Goal: Feedback & Contribution: Contribute content

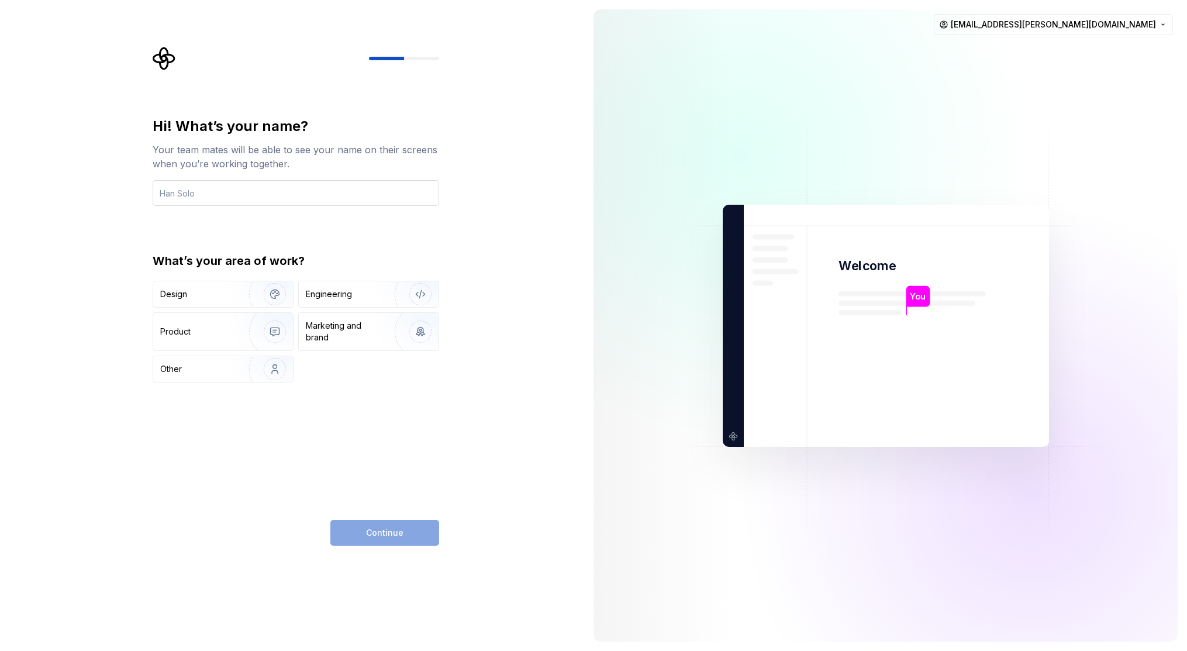
click at [240, 195] on input "text" at bounding box center [296, 193] width 286 height 26
click at [100, 241] on div "Hi! What’s your name? Your team mates will be able to see your name on their sc…" at bounding box center [292, 325] width 584 height 651
click at [197, 198] on input "text" at bounding box center [296, 193] width 286 height 26
type input "Vlada"
click at [140, 407] on div "Hi! What’s your name? Your team mates will be able to see your name on their sc…" at bounding box center [292, 325] width 584 height 651
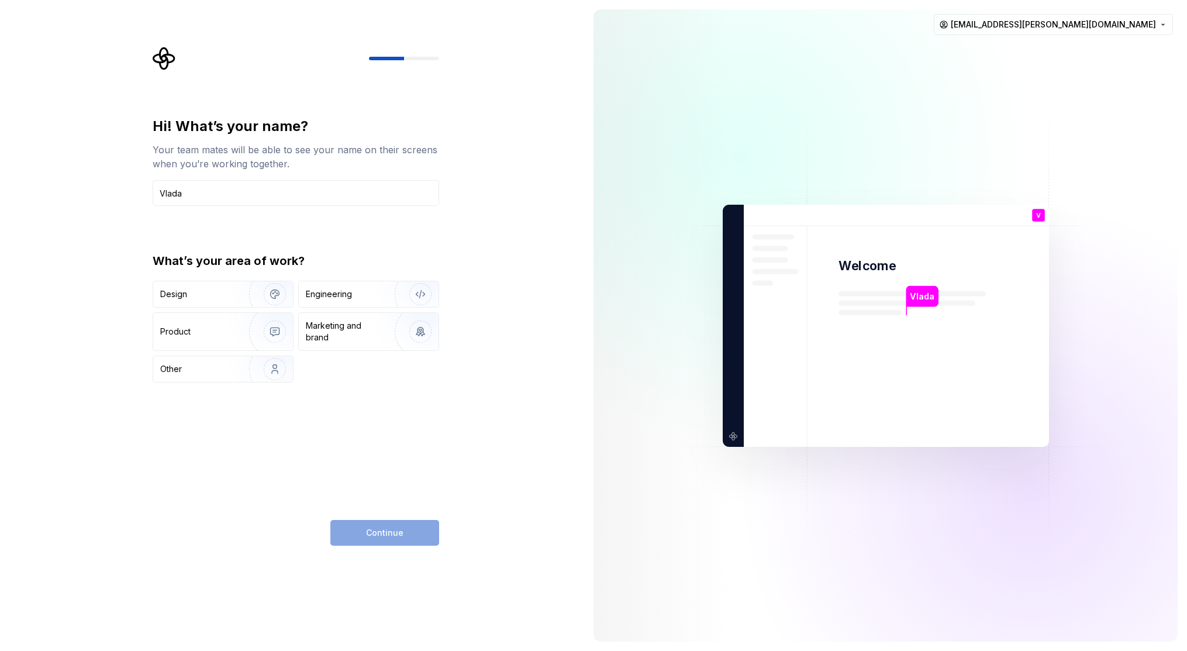
click at [313, 217] on div "Hi! What’s your name? Your team mates will be able to see your name on their sc…" at bounding box center [296, 249] width 286 height 265
click at [242, 296] on img "button" at bounding box center [267, 294] width 75 height 78
click at [512, 505] on div "Hi! What’s your name? Your team mates will be able to see your name on their sc…" at bounding box center [292, 325] width 584 height 651
click at [392, 533] on span "Continue" at bounding box center [384, 533] width 37 height 12
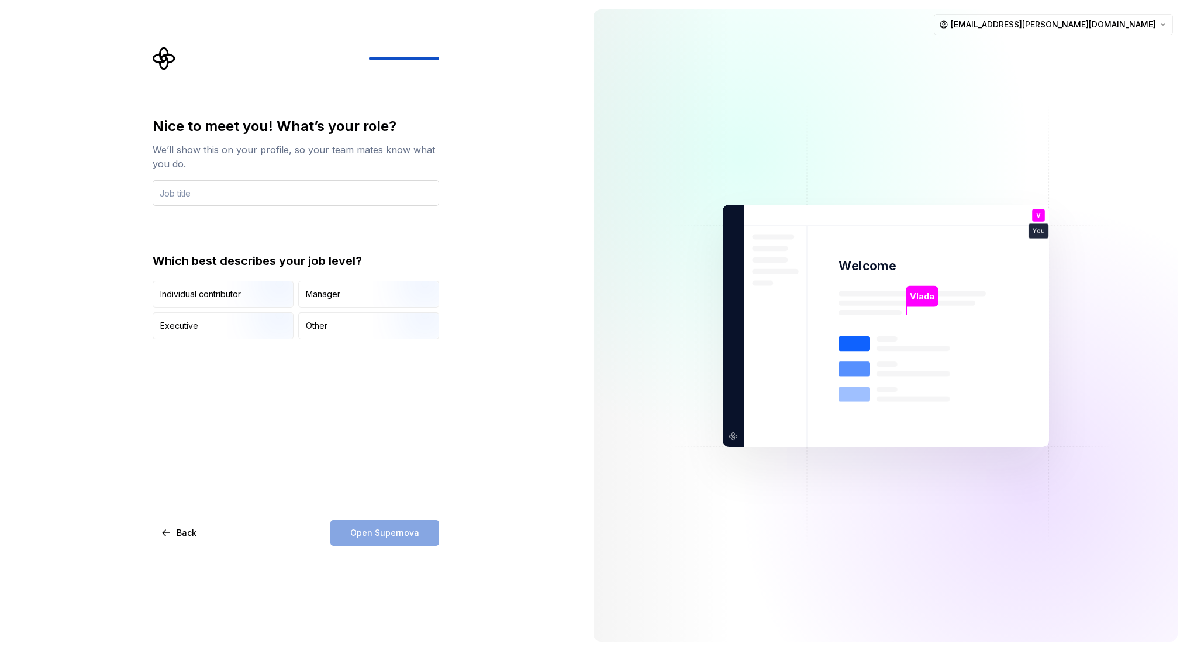
click at [194, 188] on input "text" at bounding box center [296, 193] width 286 height 26
click at [196, 196] on input "text" at bounding box center [296, 193] width 286 height 26
click at [231, 194] on input "text" at bounding box center [296, 193] width 286 height 26
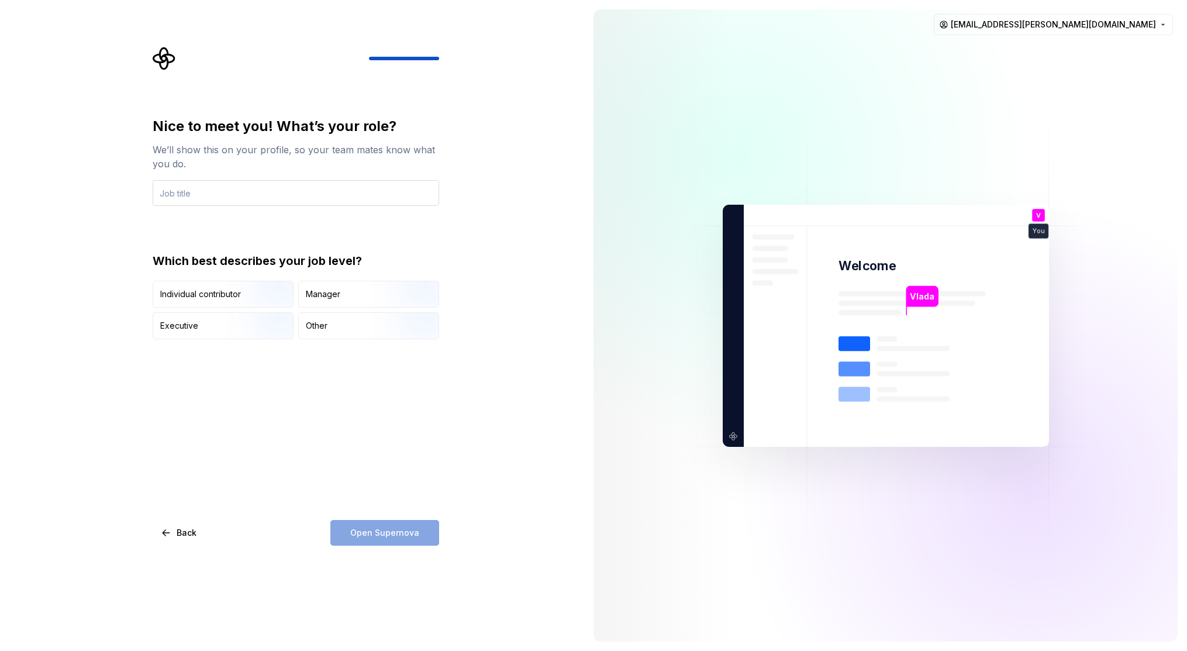
click at [230, 194] on input "text" at bounding box center [296, 193] width 286 height 26
click at [222, 292] on div "Individual contributor" at bounding box center [200, 294] width 81 height 12
click at [212, 197] on input "text" at bounding box center [296, 193] width 286 height 26
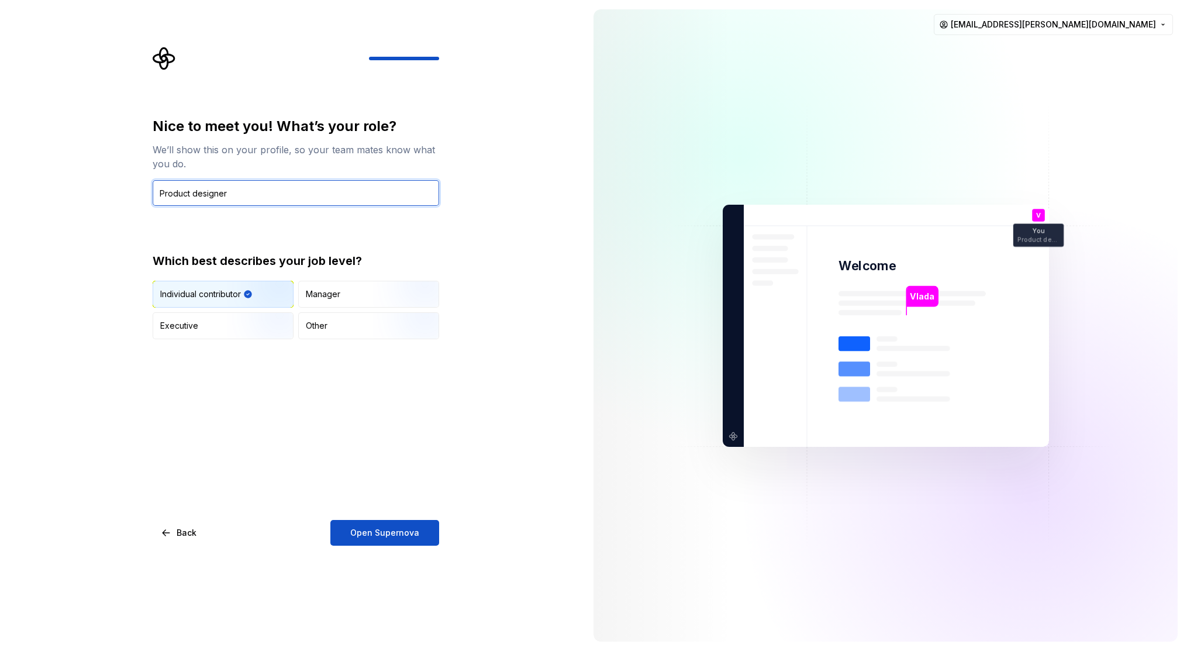
type input "Product designer"
click at [267, 393] on div "Nice to meet you! What’s your role? We’ll show this on your profile, so your te…" at bounding box center [296, 331] width 286 height 429
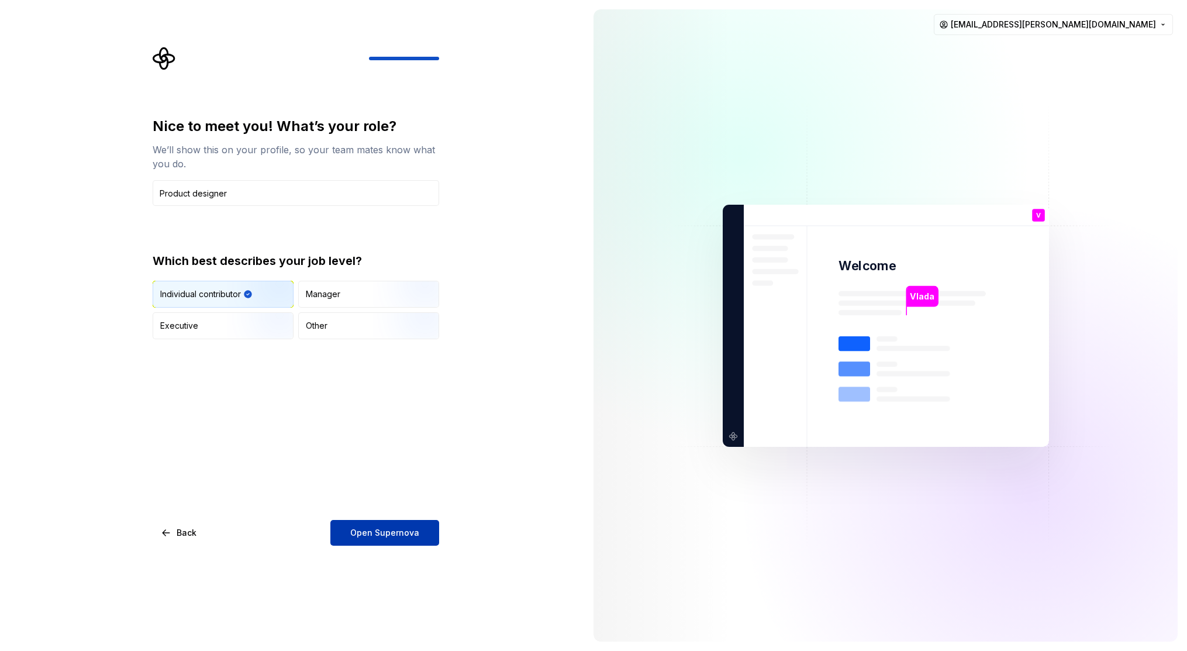
click at [378, 534] on span "Open Supernova" at bounding box center [384, 533] width 69 height 12
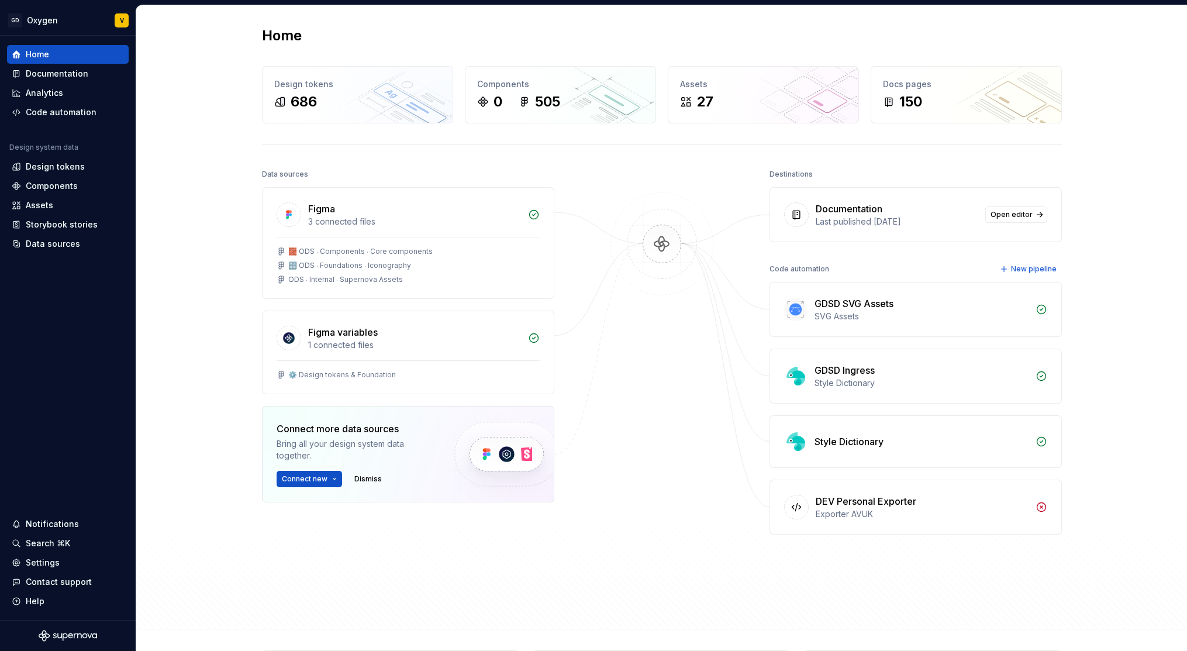
click at [185, 232] on div "Home Design tokens 686 Components 0 505 Assets 27 Docs pages 150 Data sources F…" at bounding box center [661, 317] width 1051 height 624
click at [75, 75] on div "Documentation" at bounding box center [57, 74] width 63 height 12
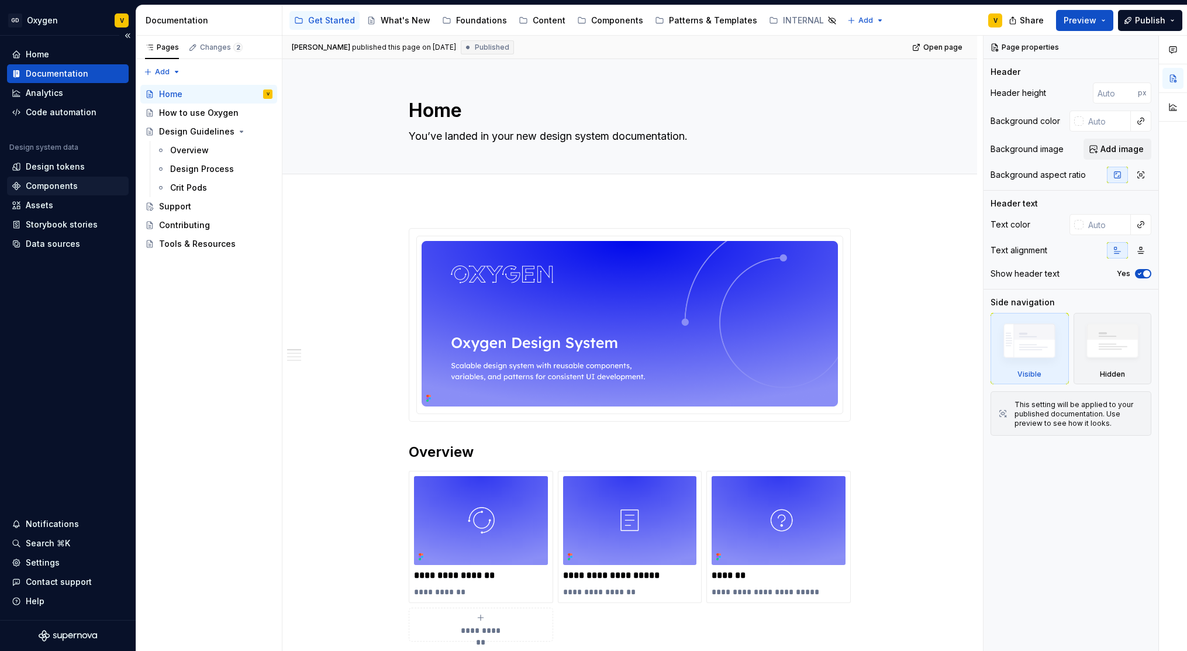
click at [62, 187] on div "Components" at bounding box center [52, 186] width 52 height 12
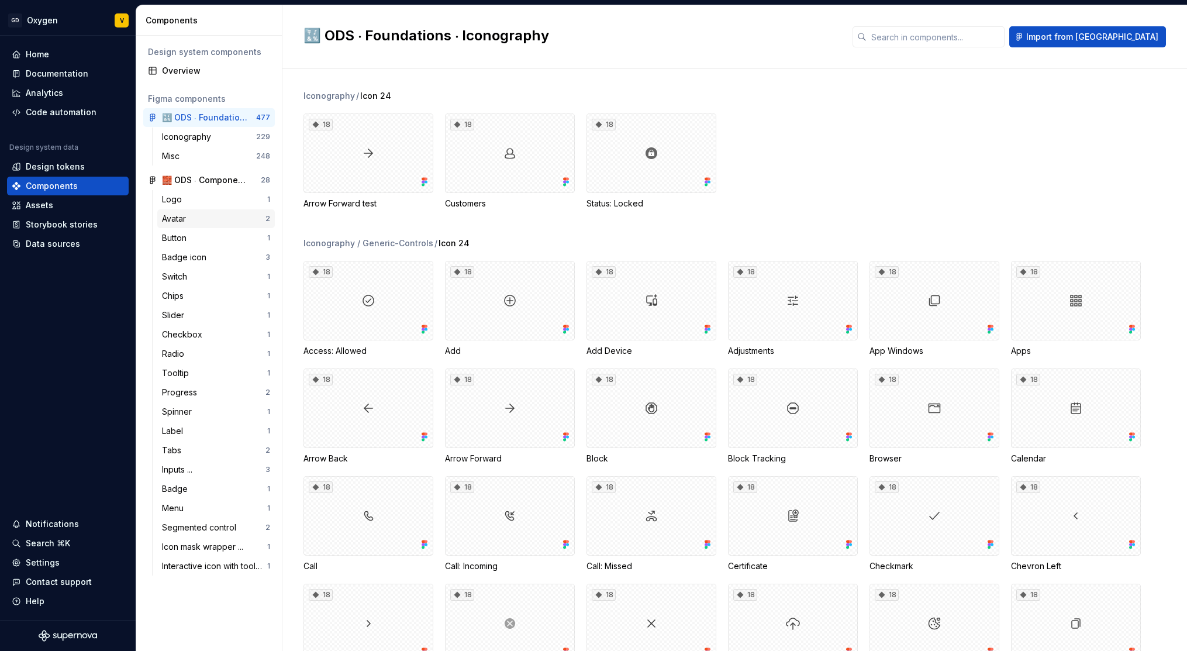
click at [212, 223] on div "Avatar" at bounding box center [213, 219] width 103 height 12
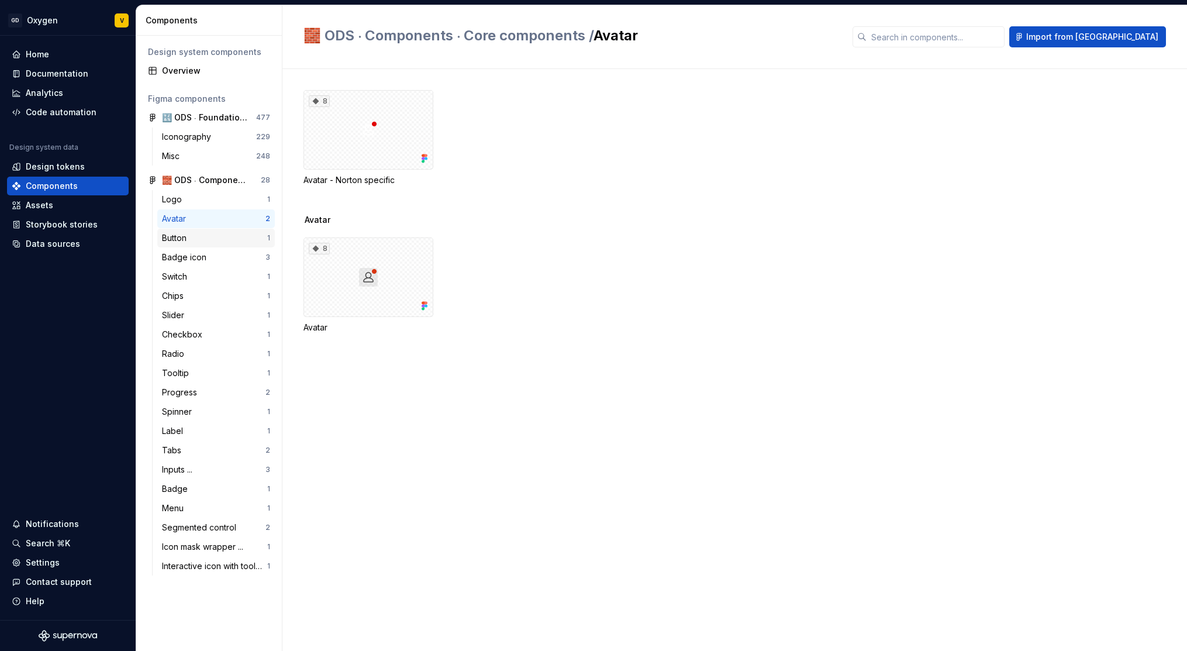
click at [212, 240] on div "Button" at bounding box center [214, 238] width 105 height 12
click at [211, 222] on div "Avatar" at bounding box center [213, 219] width 103 height 12
click at [210, 243] on div "Button" at bounding box center [214, 238] width 105 height 12
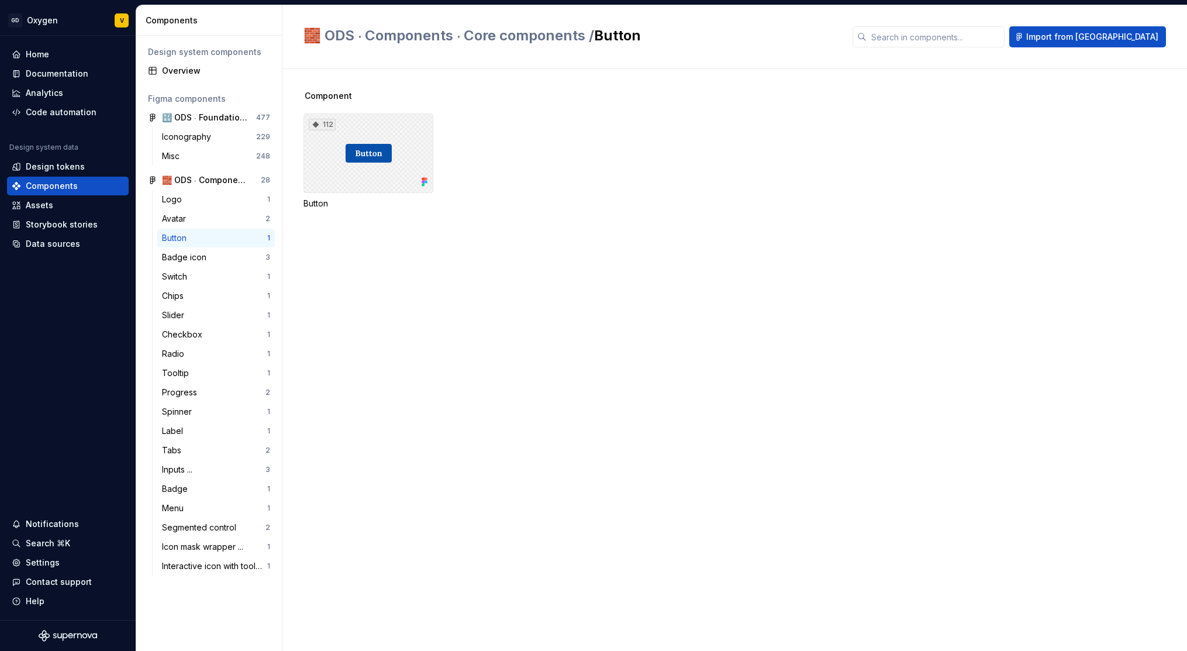
click at [384, 156] on div "112" at bounding box center [368, 153] width 130 height 80
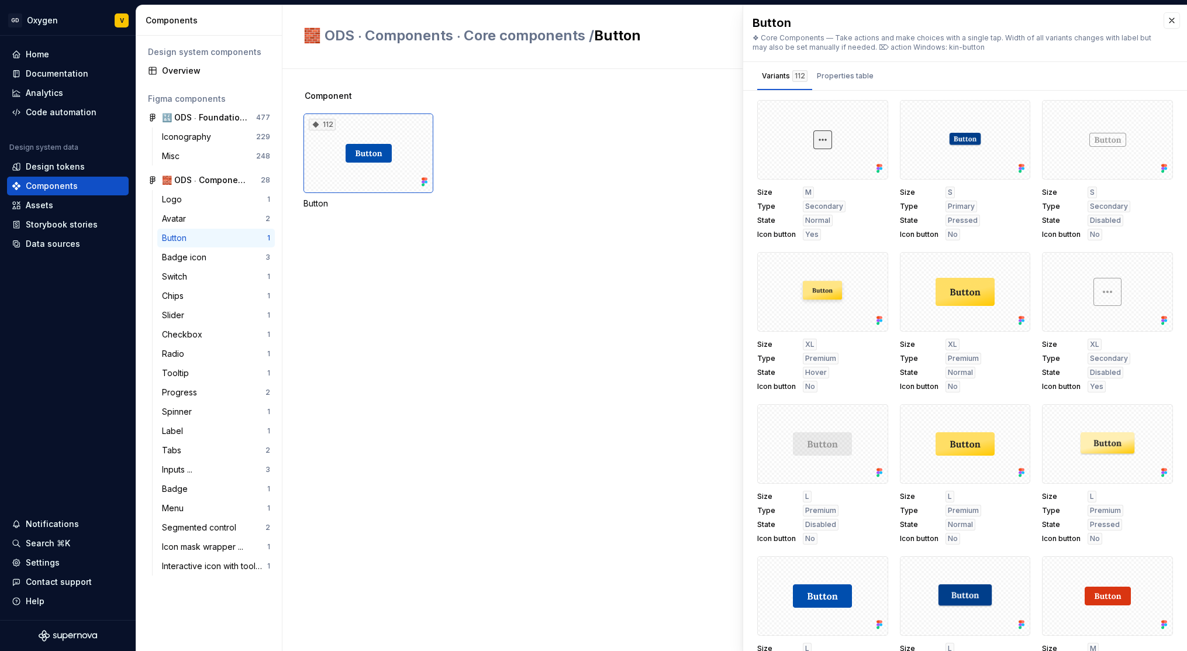
click at [386, 322] on div "Component 112 Button" at bounding box center [744, 360] width 883 height 582
click at [51, 80] on div "Documentation" at bounding box center [68, 73] width 122 height 19
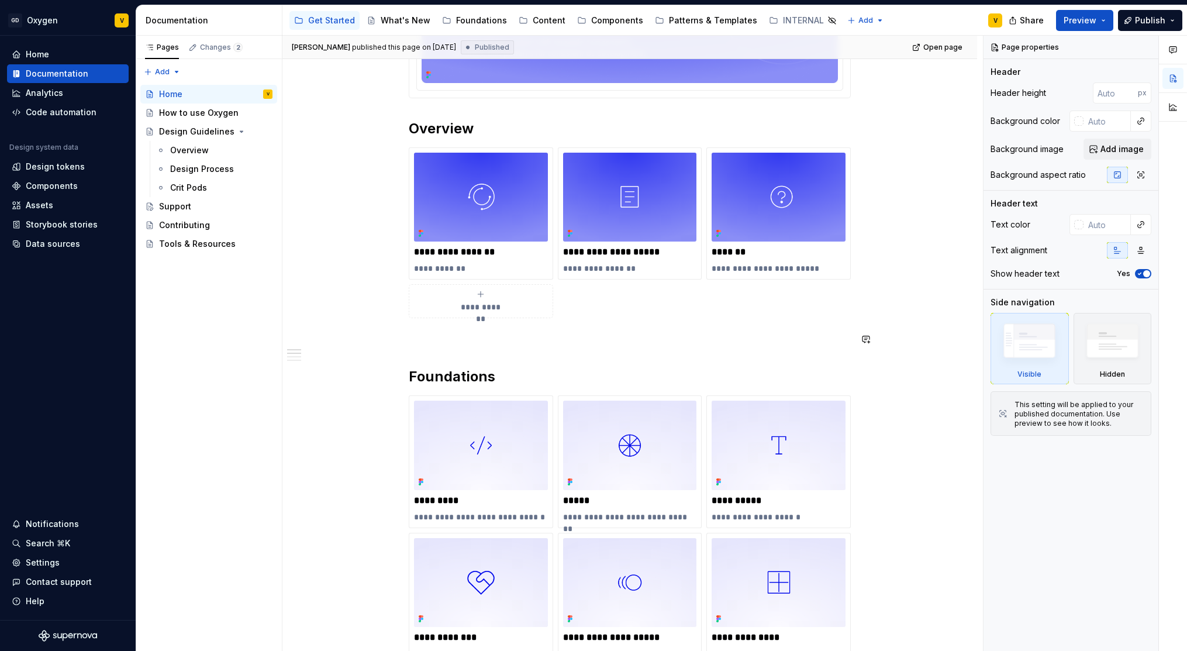
scroll to position [331, 0]
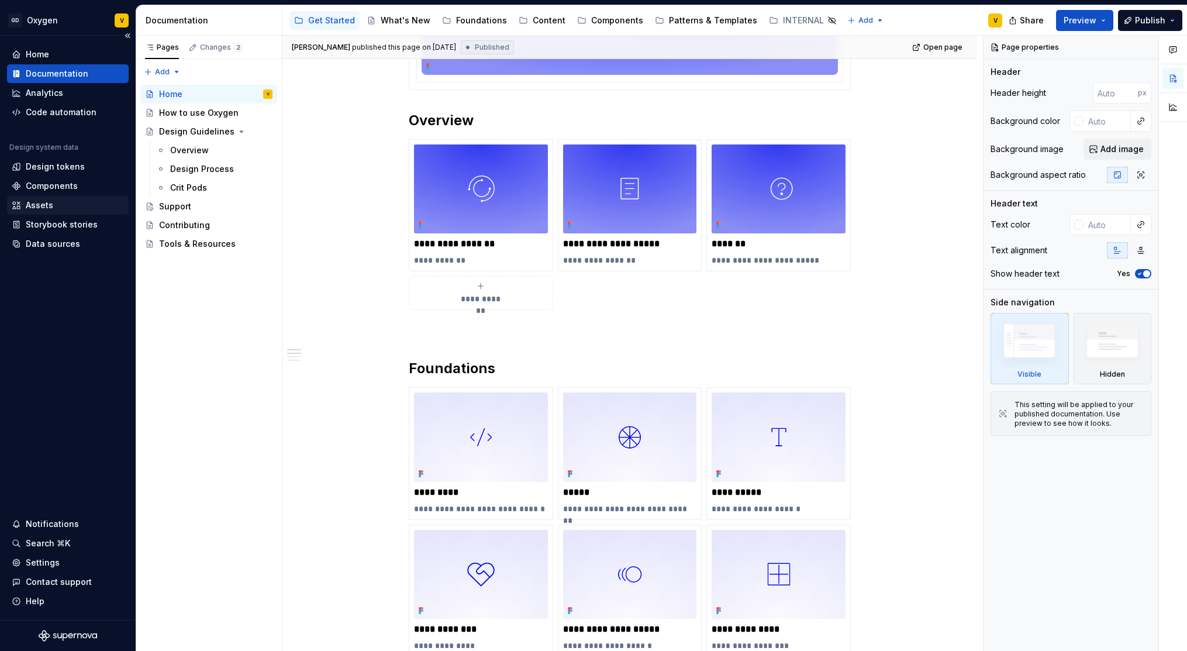
click at [53, 202] on div "Assets" at bounding box center [68, 205] width 112 height 12
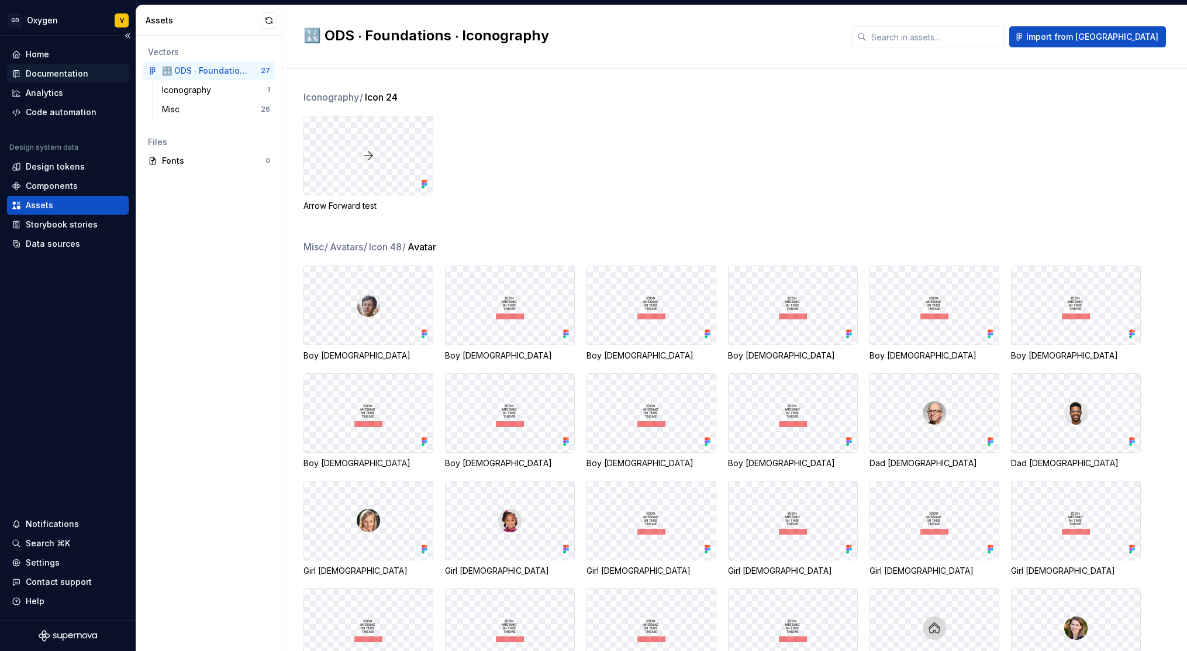
click at [63, 80] on div "Documentation" at bounding box center [68, 73] width 122 height 19
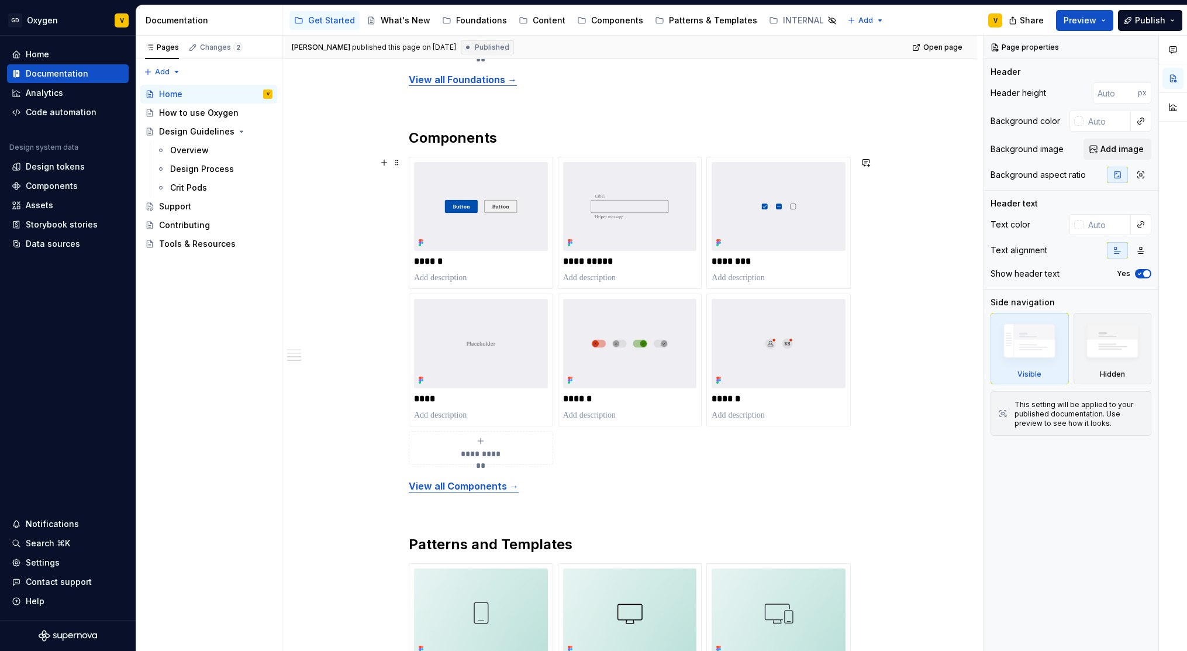
scroll to position [972, 0]
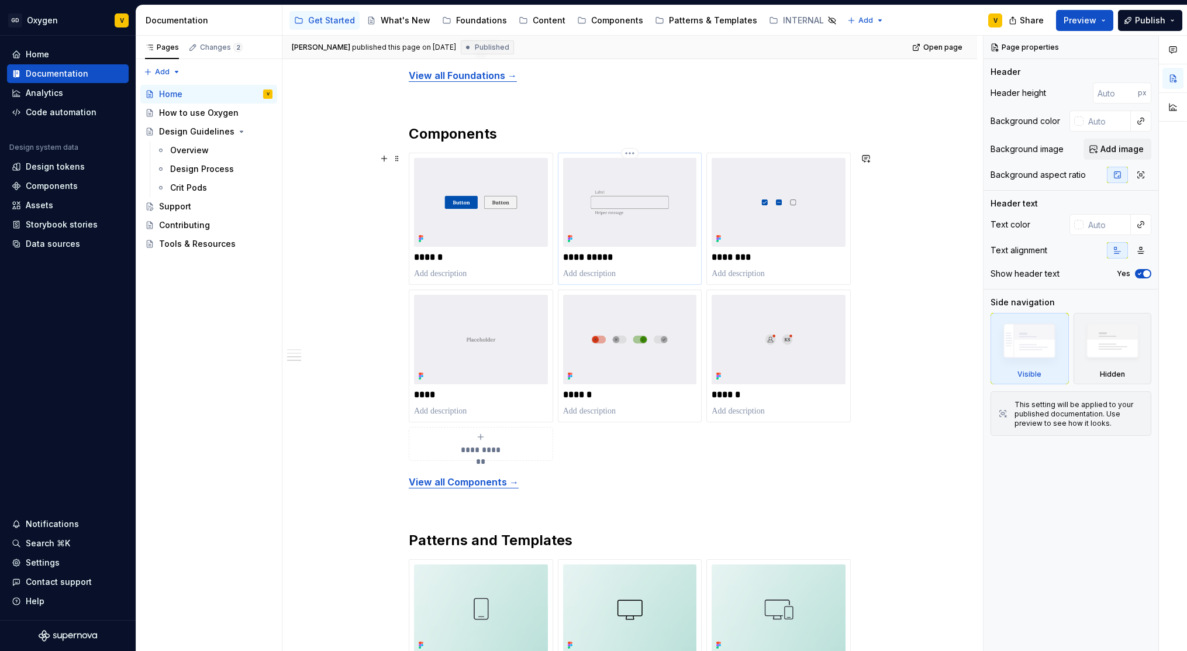
click at [619, 219] on img at bounding box center [630, 202] width 134 height 89
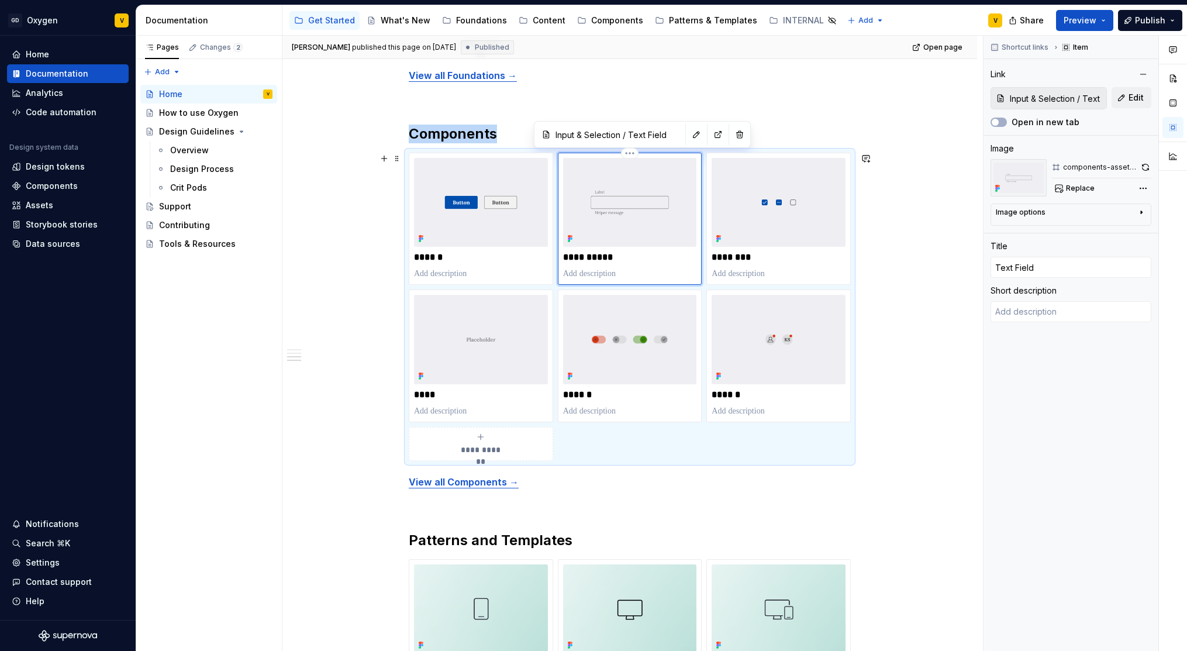
click at [619, 219] on img at bounding box center [630, 202] width 134 height 89
click at [614, 215] on img at bounding box center [630, 202] width 134 height 89
click at [634, 223] on img at bounding box center [630, 202] width 134 height 89
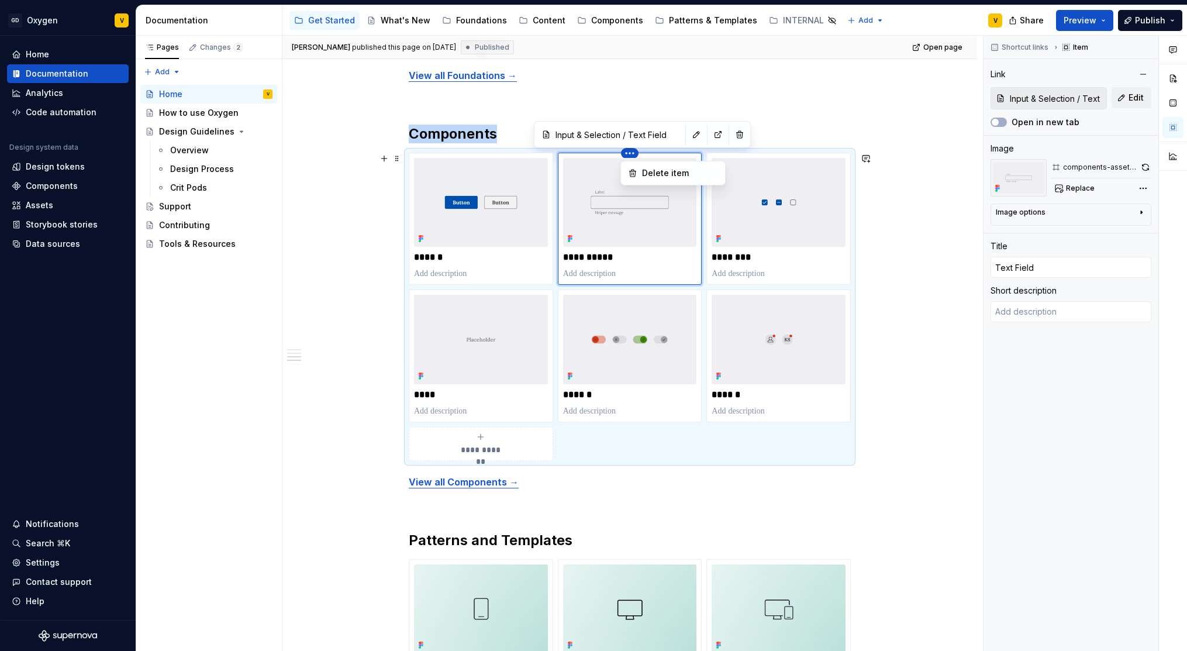
click at [628, 153] on html "GD Oxygen V Home Documentation Analytics Code automation Design system data Des…" at bounding box center [593, 325] width 1187 height 651
click at [767, 84] on html "GD Oxygen V Home Documentation Analytics Code automation Design system data Des…" at bounding box center [593, 325] width 1187 height 651
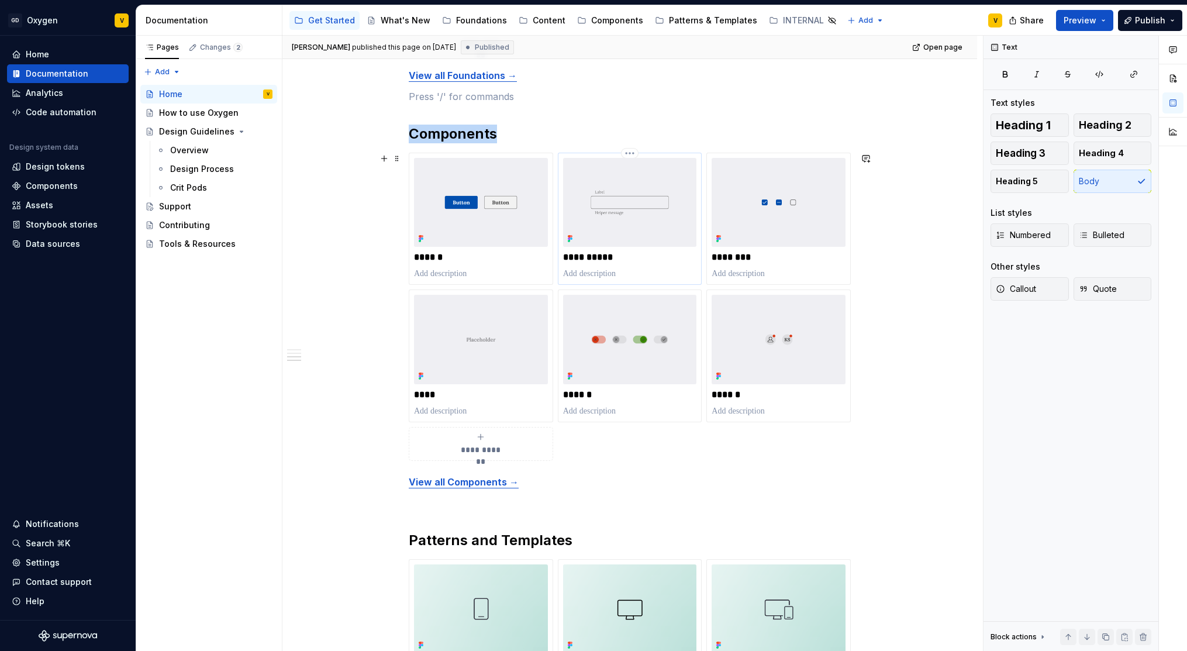
click at [664, 198] on img at bounding box center [630, 202] width 134 height 89
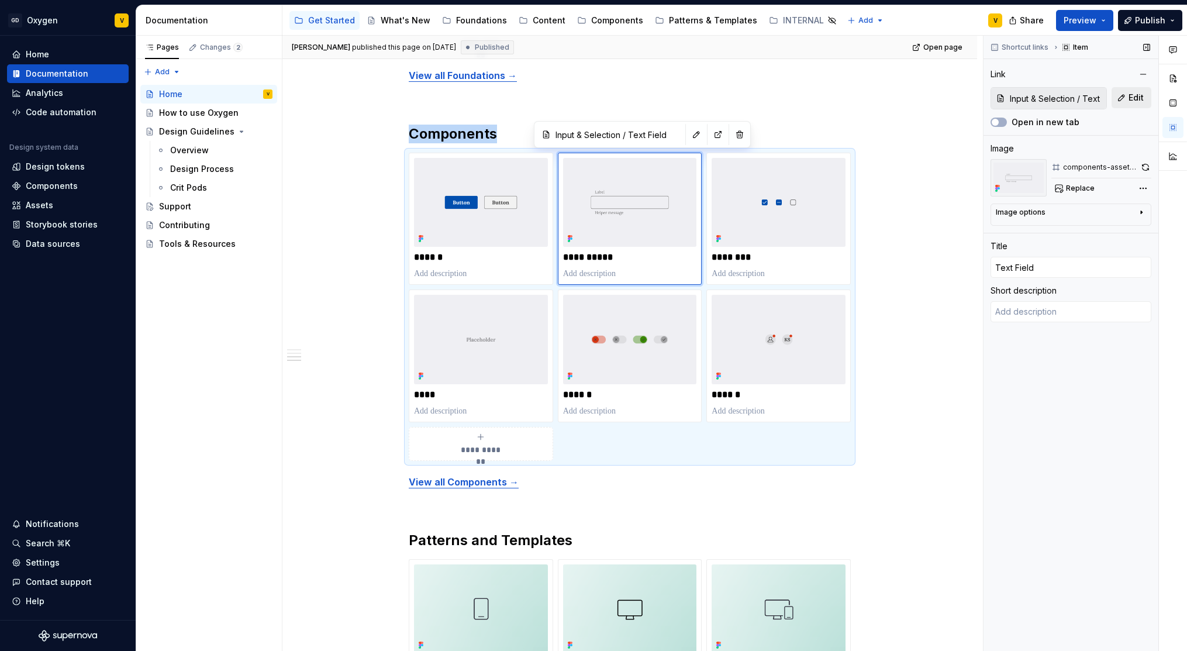
click at [1130, 100] on span "Edit" at bounding box center [1135, 98] width 15 height 12
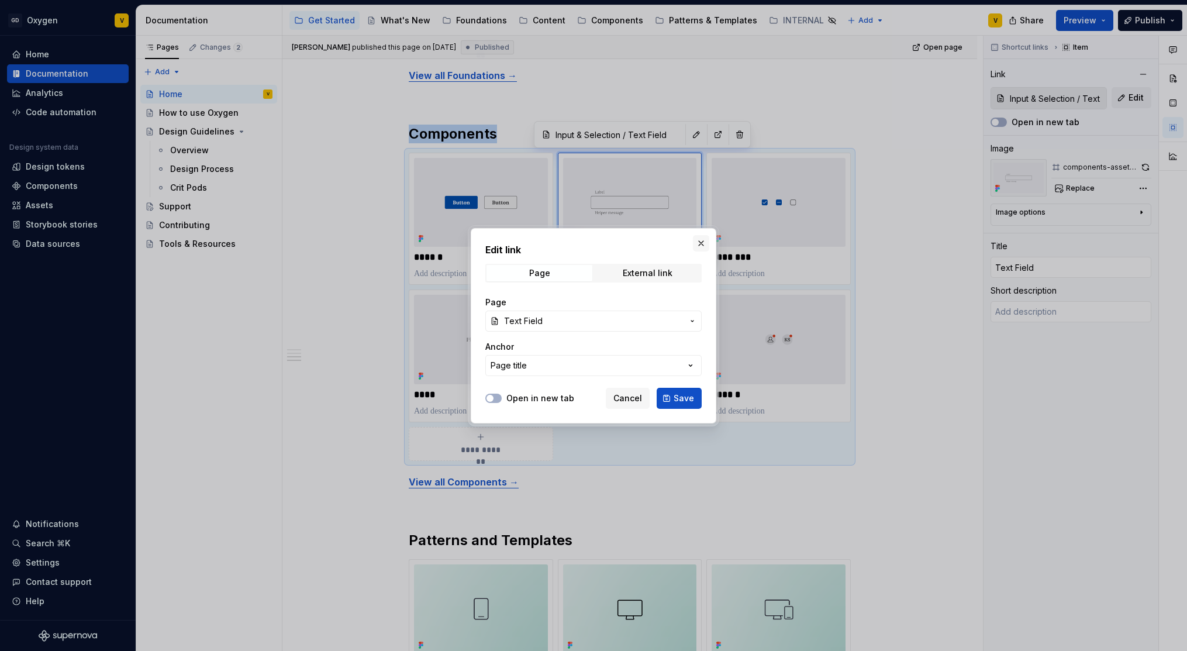
click at [700, 241] on button "button" at bounding box center [701, 243] width 16 height 16
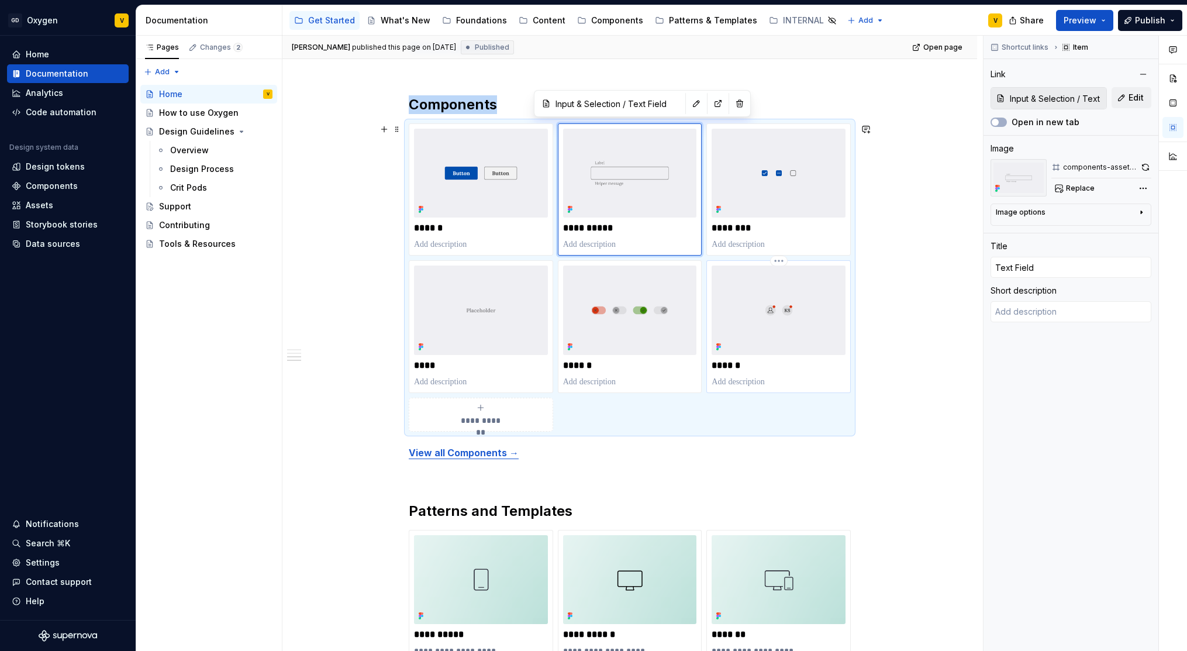
scroll to position [1003, 0]
click at [913, 275] on div "**********" at bounding box center [629, 77] width 695 height 1760
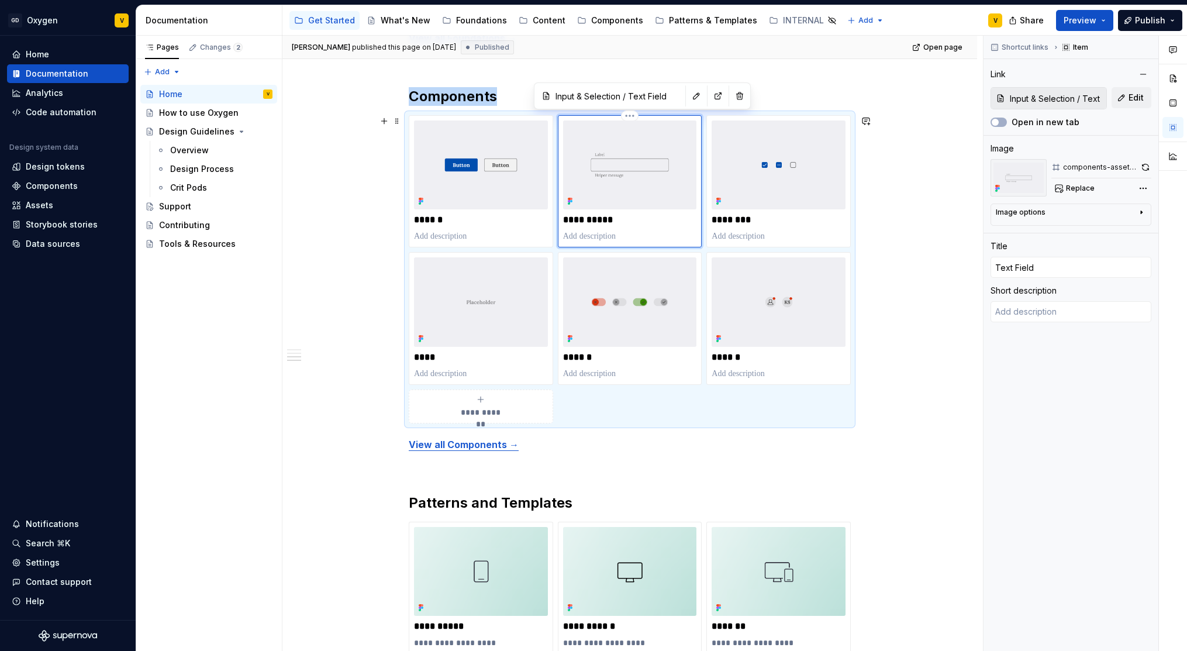
scroll to position [1011, 0]
click at [188, 118] on div "How to use Oxygen" at bounding box center [198, 113] width 78 height 12
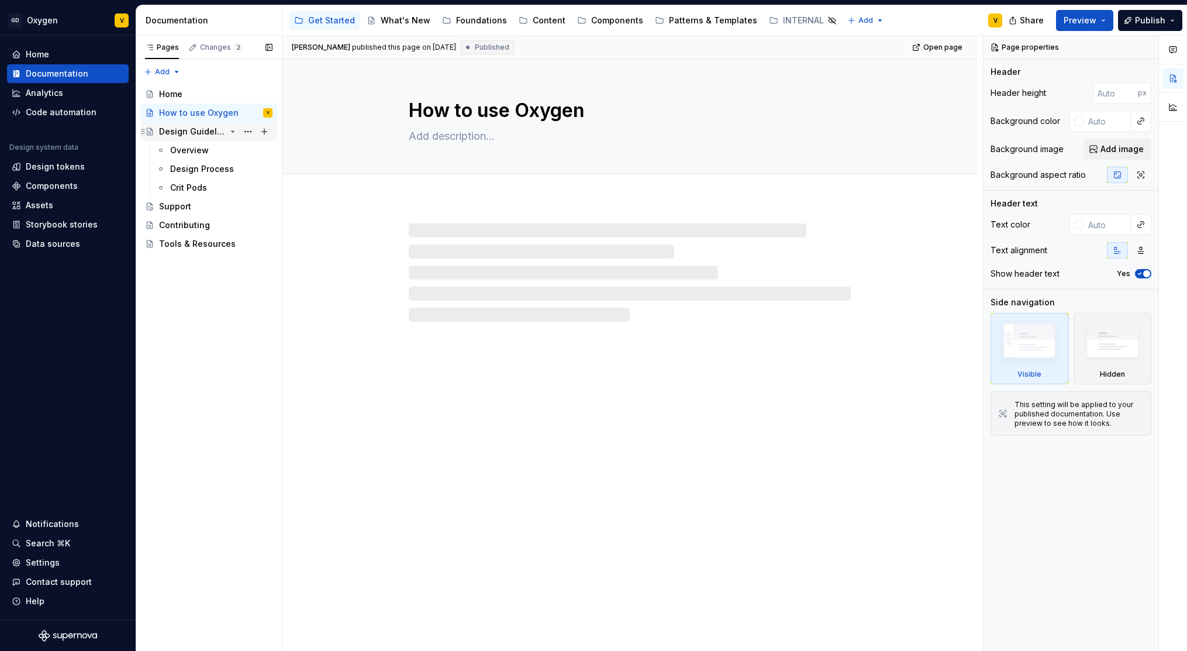
click at [187, 136] on div "Design Guidelines" at bounding box center [192, 132] width 67 height 12
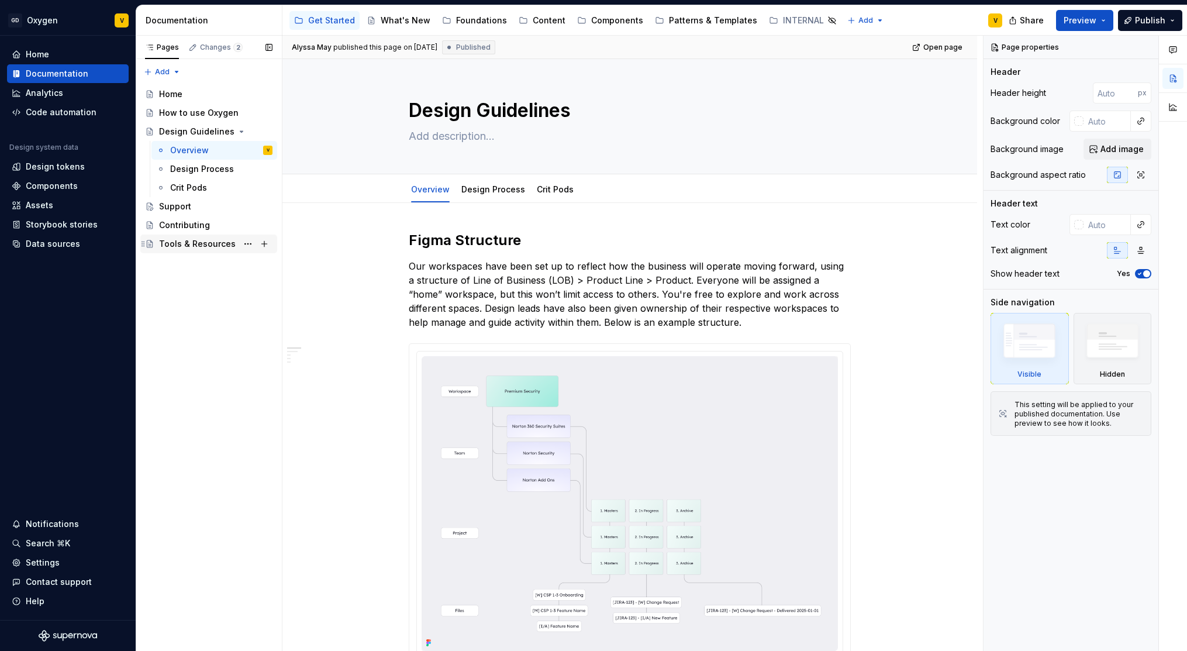
click at [192, 246] on div "Tools & Resources" at bounding box center [197, 244] width 77 height 12
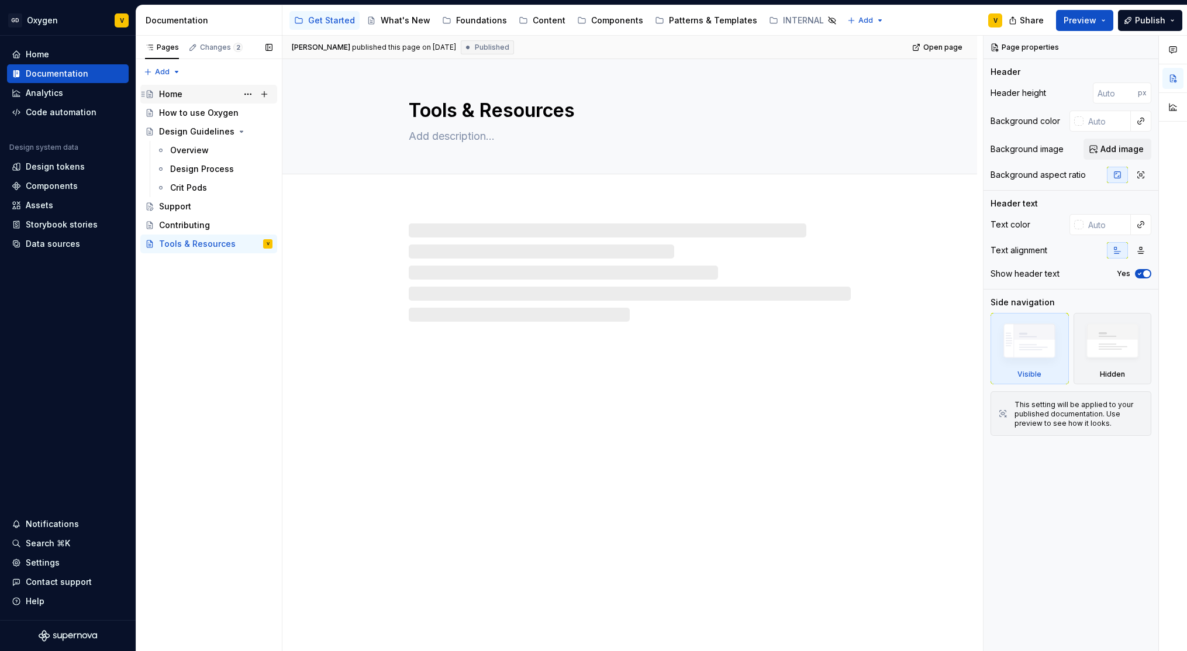
click at [186, 95] on div "Home" at bounding box center [215, 94] width 113 height 16
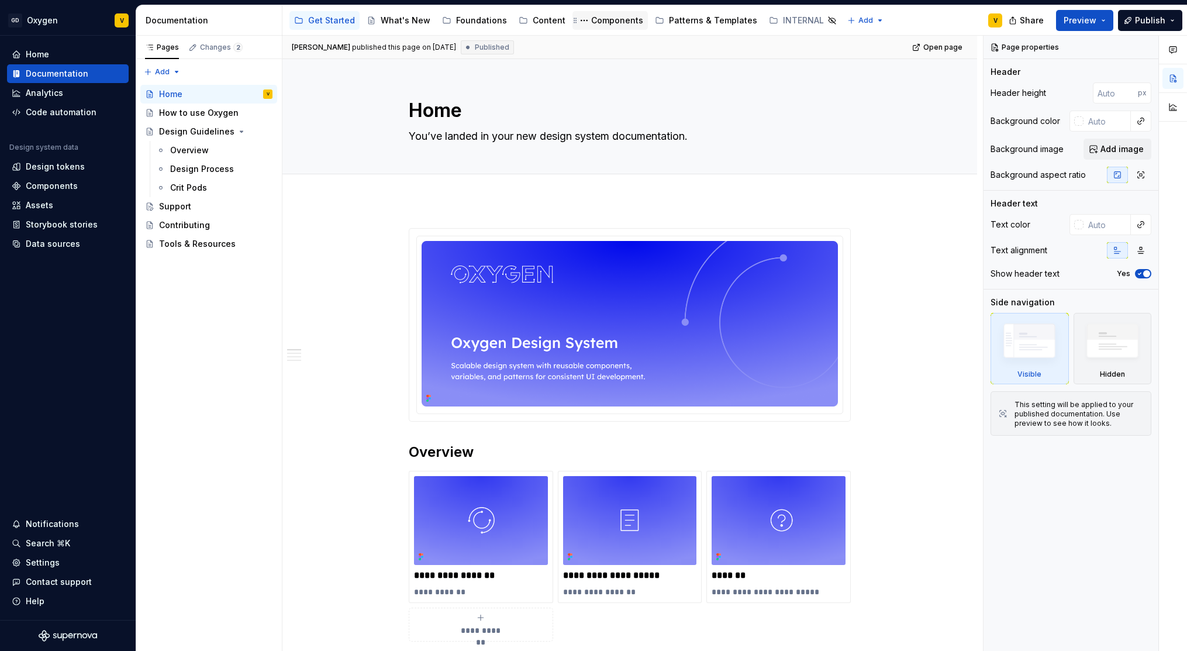
click at [591, 23] on div "Components" at bounding box center [617, 21] width 52 height 12
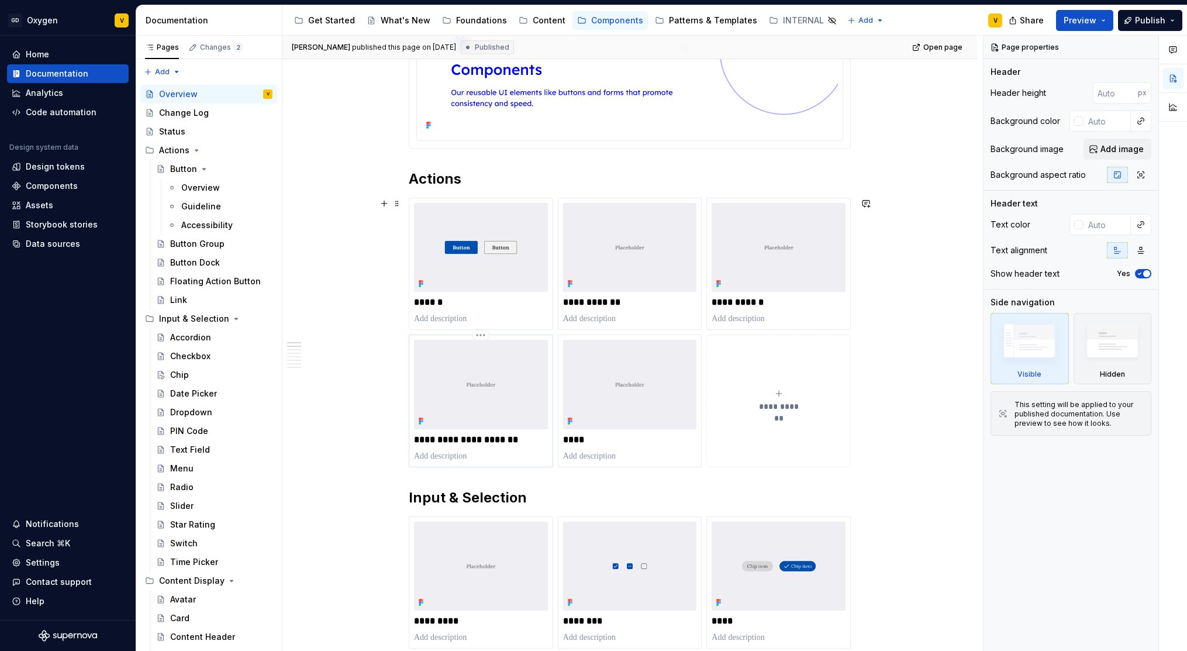
scroll to position [274, 0]
click at [187, 168] on div "Button" at bounding box center [183, 169] width 27 height 12
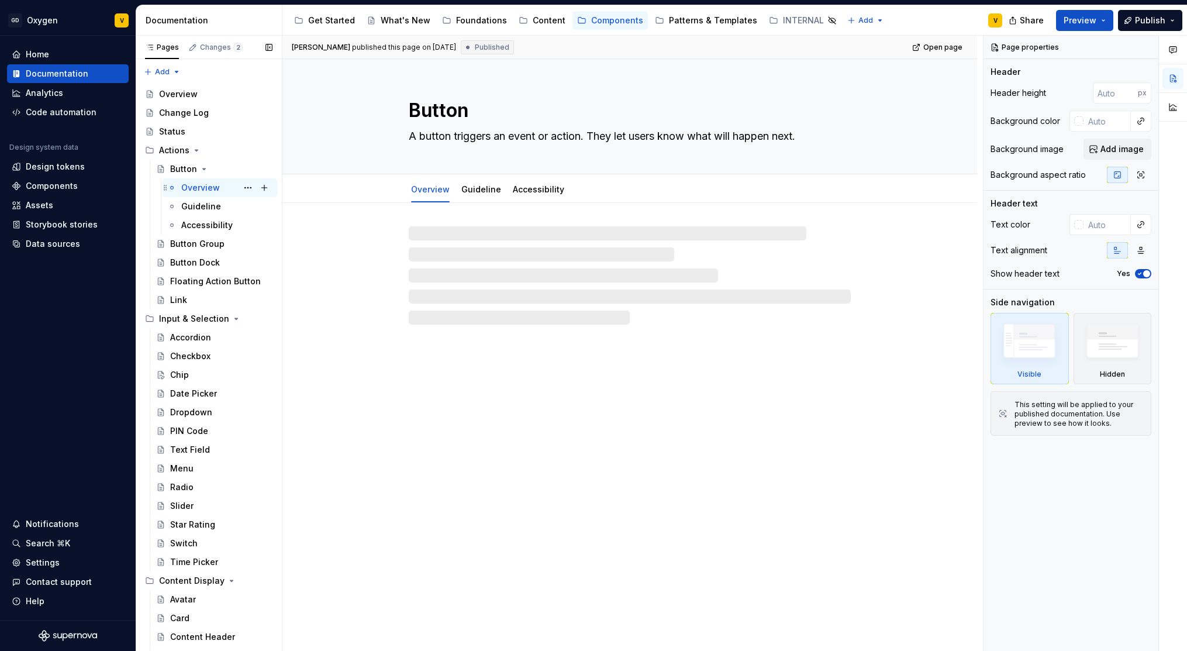
click at [198, 189] on div "Overview" at bounding box center [200, 188] width 39 height 12
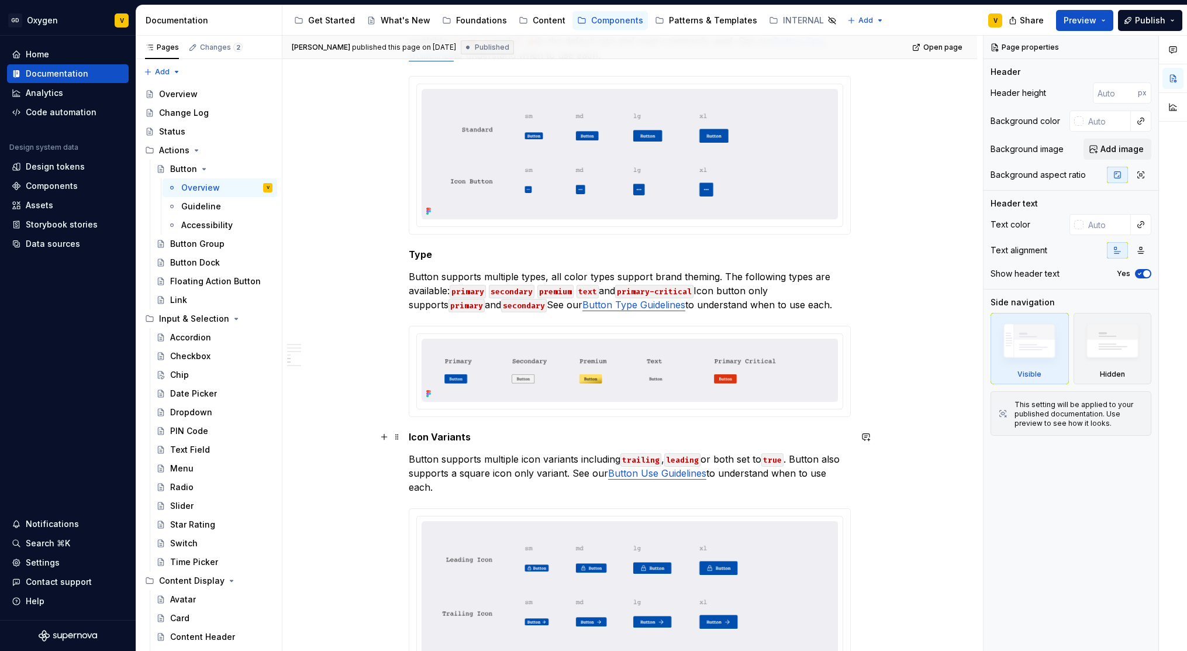
scroll to position [1134, 0]
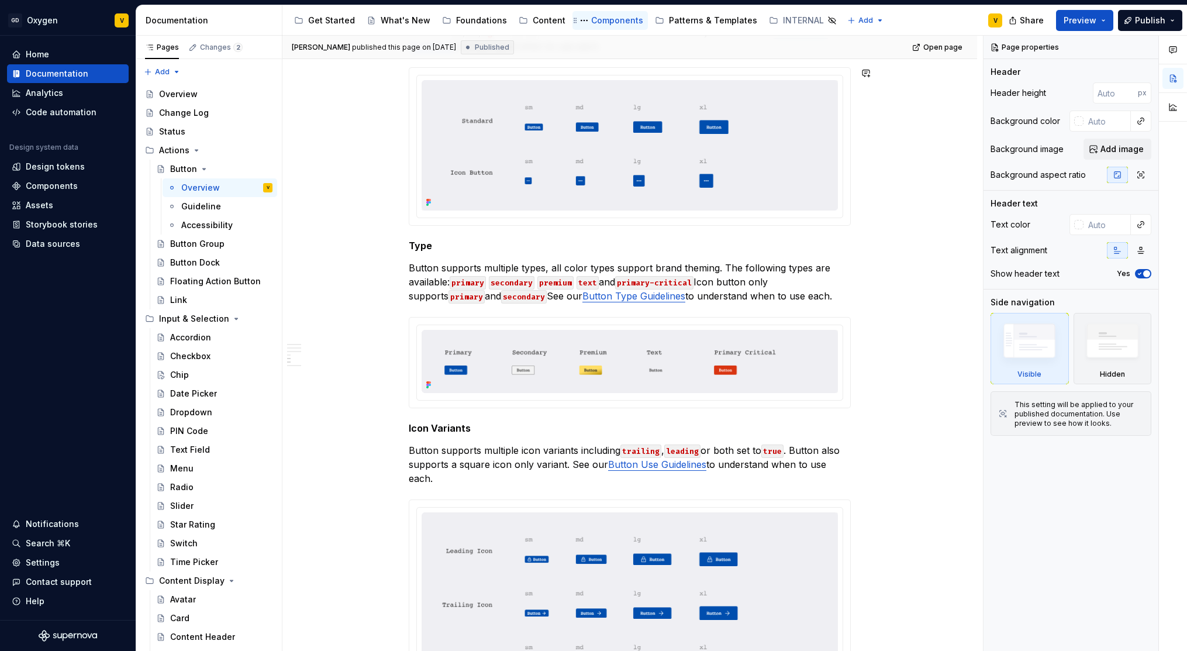
click at [603, 22] on div "Components" at bounding box center [617, 21] width 52 height 12
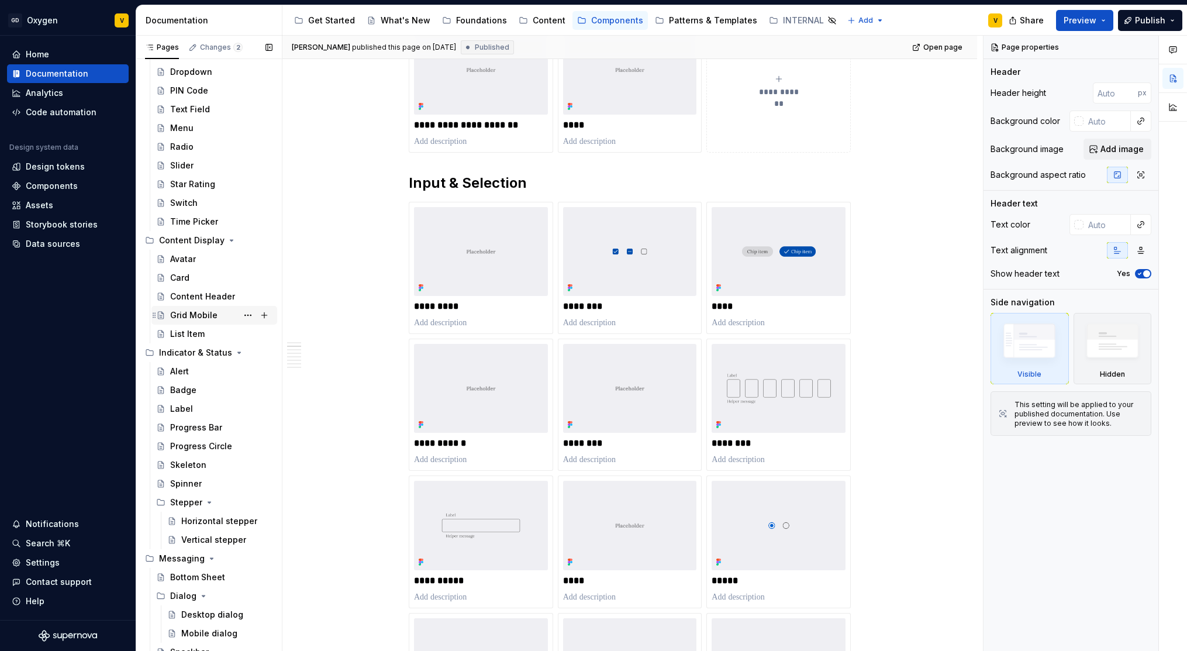
scroll to position [354, 0]
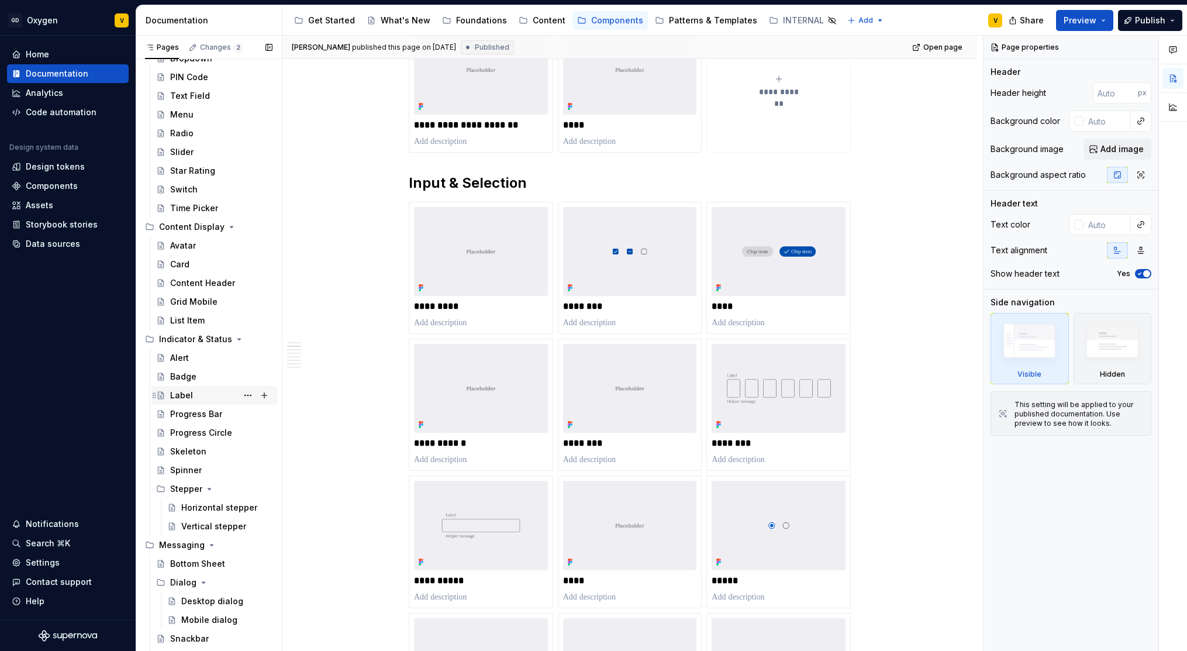
click at [193, 389] on div "Label" at bounding box center [221, 395] width 102 height 16
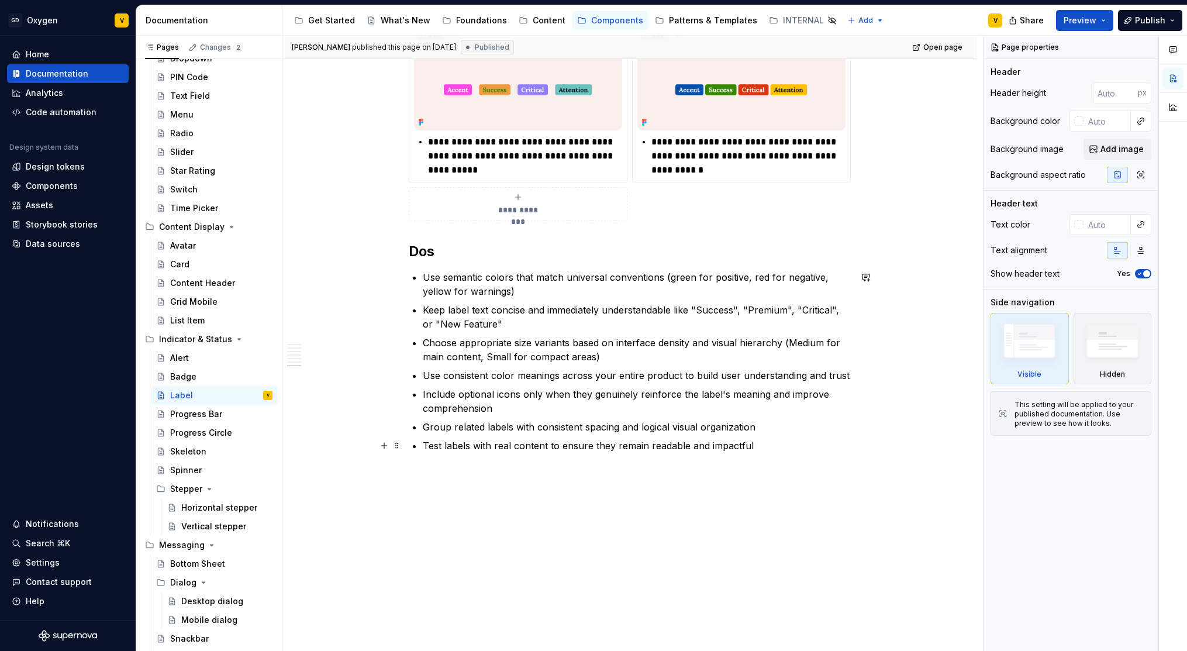
scroll to position [2184, 0]
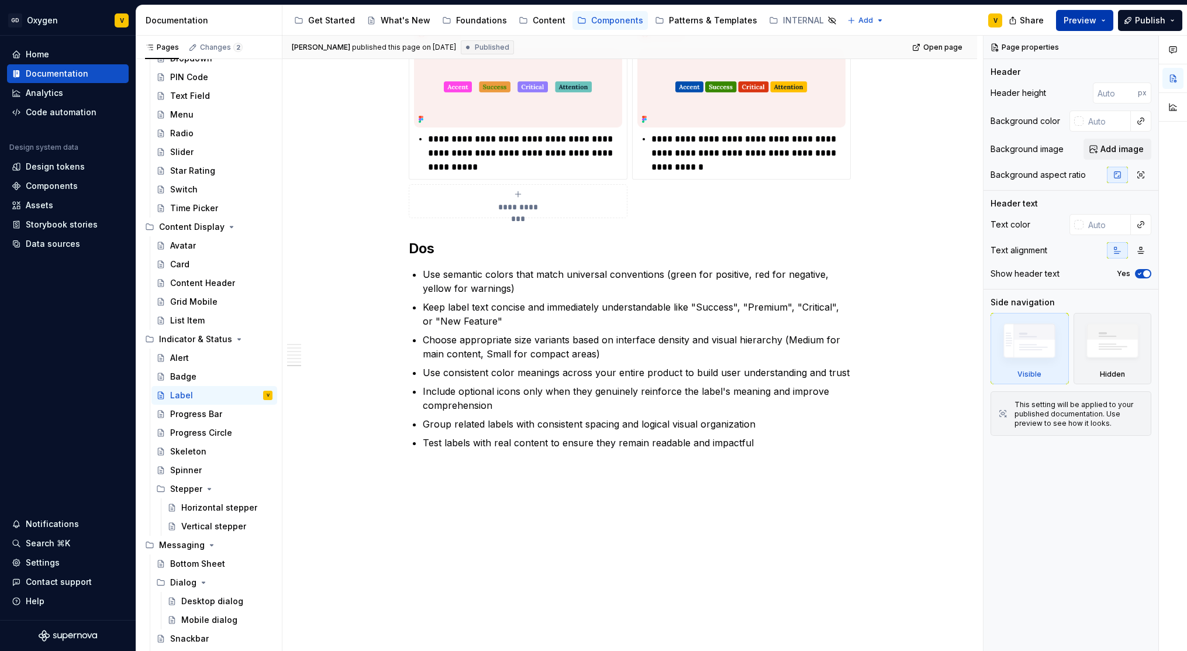
click at [1106, 17] on button "Preview" at bounding box center [1084, 20] width 57 height 21
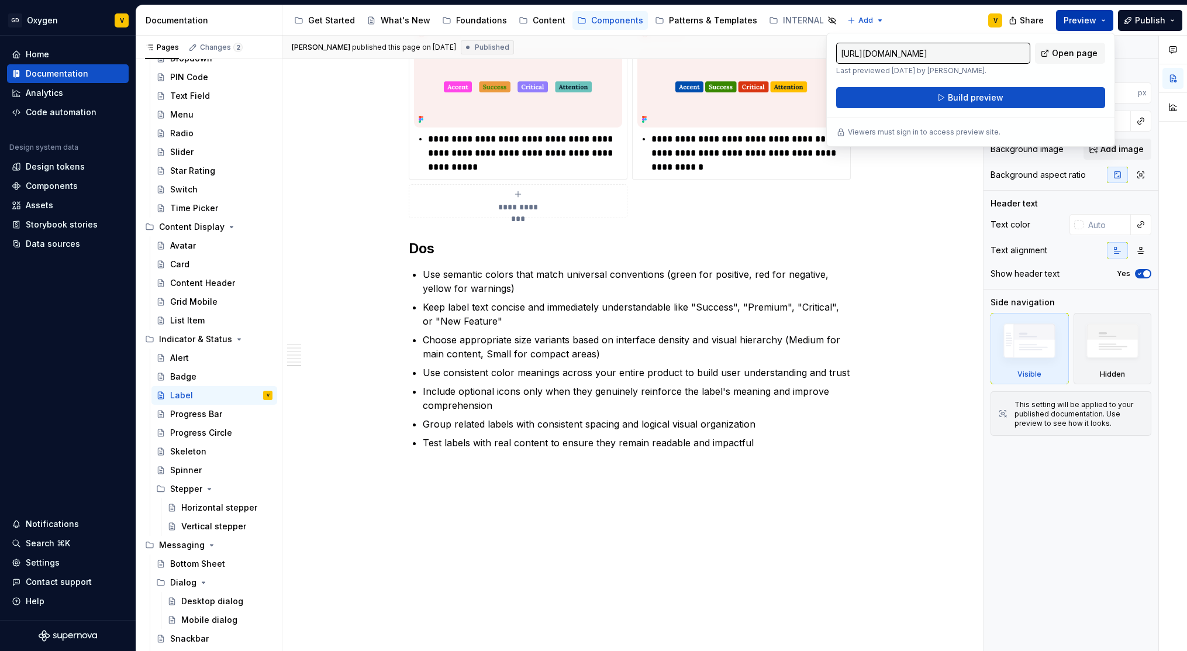
type textarea "*"
click at [669, 320] on p "Keep label text concise and immediately understandable like "Success", "Premium…" at bounding box center [637, 314] width 428 height 28
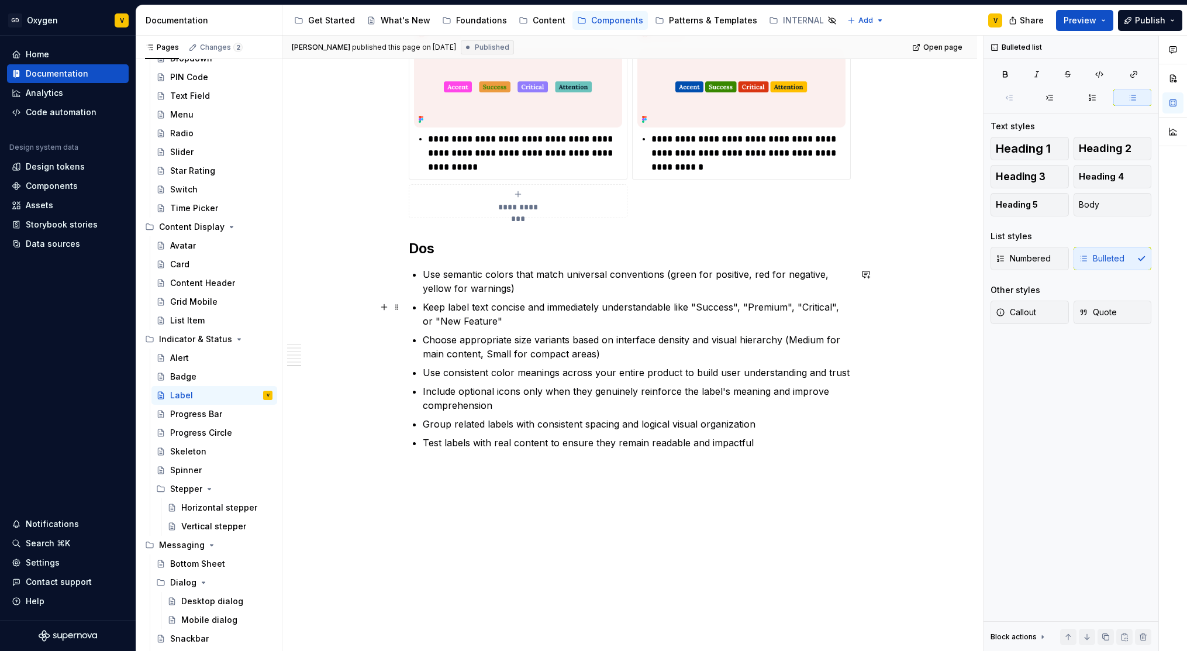
click at [669, 320] on p "Keep label text concise and immediately understandable like "Success", "Premium…" at bounding box center [637, 314] width 428 height 28
click at [678, 337] on p "Choose appropriate size variants based on interface density and visual hierarch…" at bounding box center [637, 347] width 428 height 28
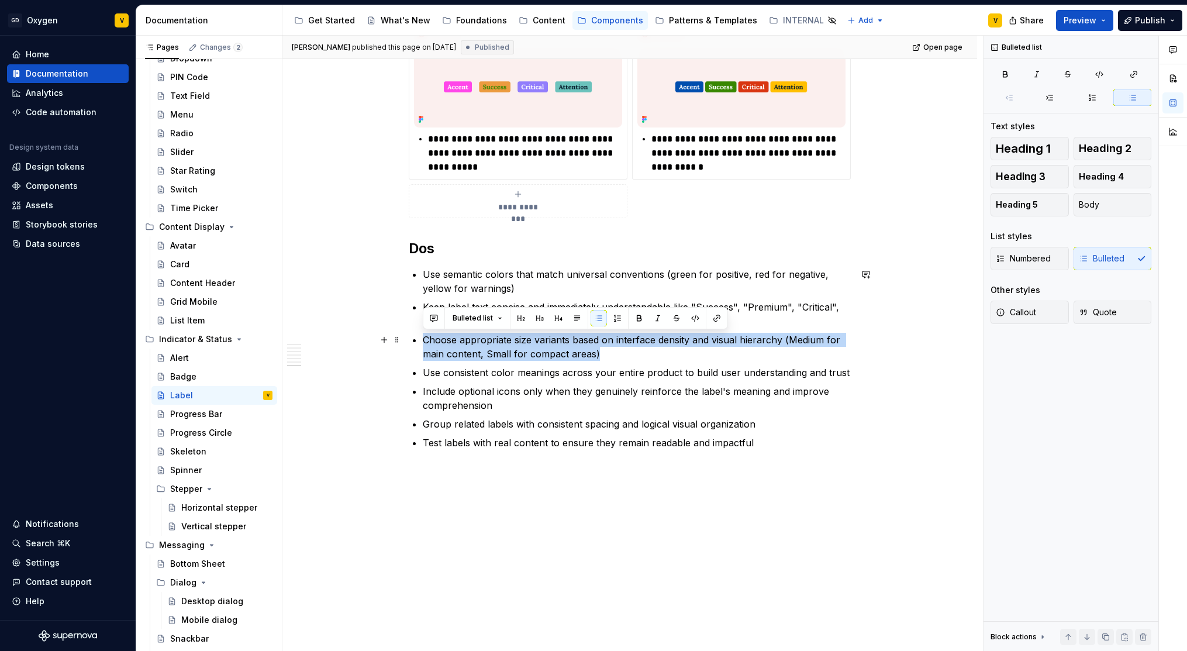
click at [678, 337] on p "Choose appropriate size variants based on interface density and visual hierarch…" at bounding box center [637, 347] width 428 height 28
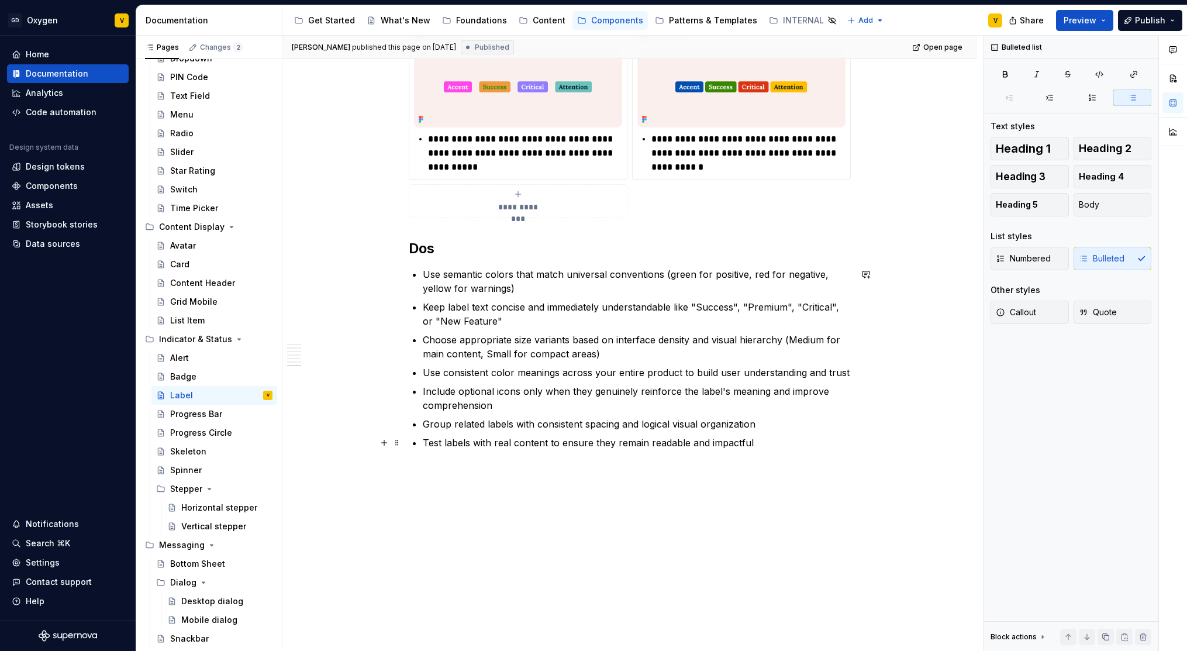
click at [733, 445] on p "Test labels with real content to ensure they remain readable and impactful" at bounding box center [637, 443] width 428 height 14
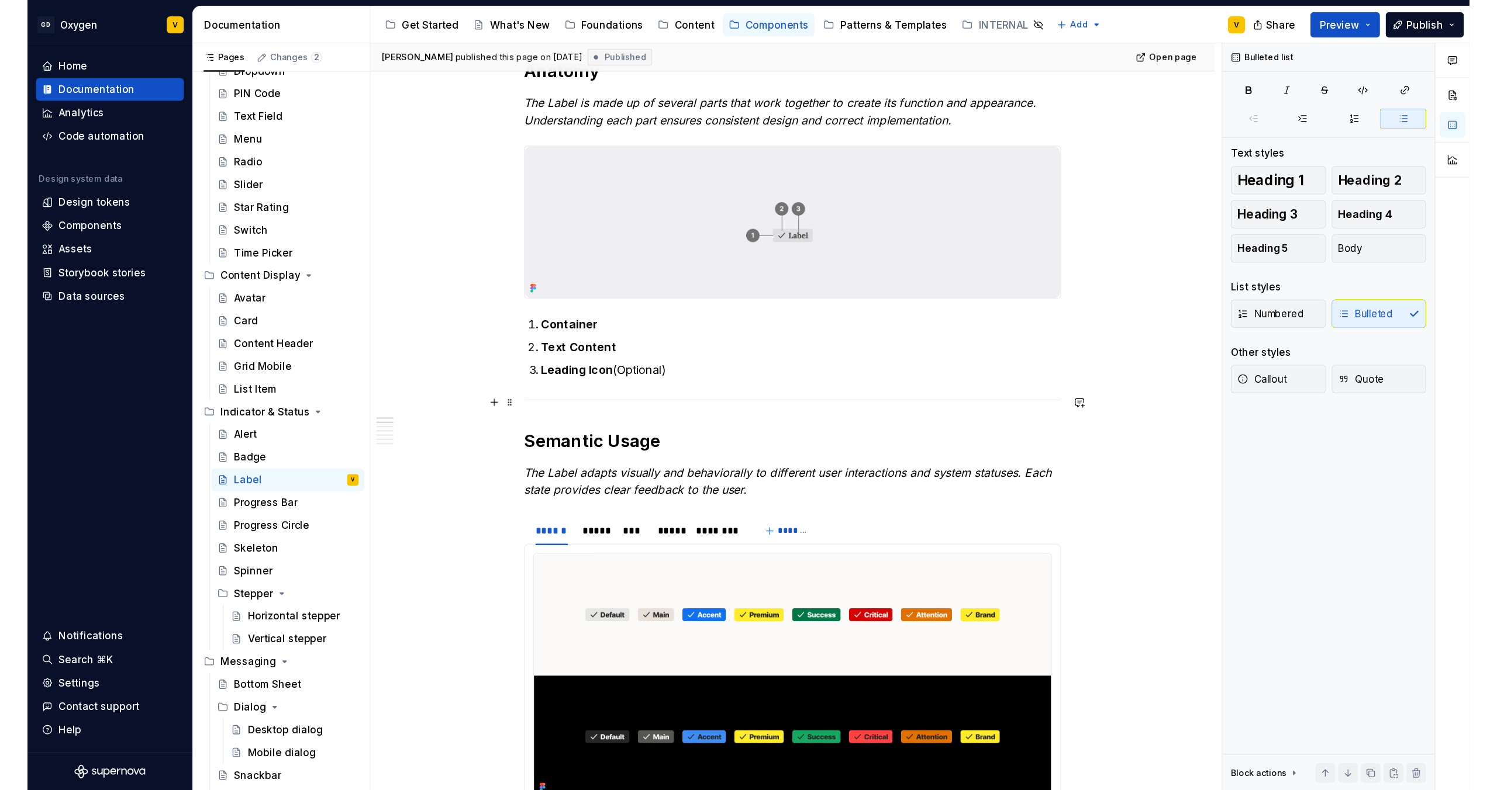
scroll to position [0, 0]
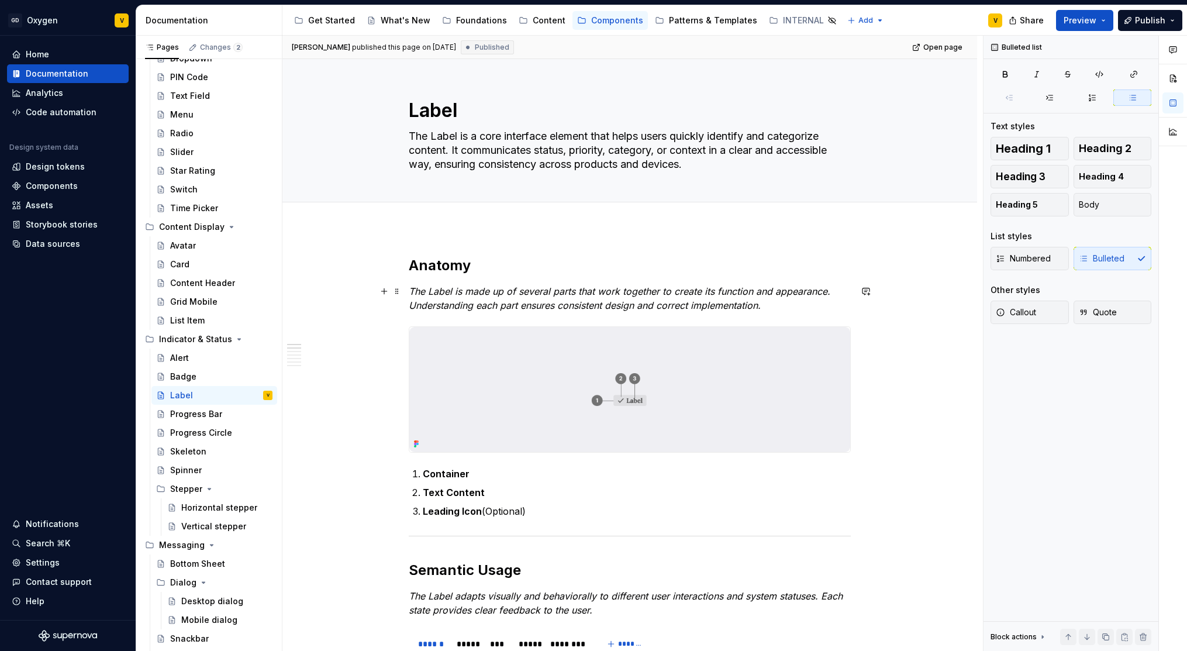
click at [580, 298] on p "The Label is made up of several parts that work together to create its function…" at bounding box center [630, 298] width 442 height 28
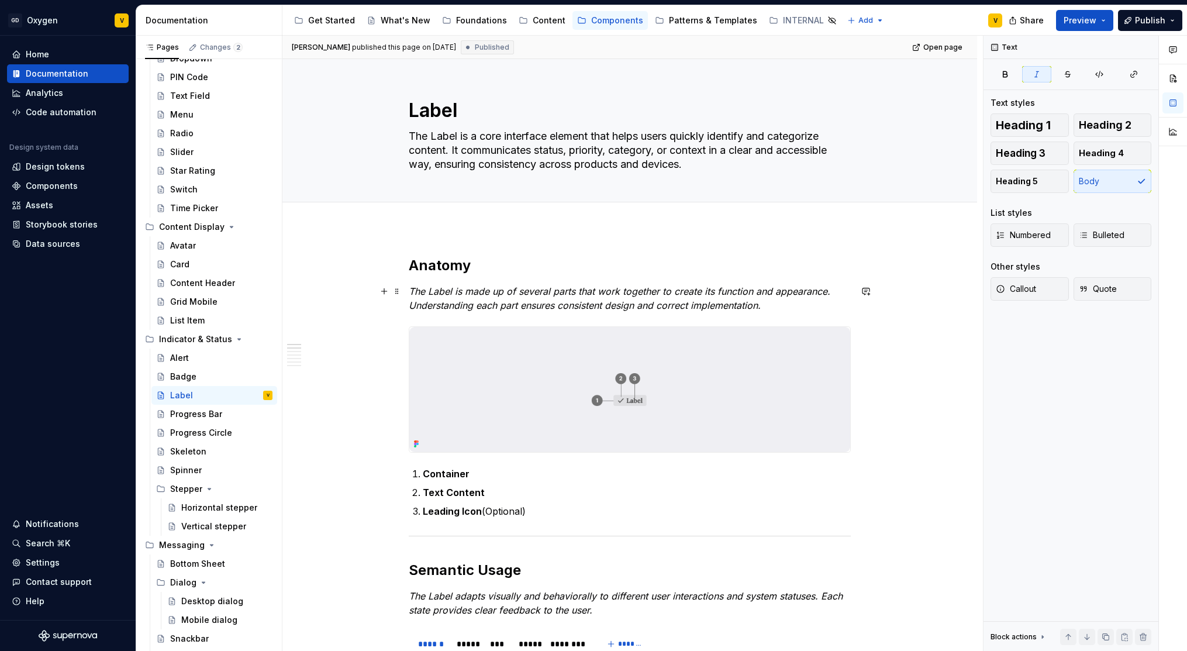
click at [767, 308] on p "The Label is made up of several parts that work together to create its function…" at bounding box center [630, 298] width 442 height 28
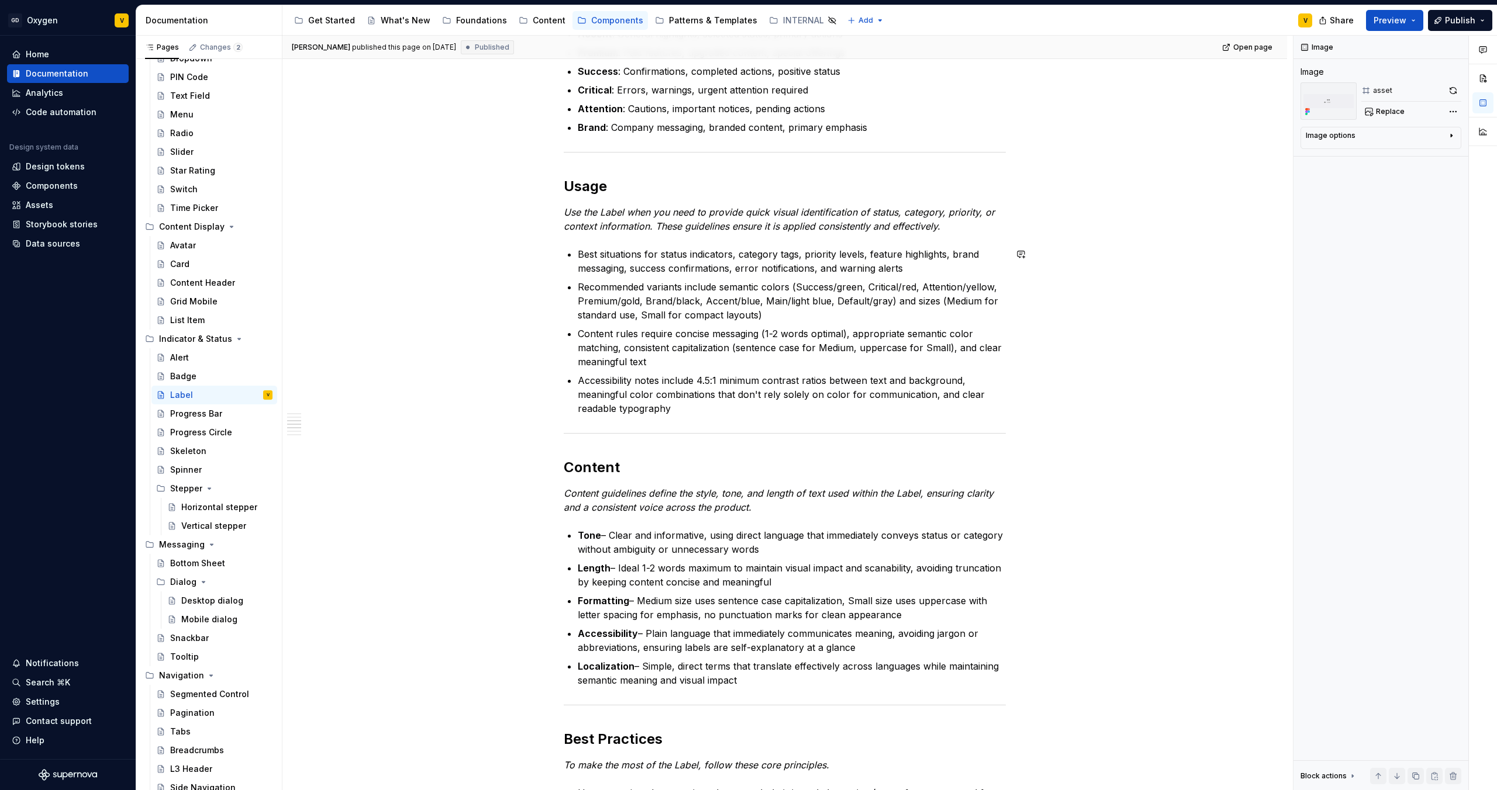
scroll to position [897, 0]
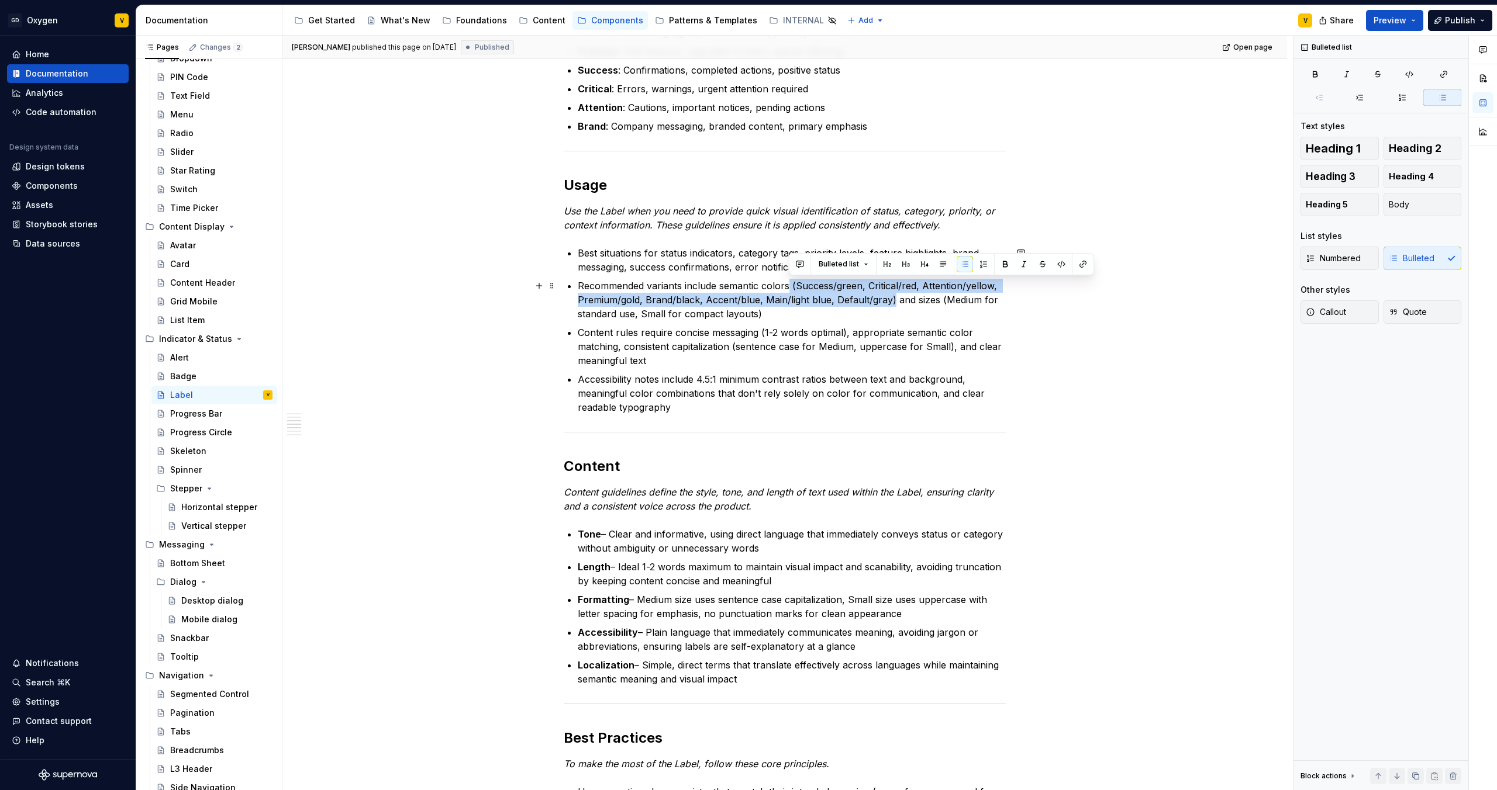
drag, startPoint x: 789, startPoint y: 286, endPoint x: 890, endPoint y: 301, distance: 101.5
click at [890, 301] on p "Recommended variants include semantic colors (Success/green, Critical/red, Atte…" at bounding box center [792, 300] width 428 height 42
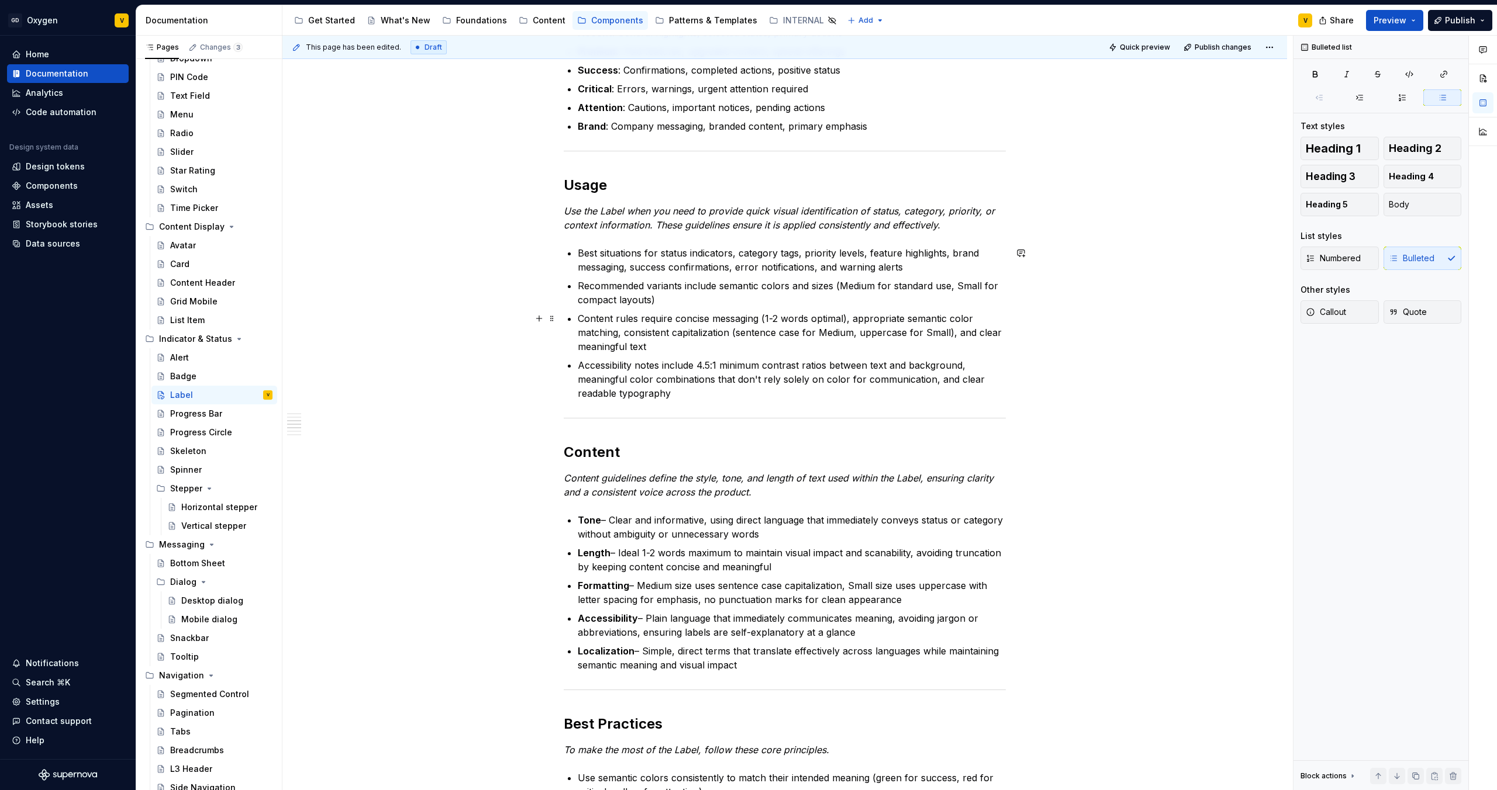
click at [876, 327] on p "Content rules require concise messaging (1-2 words optimal), appropriate semant…" at bounding box center [792, 333] width 428 height 42
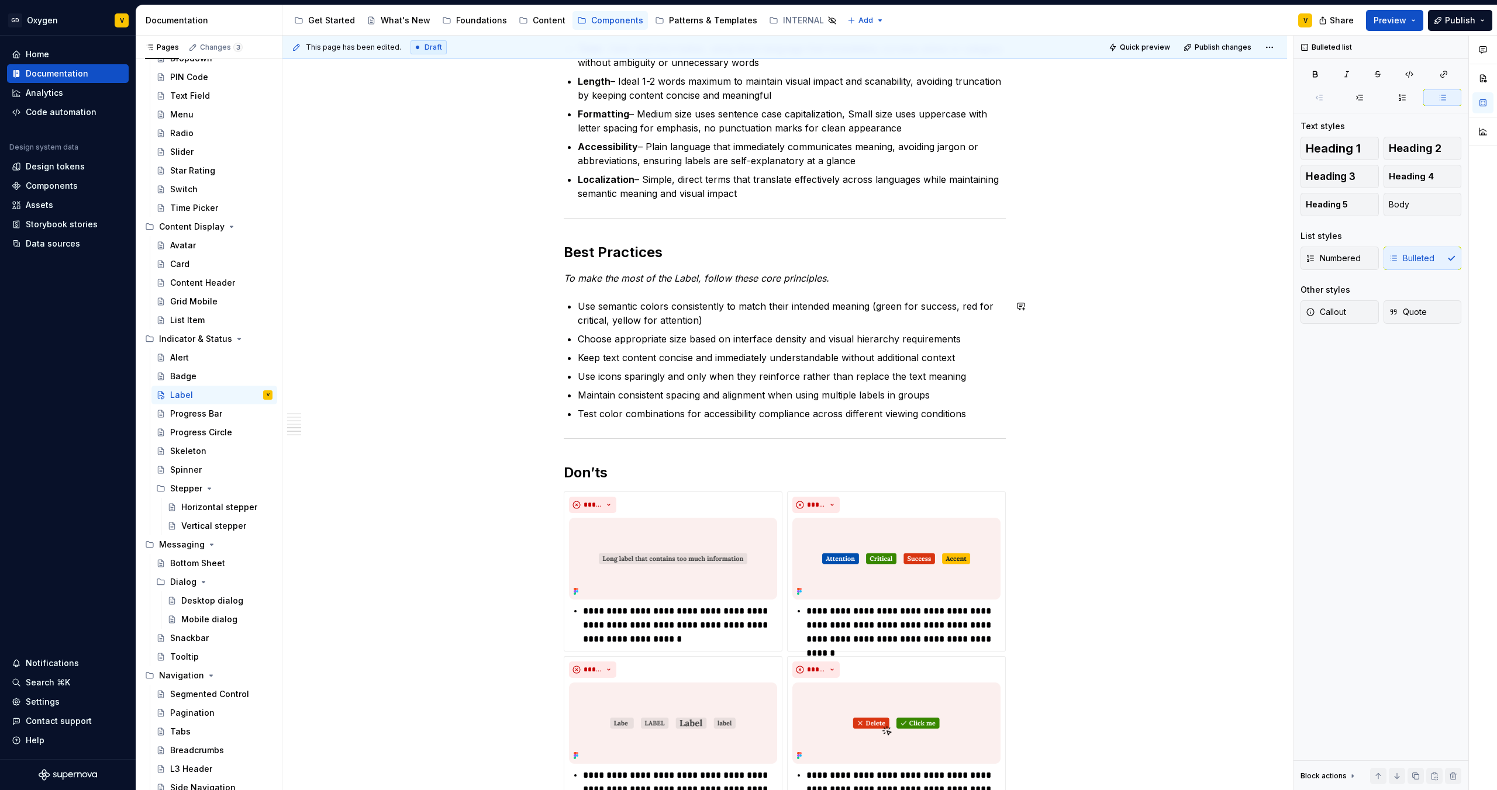
scroll to position [1371, 0]
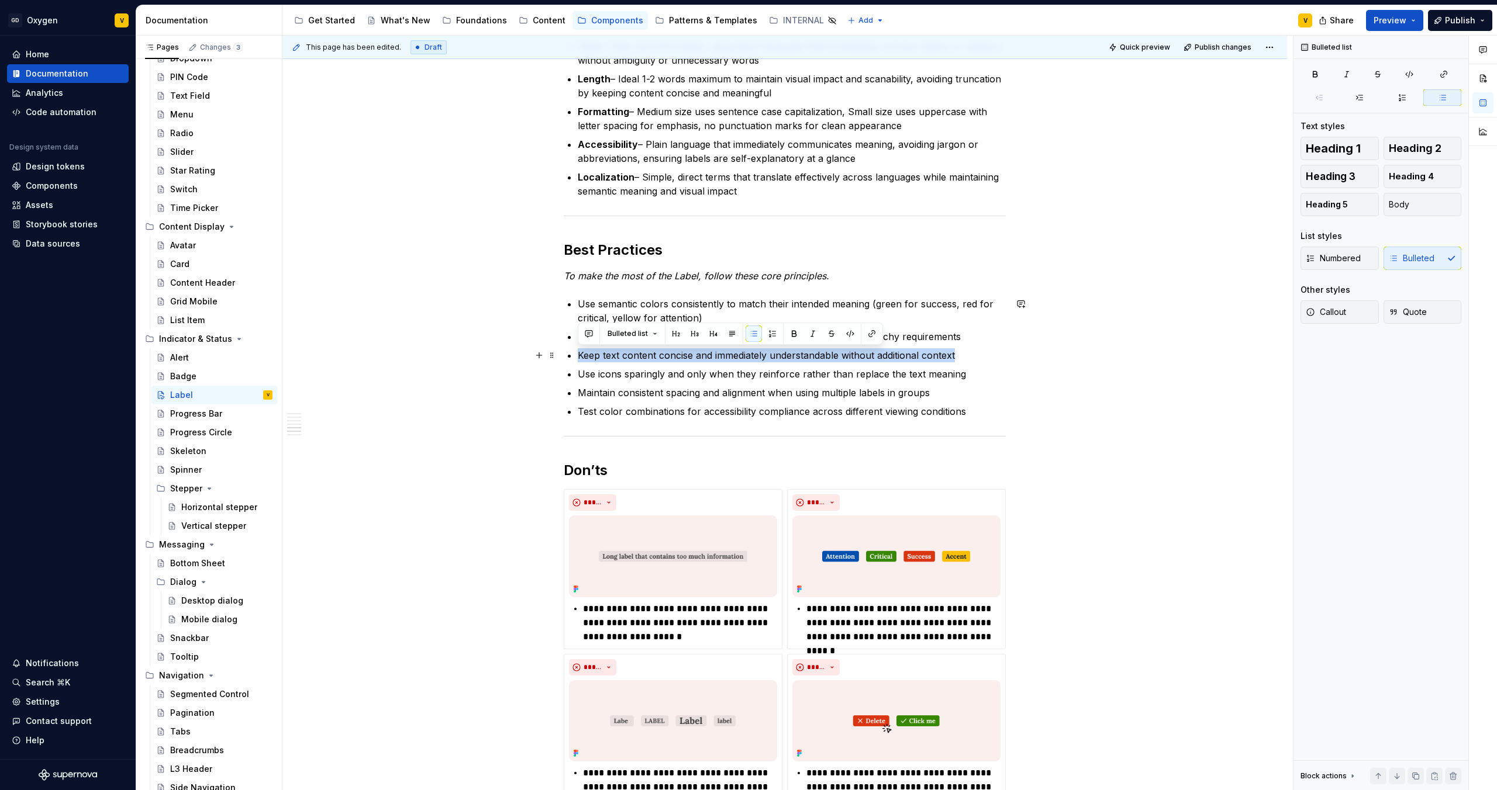
drag, startPoint x: 594, startPoint y: 357, endPoint x: 965, endPoint y: 353, distance: 370.7
click at [965, 353] on p "Keep text content concise and immediately understandable without additional con…" at bounding box center [792, 355] width 428 height 14
drag, startPoint x: 582, startPoint y: 377, endPoint x: 714, endPoint y: 370, distance: 132.9
click at [714, 370] on p "Use icons sparingly and only when they reinforce rather than replace the text m…" at bounding box center [792, 374] width 428 height 14
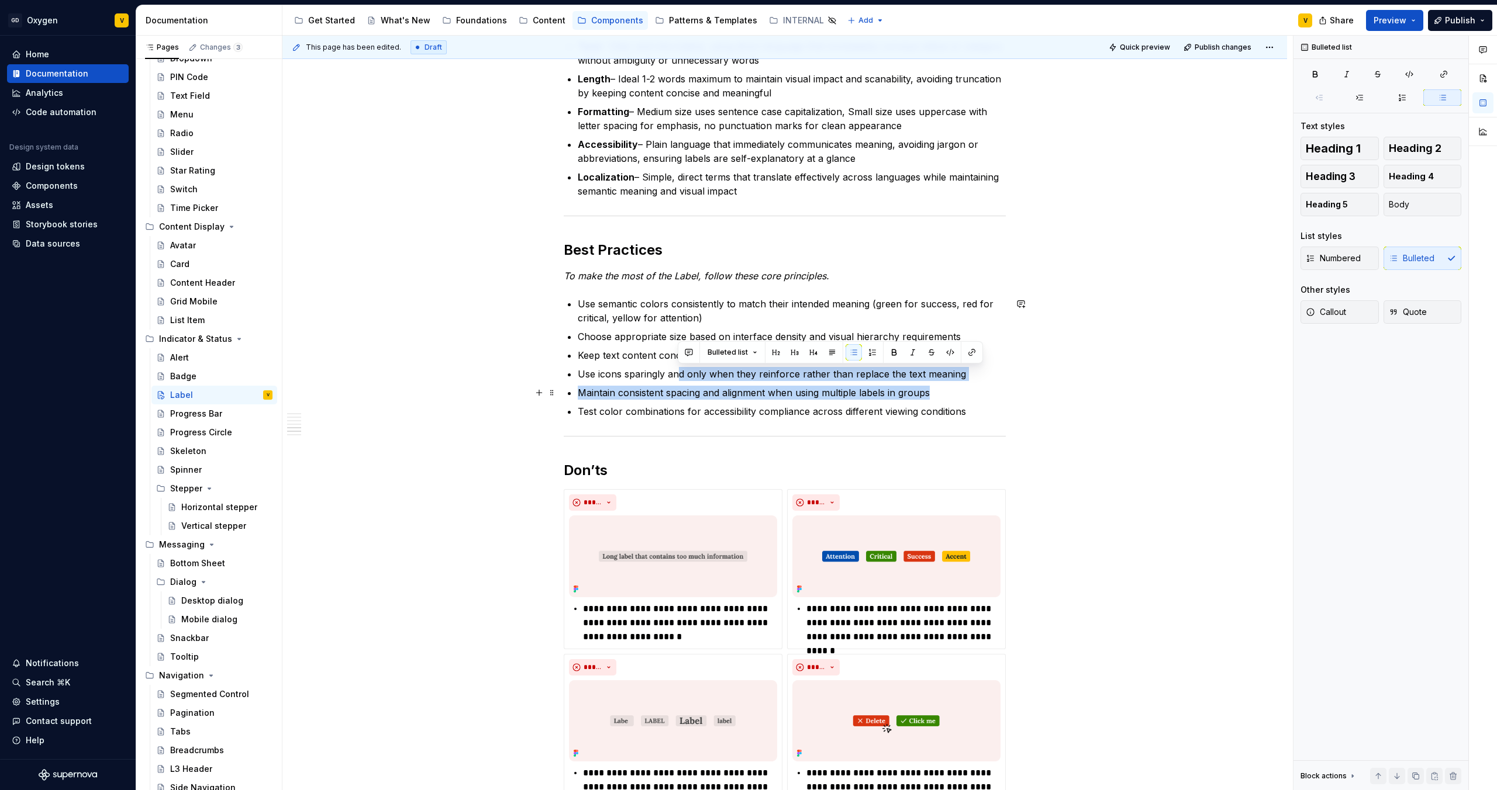
drag, startPoint x: 678, startPoint y: 373, endPoint x: 936, endPoint y: 390, distance: 258.4
click at [936, 390] on ul "Use semantic colors consistently to match their intended meaning (green for suc…" at bounding box center [792, 358] width 428 height 122
click at [940, 388] on p "Maintain consistent spacing and alignment when using multiple labels in groups" at bounding box center [792, 393] width 428 height 14
drag, startPoint x: 938, startPoint y: 387, endPoint x: 588, endPoint y: 396, distance: 349.7
click at [588, 396] on p "Maintain consistent spacing and alignment when using multiple labels in groups" at bounding box center [792, 393] width 428 height 14
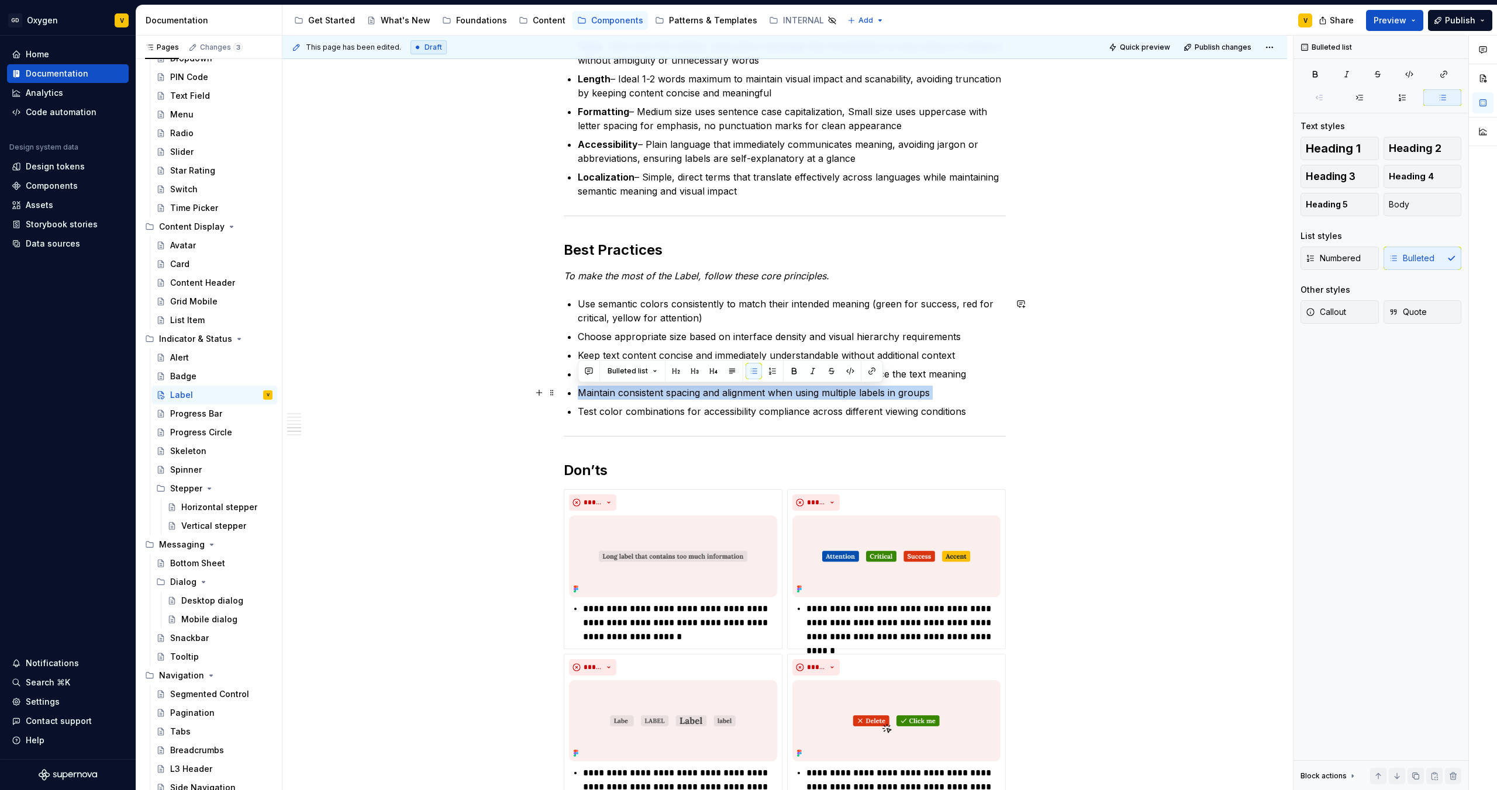
click at [596, 399] on p "Maintain consistent spacing and alignment when using multiple labels in groups" at bounding box center [792, 393] width 428 height 14
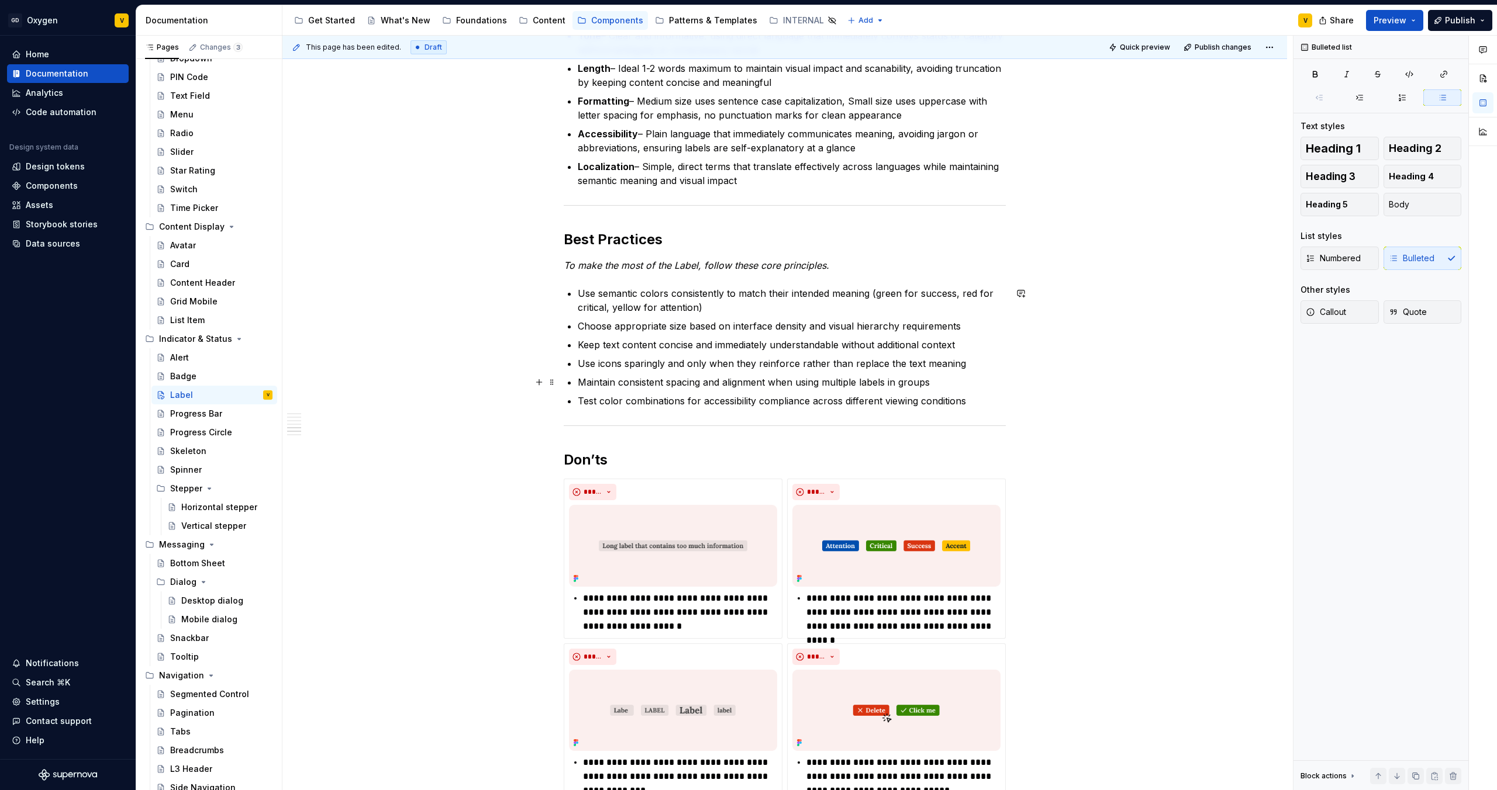
scroll to position [1384, 0]
click at [816, 401] on p "Test color combinations for accessibility compliance across different viewing c…" at bounding box center [792, 399] width 428 height 14
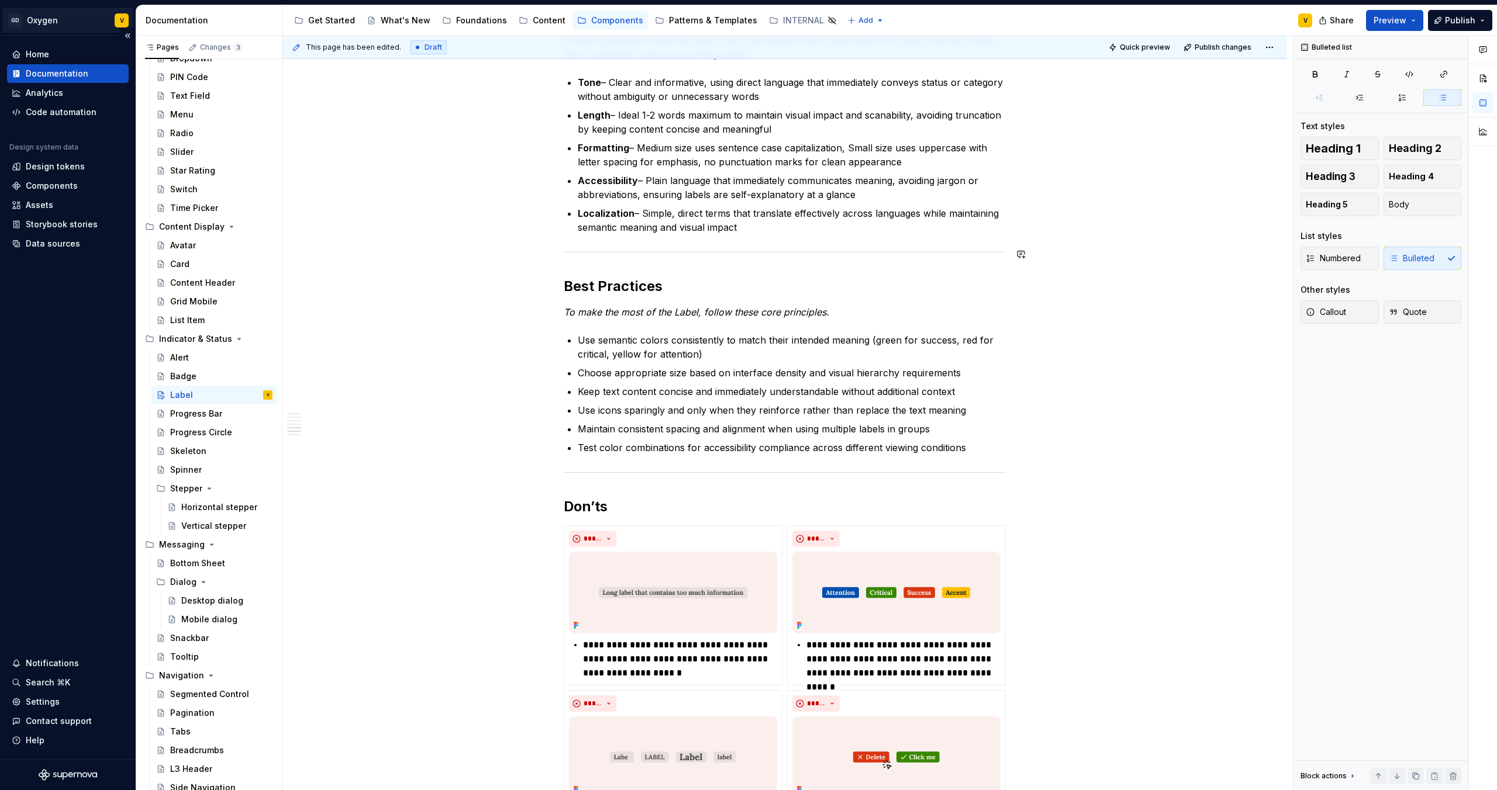
scroll to position [1331, 0]
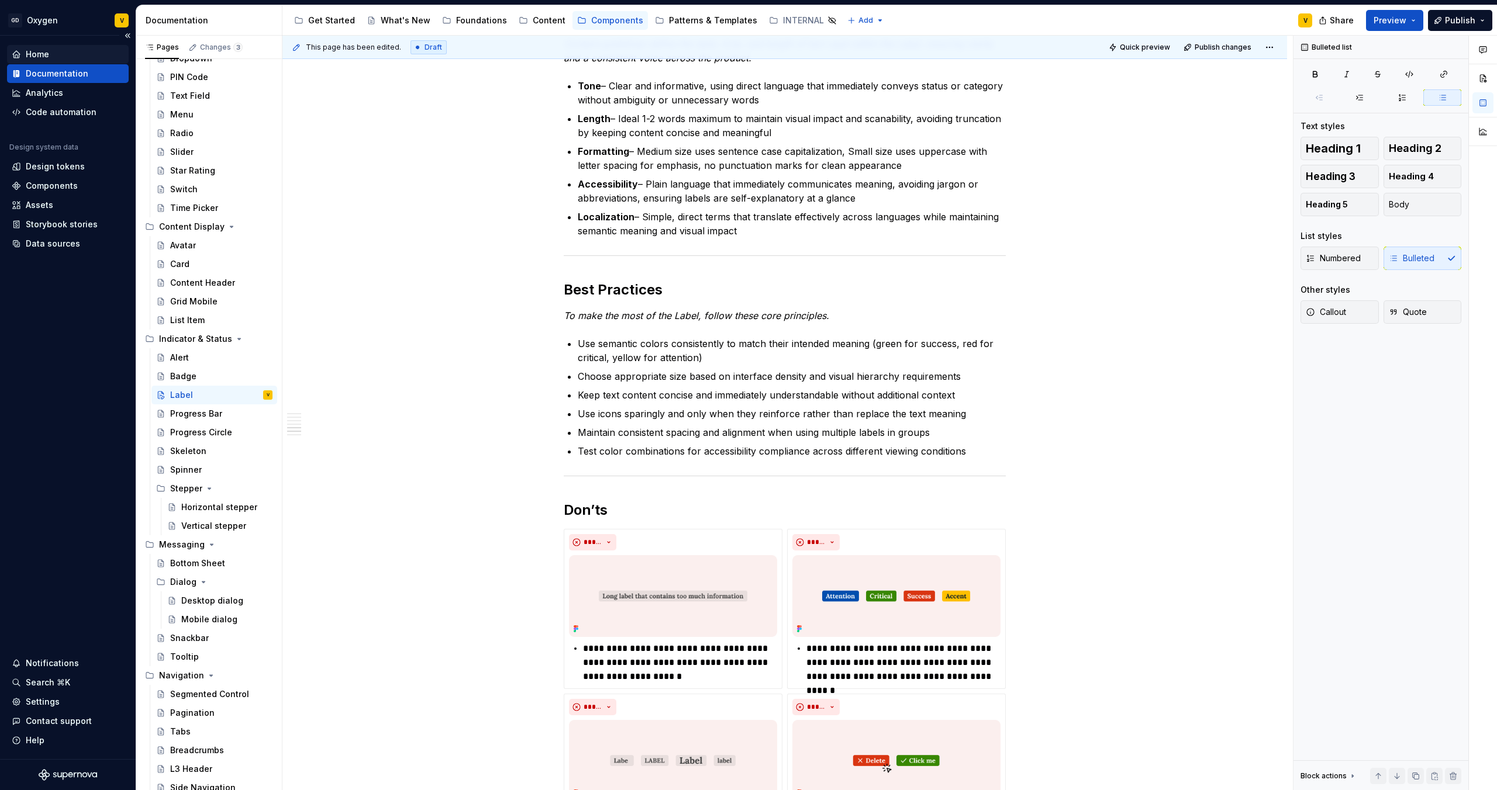
click at [49, 53] on div "Home" at bounding box center [37, 55] width 23 height 12
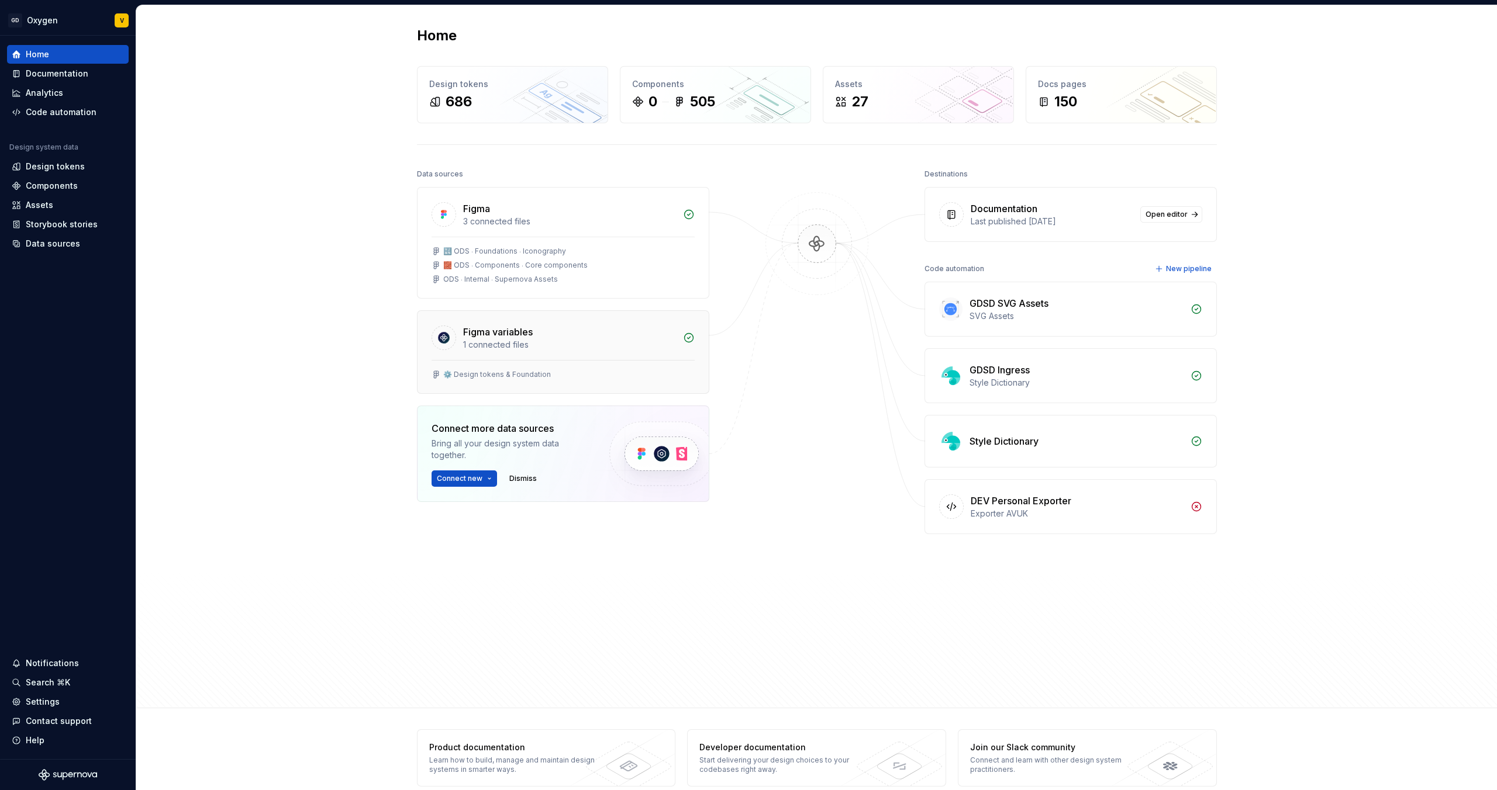
scroll to position [18, 0]
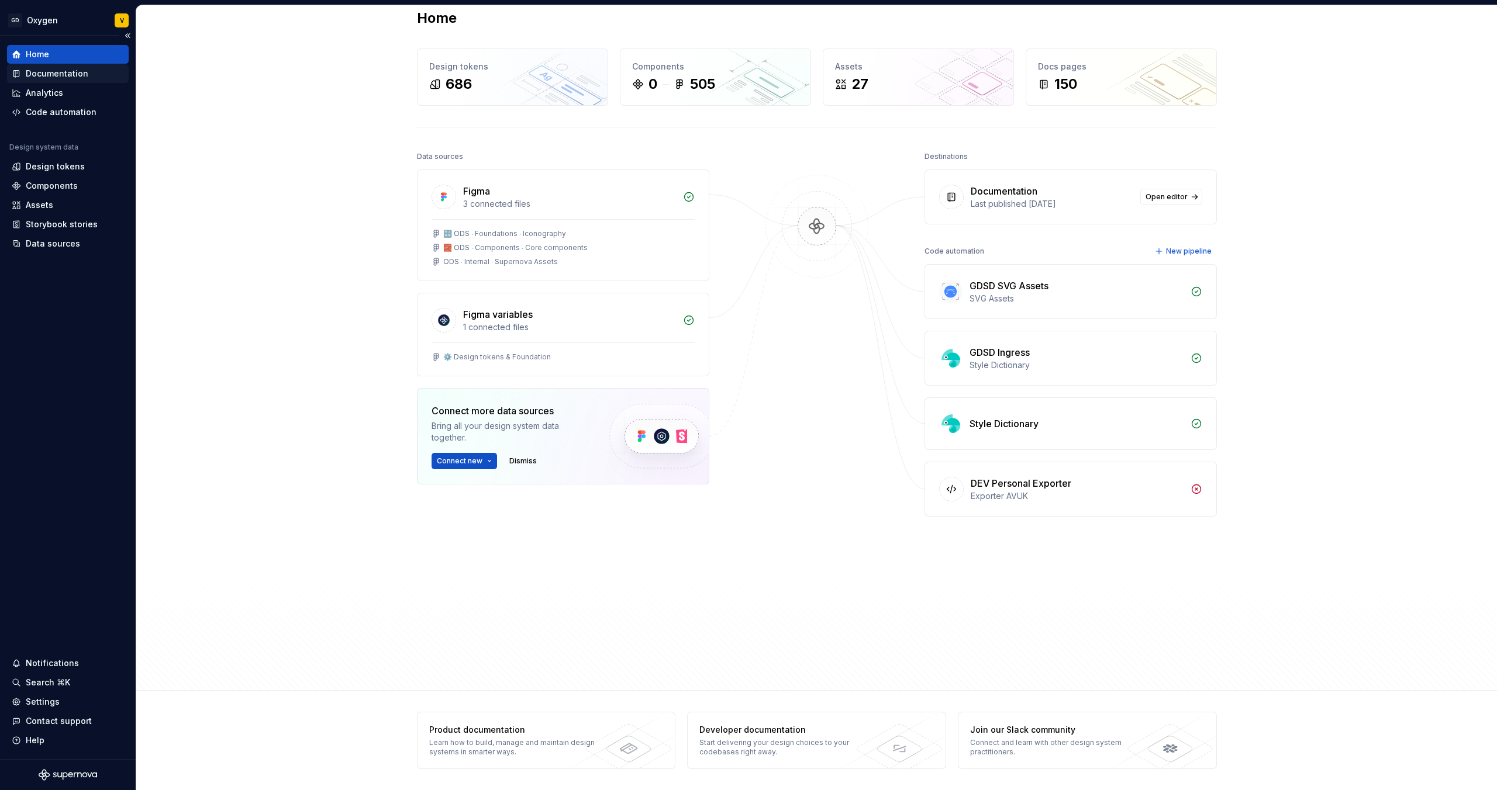
click at [49, 75] on div "Documentation" at bounding box center [57, 74] width 63 height 12
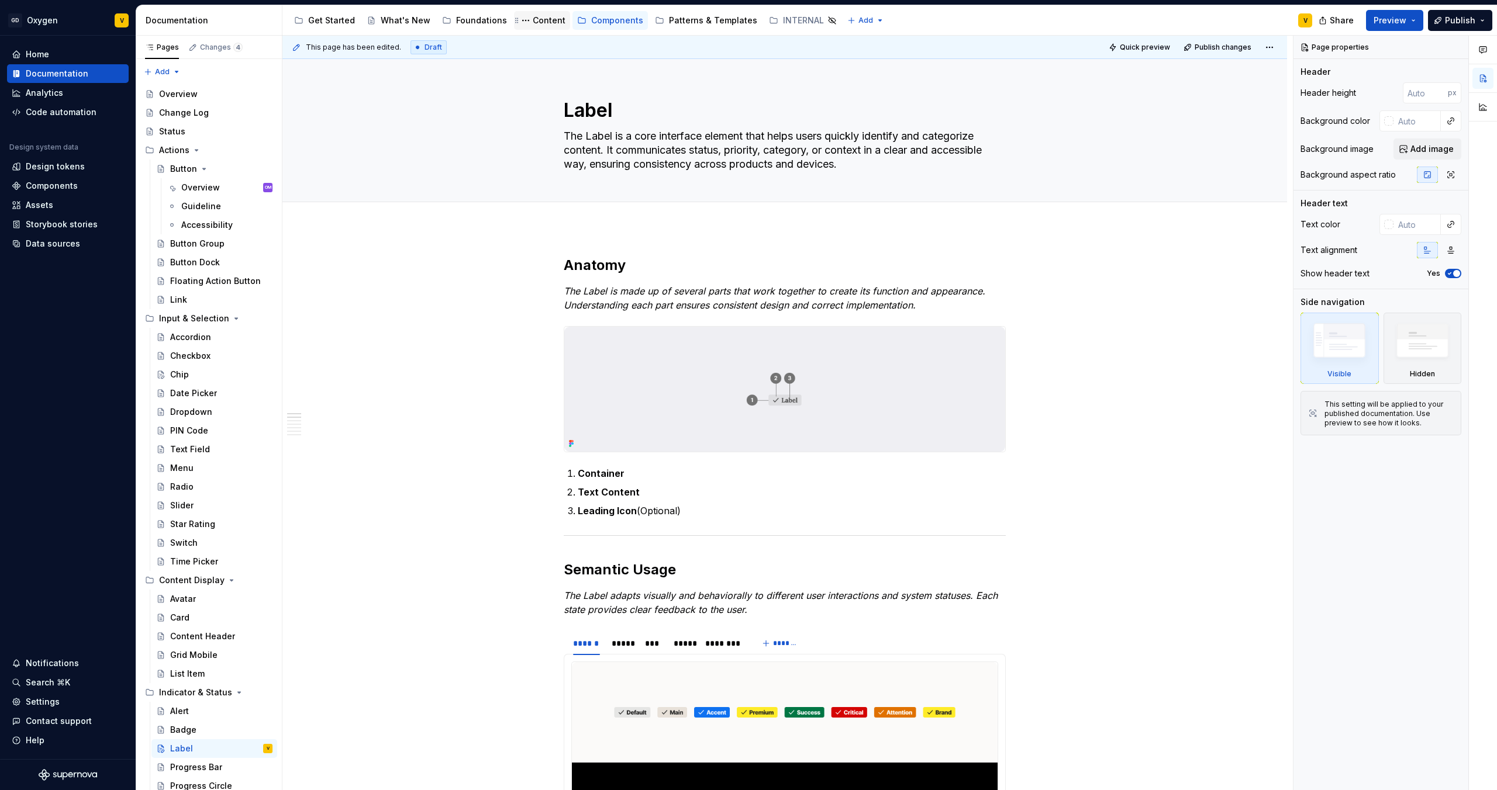
click at [547, 15] on div "Content" at bounding box center [549, 21] width 33 height 12
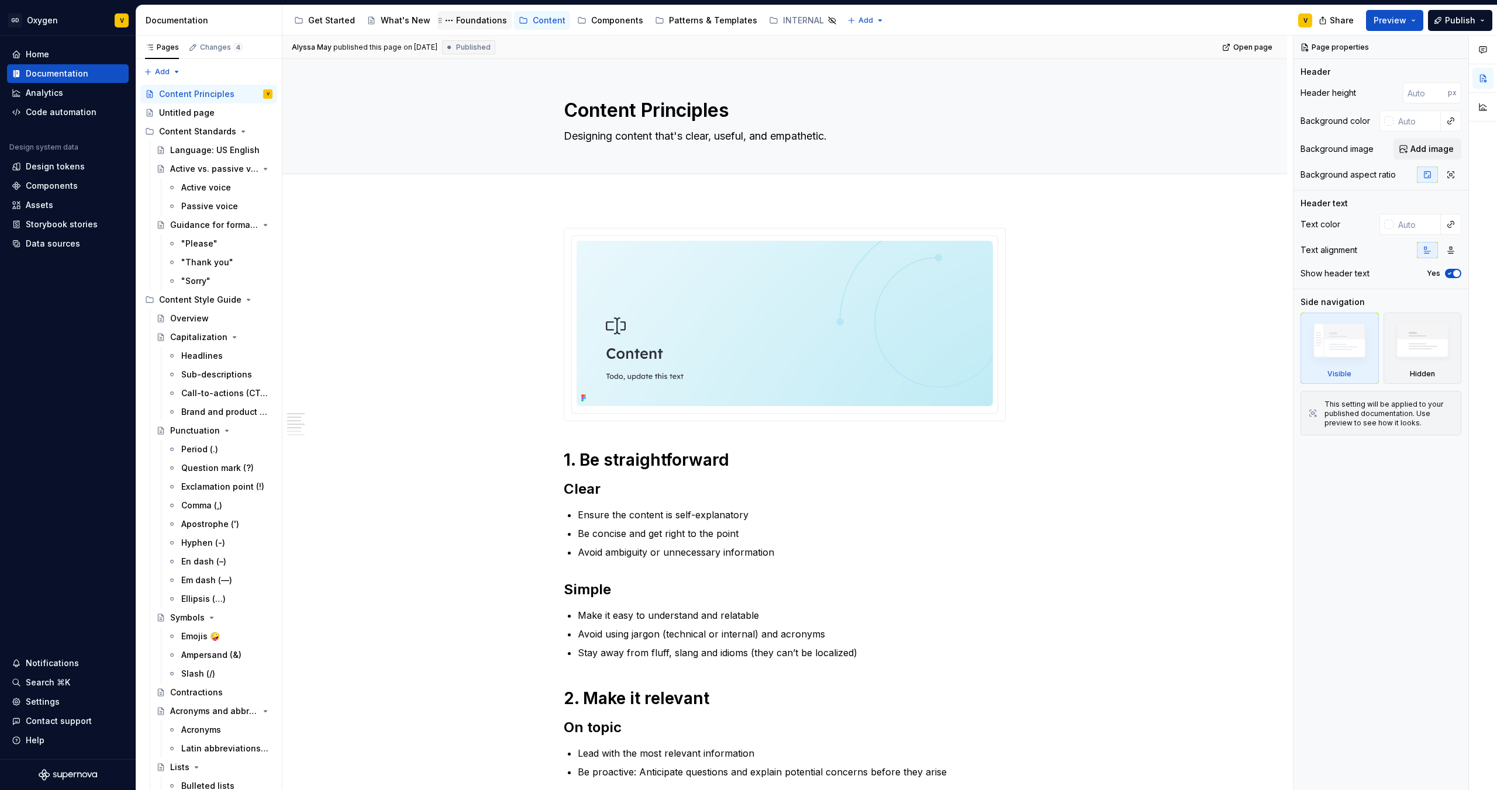
click at [471, 22] on div "Foundations" at bounding box center [481, 21] width 51 height 12
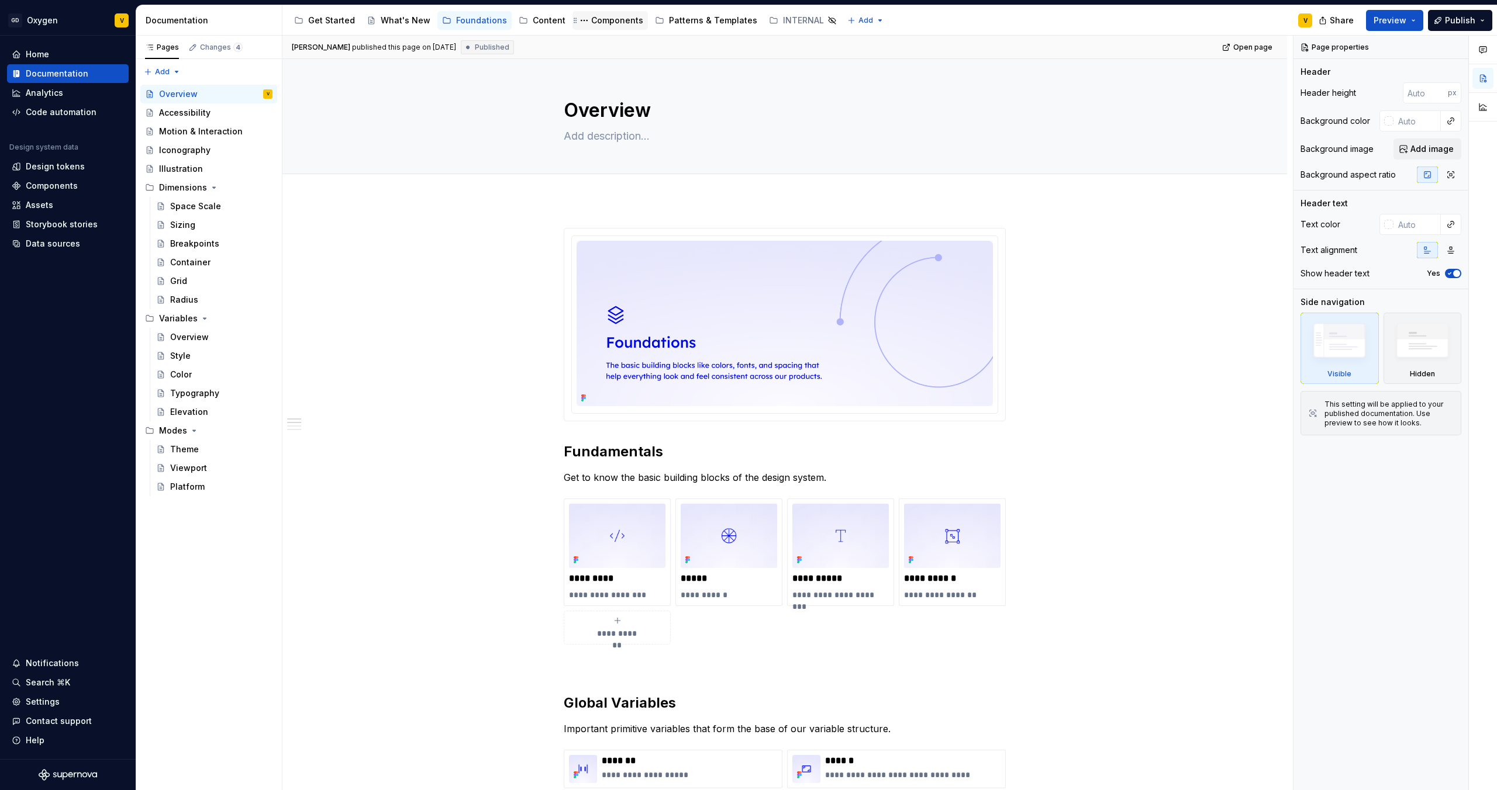
click at [608, 16] on div "Components" at bounding box center [617, 21] width 52 height 12
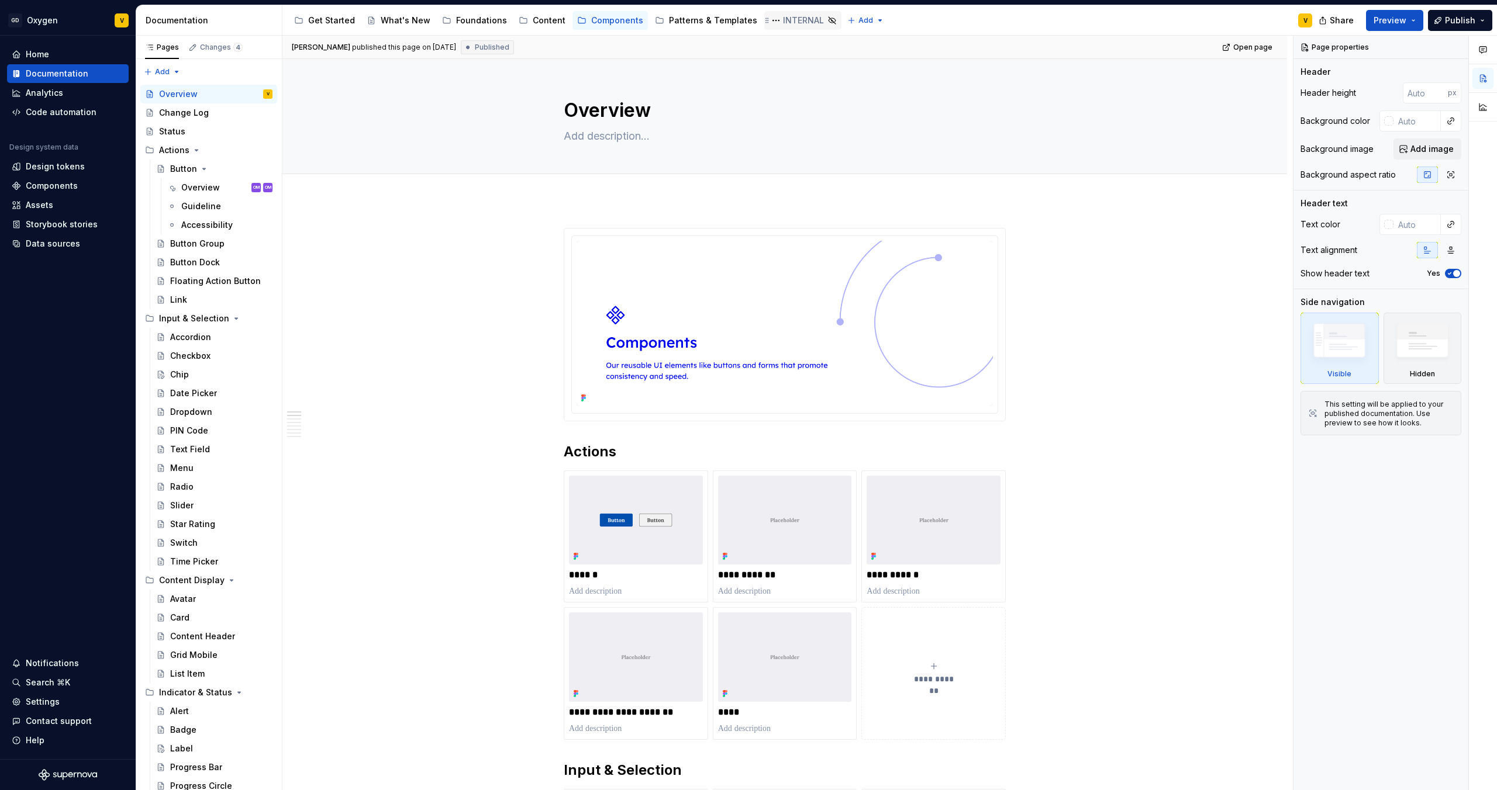
click at [783, 18] on div "INTERNAL" at bounding box center [803, 21] width 41 height 12
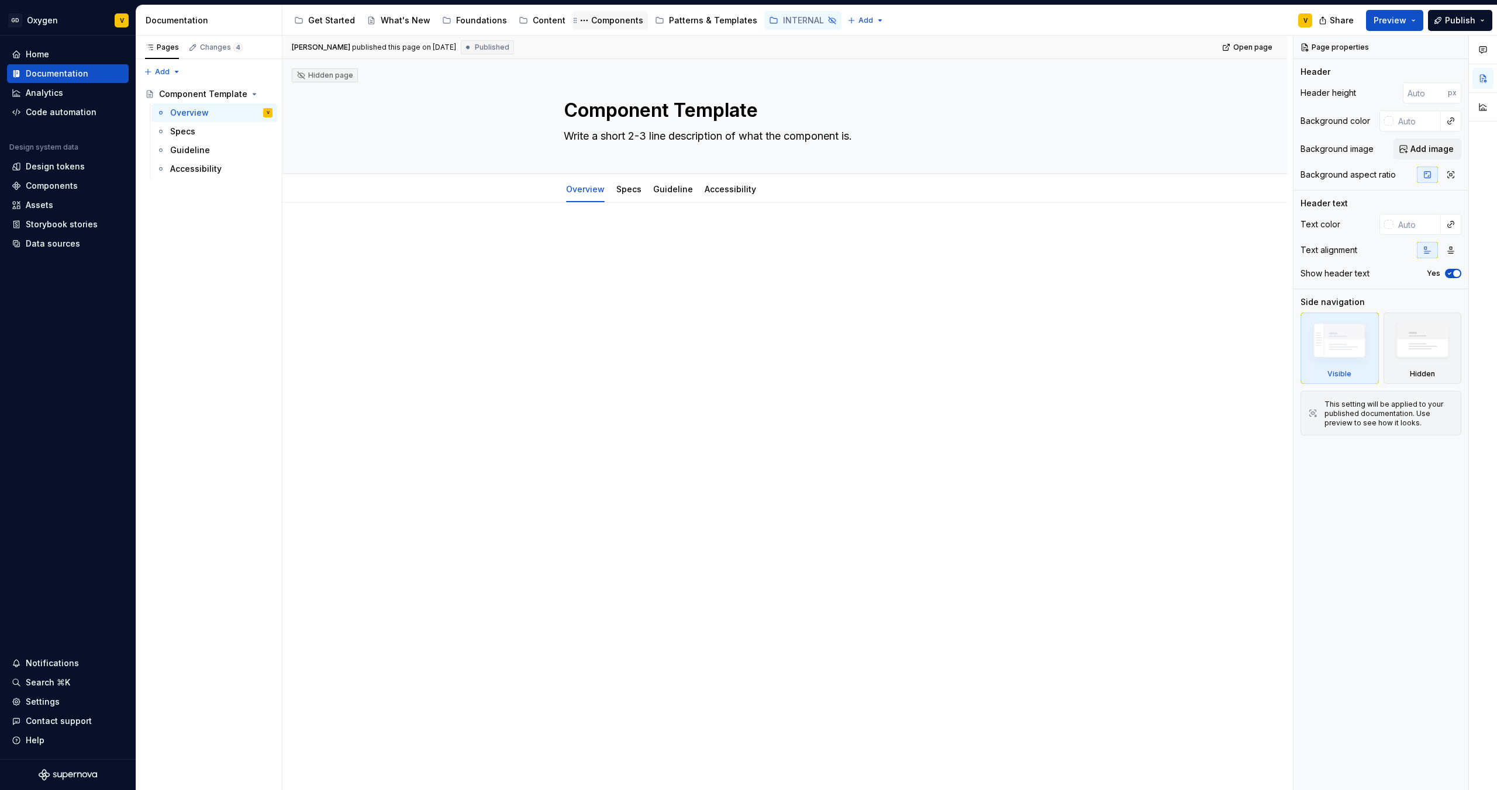
click at [591, 20] on div "Components" at bounding box center [617, 21] width 52 height 12
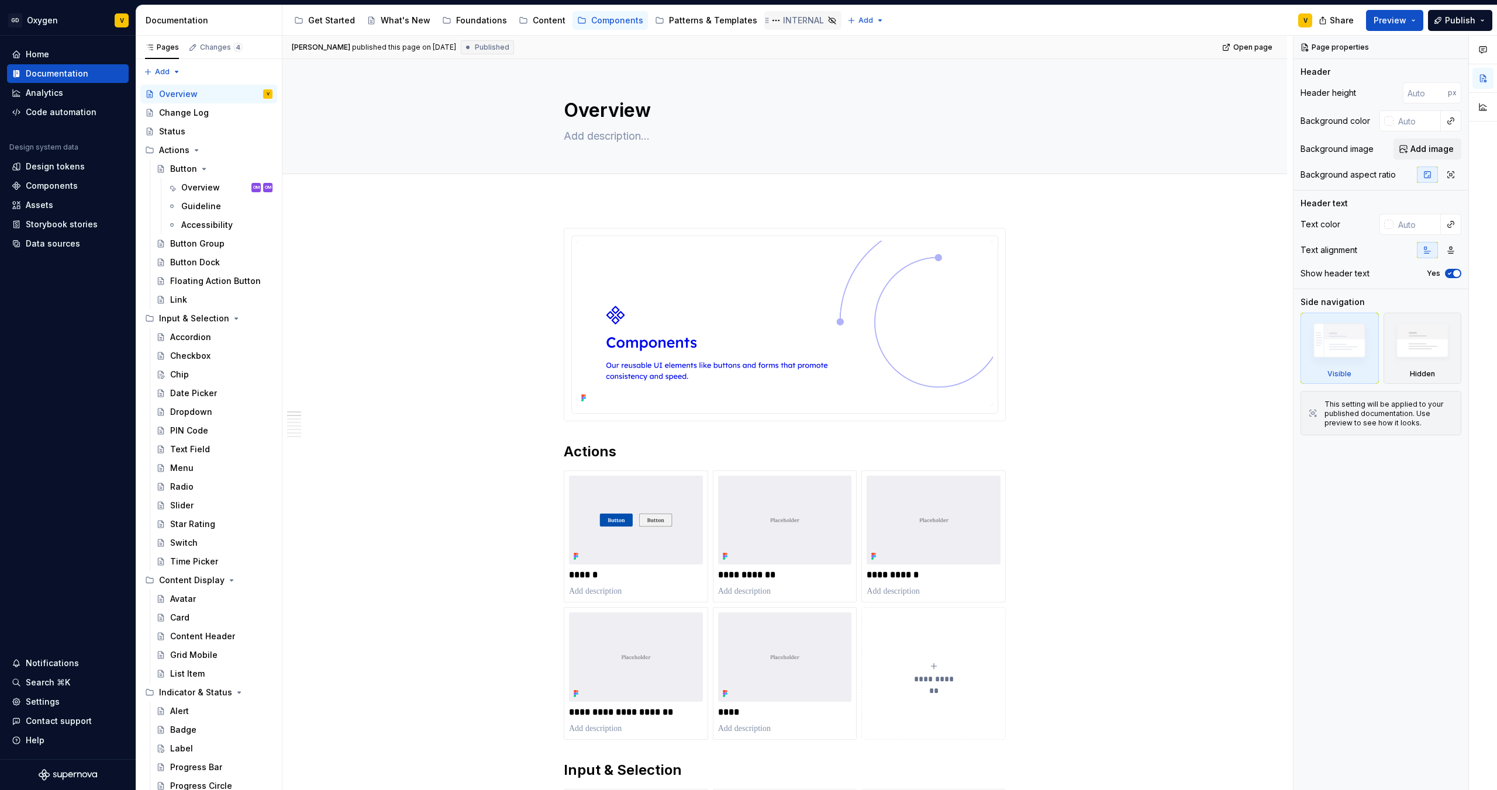
click at [828, 20] on icon "Page tree" at bounding box center [831, 20] width 7 height 7
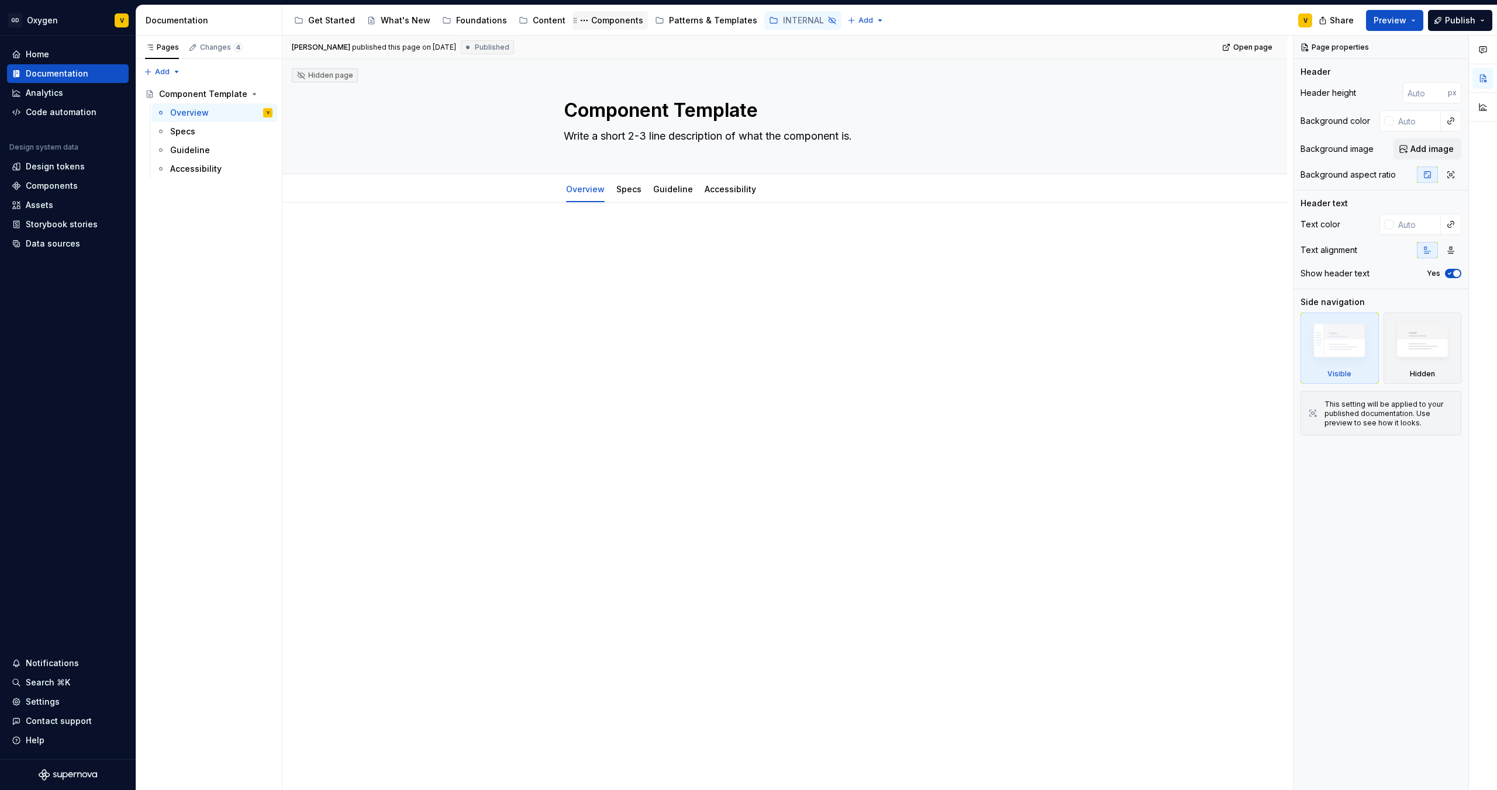
click at [604, 29] on div "Components" at bounding box center [609, 20] width 75 height 19
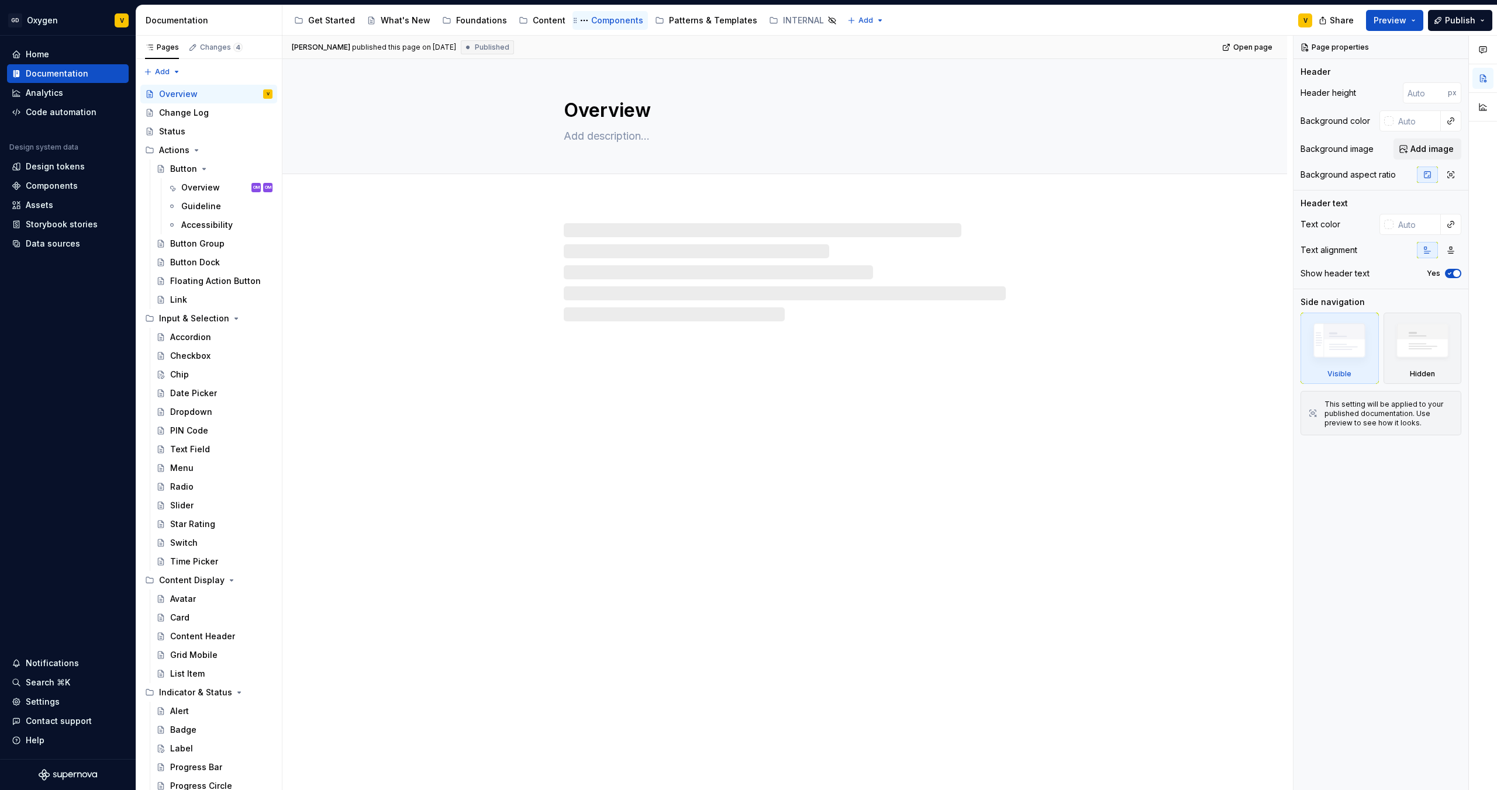
click at [605, 19] on div "Components" at bounding box center [617, 21] width 52 height 12
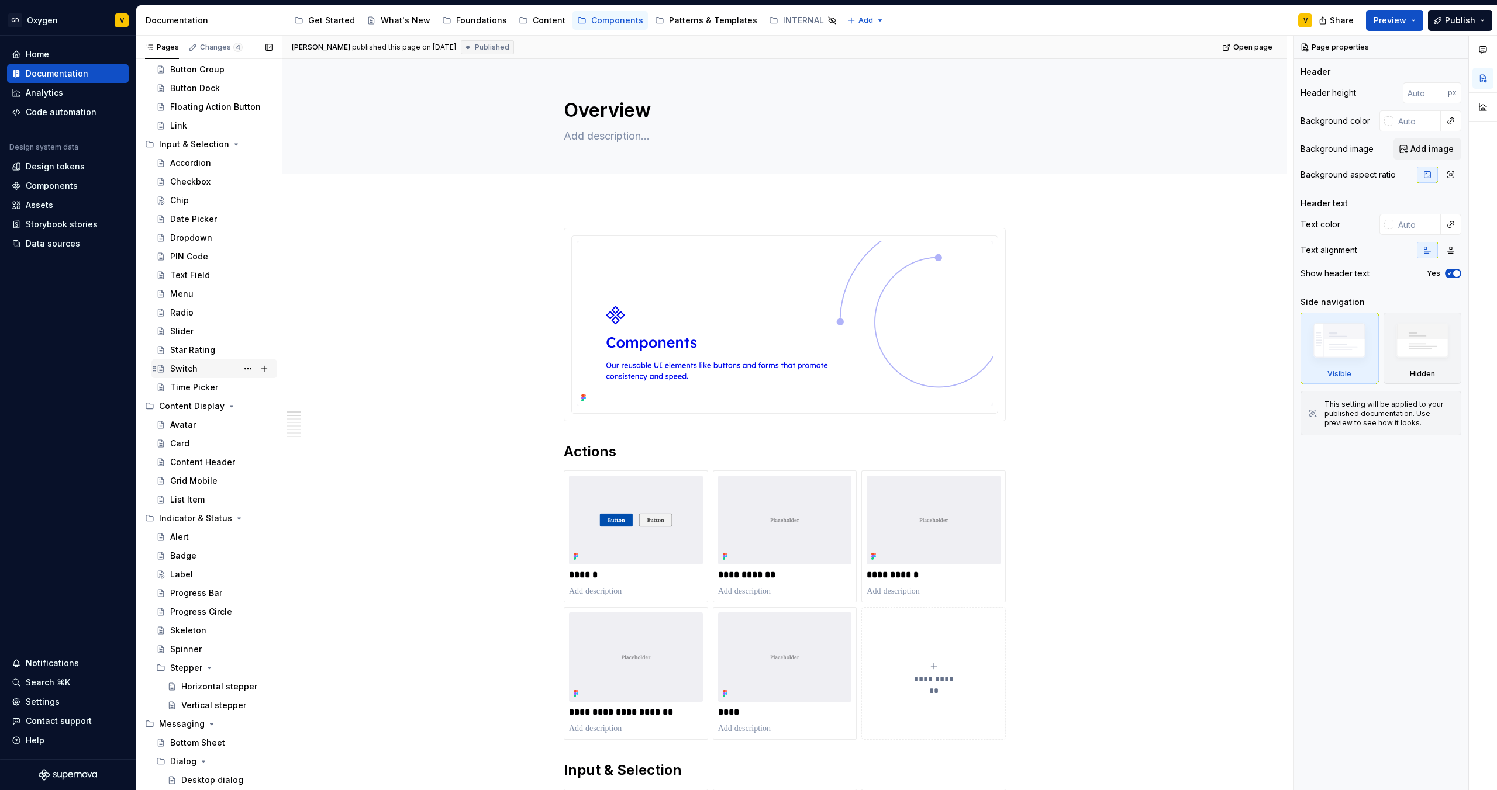
scroll to position [178, 0]
click at [190, 573] on div "Label" at bounding box center [181, 571] width 23 height 12
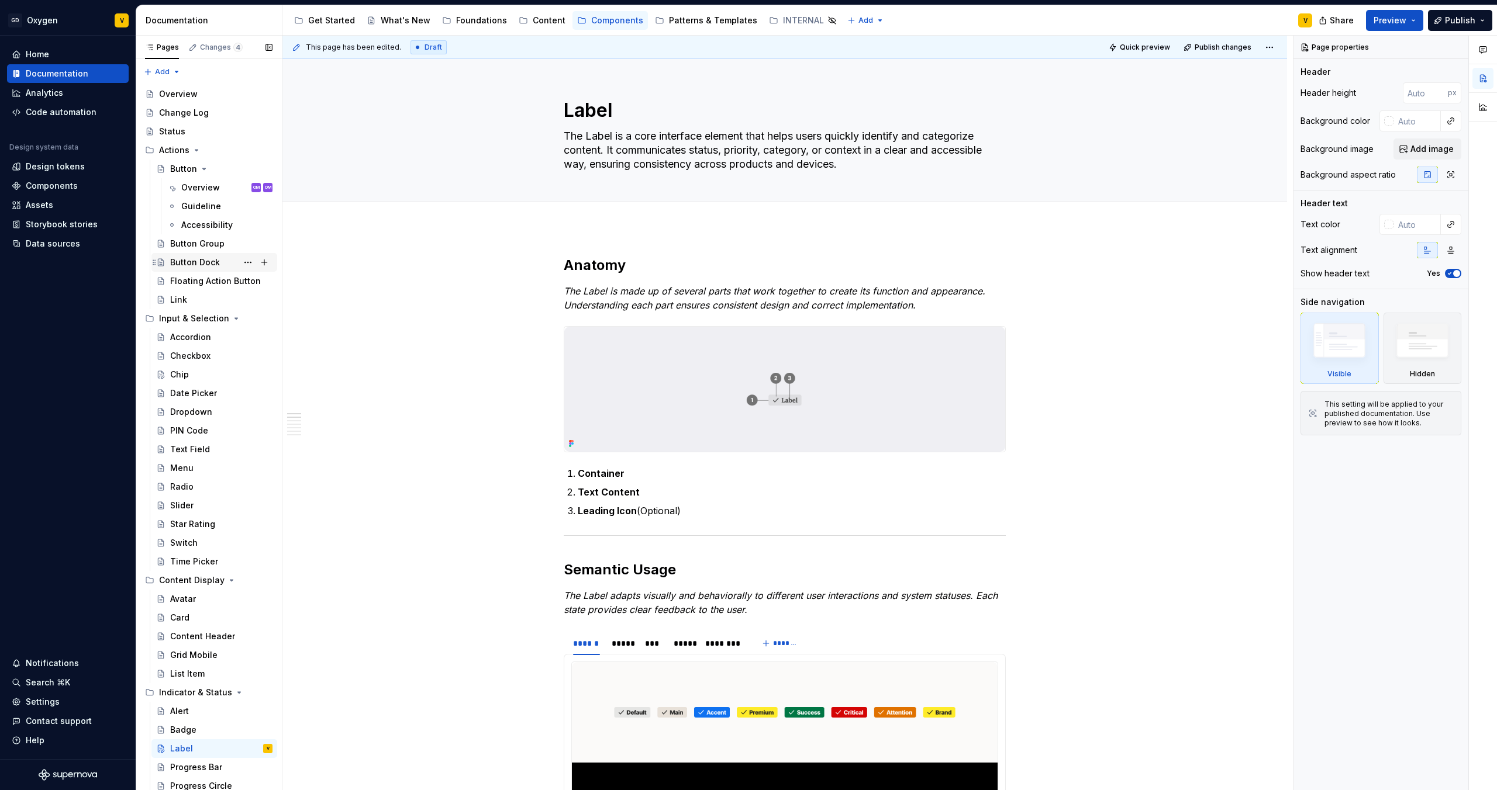
scroll to position [2, 0]
click at [174, 165] on div "Button" at bounding box center [183, 167] width 27 height 12
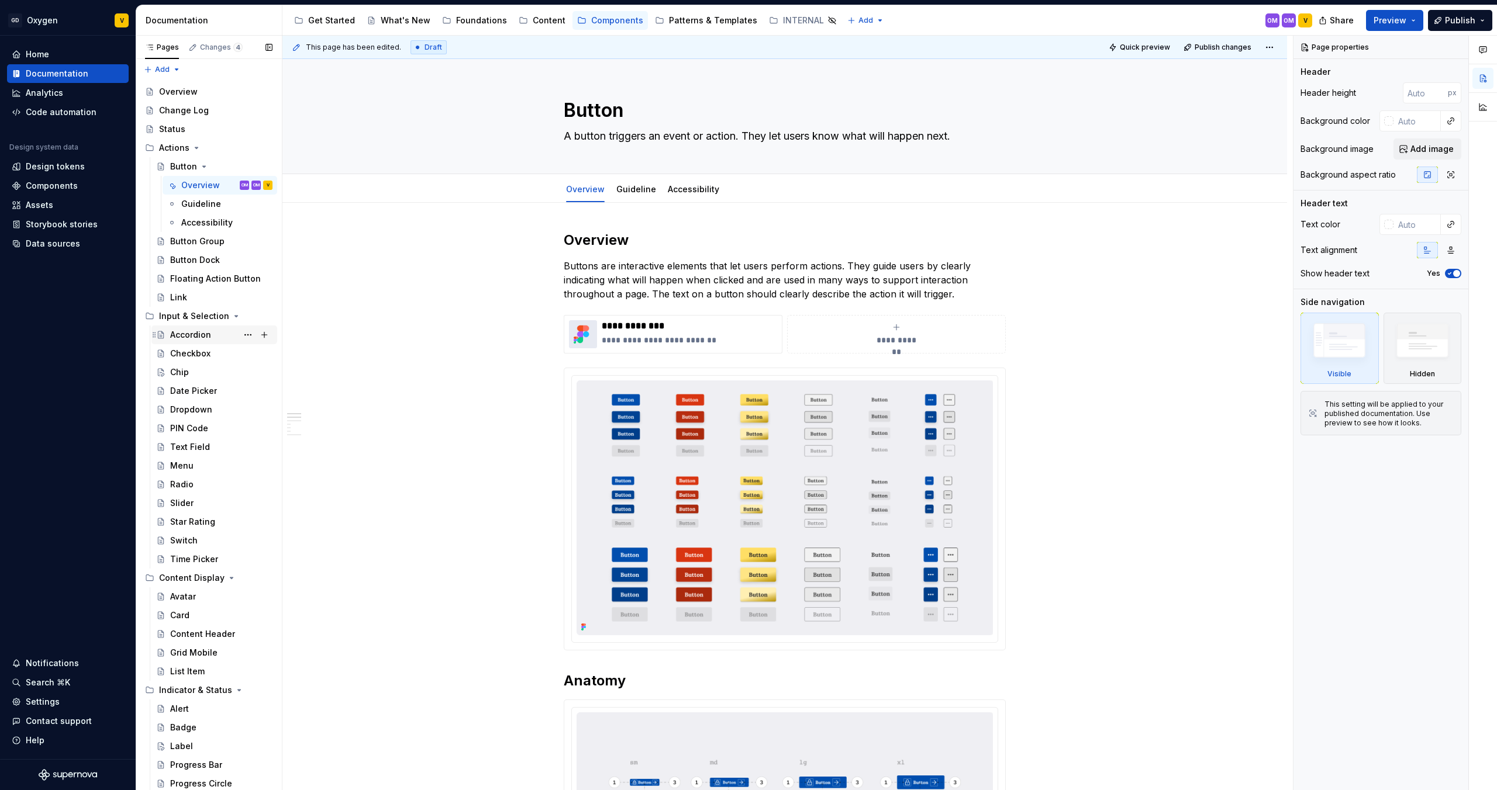
click at [197, 329] on div "Accordion" at bounding box center [190, 335] width 41 height 12
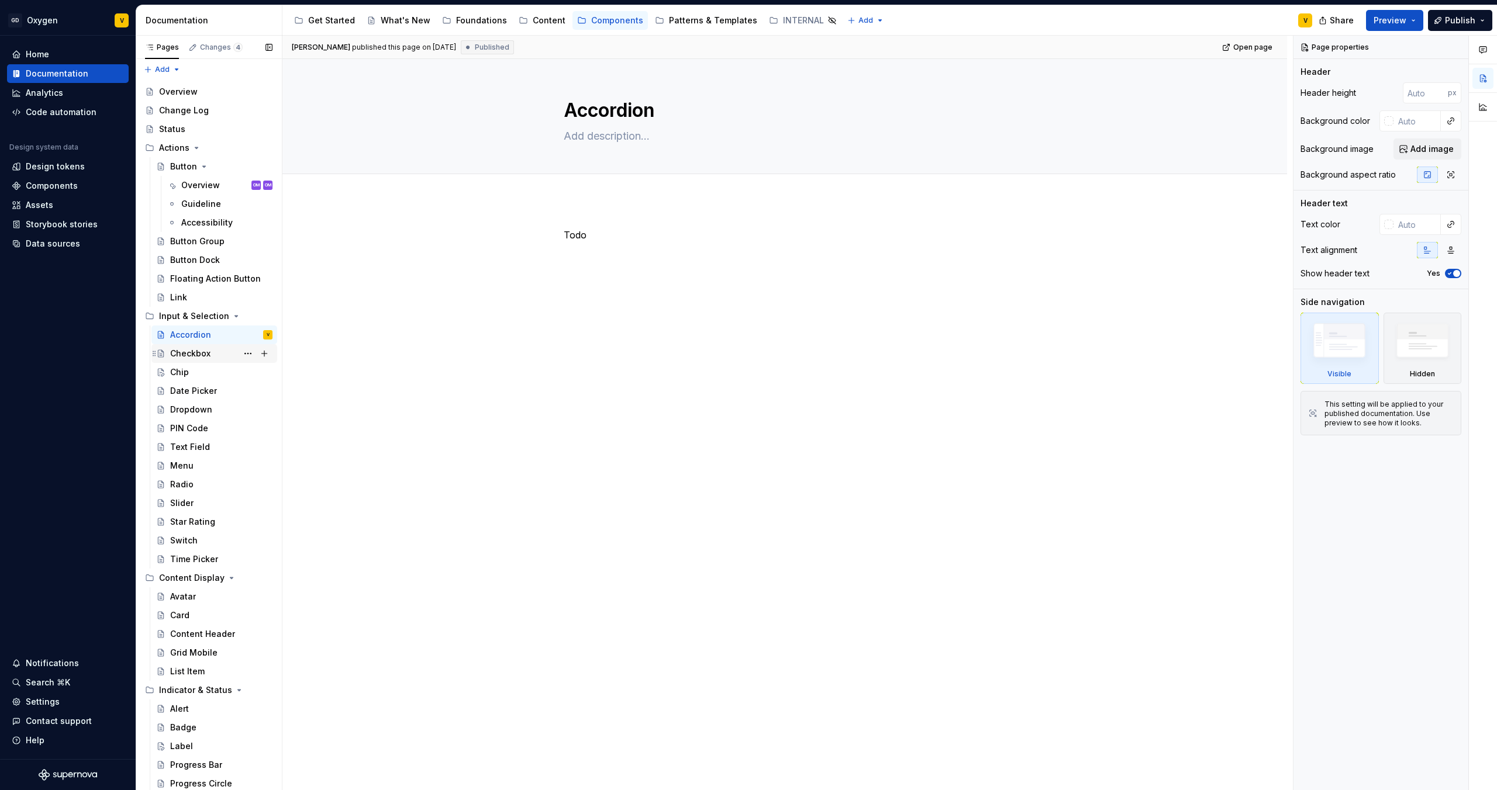
click at [200, 354] on div "Checkbox" at bounding box center [190, 354] width 40 height 12
click at [198, 370] on div "Chip" at bounding box center [221, 372] width 102 height 16
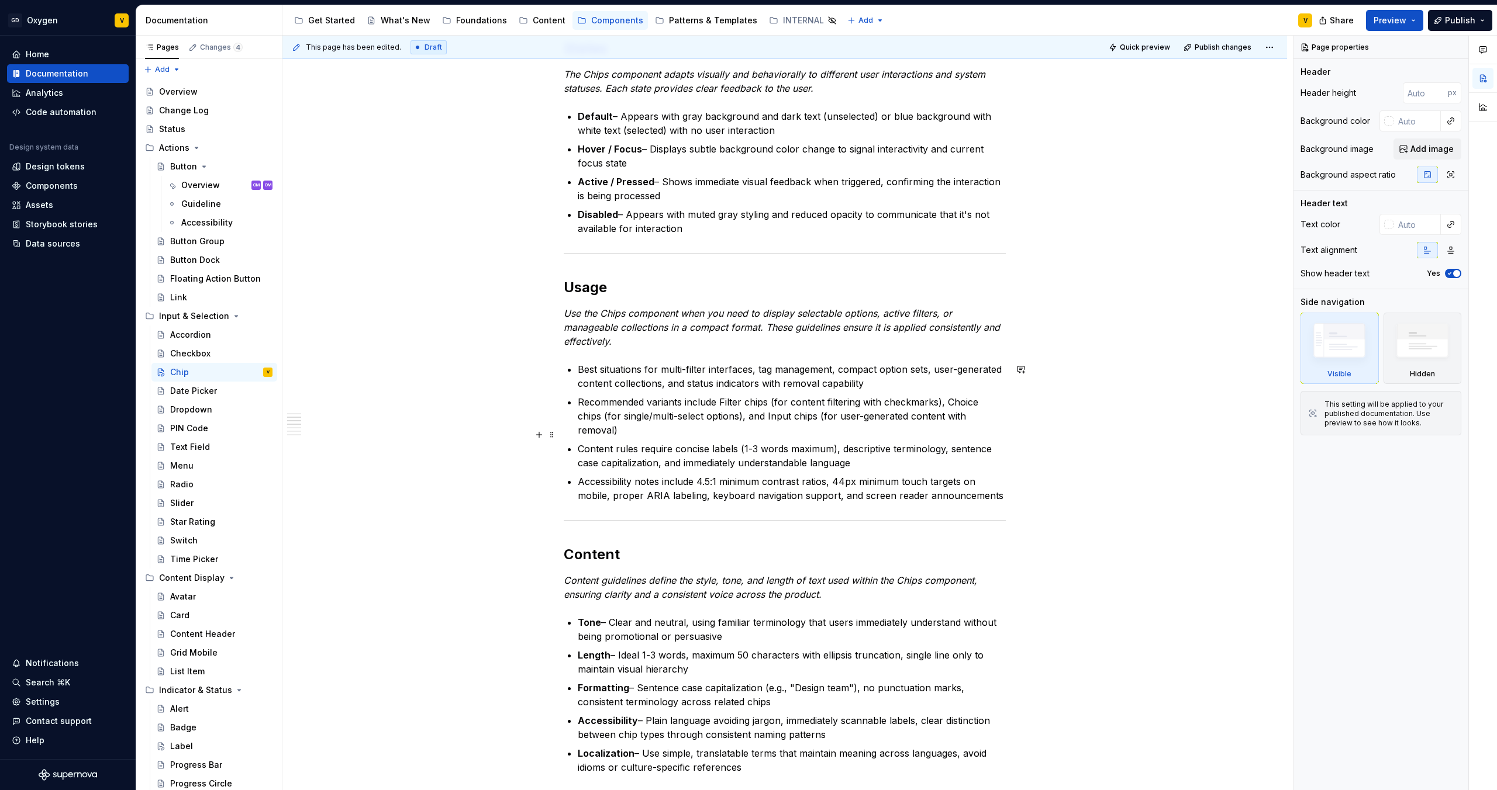
scroll to position [474, 0]
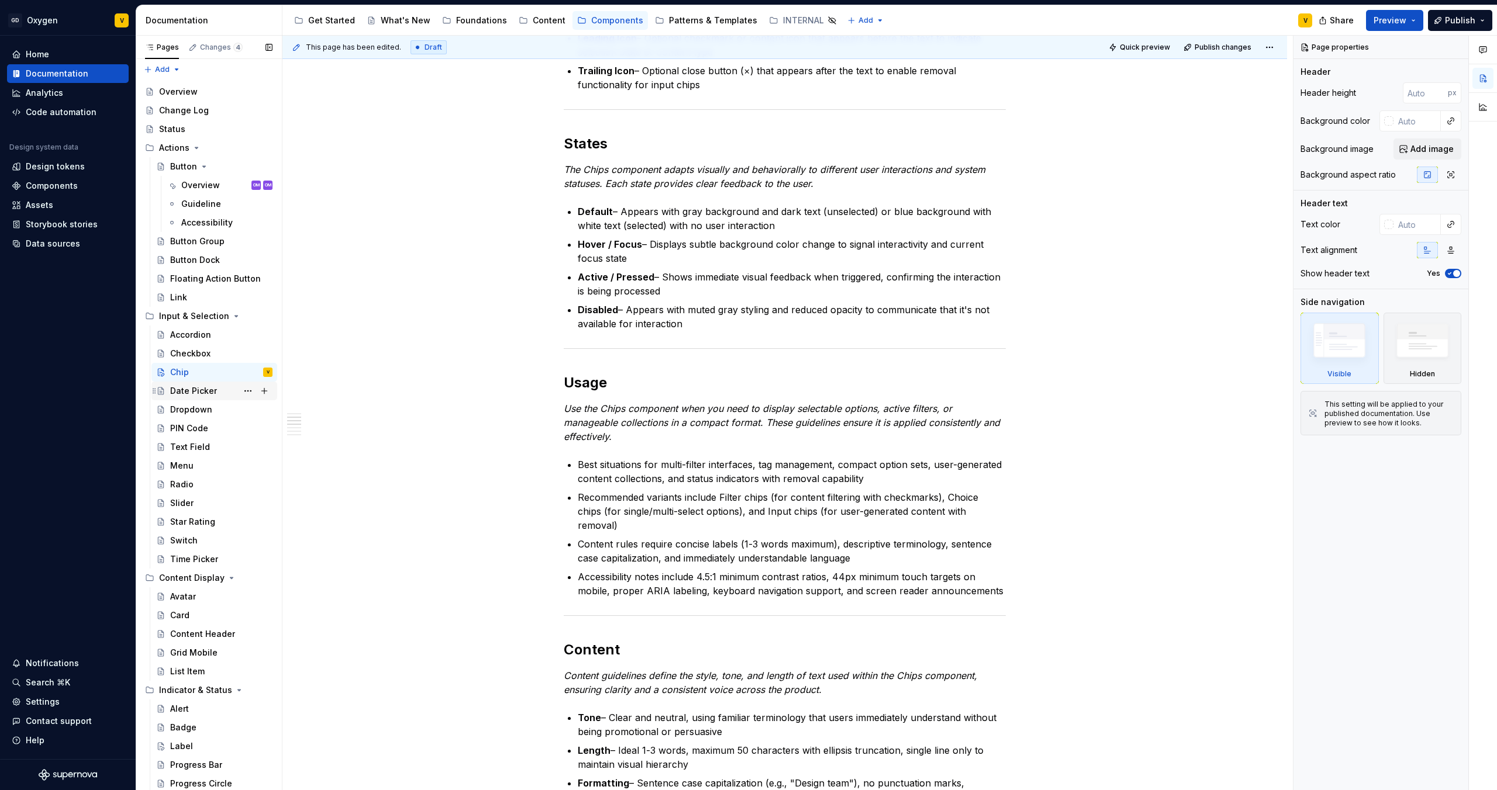
click at [191, 393] on div "Date Picker" at bounding box center [193, 391] width 47 height 12
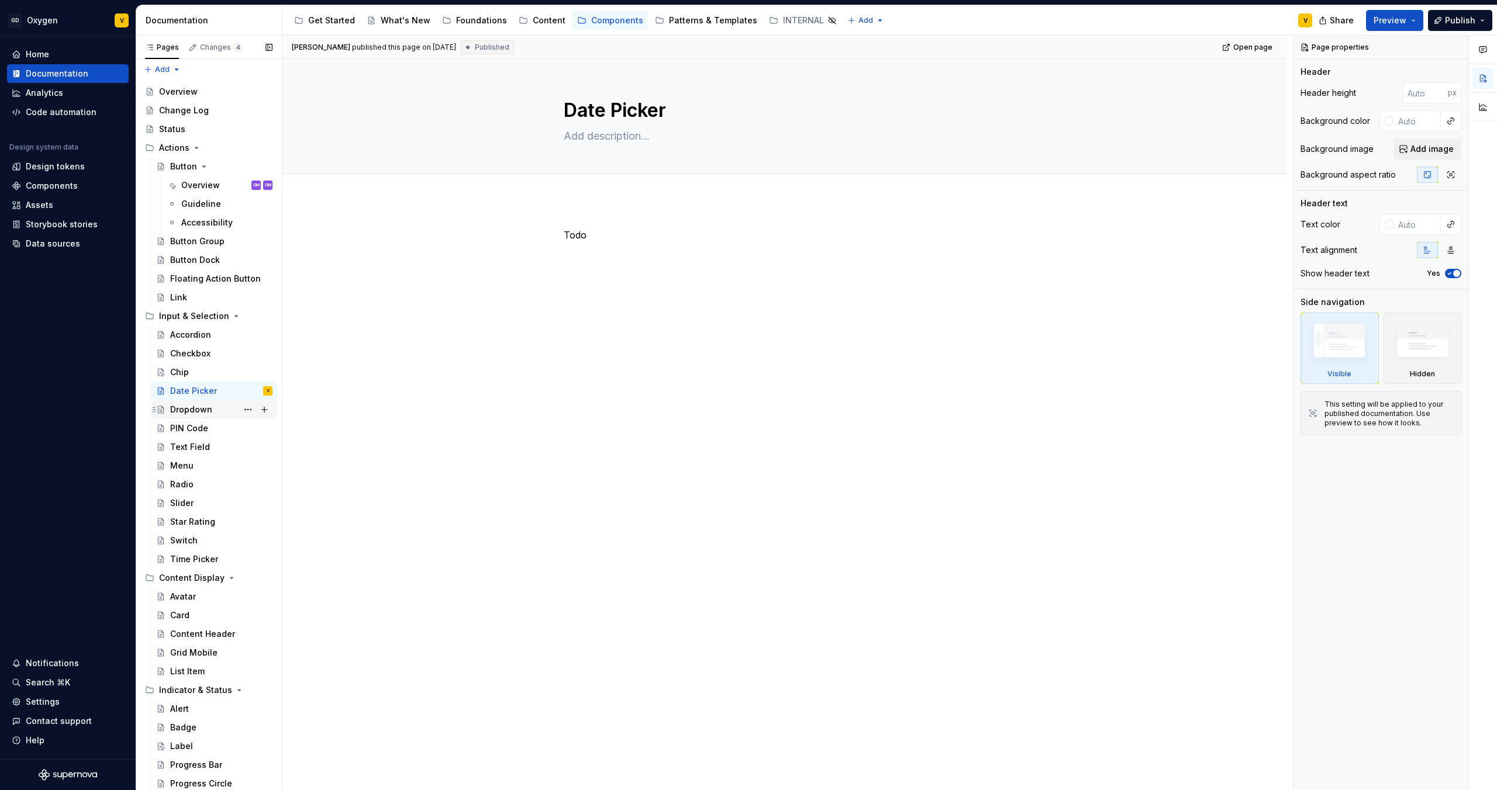
click at [193, 413] on div "Dropdown" at bounding box center [191, 410] width 42 height 12
click at [185, 432] on div "PIN Code" at bounding box center [189, 429] width 38 height 12
click at [198, 447] on div "Text Field" at bounding box center [190, 447] width 40 height 12
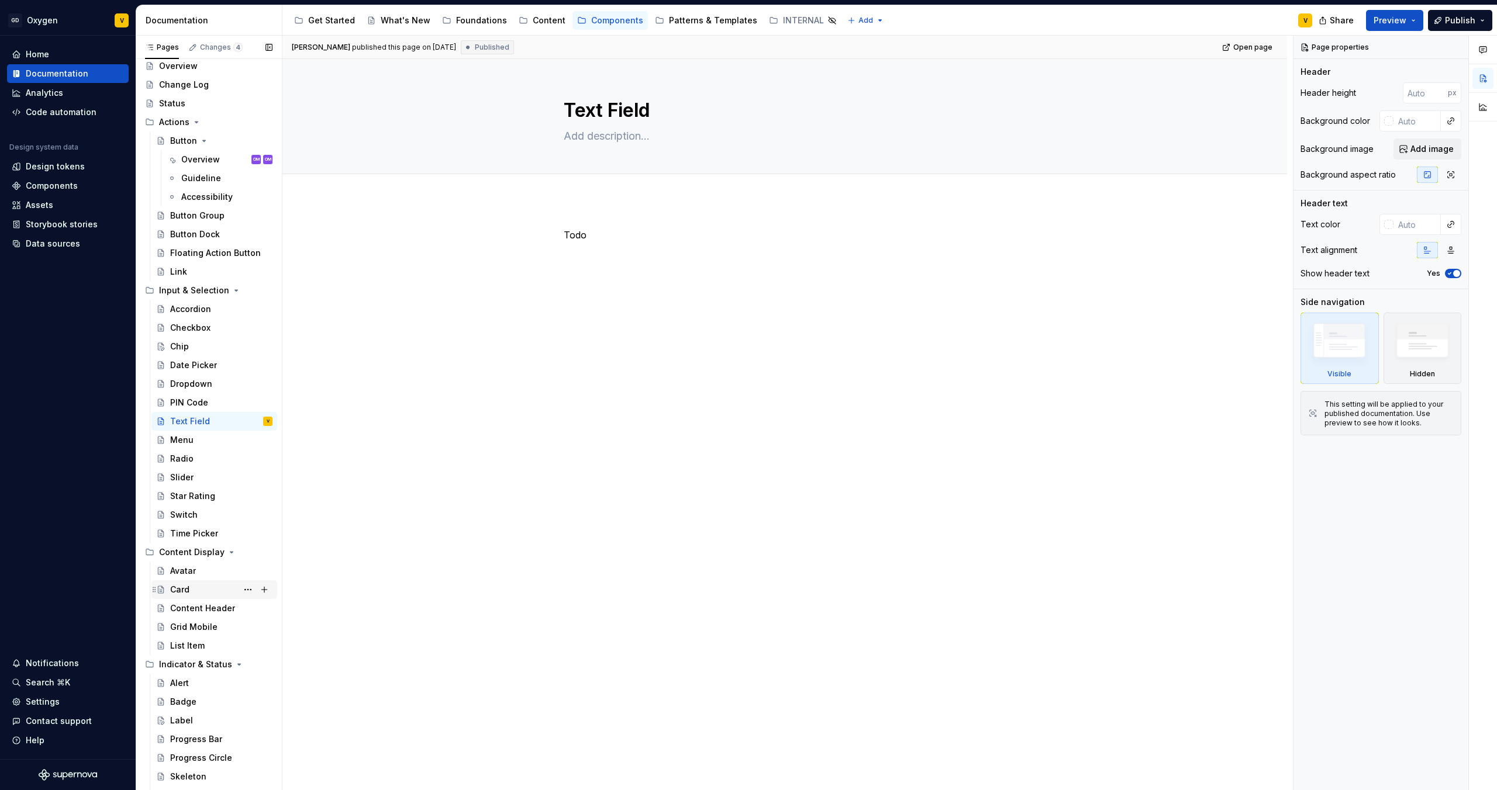
scroll to position [36, 0]
click at [179, 650] on div "Label" at bounding box center [221, 713] width 102 height 16
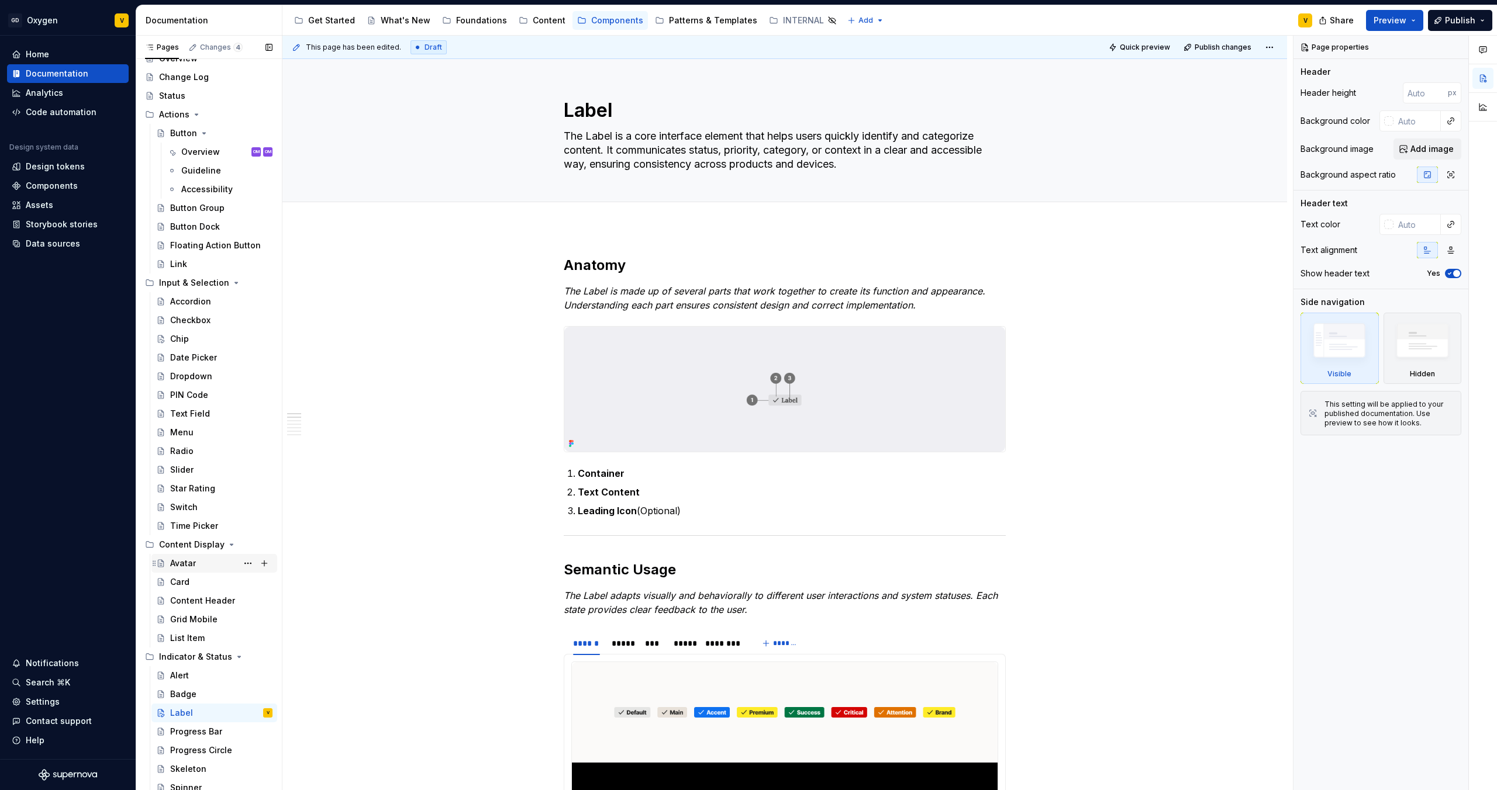
click at [196, 562] on div "Avatar" at bounding box center [221, 563] width 102 height 16
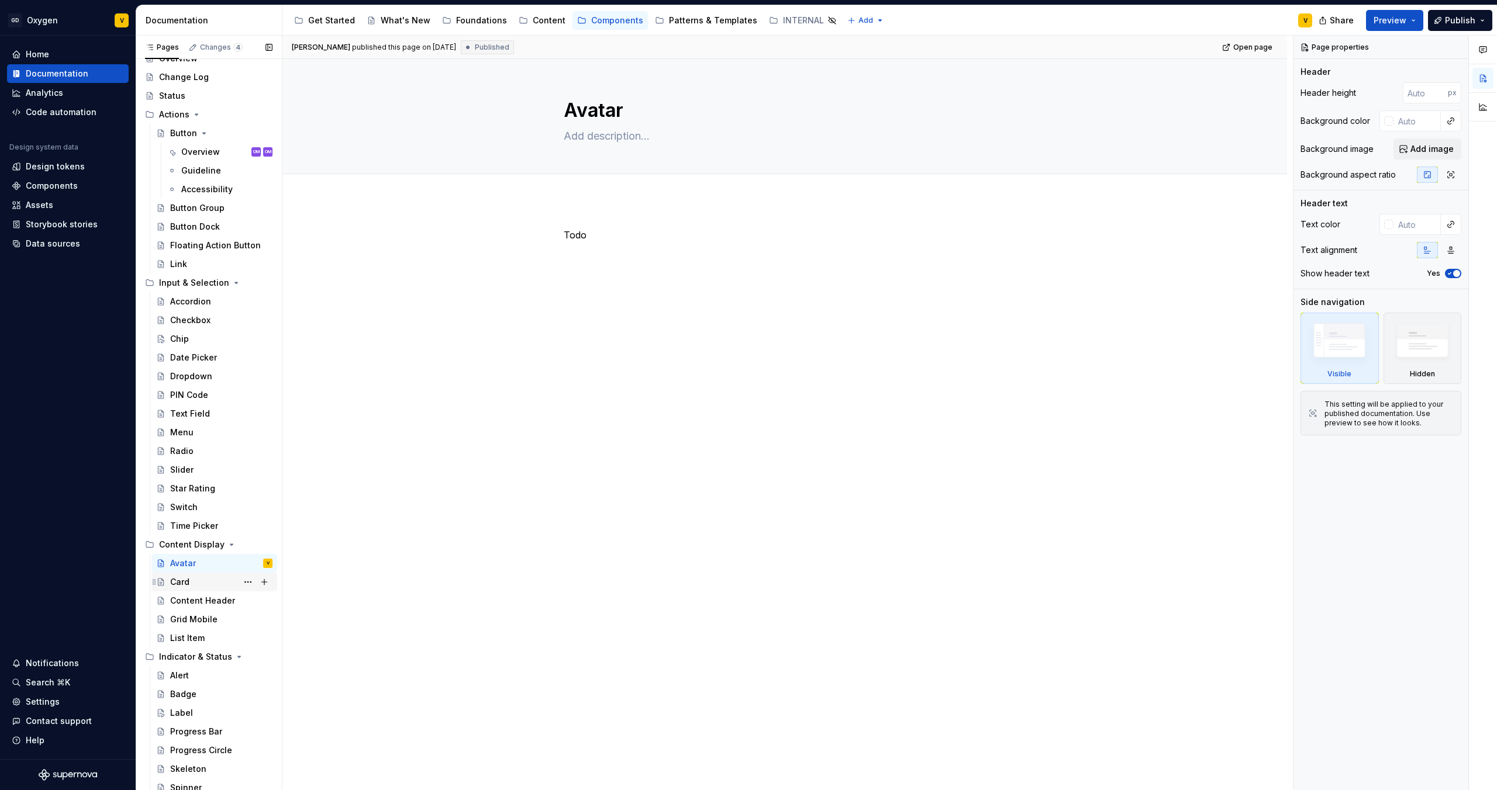
click at [196, 588] on div "Card" at bounding box center [221, 582] width 102 height 16
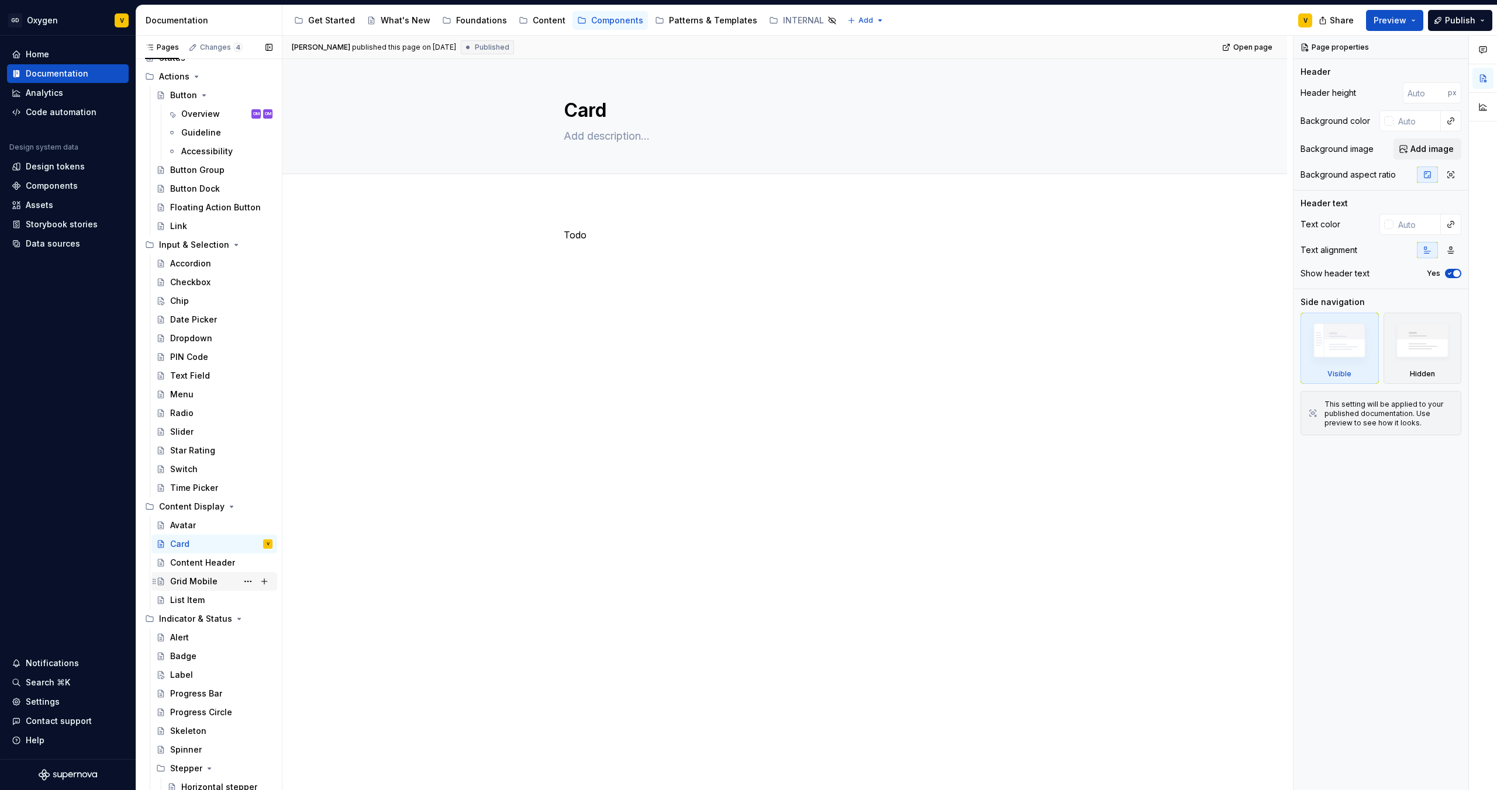
scroll to position [78, 0]
click at [185, 650] on div "Label" at bounding box center [181, 671] width 23 height 12
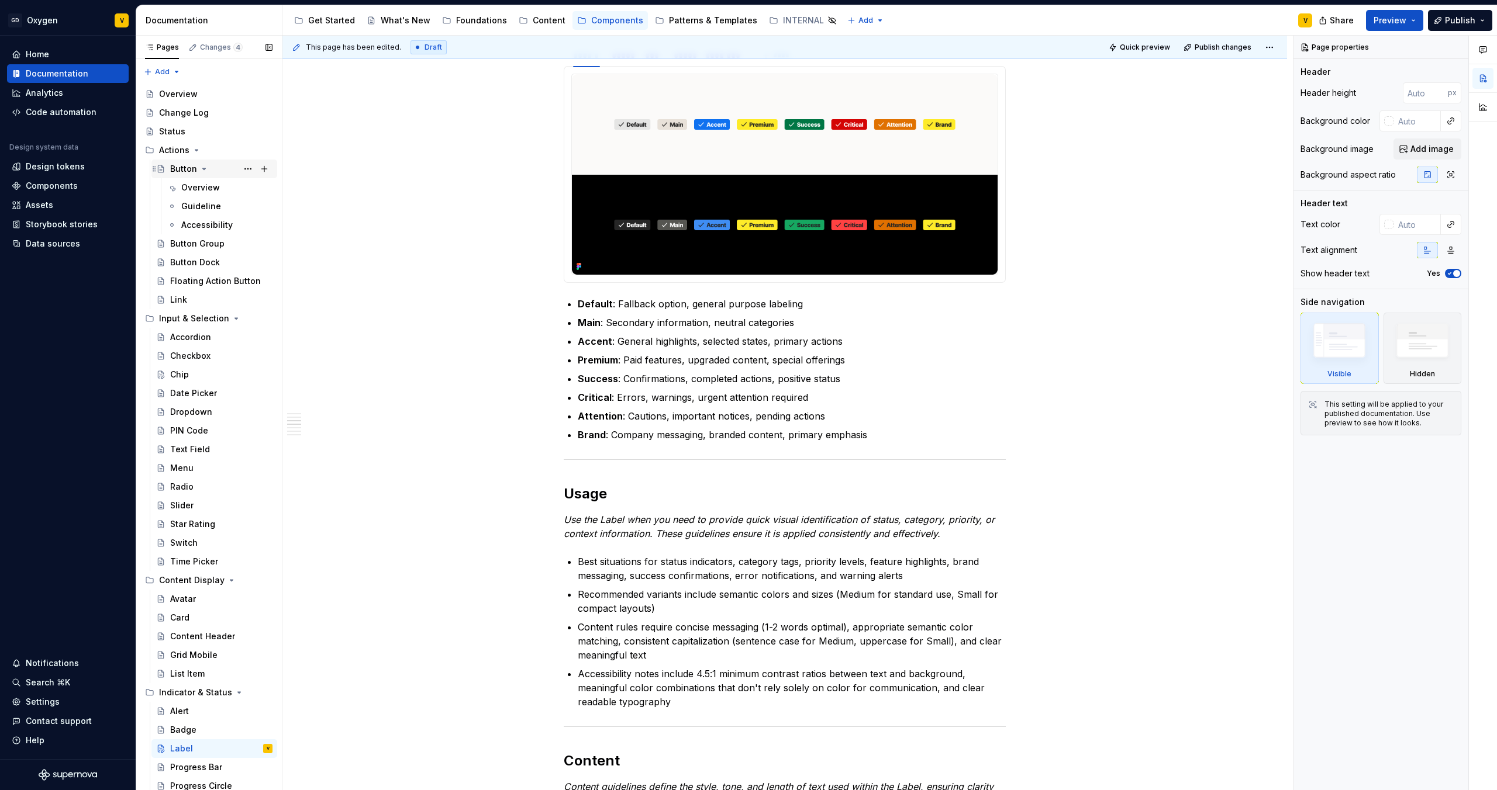
click at [177, 171] on div "Button" at bounding box center [183, 169] width 27 height 12
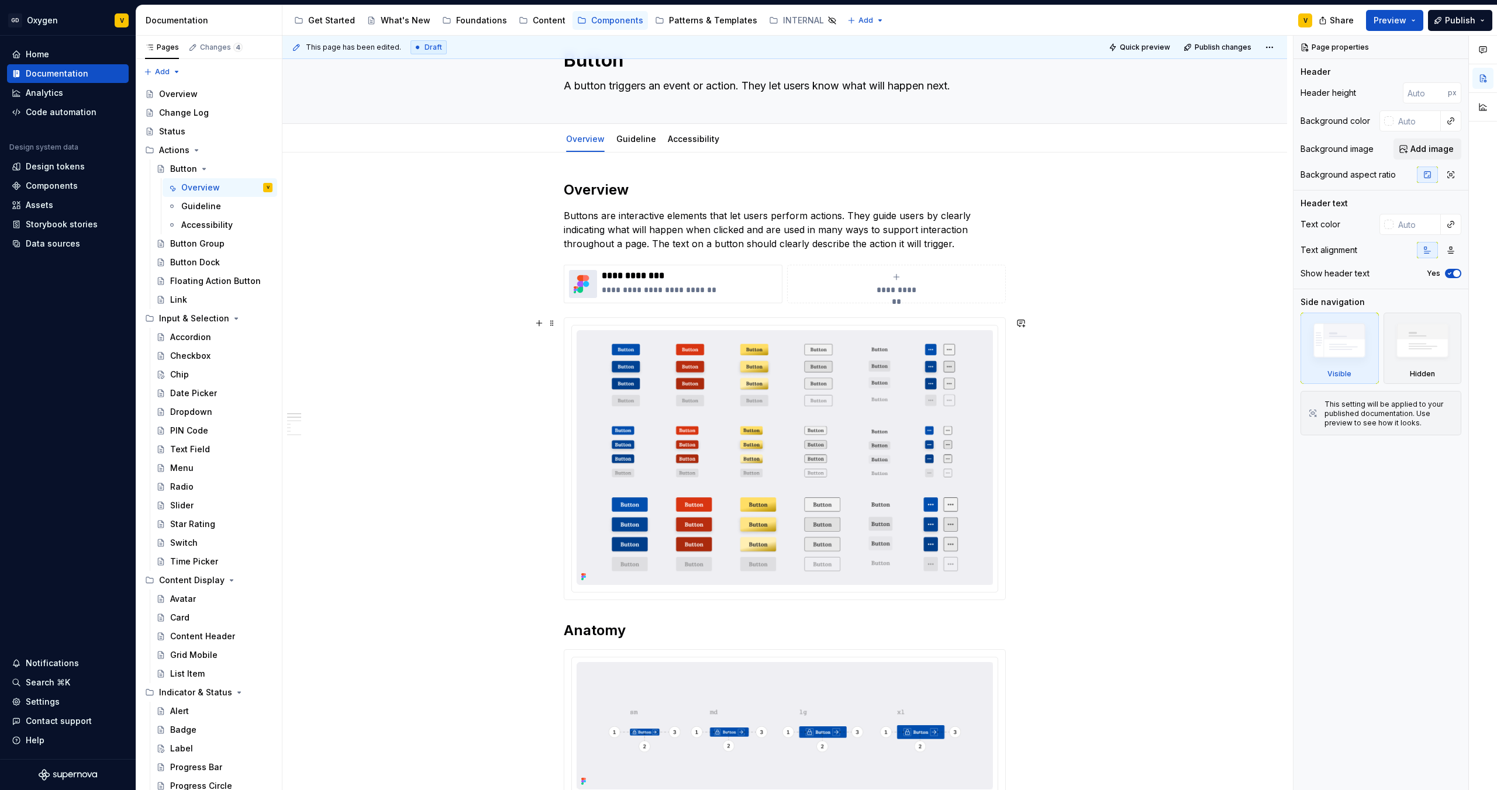
scroll to position [56, 0]
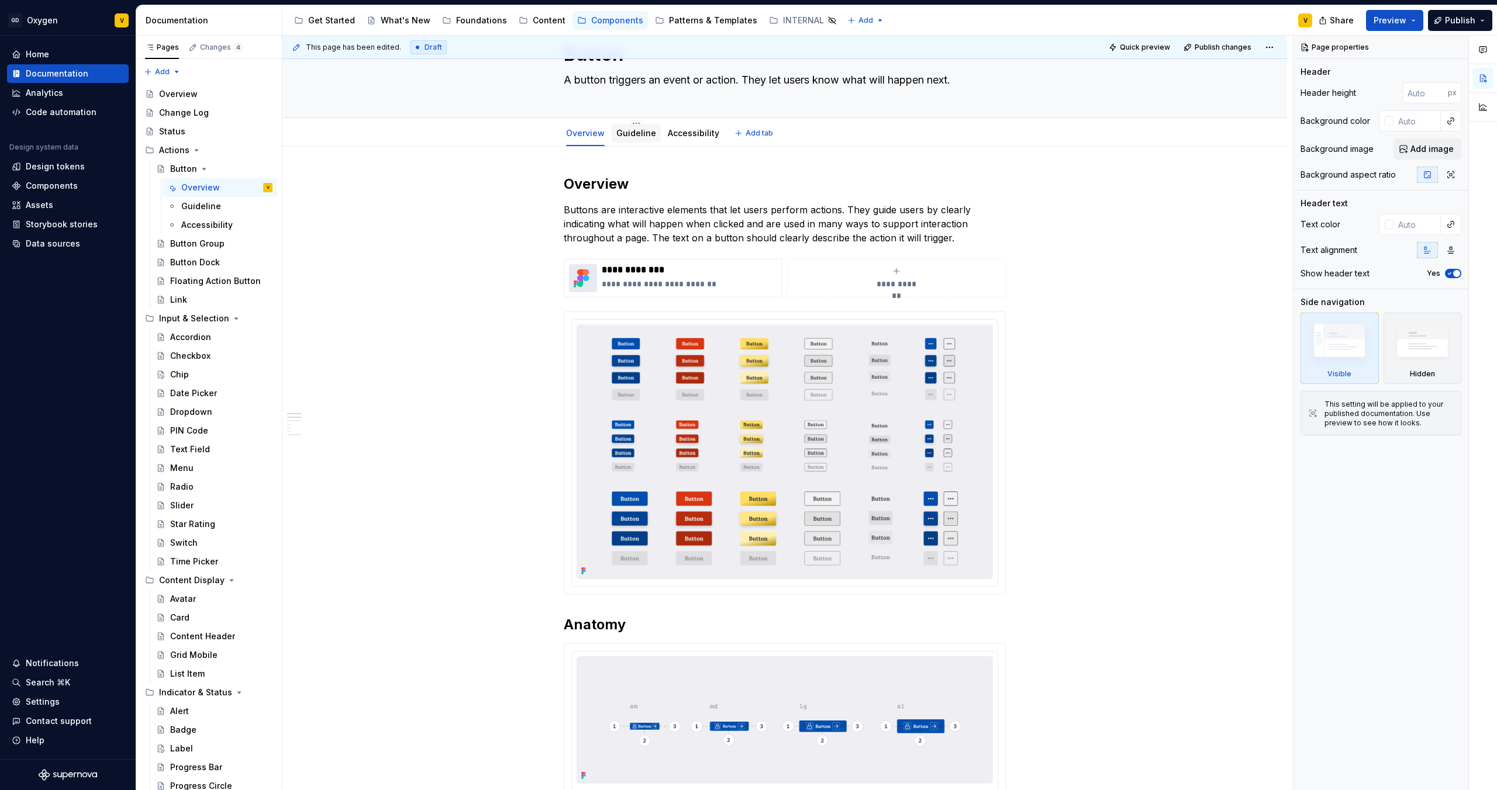
click at [639, 135] on link "Guideline" at bounding box center [636, 133] width 40 height 10
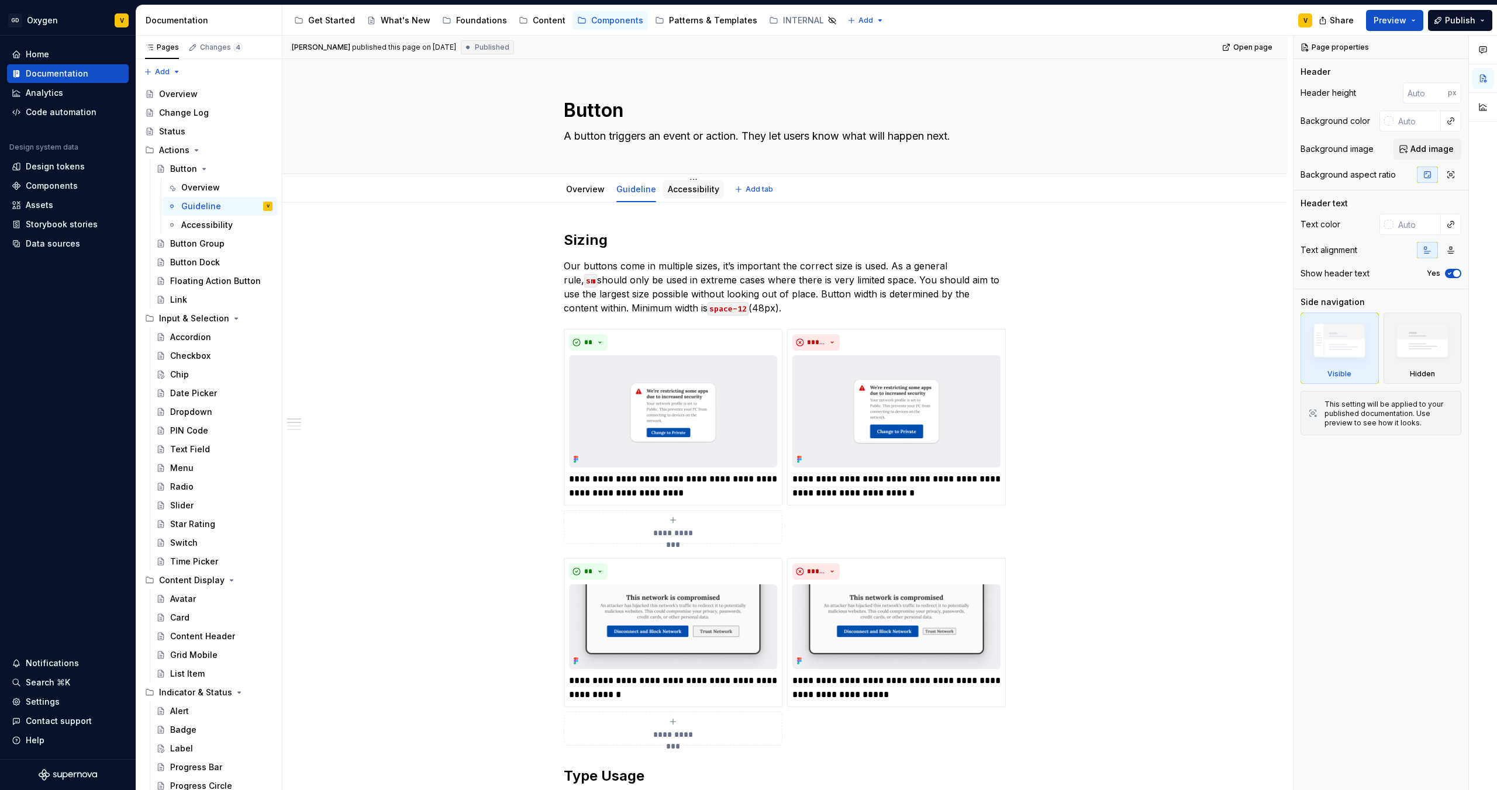
click at [693, 188] on link "Accessibility" at bounding box center [693, 189] width 51 height 10
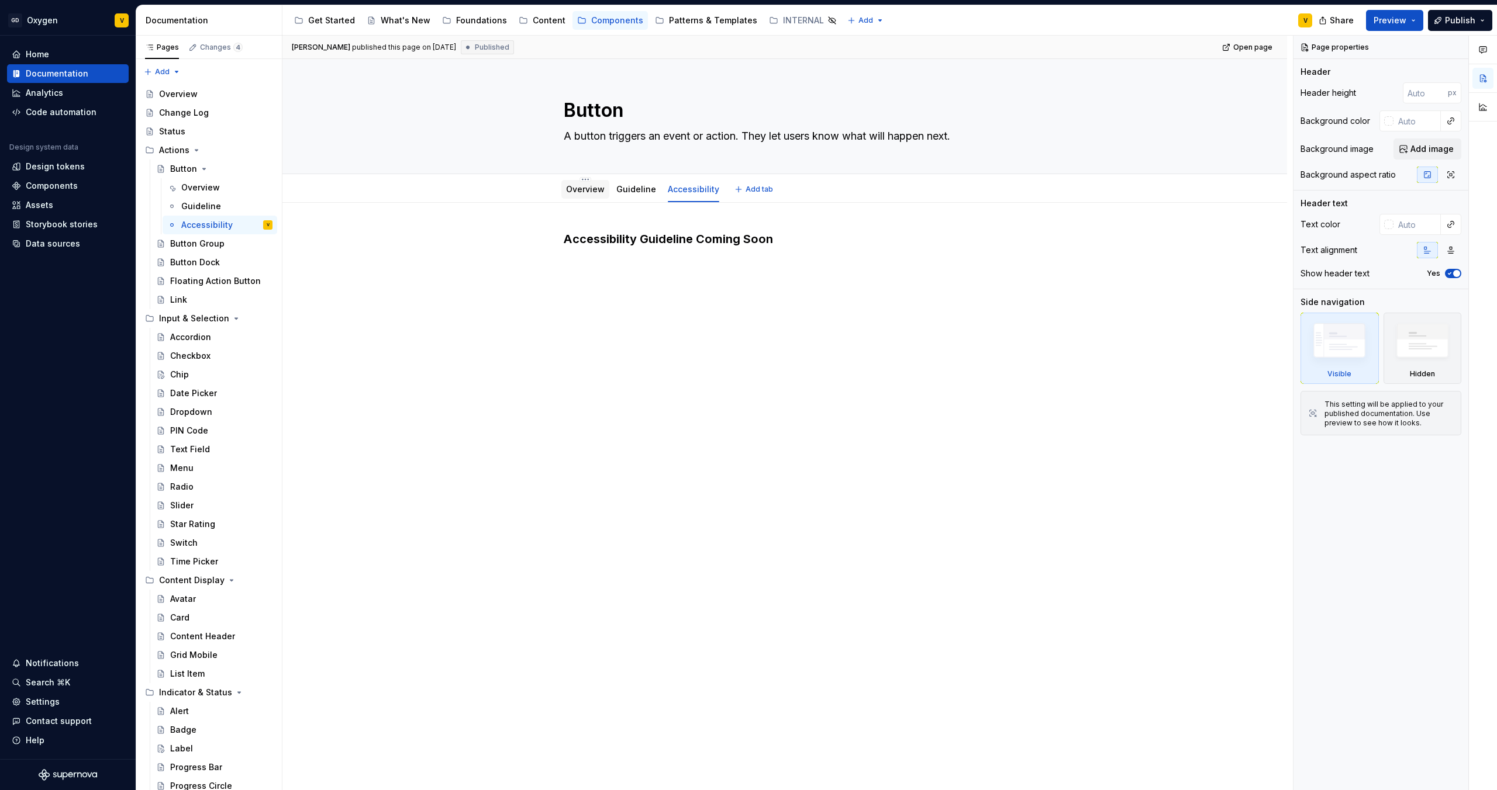
click at [575, 190] on link "Overview" at bounding box center [585, 189] width 39 height 10
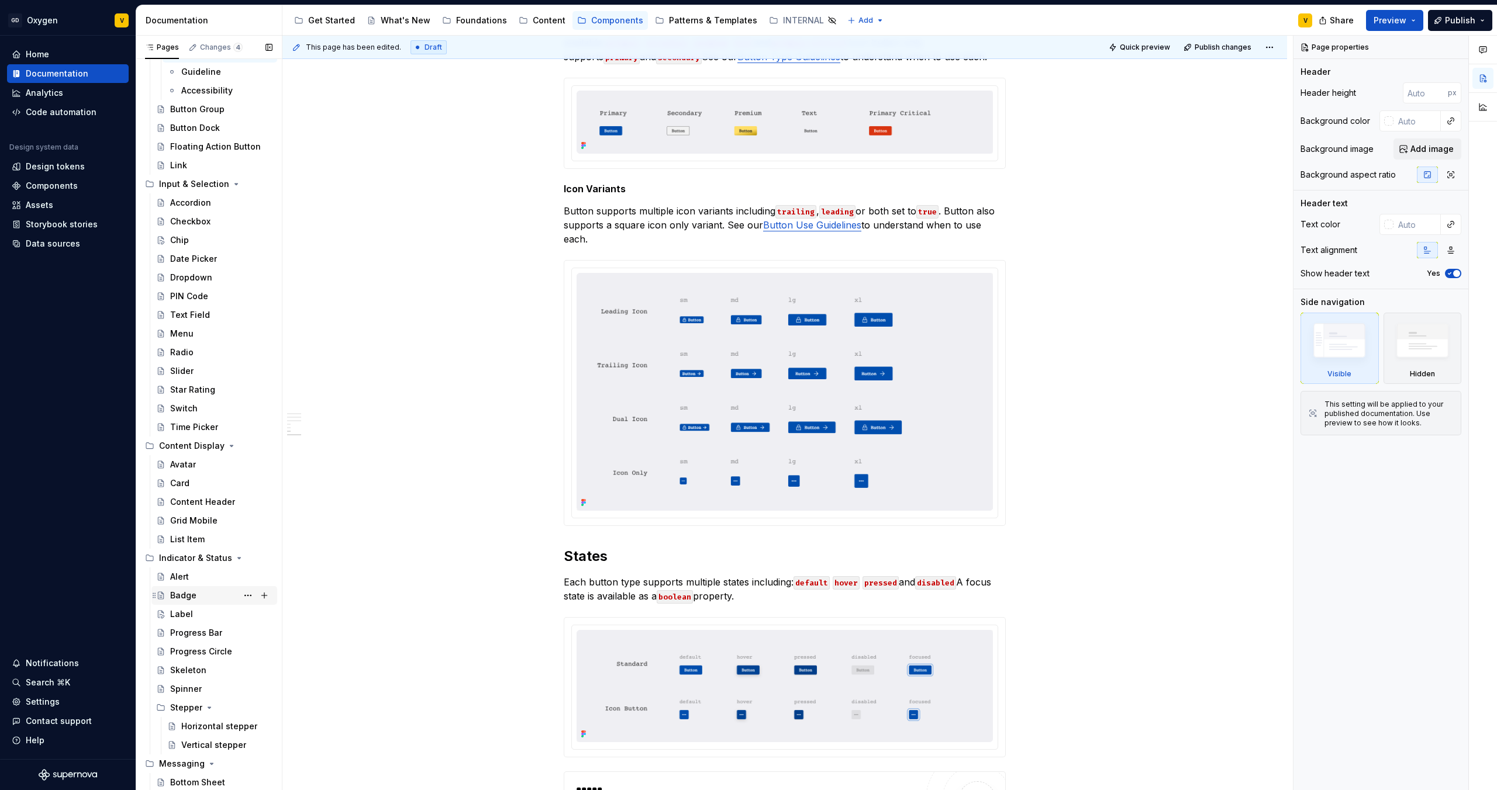
scroll to position [137, 0]
click at [194, 609] on div "Label" at bounding box center [221, 611] width 102 height 16
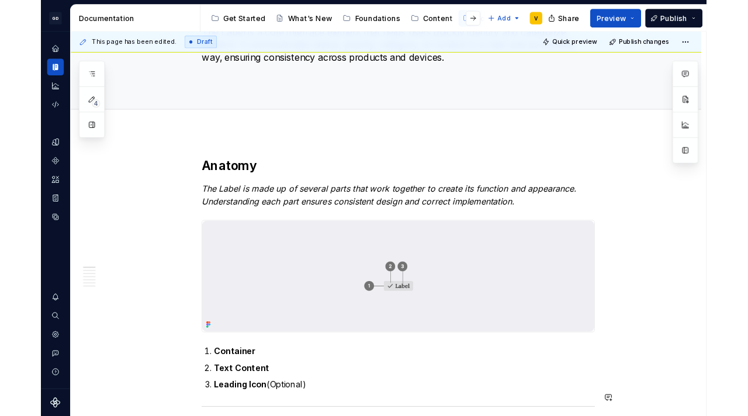
scroll to position [113, 0]
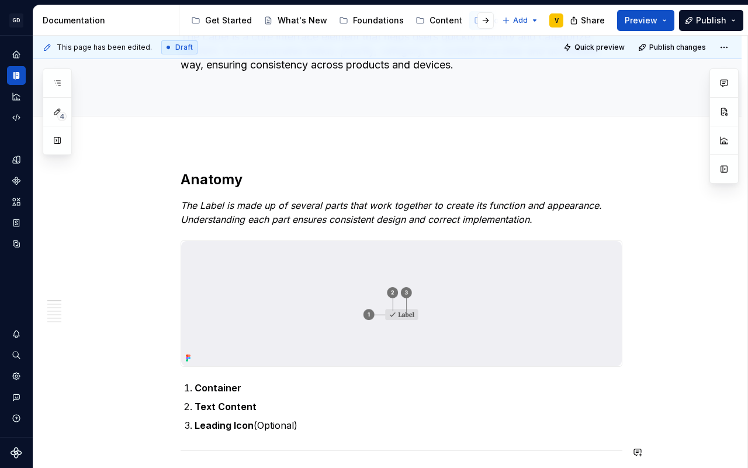
type textarea "*"
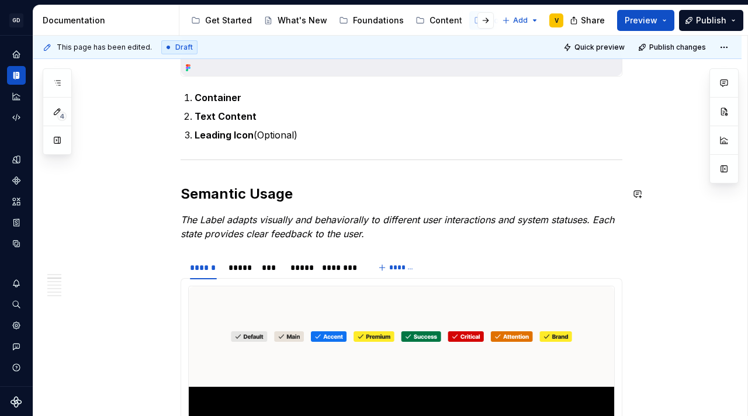
scroll to position [295, 0]
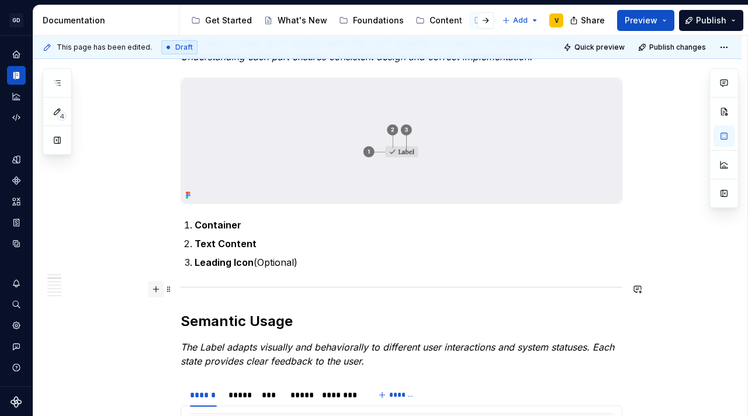
click at [156, 290] on button "button" at bounding box center [156, 289] width 16 height 16
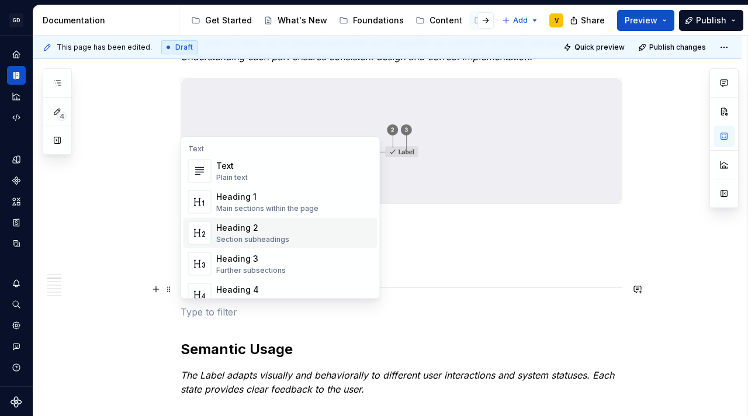
click at [253, 224] on div "Heading 2" at bounding box center [252, 228] width 73 height 12
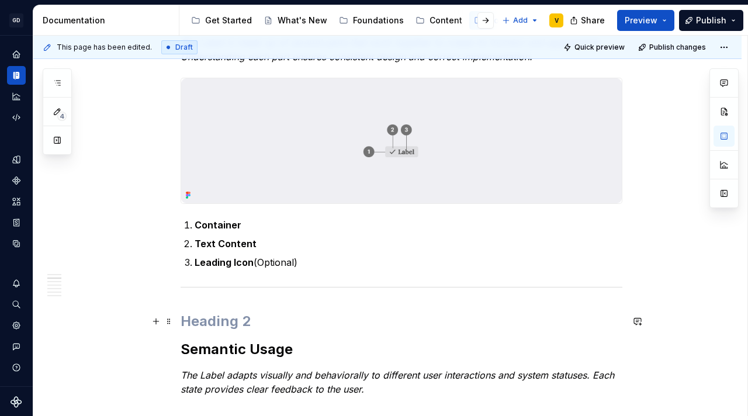
click at [185, 319] on h2 at bounding box center [402, 321] width 442 height 19
click at [157, 323] on button "button" at bounding box center [156, 321] width 16 height 16
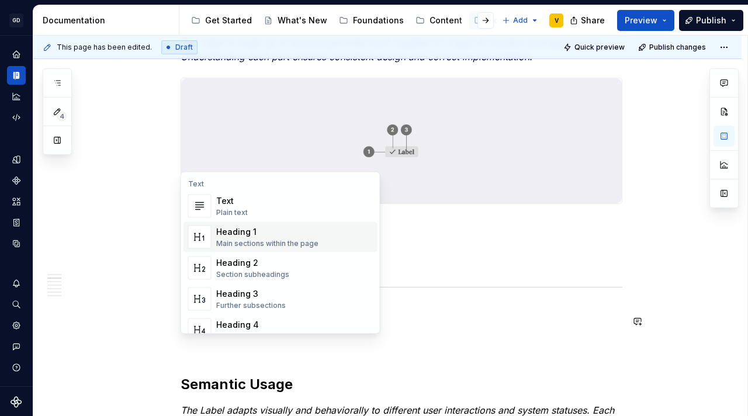
click at [257, 234] on div "Heading 1" at bounding box center [267, 232] width 102 height 12
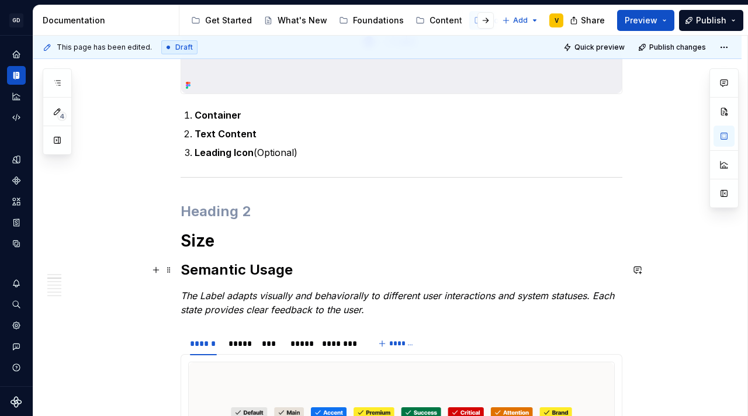
scroll to position [395, 0]
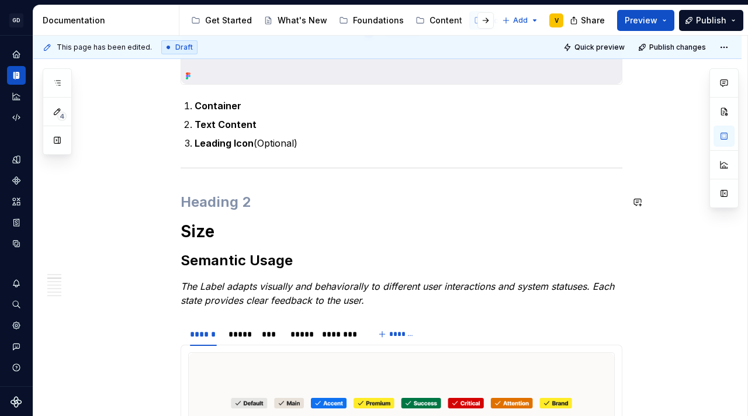
click at [215, 206] on h2 at bounding box center [402, 202] width 442 height 19
click at [238, 260] on h2 "Semantic Usage" at bounding box center [402, 260] width 442 height 19
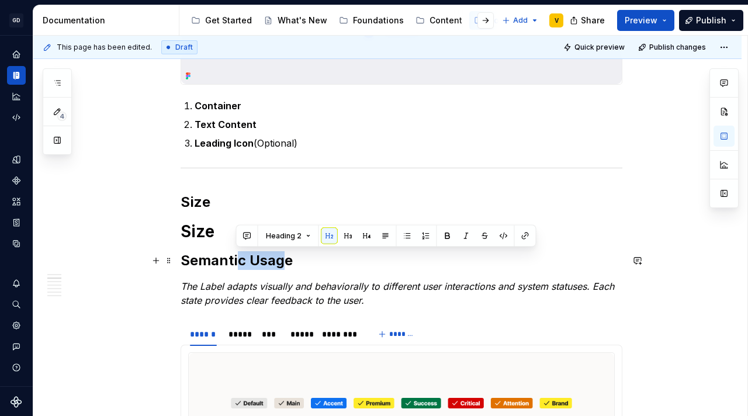
drag, startPoint x: 238, startPoint y: 260, endPoint x: 281, endPoint y: 260, distance: 43.3
click at [281, 260] on h2 "Semantic Usage" at bounding box center [402, 260] width 442 height 19
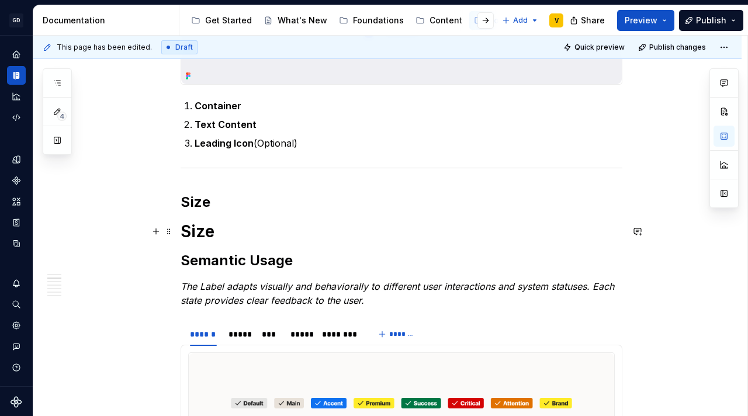
click at [209, 227] on h1 "Size" at bounding box center [402, 231] width 442 height 21
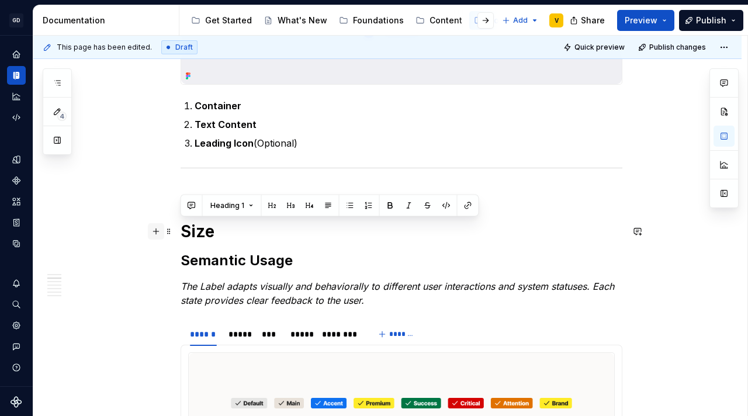
drag, startPoint x: 216, startPoint y: 229, endPoint x: 162, endPoint y: 225, distance: 54.5
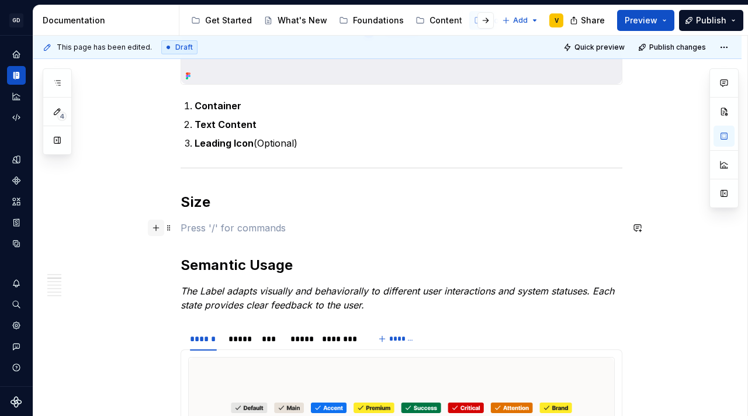
click at [156, 228] on button "button" at bounding box center [156, 228] width 16 height 16
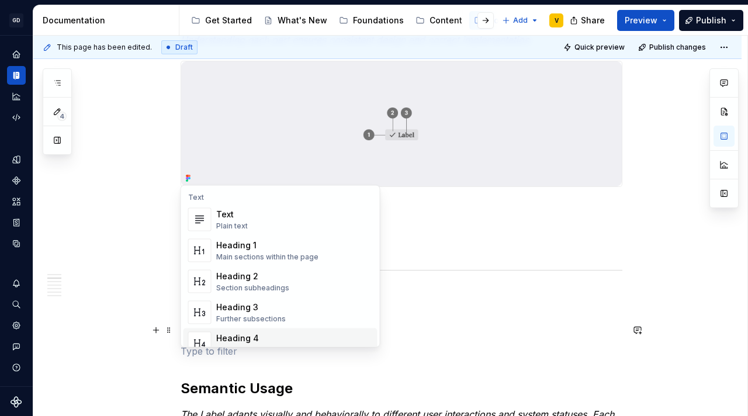
scroll to position [268, 0]
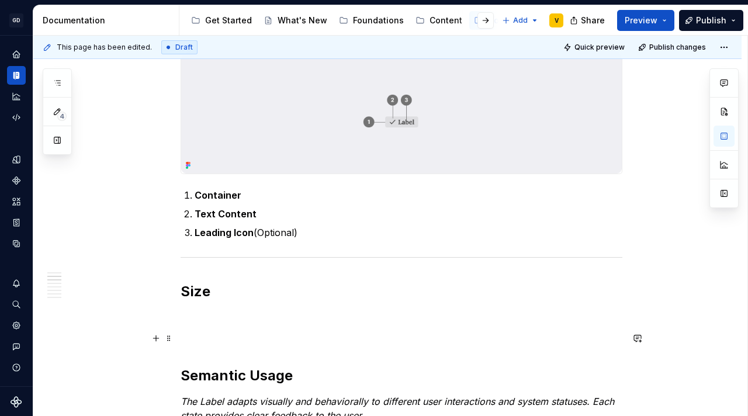
scroll to position [325, 0]
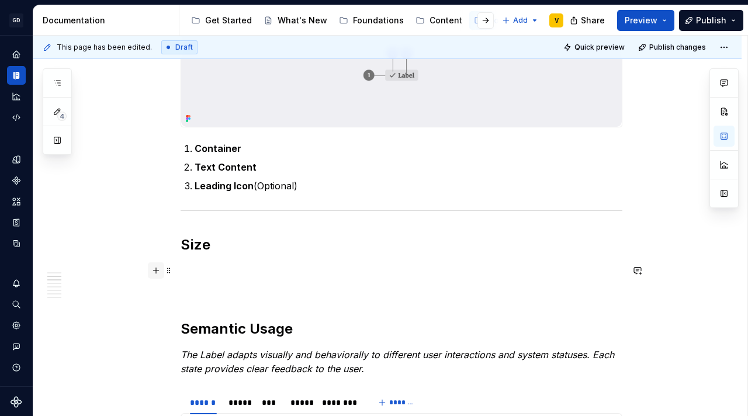
click at [157, 270] on button "button" at bounding box center [156, 271] width 16 height 16
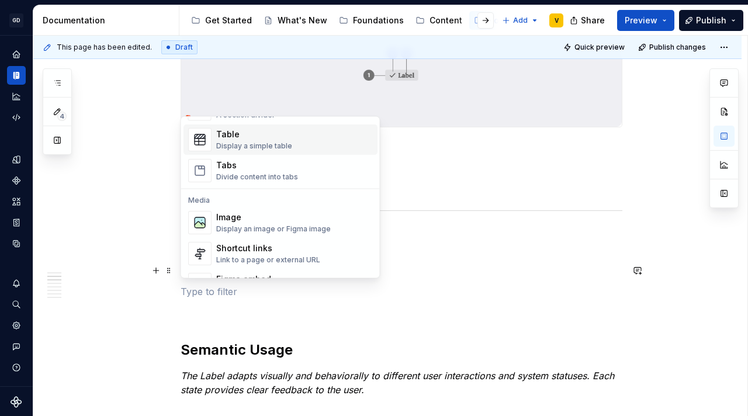
scroll to position [425, 0]
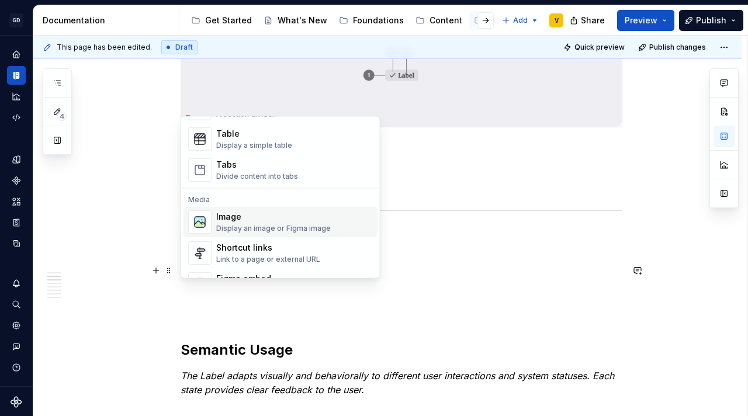
click at [238, 227] on div "Display an image or Figma image" at bounding box center [273, 229] width 115 height 9
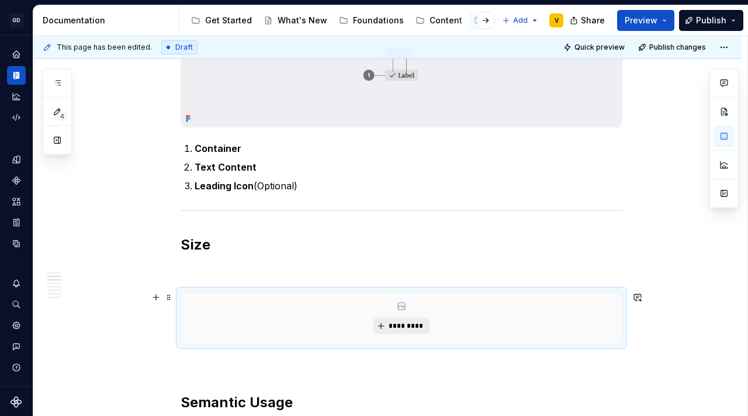
click at [398, 323] on span "*********" at bounding box center [406, 326] width 36 height 9
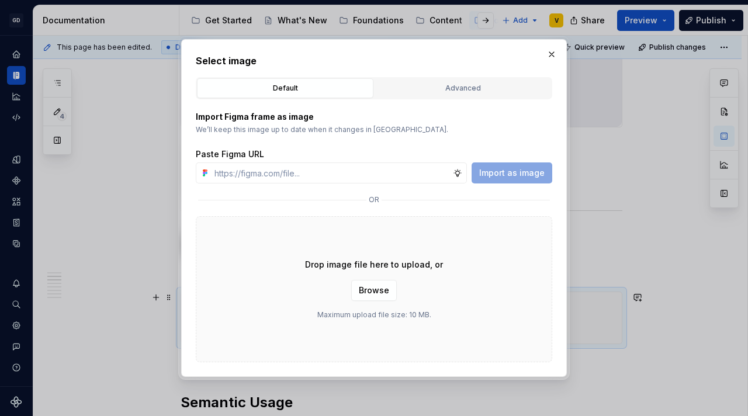
type textarea "*"
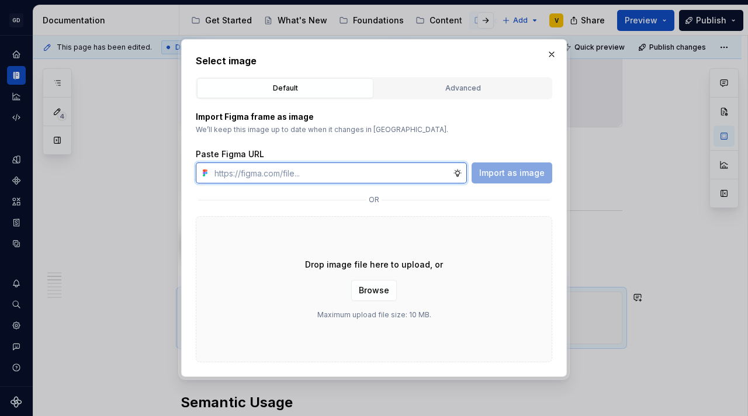
paste input "[URL][DOMAIN_NAME]"
type input "[URL][DOMAIN_NAME]"
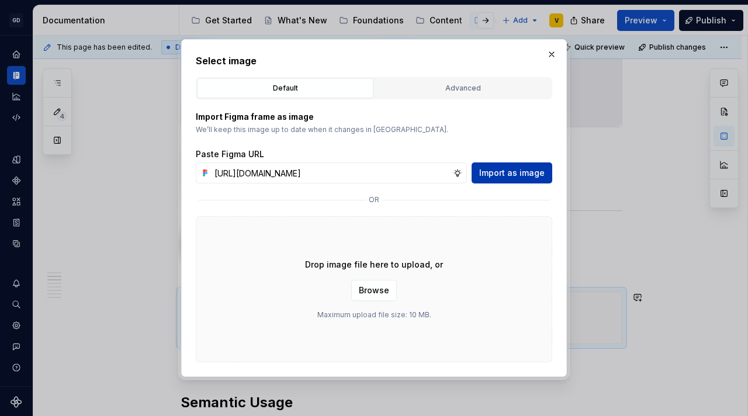
click at [522, 174] on span "Import as image" at bounding box center [511, 173] width 65 height 12
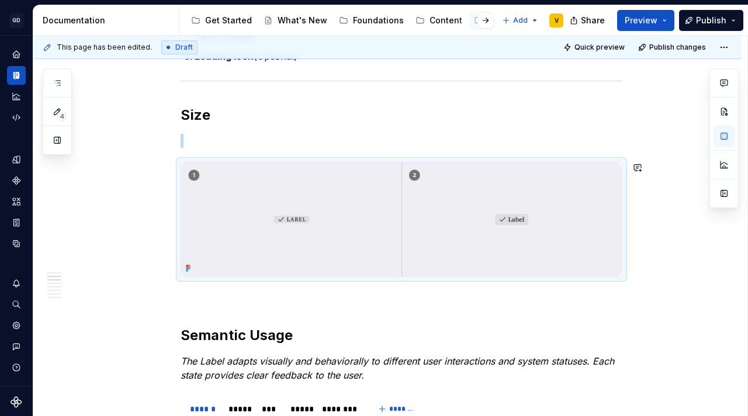
scroll to position [469, 0]
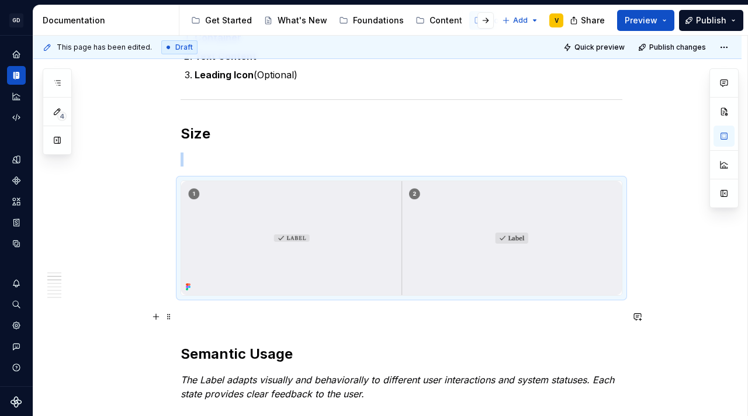
scroll to position [435, 0]
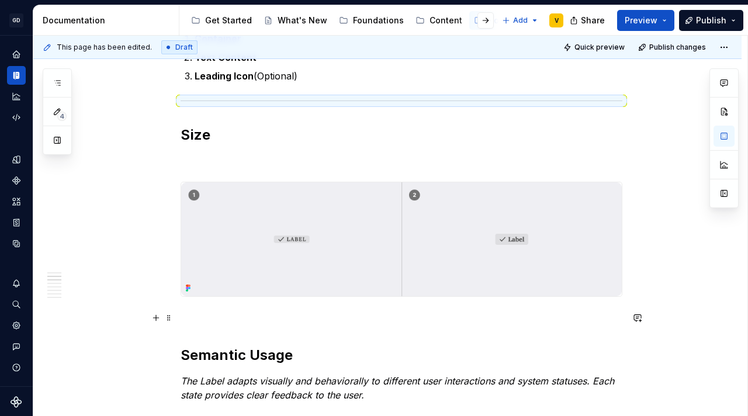
click at [185, 321] on p at bounding box center [402, 318] width 442 height 14
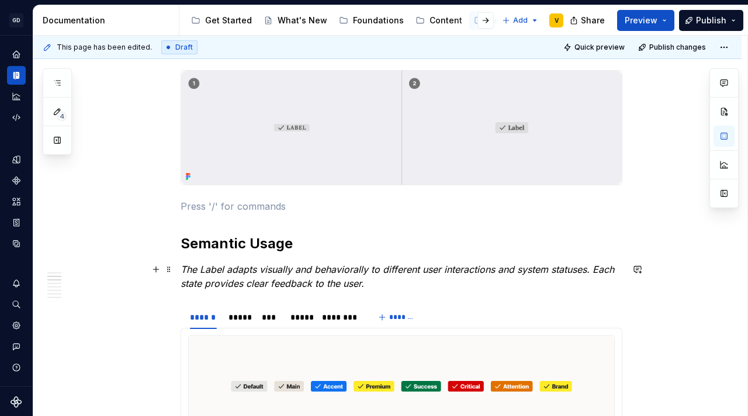
scroll to position [548, 0]
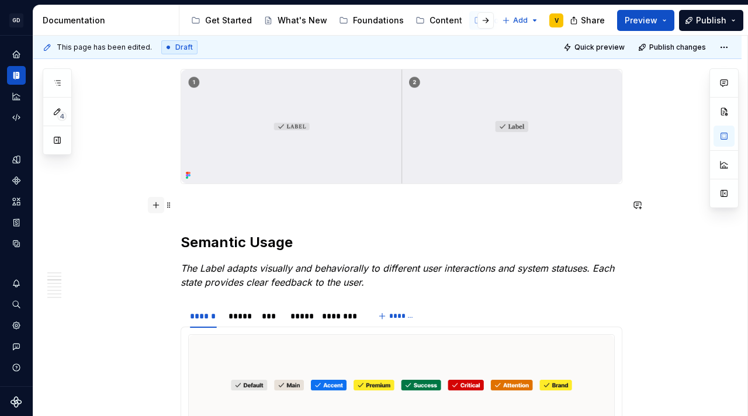
click at [154, 205] on button "button" at bounding box center [156, 205] width 16 height 16
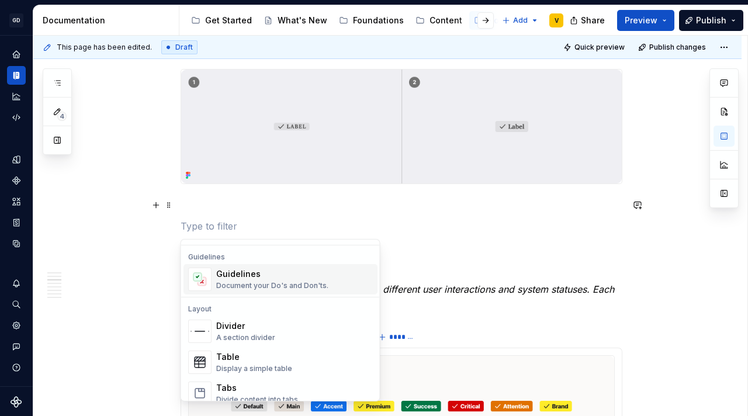
scroll to position [326, 0]
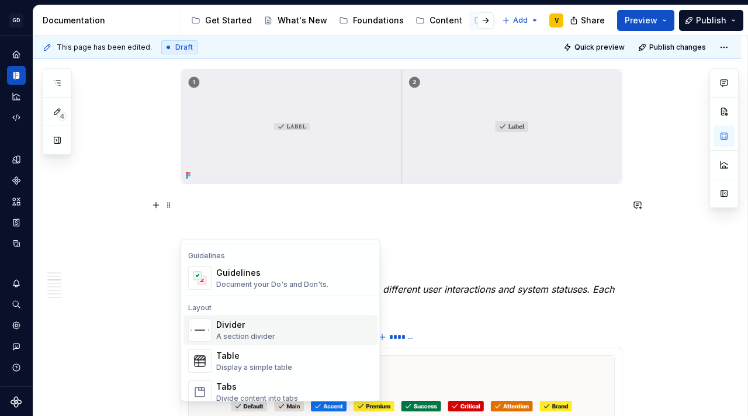
click at [244, 326] on div "Divider" at bounding box center [245, 325] width 59 height 12
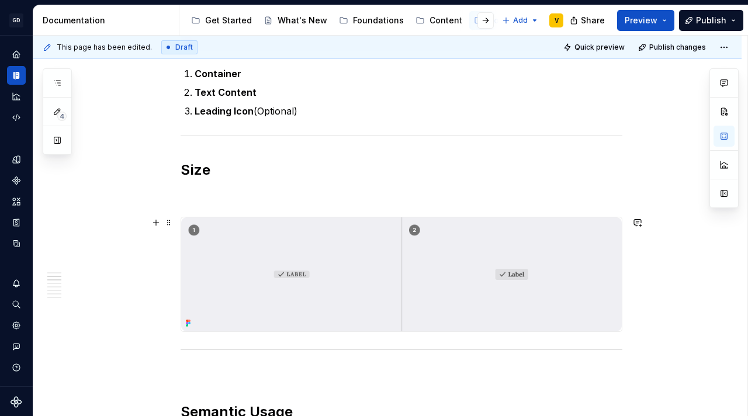
scroll to position [451, 0]
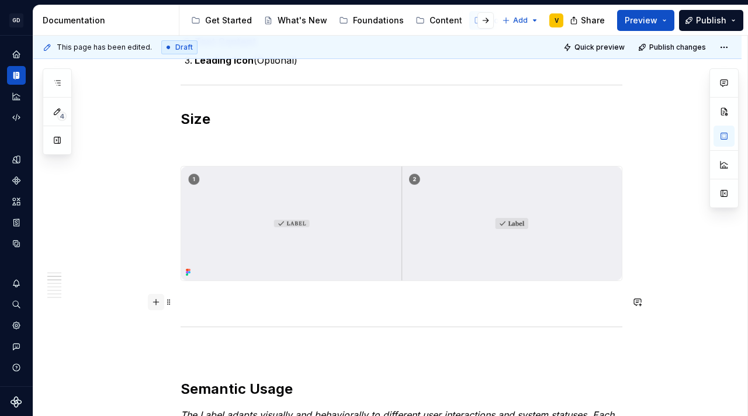
click at [156, 305] on button "button" at bounding box center [156, 302] width 16 height 16
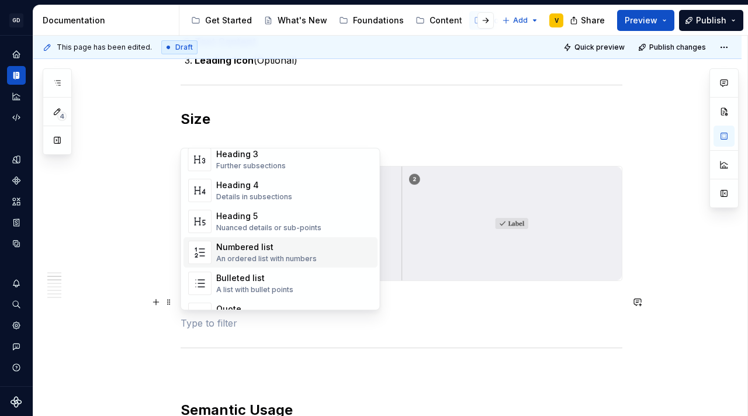
scroll to position [151, 0]
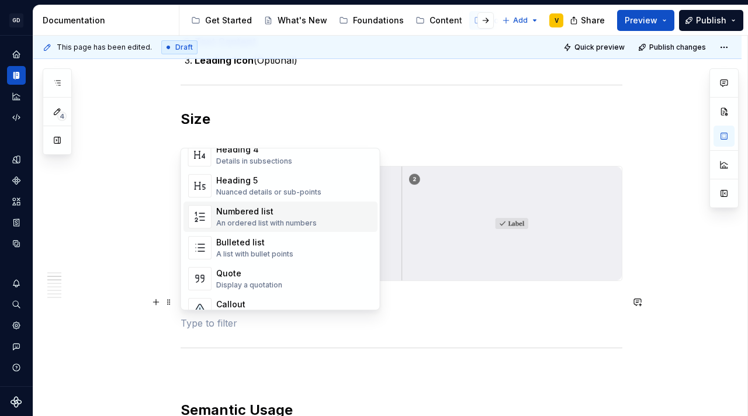
click at [270, 210] on div "Numbered list" at bounding box center [266, 212] width 101 height 12
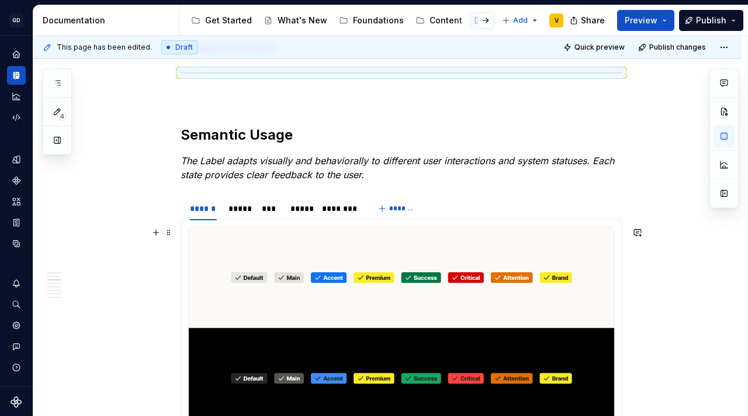
scroll to position [564, 0]
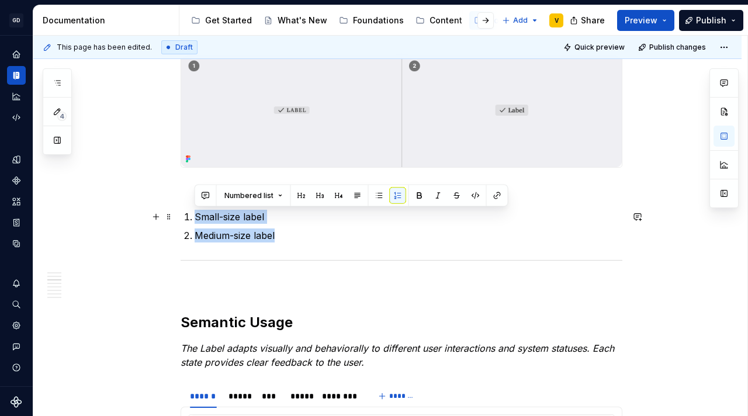
drag, startPoint x: 283, startPoint y: 239, endPoint x: 185, endPoint y: 216, distance: 100.7
click at [195, 216] on ol "Small-size label Medium-size label" at bounding box center [409, 226] width 428 height 33
click at [420, 194] on button "button" at bounding box center [420, 196] width 16 height 16
click at [305, 234] on p "Medium-size label" at bounding box center [409, 236] width 428 height 14
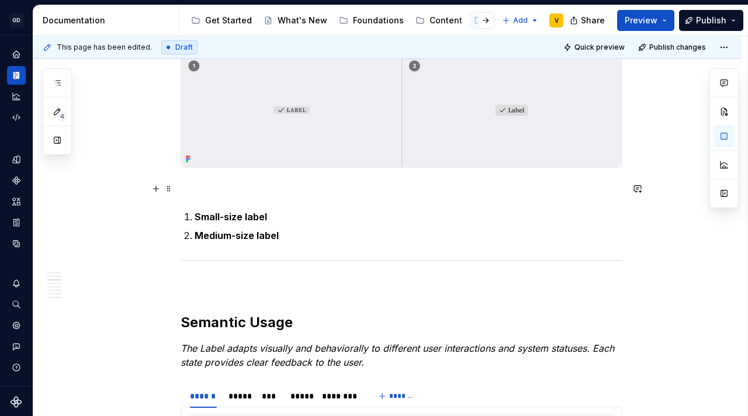
click at [196, 186] on p at bounding box center [402, 189] width 442 height 14
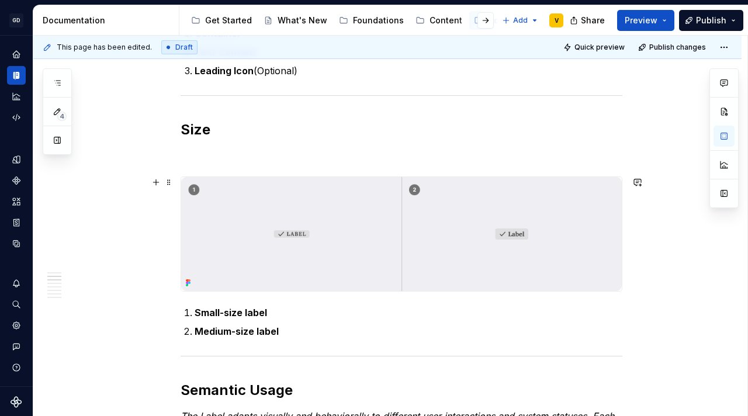
scroll to position [431, 0]
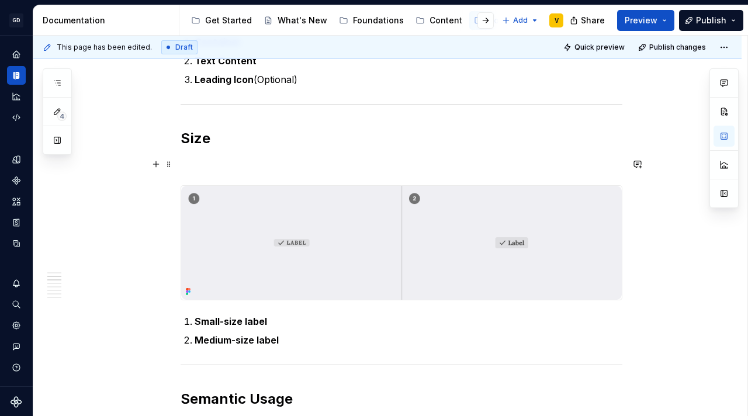
click at [192, 163] on p at bounding box center [402, 164] width 442 height 14
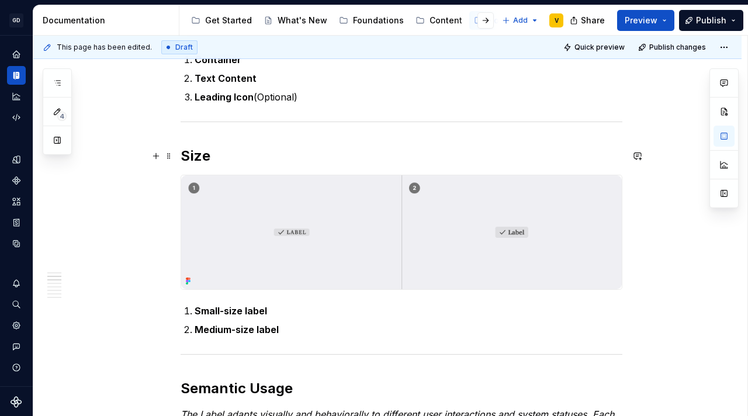
scroll to position [415, 0]
click at [37, 12] on div "Documentation" at bounding box center [106, 20] width 146 height 30
click at [35, 13] on div "Documentation" at bounding box center [106, 20] width 146 height 30
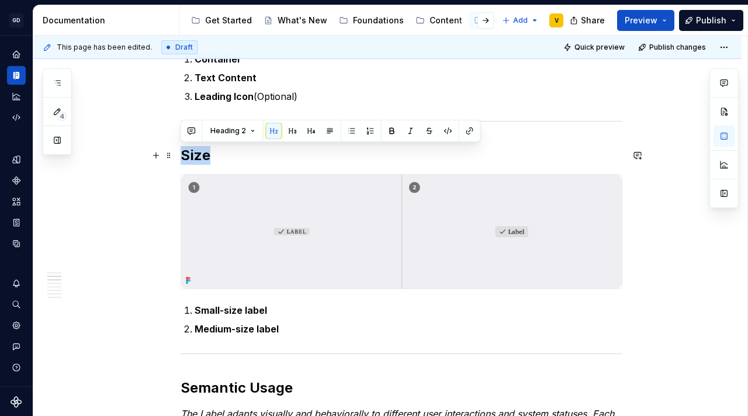
drag, startPoint x: 212, startPoint y: 160, endPoint x: 181, endPoint y: 152, distance: 32.5
click at [181, 152] on h2 "Size" at bounding box center [402, 155] width 442 height 19
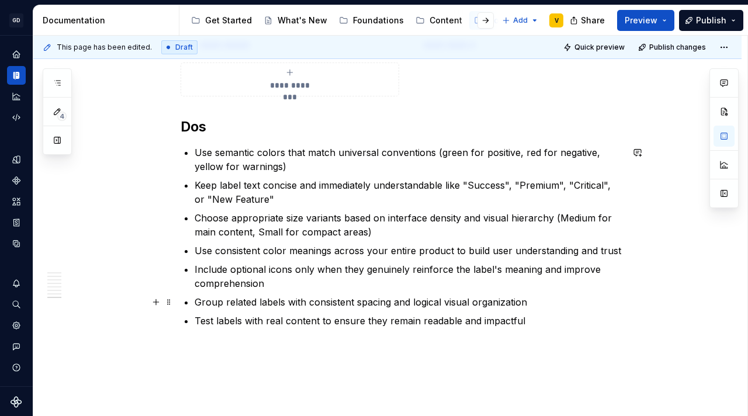
scroll to position [2534, 0]
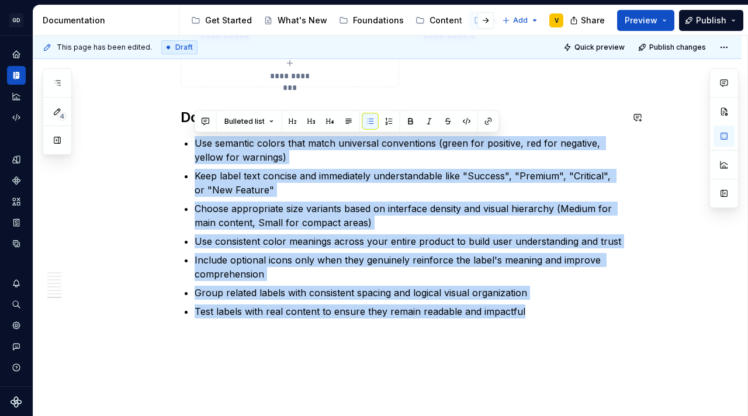
drag, startPoint x: 579, startPoint y: 316, endPoint x: 201, endPoint y: 132, distance: 421.0
copy ul "Use semantic colors that match universal conventions (green for positive, red f…"
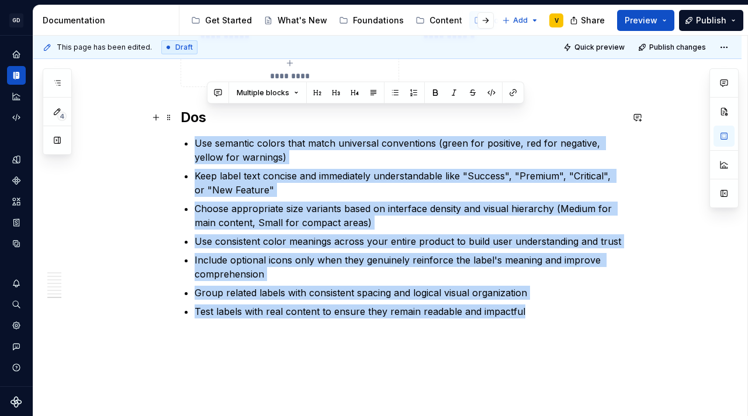
drag, startPoint x: 529, startPoint y: 312, endPoint x: 206, endPoint y: 118, distance: 376.6
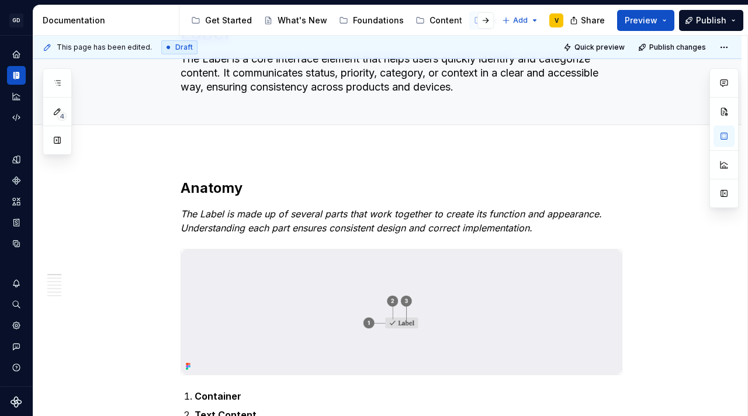
scroll to position [0, 0]
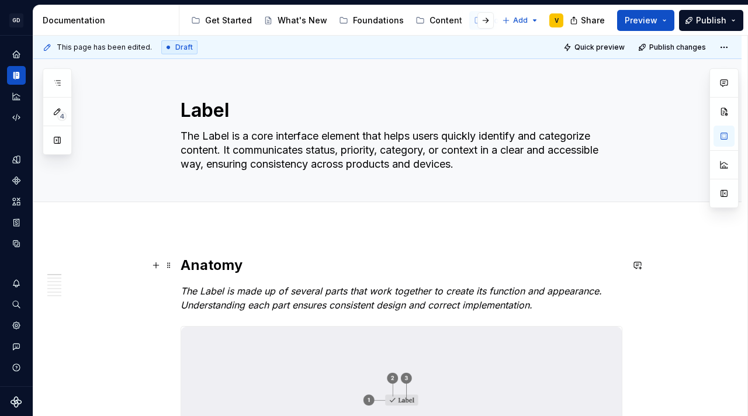
click at [685, 261] on div "This page has been edited. Draft Quick preview Publish changes Label The Label …" at bounding box center [390, 226] width 714 height 381
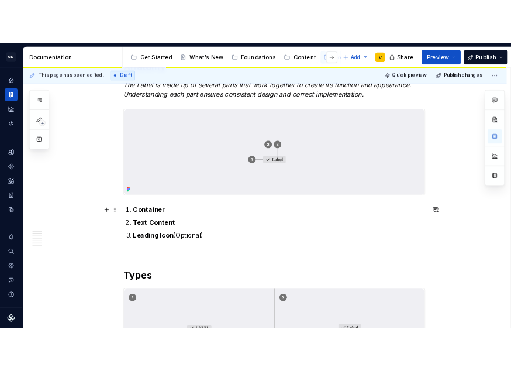
scroll to position [415, 0]
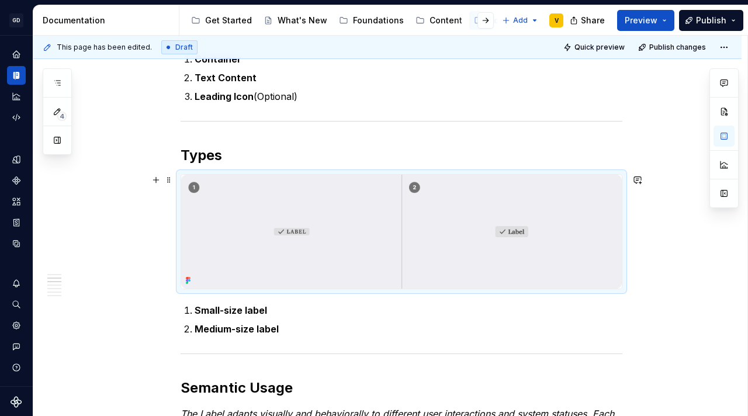
click at [372, 203] on img at bounding box center [401, 232] width 441 height 114
click at [364, 217] on img at bounding box center [401, 232] width 441 height 114
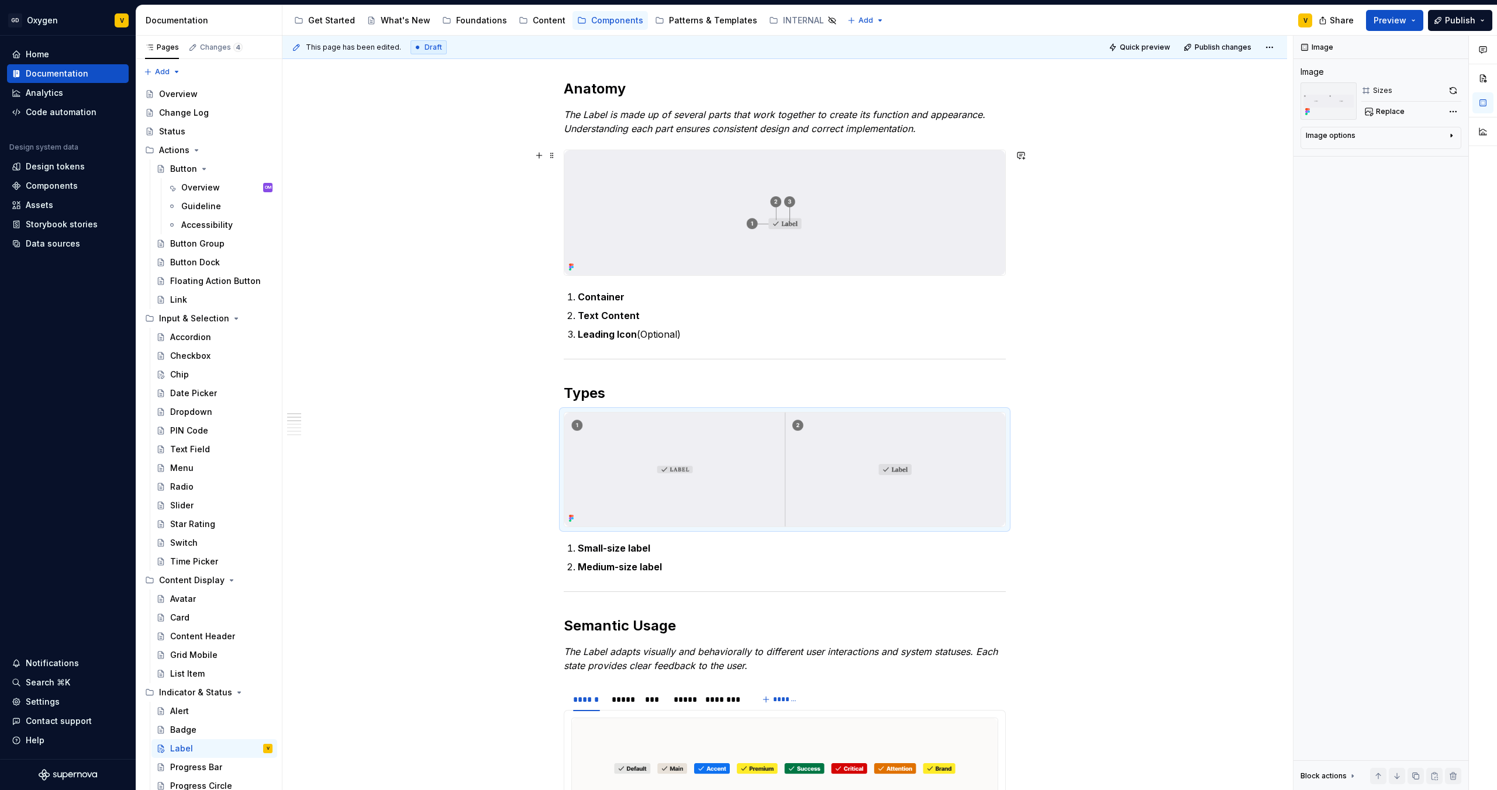
scroll to position [217, 0]
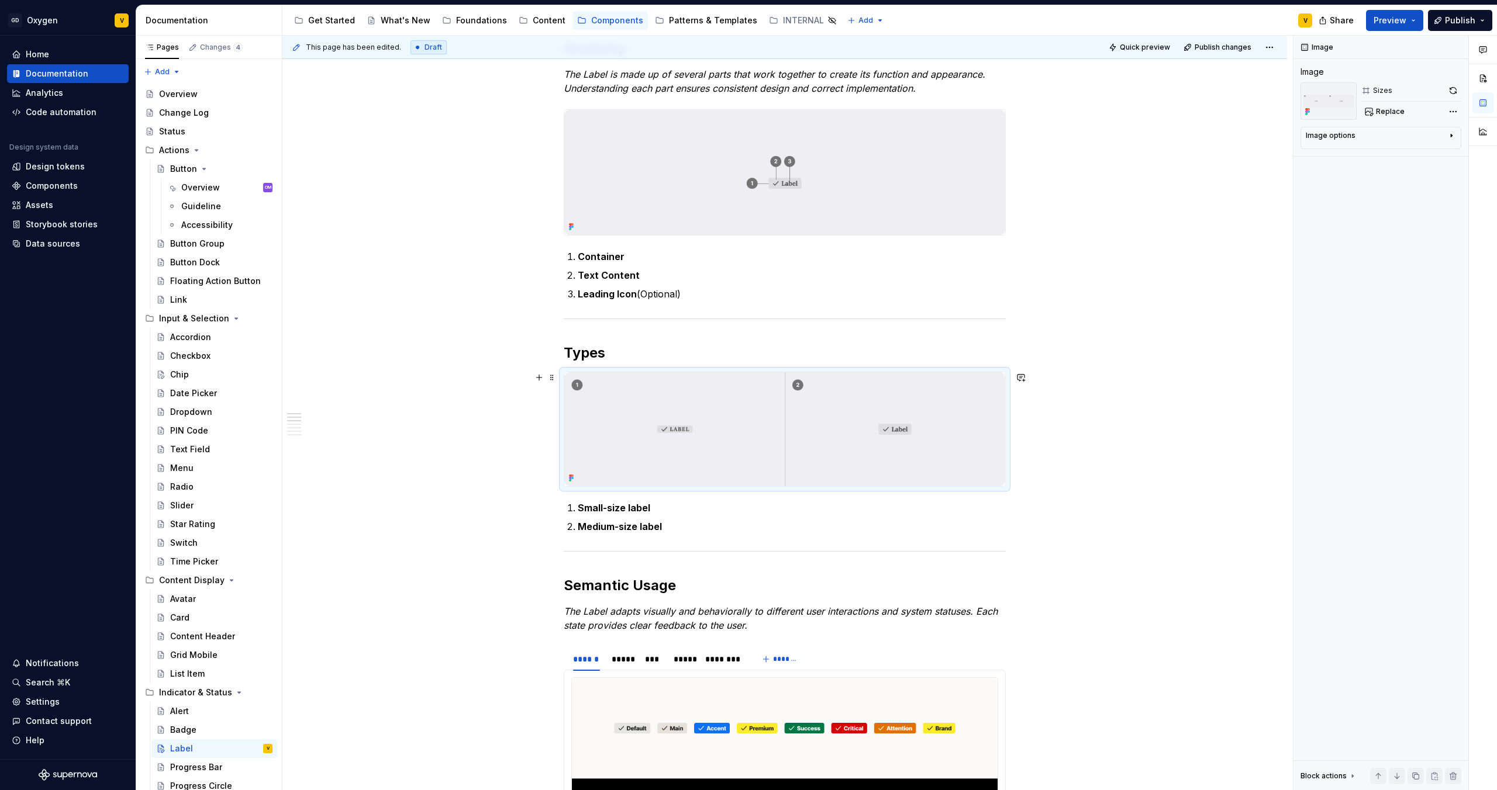
click at [768, 438] on img at bounding box center [784, 429] width 441 height 114
click at [1186, 114] on span "Replace" at bounding box center [1390, 111] width 29 height 9
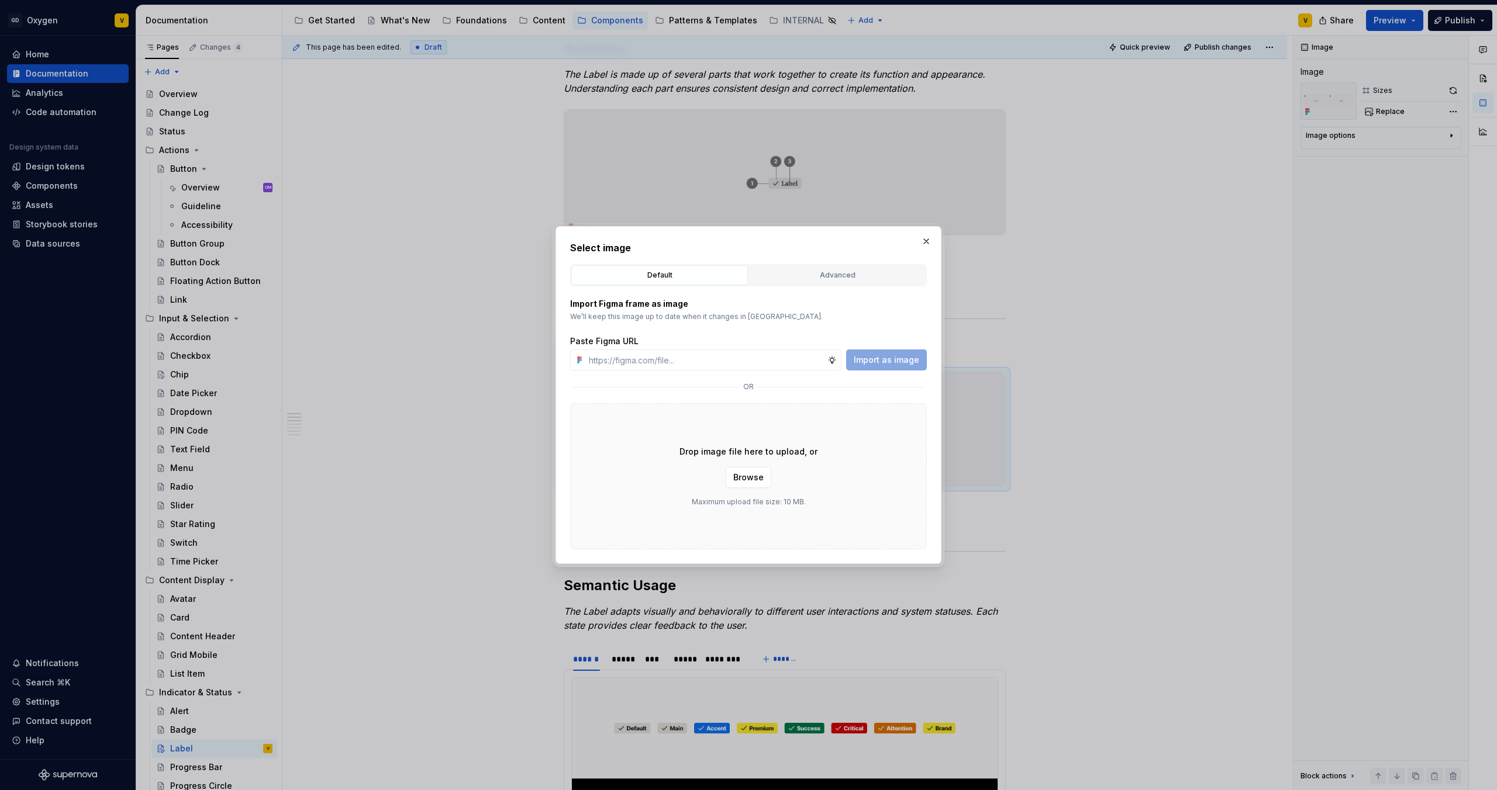
type textarea "*"
paste input "[URL][DOMAIN_NAME]"
type input "[URL][DOMAIN_NAME]"
click at [873, 359] on span "Import as image" at bounding box center [886, 360] width 65 height 12
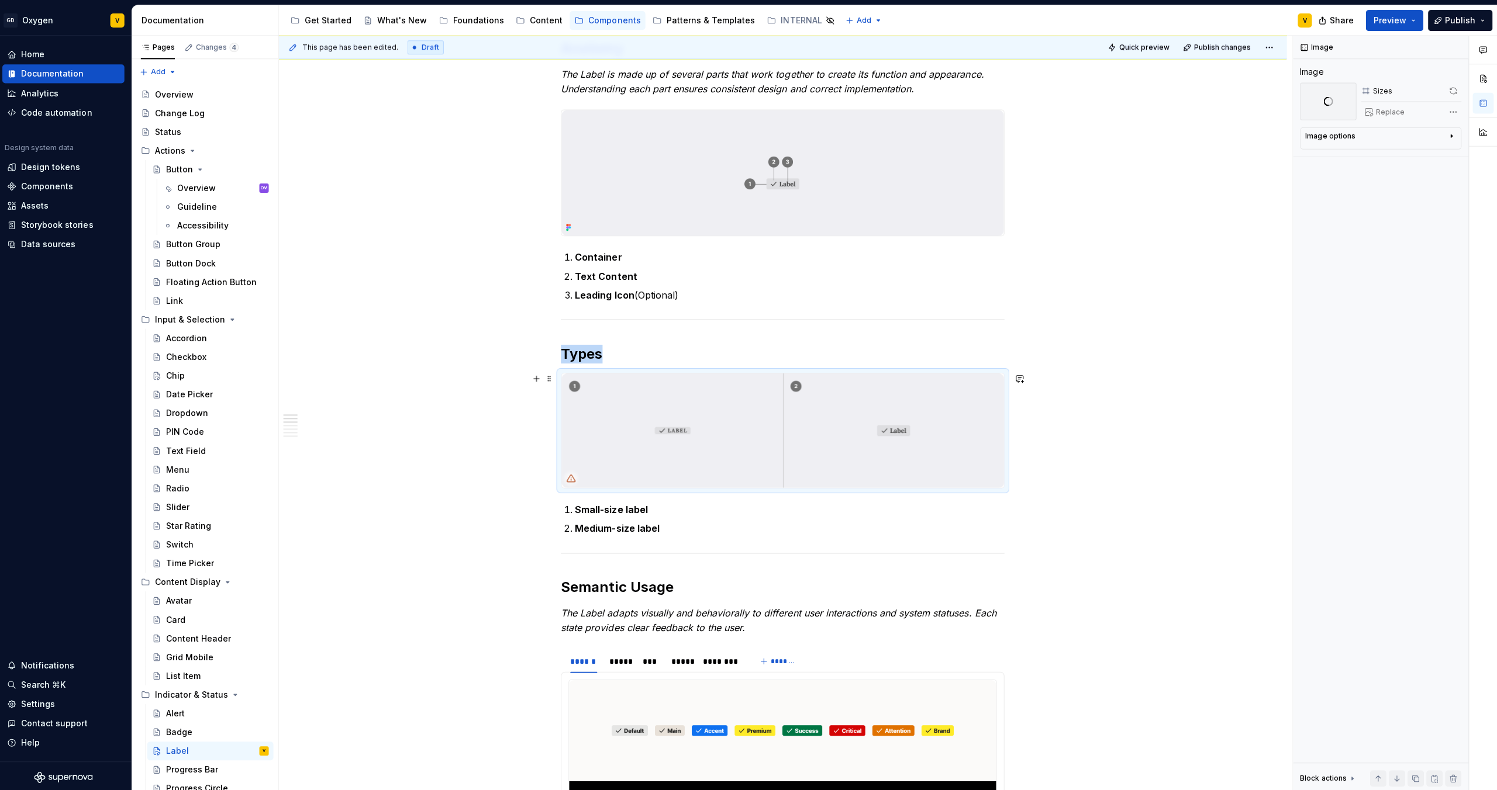
scroll to position [0, 0]
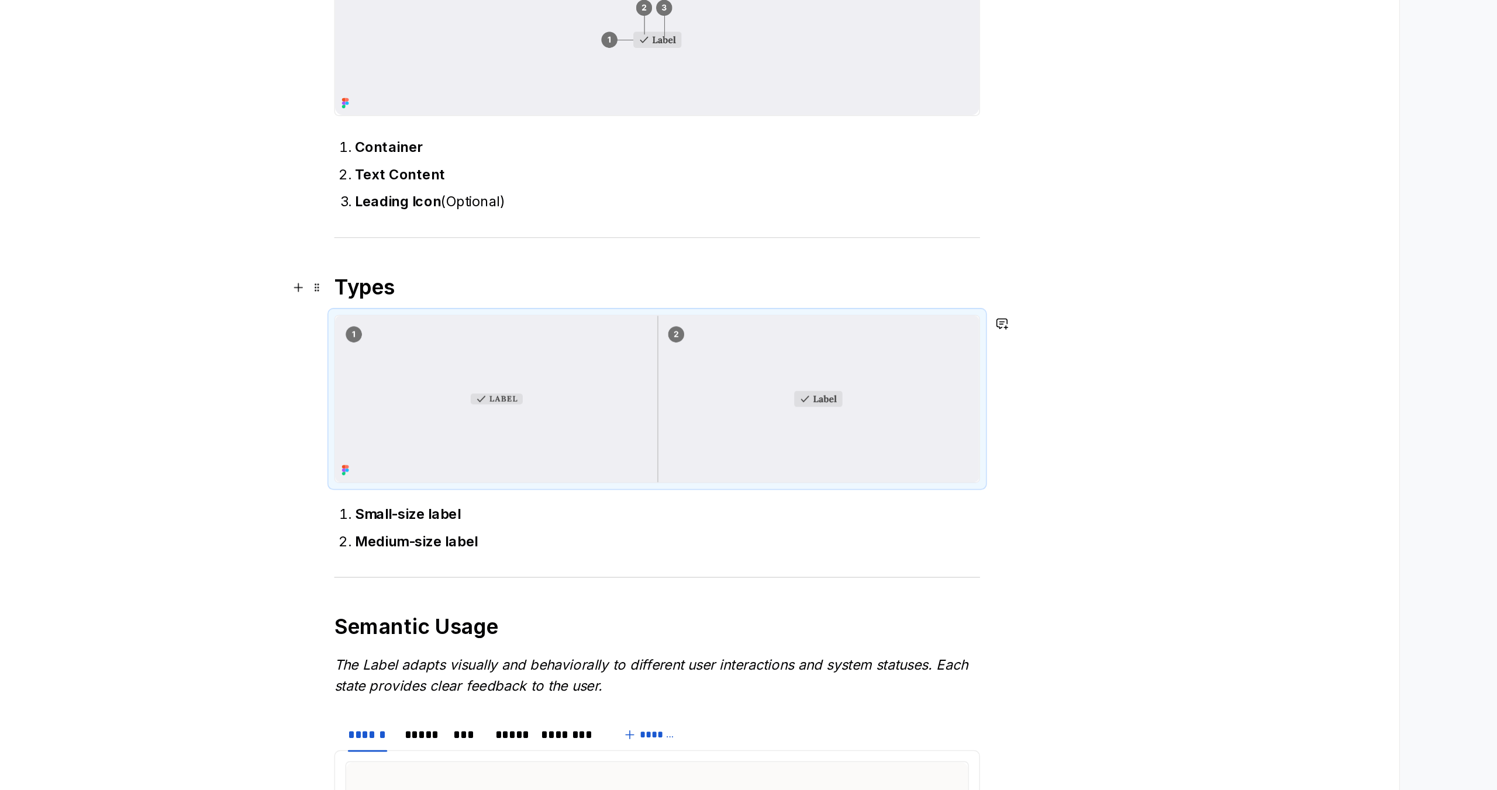
scroll to position [220, 0]
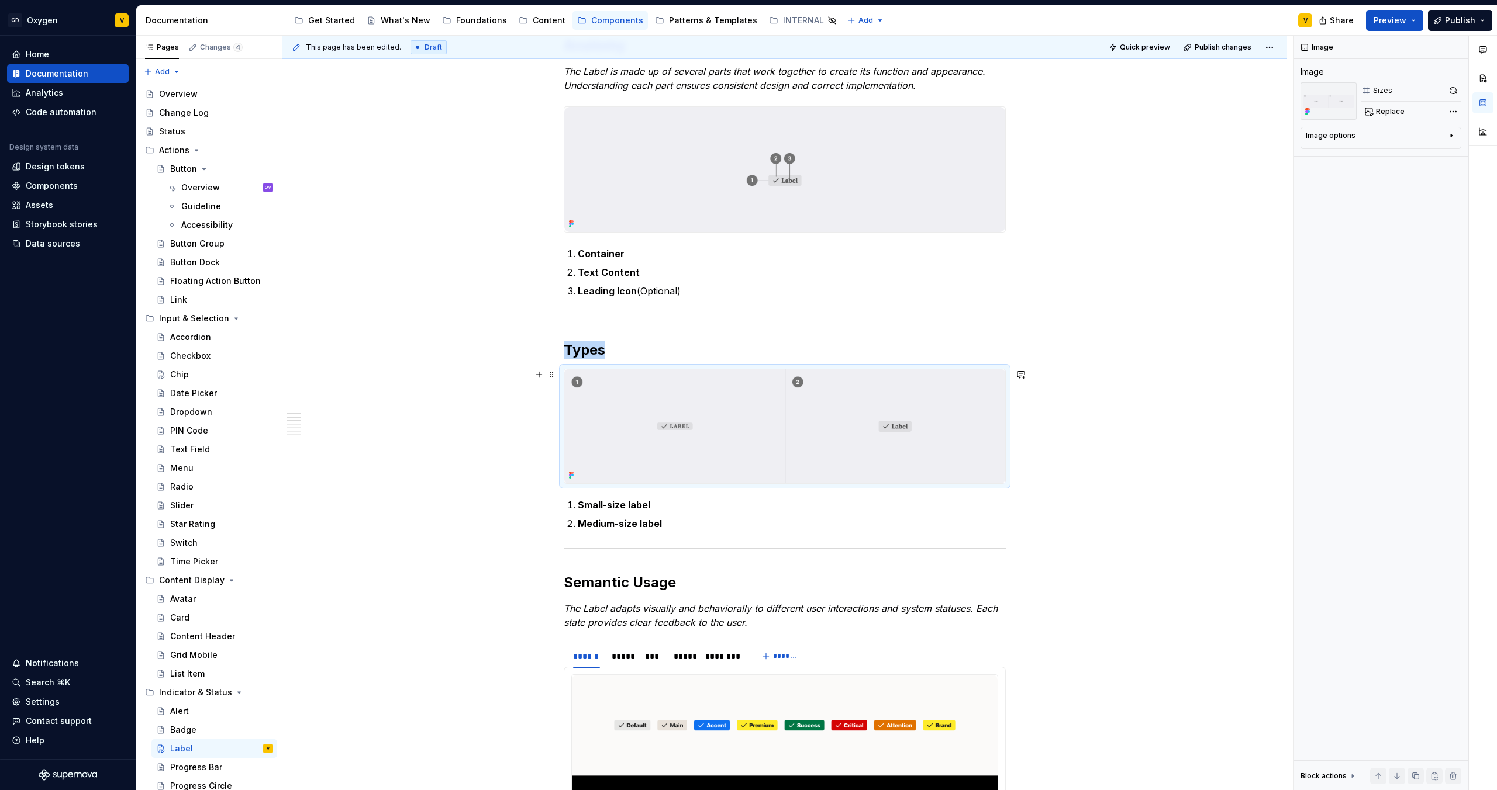
click at [761, 409] on img at bounding box center [784, 426] width 441 height 114
click at [1186, 138] on div "Image options" at bounding box center [1376, 138] width 141 height 14
click at [1186, 113] on span "Replace" at bounding box center [1390, 111] width 29 height 9
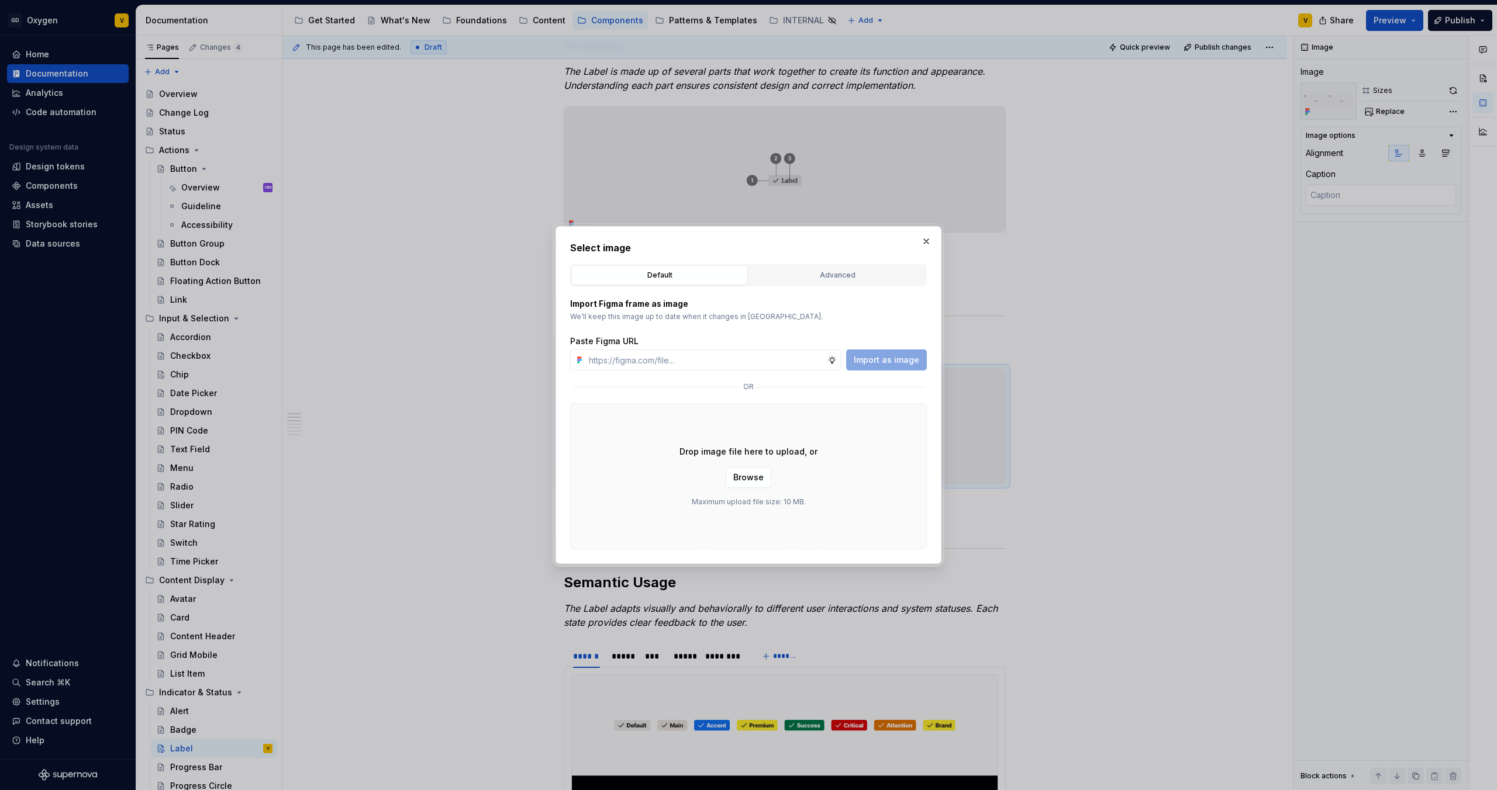
type textarea "*"
paste input "[URL][DOMAIN_NAME]"
type input "[URL][DOMAIN_NAME]"
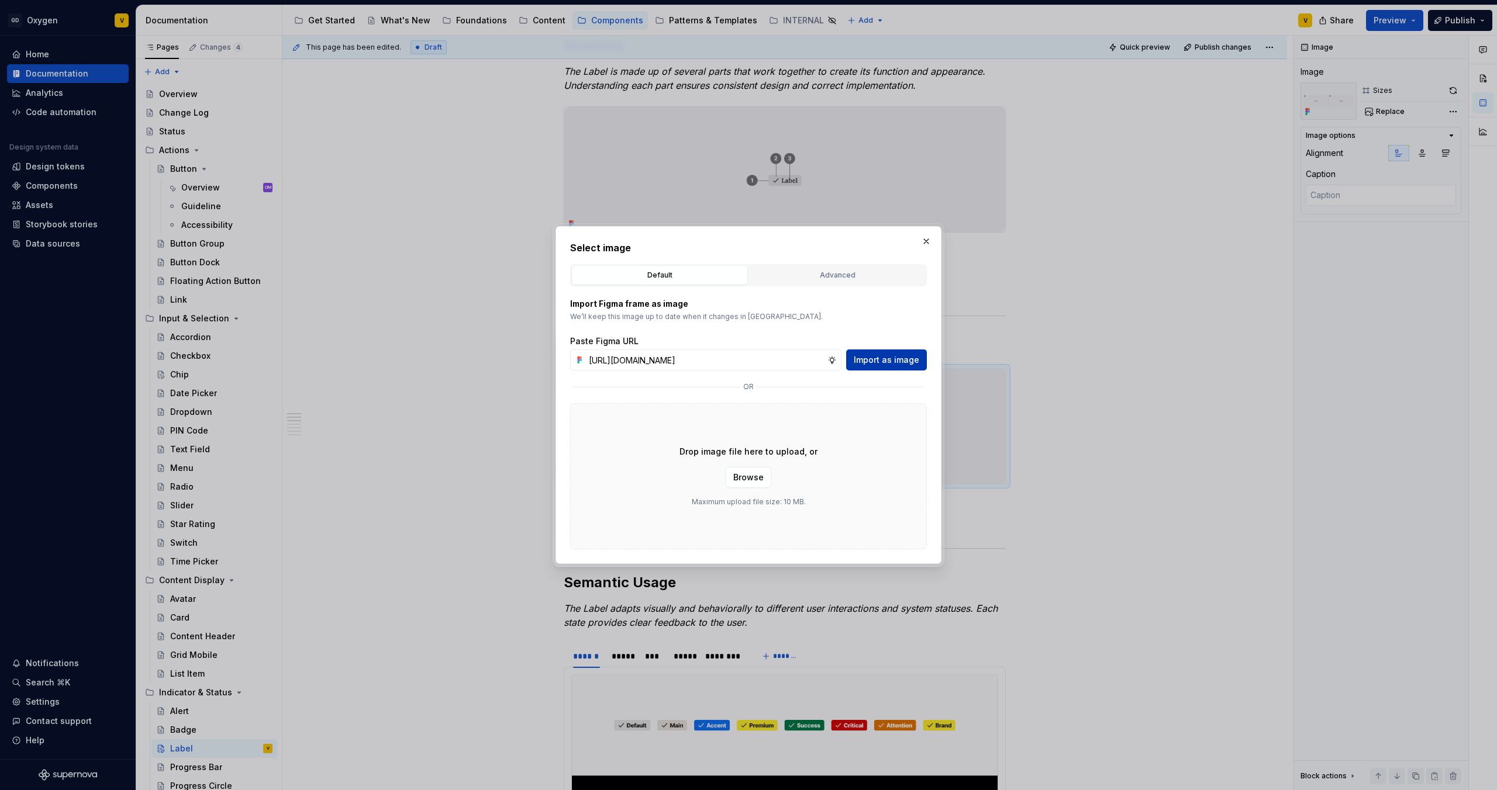
click at [878, 363] on span "Import as image" at bounding box center [886, 360] width 65 height 12
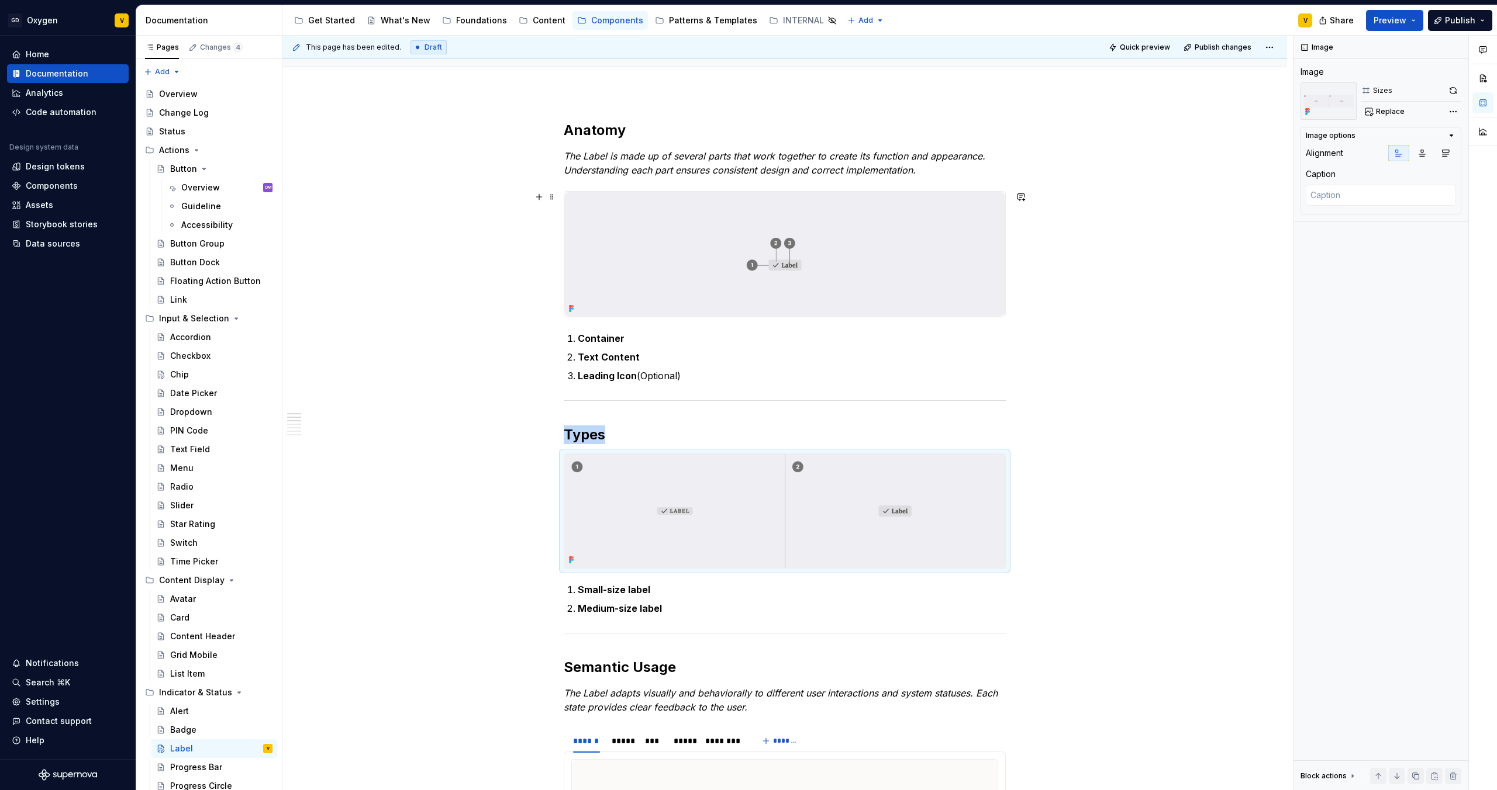
scroll to position [128, 0]
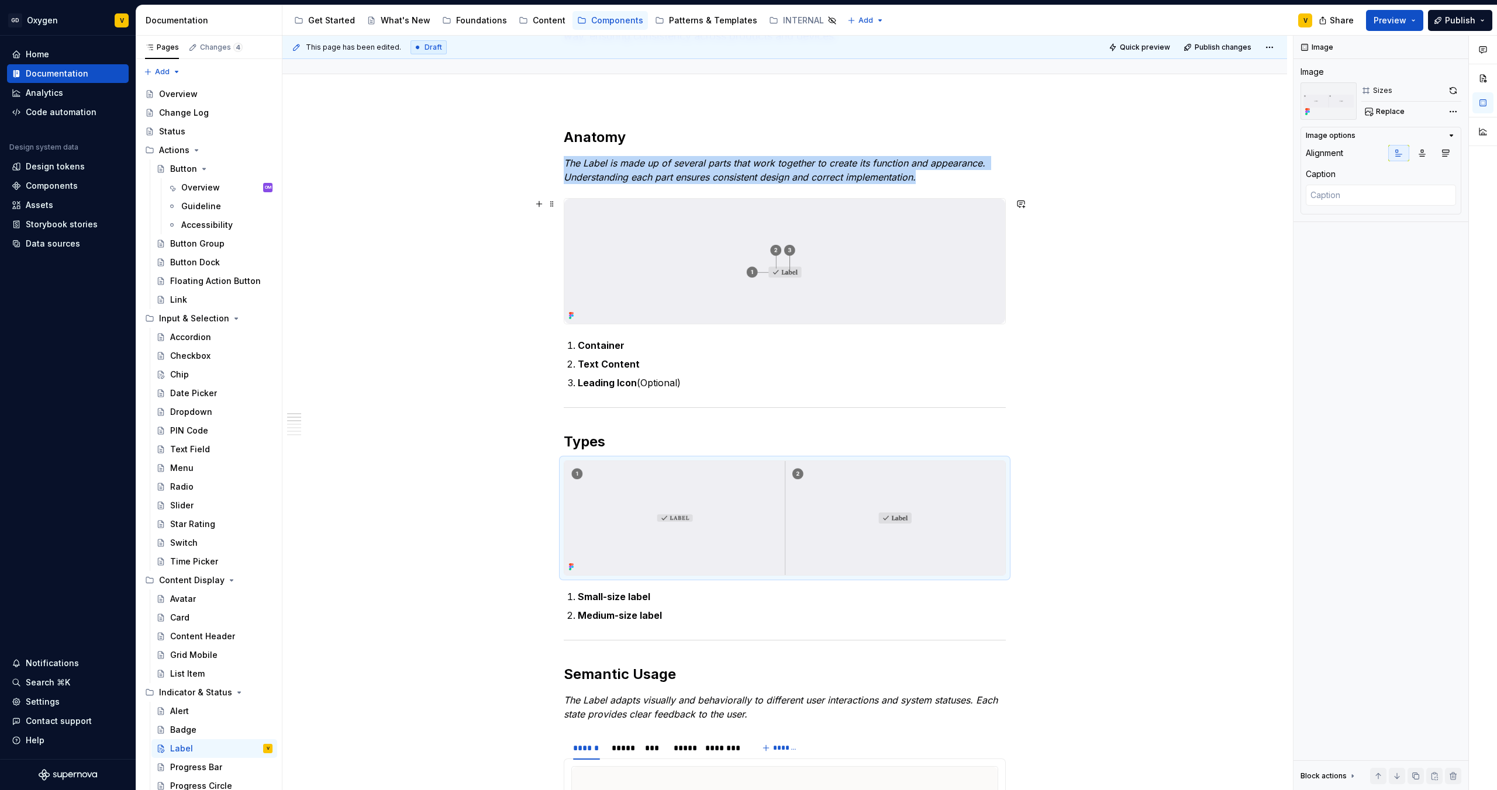
click at [592, 244] on img at bounding box center [784, 261] width 441 height 125
click at [1186, 110] on span "Replace" at bounding box center [1390, 111] width 29 height 9
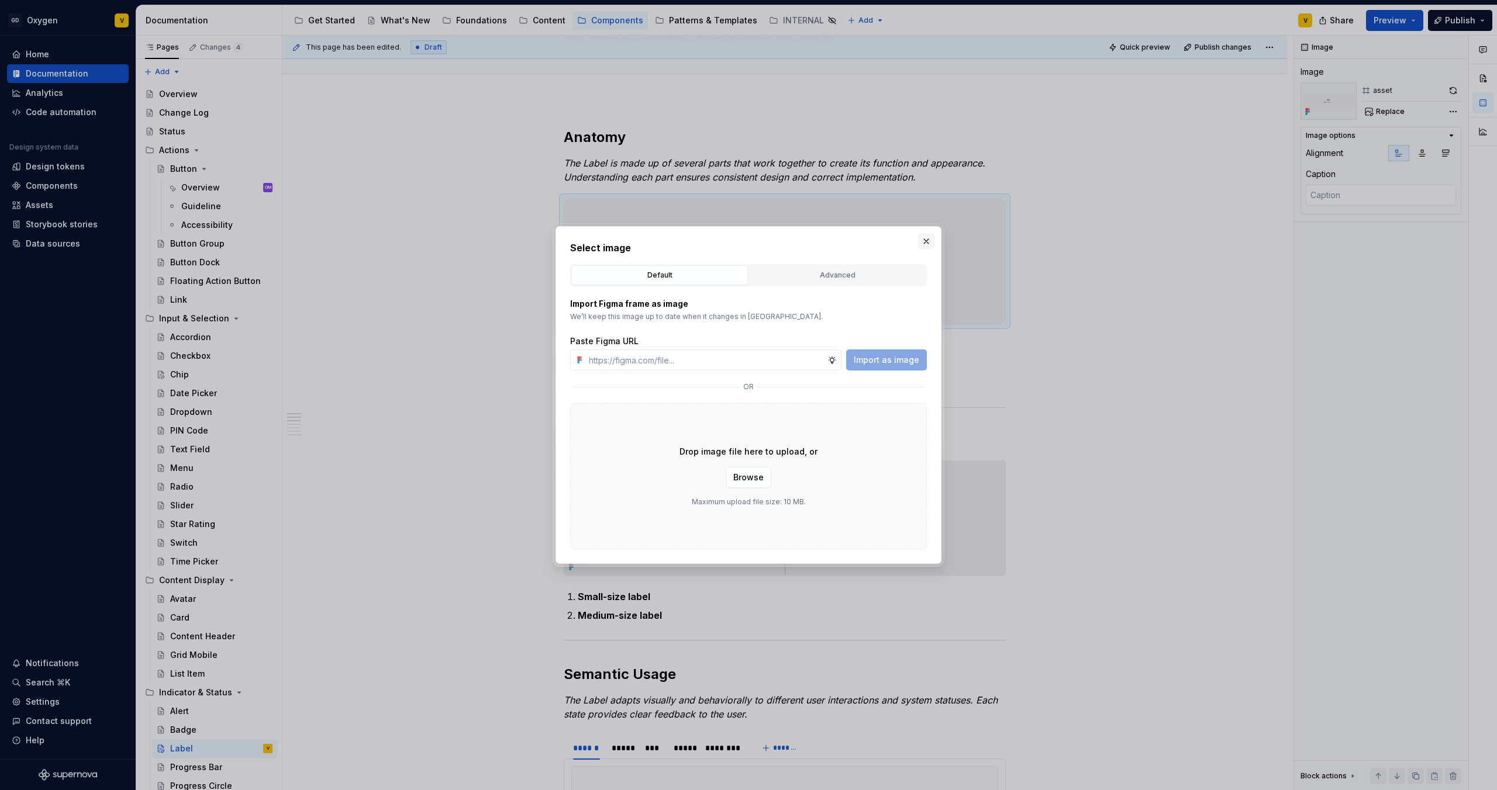
click at [928, 242] on button "button" at bounding box center [926, 241] width 16 height 16
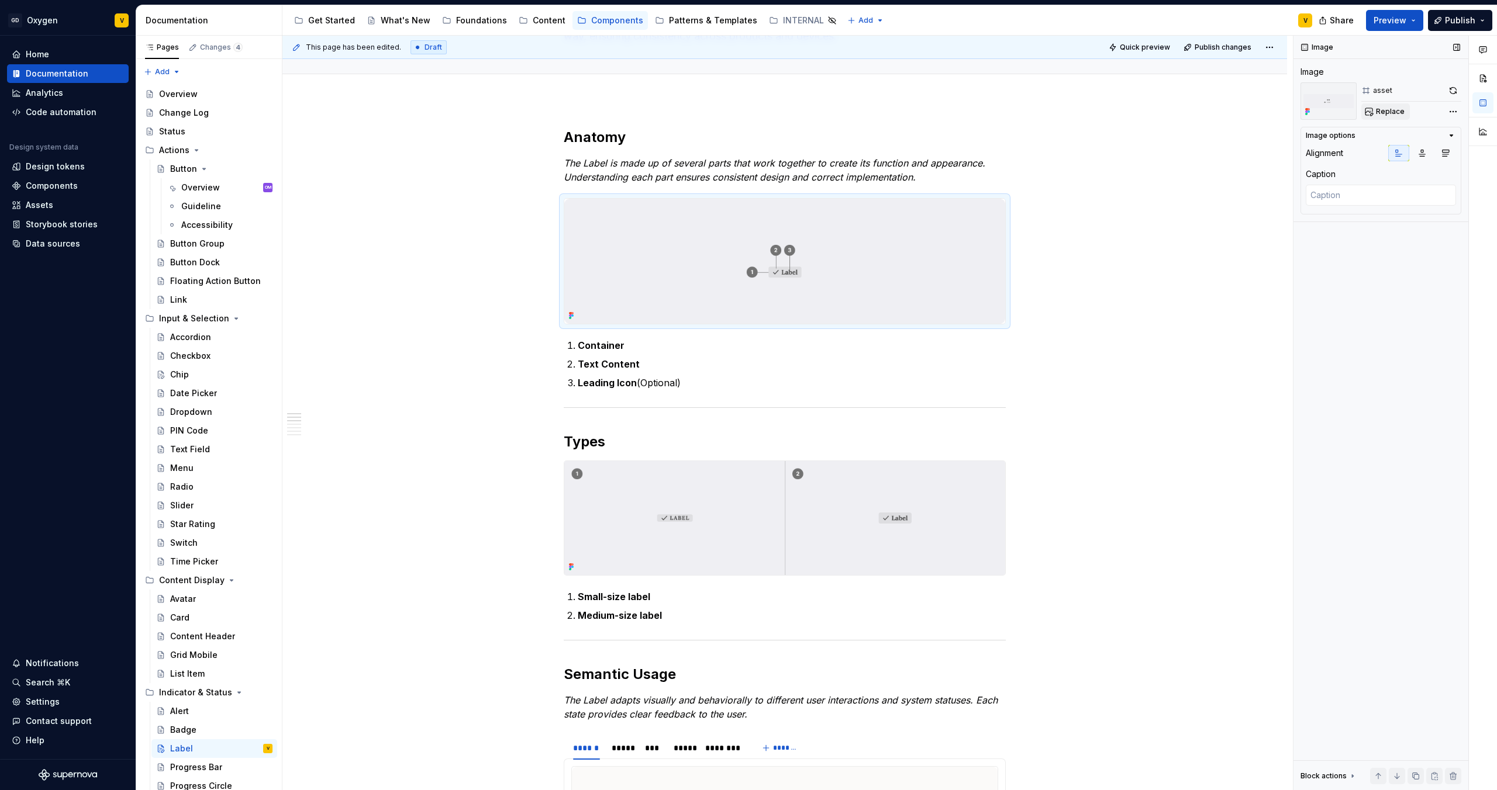
click at [1186, 114] on span "Replace" at bounding box center [1390, 111] width 29 height 9
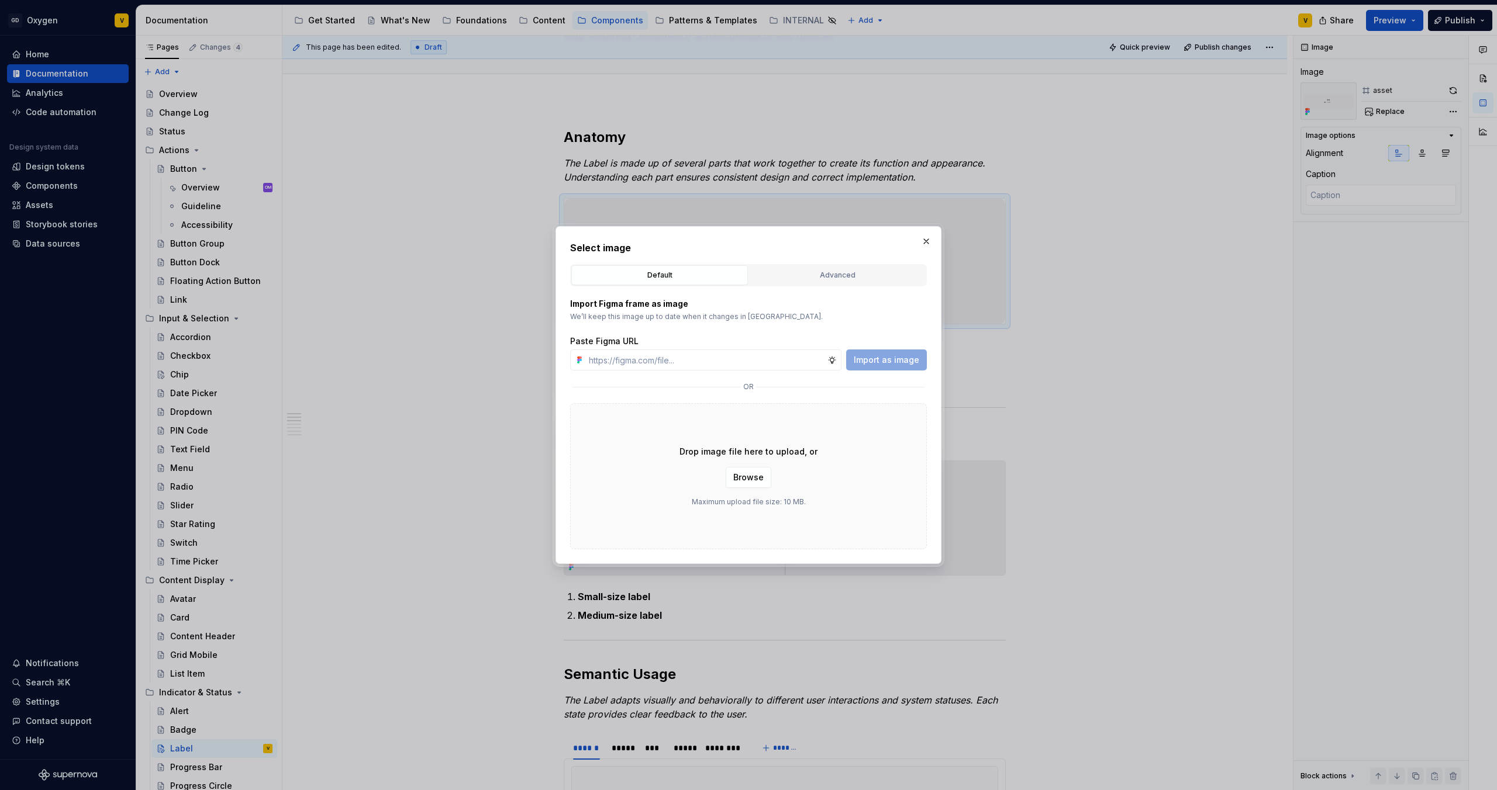
type textarea "*"
type input "[URL][DOMAIN_NAME]"
click at [879, 355] on span "Import as image" at bounding box center [886, 360] width 65 height 12
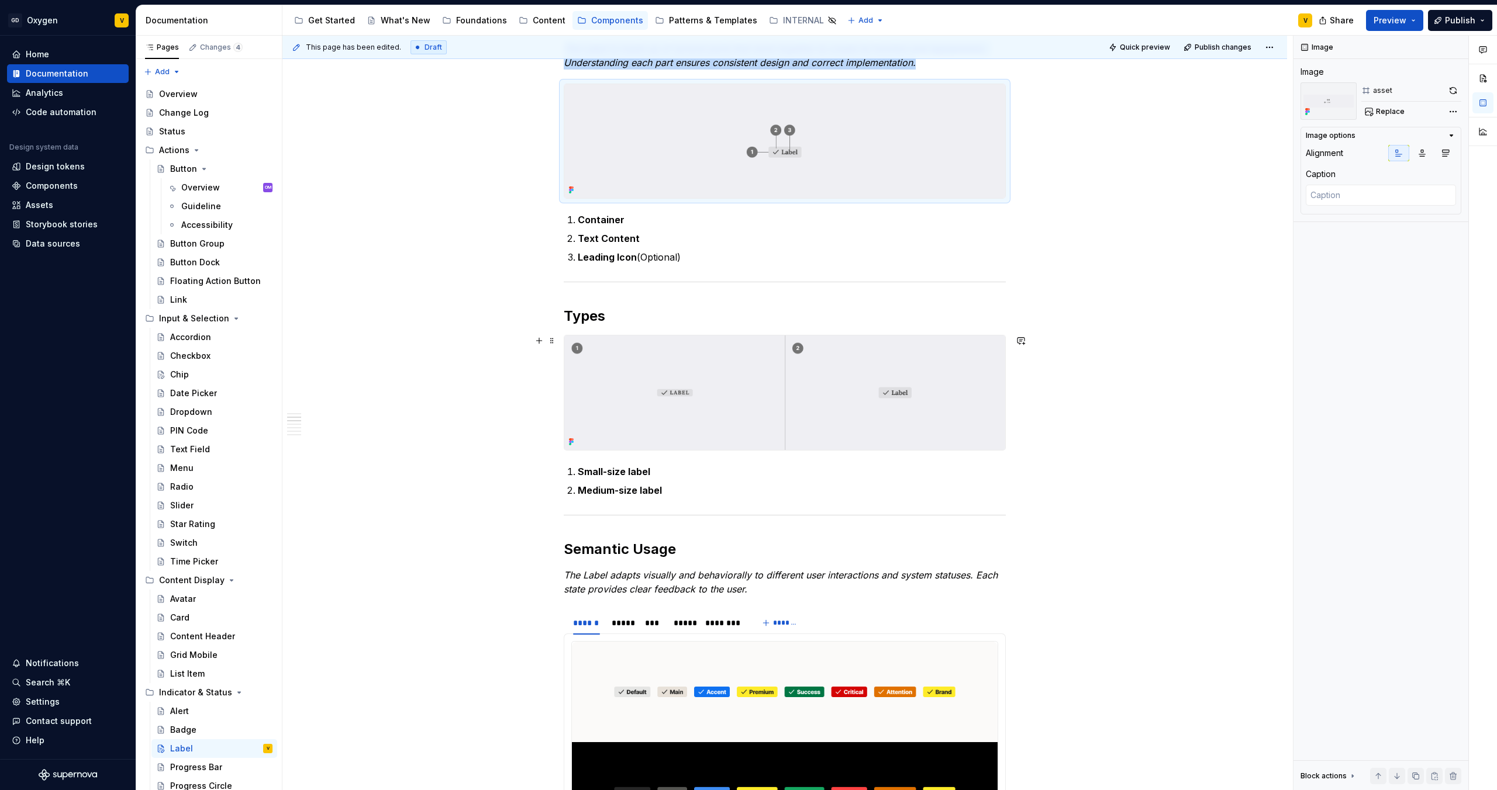
scroll to position [255, 0]
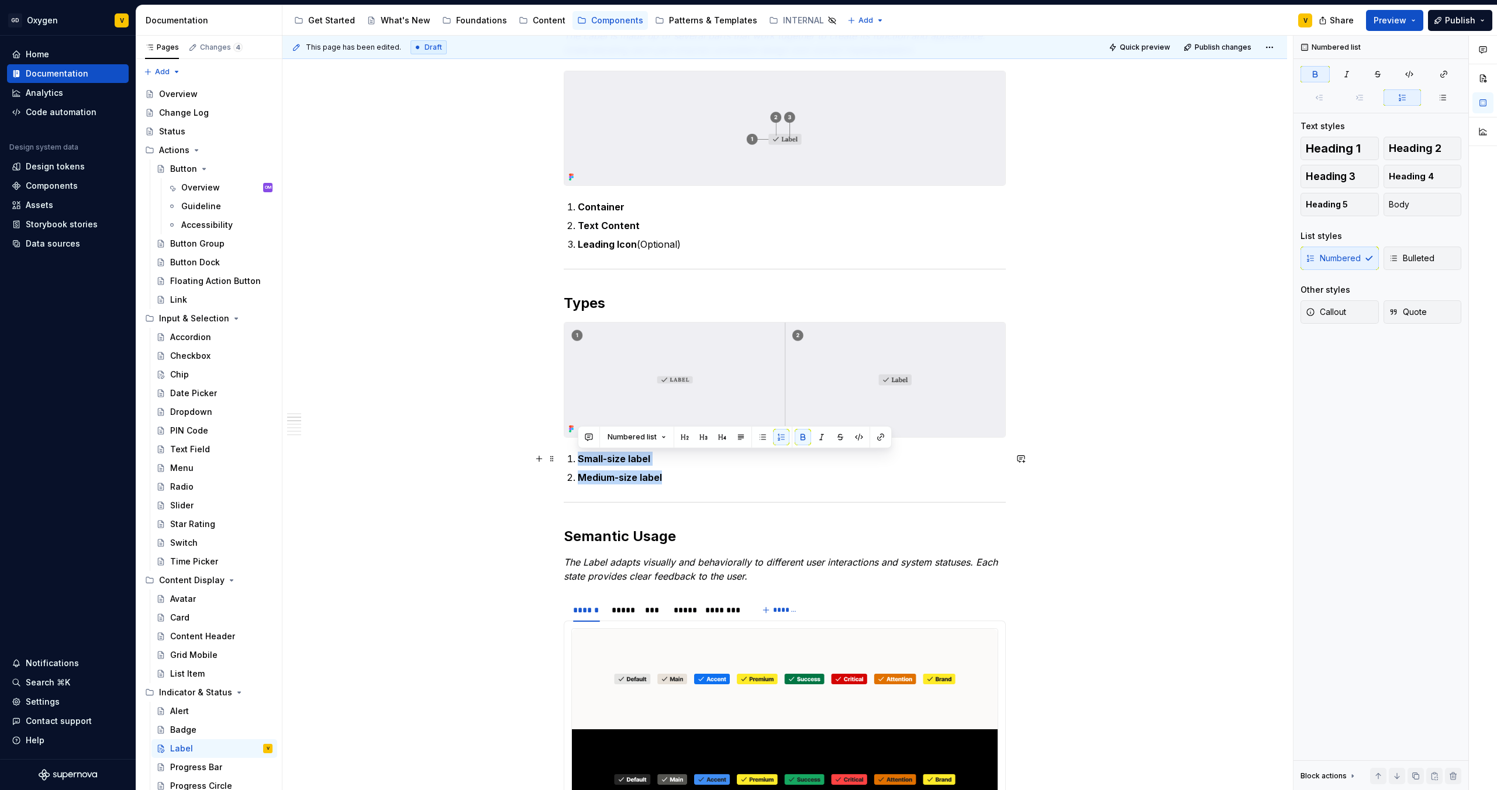
drag, startPoint x: 666, startPoint y: 472, endPoint x: 572, endPoint y: 461, distance: 94.2
click at [578, 461] on ol "Small-size label Medium-size label" at bounding box center [792, 468] width 428 height 33
click at [804, 437] on button "button" at bounding box center [803, 437] width 16 height 16
drag, startPoint x: 686, startPoint y: 243, endPoint x: 573, endPoint y: 208, distance: 118.7
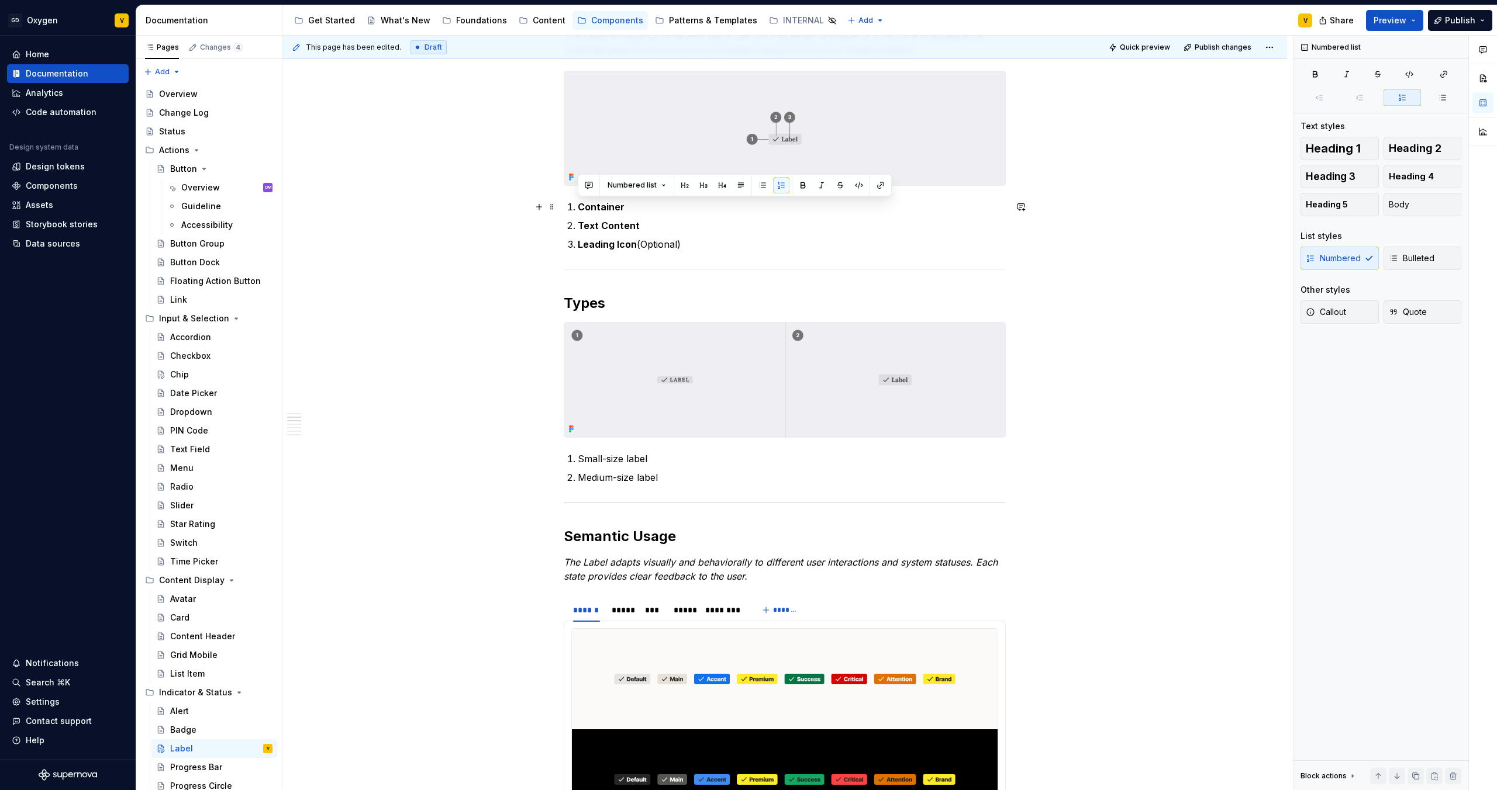
click at [578, 208] on ol "Container Text Content Leading Icon (Optional)" at bounding box center [792, 225] width 428 height 51
click at [801, 184] on button "button" at bounding box center [803, 185] width 16 height 16
click at [627, 246] on p "Leading Icon (Optional)" at bounding box center [792, 244] width 428 height 14
click at [698, 245] on p "Leading Icon (Optional)" at bounding box center [792, 244] width 428 height 14
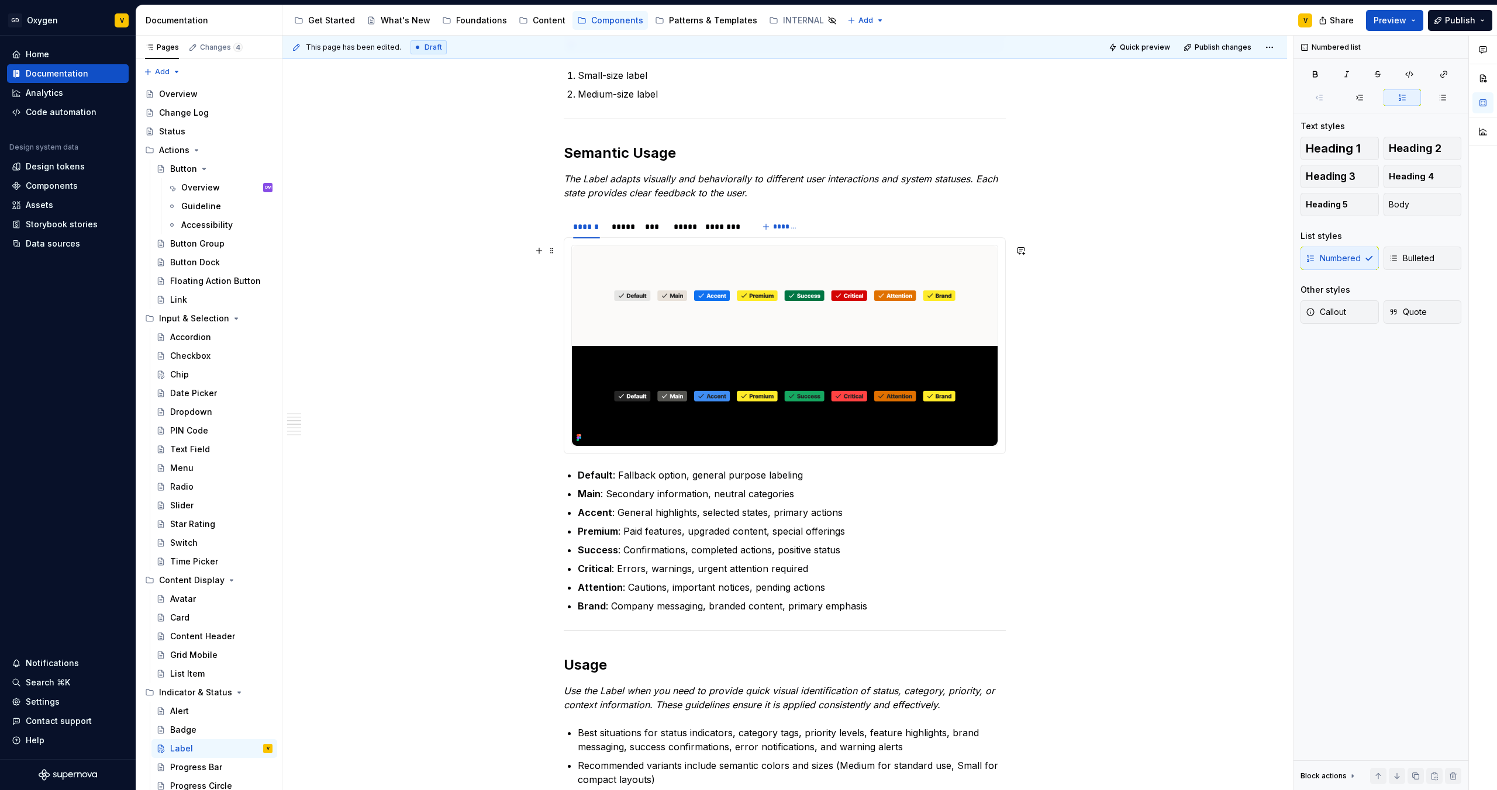
scroll to position [643, 0]
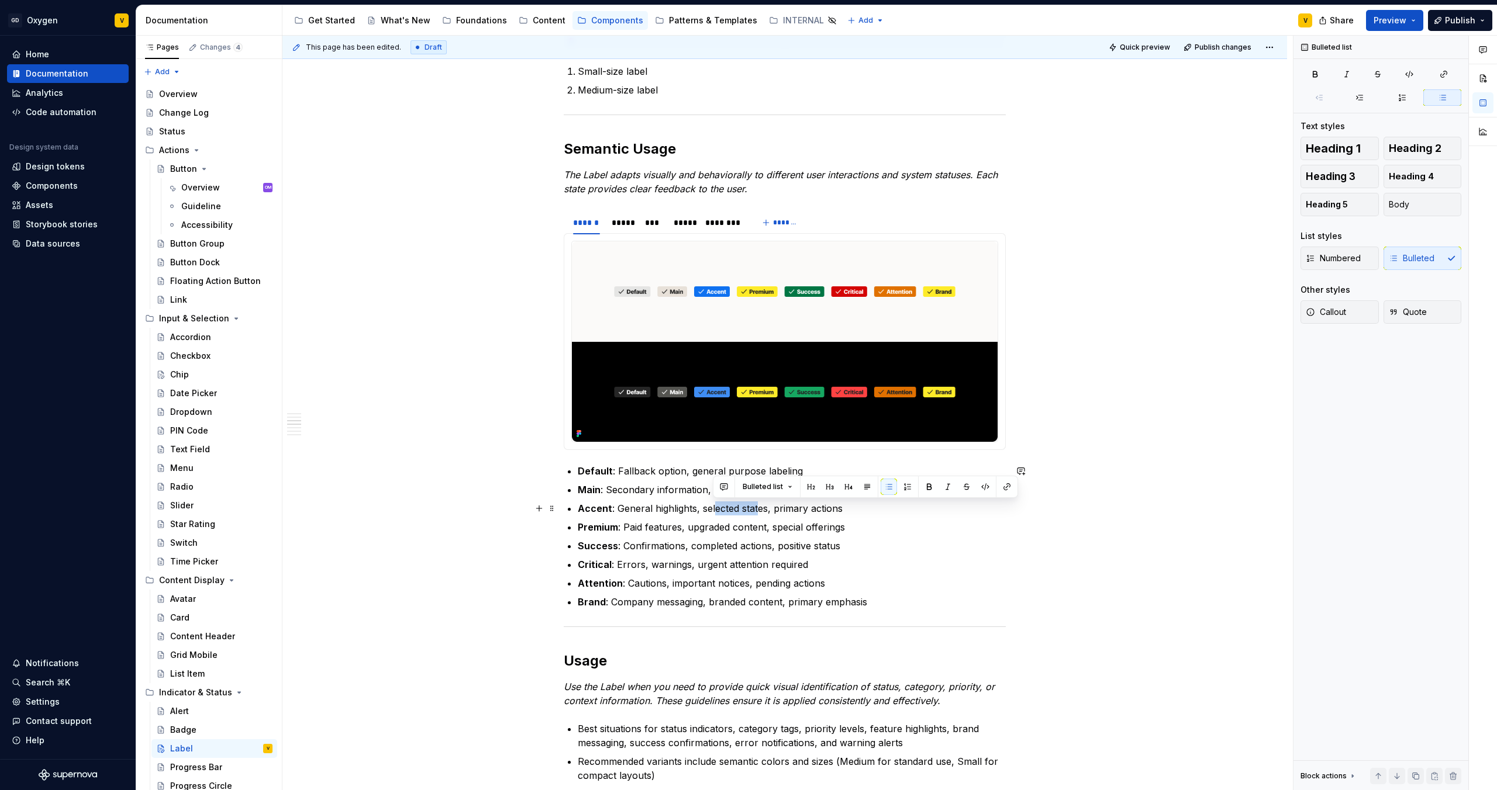
drag, startPoint x: 712, startPoint y: 502, endPoint x: 759, endPoint y: 513, distance: 47.9
click at [759, 513] on p "Accent : General highlights, selected states, primary actions" at bounding box center [792, 509] width 428 height 14
click at [746, 539] on p "Success : Confirmations, completed actions, positive status" at bounding box center [792, 546] width 428 height 14
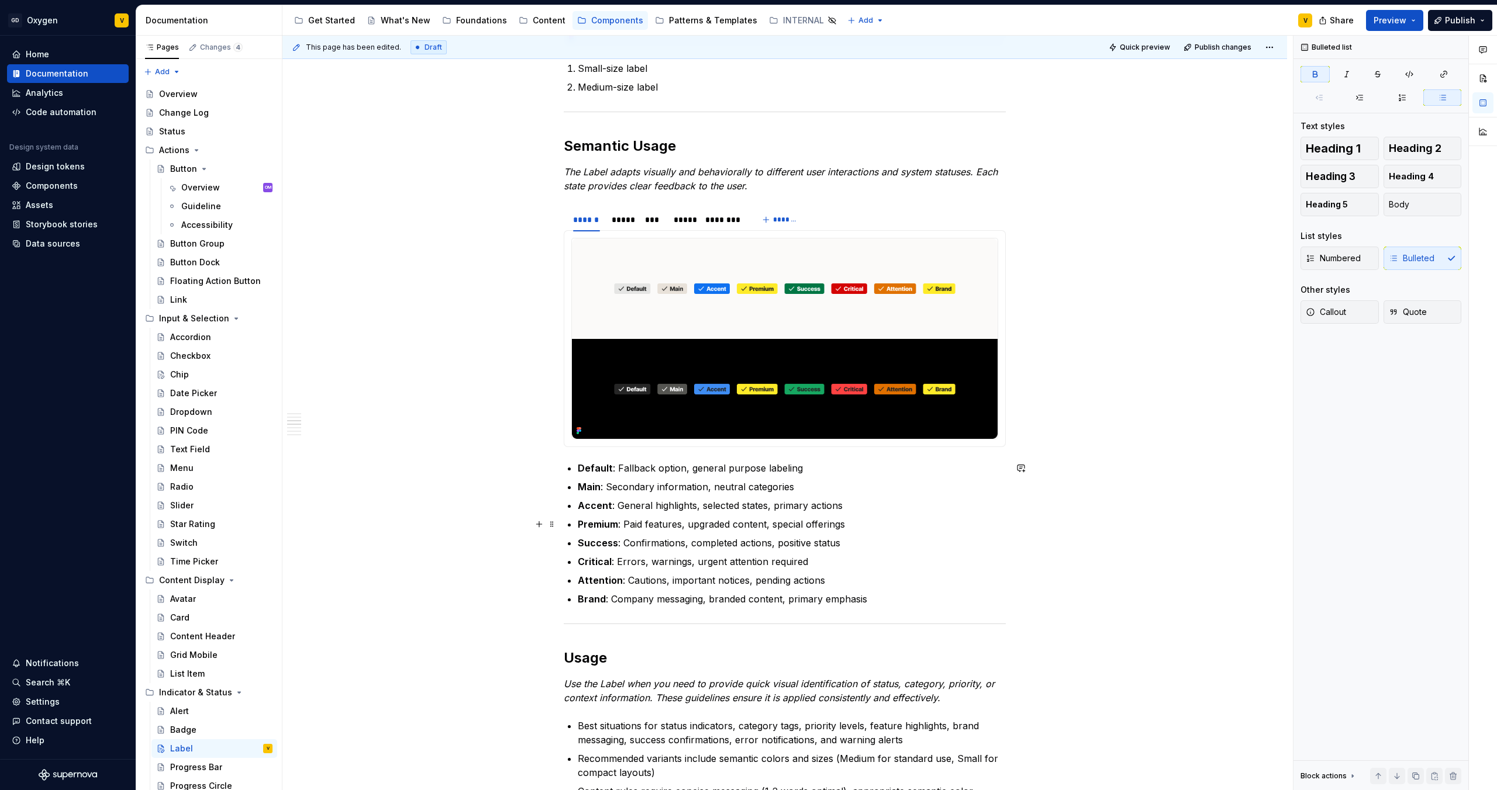
scroll to position [644, 0]
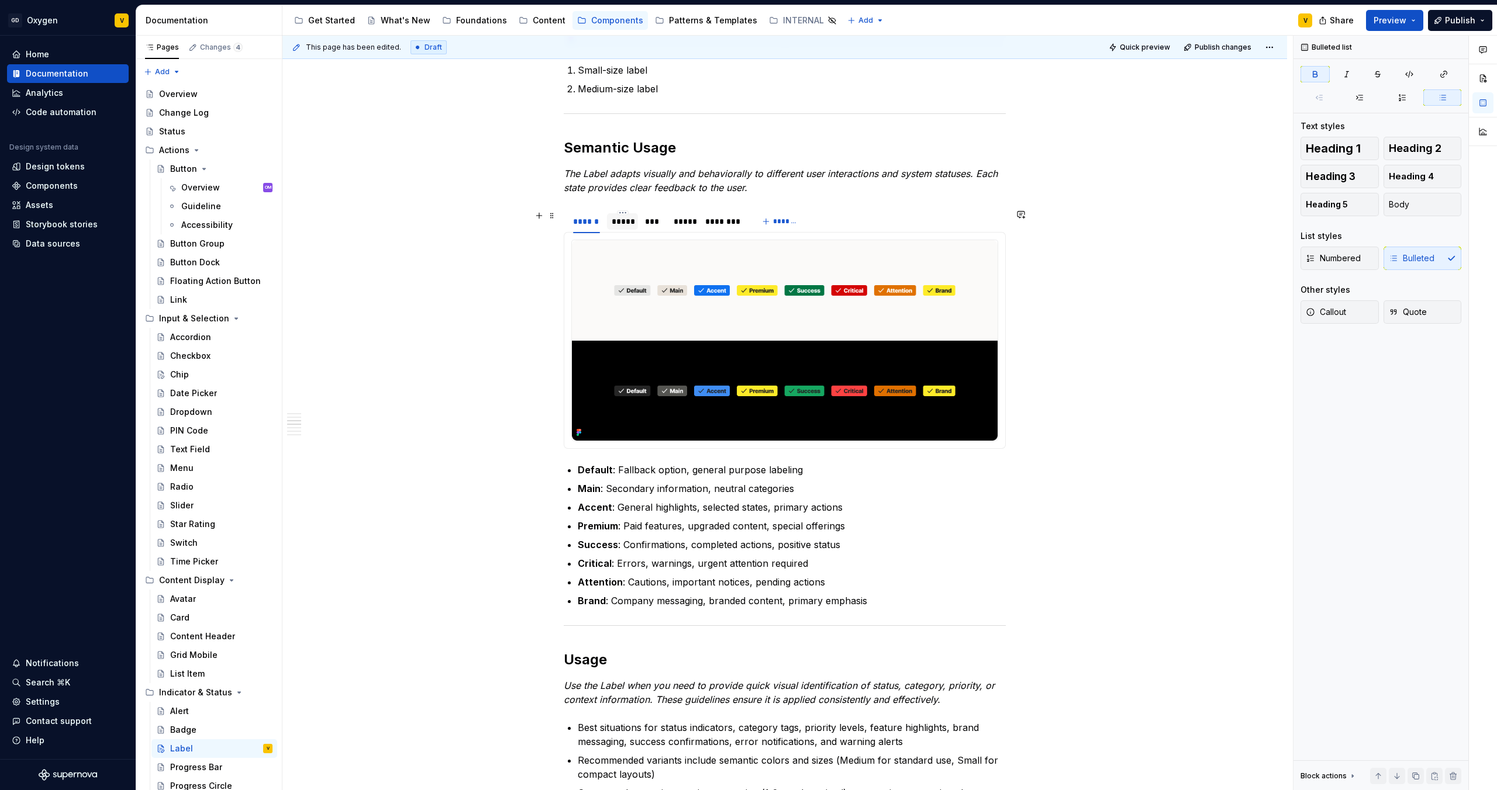
click at [624, 222] on div "*****" at bounding box center [623, 222] width 22 height 12
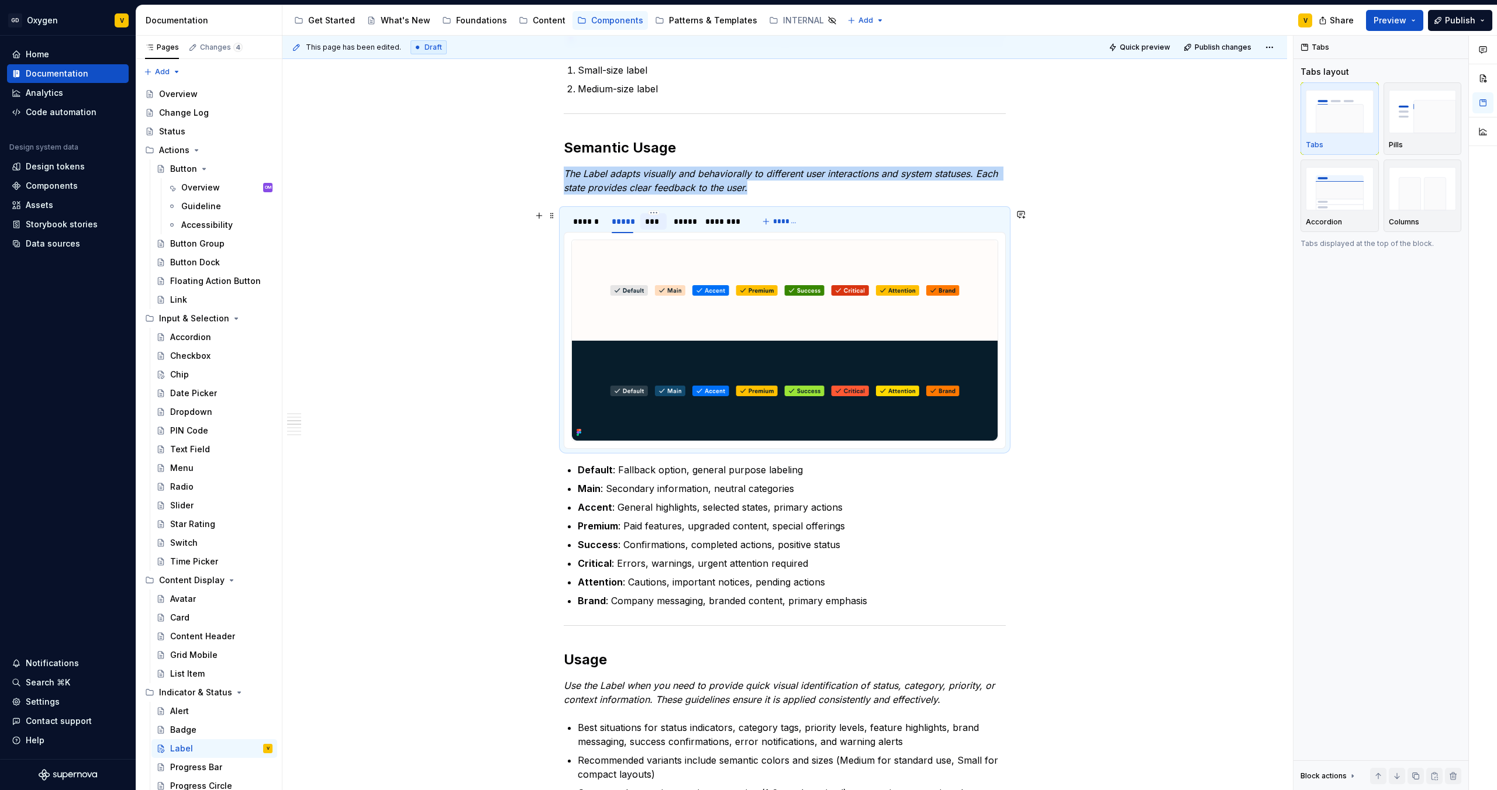
click at [655, 219] on div "***" at bounding box center [653, 222] width 17 height 12
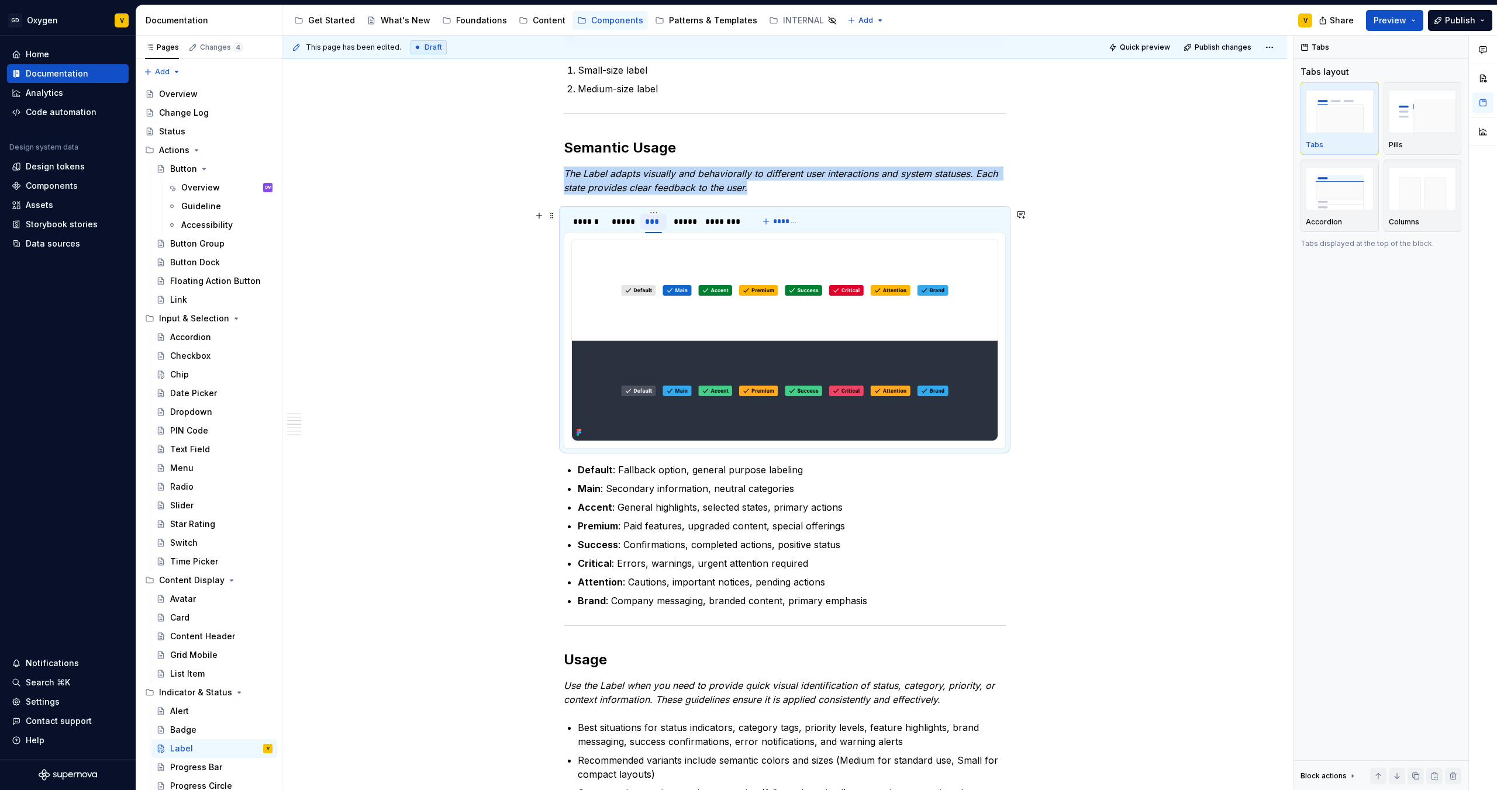
click at [654, 222] on div "***" at bounding box center [653, 222] width 17 height 12
click at [677, 218] on div "*****" at bounding box center [684, 222] width 20 height 12
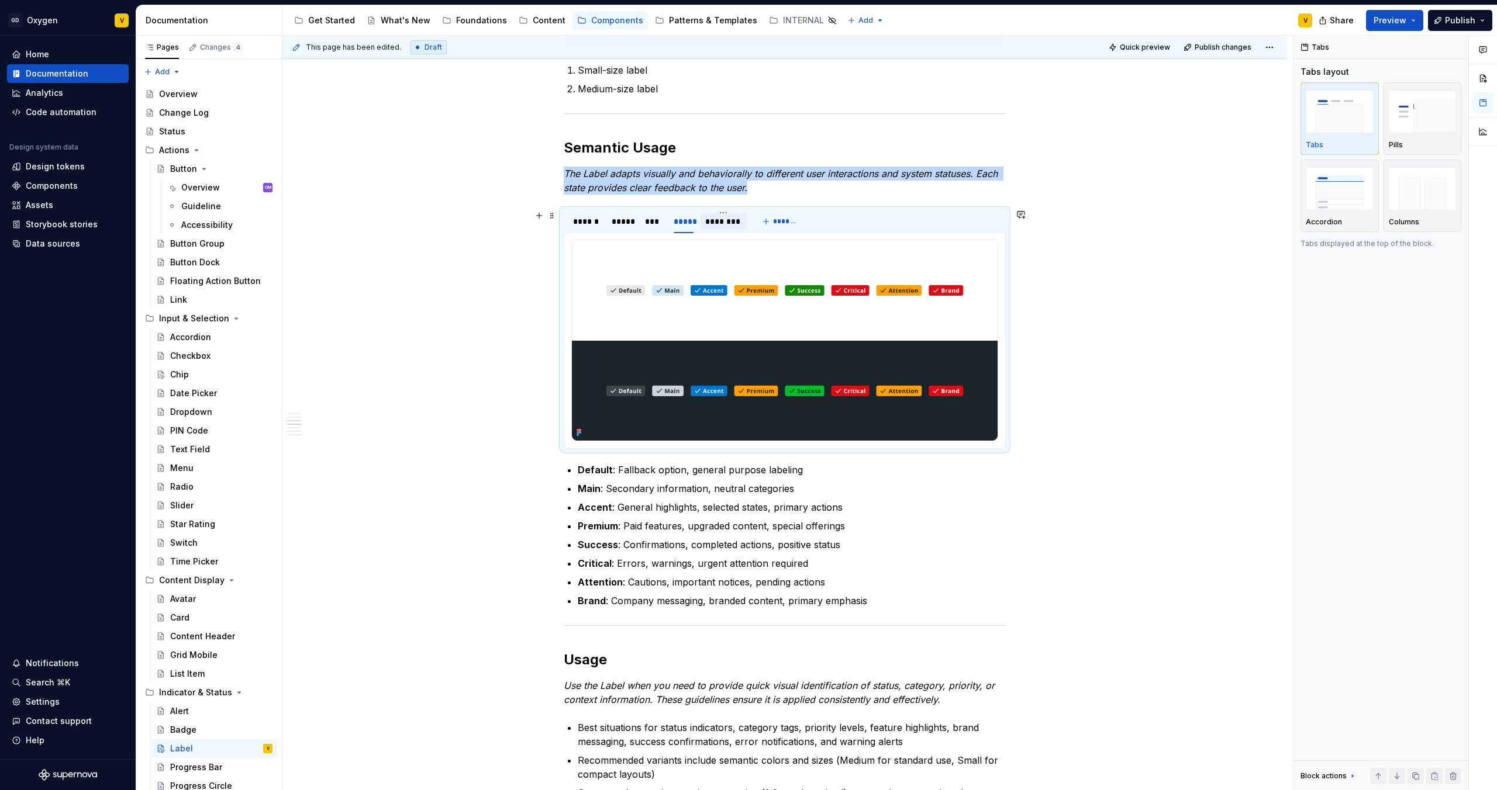
click at [721, 221] on div "********" at bounding box center [723, 222] width 36 height 12
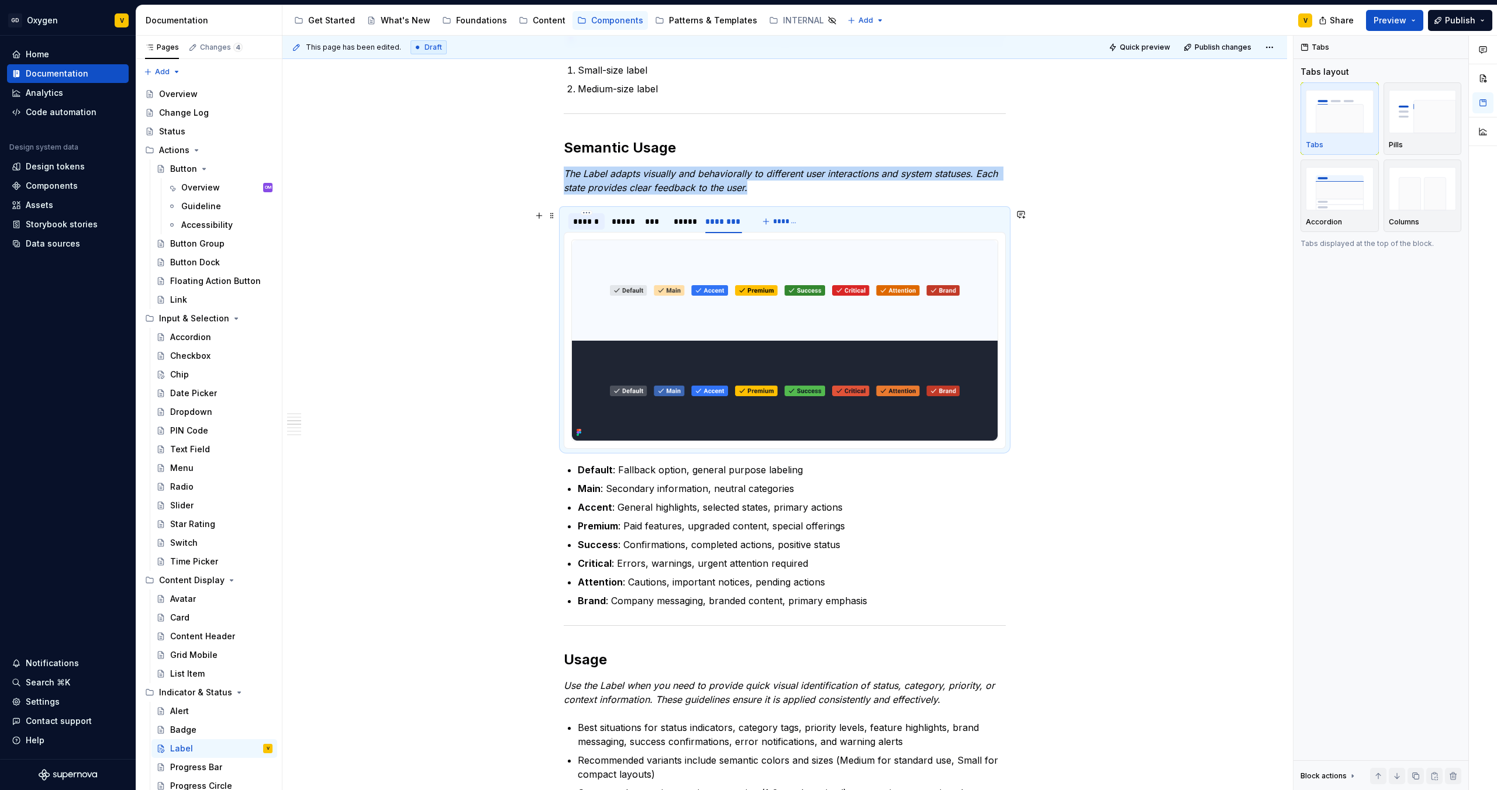
click at [585, 225] on div "******" at bounding box center [586, 222] width 27 height 12
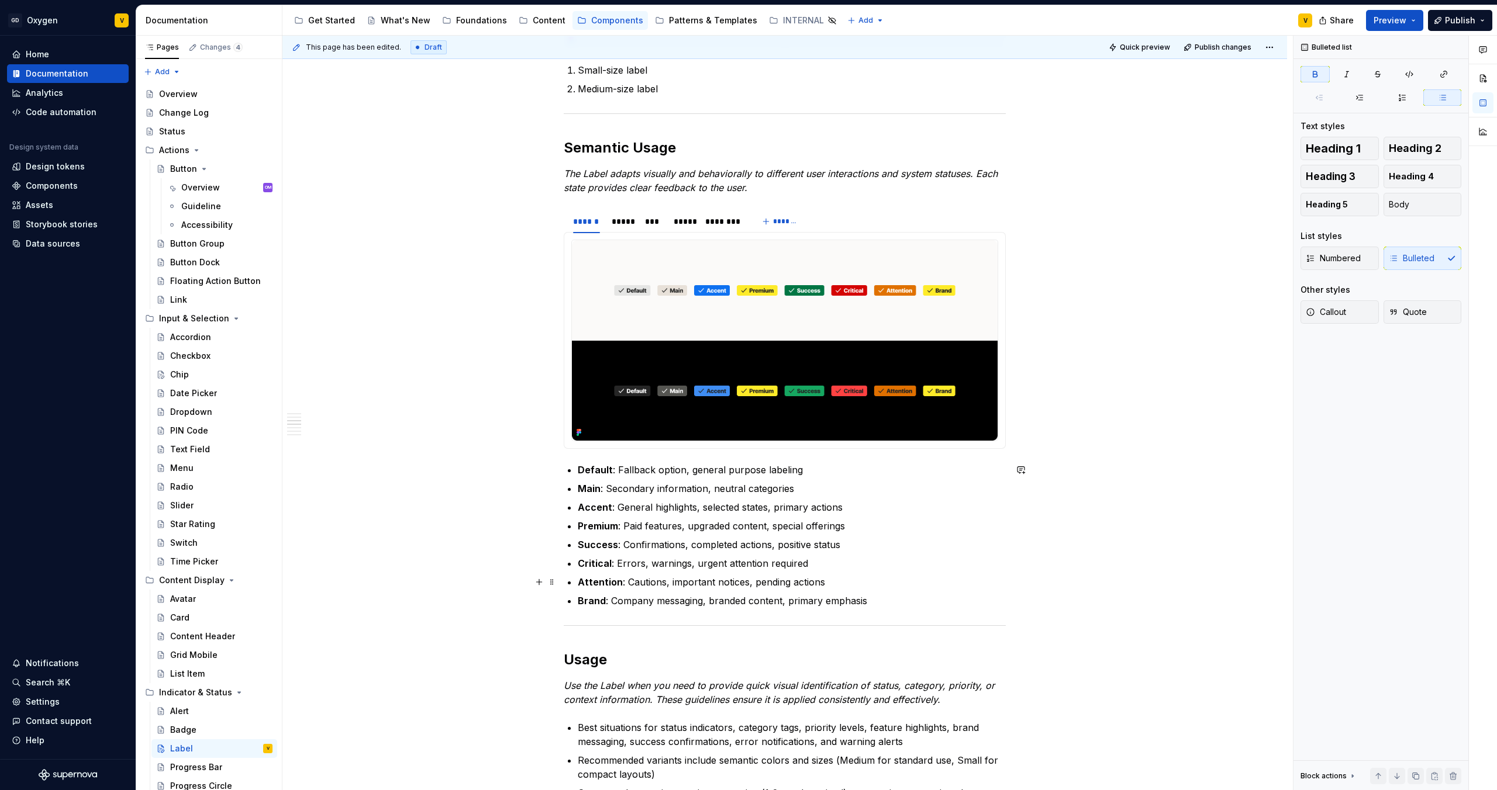
scroll to position [631, 0]
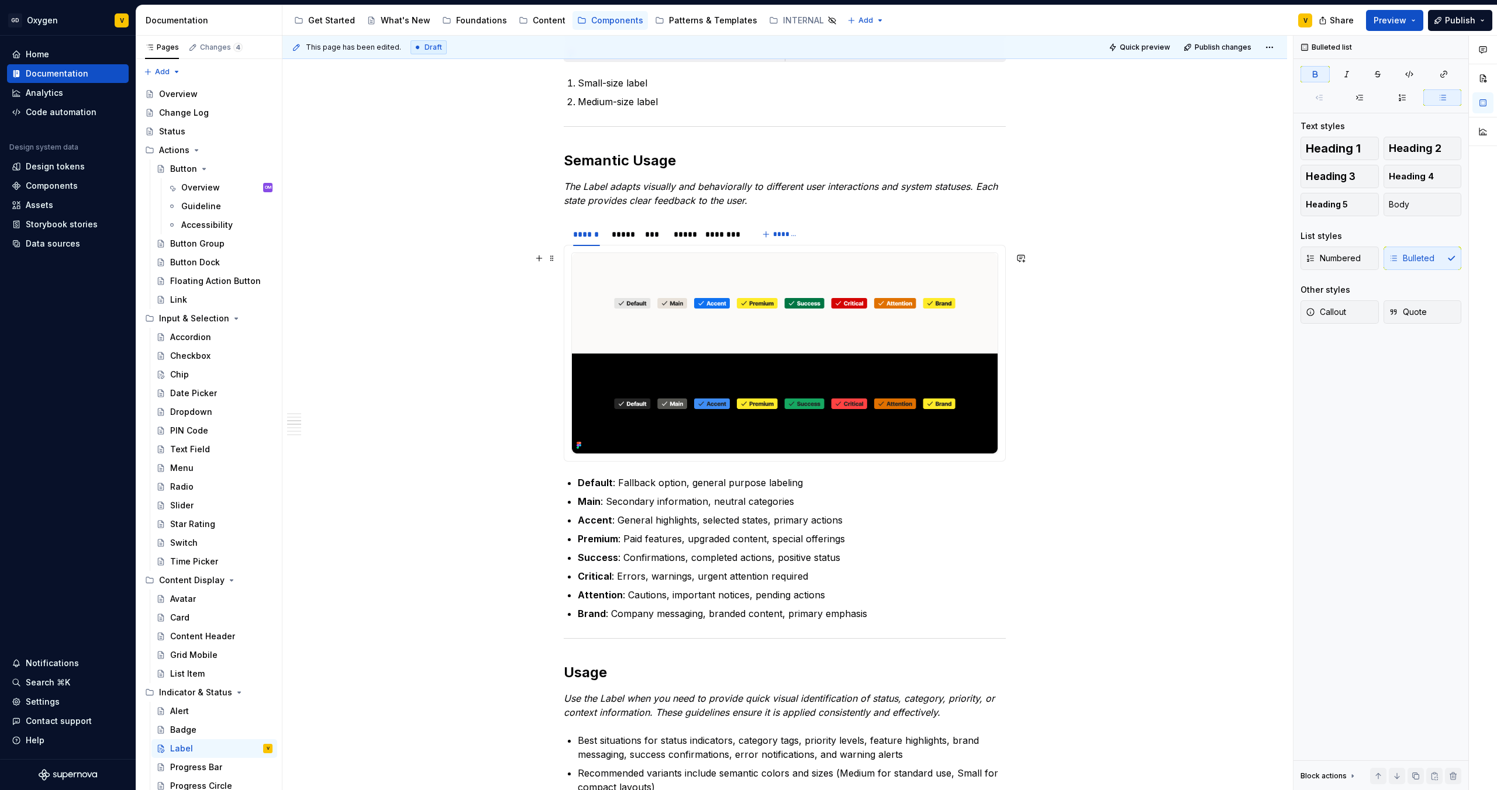
click at [734, 330] on img at bounding box center [785, 353] width 426 height 201
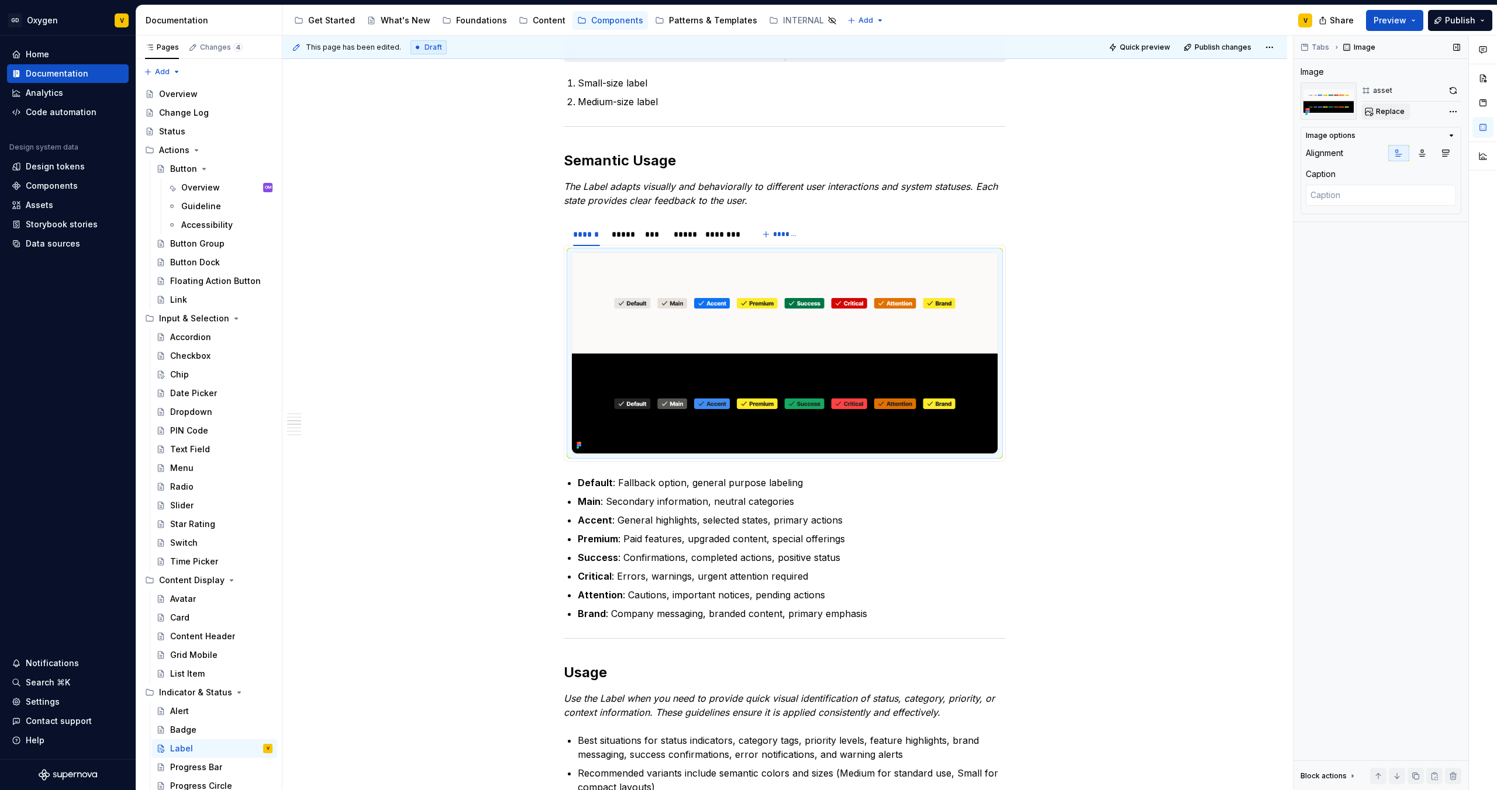
click at [1186, 113] on span "Replace" at bounding box center [1390, 111] width 29 height 9
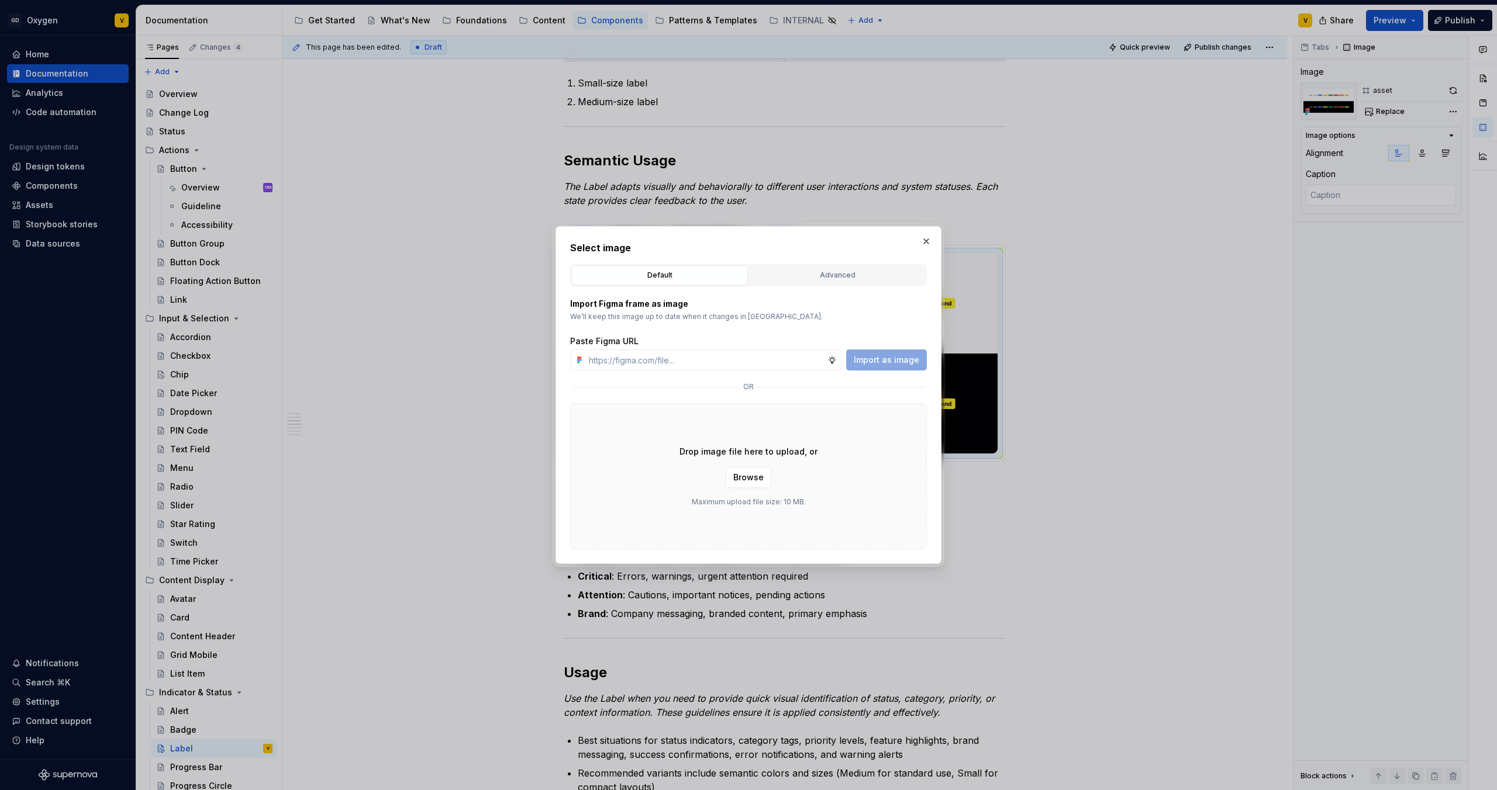
type textarea "*"
type input "[URL][DOMAIN_NAME]"
click at [877, 353] on button "Import as image" at bounding box center [886, 360] width 81 height 21
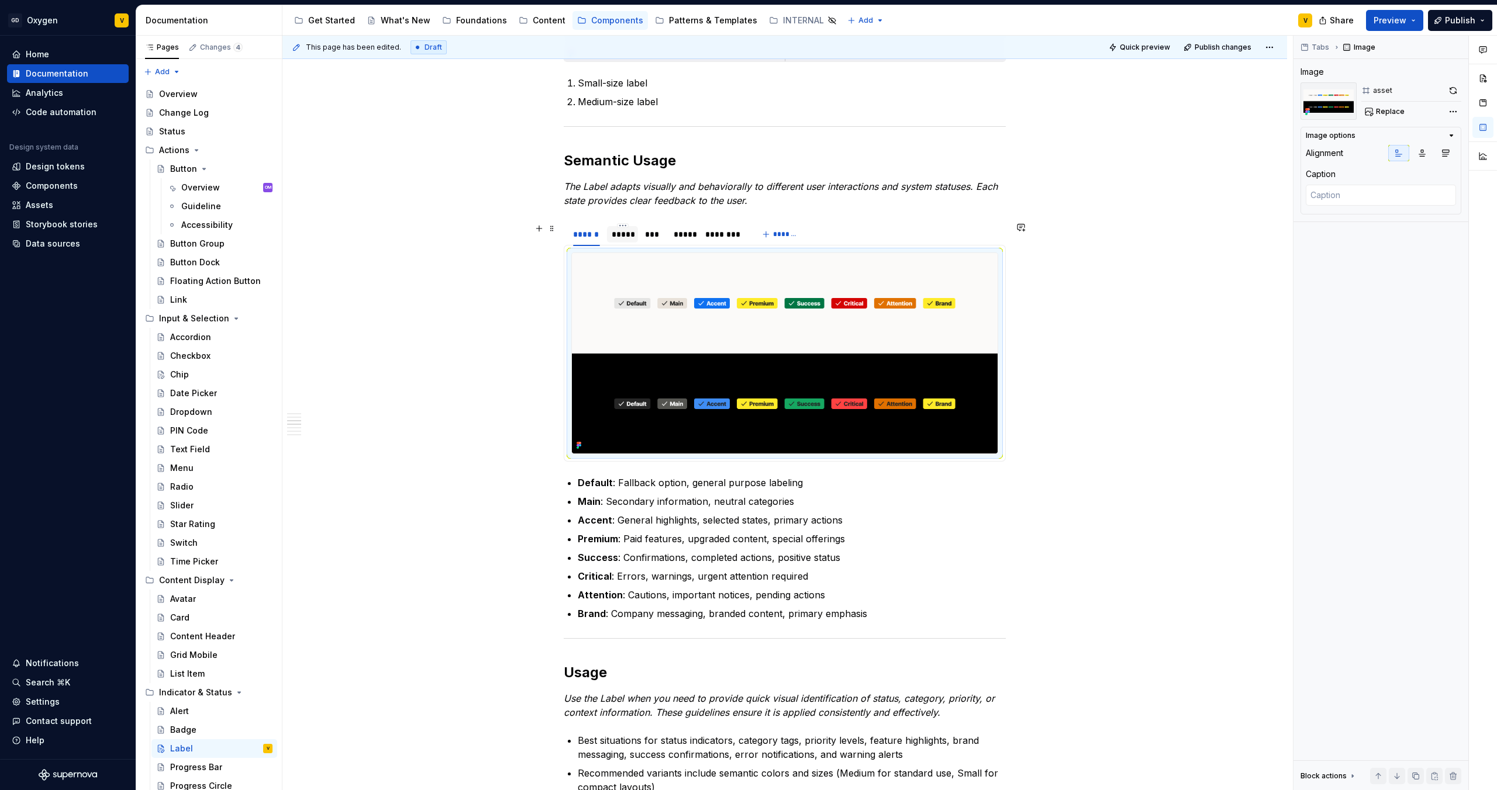
click at [619, 236] on div "*****" at bounding box center [623, 235] width 22 height 12
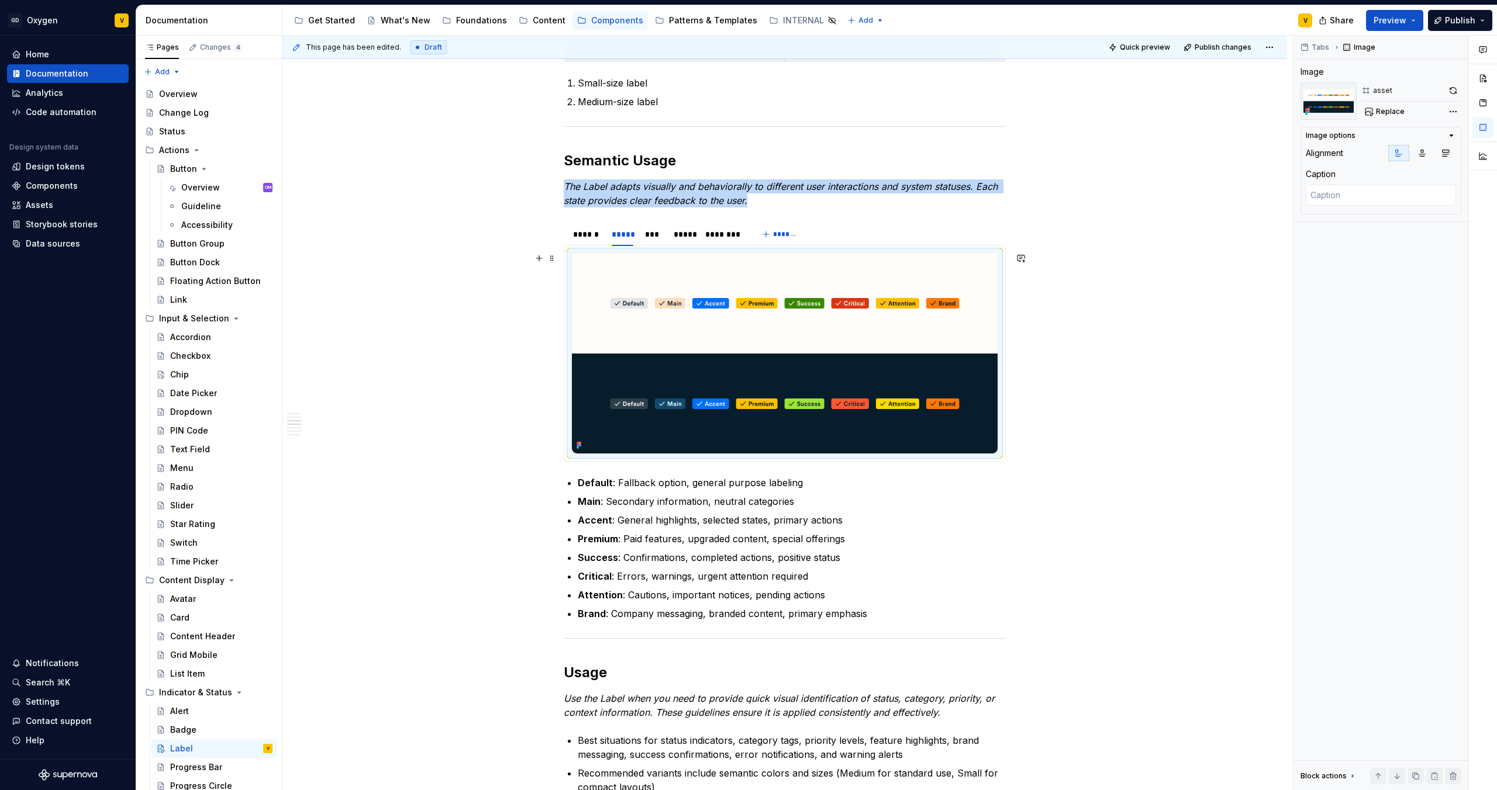
click at [688, 346] on img at bounding box center [785, 353] width 426 height 201
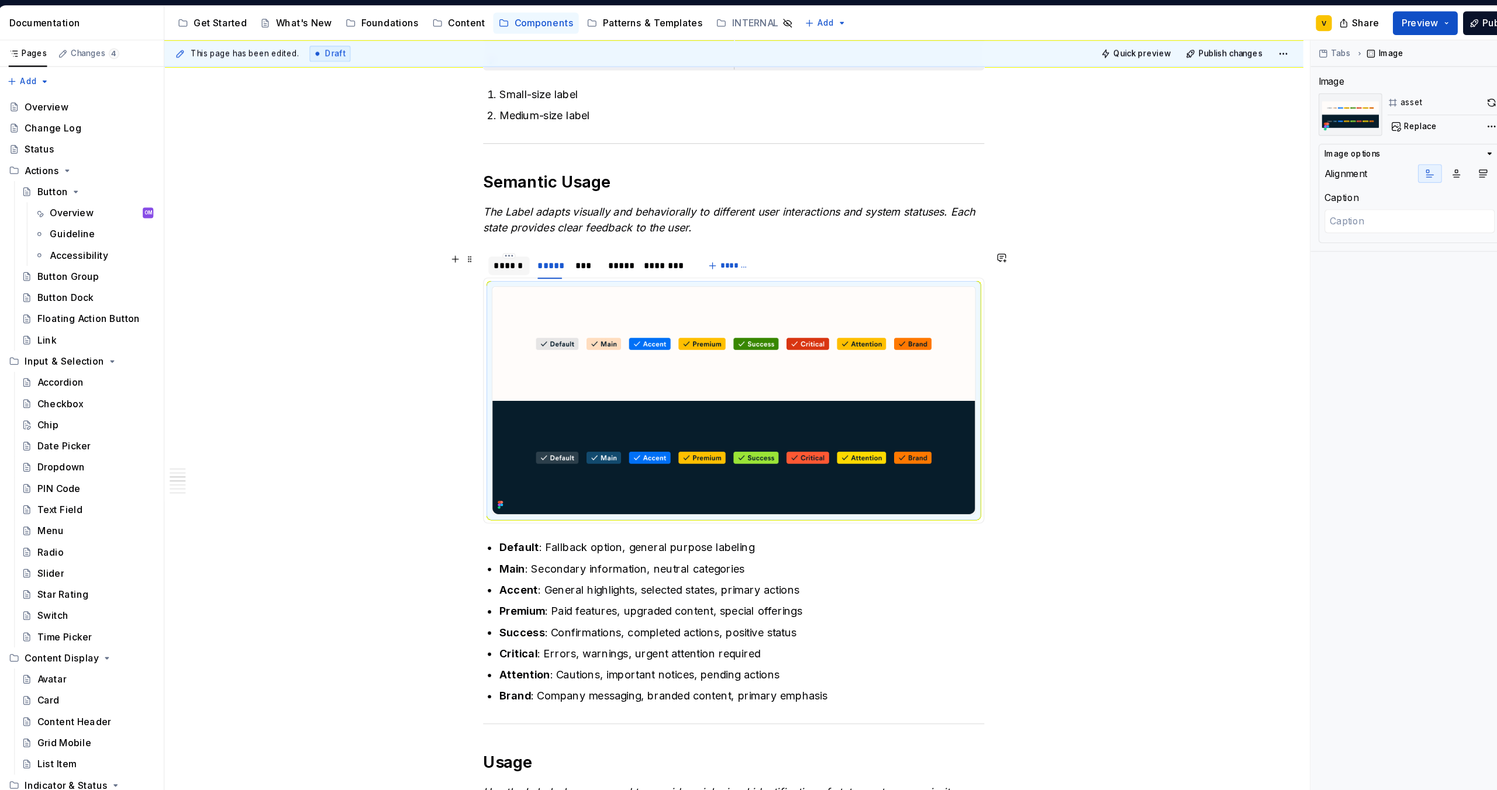
click at [587, 237] on div "******" at bounding box center [586, 235] width 27 height 12
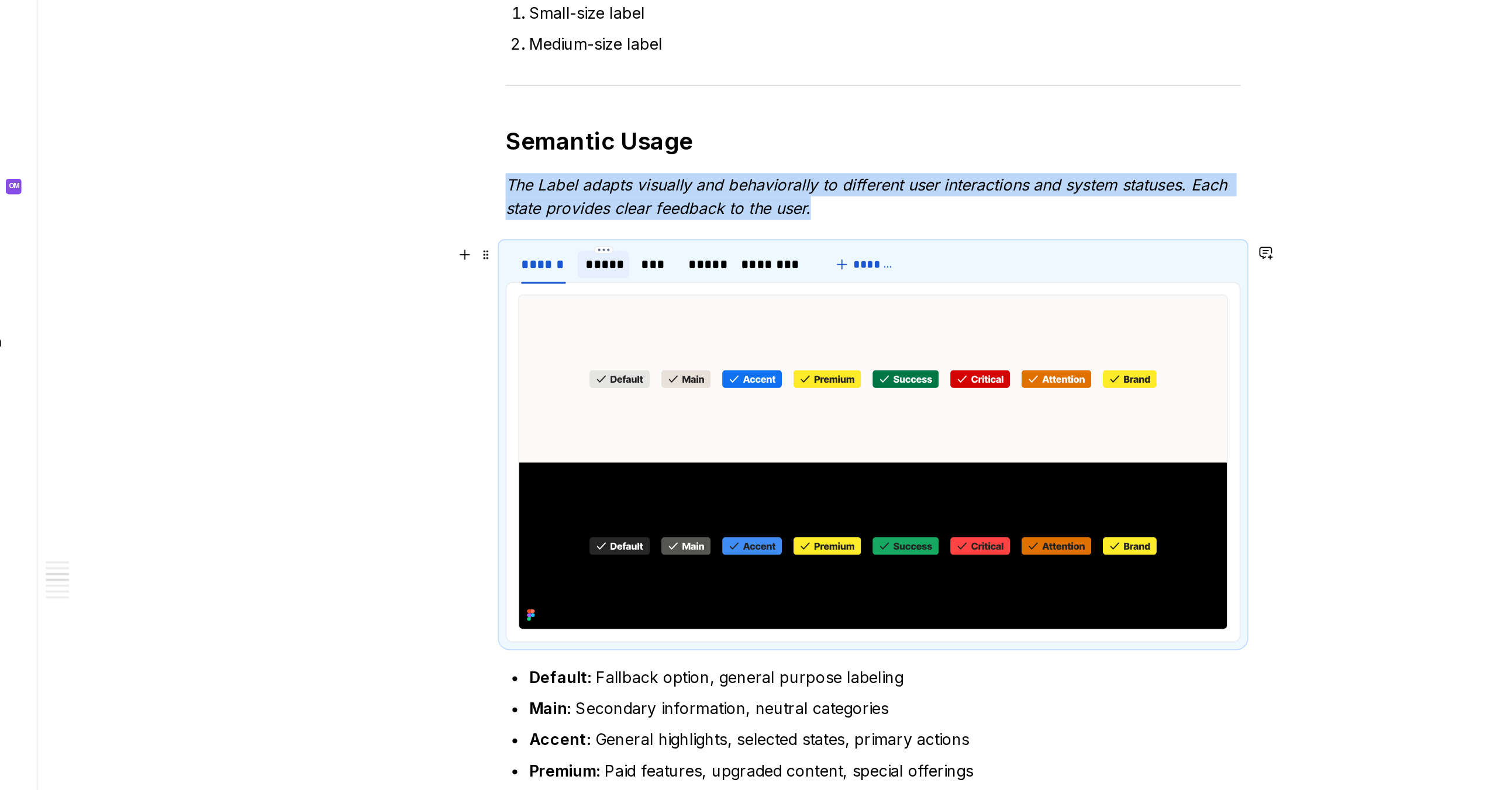
click at [621, 237] on div "*****" at bounding box center [623, 235] width 22 height 12
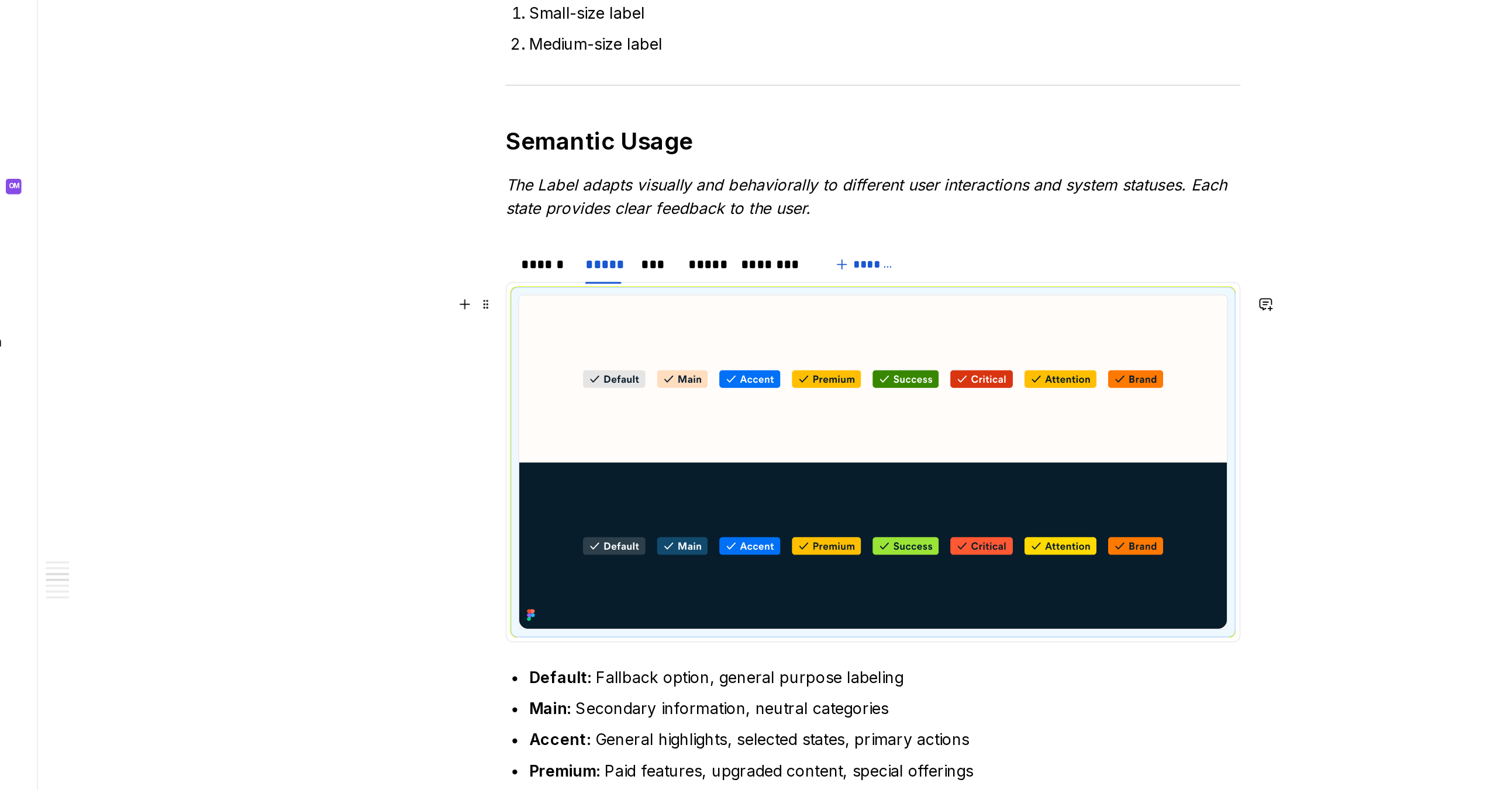
click at [814, 344] on img at bounding box center [785, 353] width 426 height 201
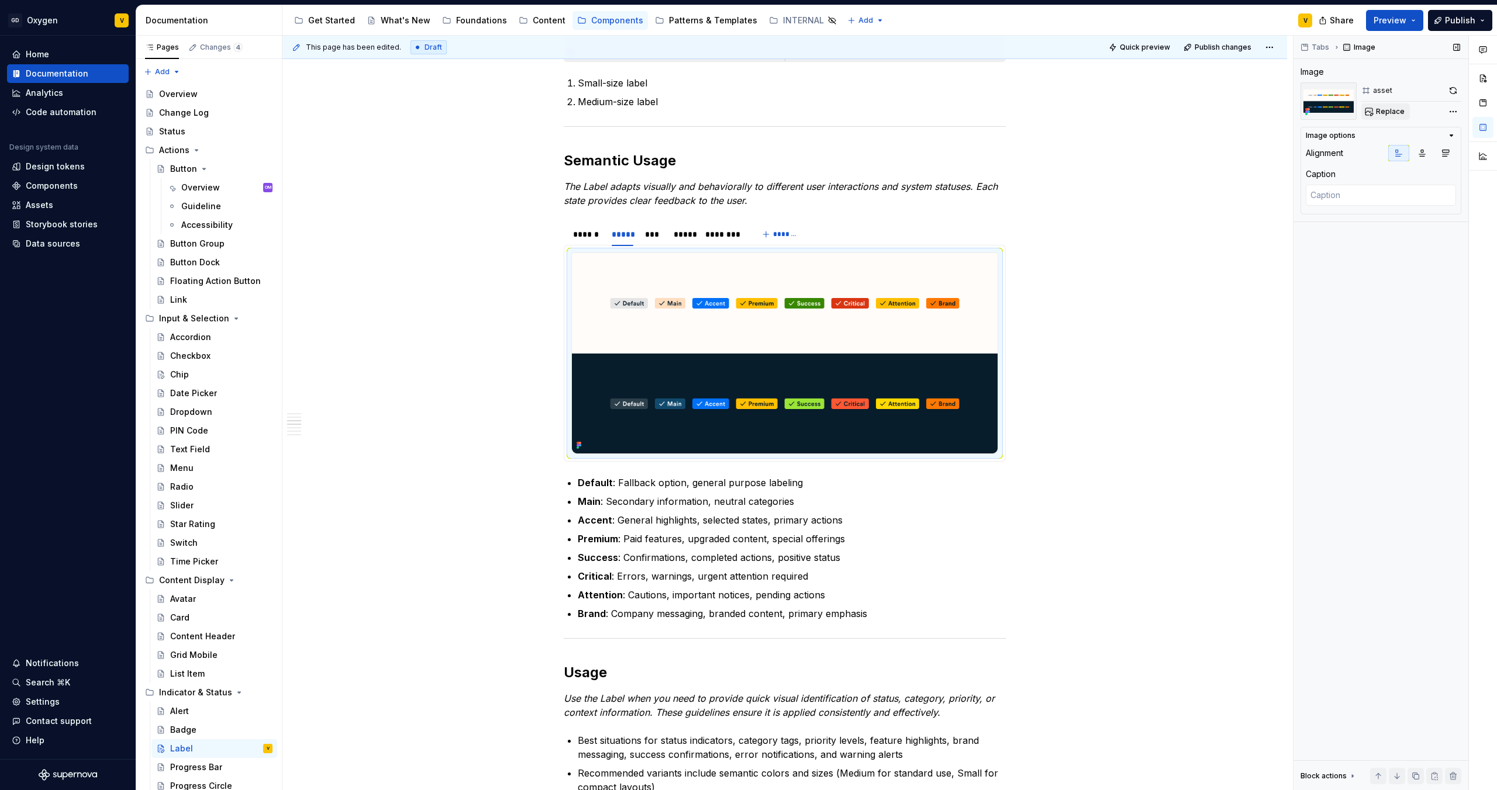
click at [1186, 116] on span "Replace" at bounding box center [1390, 111] width 29 height 9
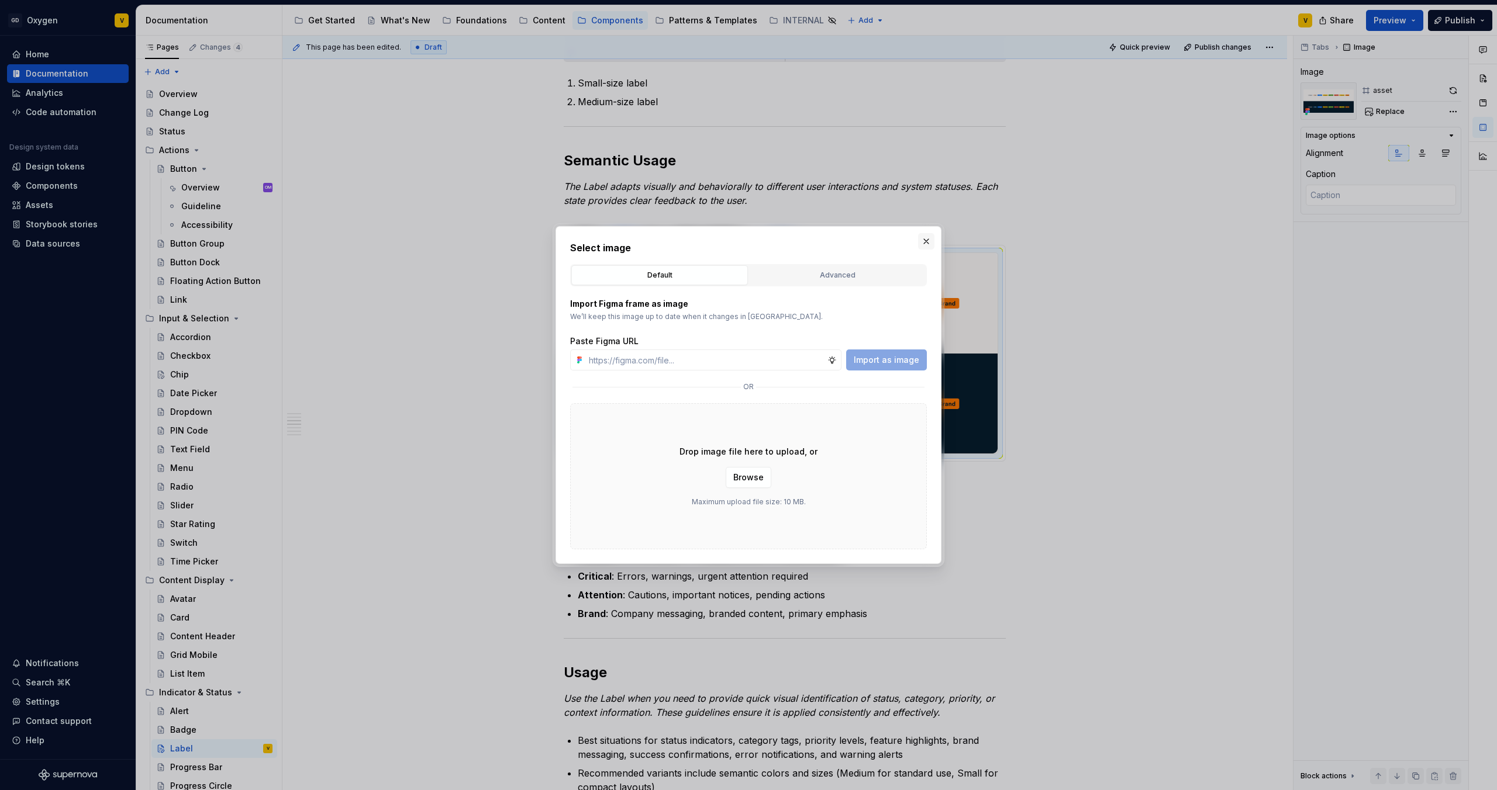
click at [923, 243] on button "button" at bounding box center [926, 241] width 16 height 16
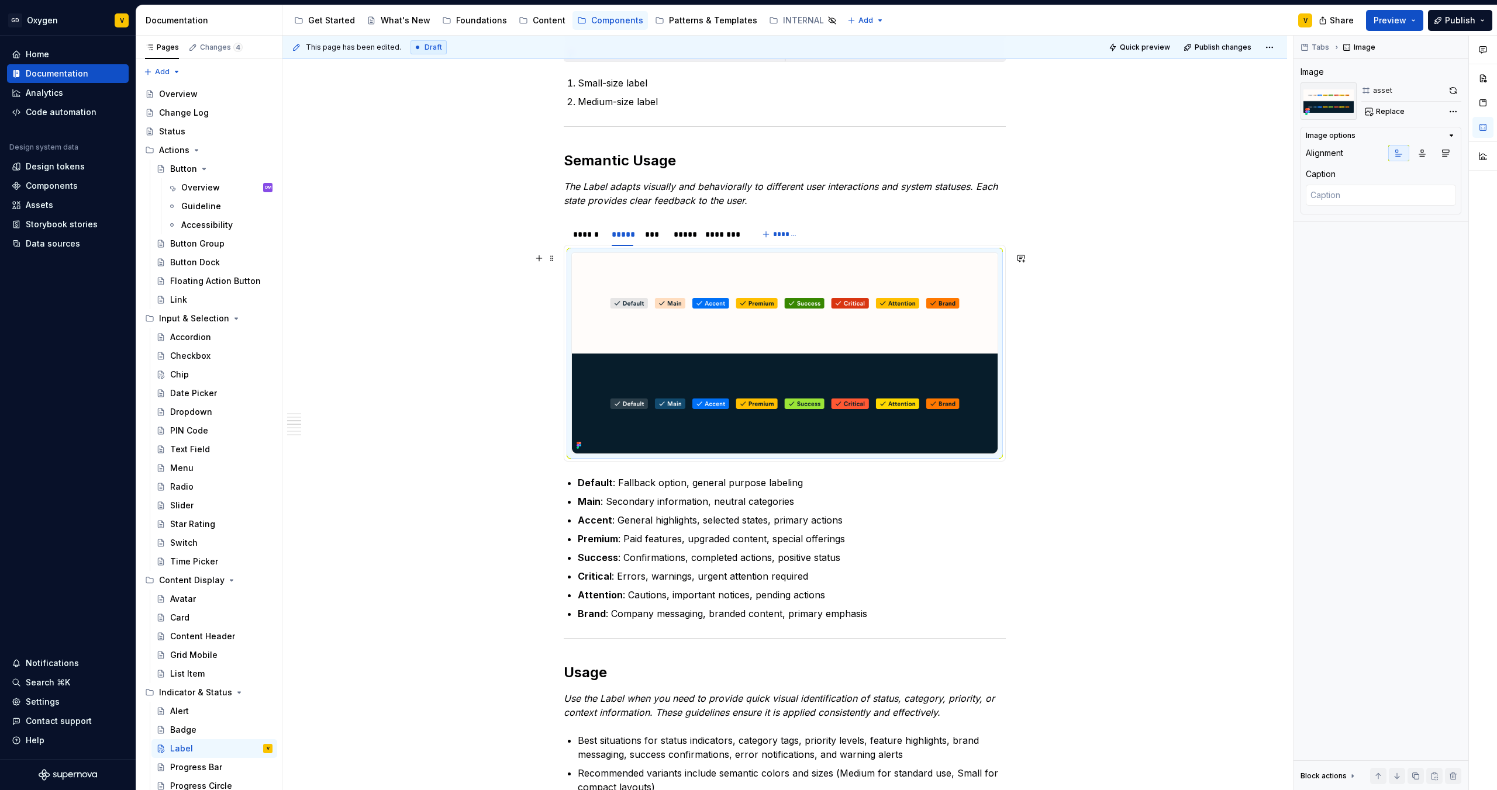
click at [806, 334] on img at bounding box center [785, 353] width 426 height 201
click at [1186, 108] on span "Replace" at bounding box center [1390, 111] width 29 height 9
type textarea "*"
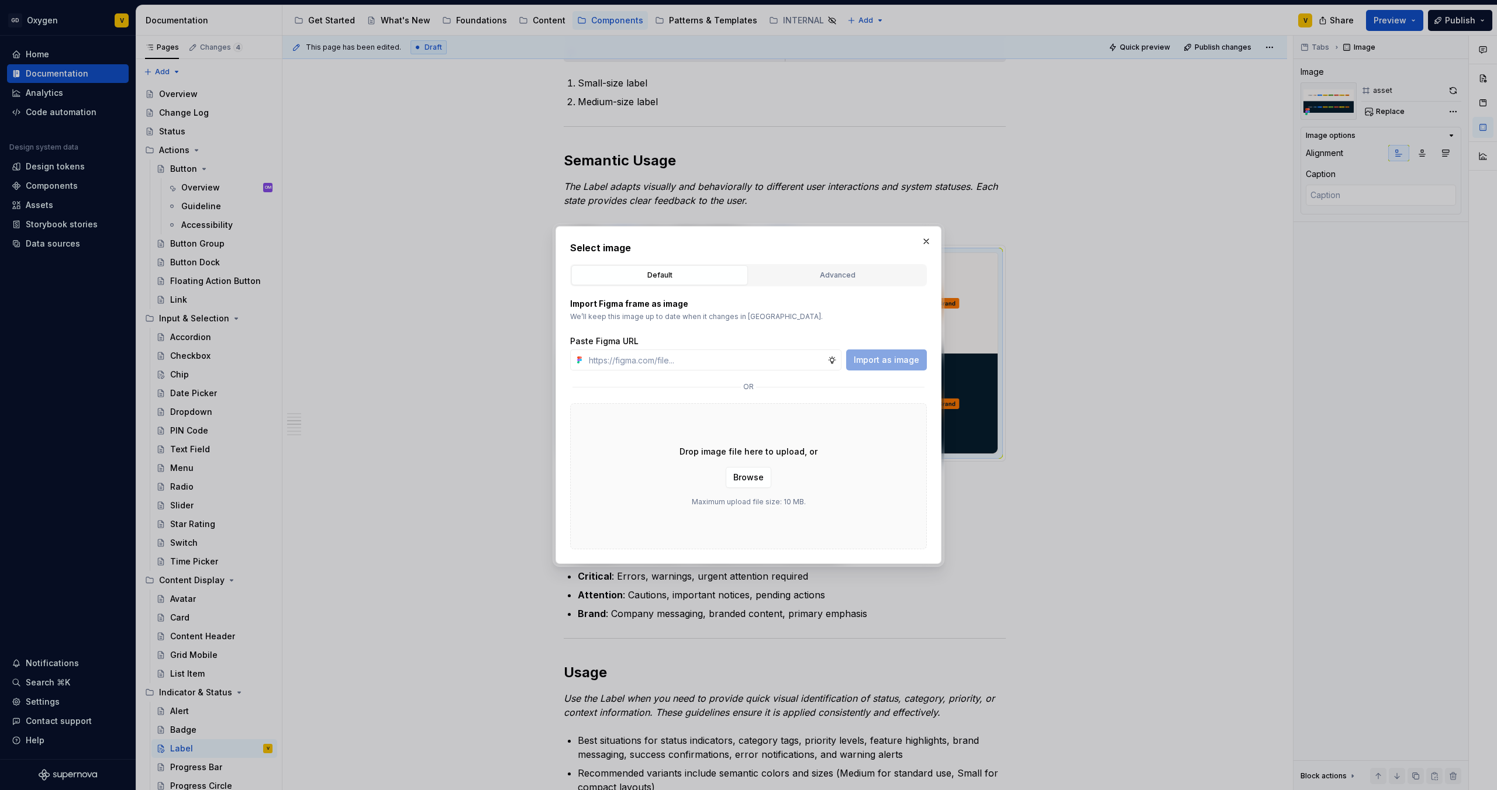
type input "[URL][DOMAIN_NAME]"
type textarea "*"
type input "[URL][DOMAIN_NAME]"
click at [879, 355] on span "Import as image" at bounding box center [886, 360] width 65 height 12
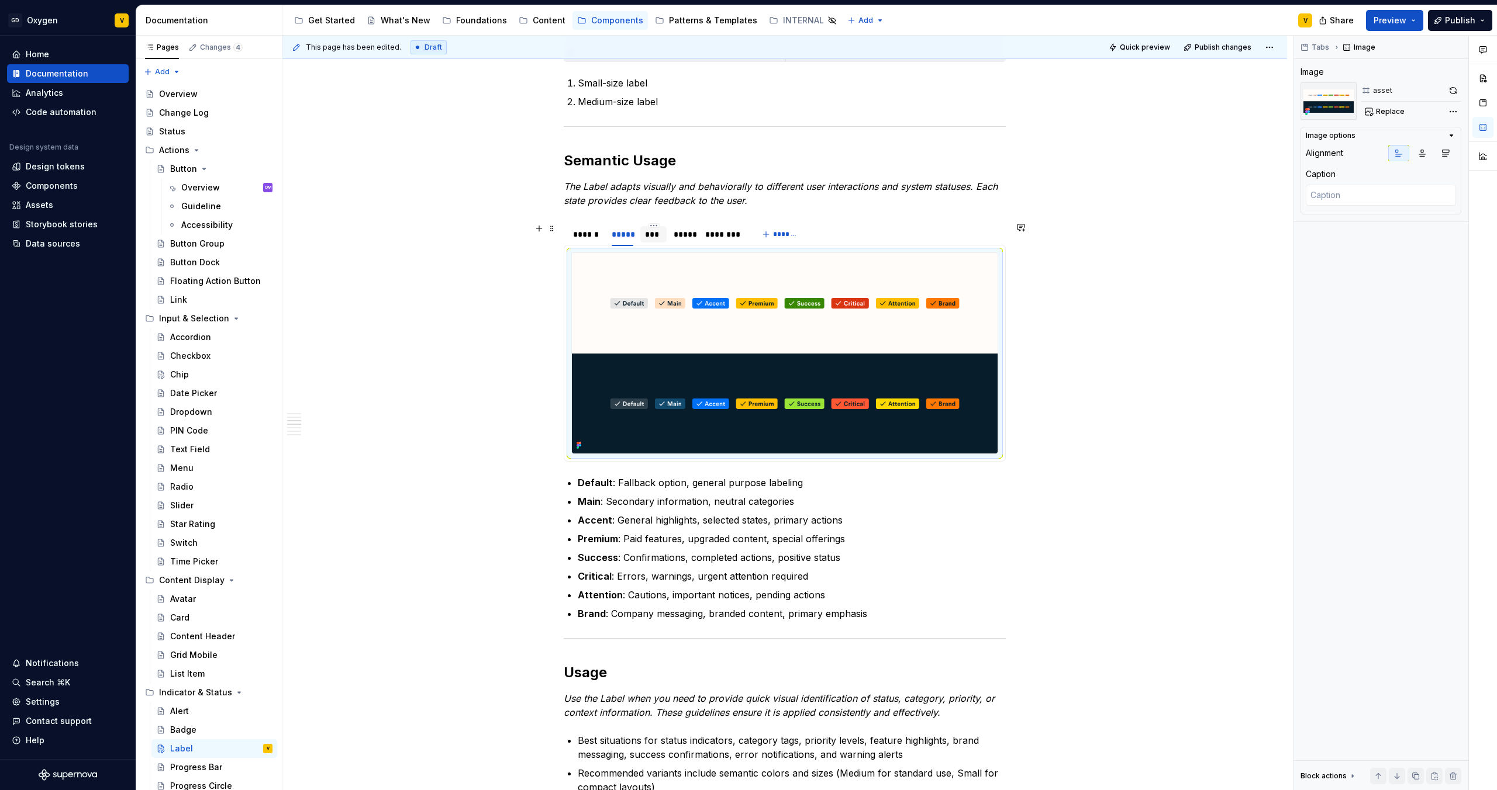
click at [655, 233] on div "***" at bounding box center [653, 235] width 17 height 12
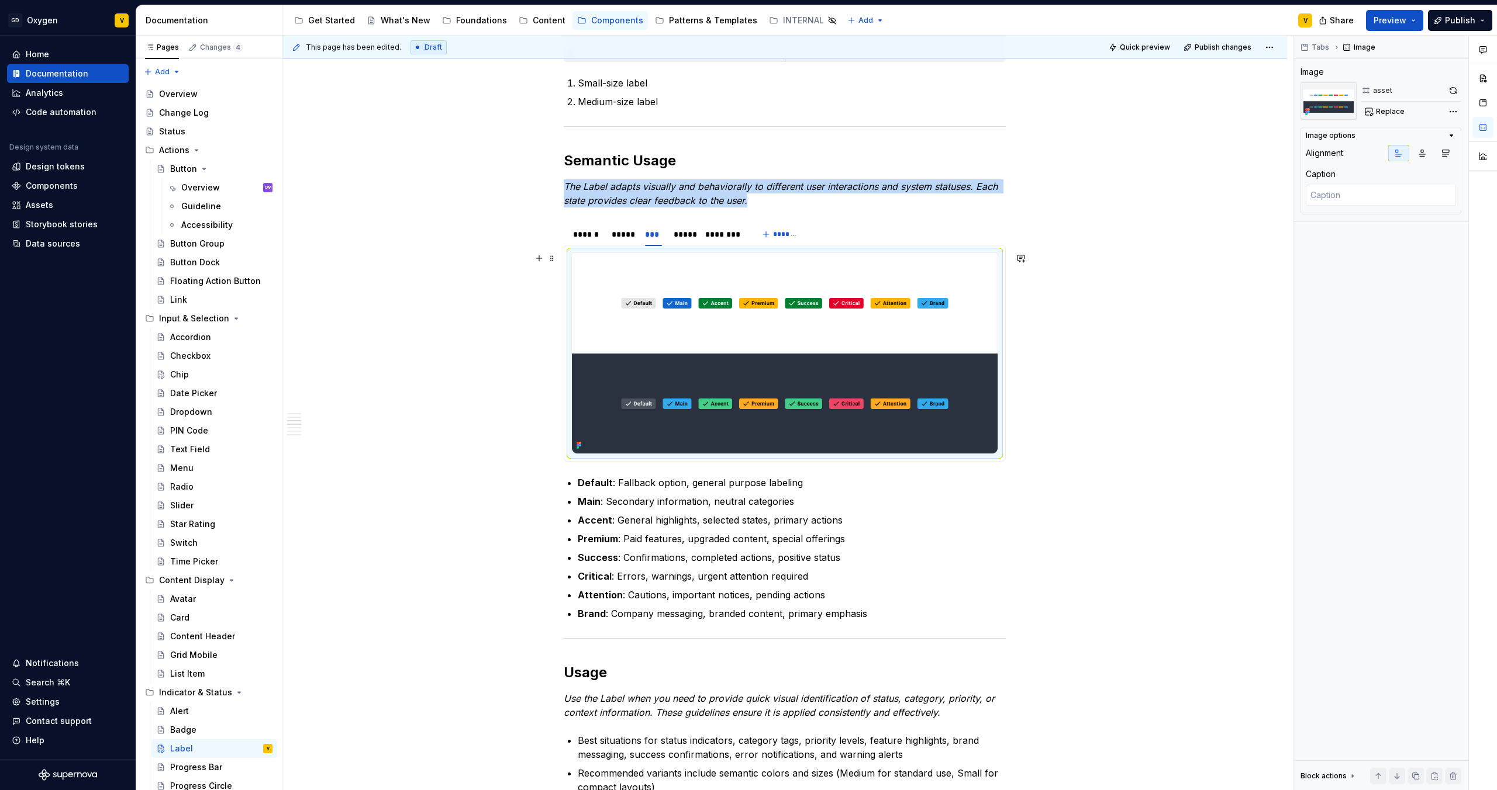
click at [735, 340] on img at bounding box center [785, 353] width 426 height 201
click at [1186, 110] on span "Replace" at bounding box center [1390, 111] width 29 height 9
type textarea "*"
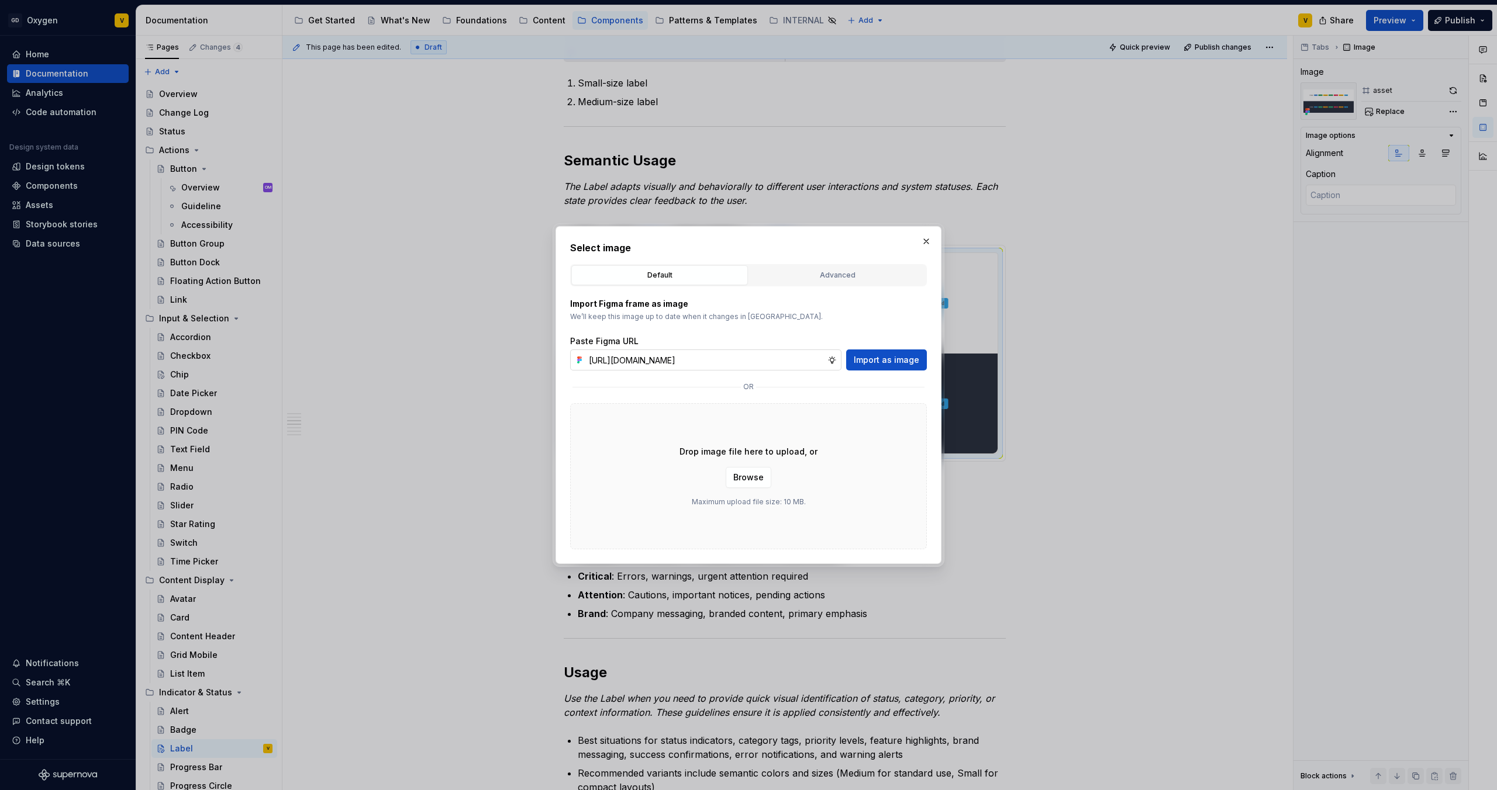
scroll to position [0, 411]
type input "[URL][DOMAIN_NAME]"
click at [872, 362] on span "Import as image" at bounding box center [886, 360] width 65 height 12
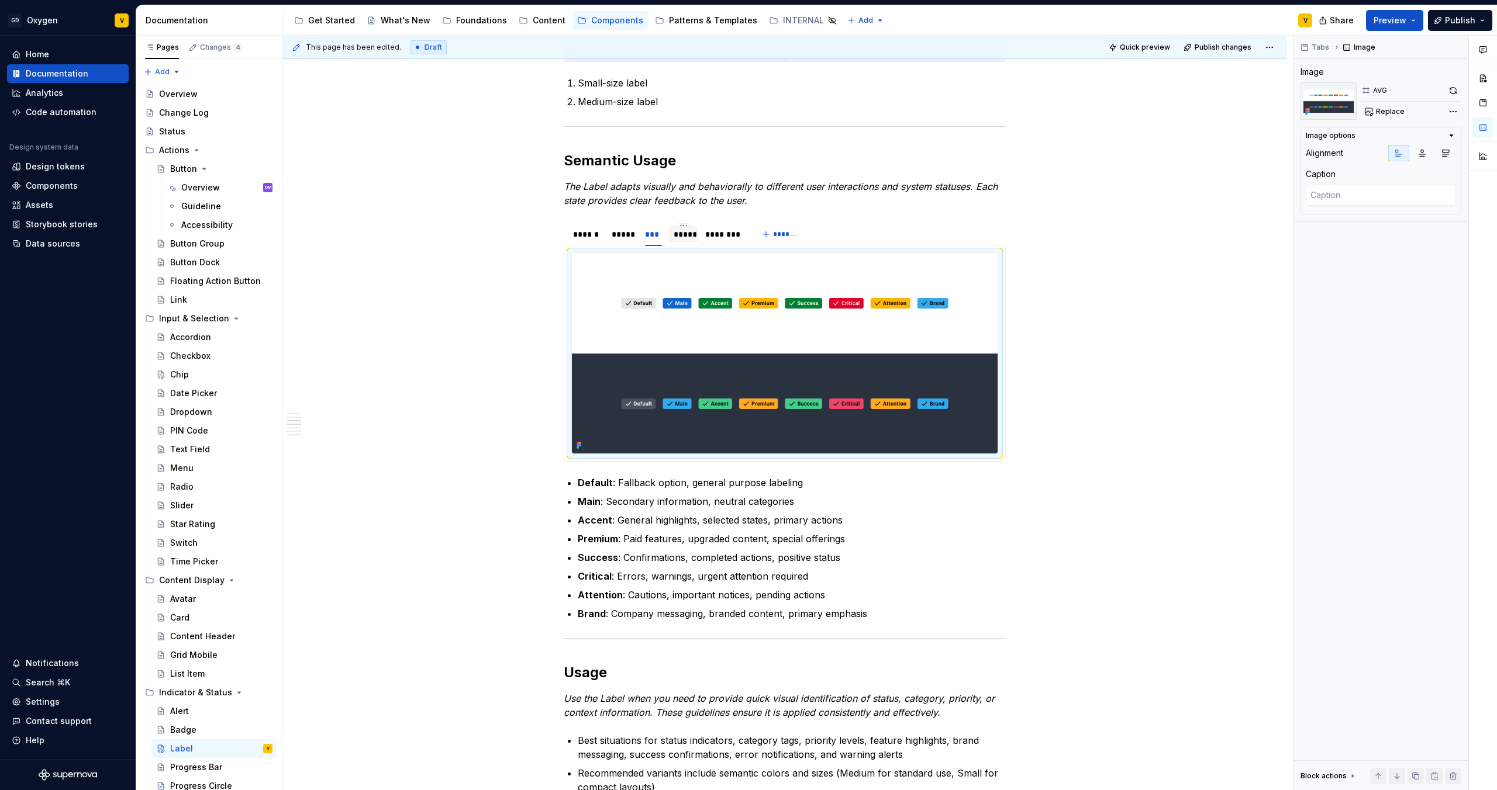
click at [683, 235] on div "*****" at bounding box center [684, 235] width 20 height 12
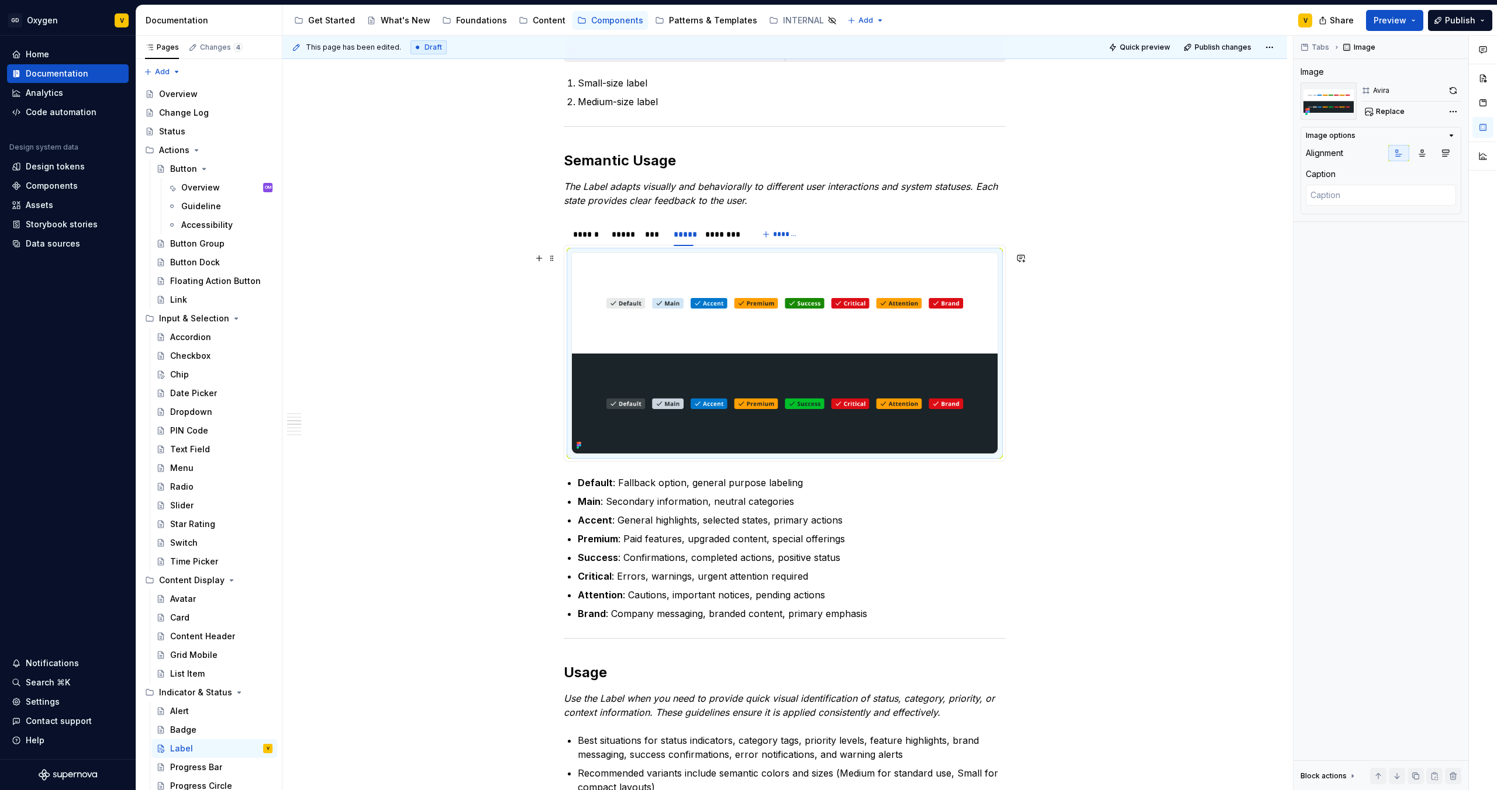
click at [895, 385] on img at bounding box center [785, 353] width 426 height 201
click at [1186, 111] on span "Replace" at bounding box center [1390, 111] width 29 height 9
type textarea "*"
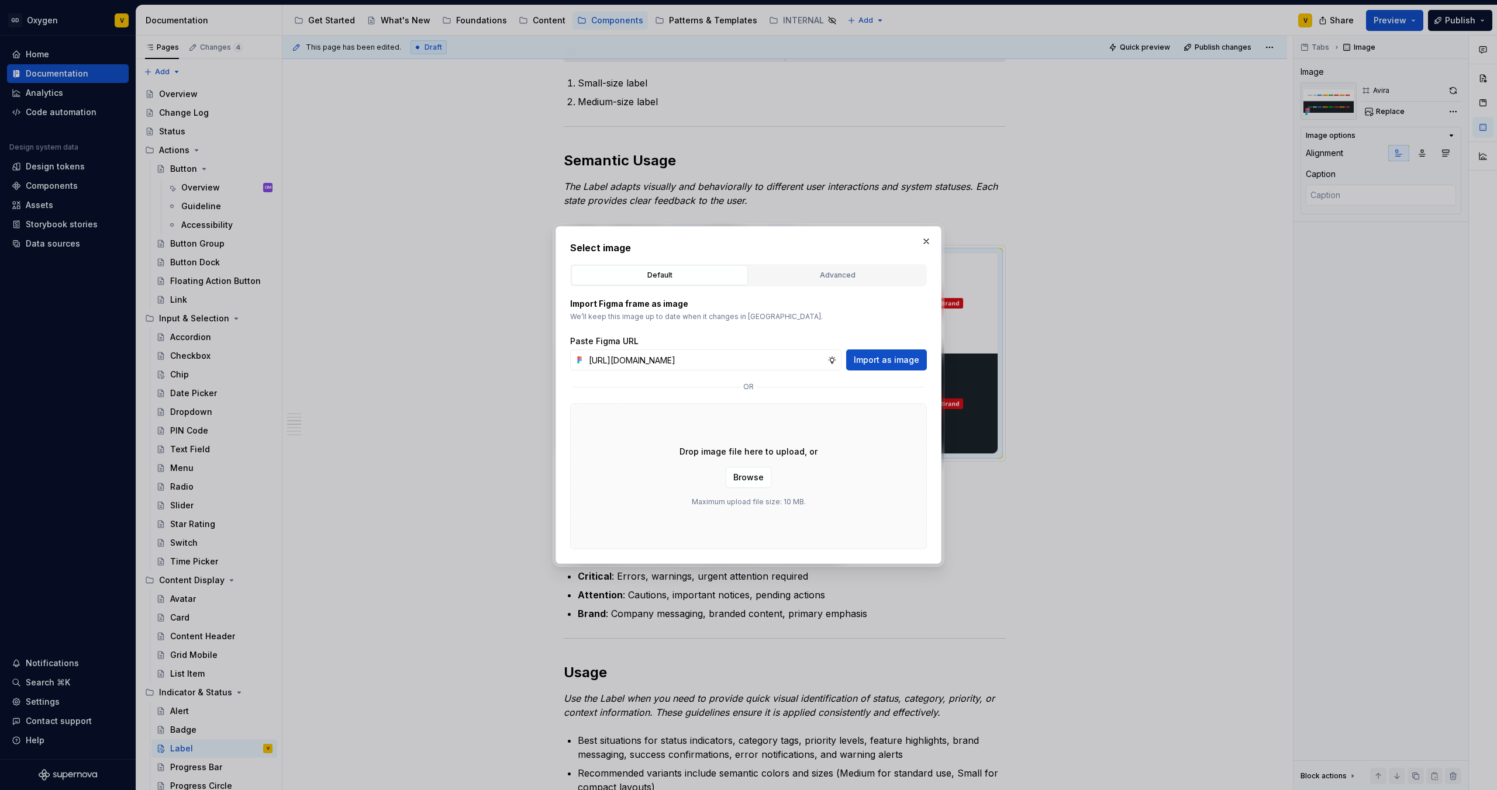
scroll to position [0, 412]
type input "[URL][DOMAIN_NAME]"
click at [893, 358] on span "Import as image" at bounding box center [886, 360] width 65 height 12
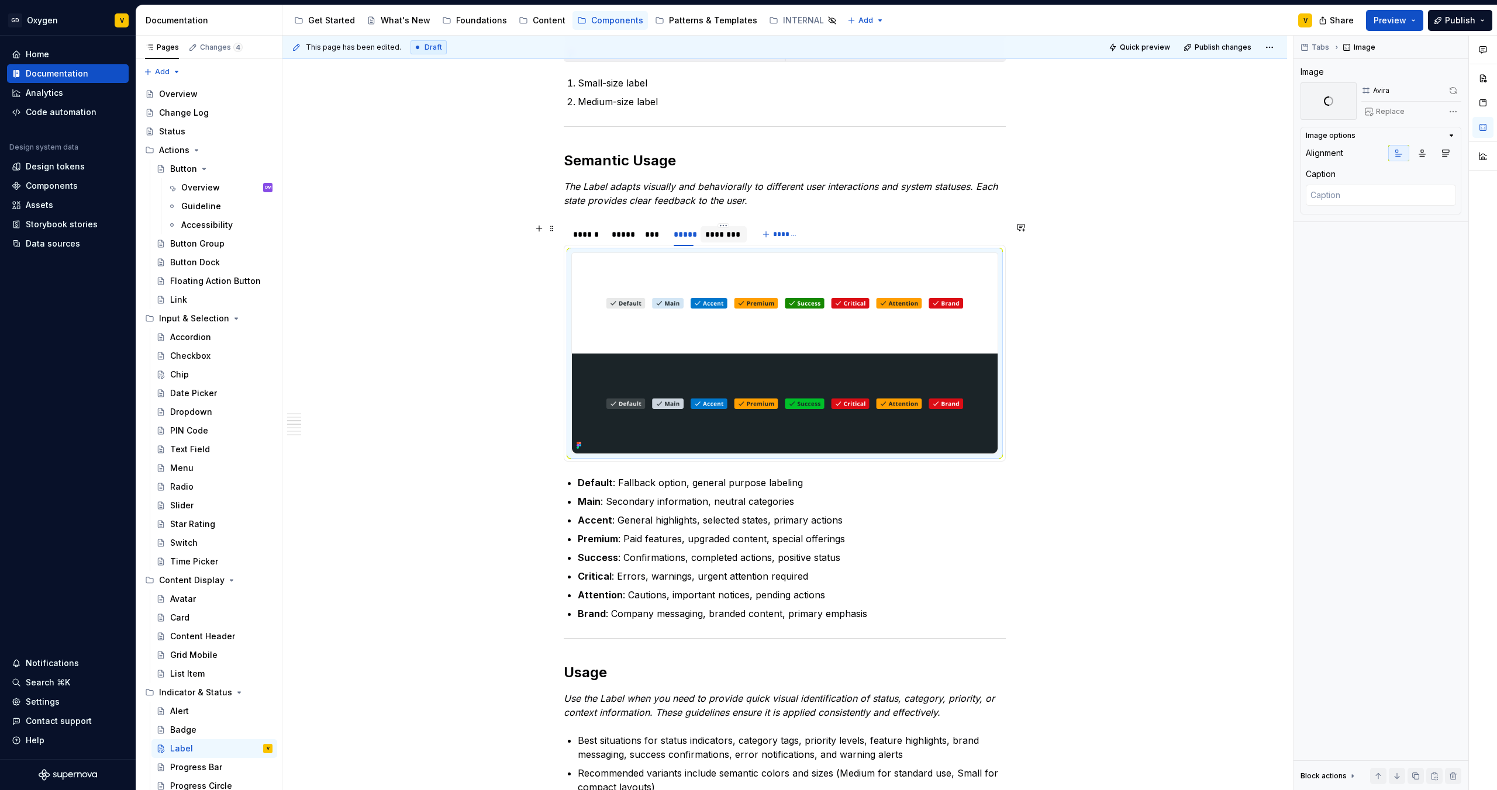
click at [721, 235] on div "********" at bounding box center [723, 235] width 36 height 12
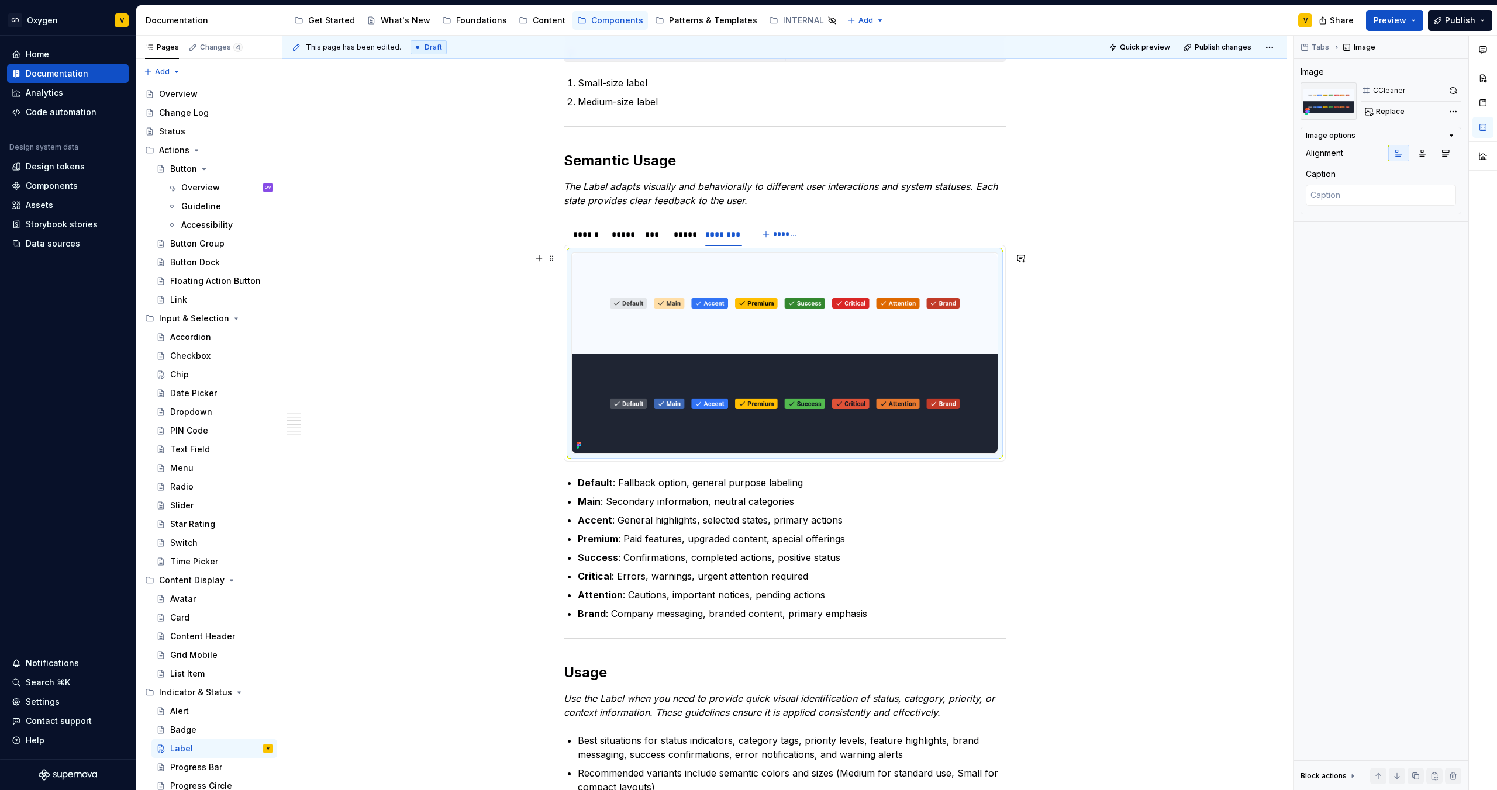
click at [894, 352] on img at bounding box center [785, 353] width 426 height 201
click at [1186, 112] on span "Replace" at bounding box center [1390, 111] width 29 height 9
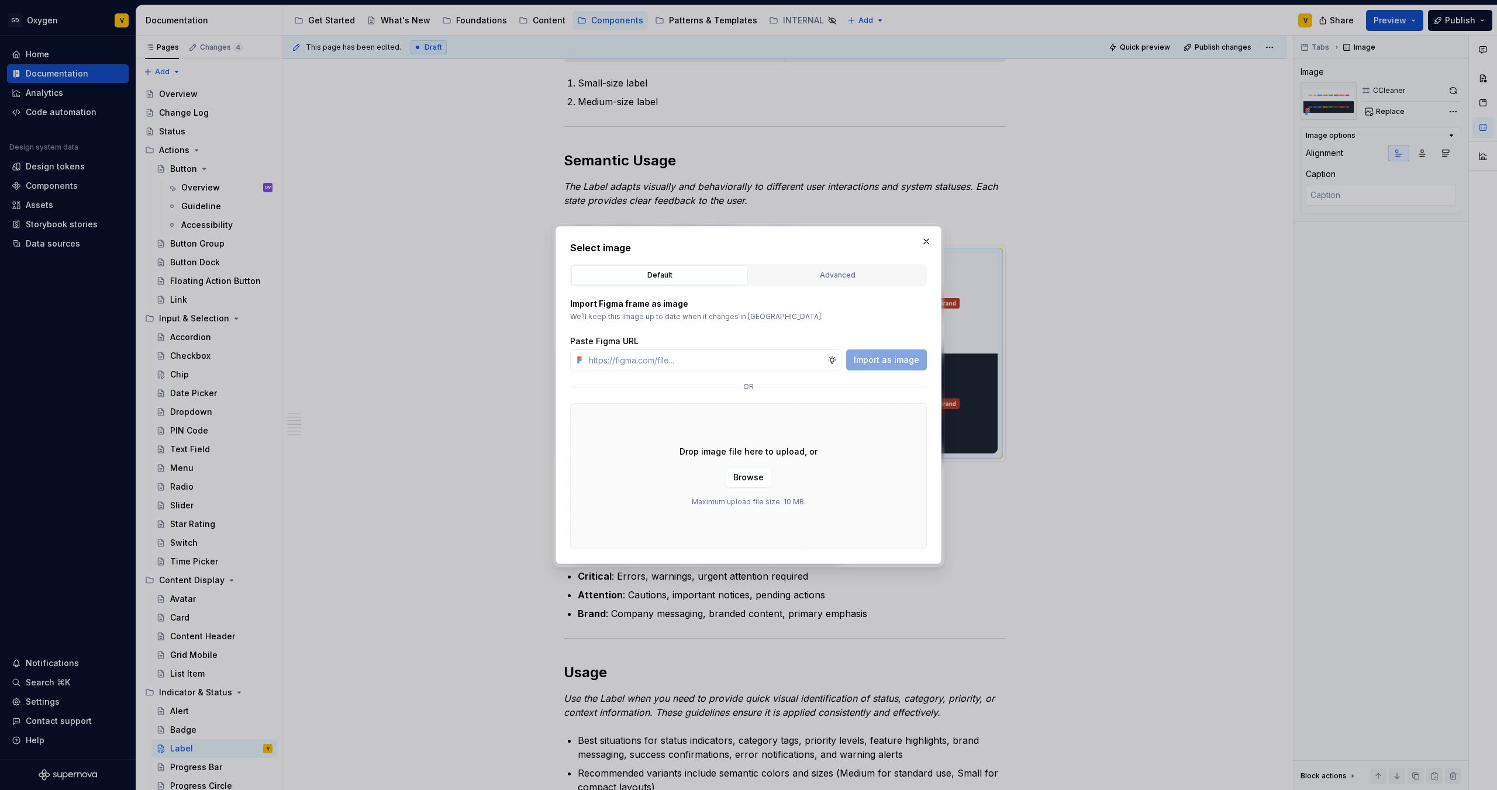
type textarea "*"
type input "[URL][DOMAIN_NAME]"
click at [903, 357] on span "Import as image" at bounding box center [886, 360] width 65 height 12
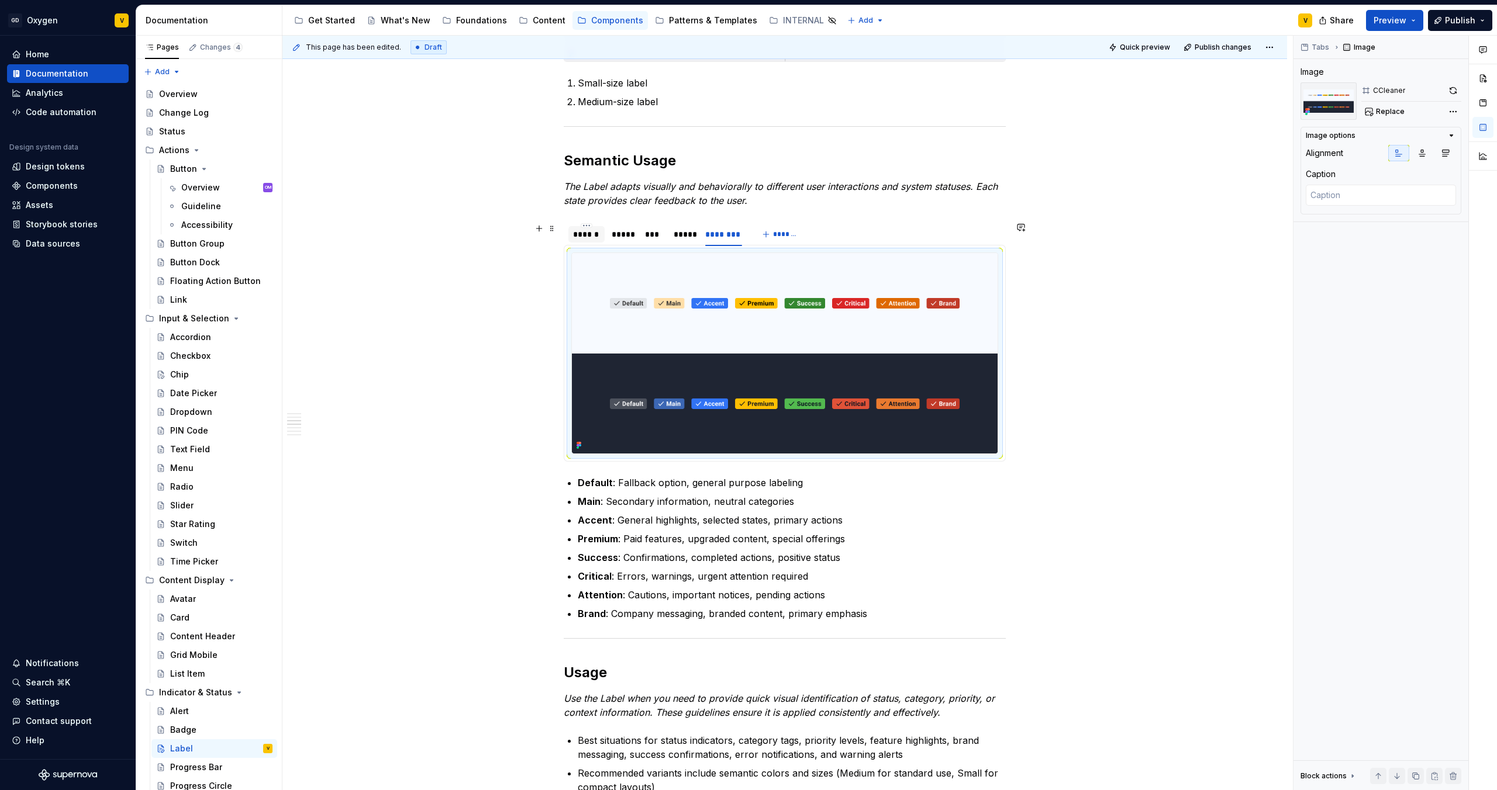
click at [582, 234] on div "******" at bounding box center [586, 235] width 27 height 12
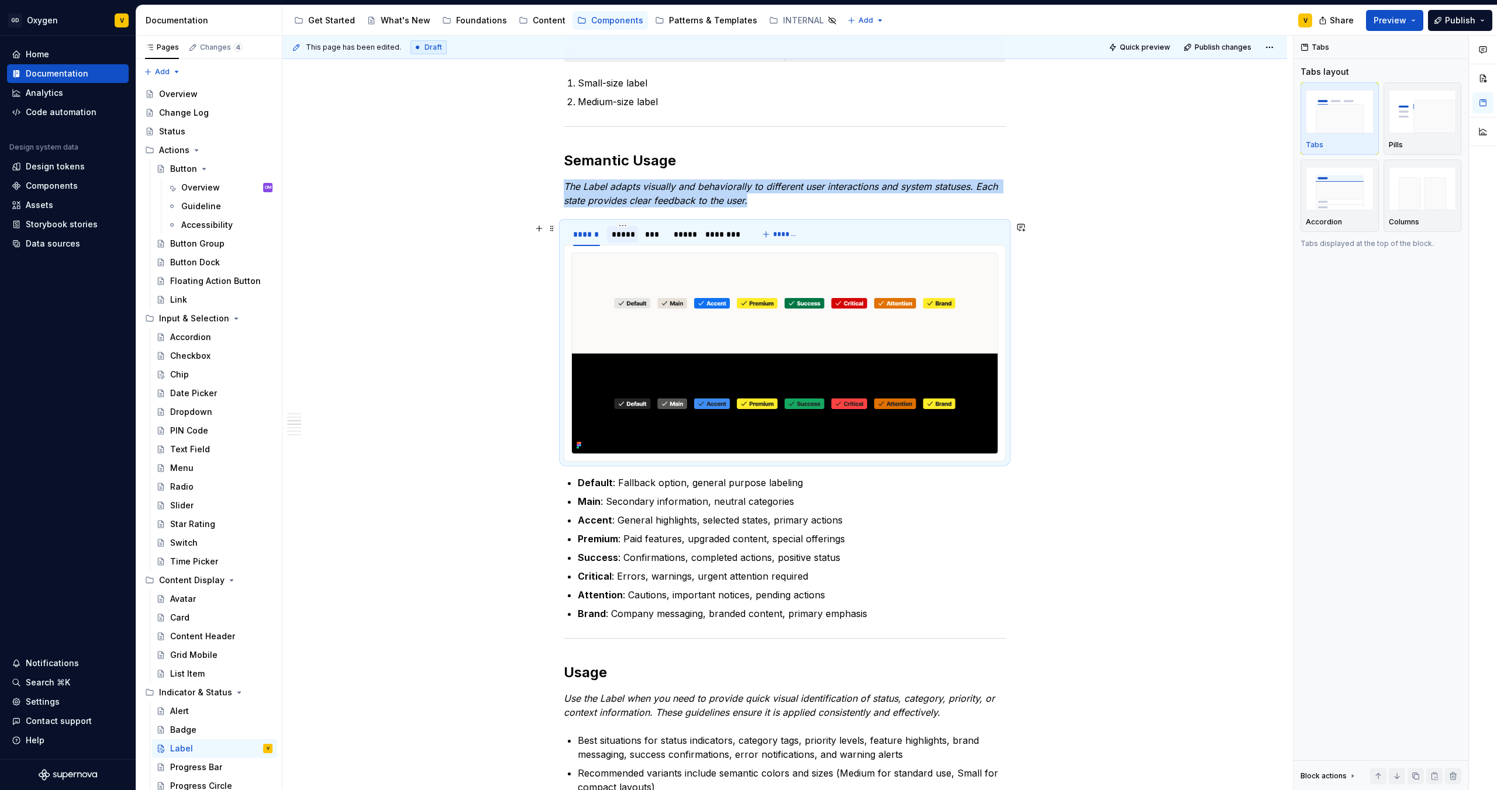
click at [612, 235] on div "*****" at bounding box center [623, 235] width 22 height 12
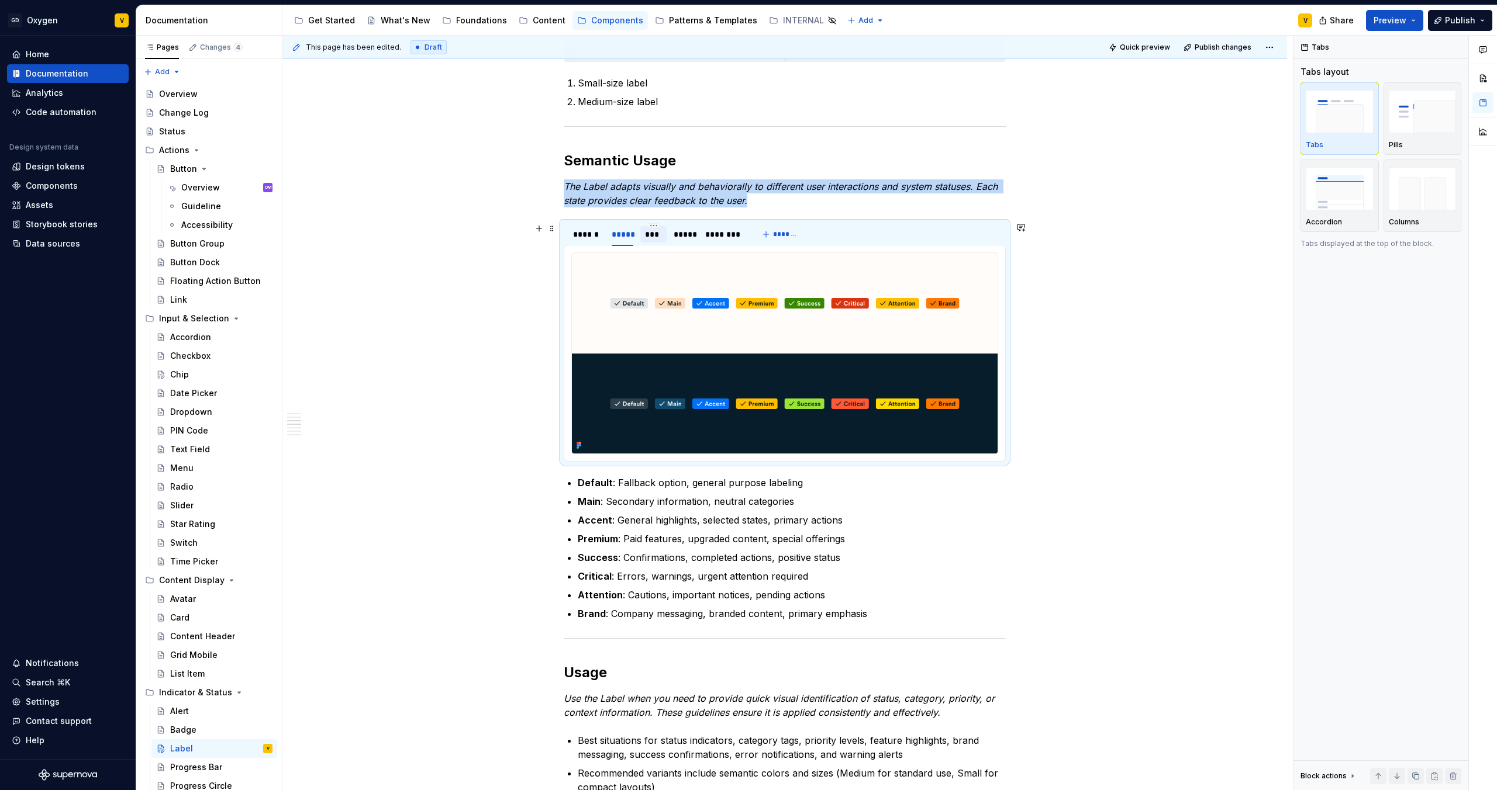
click at [646, 234] on div "***" at bounding box center [653, 235] width 17 height 12
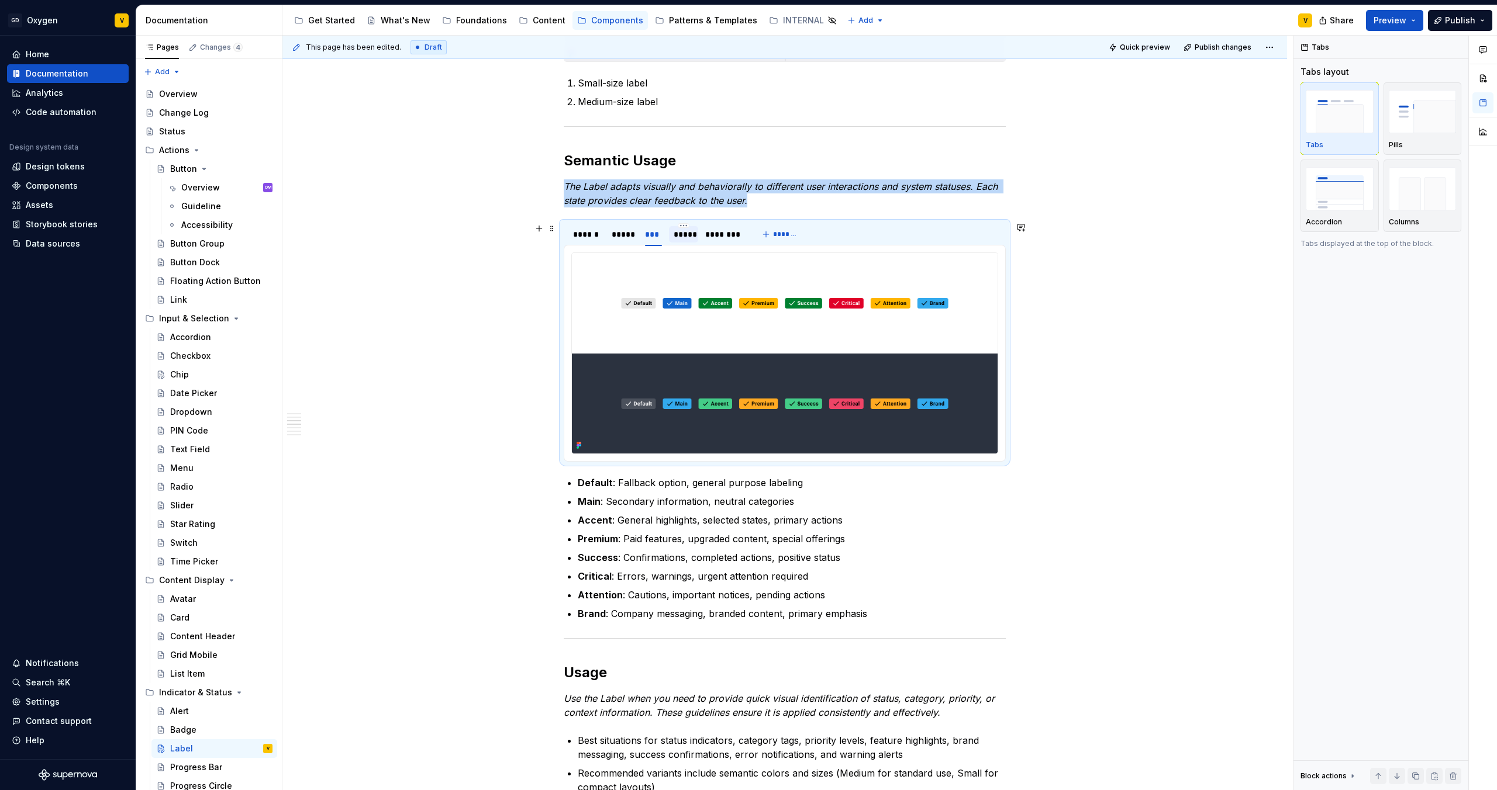
click at [691, 235] on div "*****" at bounding box center [684, 235] width 20 height 12
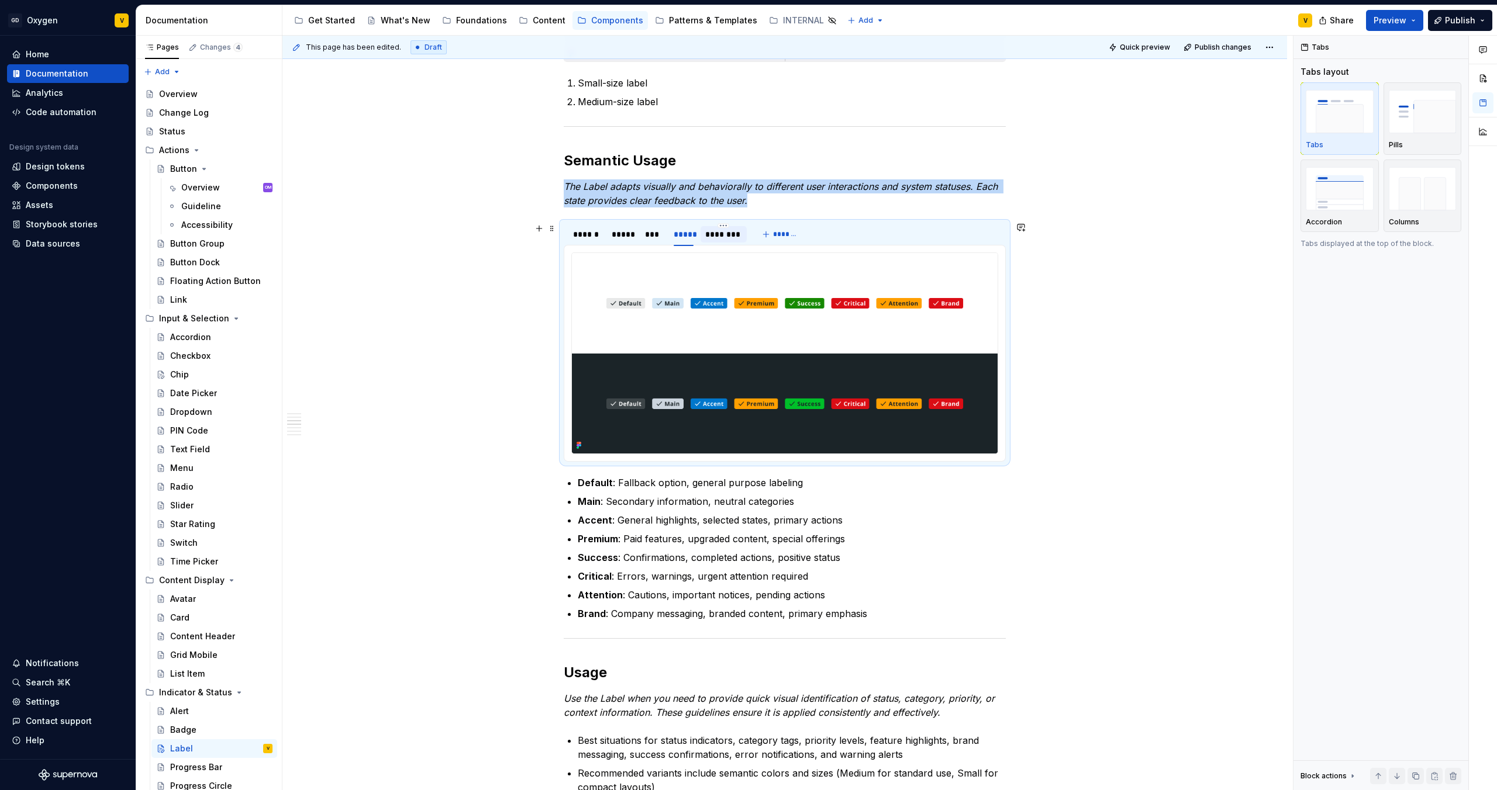
click at [715, 234] on div "********" at bounding box center [723, 235] width 36 height 12
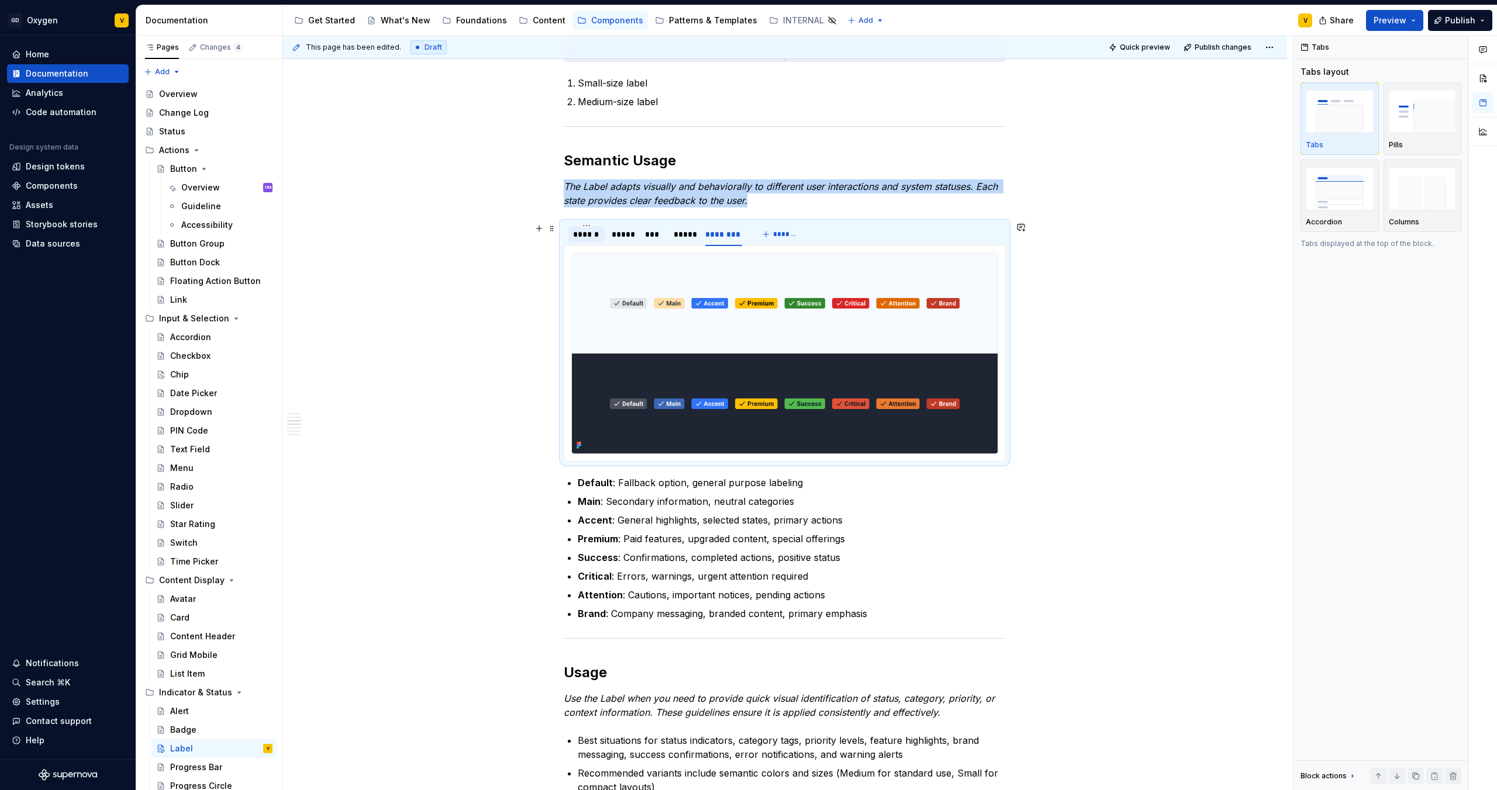
click at [582, 236] on div "******" at bounding box center [586, 235] width 27 height 12
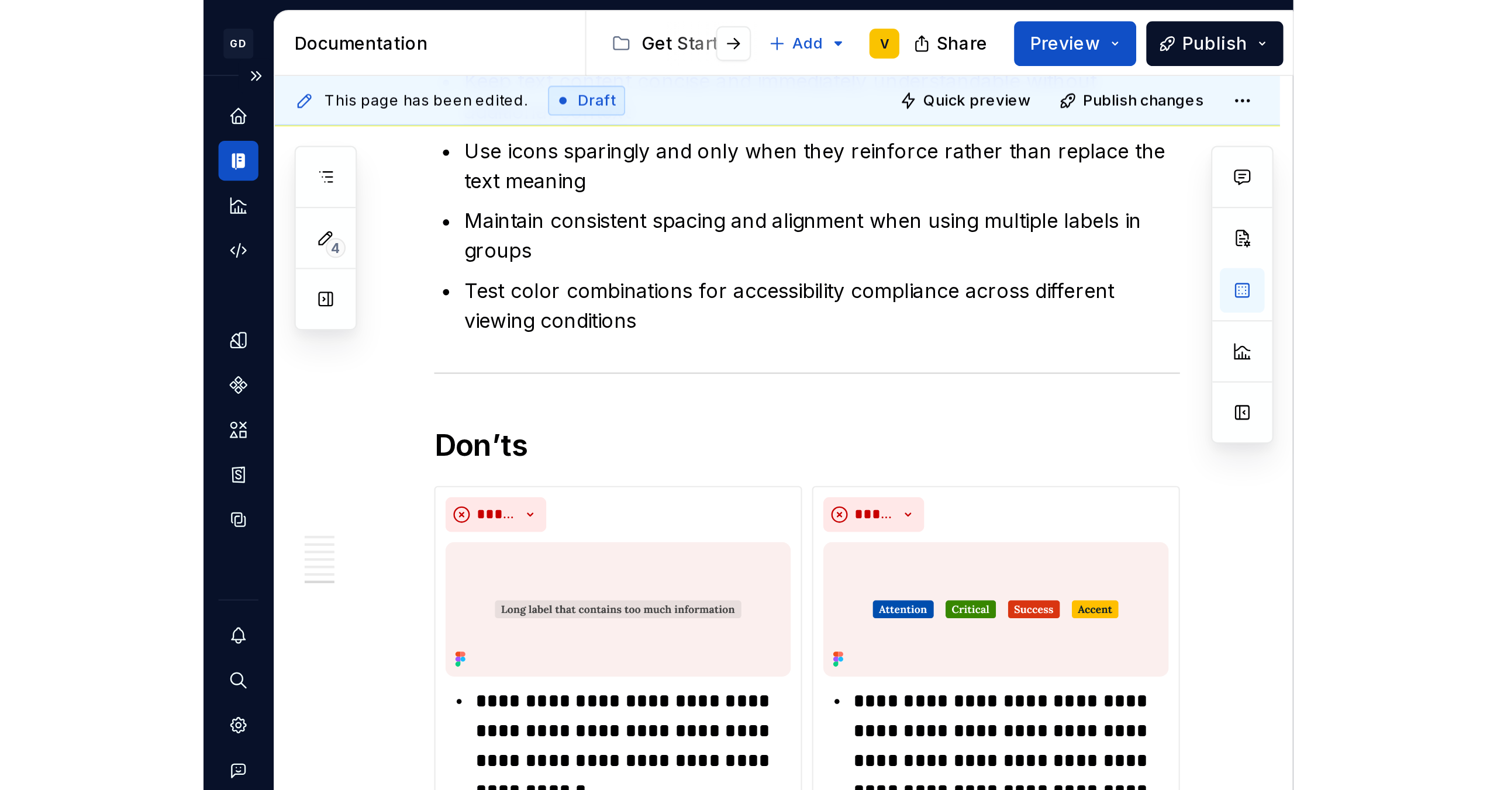
scroll to position [1931, 0]
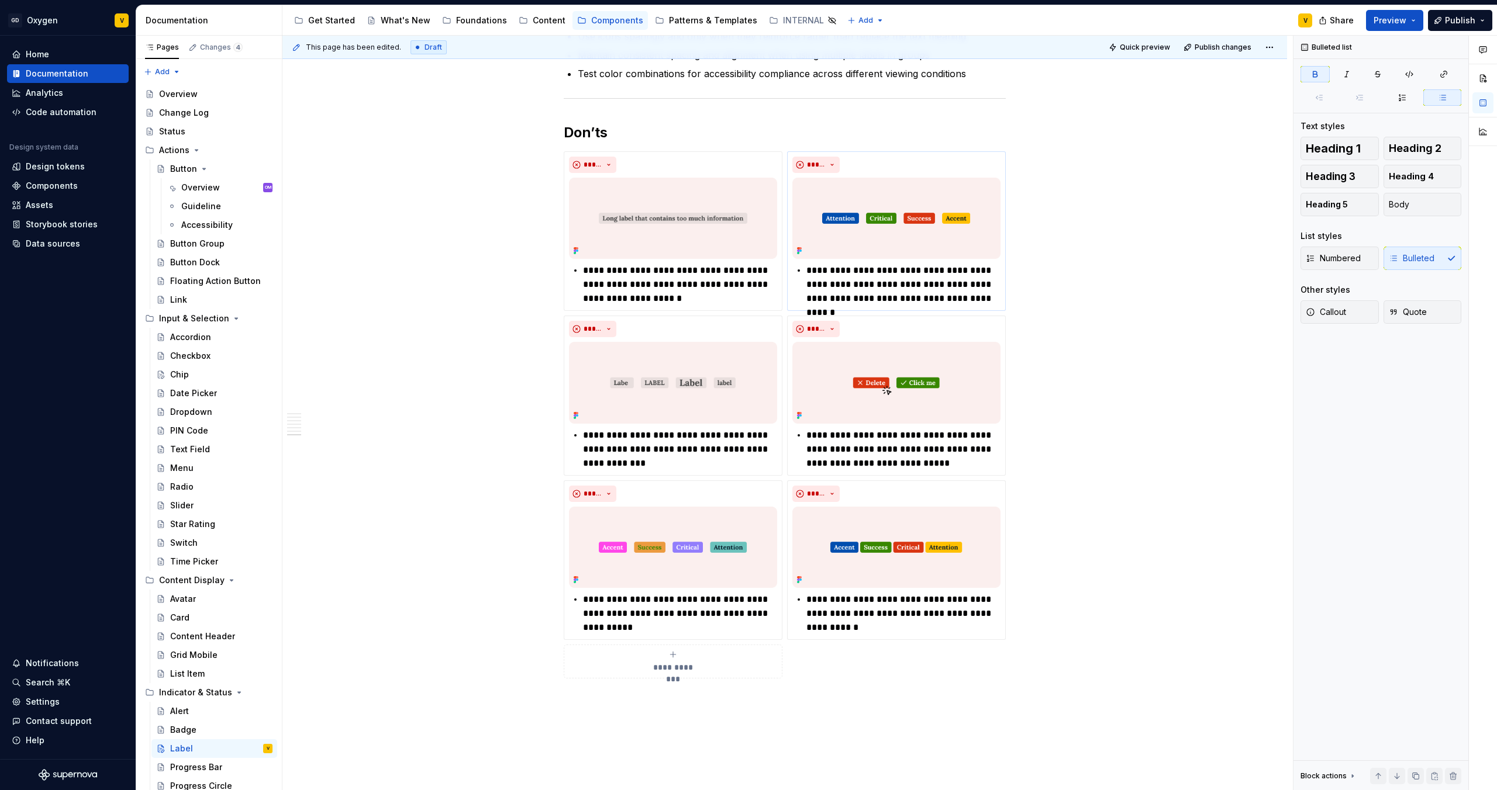
click at [886, 229] on img at bounding box center [896, 218] width 208 height 81
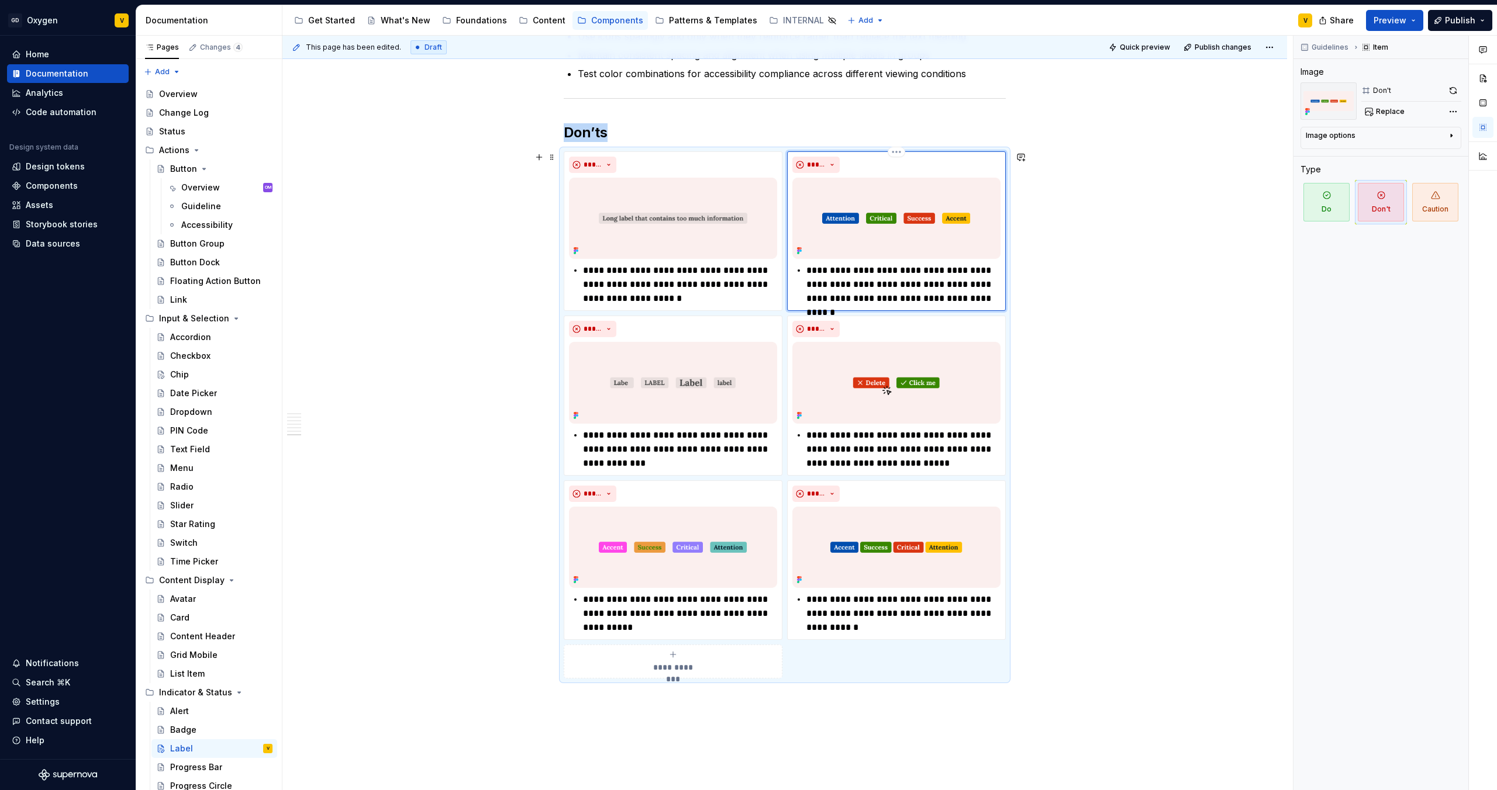
click at [886, 229] on img at bounding box center [896, 218] width 208 height 81
click at [1186, 110] on span "Replace" at bounding box center [1390, 111] width 29 height 9
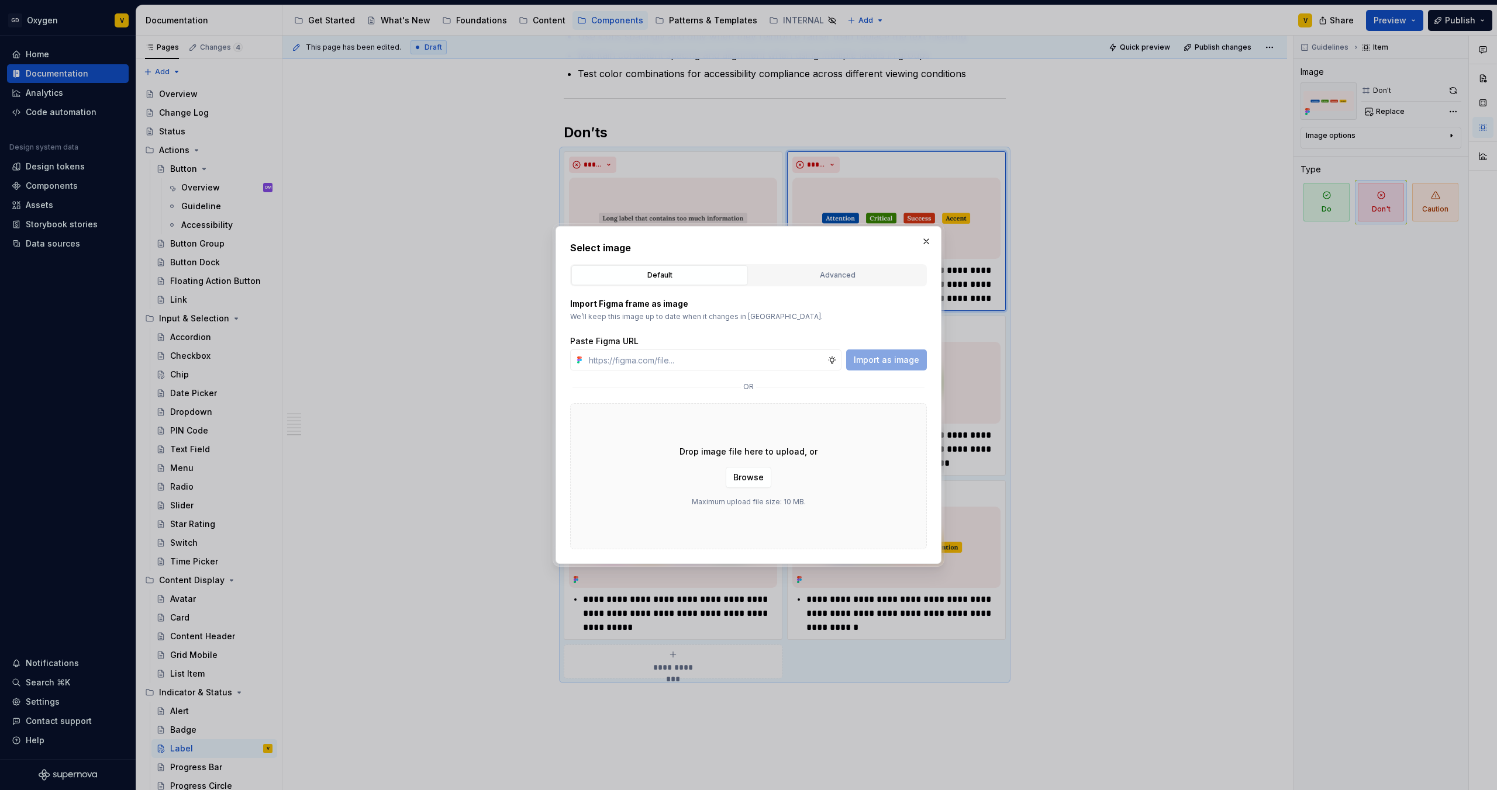
type textarea "*"
type input "[URL][DOMAIN_NAME]"
click at [904, 362] on span "Import as image" at bounding box center [886, 360] width 65 height 12
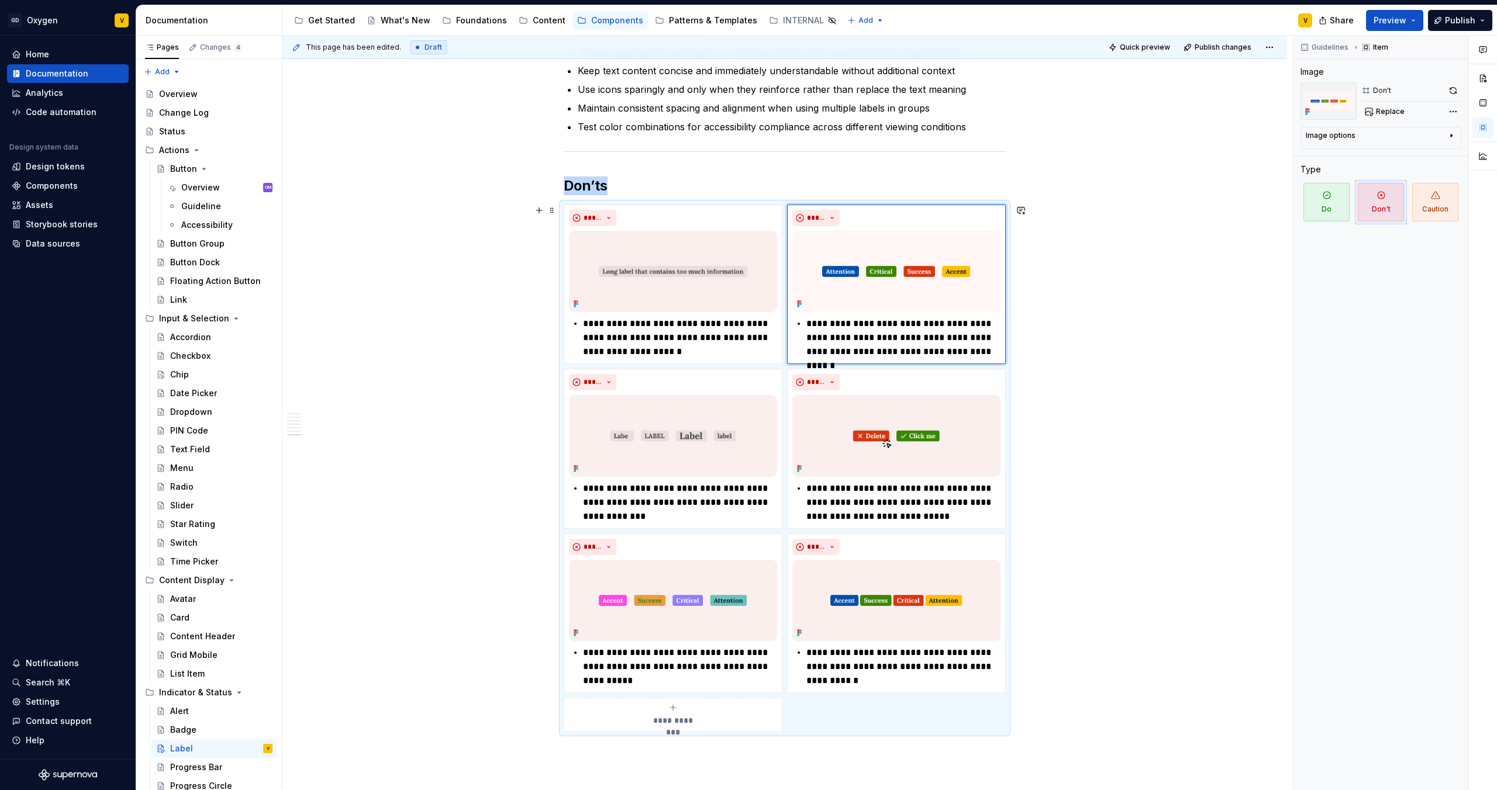
scroll to position [1864, 0]
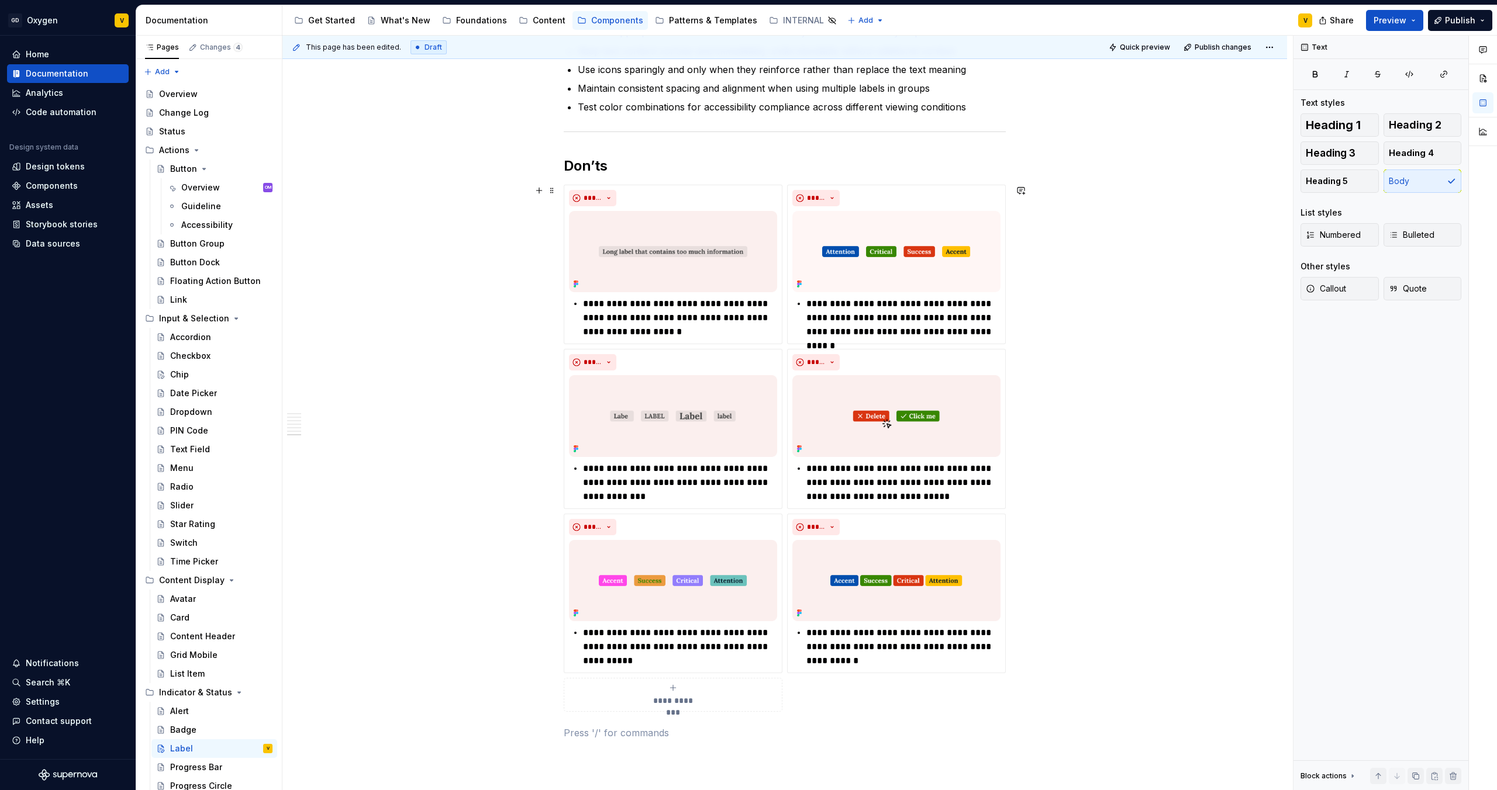
scroll to position [1902, 0]
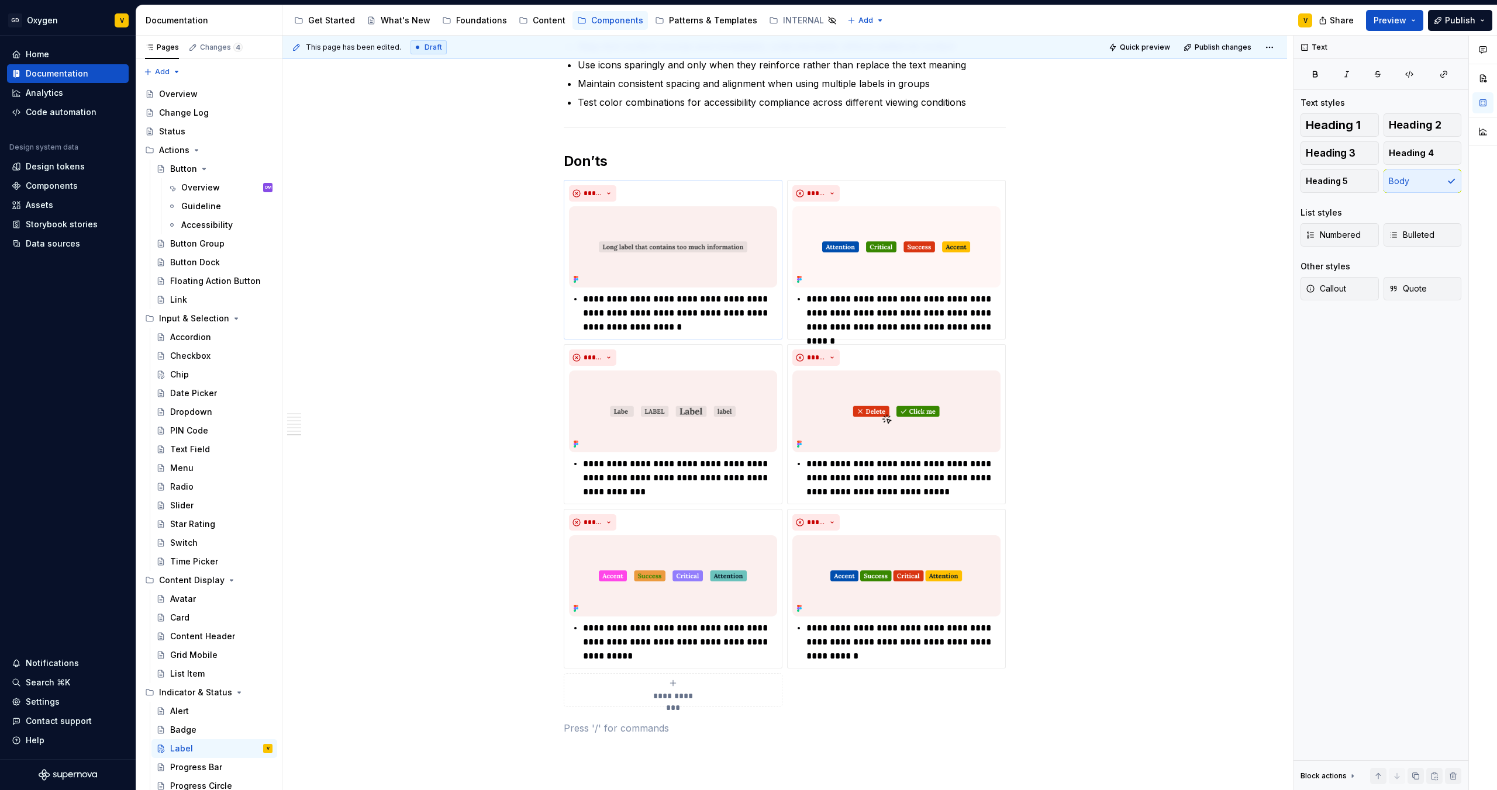
click at [676, 237] on img at bounding box center [673, 246] width 208 height 81
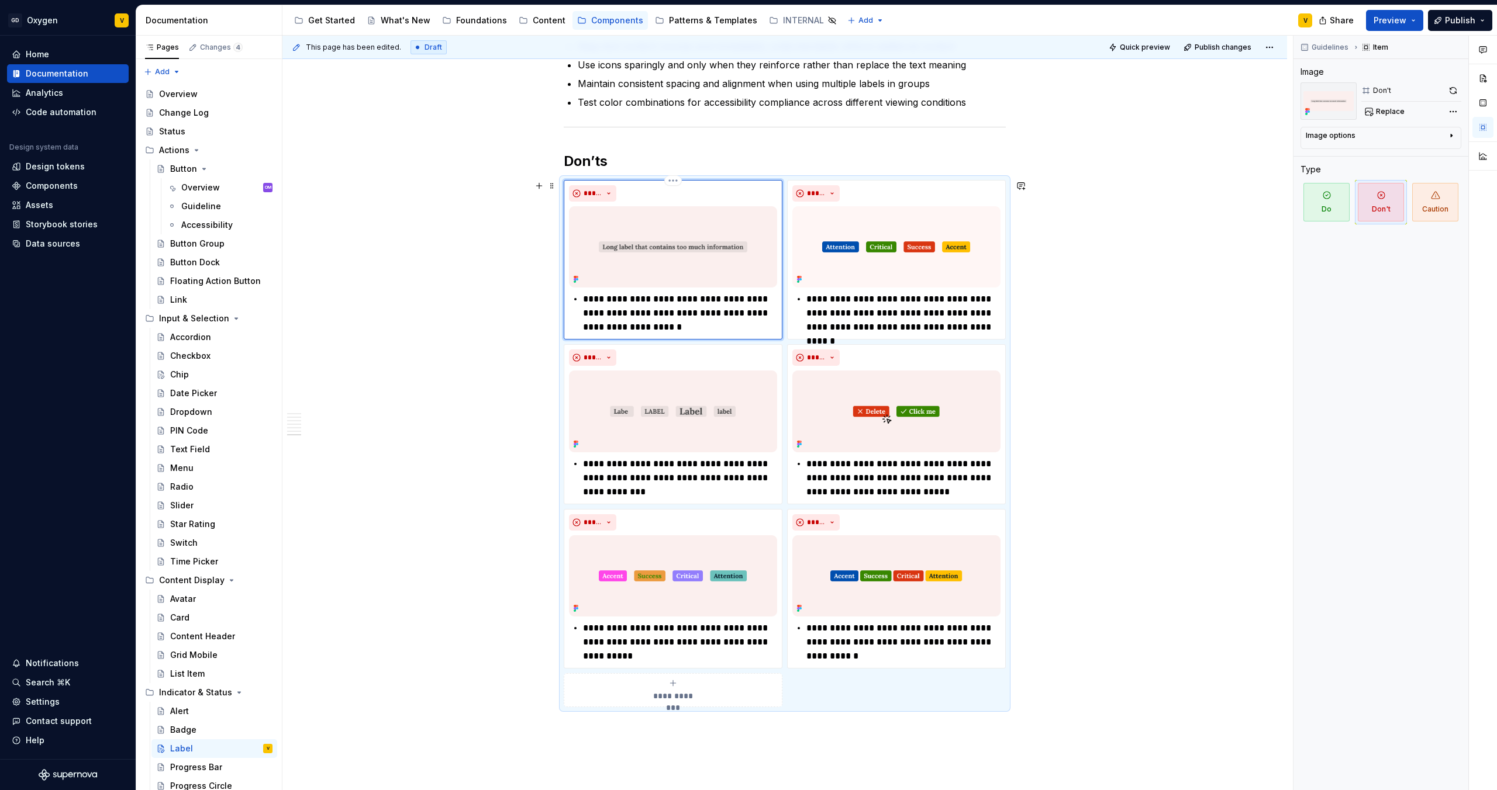
click at [676, 237] on img at bounding box center [673, 246] width 208 height 81
click at [1186, 107] on span "Replace" at bounding box center [1390, 111] width 29 height 9
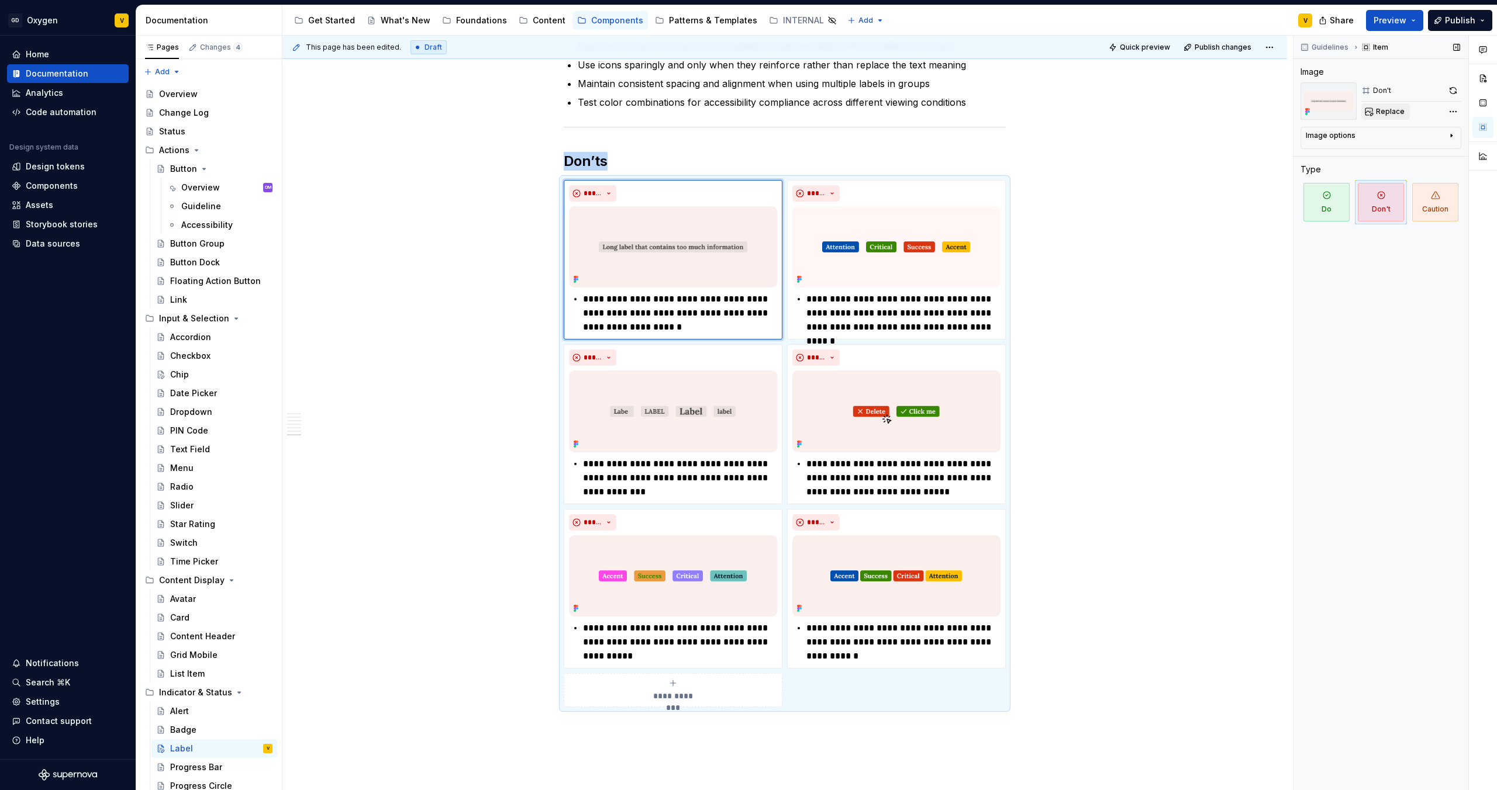
type textarea "*"
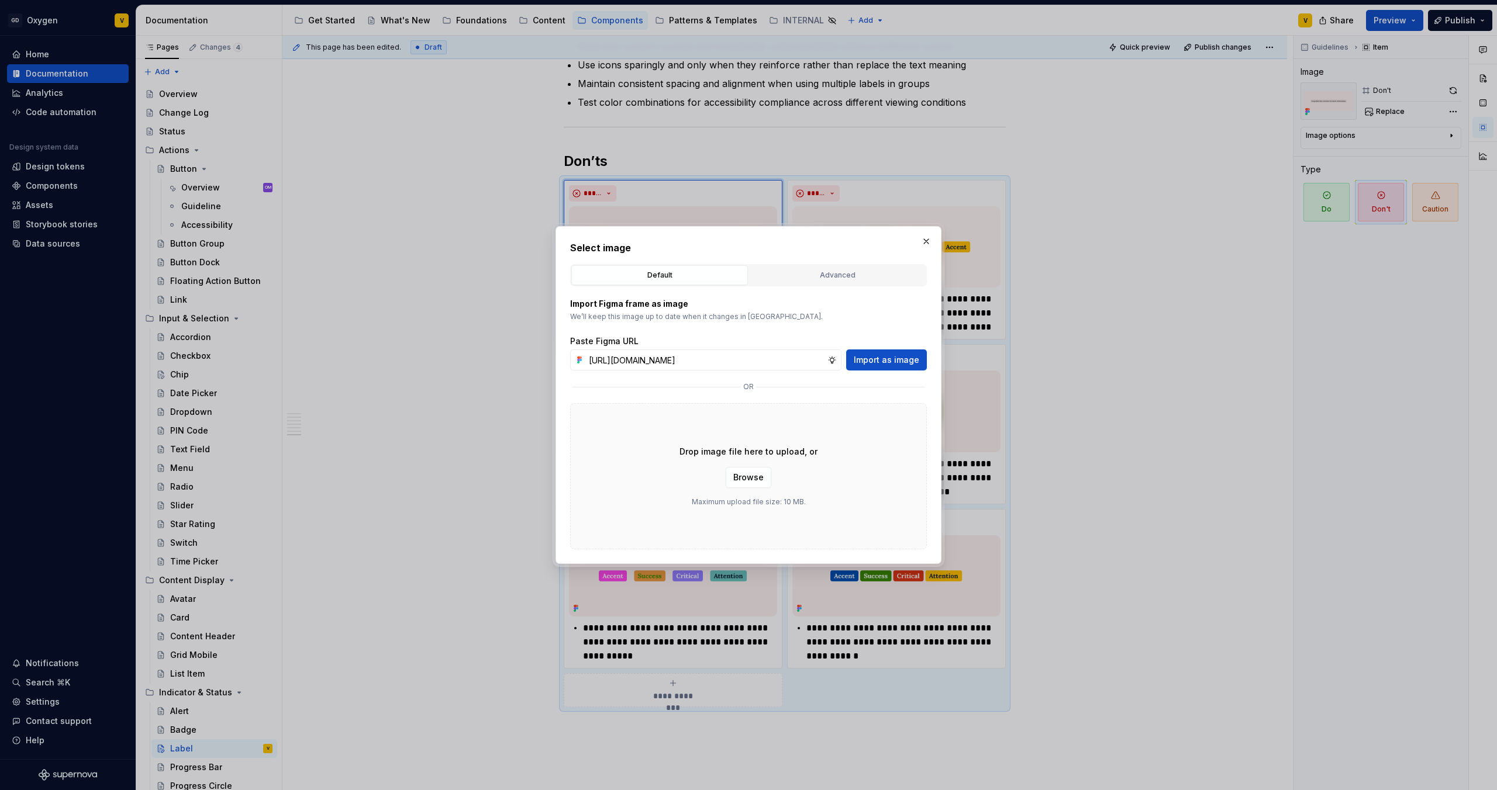
scroll to position [0, 410]
type input "[URL][DOMAIN_NAME]"
click at [902, 359] on span "Import as image" at bounding box center [886, 360] width 65 height 12
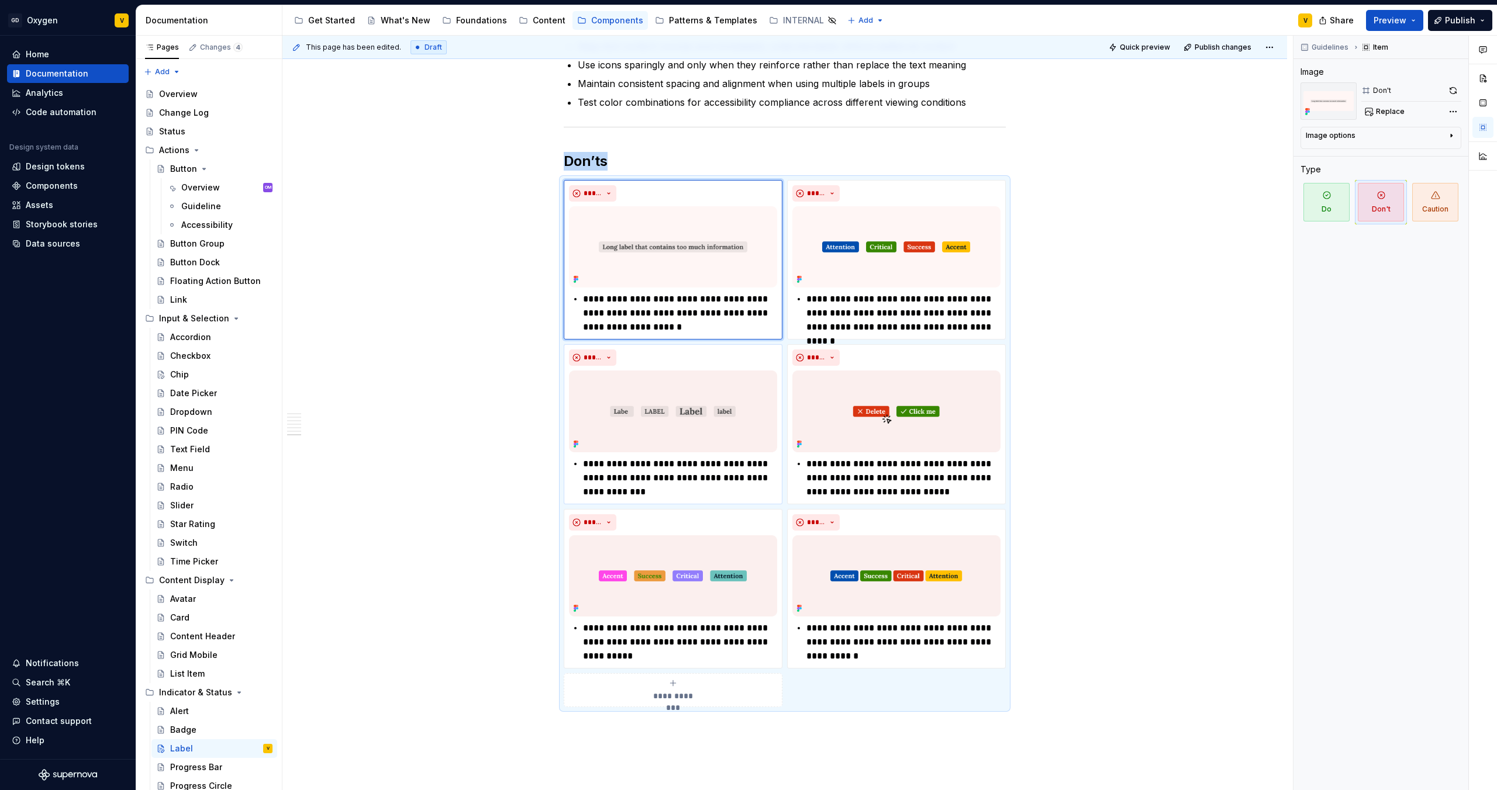
click at [654, 412] on img at bounding box center [673, 411] width 208 height 81
click at [1186, 110] on span "Replace" at bounding box center [1390, 111] width 29 height 9
type textarea "*"
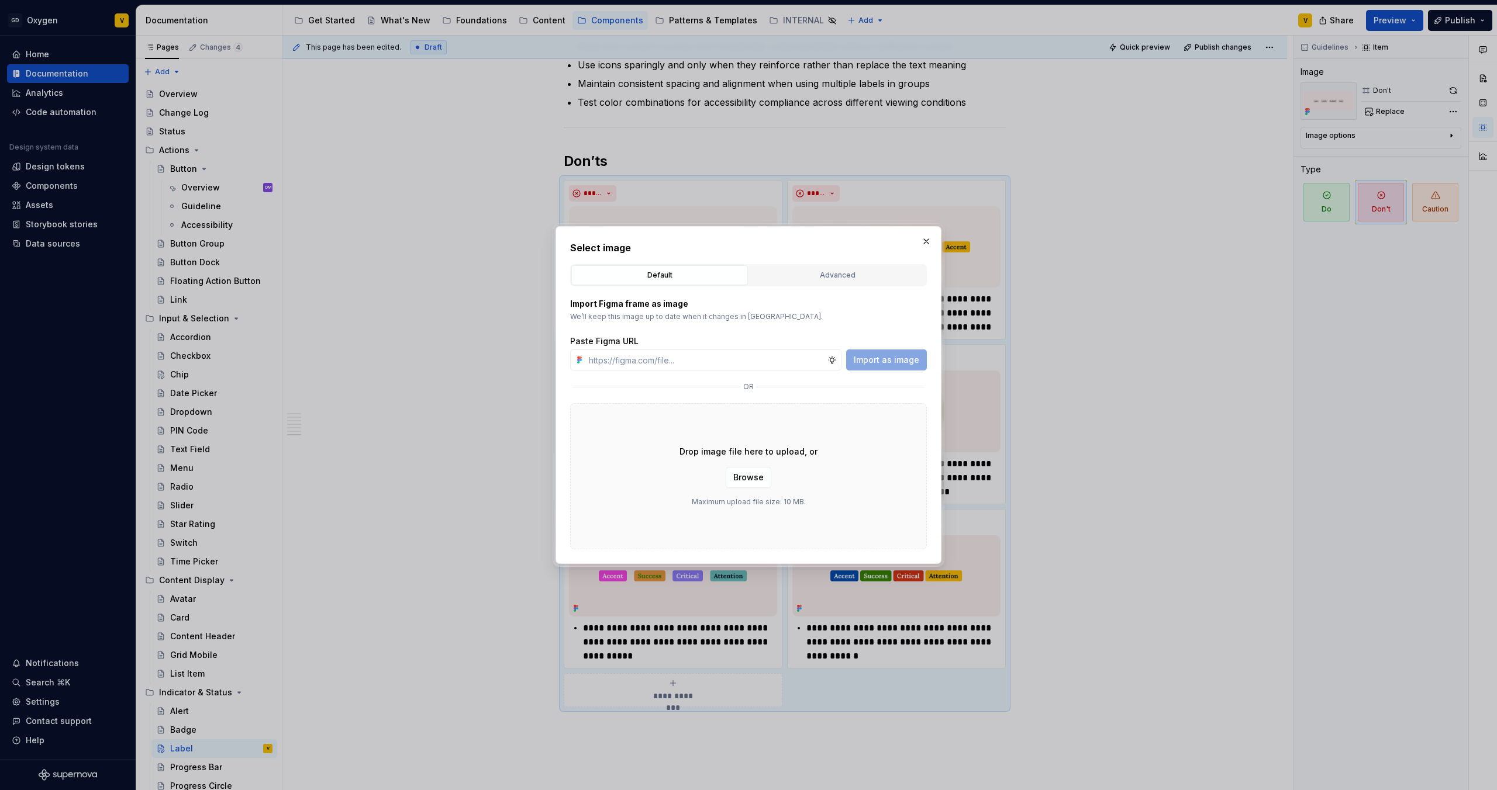
type input "[URL][DOMAIN_NAME]"
type textarea "*"
type input "[URL][DOMAIN_NAME]"
click at [911, 357] on span "Import as image" at bounding box center [886, 360] width 65 height 12
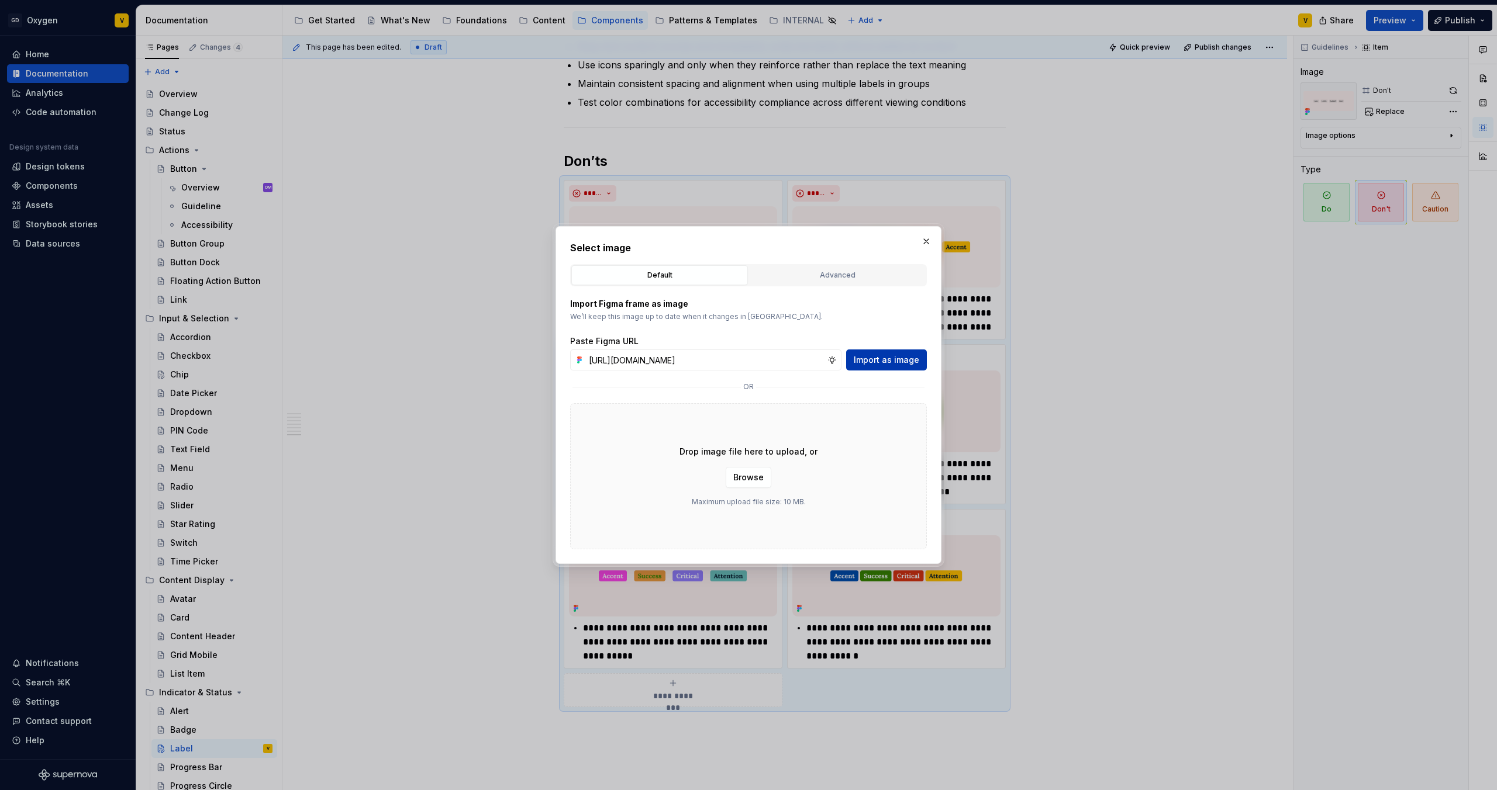
scroll to position [0, 0]
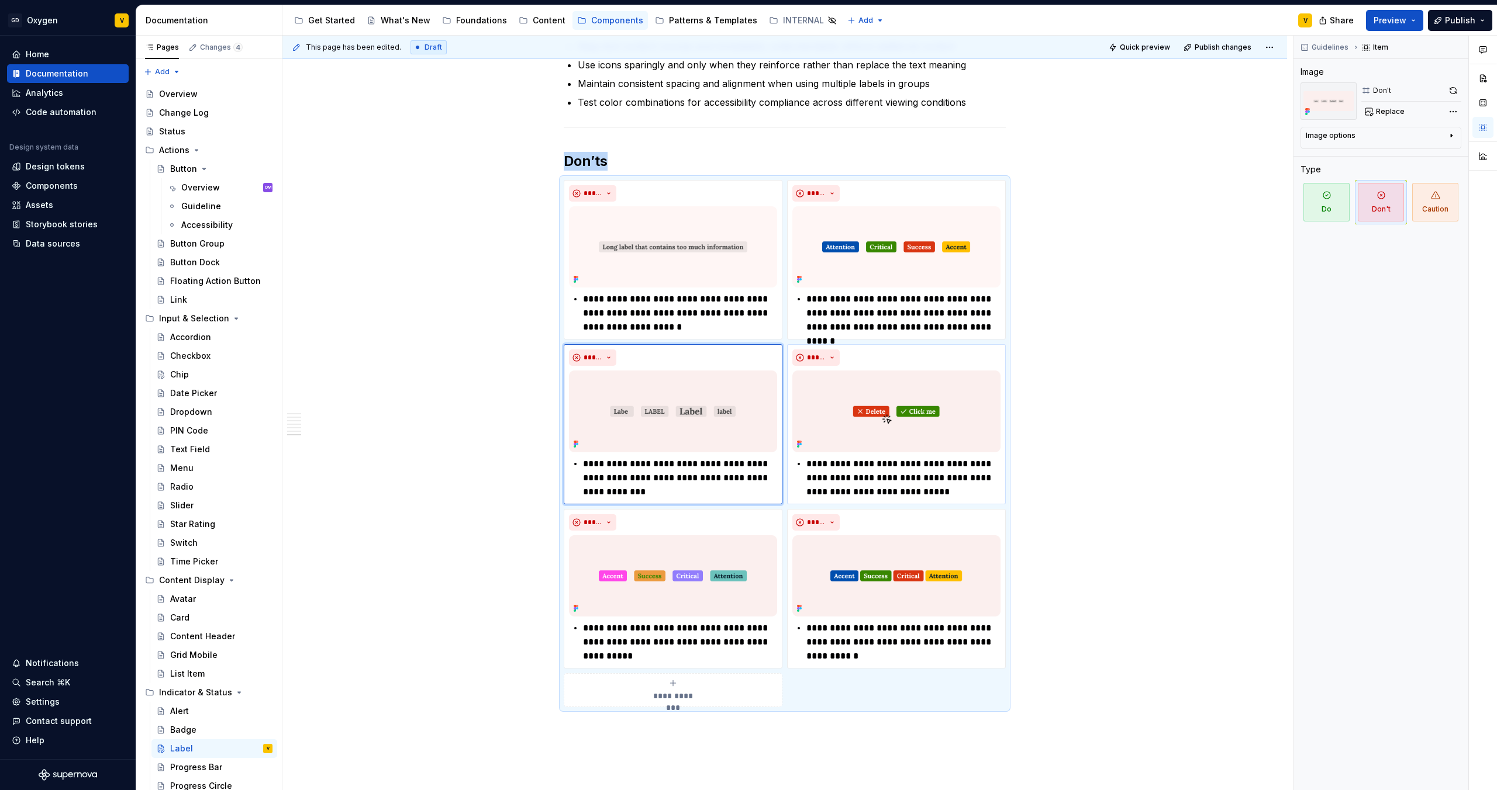
click at [844, 401] on img at bounding box center [896, 411] width 208 height 81
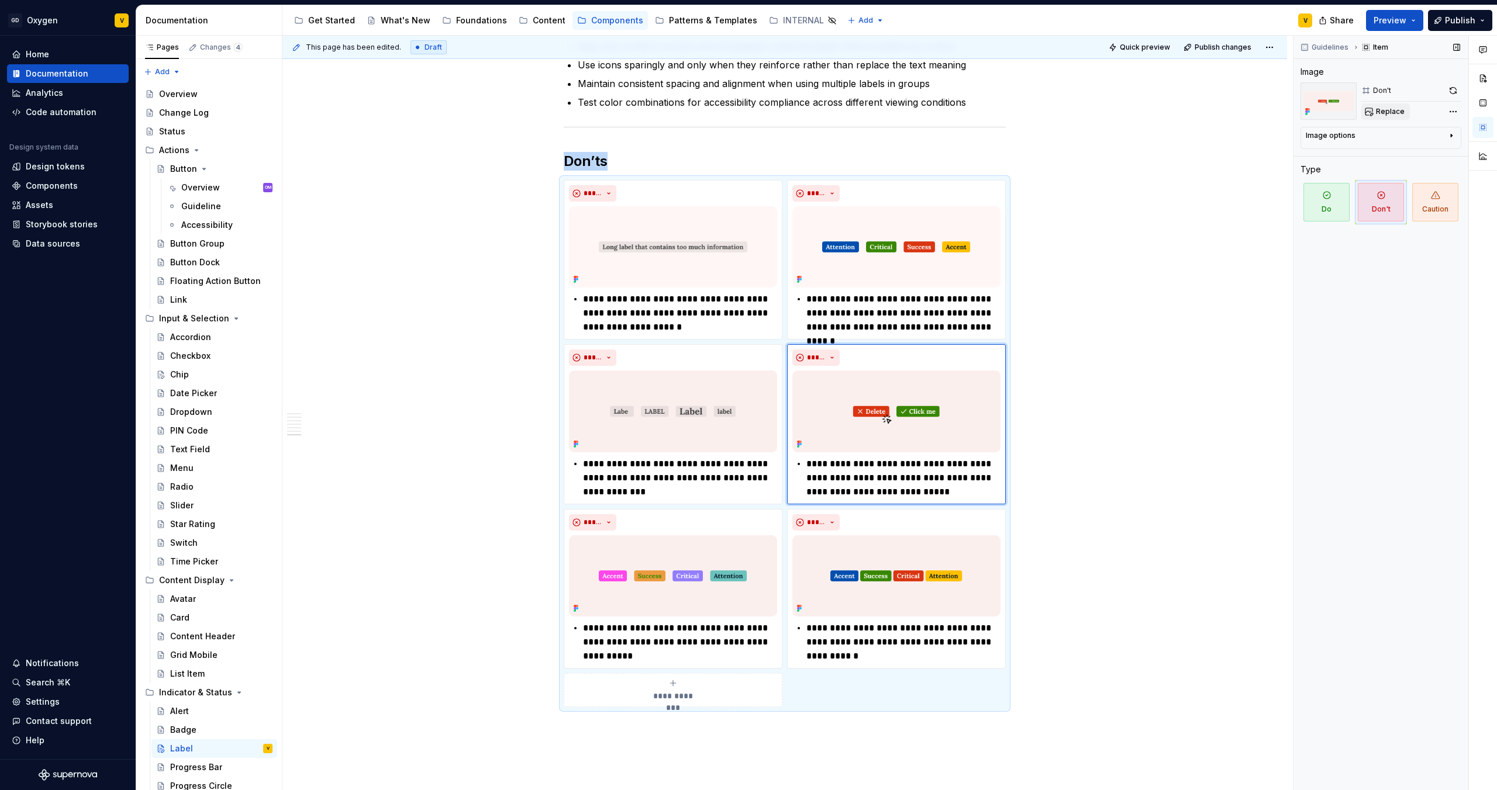
click at [1186, 113] on span "Replace" at bounding box center [1390, 111] width 29 height 9
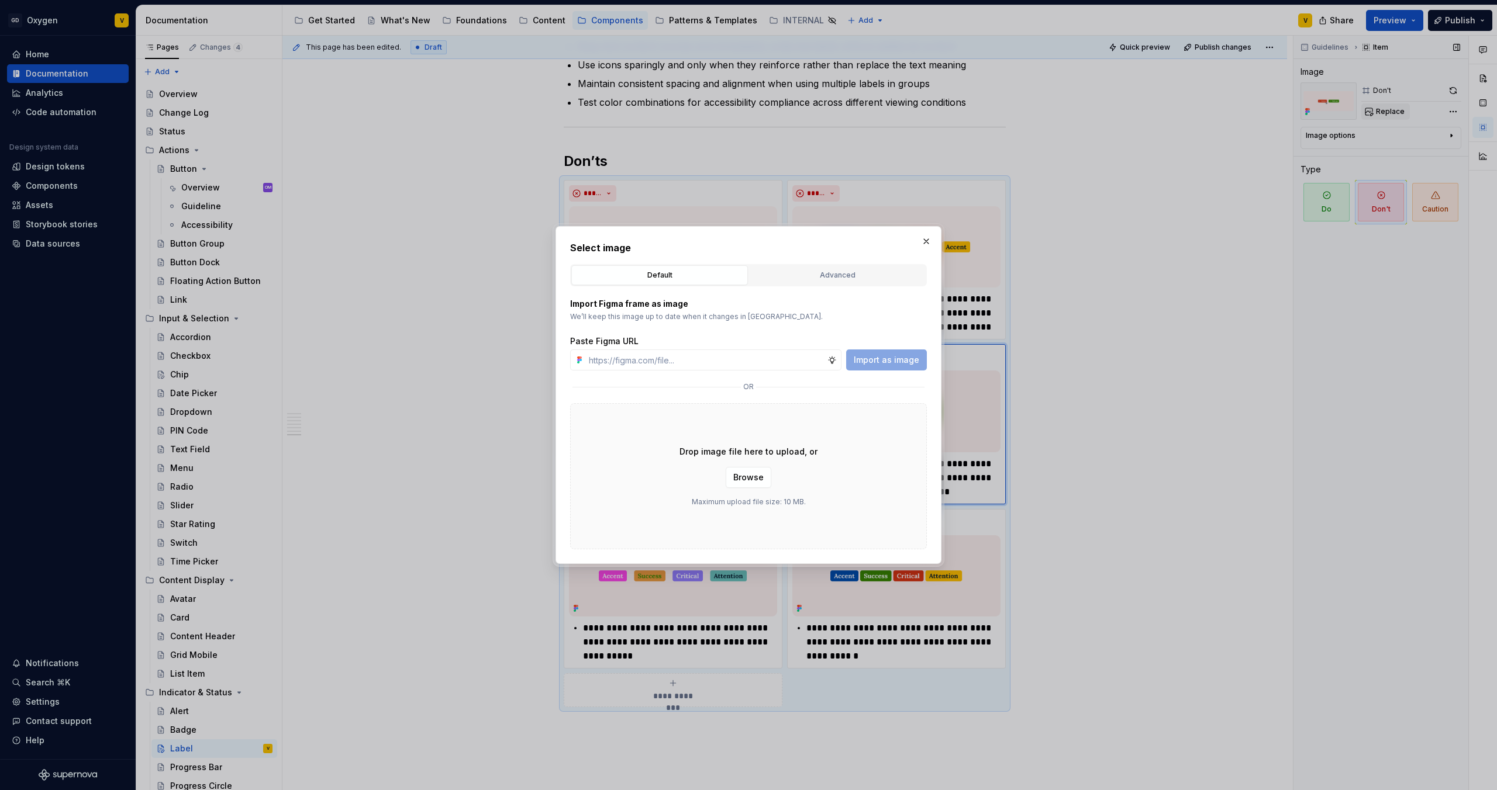
type textarea "*"
type input "[URL][DOMAIN_NAME]"
click at [887, 359] on span "Import as image" at bounding box center [886, 360] width 65 height 12
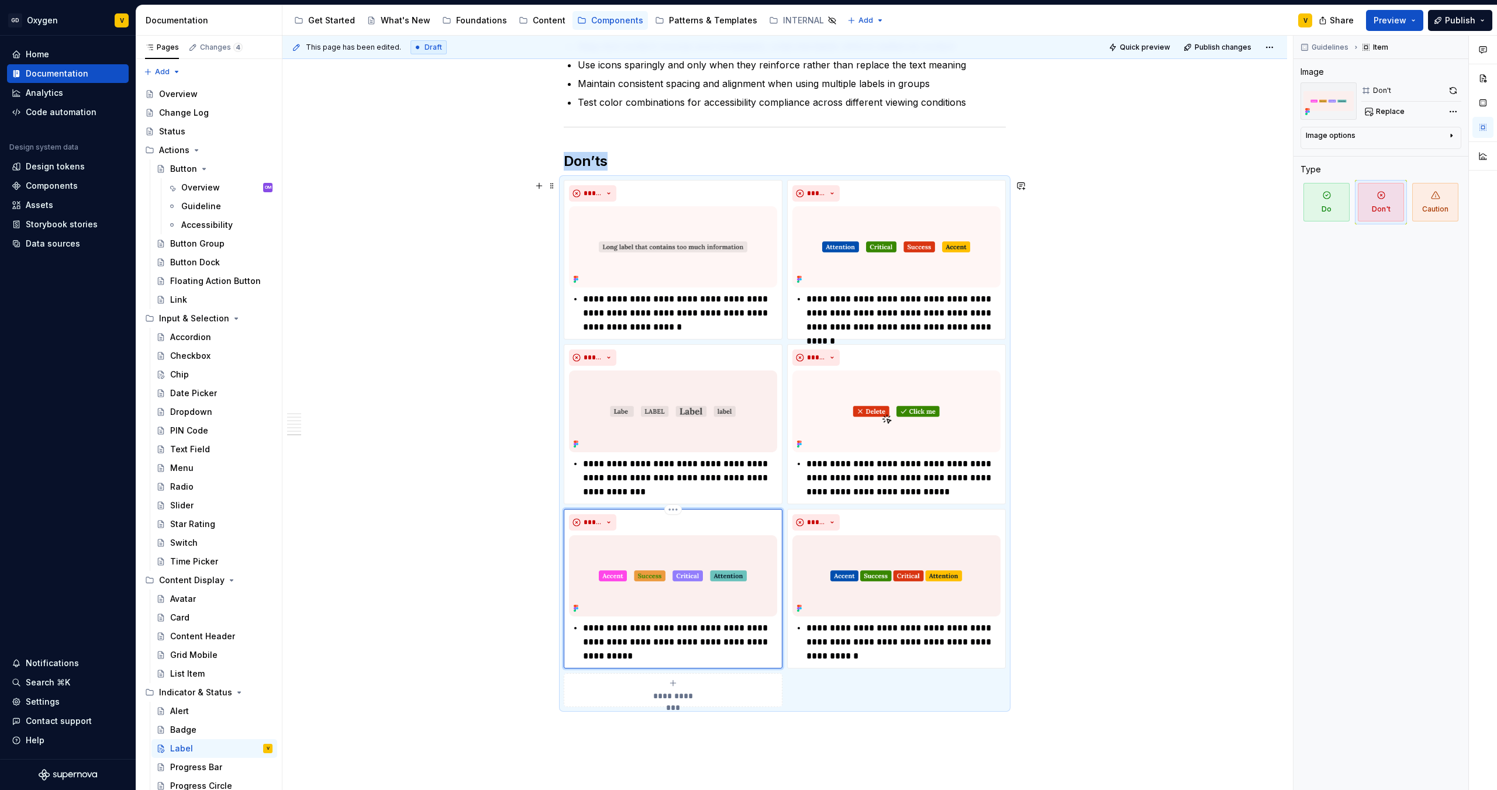
click at [636, 569] on img at bounding box center [673, 576] width 208 height 81
click at [1186, 114] on span "Replace" at bounding box center [1390, 111] width 29 height 9
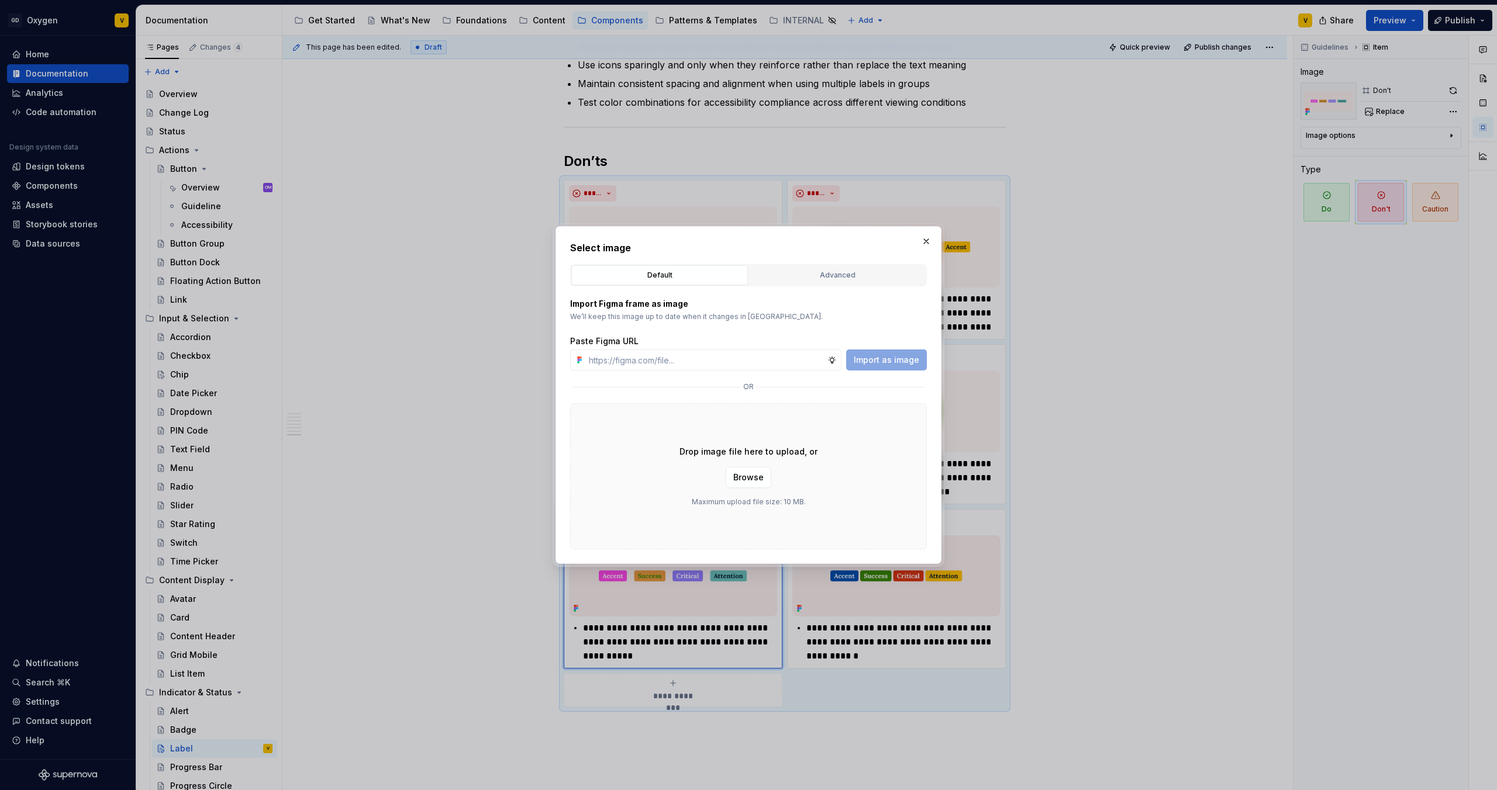
type textarea "*"
type input "[URL][DOMAIN_NAME]"
click at [892, 362] on span "Import as image" at bounding box center [886, 360] width 65 height 12
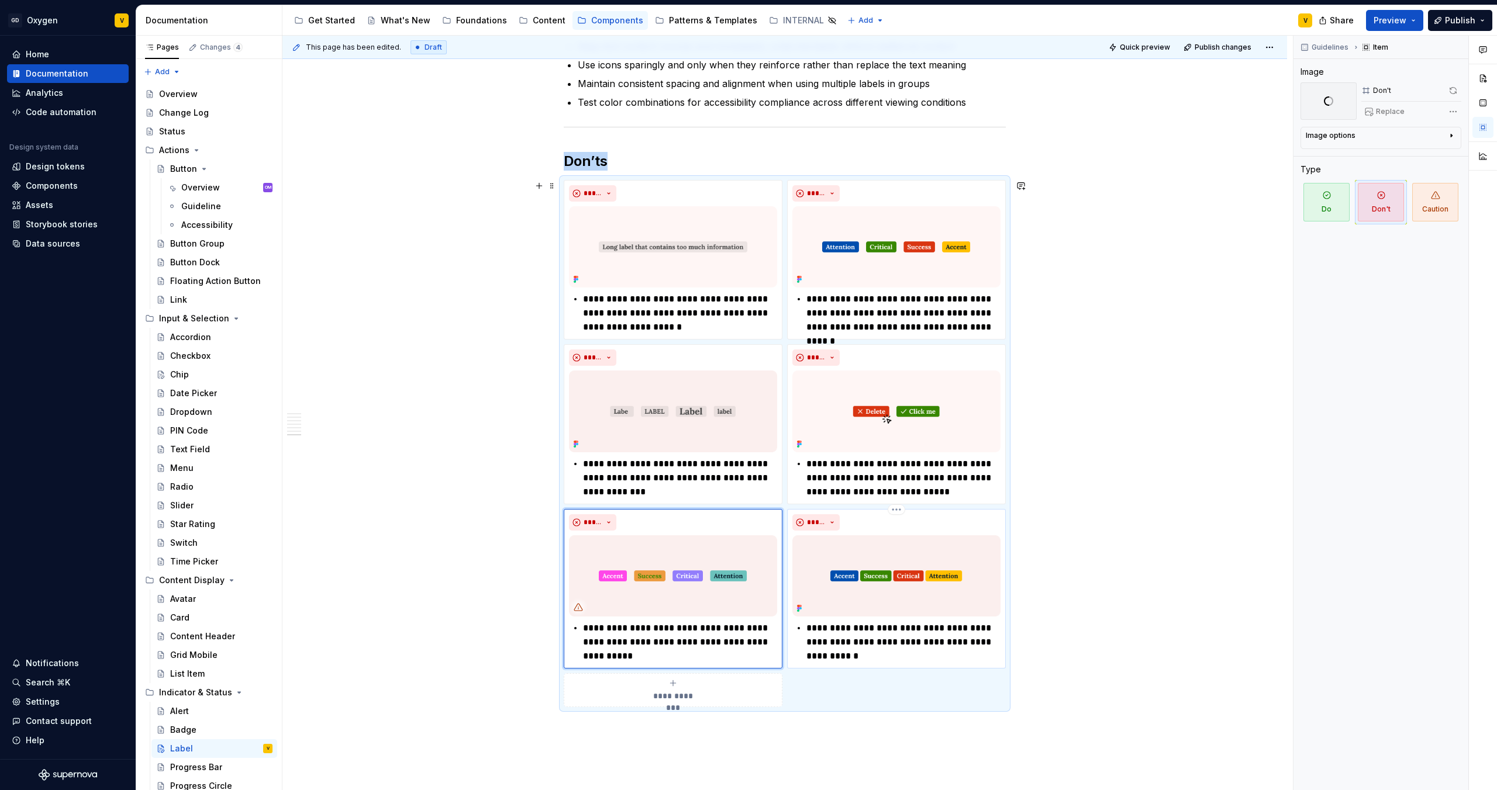
click at [875, 578] on img at bounding box center [896, 576] width 208 height 81
click at [1186, 108] on span "Replace" at bounding box center [1390, 111] width 29 height 9
type textarea "*"
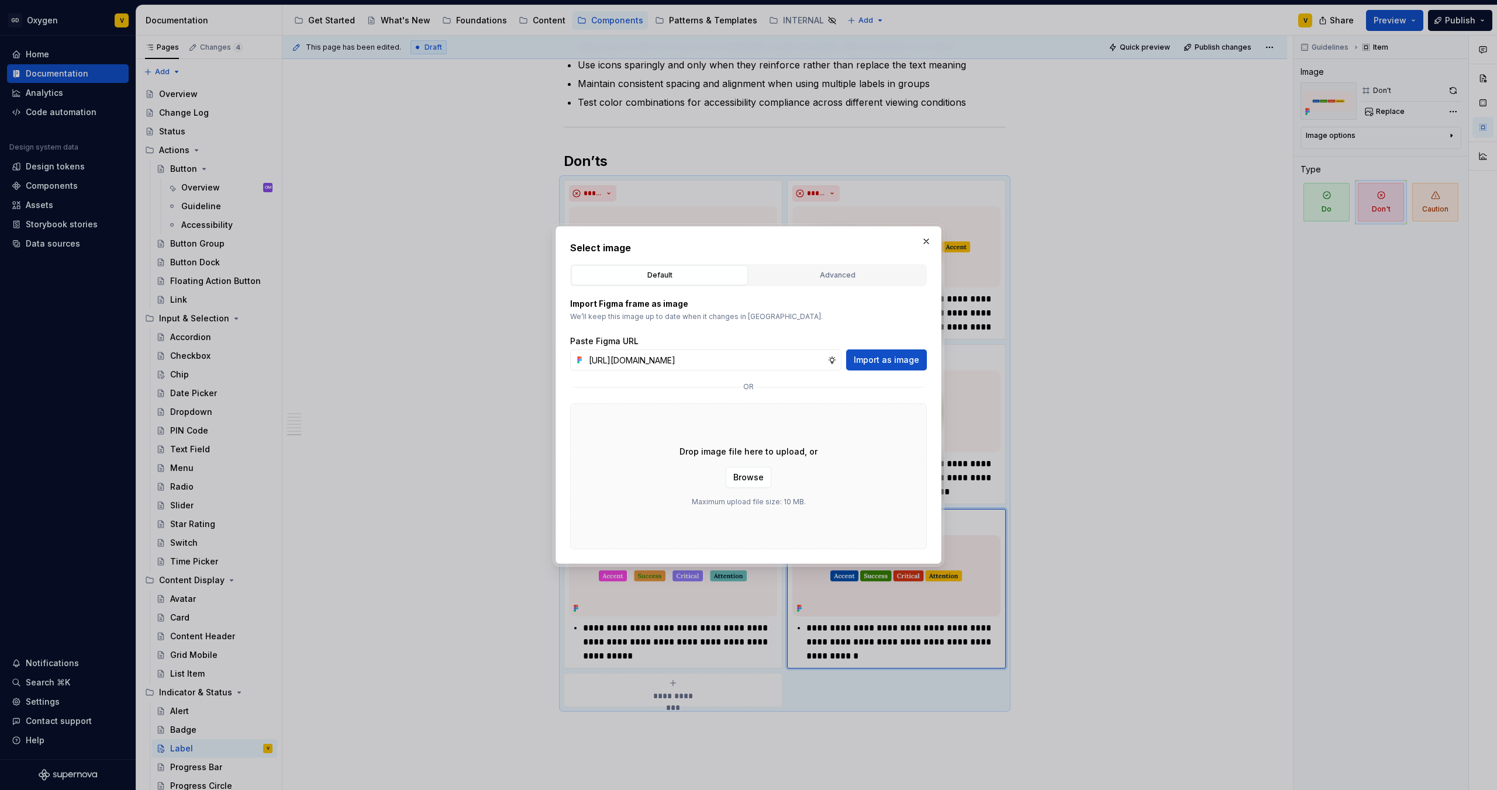
scroll to position [0, 411]
type input "[URL][DOMAIN_NAME]"
click at [889, 362] on span "Import as image" at bounding box center [886, 360] width 65 height 12
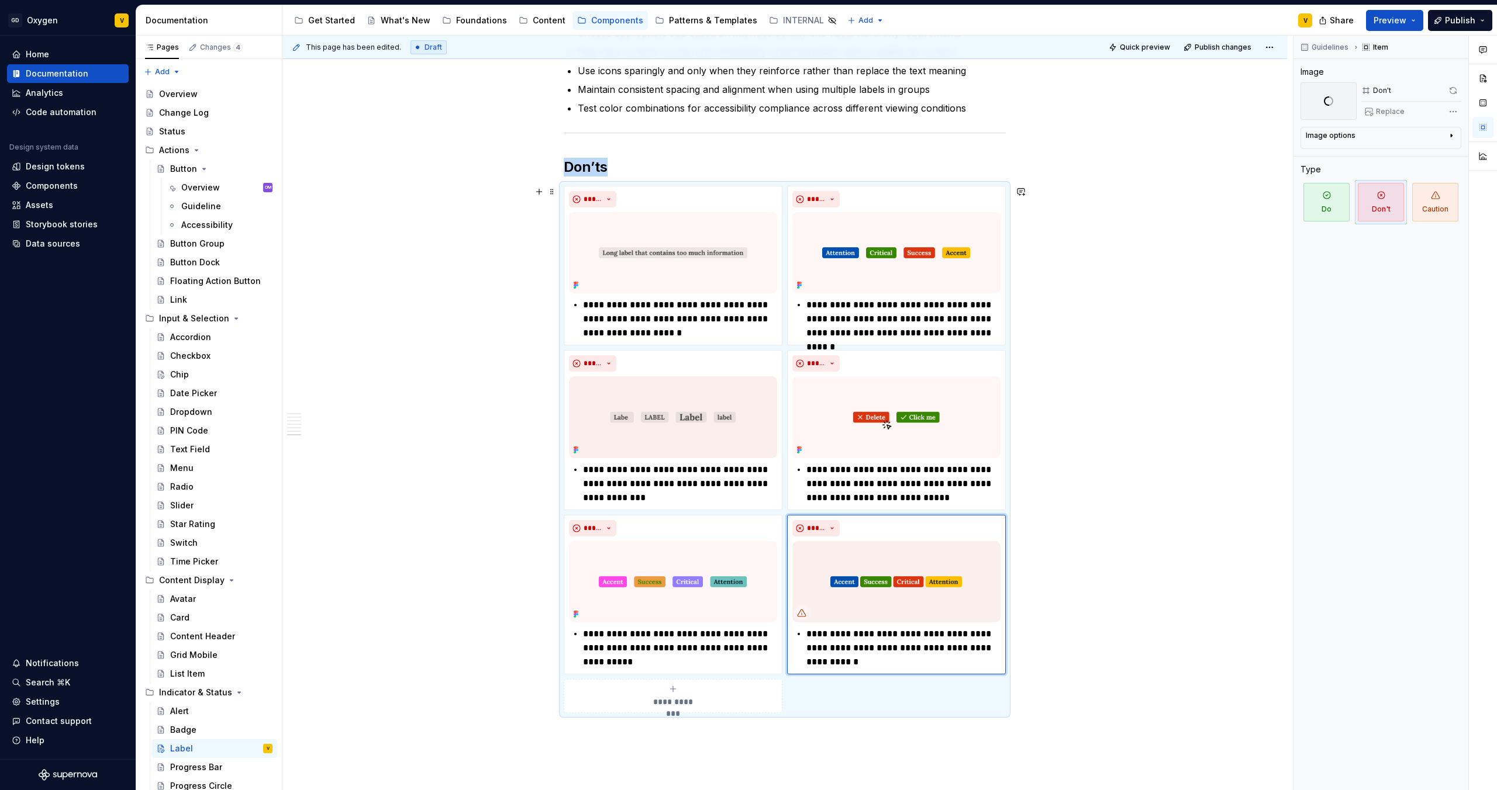
scroll to position [1894, 0]
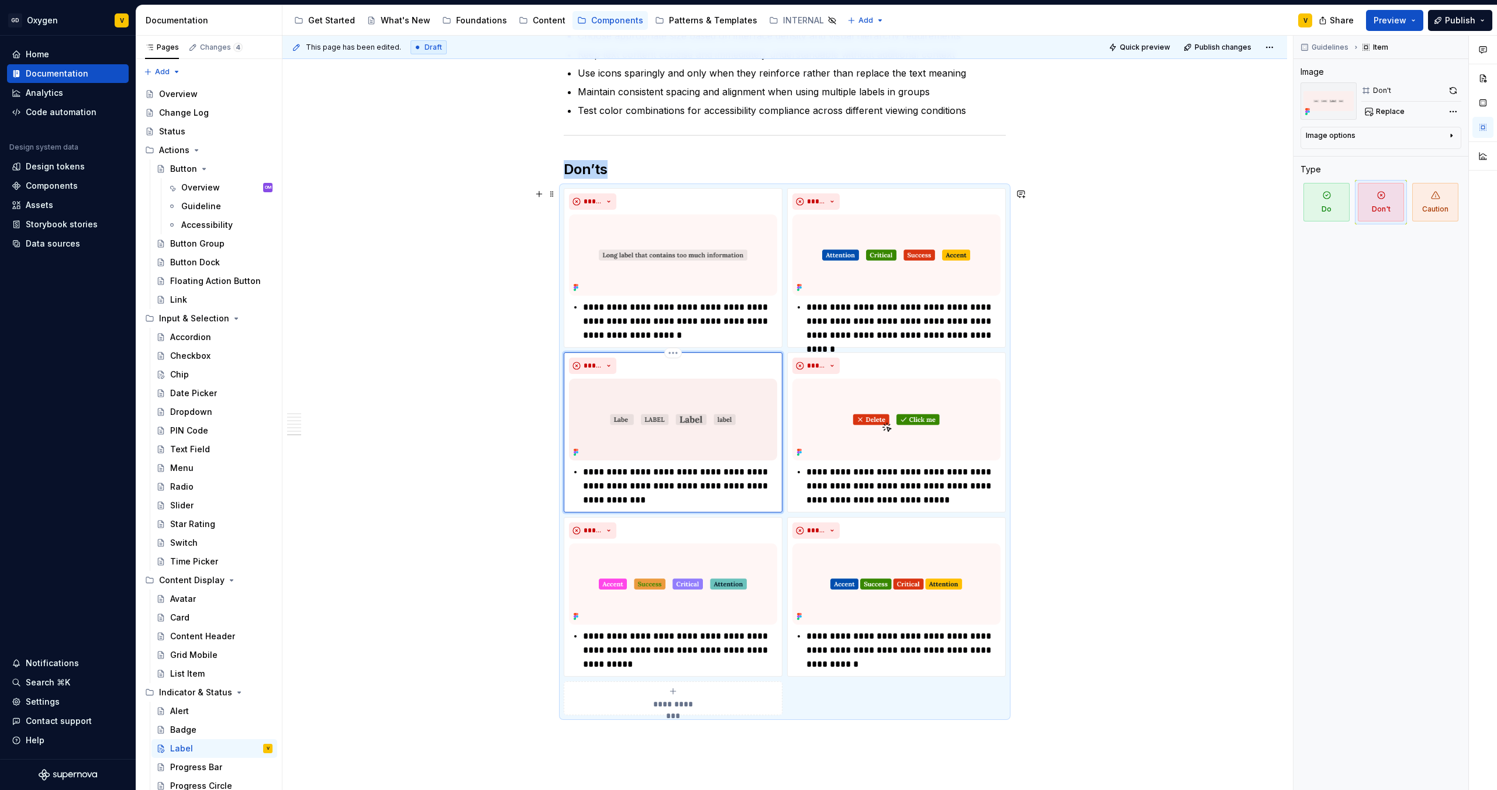
click at [670, 430] on img at bounding box center [673, 419] width 208 height 81
click at [1186, 108] on span "Replace" at bounding box center [1390, 111] width 29 height 9
type textarea "*"
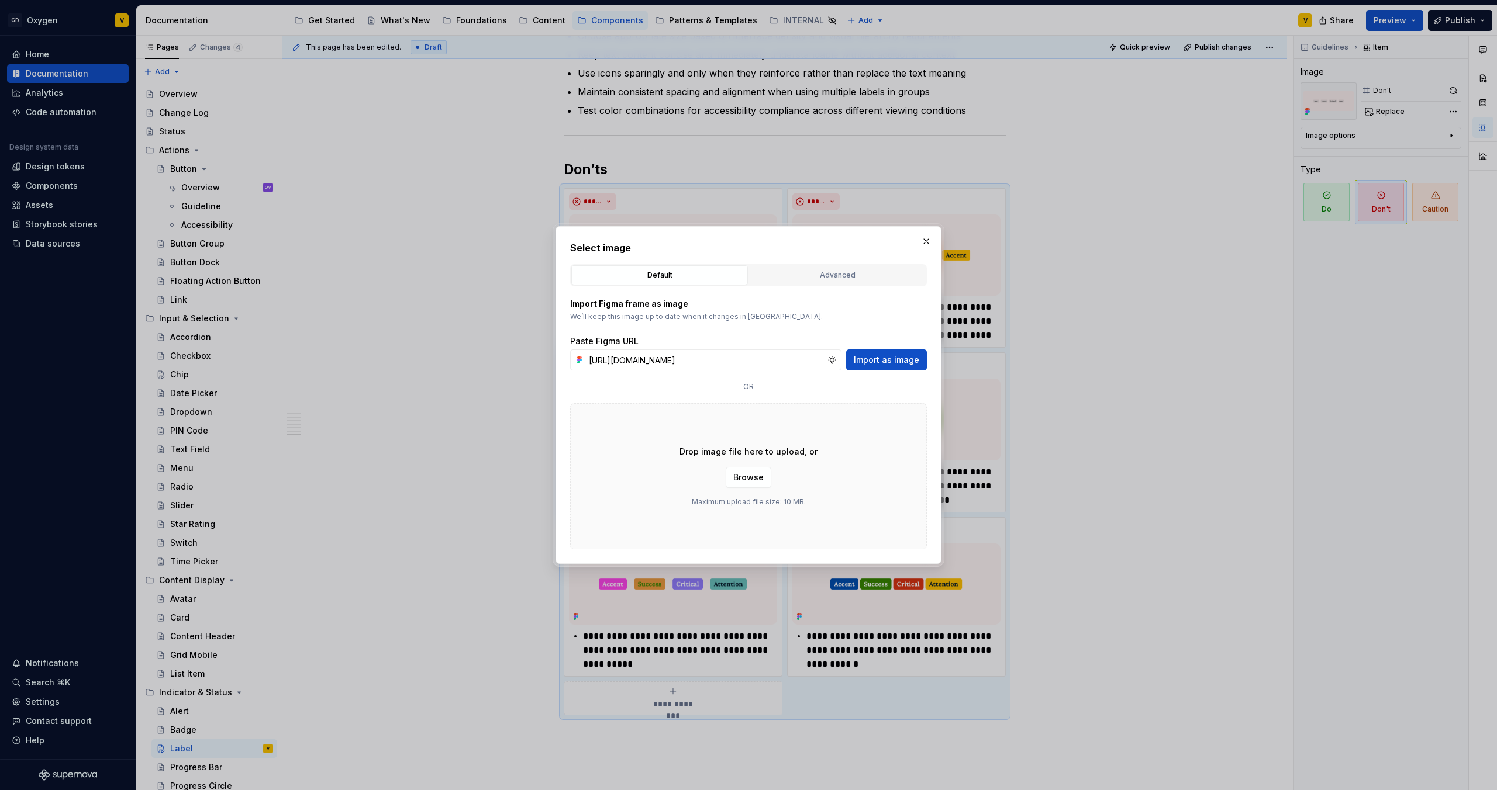
scroll to position [0, 410]
type input "[URL][DOMAIN_NAME]"
click at [888, 367] on button "Import as image" at bounding box center [886, 360] width 81 height 21
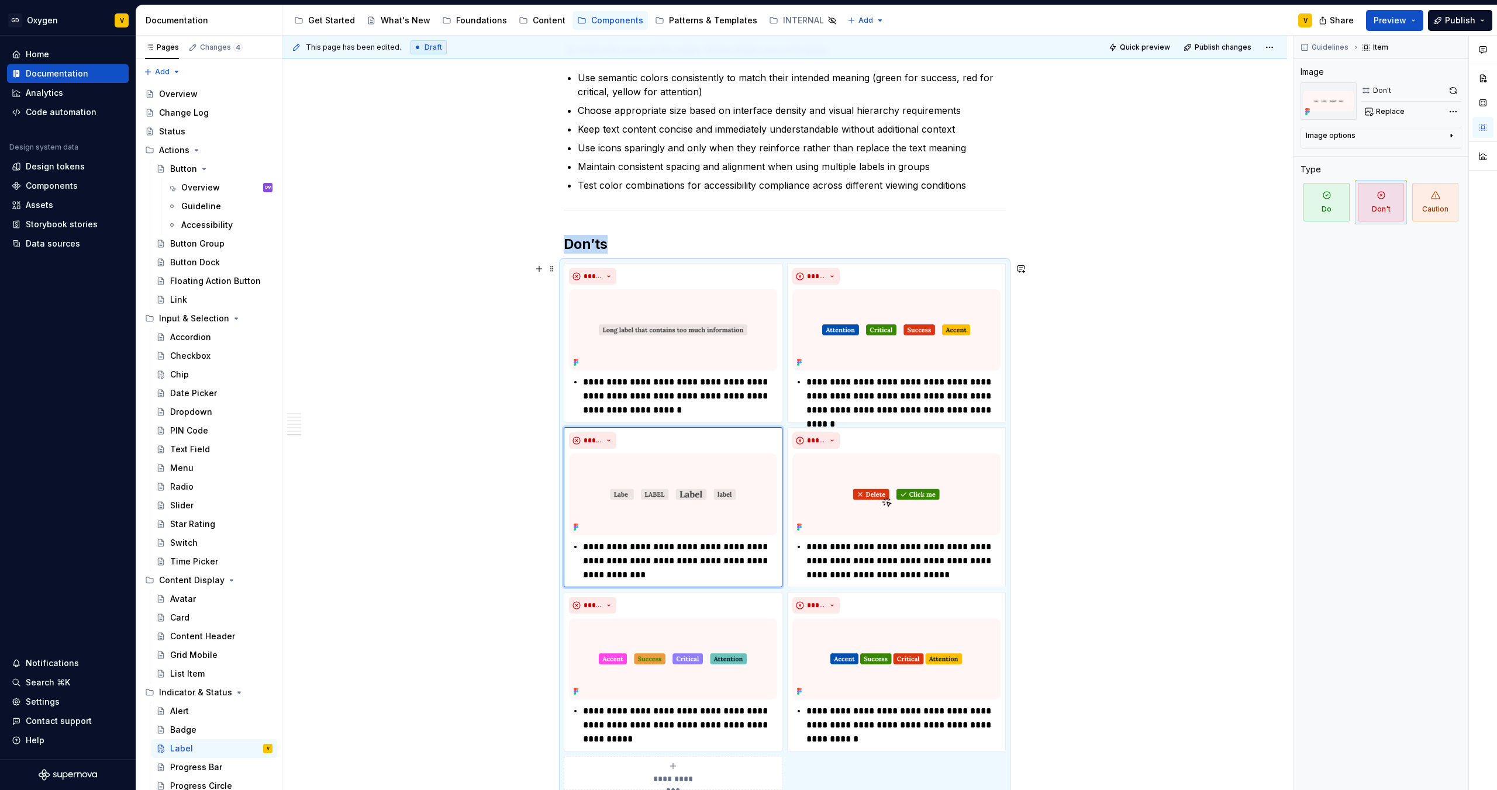
scroll to position [1819, 0]
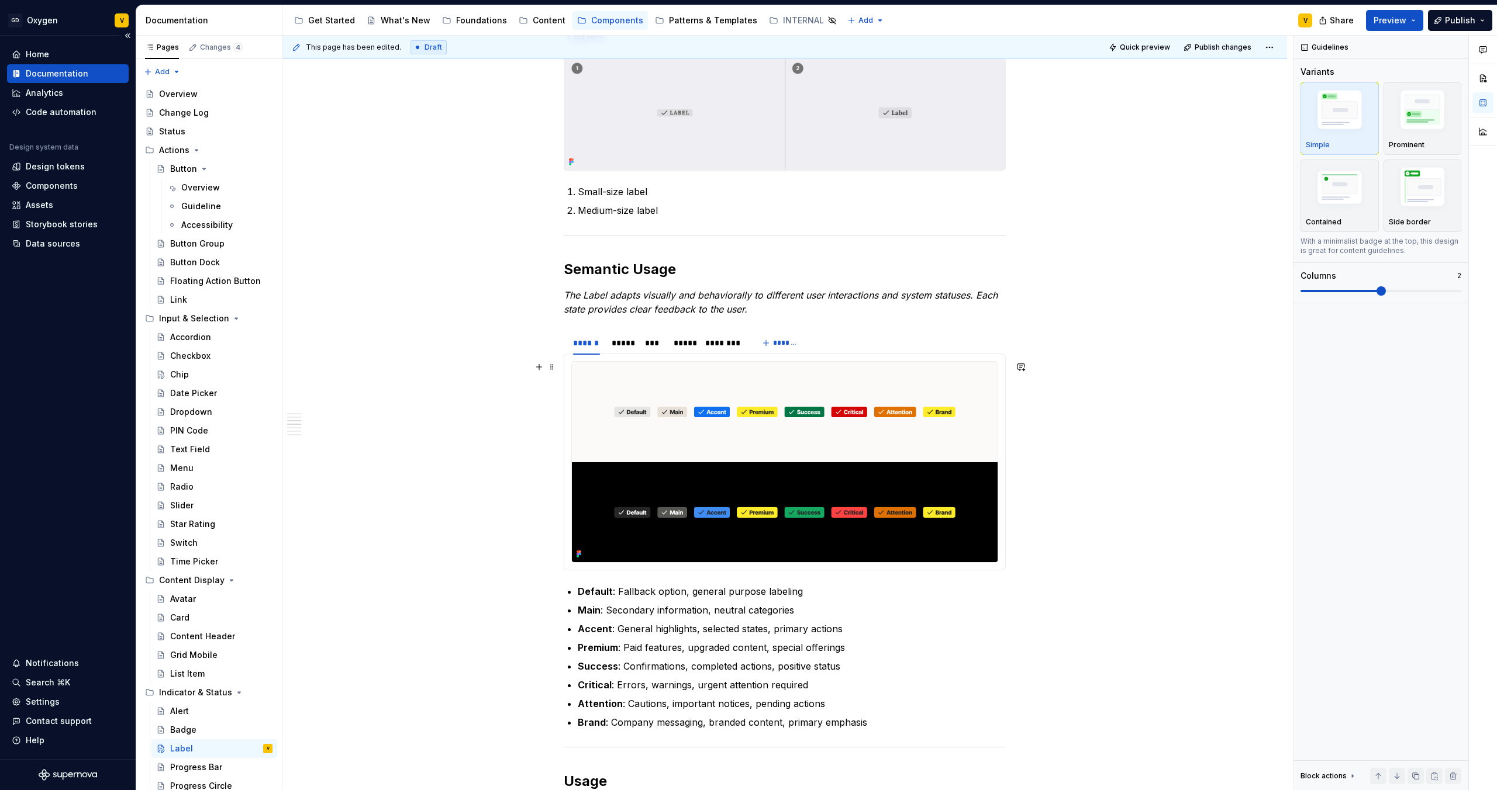
scroll to position [541, 0]
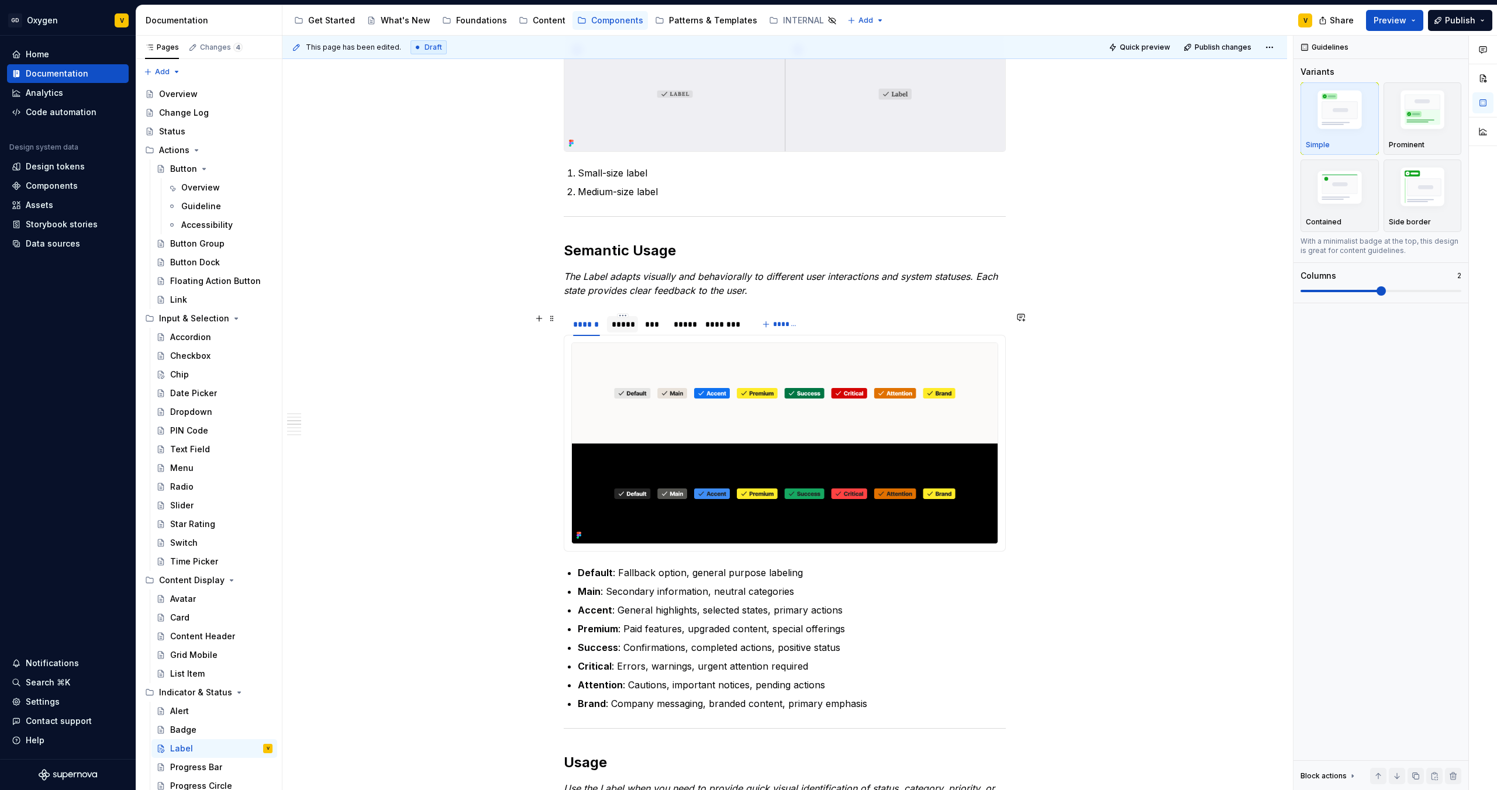
click at [623, 324] on div "*****" at bounding box center [623, 325] width 22 height 12
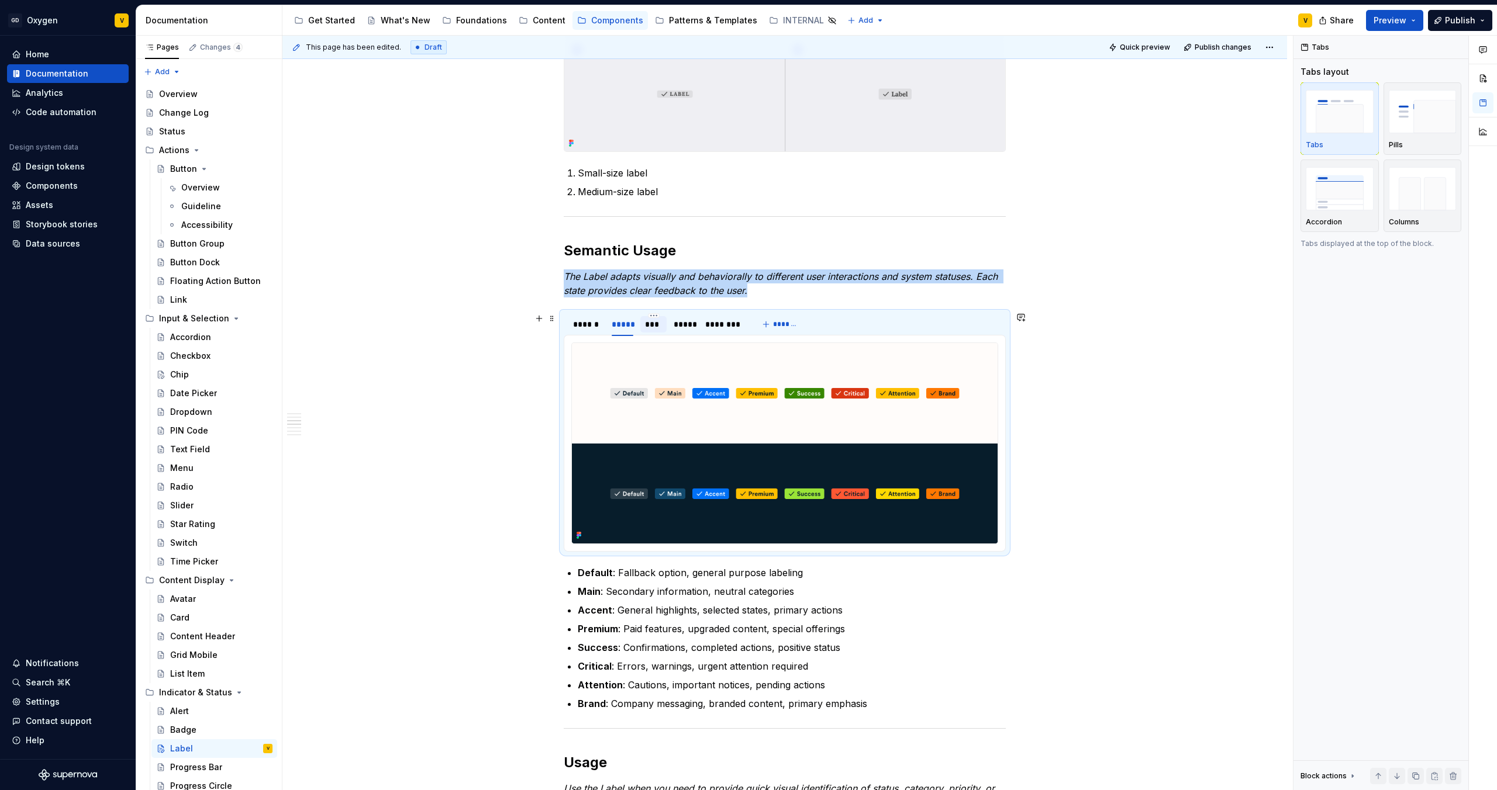
click at [647, 324] on div "***" at bounding box center [653, 325] width 17 height 12
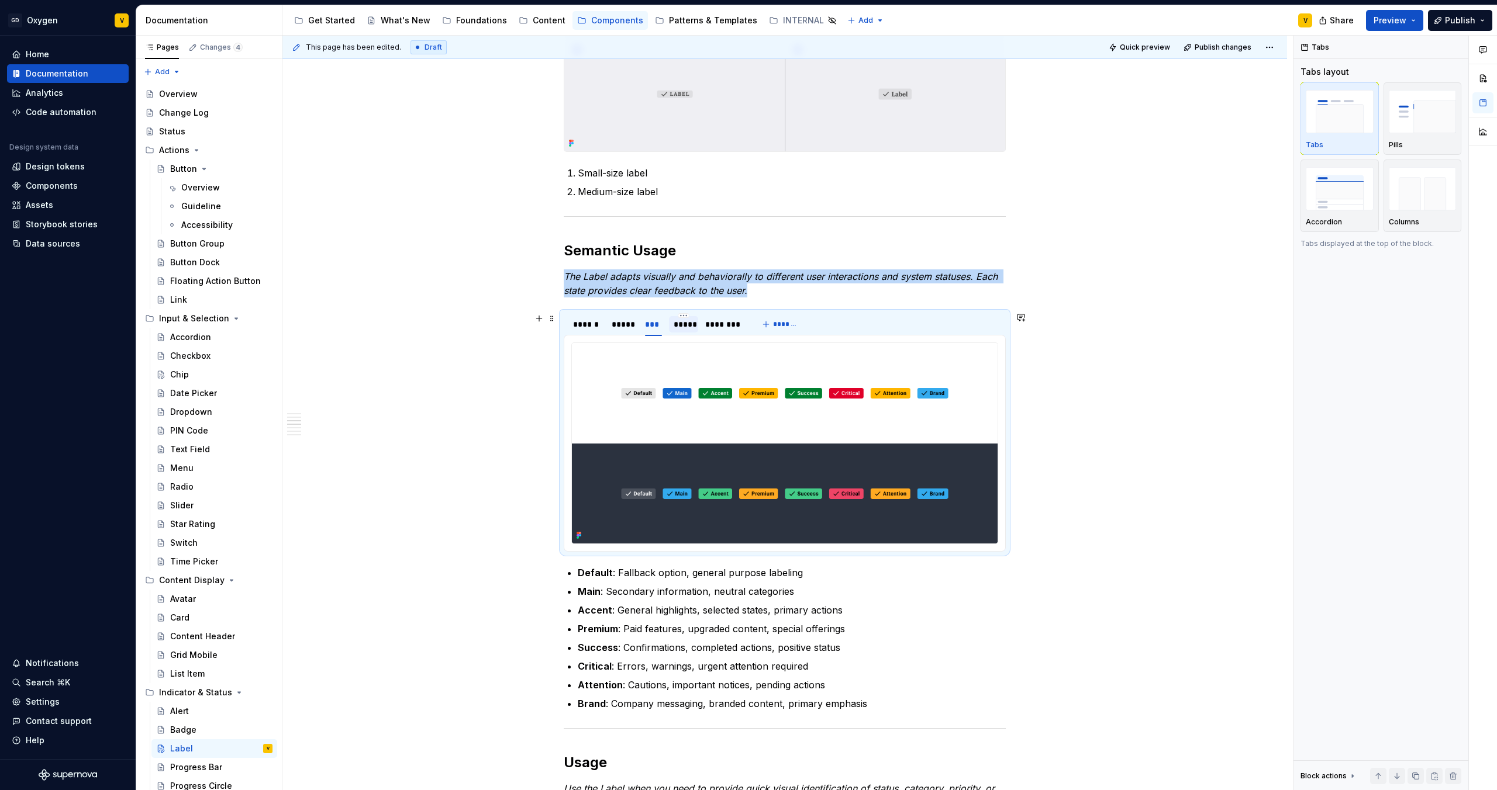
click at [696, 323] on div "*****" at bounding box center [683, 324] width 29 height 16
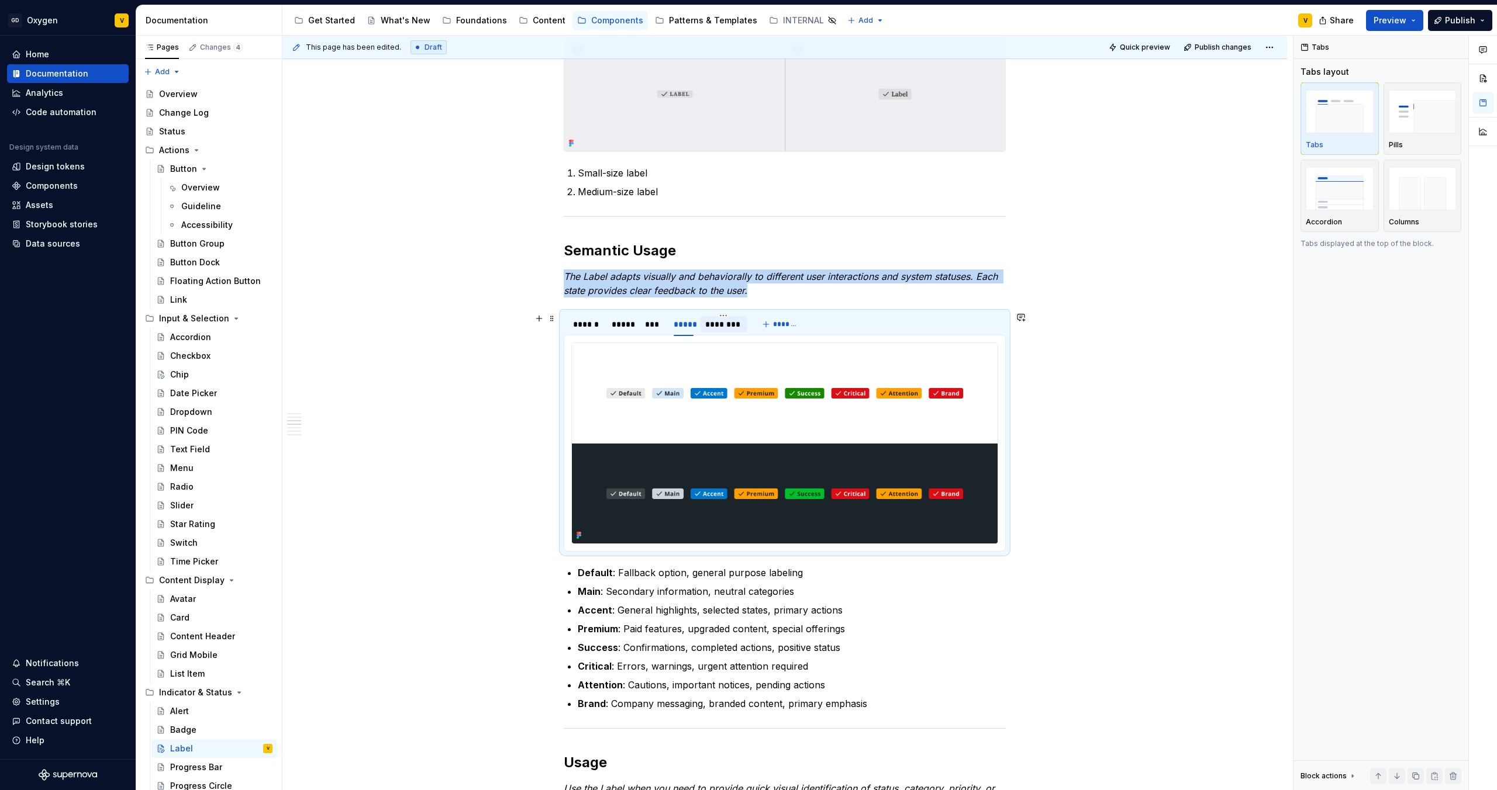
click at [714, 323] on div "********" at bounding box center [723, 325] width 36 height 12
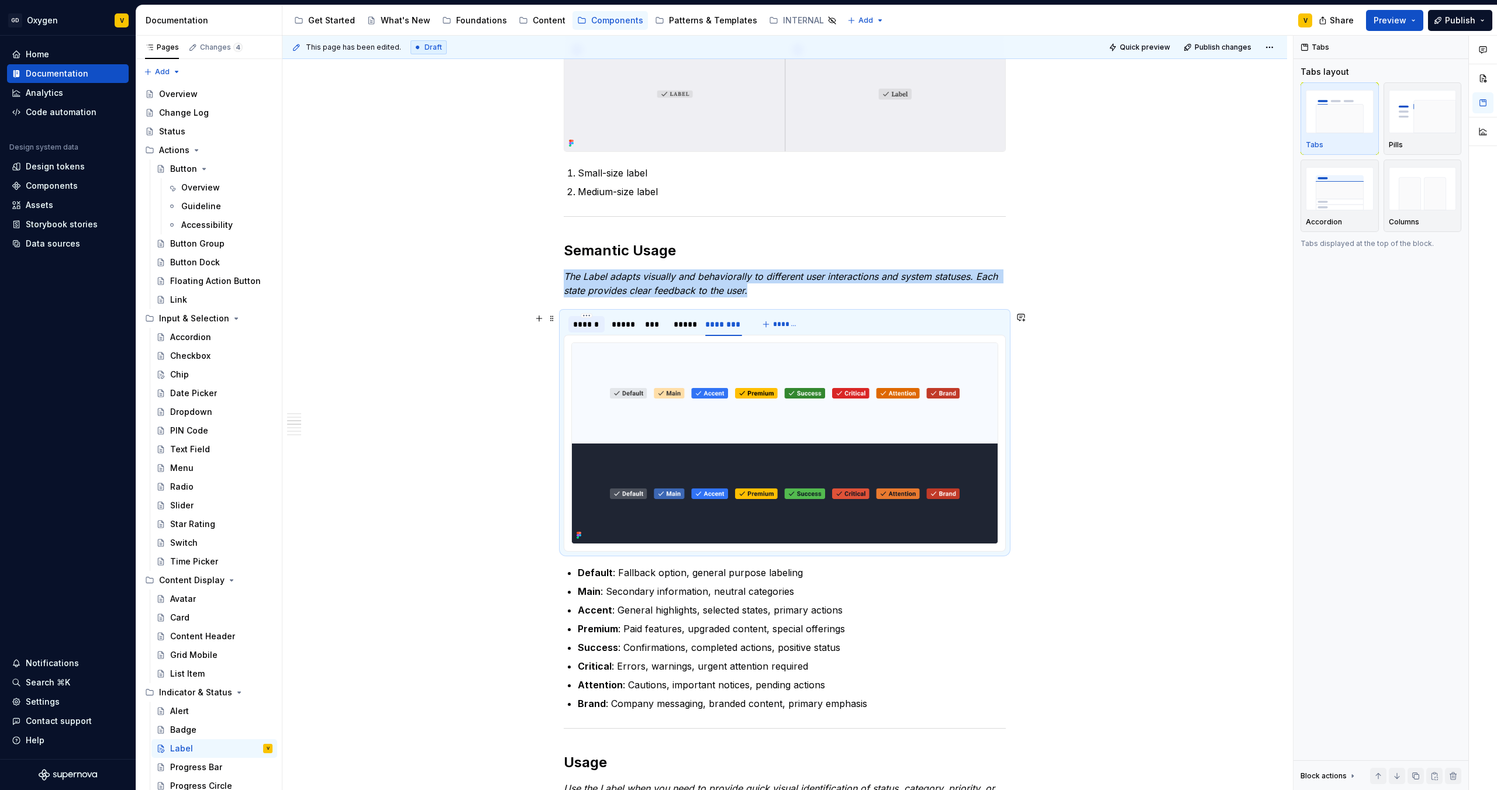
click at [584, 325] on div "******" at bounding box center [586, 325] width 27 height 12
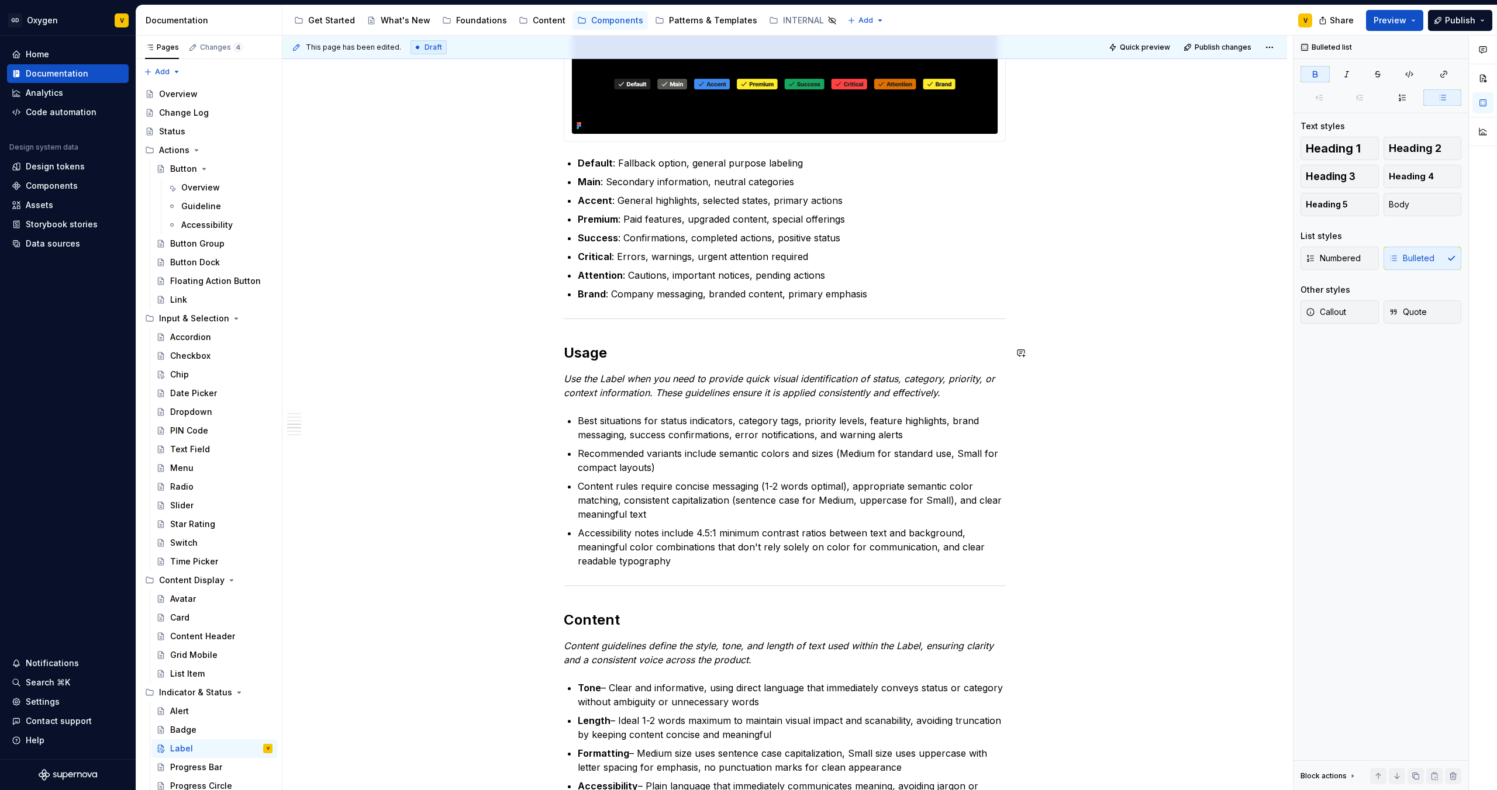
scroll to position [954, 0]
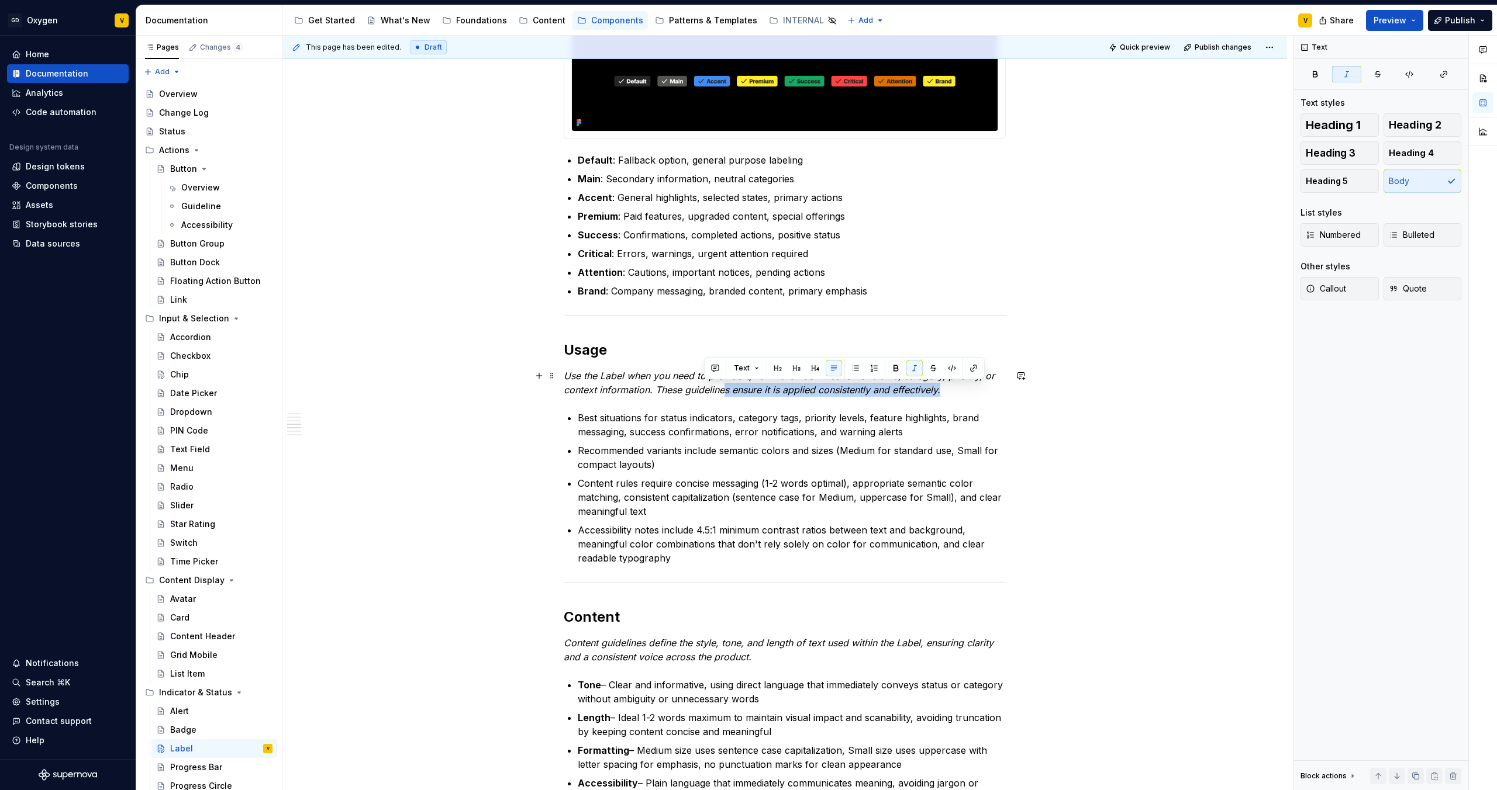
drag, startPoint x: 938, startPoint y: 391, endPoint x: 676, endPoint y: 389, distance: 261.9
click at [700, 389] on em "Use the Label when you need to provide quick visual identification of status, c…" at bounding box center [781, 383] width 434 height 26
click at [676, 389] on em "Use the Label when you need to provide quick visual identification of status, c…" at bounding box center [781, 383] width 434 height 26
click at [716, 390] on em "Use the Label when you need to provide quick visual identification of status, c…" at bounding box center [781, 383] width 434 height 26
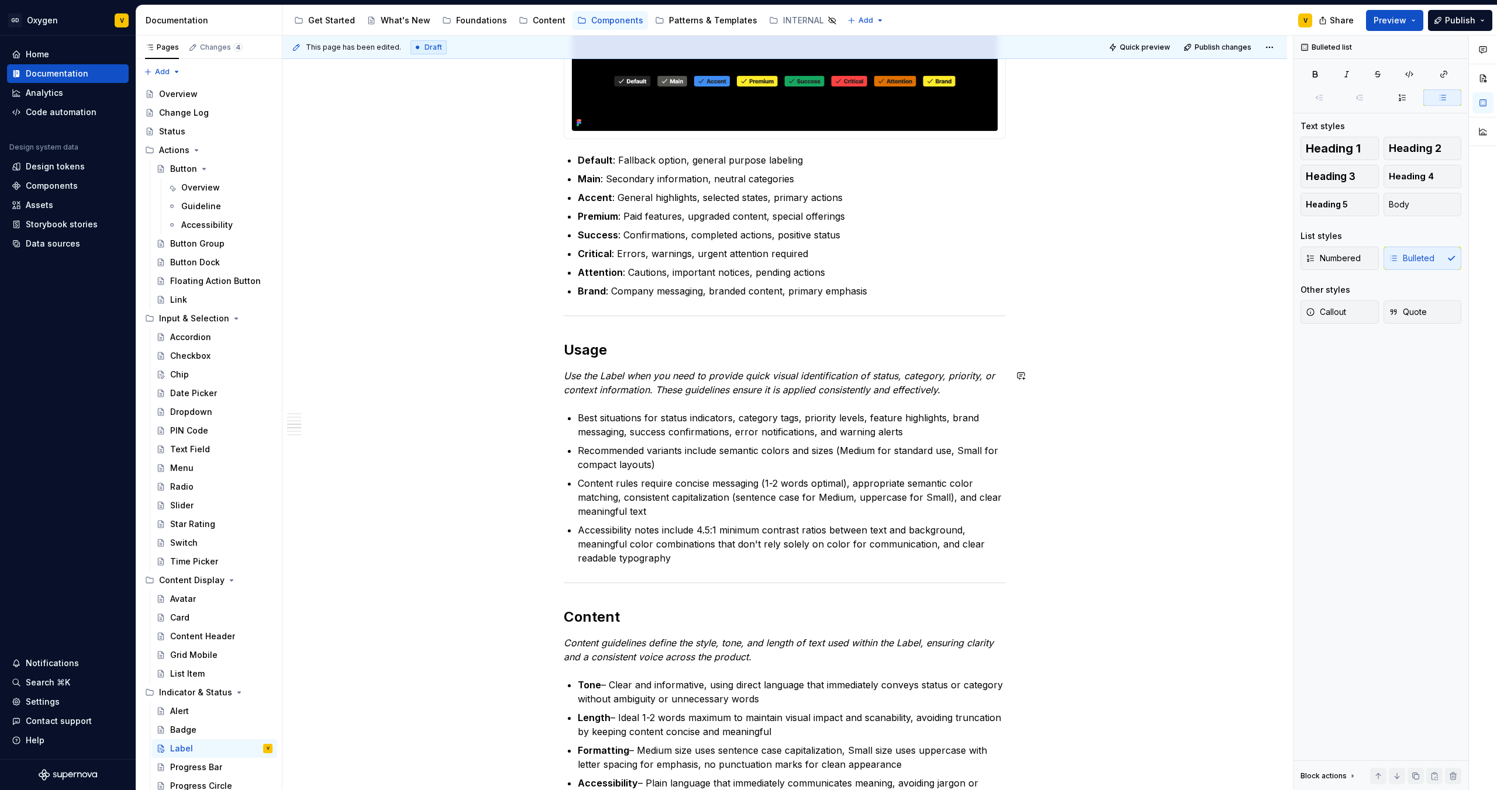
click at [963, 397] on div "Anatomy The Label is made up of several parts that work together to create its …" at bounding box center [785, 493] width 442 height 2382
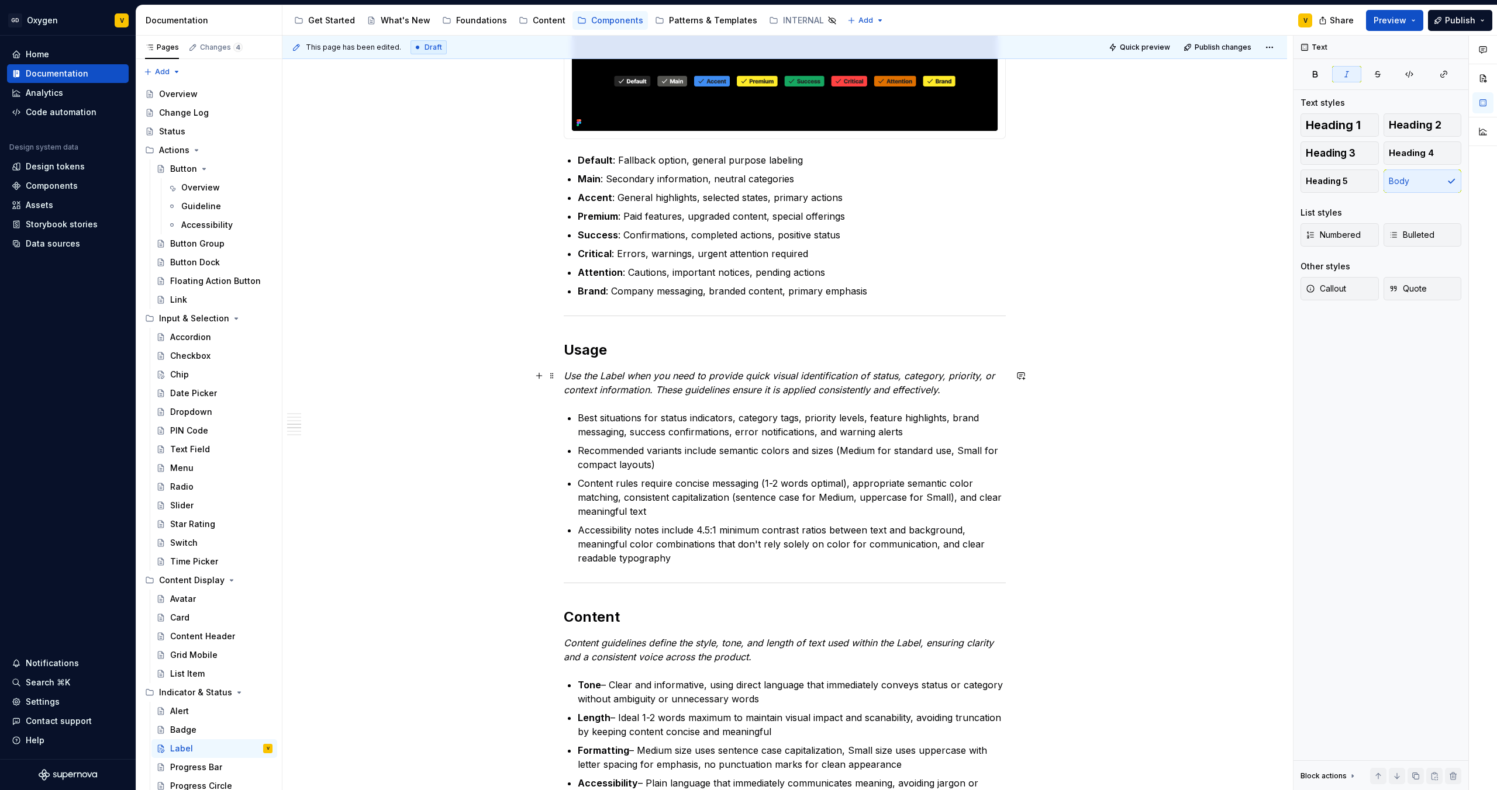
click at [958, 389] on p "Use the Label when you need to provide quick visual identification of status, c…" at bounding box center [785, 383] width 442 height 28
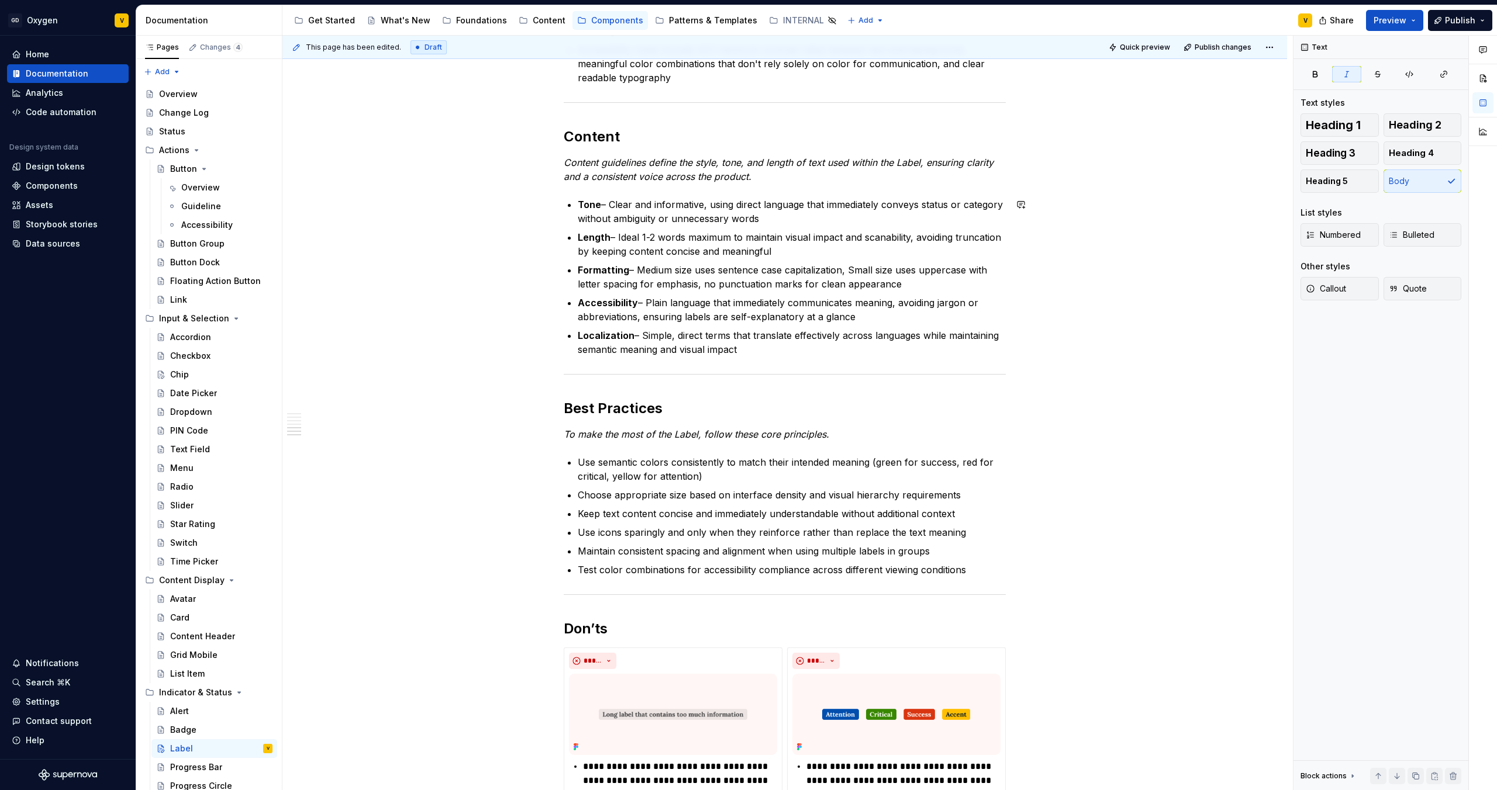
scroll to position [1453, 0]
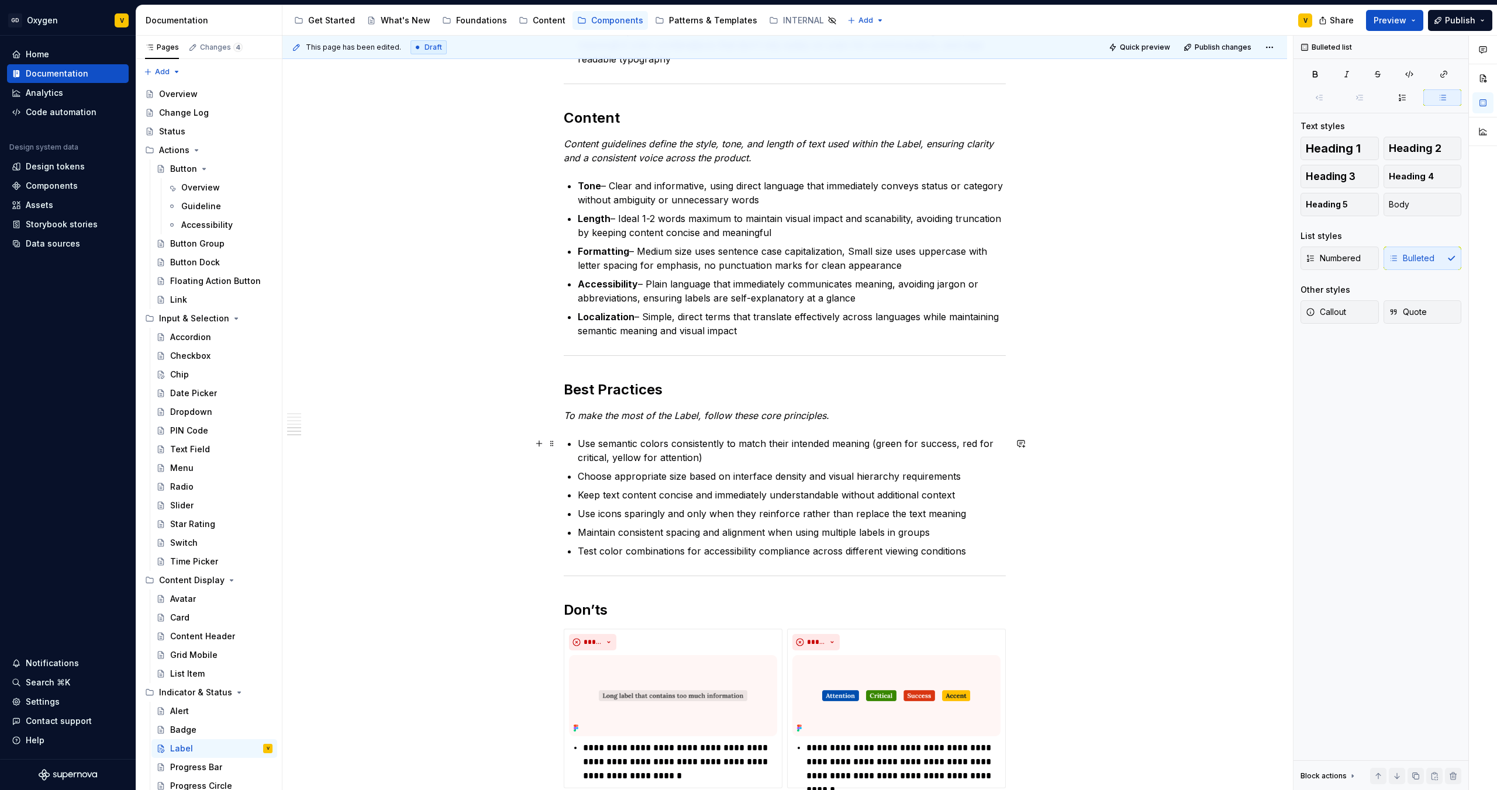
click at [764, 452] on p "Use semantic colors consistently to match their intended meaning (green for suc…" at bounding box center [792, 451] width 428 height 28
click at [616, 477] on p "Choose appropriate size based on interface density and visual hierarchy require…" at bounding box center [792, 476] width 428 height 14
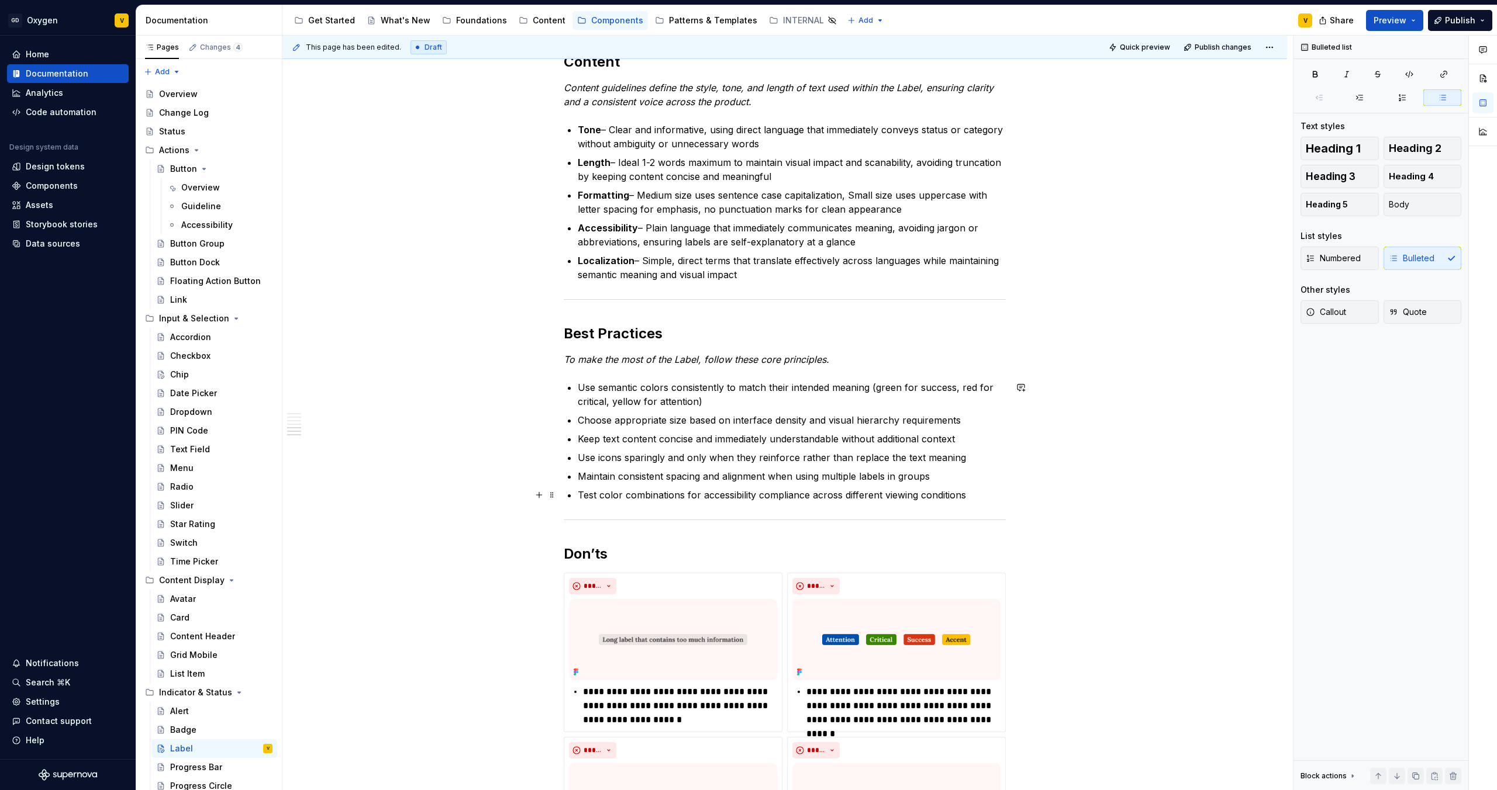
scroll to position [1524, 0]
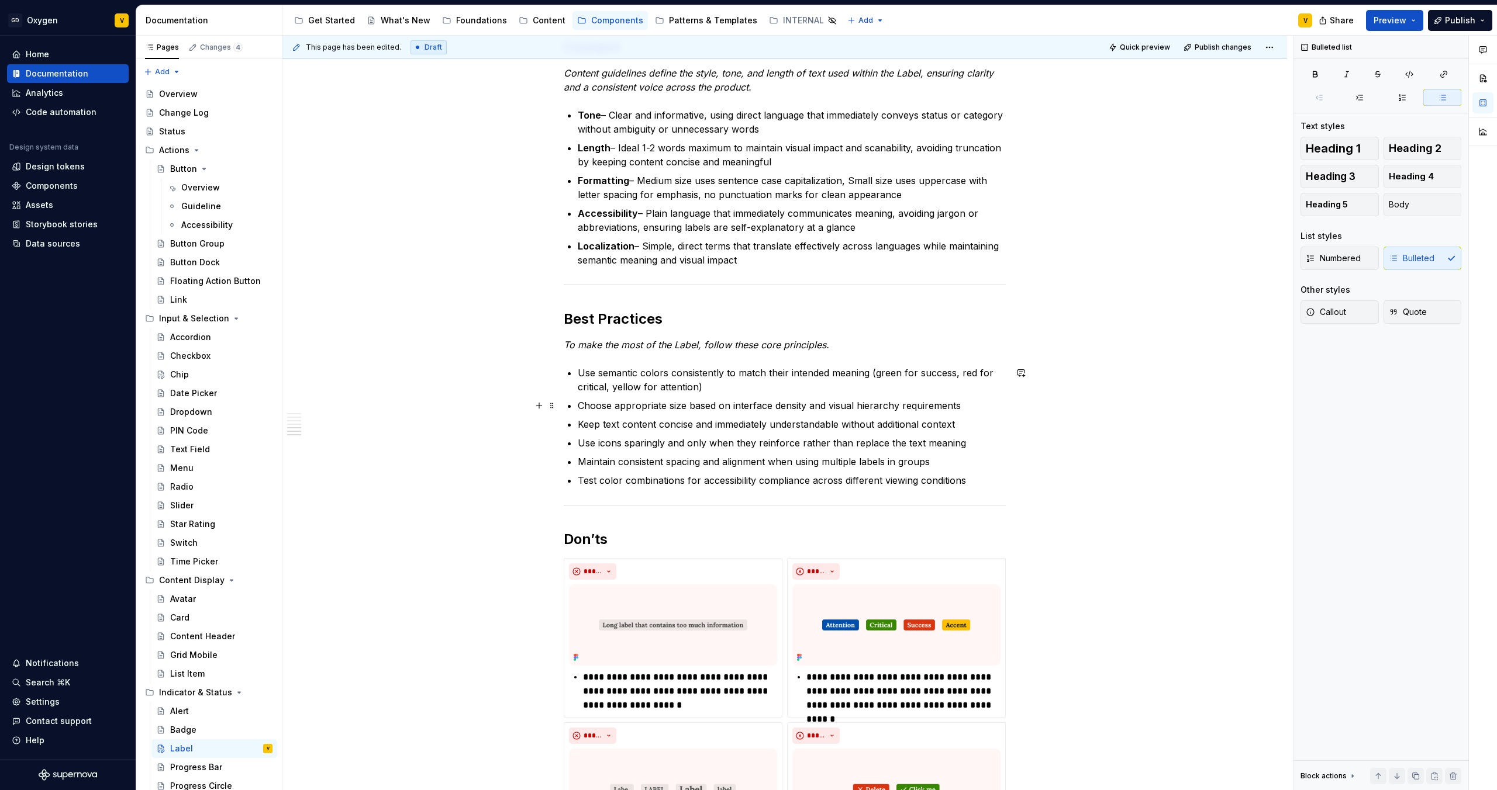
click at [840, 409] on p "Choose appropriate size based on interface density and visual hierarchy require…" at bounding box center [792, 406] width 428 height 14
click at [962, 409] on p "Choose appropriate size based on interface density and visual hierarchy require…" at bounding box center [792, 406] width 428 height 14
click at [642, 444] on p "Use icons sparingly and only when they reinforce rather than replace the text m…" at bounding box center [792, 443] width 428 height 14
click at [966, 444] on p "Use icons sparingly and only when they reinforce rather than replace the text m…" at bounding box center [792, 443] width 428 height 14
click at [937, 465] on p "Maintain consistent spacing and alignment when using multiple labels in groups" at bounding box center [792, 462] width 428 height 14
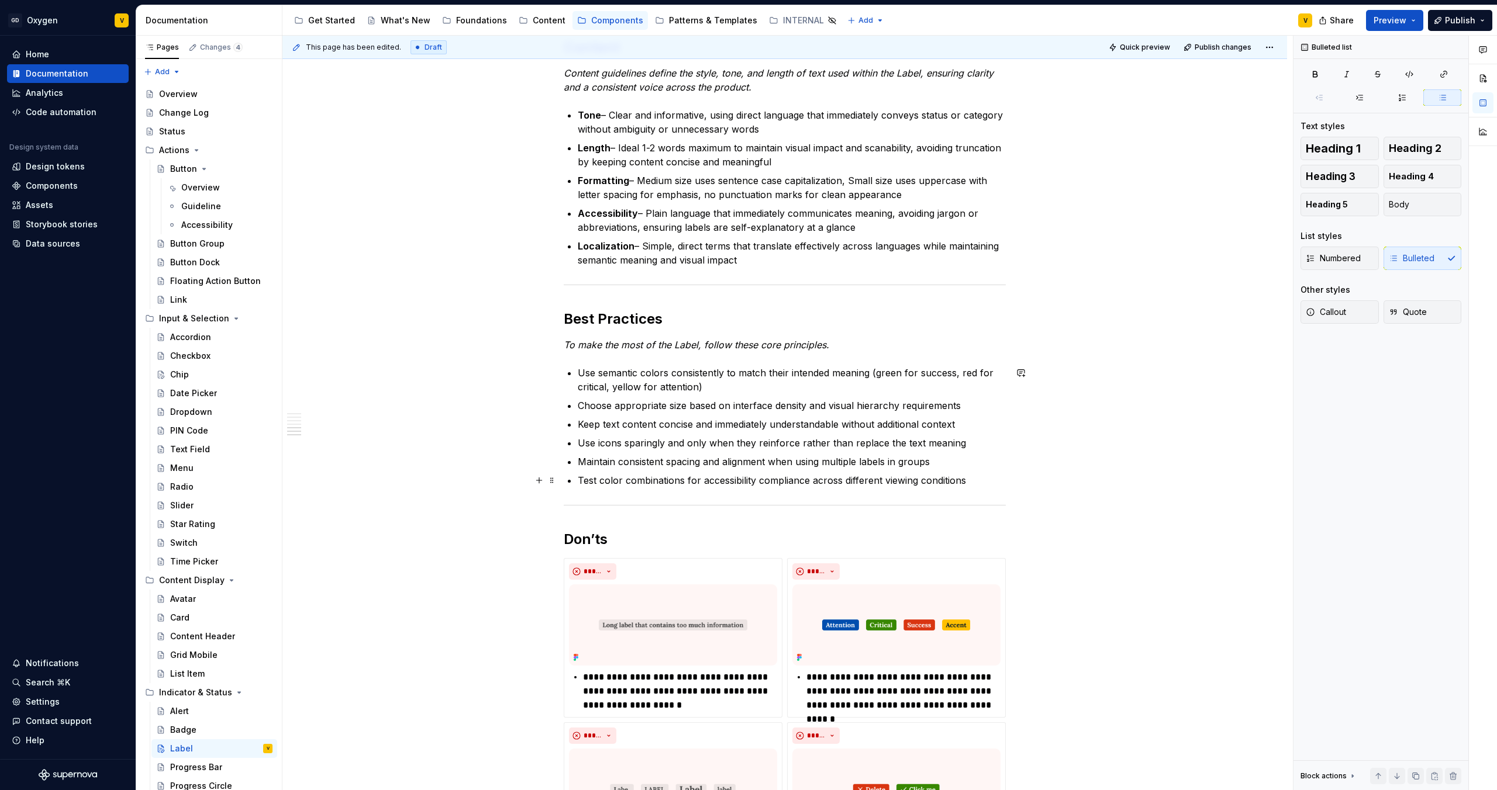
click at [973, 481] on p "Test color combinations for accessibility compliance across different viewing c…" at bounding box center [792, 481] width 428 height 14
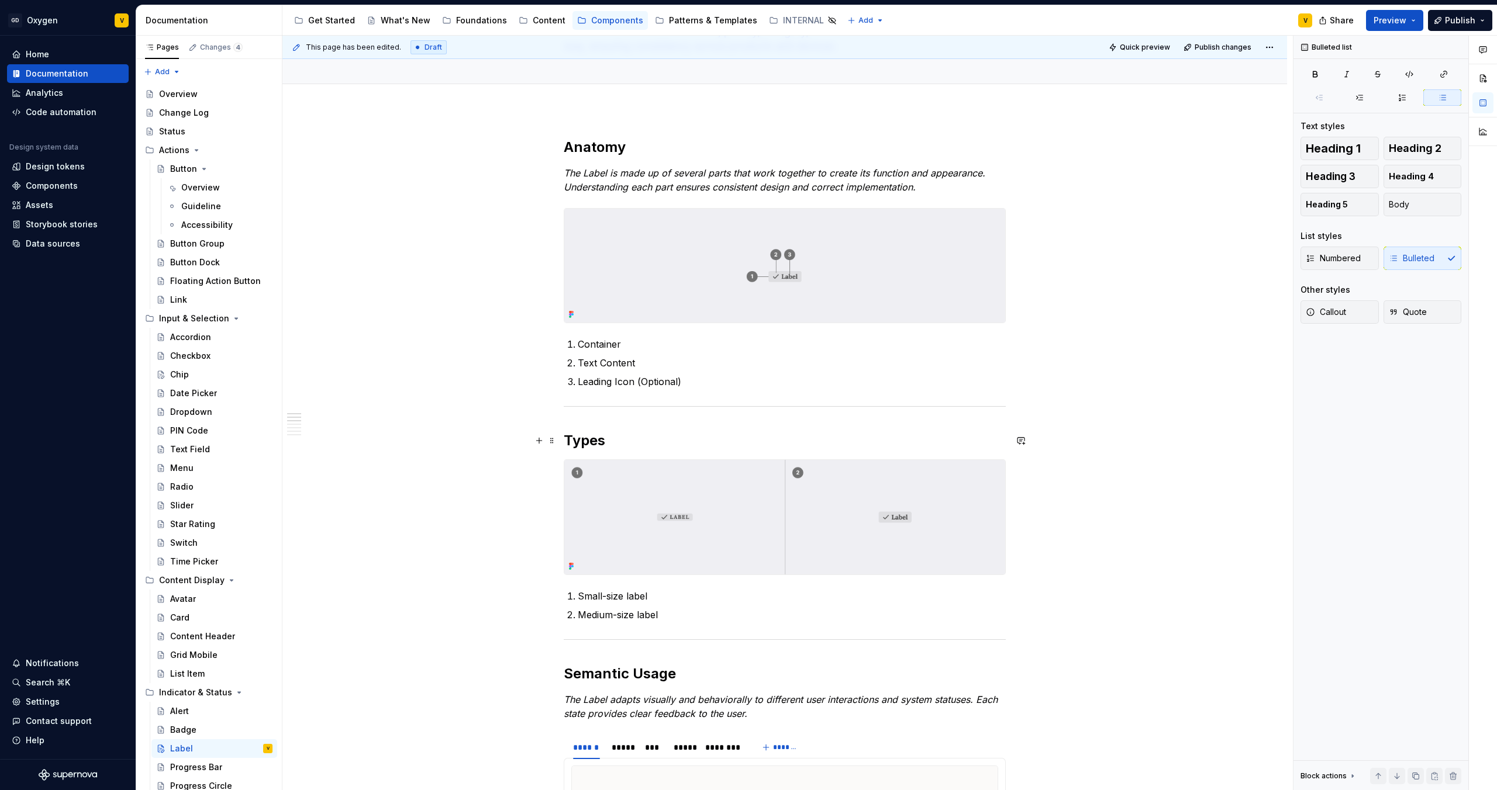
scroll to position [0, 0]
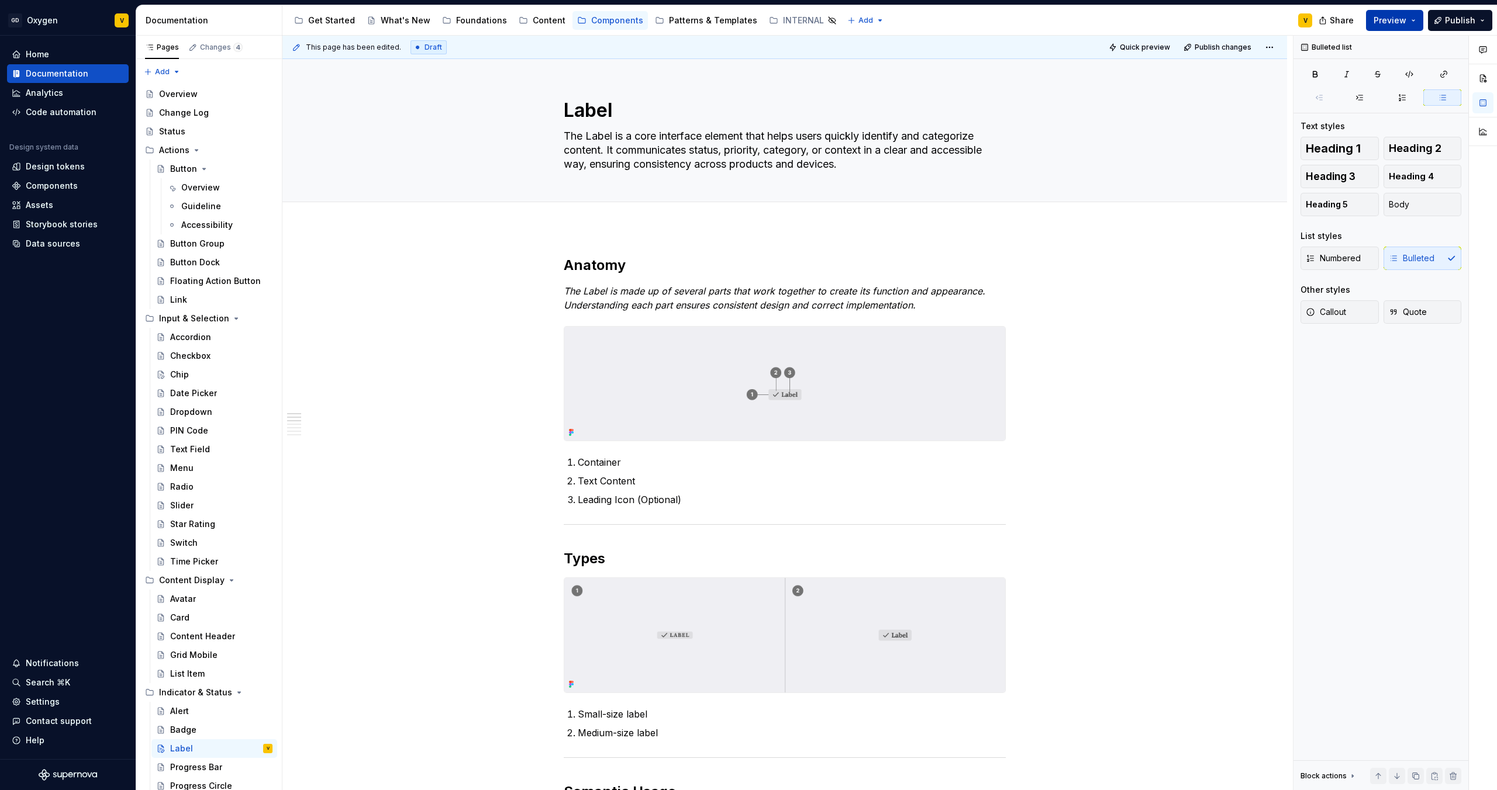
click at [1186, 26] on span "Preview" at bounding box center [1389, 21] width 33 height 12
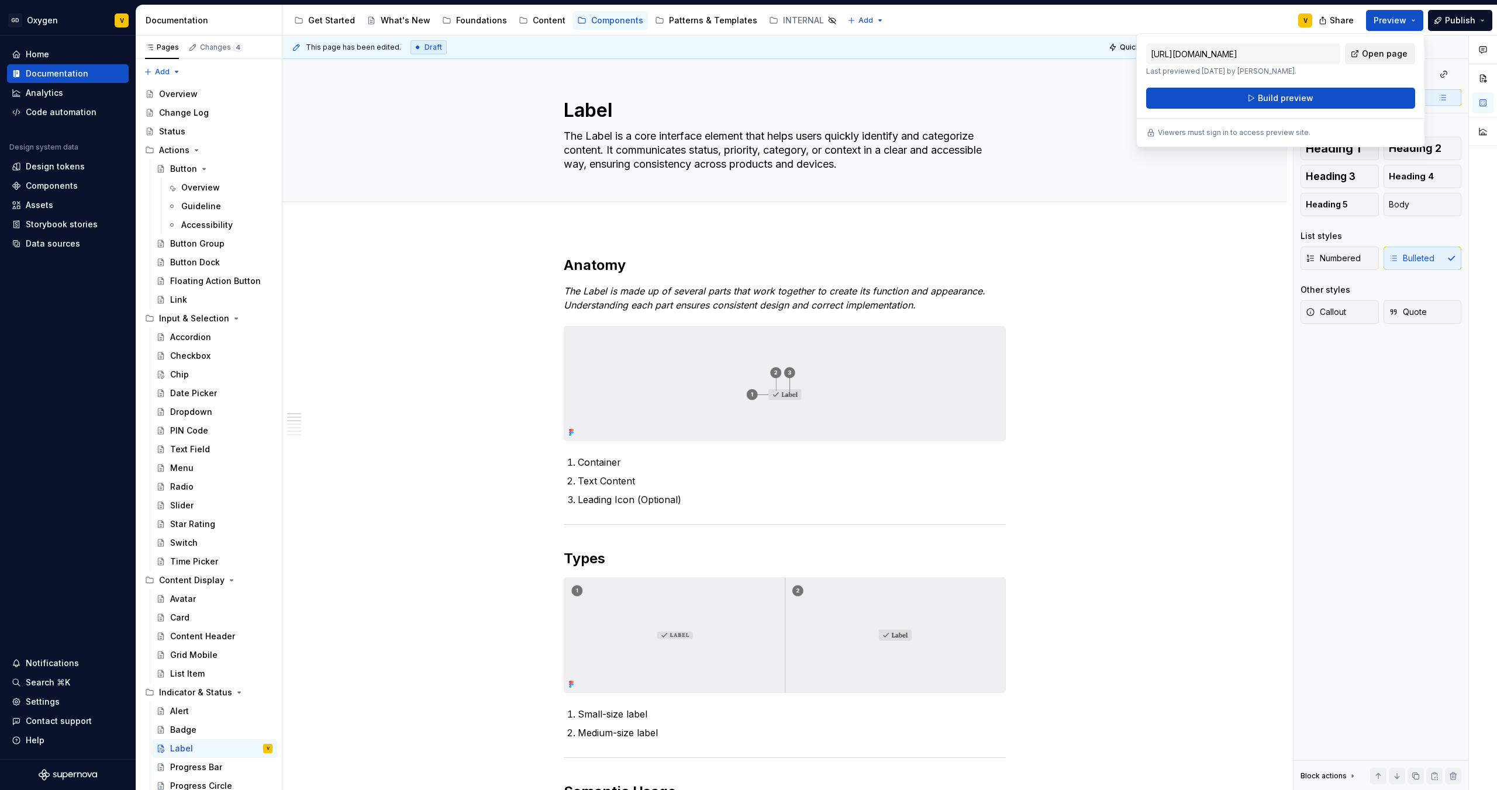
click at [1186, 57] on link "Open page" at bounding box center [1380, 53] width 70 height 21
click at [1186, 348] on div "This page has been edited. Draft Quick preview Publish changes Label The Label …" at bounding box center [787, 413] width 1010 height 755
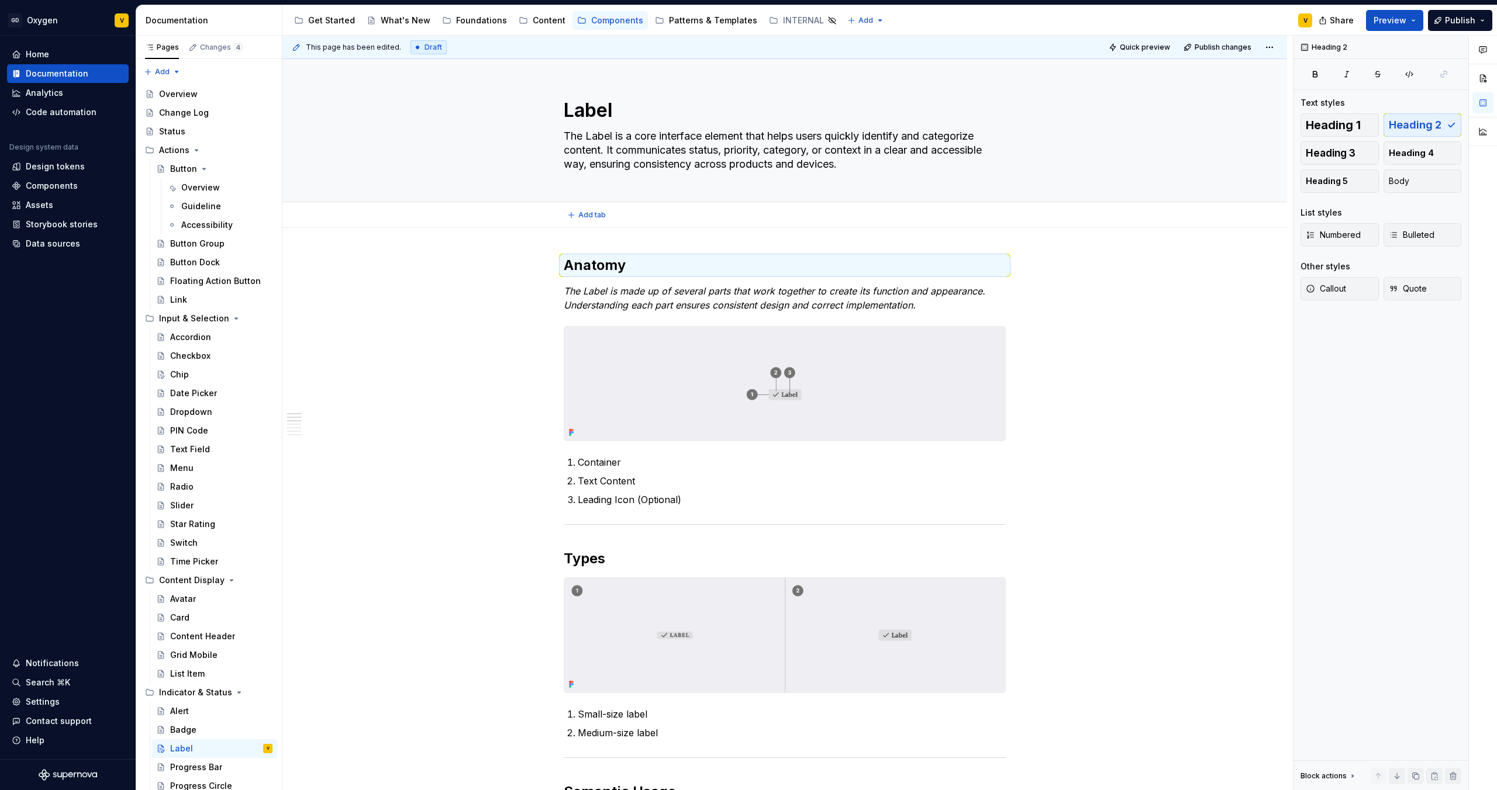
click at [742, 225] on div "Add tab" at bounding box center [784, 215] width 1004 height 26
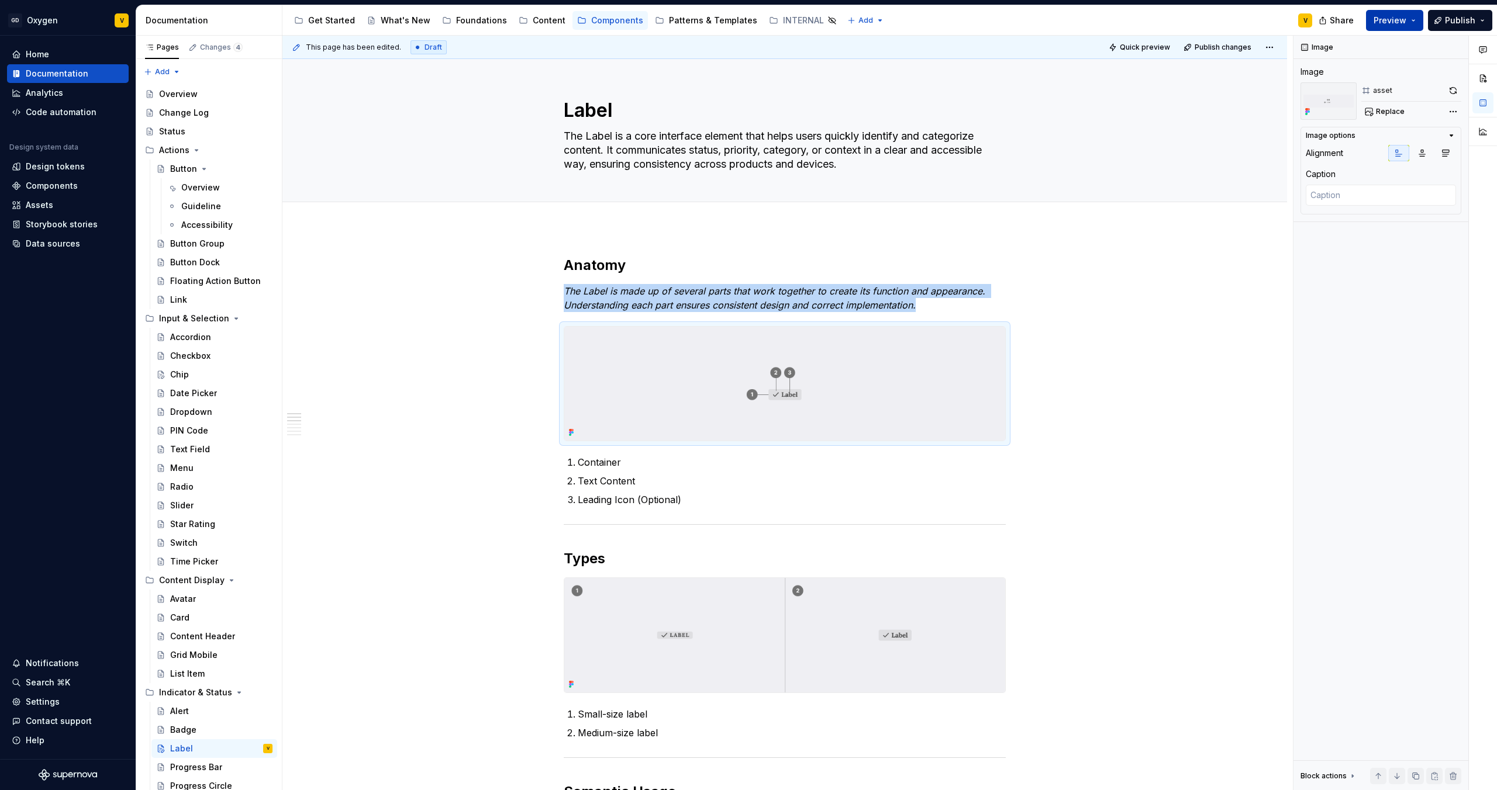
click at [1186, 20] on span "Preview" at bounding box center [1389, 21] width 33 height 12
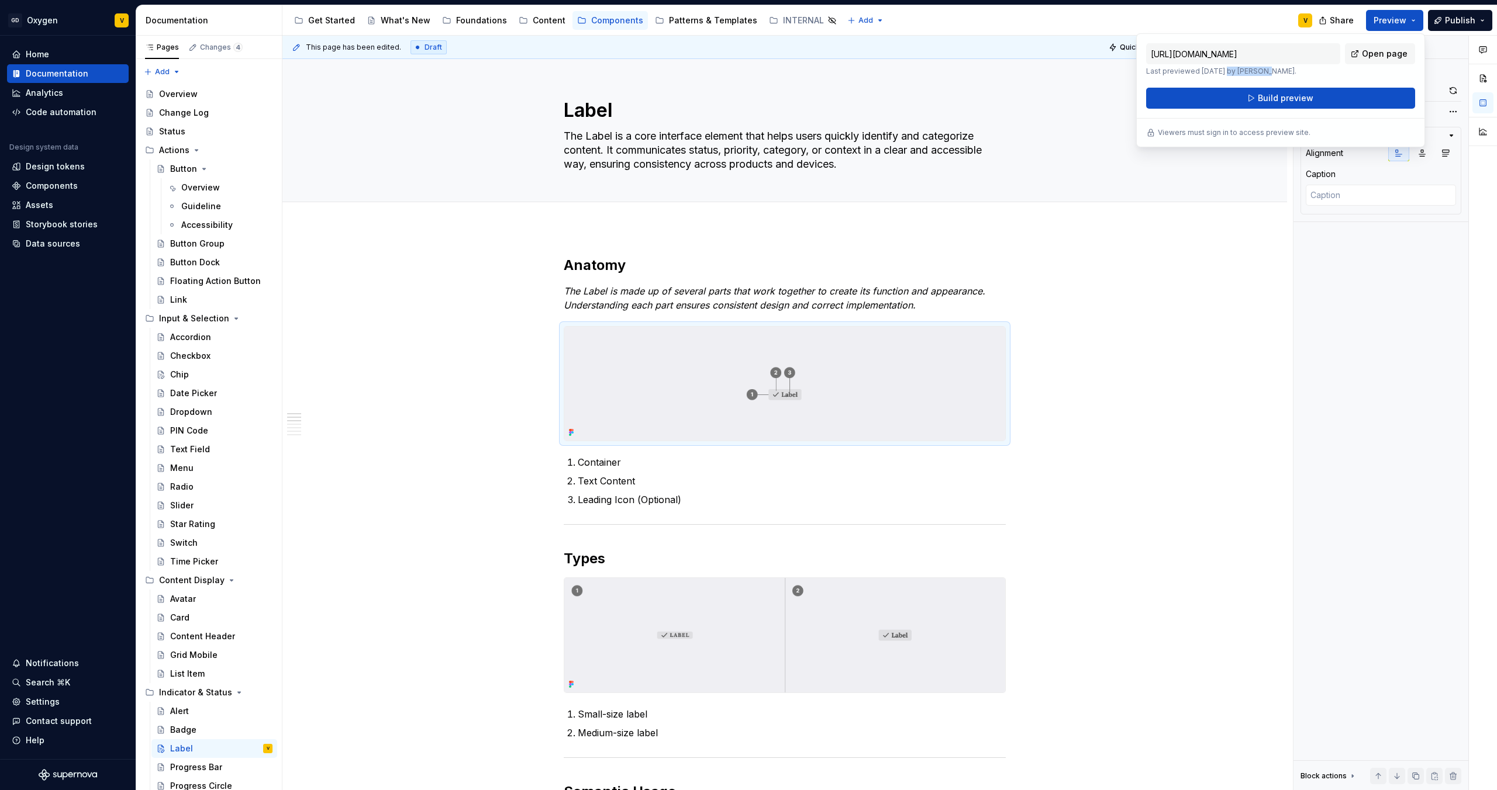
drag, startPoint x: 1223, startPoint y: 72, endPoint x: 1265, endPoint y: 71, distance: 41.5
click at [1186, 71] on p "Last previewed [DATE] by [PERSON_NAME]." at bounding box center [1243, 71] width 194 height 9
click at [1186, 99] on span "Build preview" at bounding box center [1286, 98] width 56 height 12
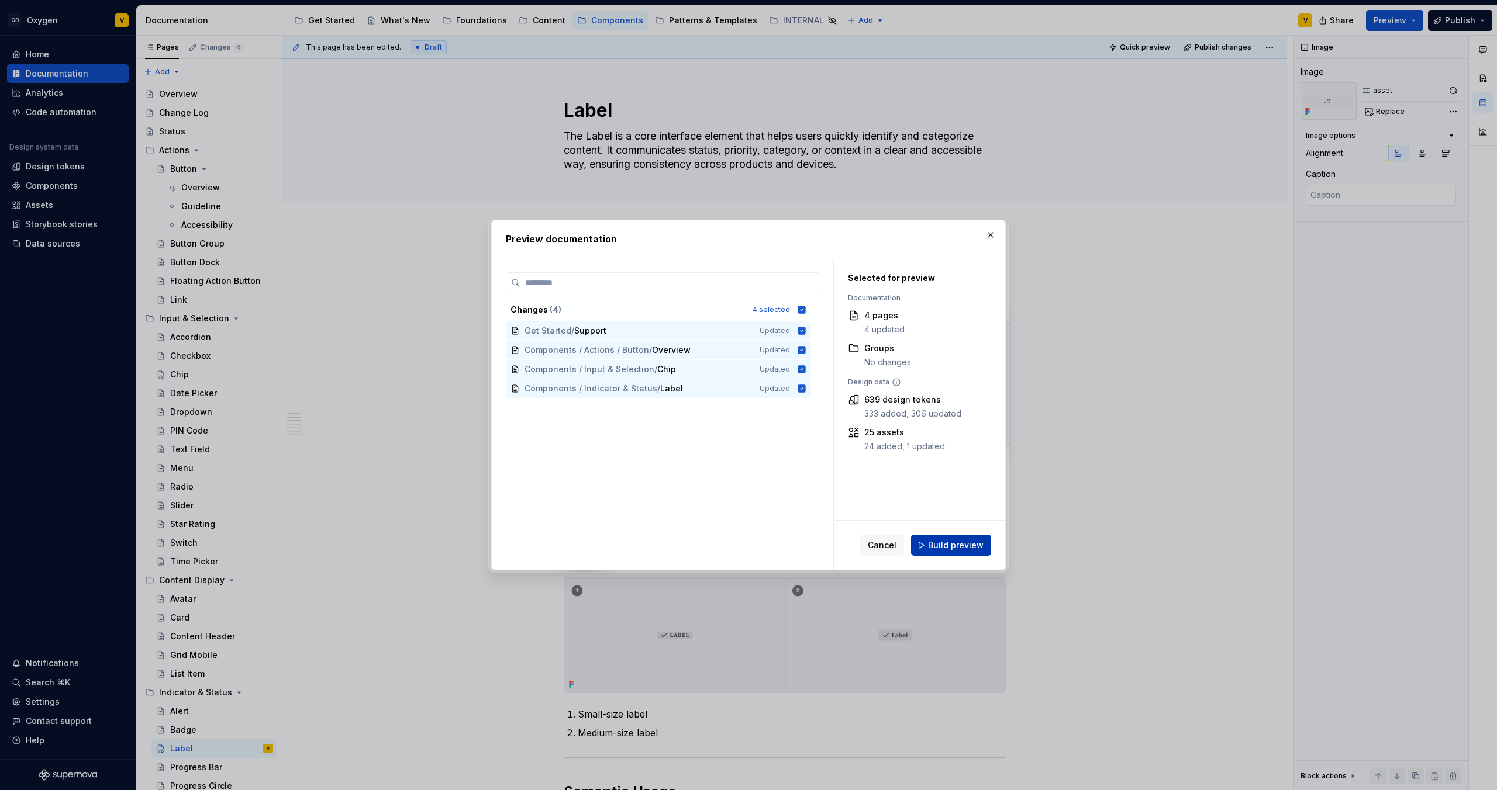
click at [966, 547] on span "Build preview" at bounding box center [956, 546] width 56 height 12
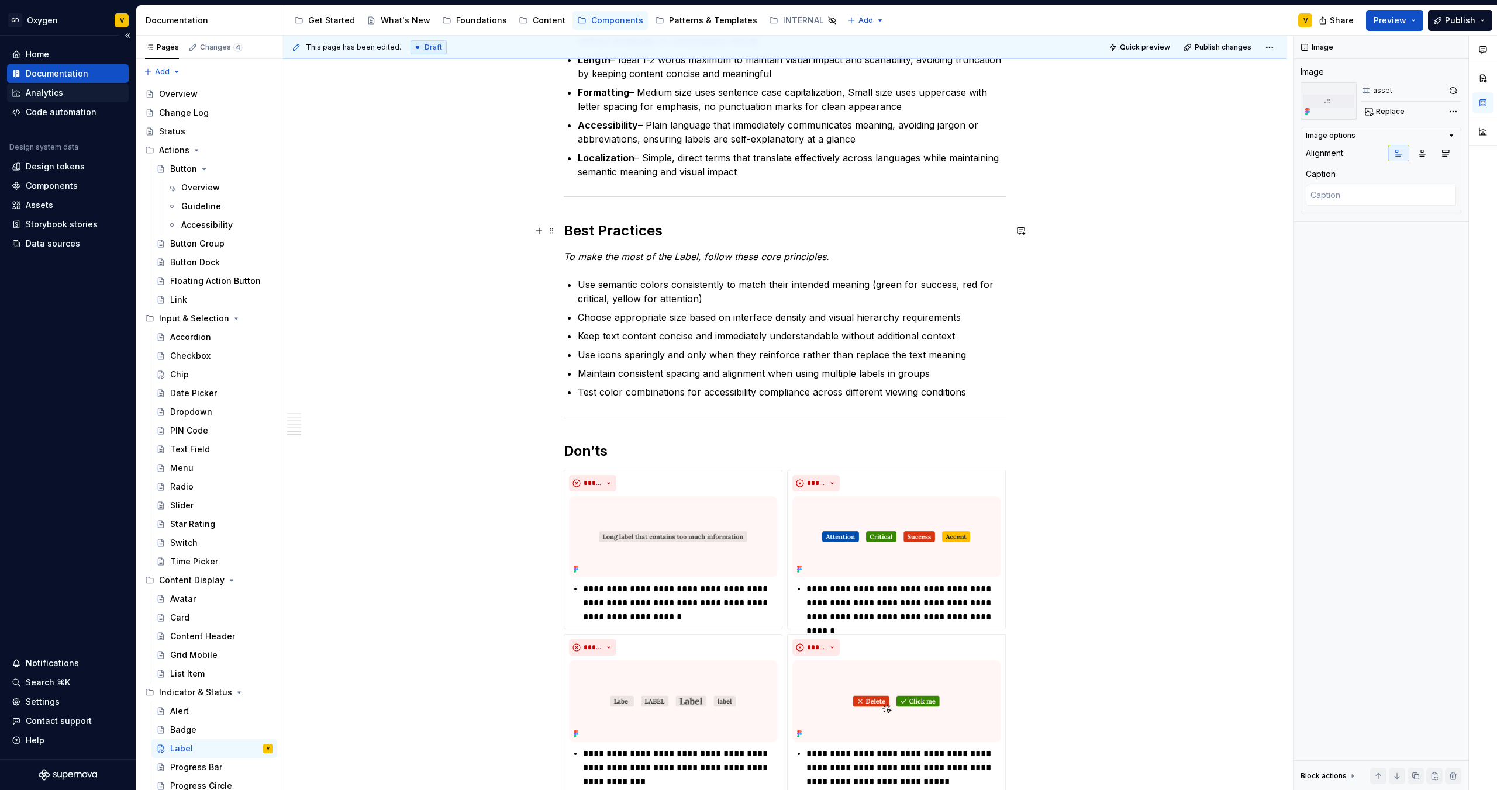
scroll to position [1803, 0]
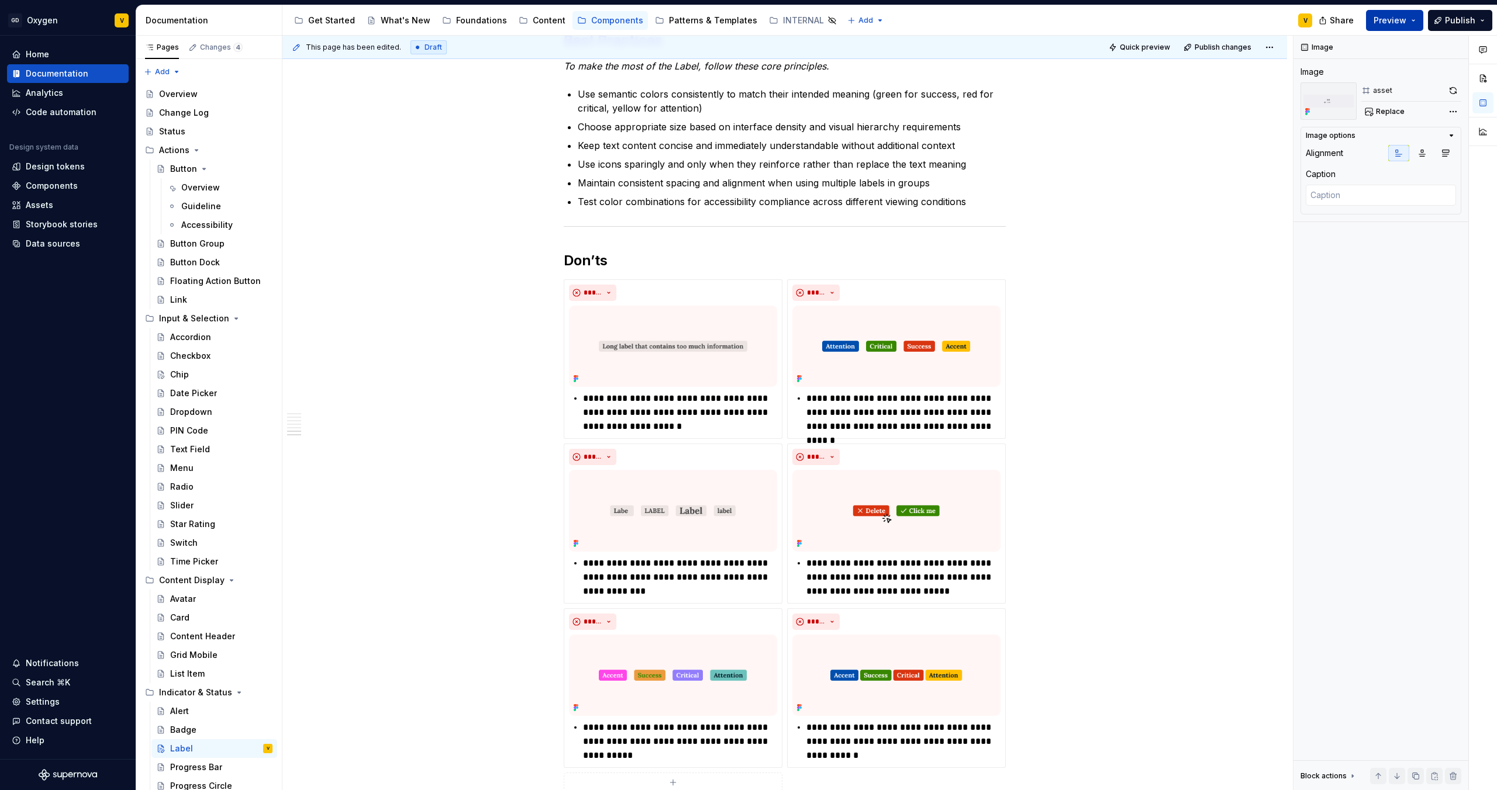
click at [1186, 23] on button "Preview" at bounding box center [1394, 20] width 57 height 21
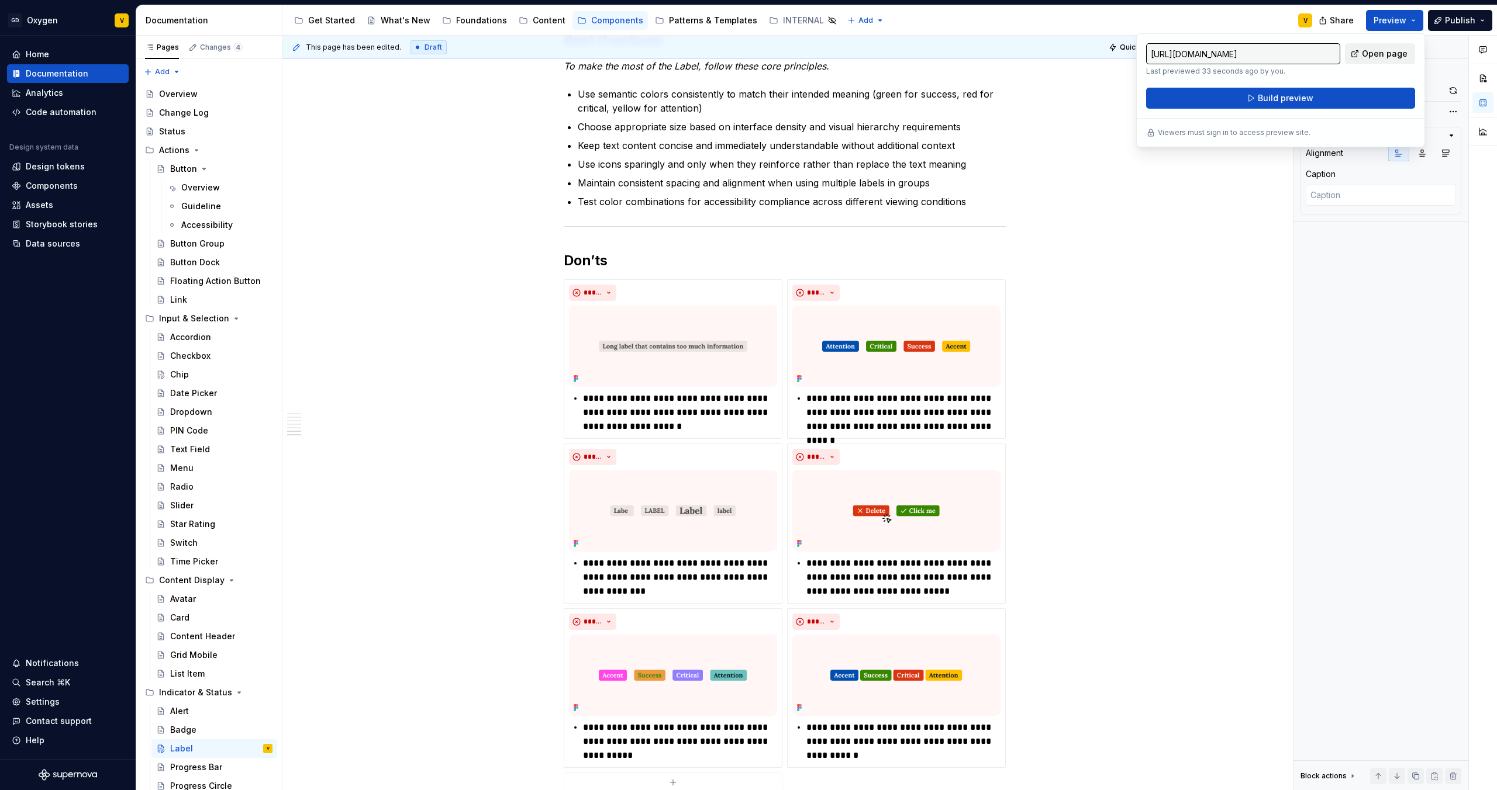
click at [1186, 56] on span "Open page" at bounding box center [1385, 54] width 46 height 12
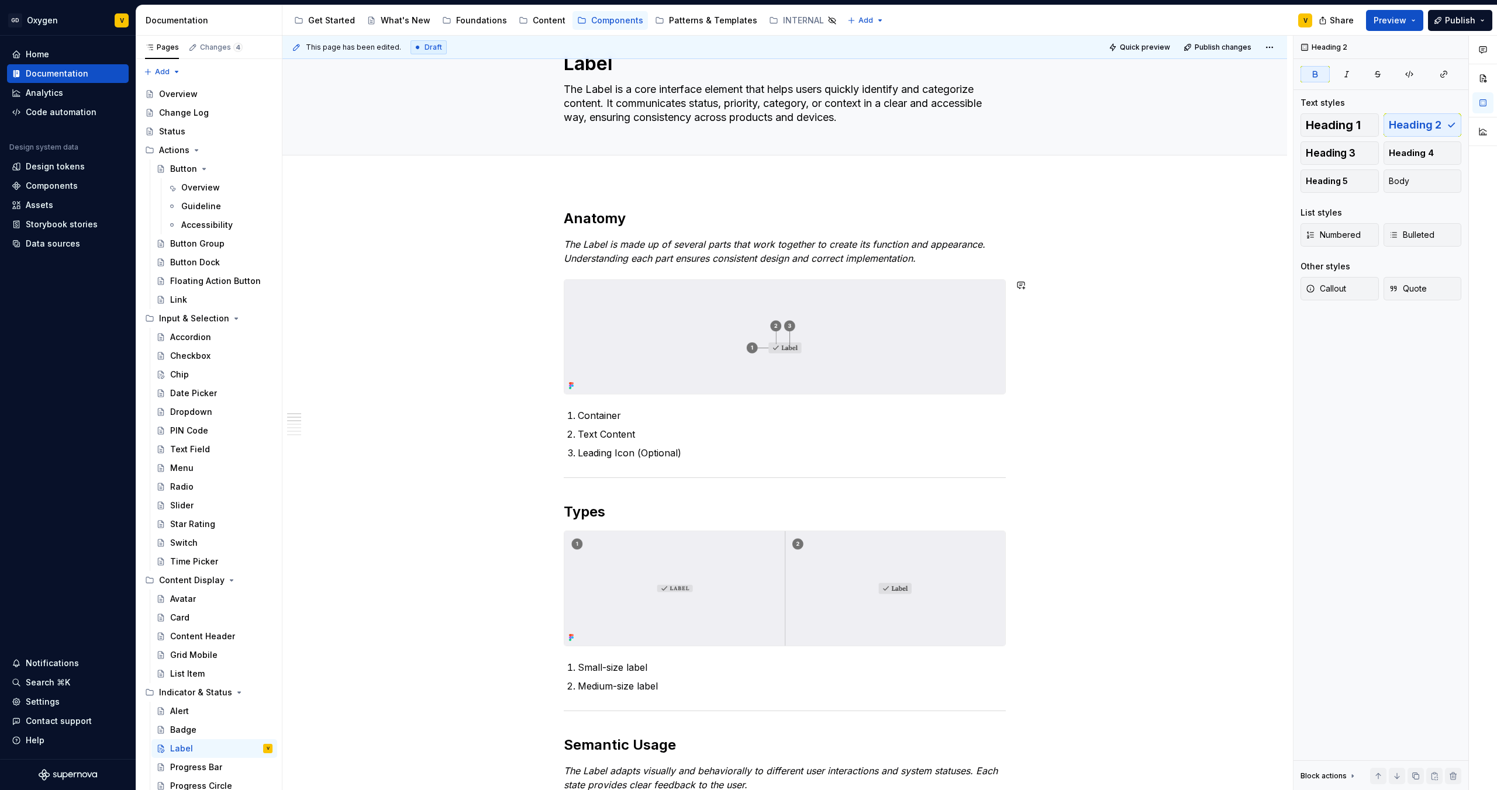
scroll to position [0, 0]
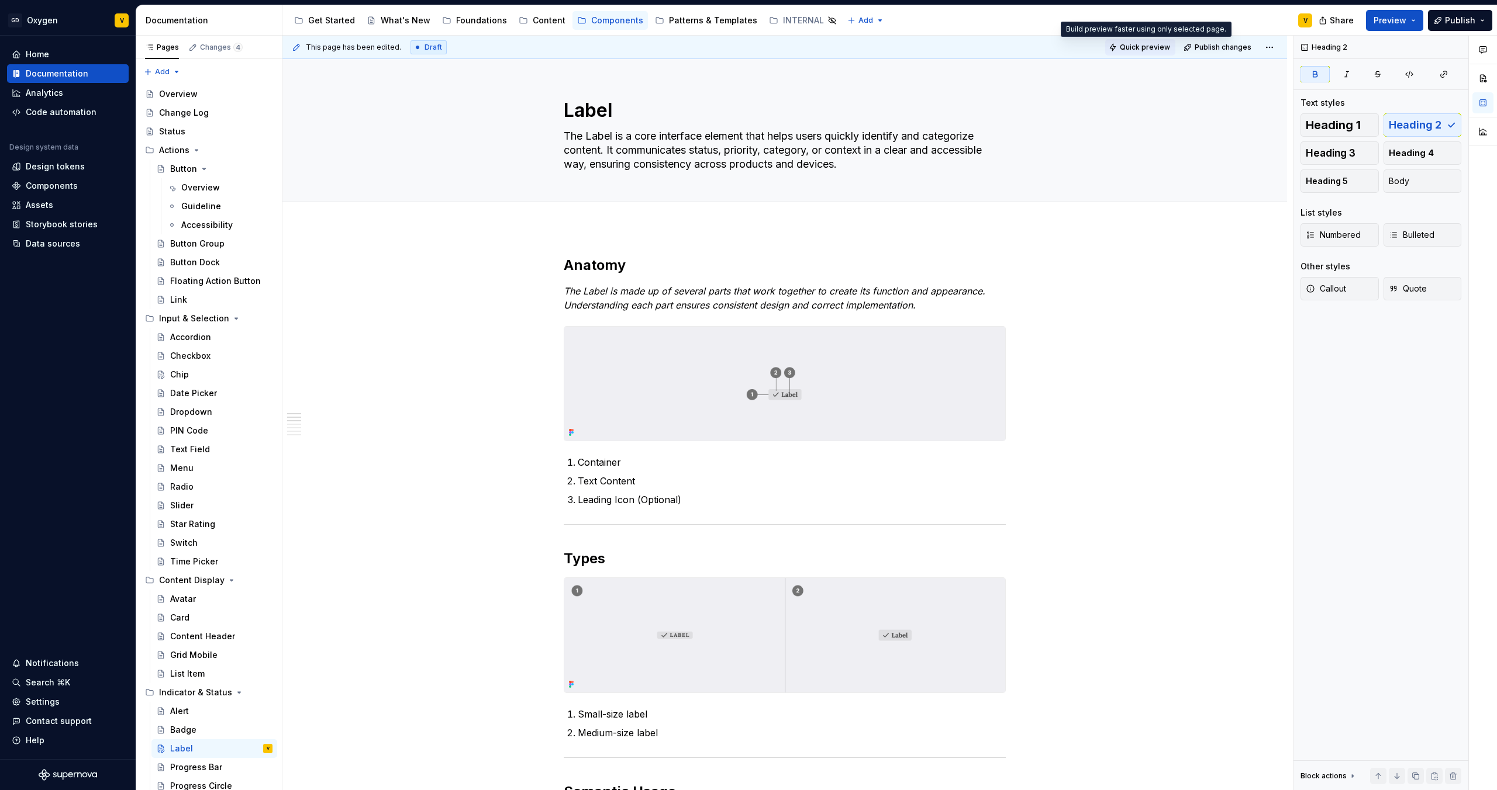
click at [1153, 50] on span "Quick preview" at bounding box center [1145, 47] width 50 height 9
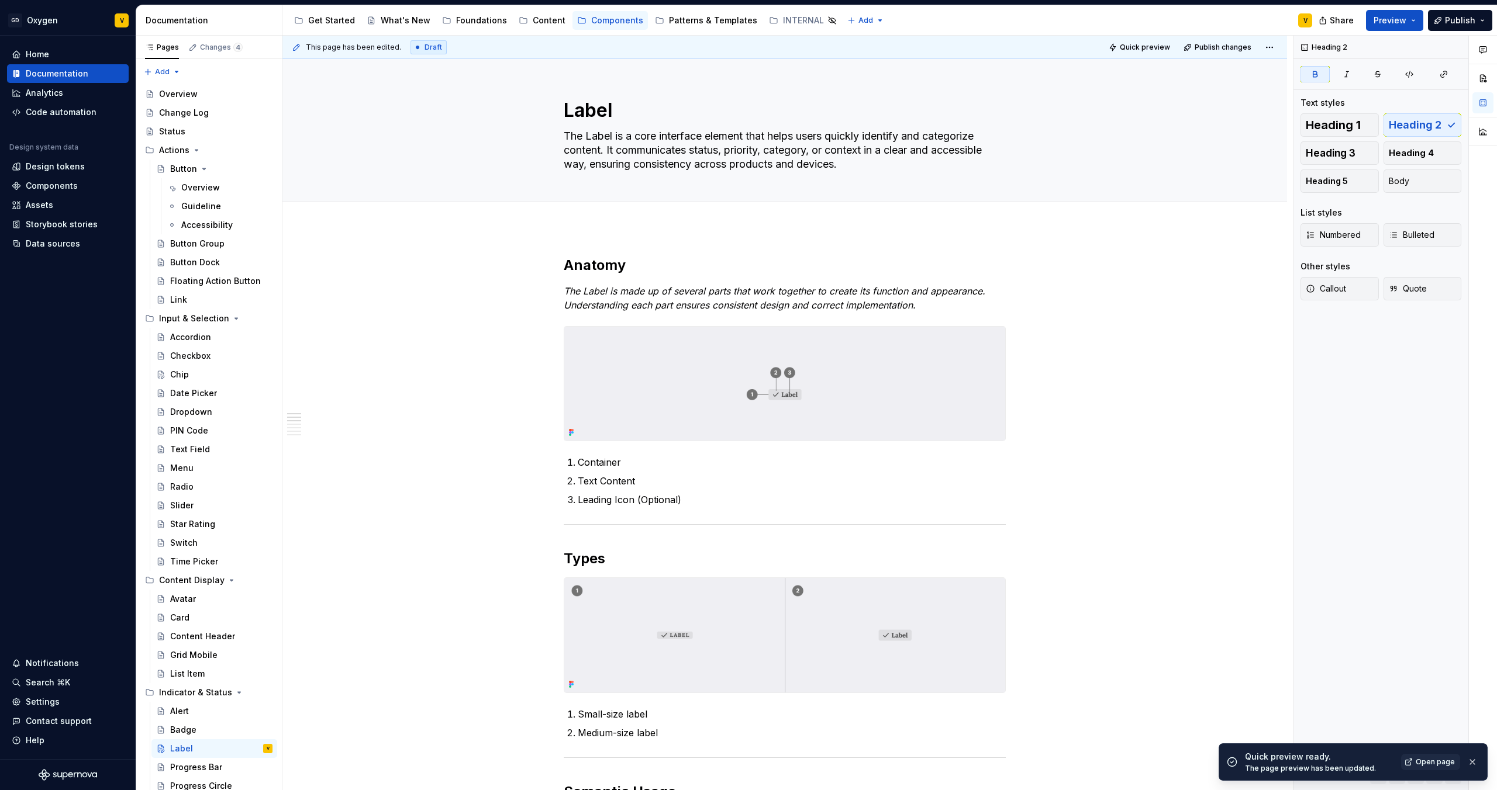
click at [1186, 650] on div "Quick preview ready." at bounding box center [1319, 757] width 149 height 12
click at [1186, 650] on span "Open page" at bounding box center [1434, 762] width 39 height 9
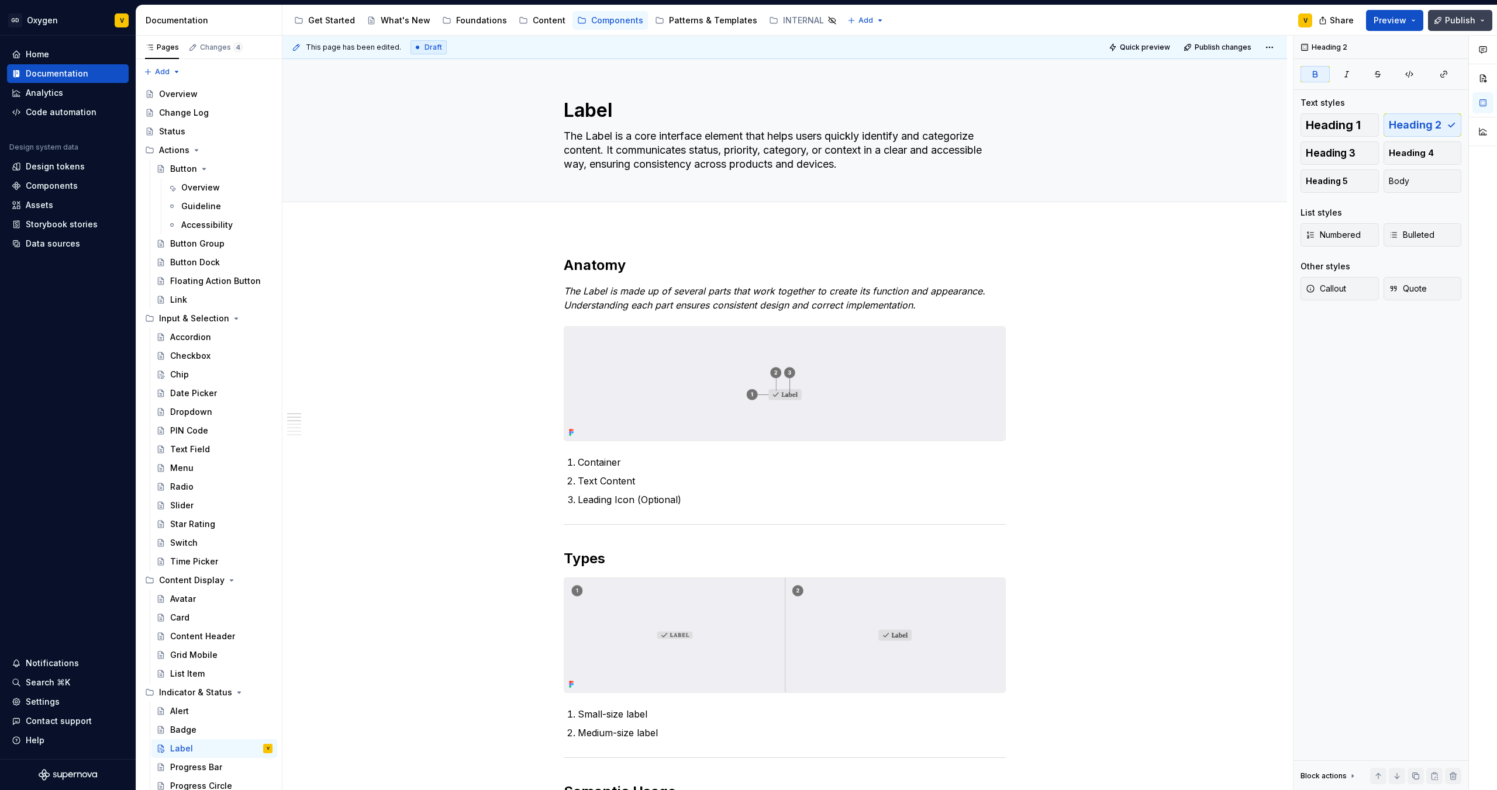
click at [1186, 26] on button "Publish" at bounding box center [1460, 20] width 64 height 21
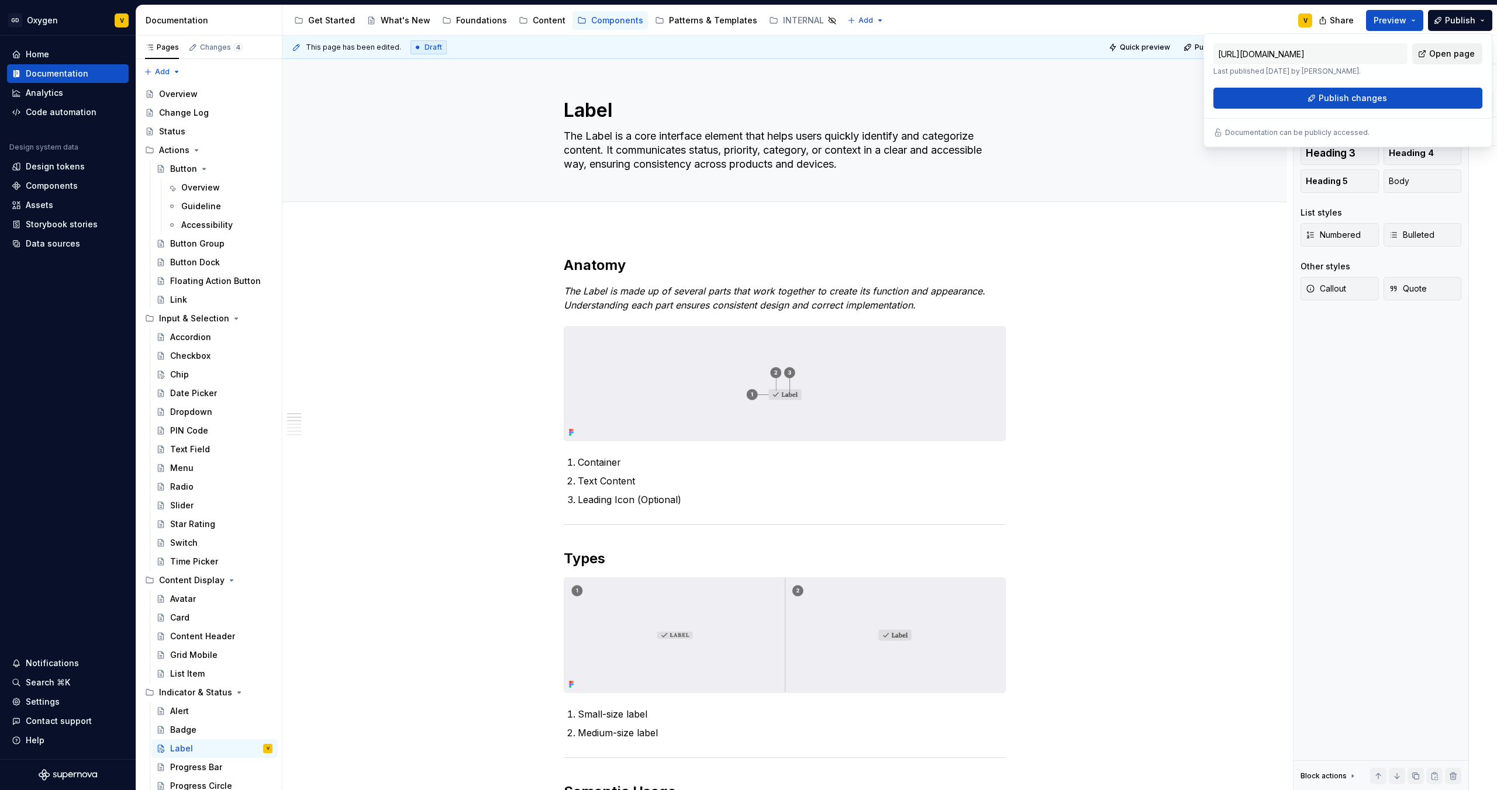
click at [1186, 51] on span "Open page" at bounding box center [1452, 54] width 46 height 12
click at [1186, 423] on div "Heading 2 Text styles Heading 1 Heading 2 Heading 3 Heading 4 Heading 5 Body Li…" at bounding box center [1380, 413] width 175 height 755
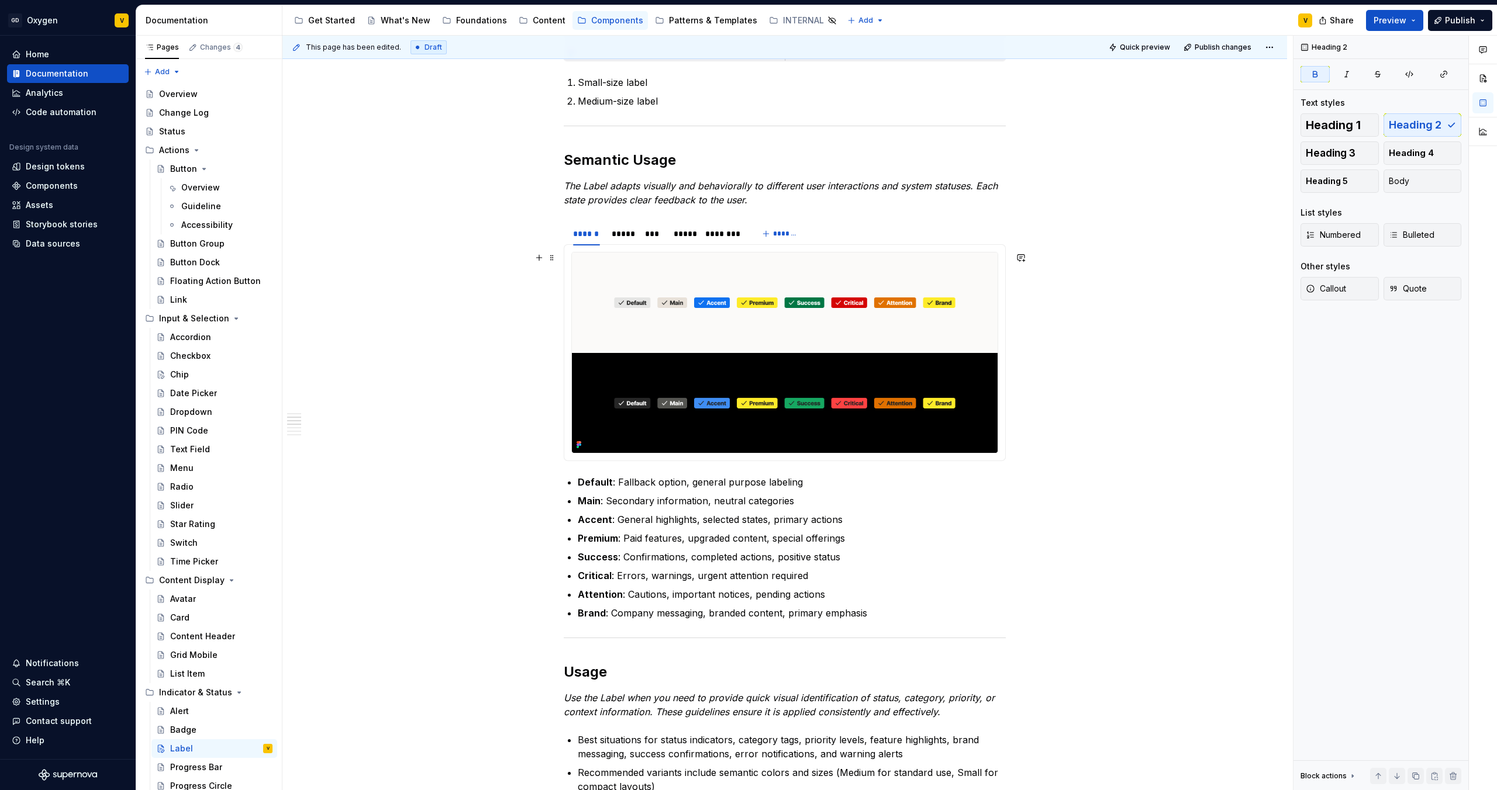
scroll to position [841, 0]
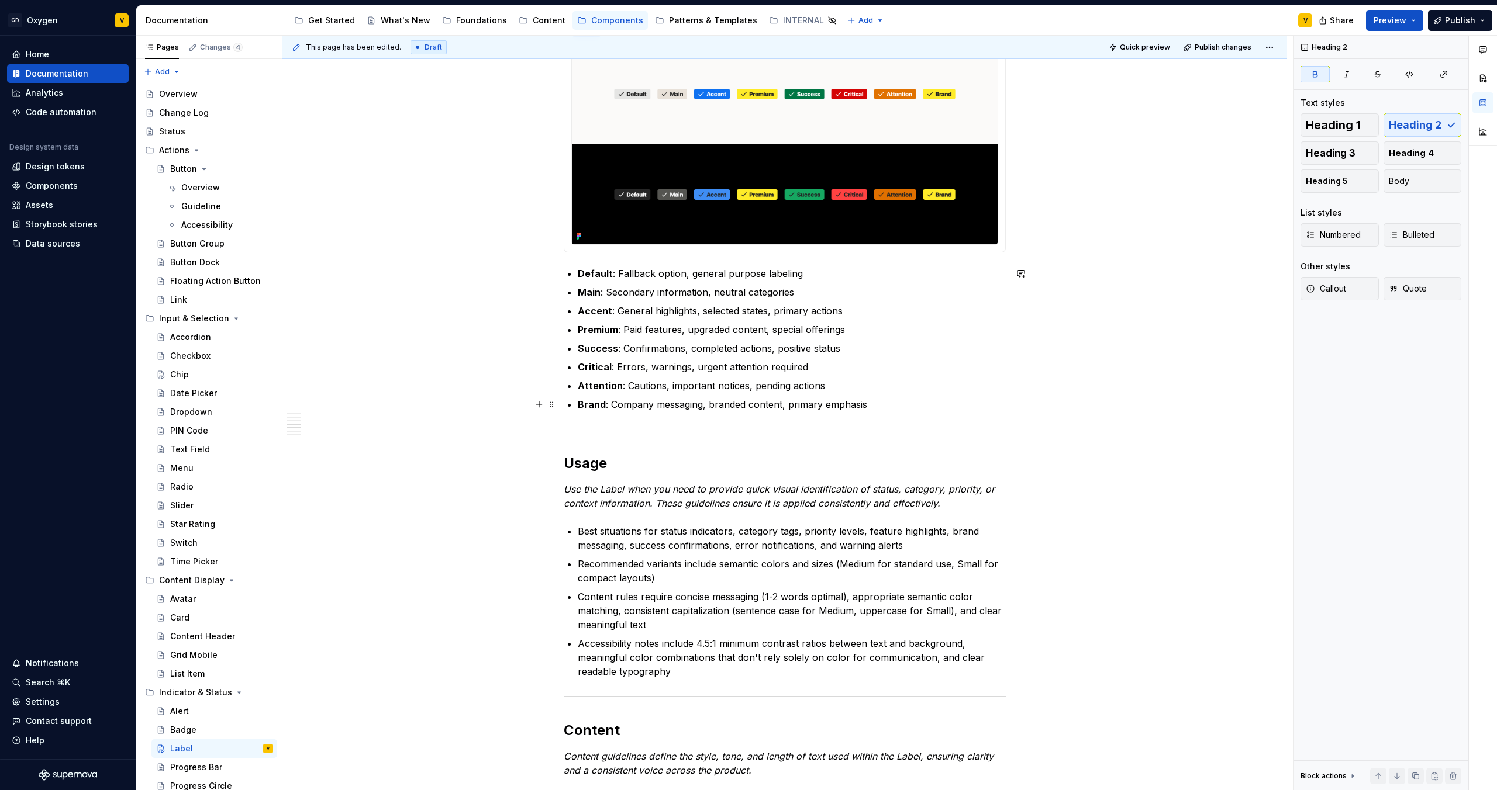
click at [510, 395] on div "Anatomy The Label is made up of several parts that work together to create its …" at bounding box center [784, 717] width 1004 height 2661
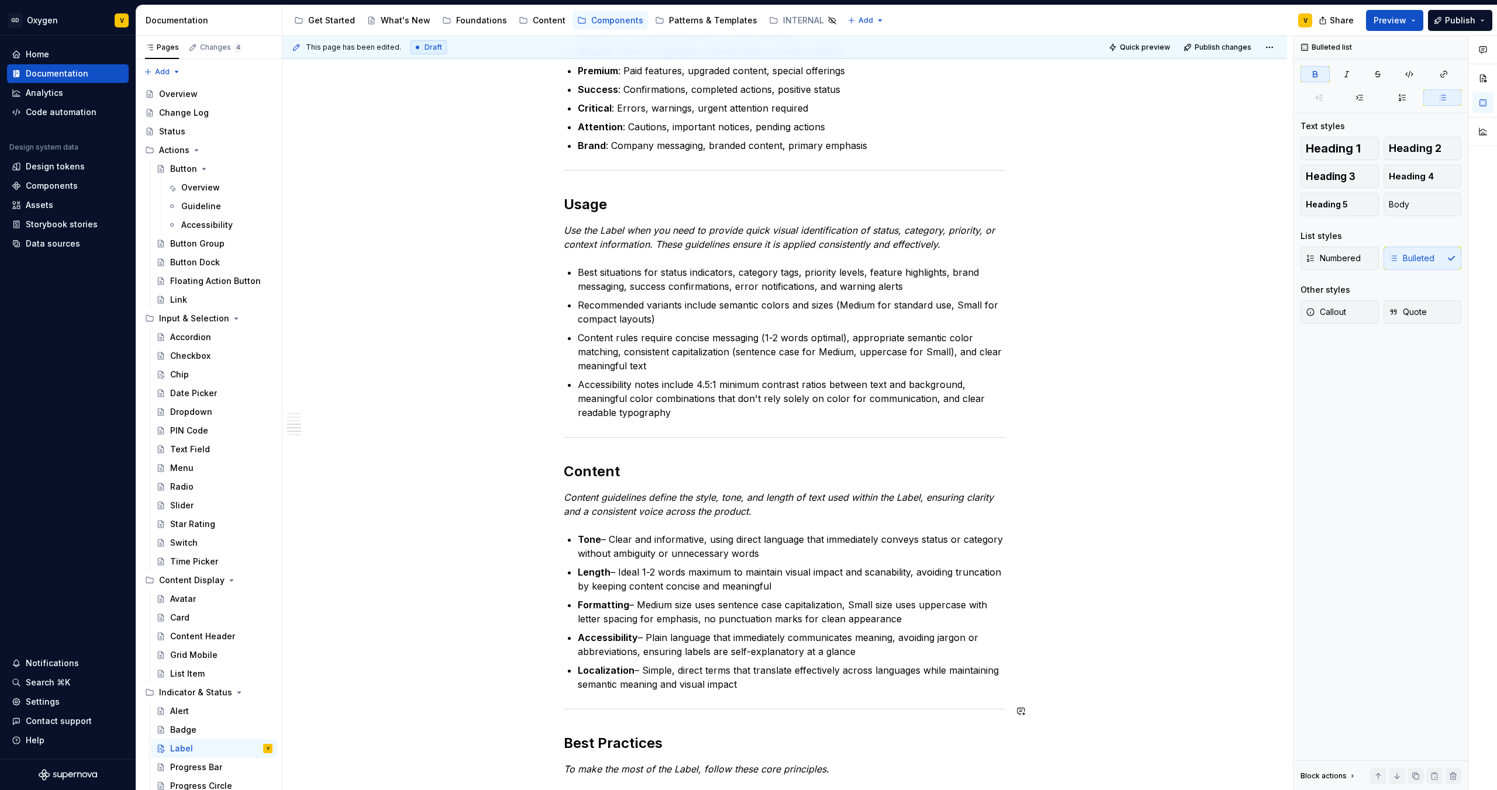
scroll to position [1097, 0]
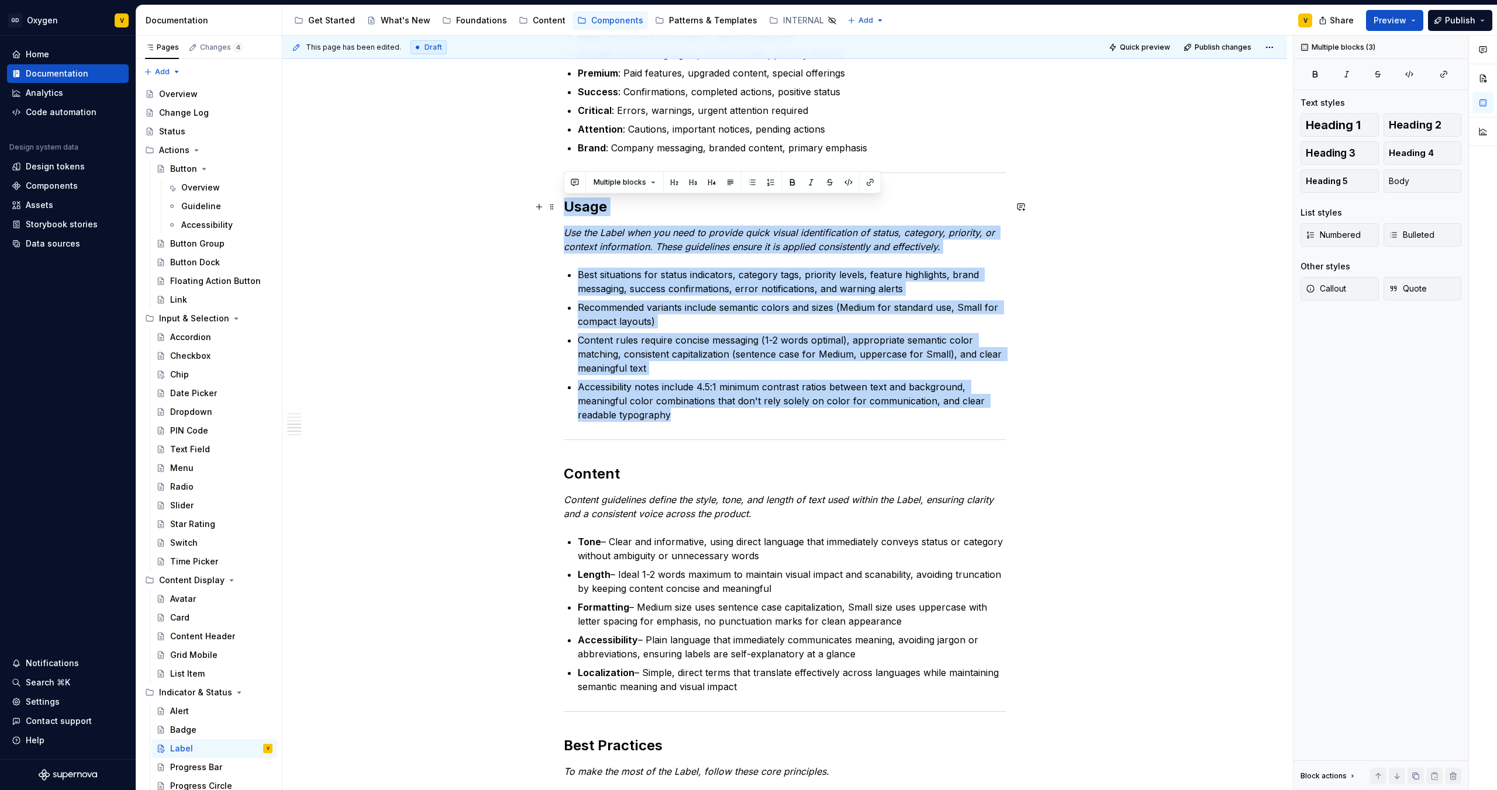
drag, startPoint x: 704, startPoint y: 417, endPoint x: 559, endPoint y: 208, distance: 254.9
click at [559, 208] on div "Anatomy The Label is made up of several parts that work together to create its …" at bounding box center [784, 461] width 1004 height 2661
copy div "Usage Use the Label when you need to provide quick visual identification of sta…"
click at [670, 378] on ul "Best situations for status indicators, category tags, priority levels, feature …" at bounding box center [792, 345] width 428 height 154
drag, startPoint x: 673, startPoint y: 423, endPoint x: 565, endPoint y: 210, distance: 238.5
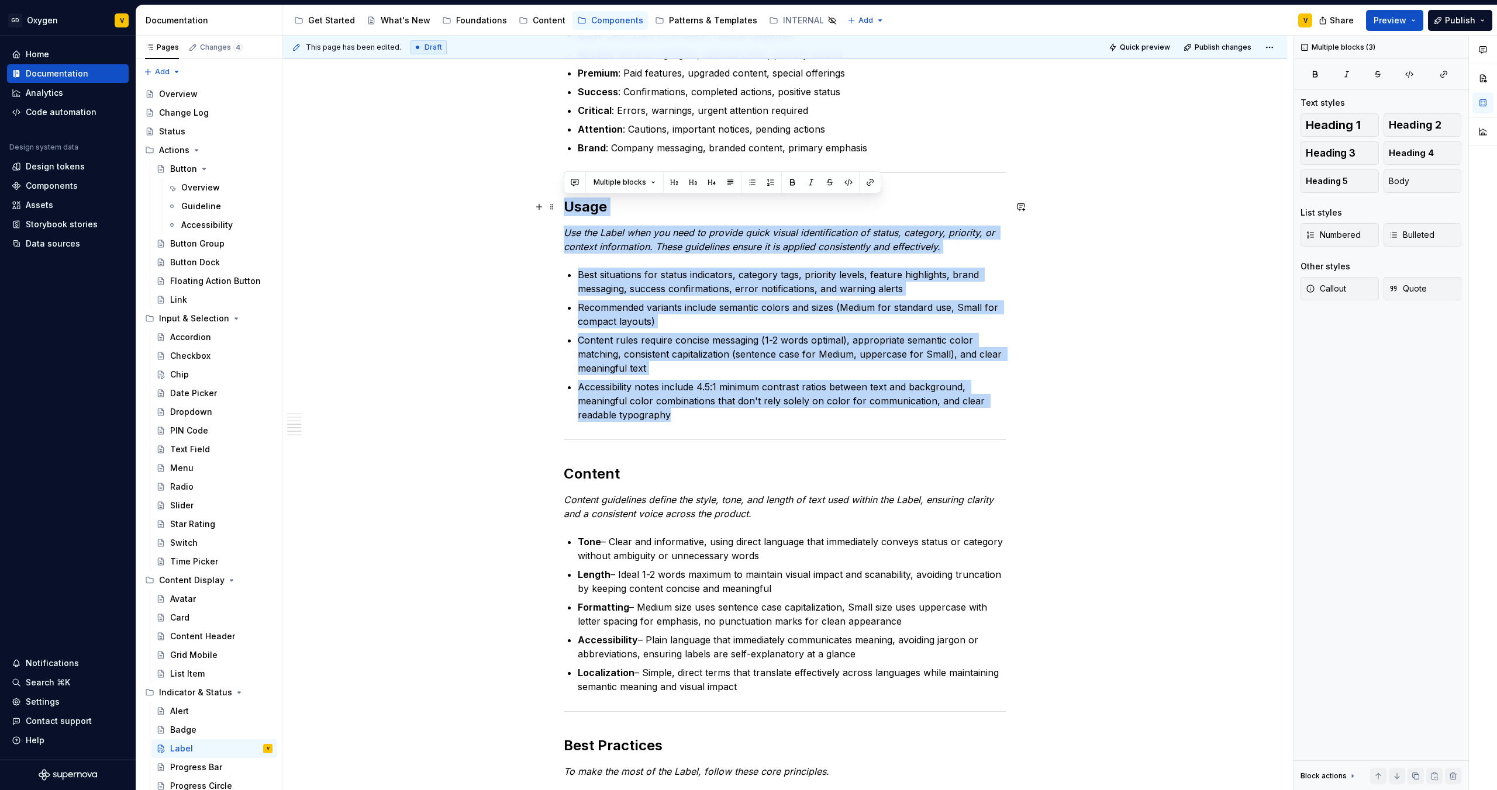
click at [565, 210] on div "Anatomy The Label is made up of several parts that work together to create its …" at bounding box center [785, 350] width 442 height 2382
copy div "Usage Use the Label when you need to provide quick visual identification of sta…"
click at [637, 356] on p "Content rules require concise messaging (1-2 words optimal), appropriate semant…" at bounding box center [792, 354] width 428 height 42
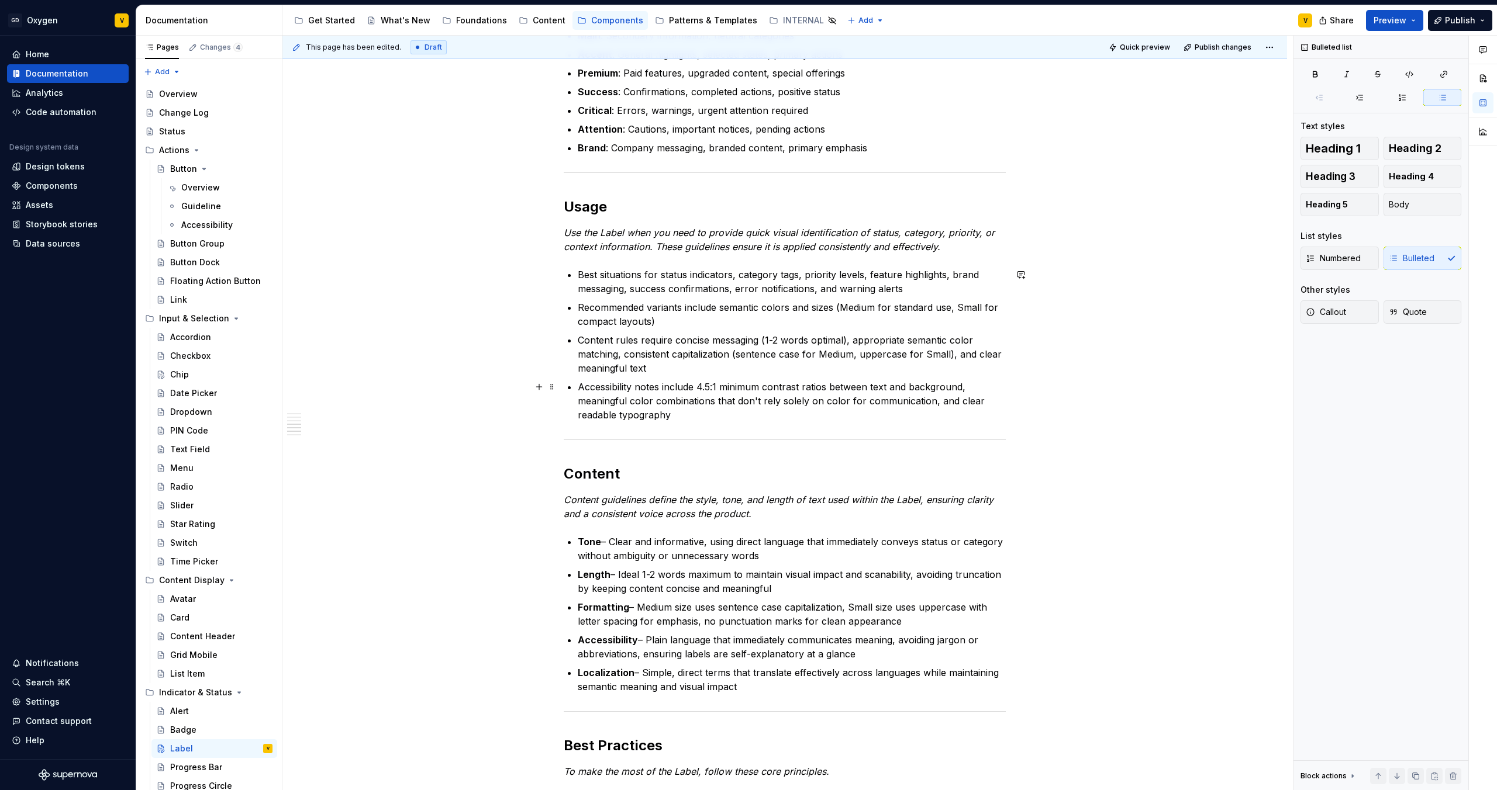
click at [673, 420] on p "Accessibility notes include 4.5:1 minimum contrast ratios between text and back…" at bounding box center [792, 401] width 428 height 42
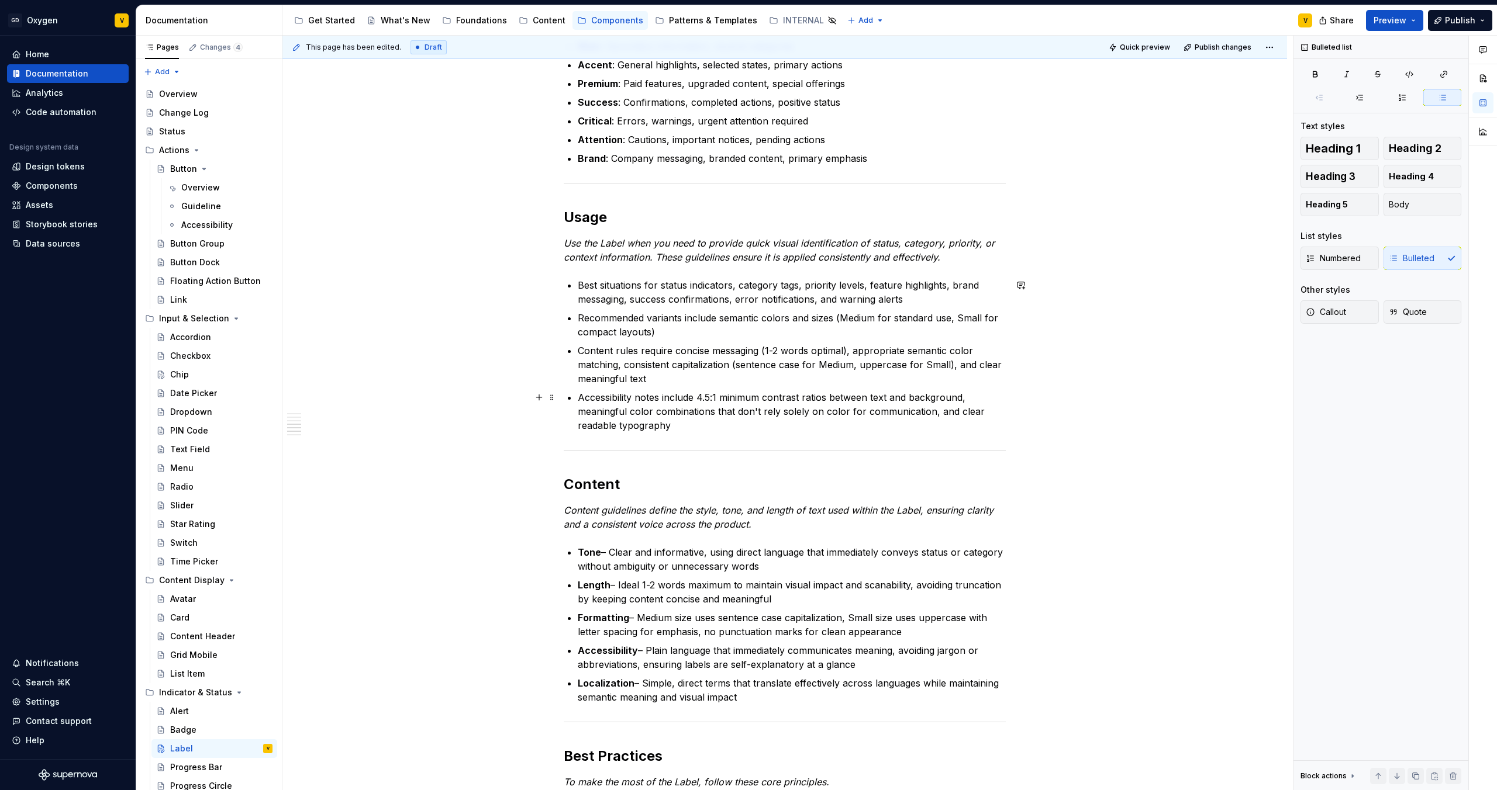
scroll to position [1085, 0]
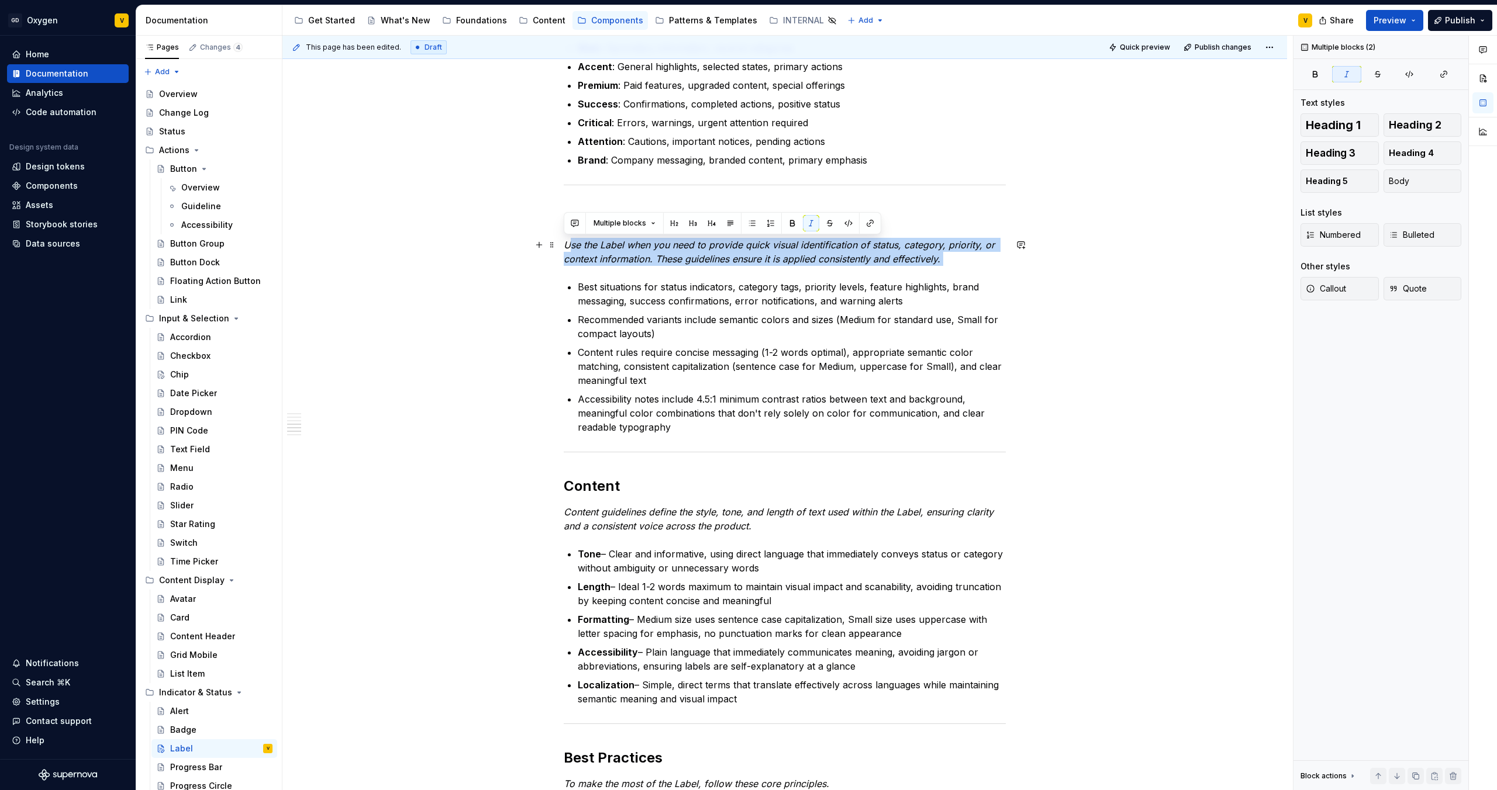
drag, startPoint x: 945, startPoint y: 267, endPoint x: 568, endPoint y: 246, distance: 378.2
click at [567, 246] on div "Anatomy The Label is made up of several parts that work together to create its …" at bounding box center [785, 362] width 442 height 2382
click at [769, 262] on em "Use the Label when you need to provide quick visual identification of status, c…" at bounding box center [781, 252] width 434 height 26
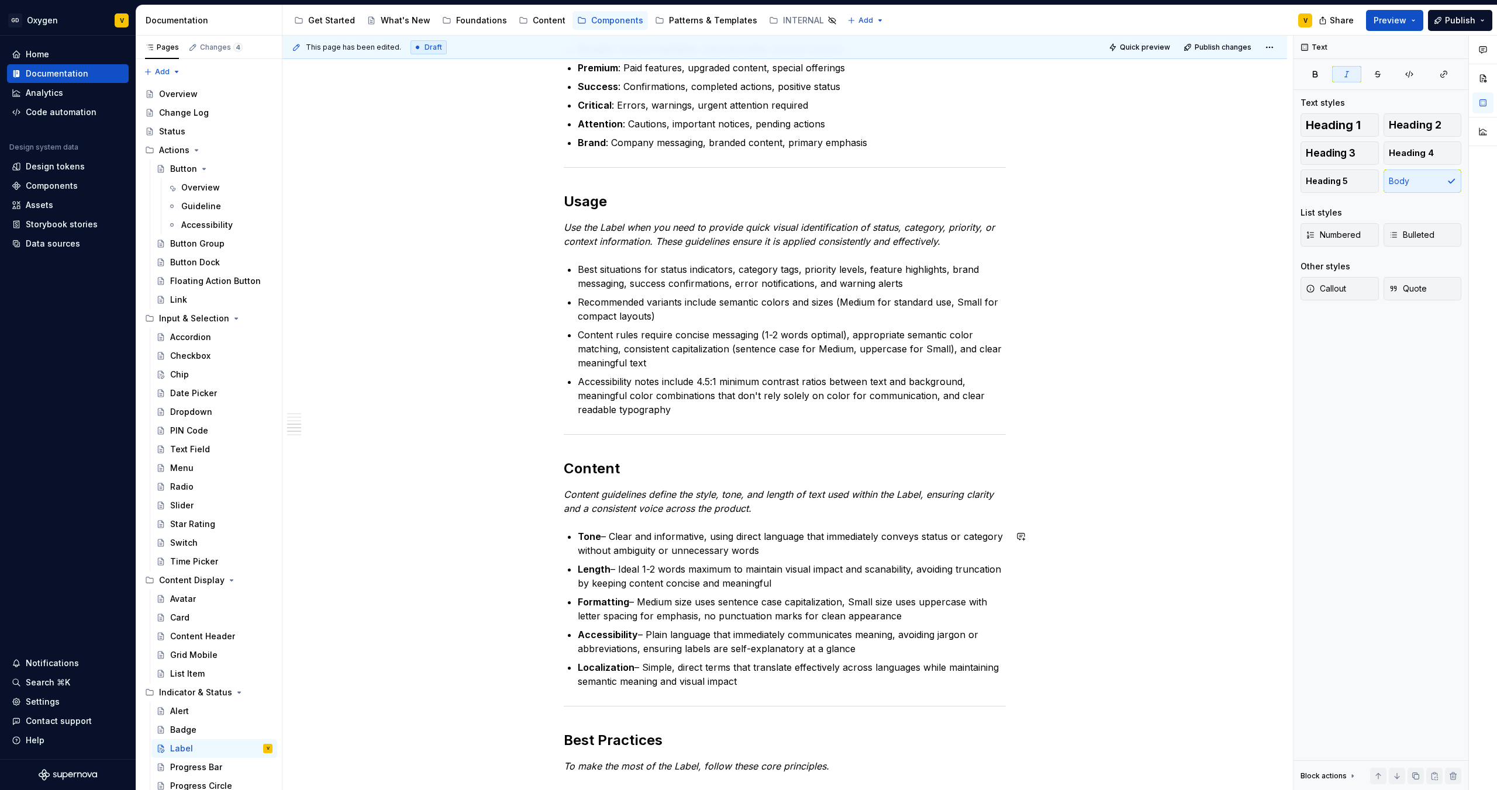
scroll to position [1093, 0]
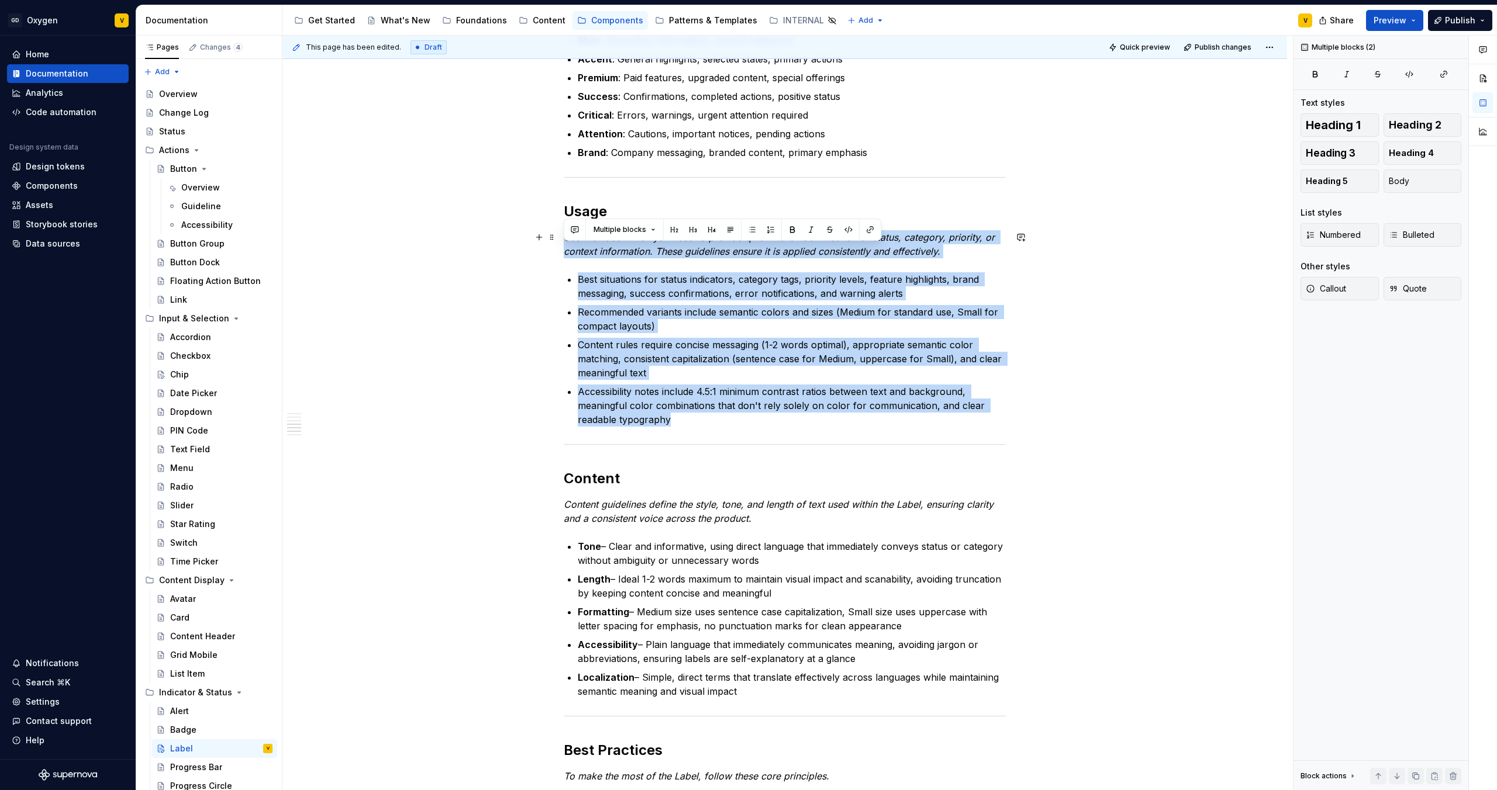
drag, startPoint x: 700, startPoint y: 420, endPoint x: 562, endPoint y: 241, distance: 225.9
click at [562, 241] on div "Anatomy The Label is made up of several parts that work together to create its …" at bounding box center [784, 465] width 1004 height 2661
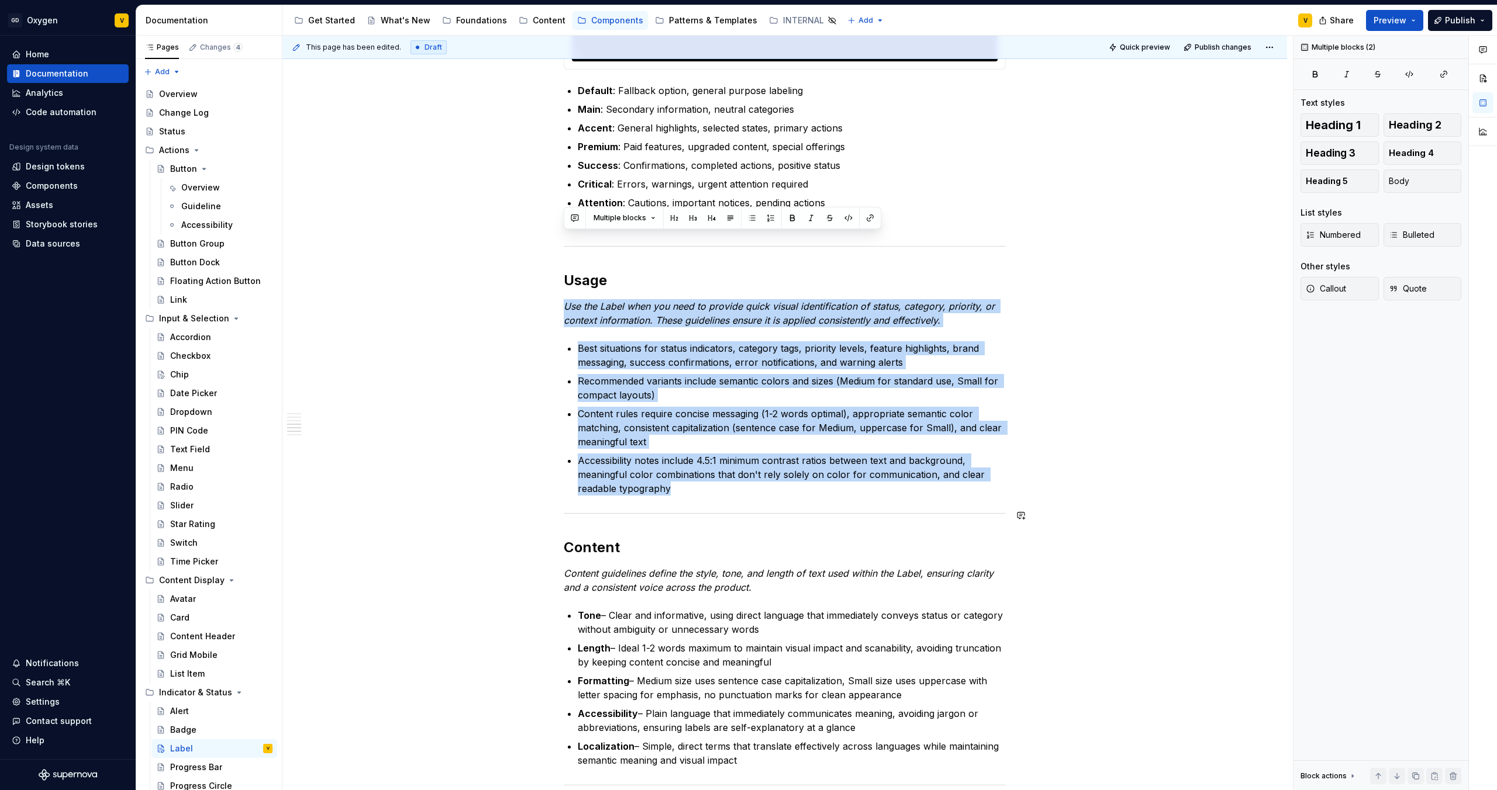
scroll to position [984, 0]
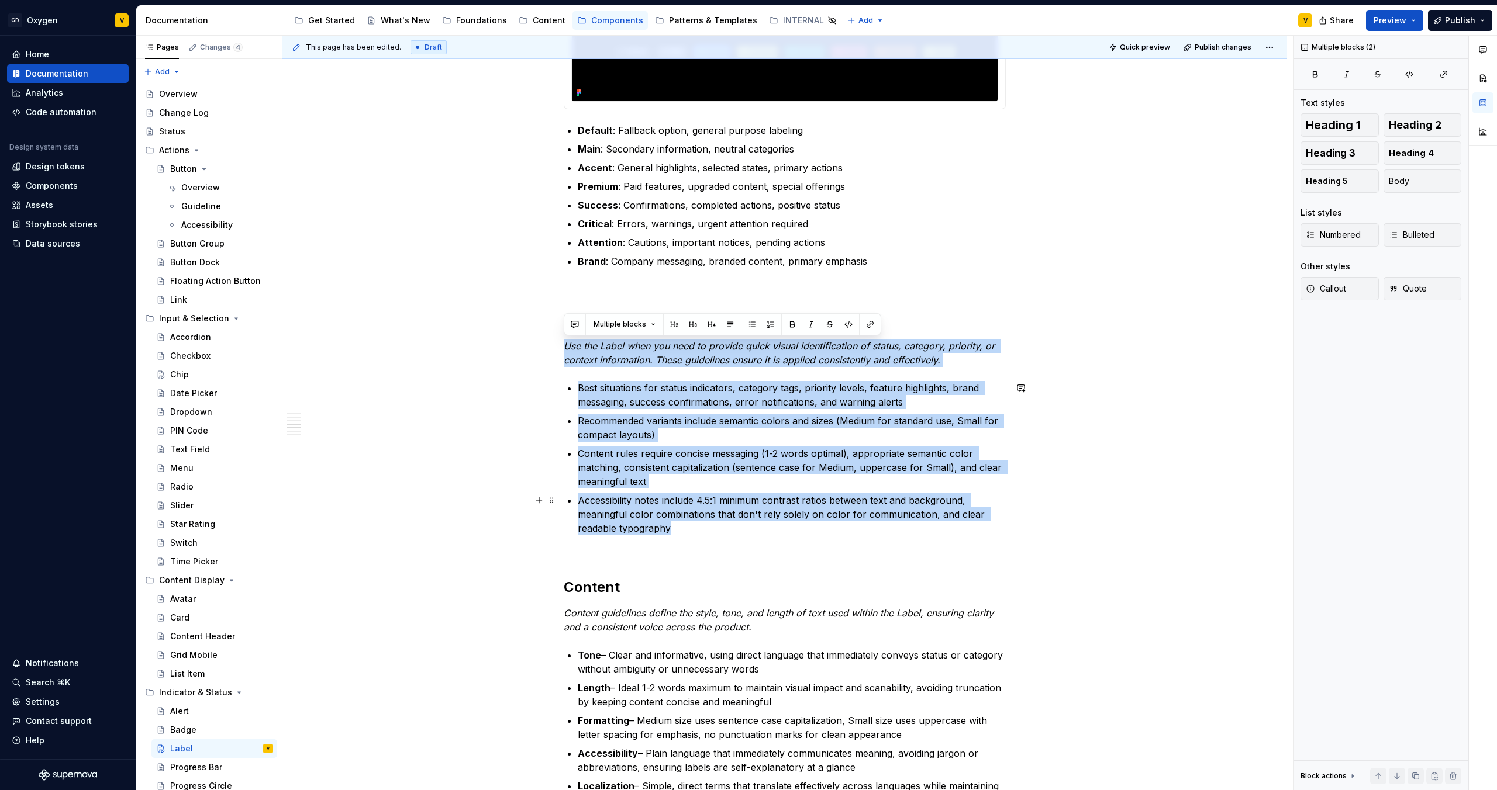
click at [713, 531] on p "Accessibility notes include 4.5:1 minimum contrast ratios between text and back…" at bounding box center [792, 514] width 428 height 42
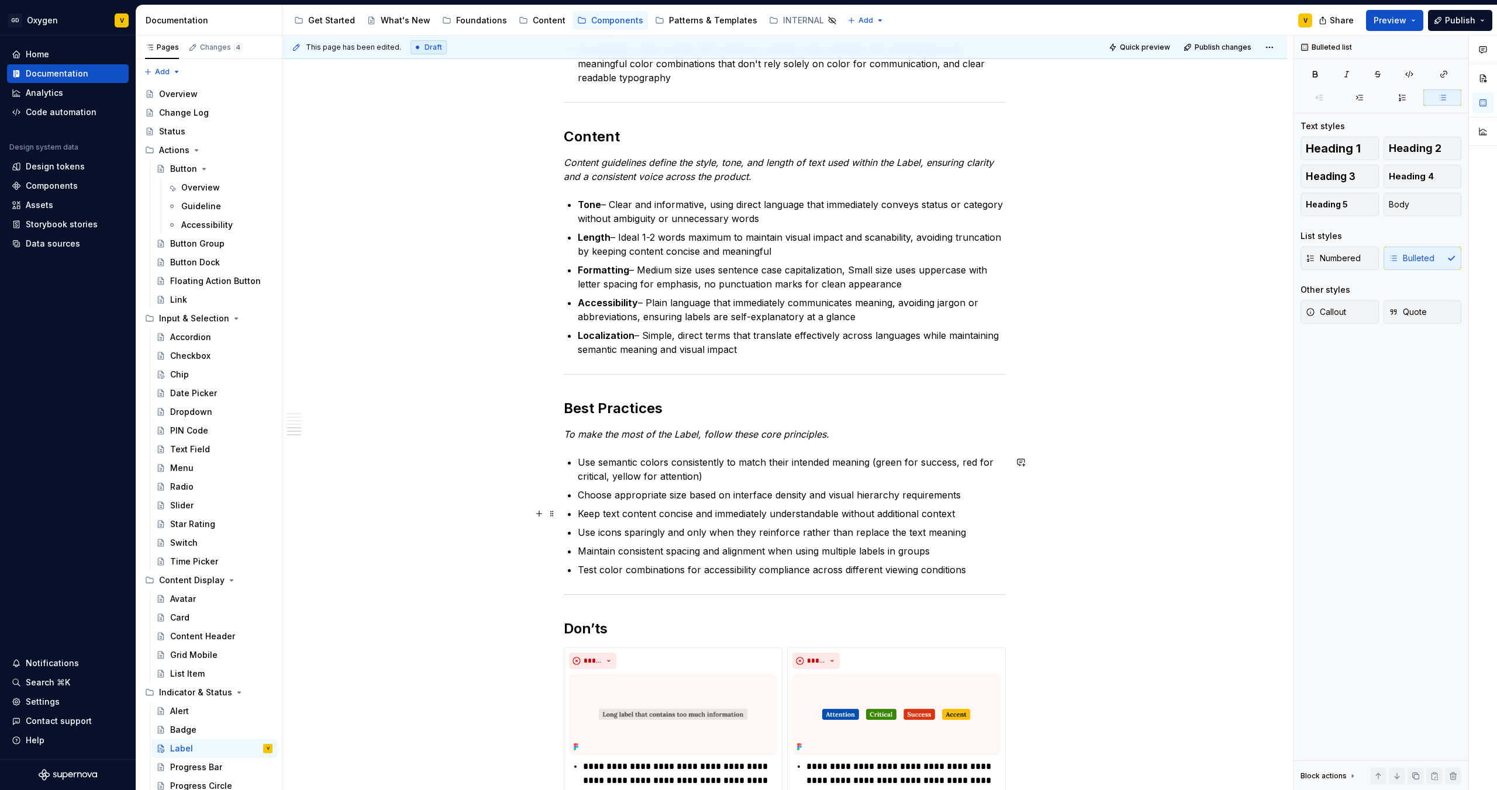
scroll to position [1445, 0]
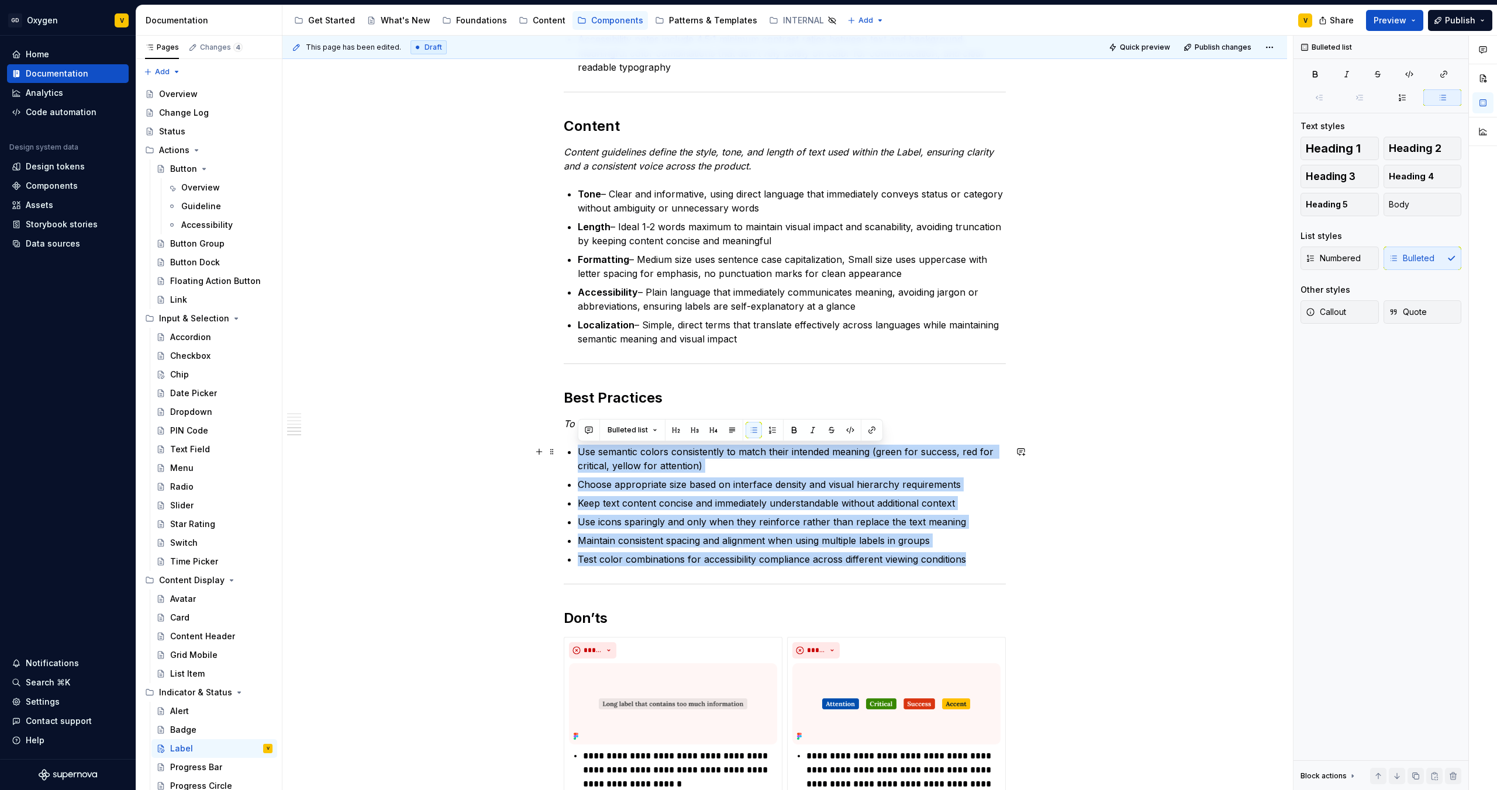
drag, startPoint x: 985, startPoint y: 560, endPoint x: 578, endPoint y: 453, distance: 420.2
click at [578, 453] on ul "Use semantic colors consistently to match their intended meaning (green for suc…" at bounding box center [792, 506] width 428 height 122
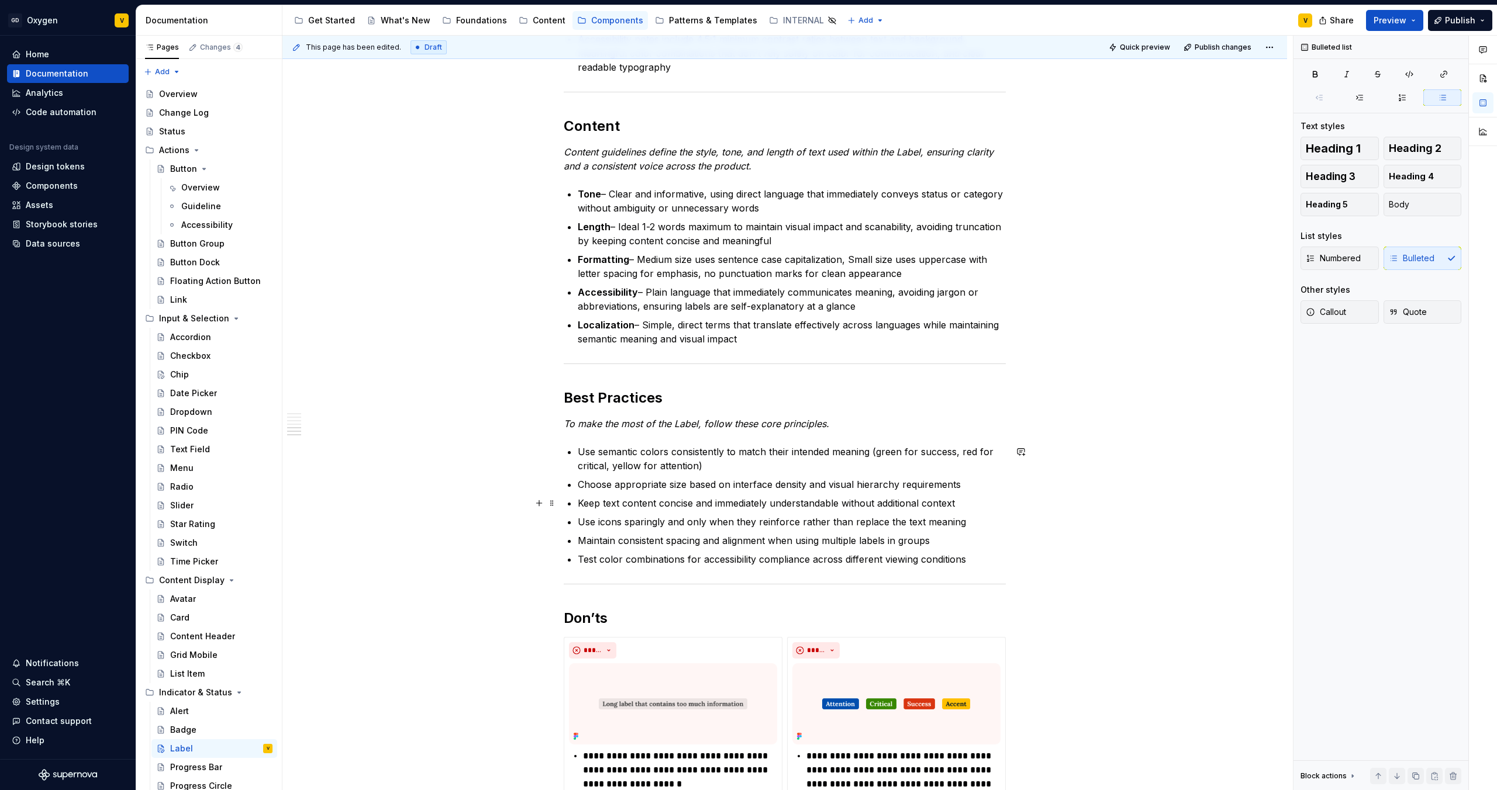
click at [909, 505] on p "Keep text content concise and immediately understandable without additional con…" at bounding box center [792, 503] width 428 height 14
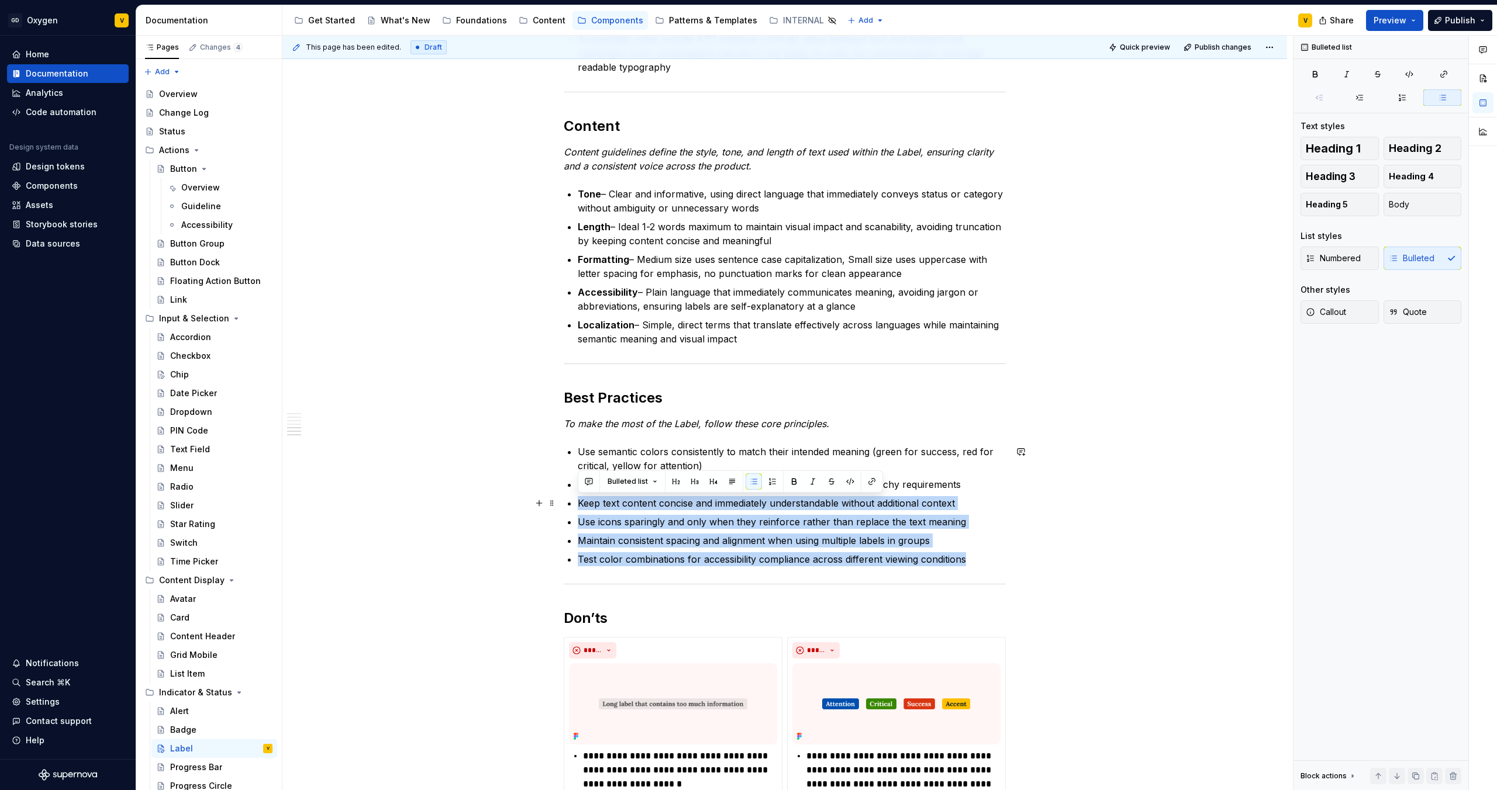
drag, startPoint x: 985, startPoint y: 555, endPoint x: 584, endPoint y: 493, distance: 405.9
click at [584, 493] on ul "Use semantic colors consistently to match their intended meaning (green for suc…" at bounding box center [792, 506] width 428 height 122
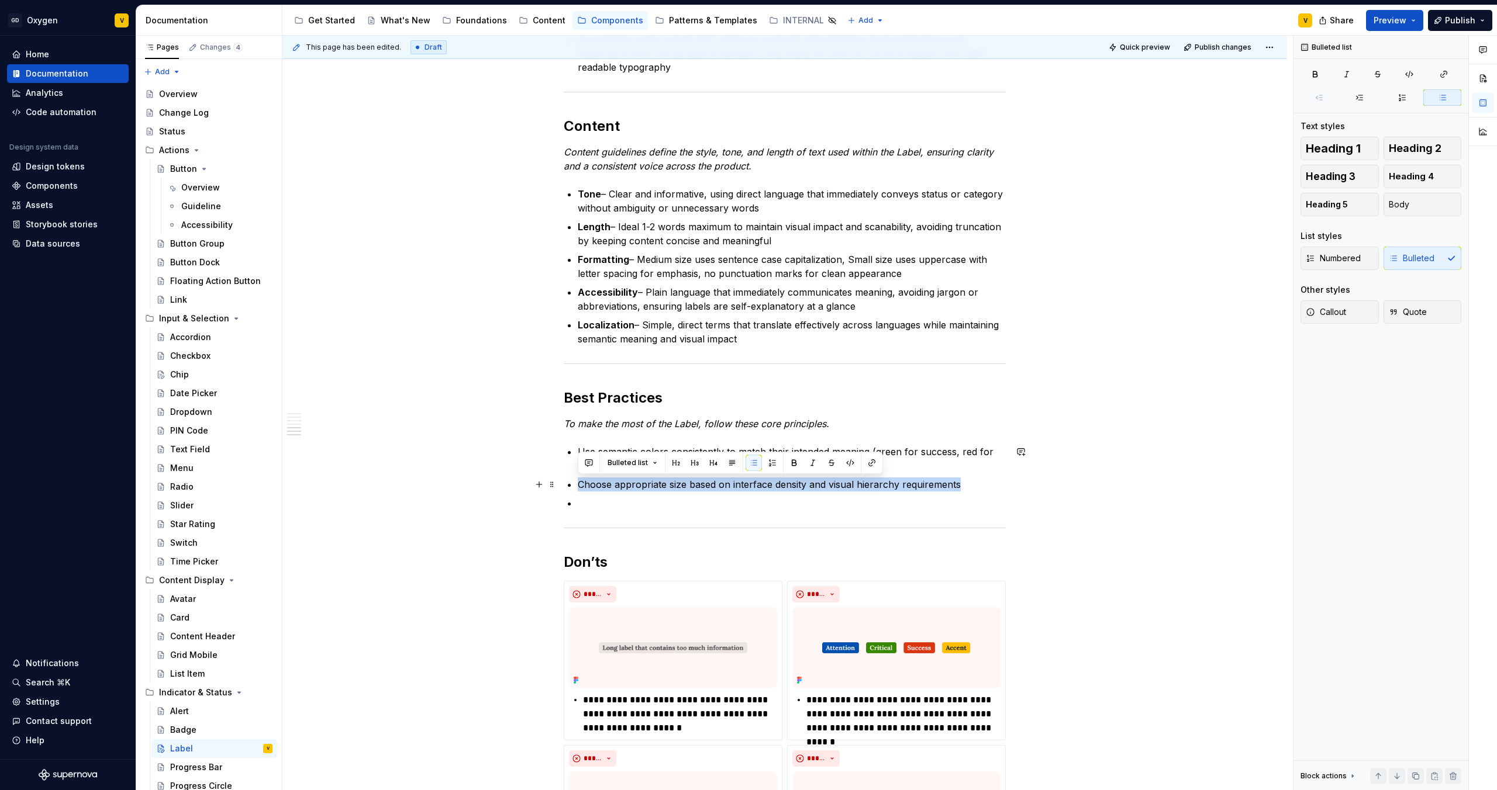
drag, startPoint x: 986, startPoint y: 483, endPoint x: 578, endPoint y: 486, distance: 408.1
click at [578, 486] on p "Choose appropriate size based on interface density and visual hierarchy require…" at bounding box center [792, 485] width 428 height 14
click at [603, 483] on p at bounding box center [792, 485] width 428 height 14
click at [603, 483] on p "Use semantic colors consistently (green = success, red = critical, yellow = war…" at bounding box center [792, 485] width 428 height 14
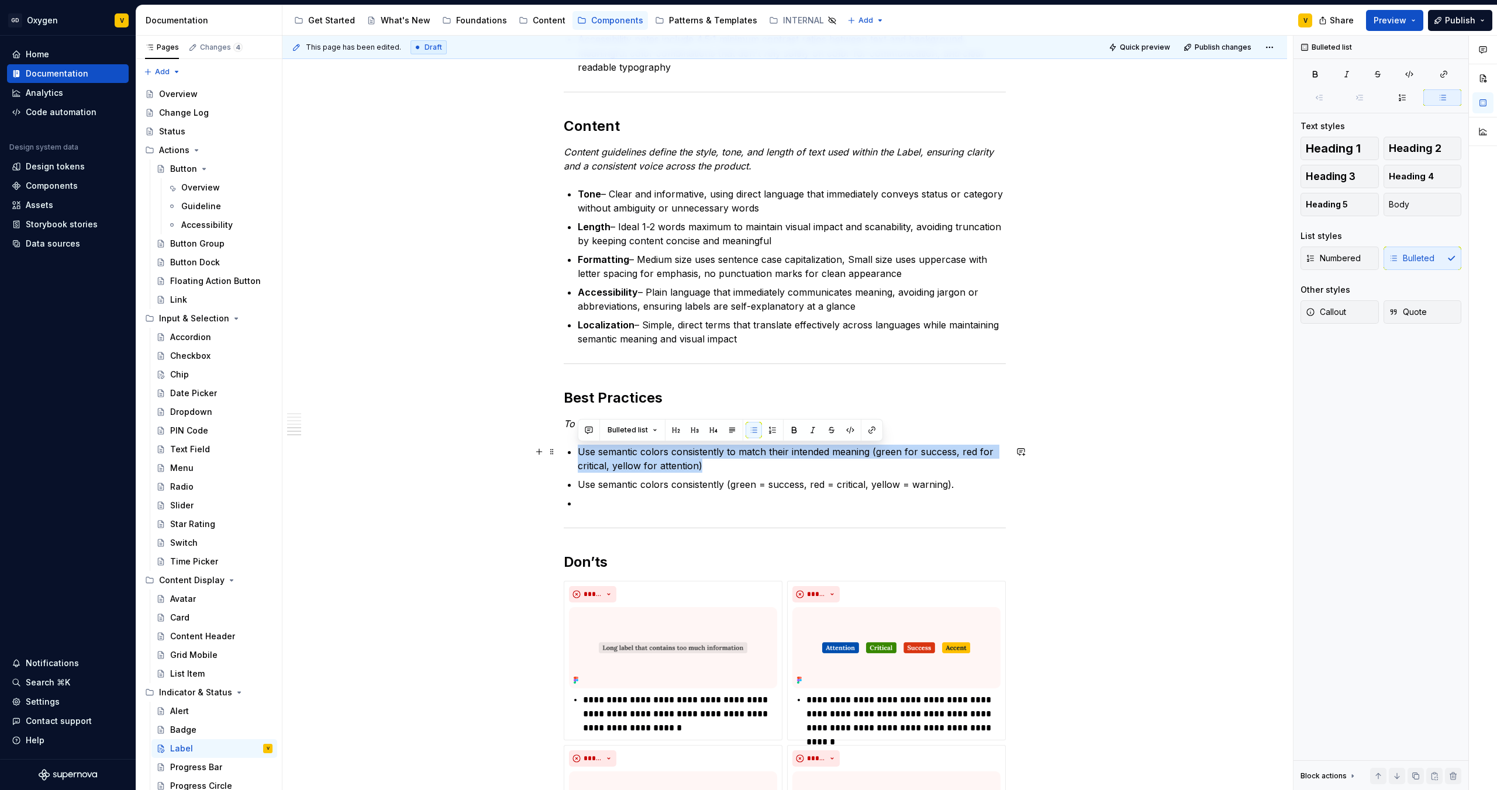
drag, startPoint x: 713, startPoint y: 467, endPoint x: 524, endPoint y: 451, distance: 189.4
click at [524, 451] on div "Anatomy The Label is made up of several parts that work together to create its …" at bounding box center [784, 85] width 1004 height 2605
click at [764, 485] on p "Use semantic colors consistently (green = success, red = critical, yellow = war…" at bounding box center [792, 485] width 428 height 14
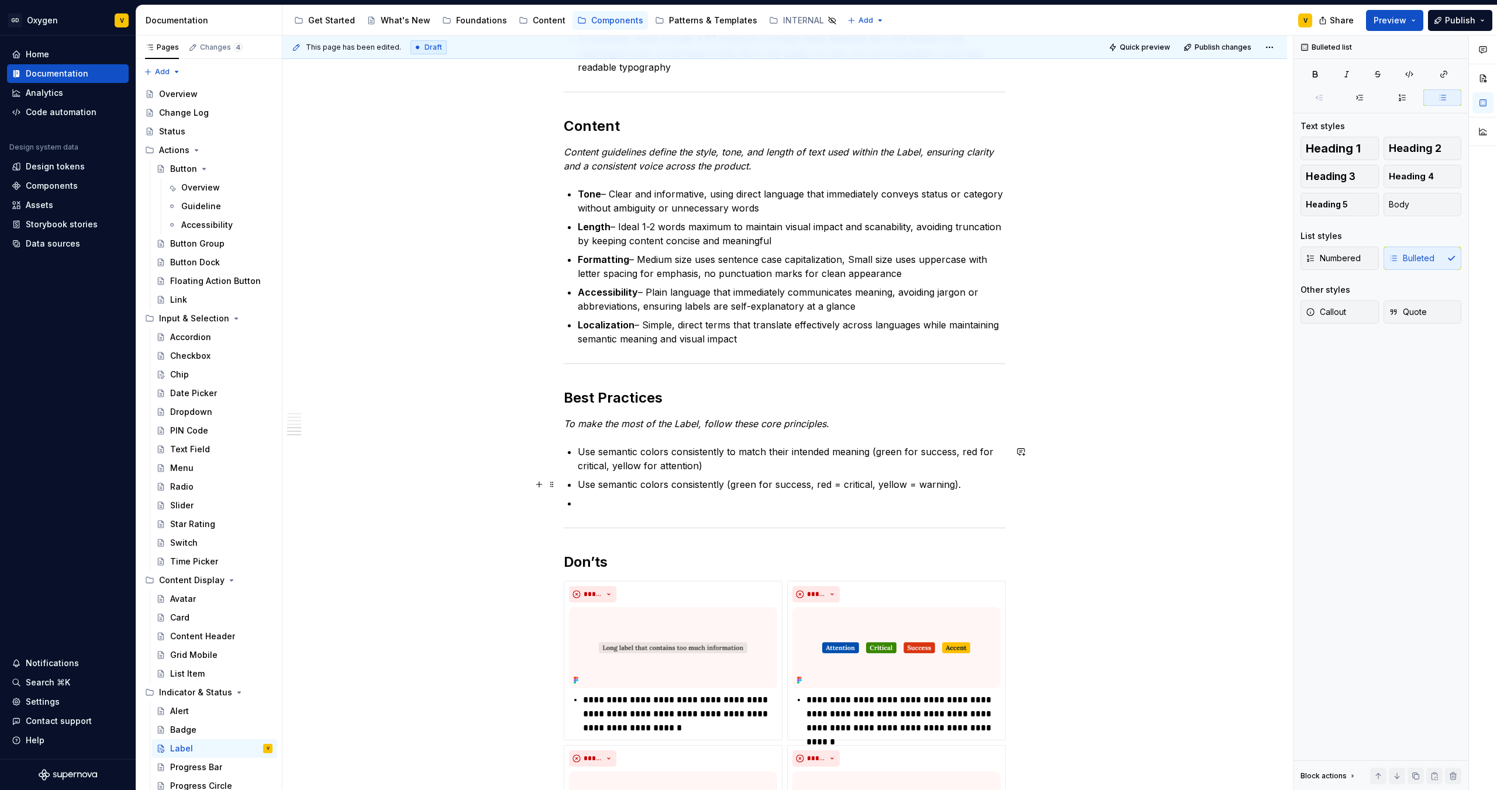
click at [837, 484] on p "Use semantic colors consistently (green for success, red = critical, yellow = w…" at bounding box center [792, 485] width 428 height 14
click at [917, 485] on p "Use semantic colors consistently (green for success, red for critical, yellow =…" at bounding box center [792, 485] width 428 height 14
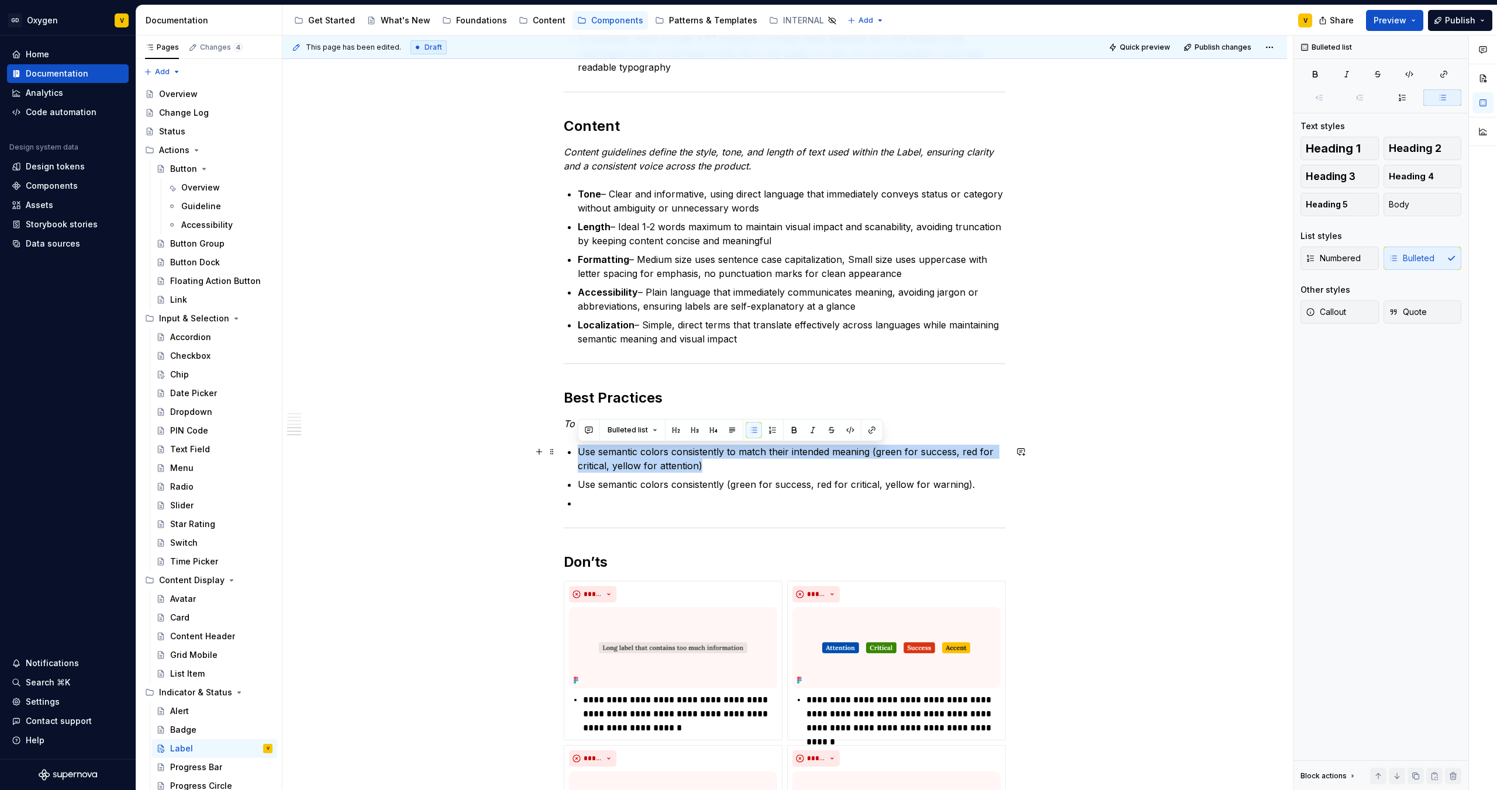
drag, startPoint x: 710, startPoint y: 469, endPoint x: 579, endPoint y: 454, distance: 132.4
click at [579, 454] on p "Use semantic colors consistently to match their intended meaning (green for suc…" at bounding box center [792, 459] width 428 height 28
click at [693, 469] on p "Use semantic colors consistently to match their intended meaning (green for suc…" at bounding box center [792, 459] width 428 height 28
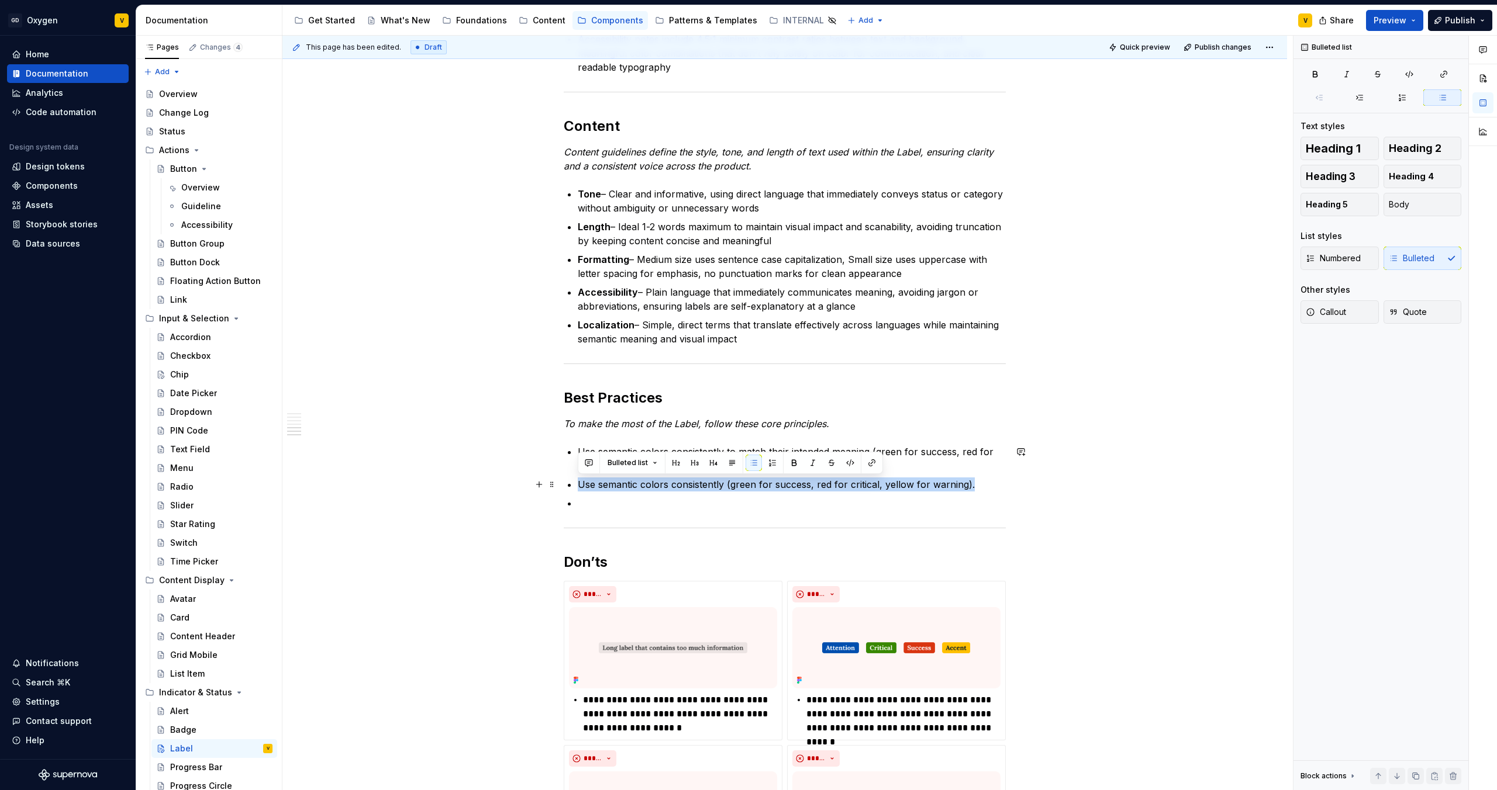
drag, startPoint x: 980, startPoint y: 486, endPoint x: 581, endPoint y: 483, distance: 399.9
click at [581, 483] on p "Use semantic colors consistently (green for success, red for critical, yellow f…" at bounding box center [792, 485] width 428 height 14
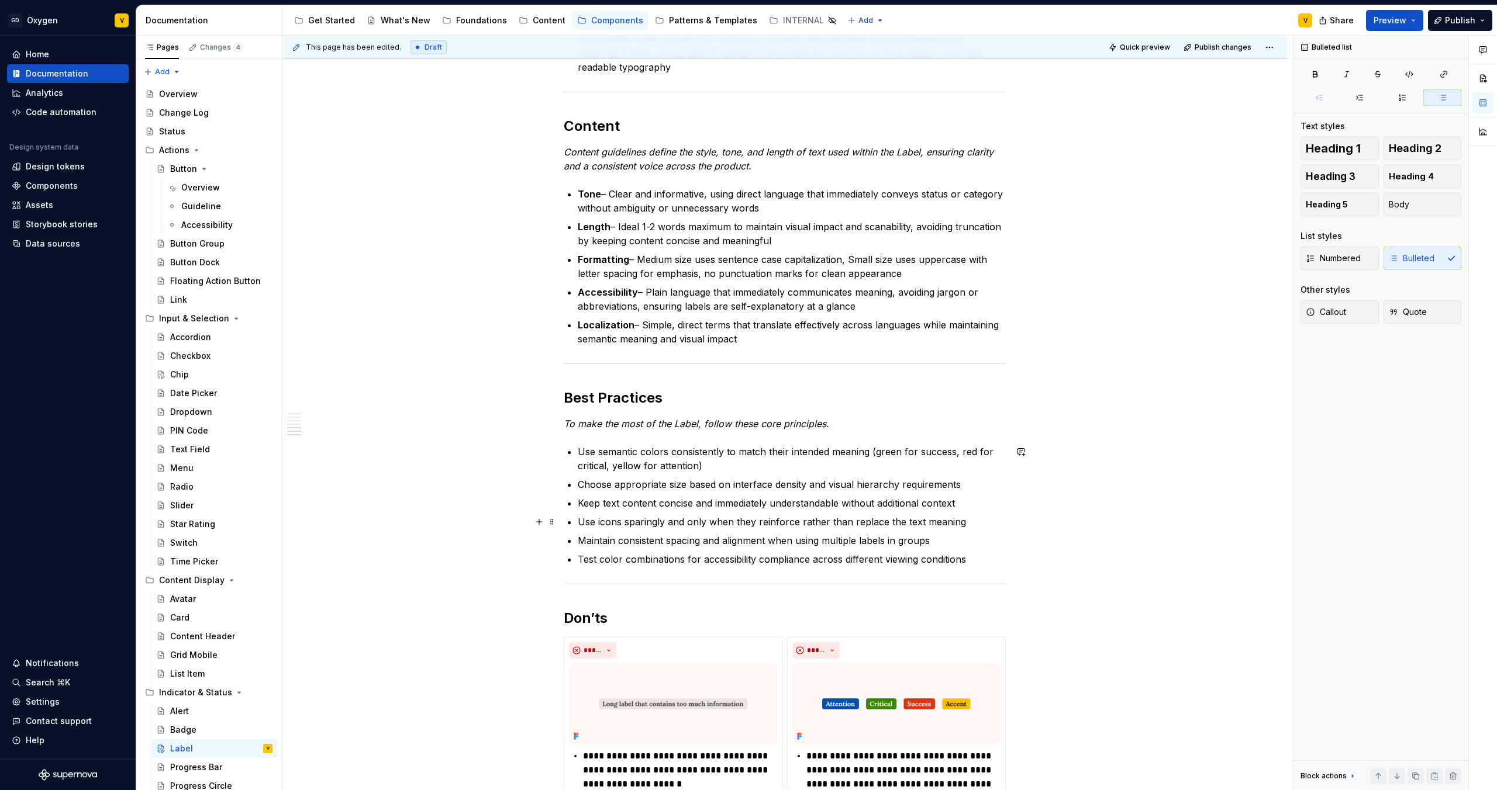
drag, startPoint x: 676, startPoint y: 514, endPoint x: 686, endPoint y: 502, distance: 15.8
click at [676, 515] on p "Use icons sparingly and only when they reinforce rather than replace the text m…" at bounding box center [792, 522] width 428 height 14
drag, startPoint x: 744, startPoint y: 476, endPoint x: 801, endPoint y: 482, distance: 57.6
click at [745, 476] on ul "Use semantic colors consistently to match their intended meaning (green for suc…" at bounding box center [792, 506] width 428 height 122
drag, startPoint x: 801, startPoint y: 482, endPoint x: 956, endPoint y: 479, distance: 154.9
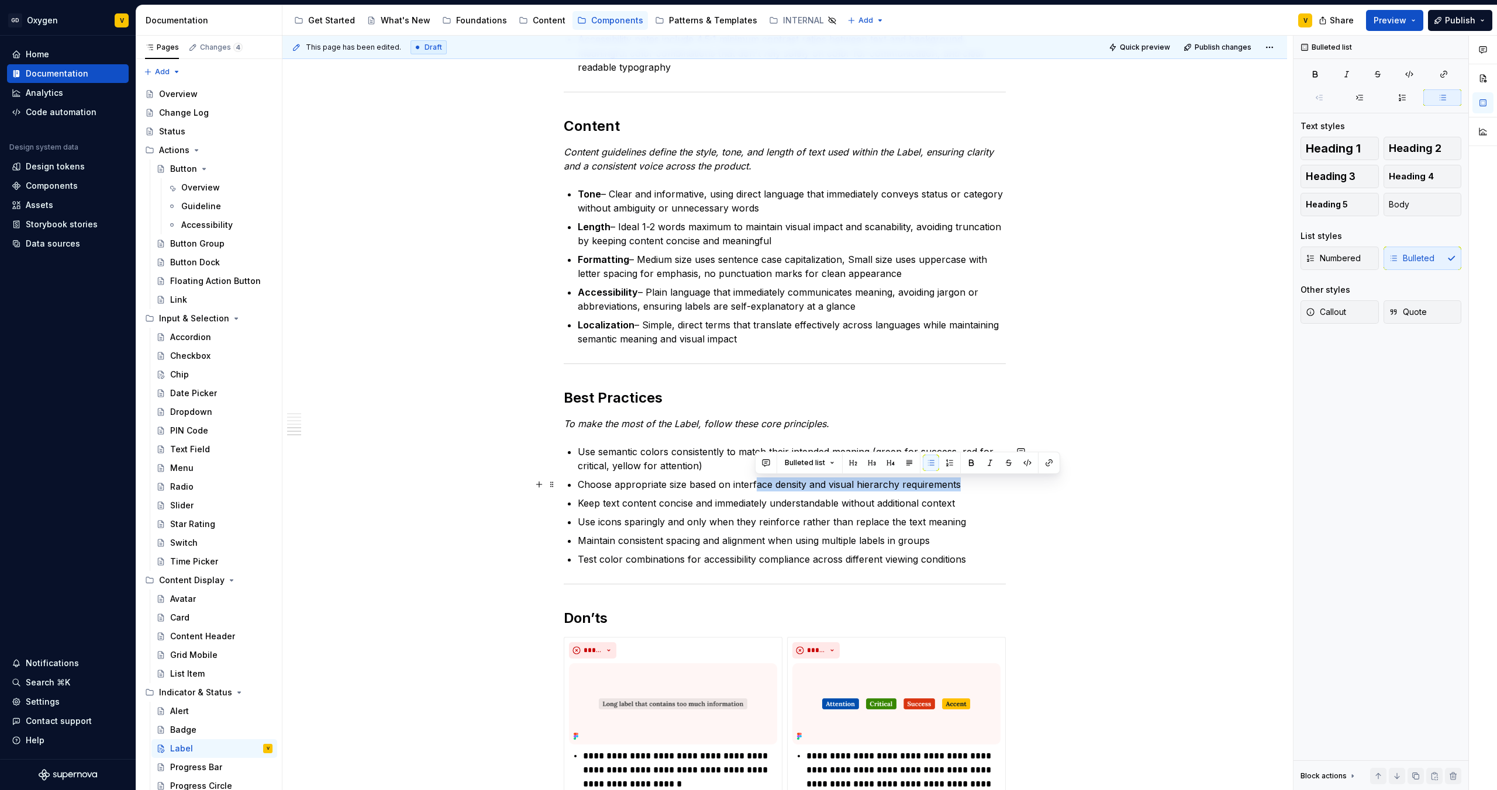
click at [956, 479] on p "Choose appropriate size based on interface density and visual hierarchy require…" at bounding box center [792, 485] width 428 height 14
drag, startPoint x: 840, startPoint y: 528, endPoint x: 770, endPoint y: 530, distance: 69.6
click at [835, 529] on p "Use icons sparingly and only when they reinforce rather than replace the text m…" at bounding box center [792, 522] width 428 height 14
drag, startPoint x: 678, startPoint y: 509, endPoint x: 813, endPoint y: 505, distance: 135.7
click at [813, 505] on ul "Use semantic colors consistently to match their intended meaning (green for suc…" at bounding box center [792, 506] width 428 height 122
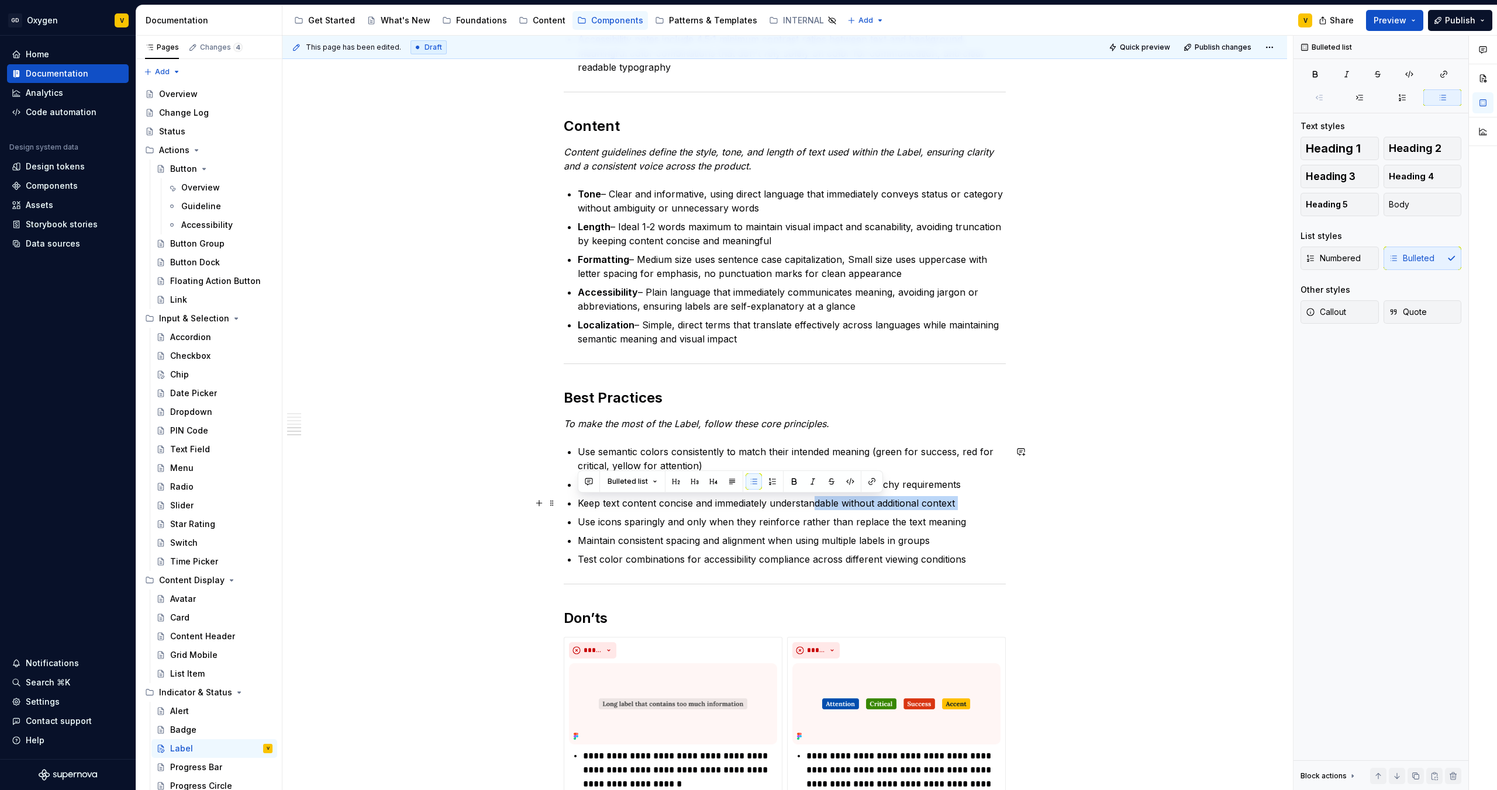
click at [816, 505] on p "Keep text content concise and immediately understandable without additional con…" at bounding box center [792, 503] width 428 height 14
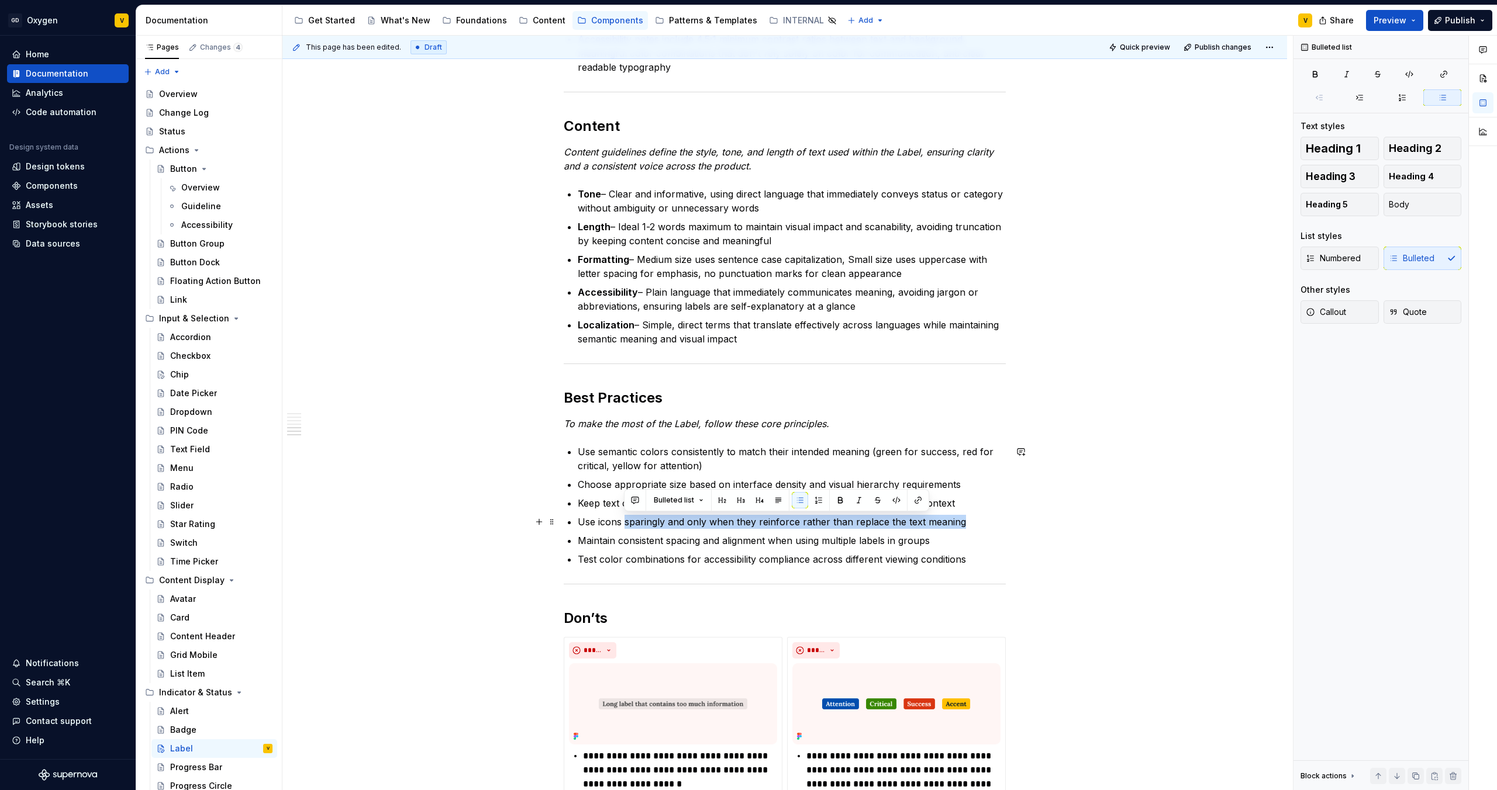
drag, startPoint x: 623, startPoint y: 525, endPoint x: 966, endPoint y: 520, distance: 342.6
click at [966, 520] on p "Use icons sparingly and only when they reinforce rather than replace the text m…" at bounding box center [792, 522] width 428 height 14
click at [965, 523] on p "Use icons sparingly and only when they reinforce rather than replace the text m…" at bounding box center [792, 522] width 428 height 14
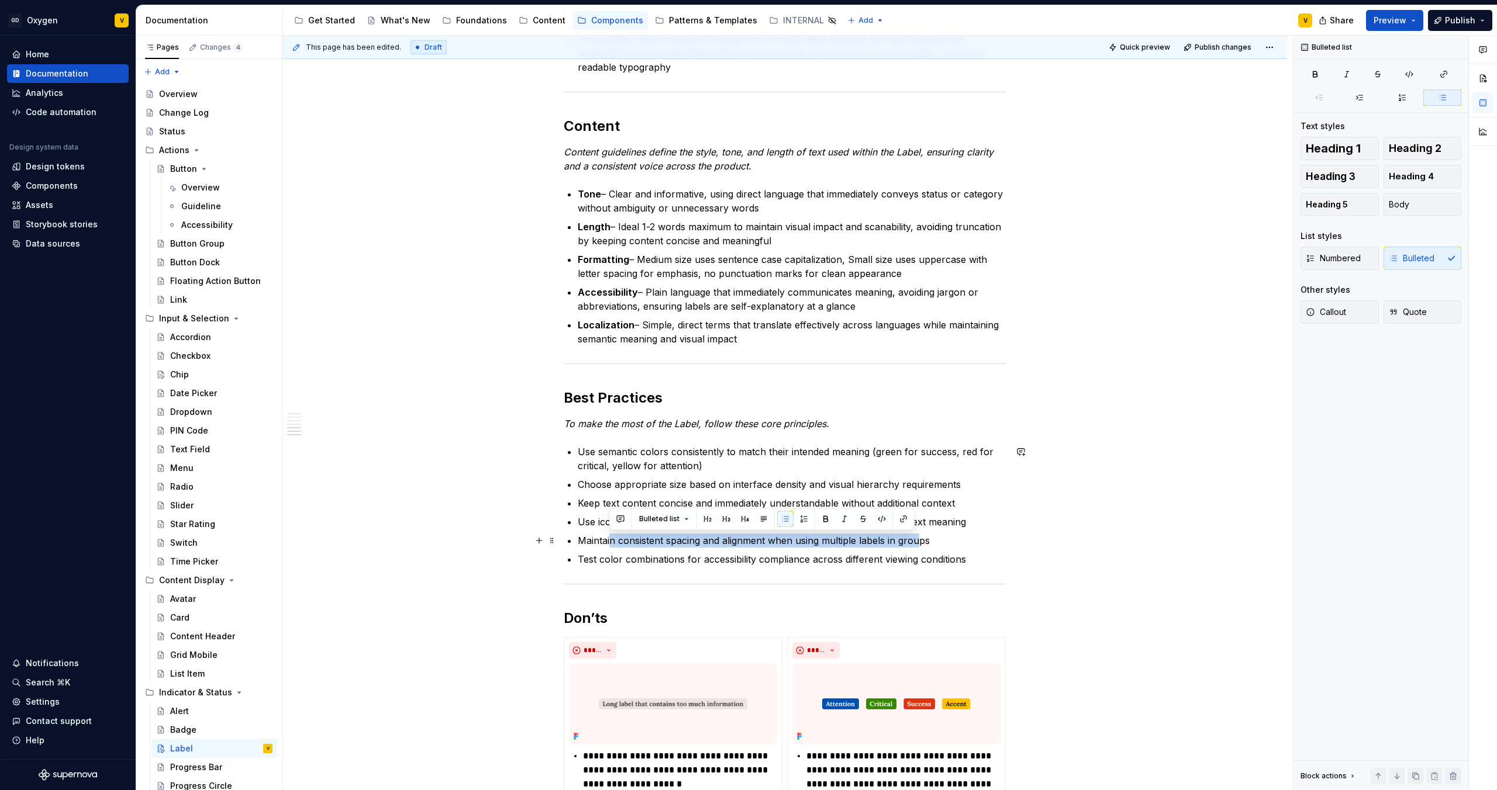
drag, startPoint x: 623, startPoint y: 541, endPoint x: 920, endPoint y: 538, distance: 296.4
click at [920, 538] on p "Maintain consistent spacing and alignment when using multiple labels in groups" at bounding box center [792, 541] width 428 height 14
click at [869, 562] on p "Test color combinations for accessibility compliance across different viewing c…" at bounding box center [792, 559] width 428 height 14
drag, startPoint x: 620, startPoint y: 560, endPoint x: 890, endPoint y: 551, distance: 270.3
click at [890, 551] on ul "Use semantic colors consistently to match their intended meaning (green for suc…" at bounding box center [792, 506] width 428 height 122
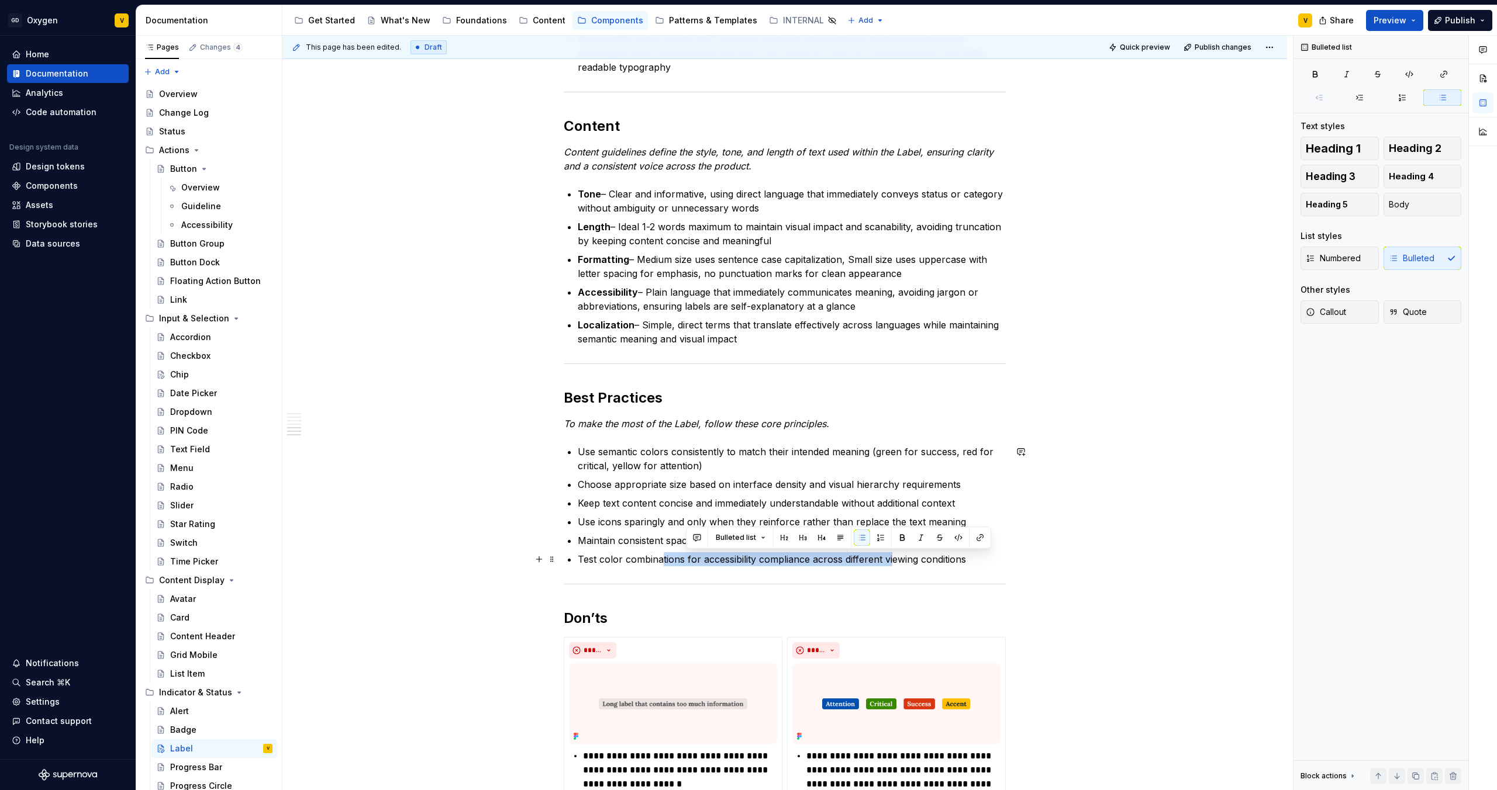
drag, startPoint x: 889, startPoint y: 558, endPoint x: 663, endPoint y: 561, distance: 226.3
click at [663, 561] on p "Test color combinations for accessibility compliance across different viewing c…" at bounding box center [792, 559] width 428 height 14
click at [862, 565] on p "Test color combinations for accessibility compliance across different viewing c…" at bounding box center [792, 559] width 428 height 14
drag, startPoint x: 938, startPoint y: 558, endPoint x: 957, endPoint y: 558, distance: 19.3
click at [957, 558] on p "Test color combinations for accessibility compliance across different viewing c…" at bounding box center [792, 559] width 428 height 14
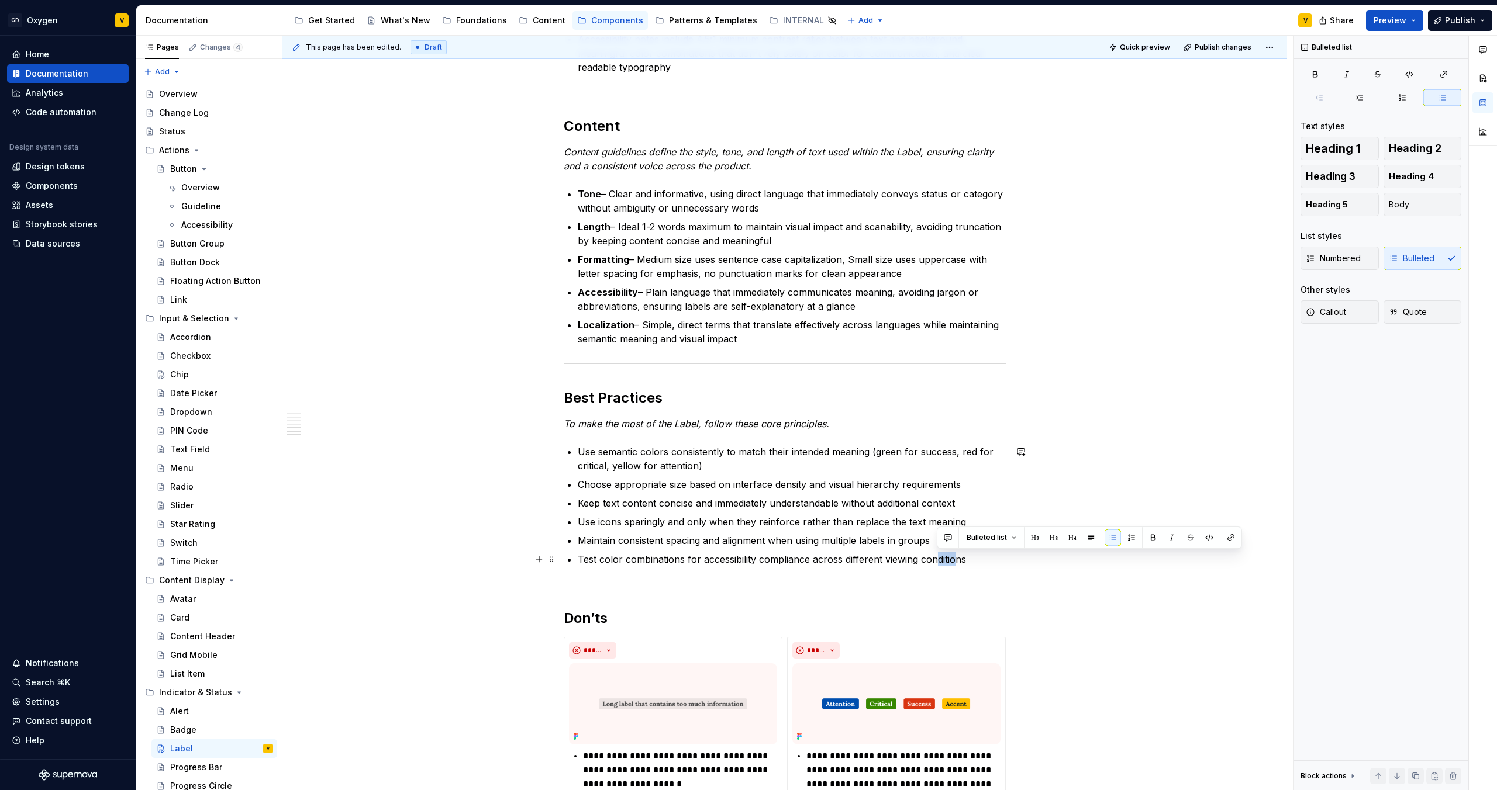
click at [957, 561] on p "Test color combinations for accessibility compliance across different viewing c…" at bounding box center [792, 559] width 428 height 14
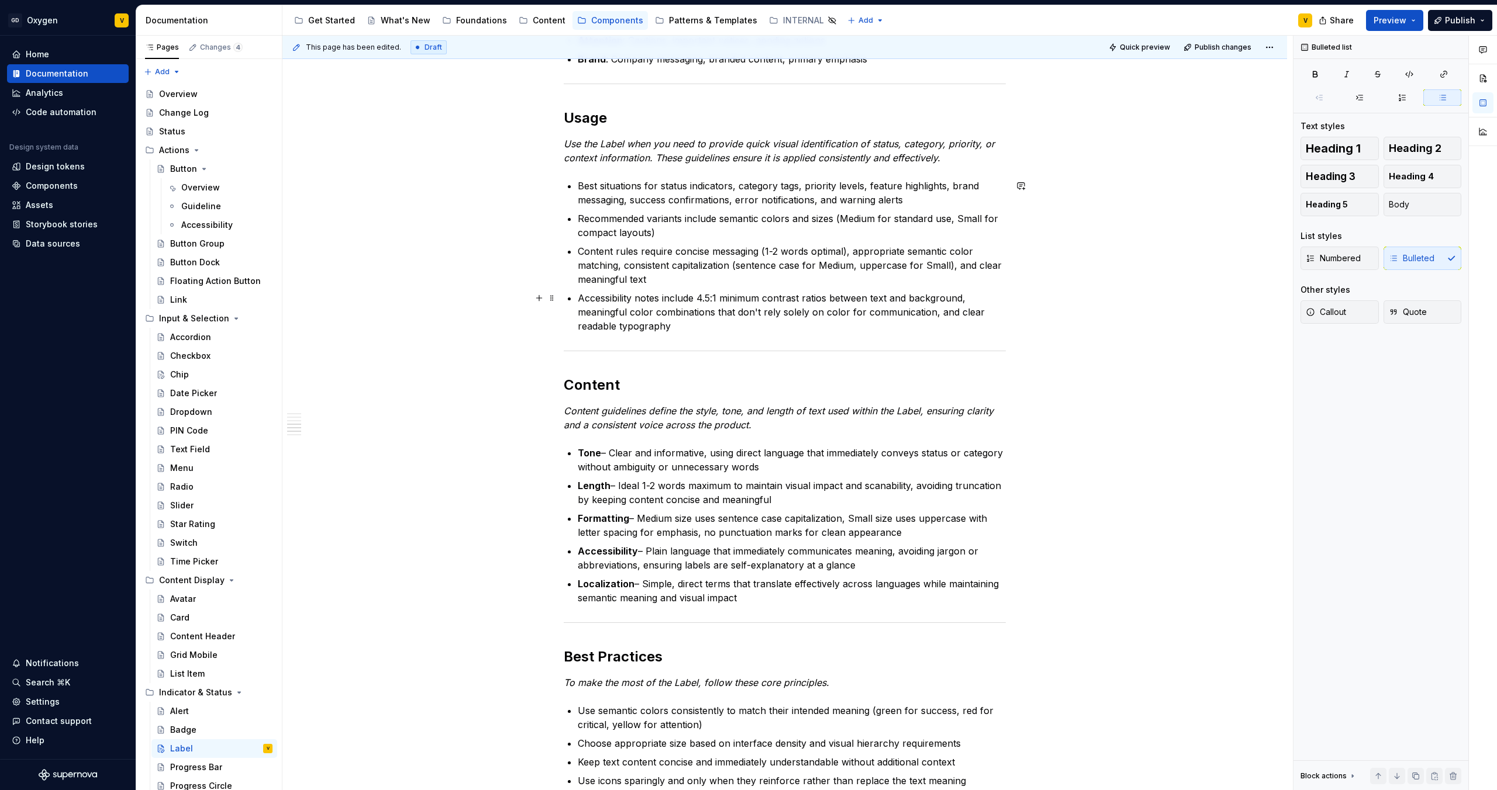
click at [691, 306] on p "Accessibility notes include 4.5:1 minimum contrast ratios between text and back…" at bounding box center [792, 312] width 428 height 42
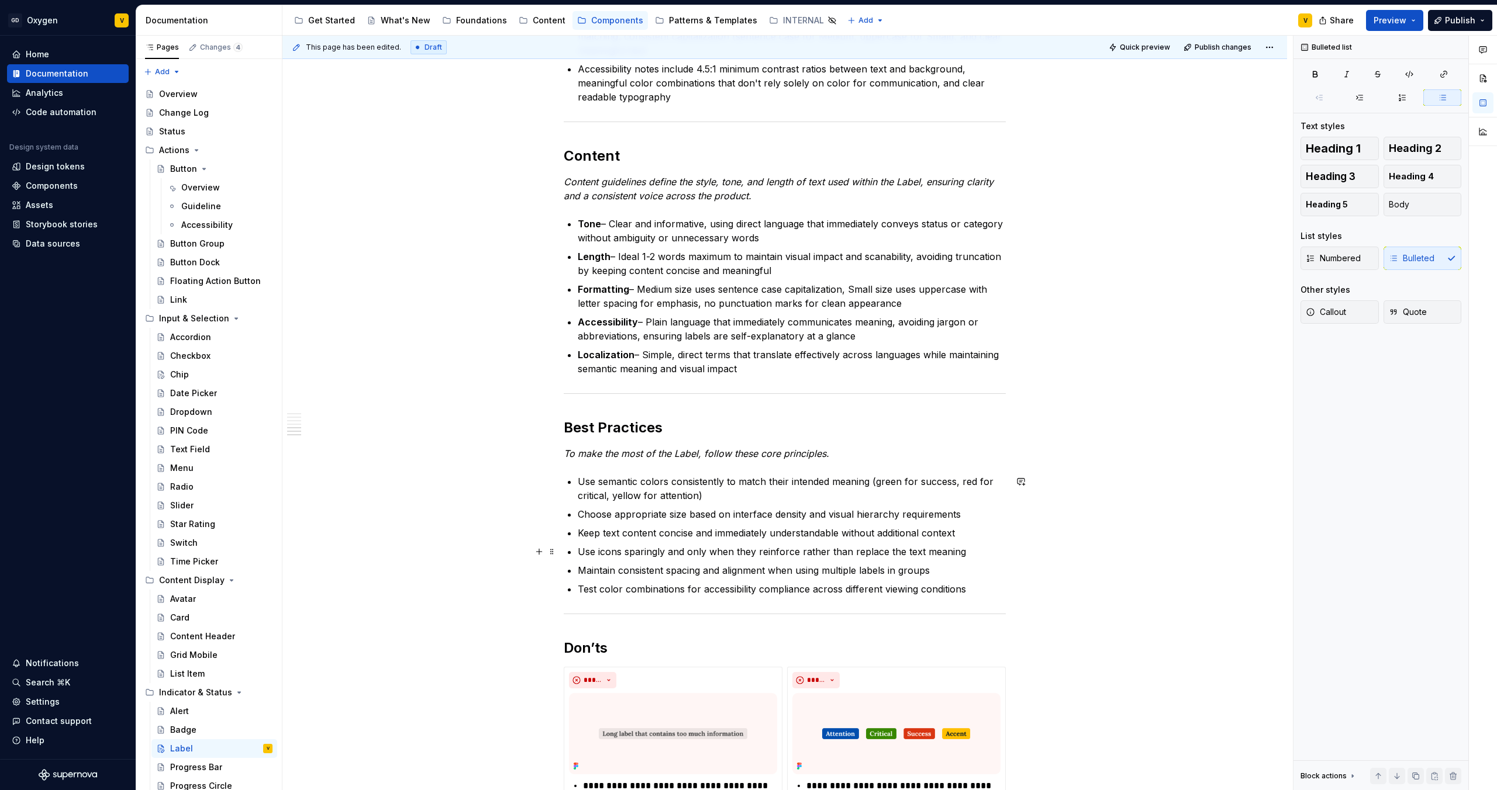
scroll to position [1444, 0]
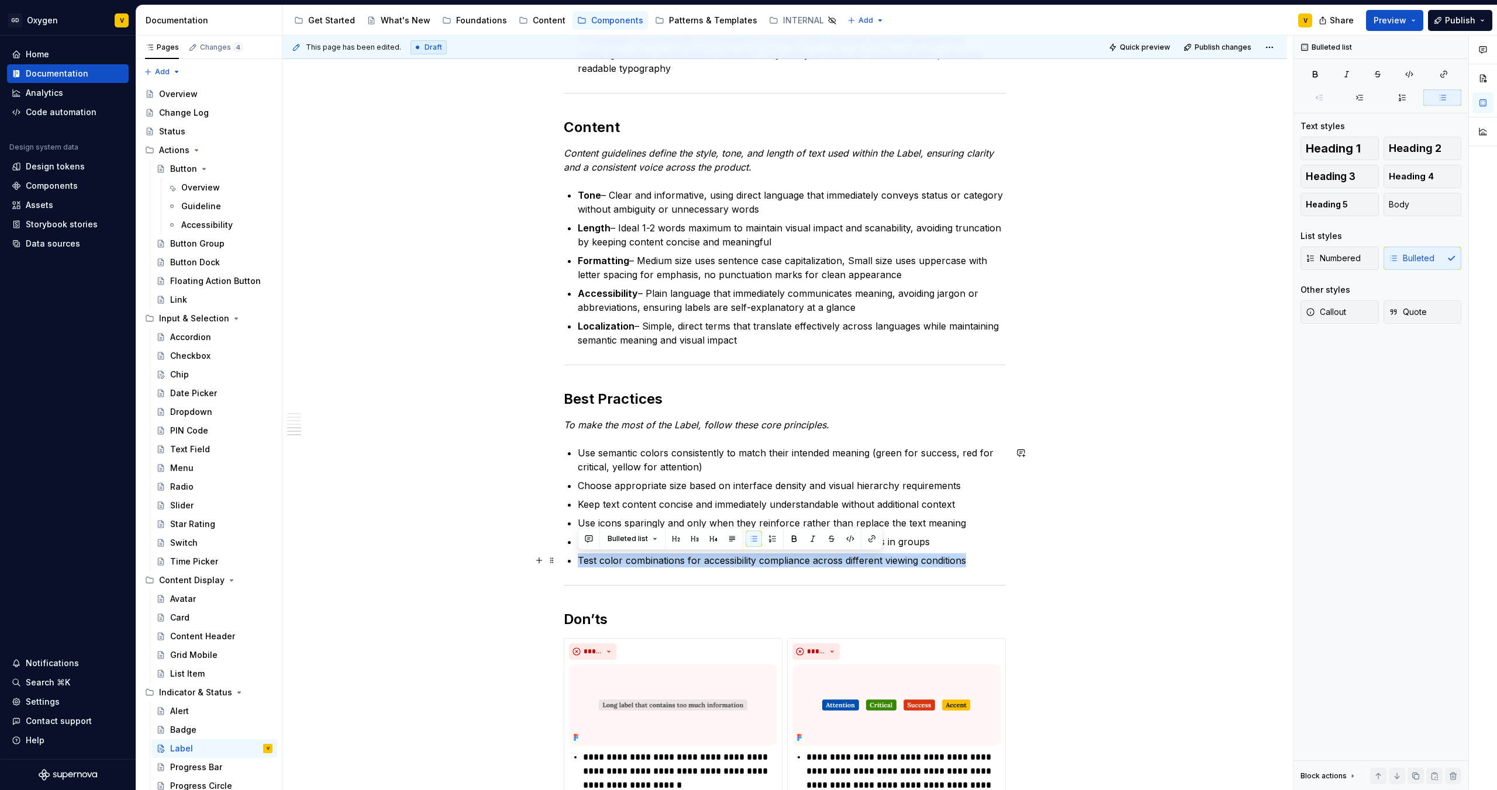
drag, startPoint x: 978, startPoint y: 559, endPoint x: 574, endPoint y: 565, distance: 403.5
click at [574, 565] on div "Anatomy The Label is made up of several parts that work together to create its …" at bounding box center [785, 3] width 442 height 2382
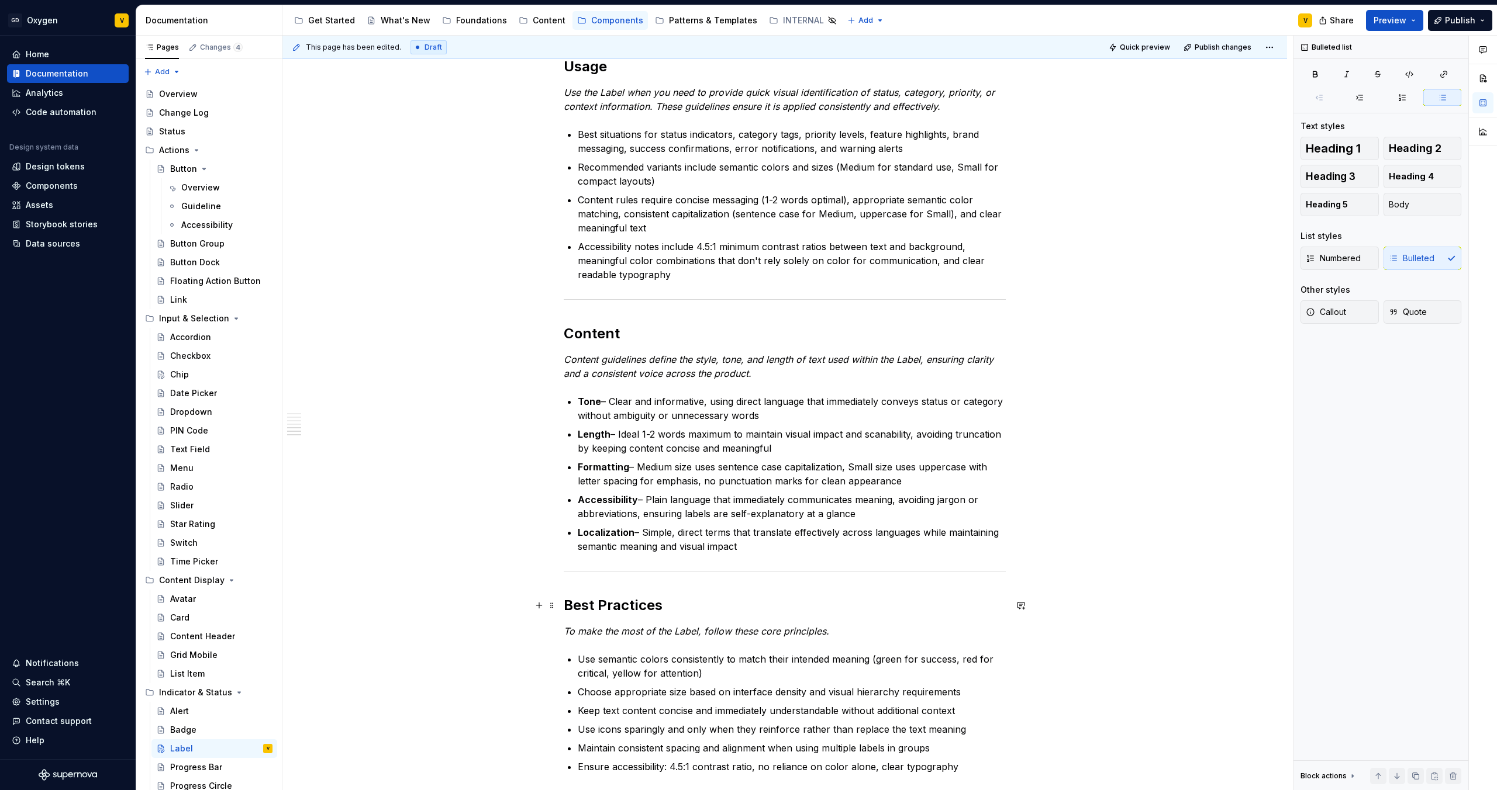
scroll to position [1222, 0]
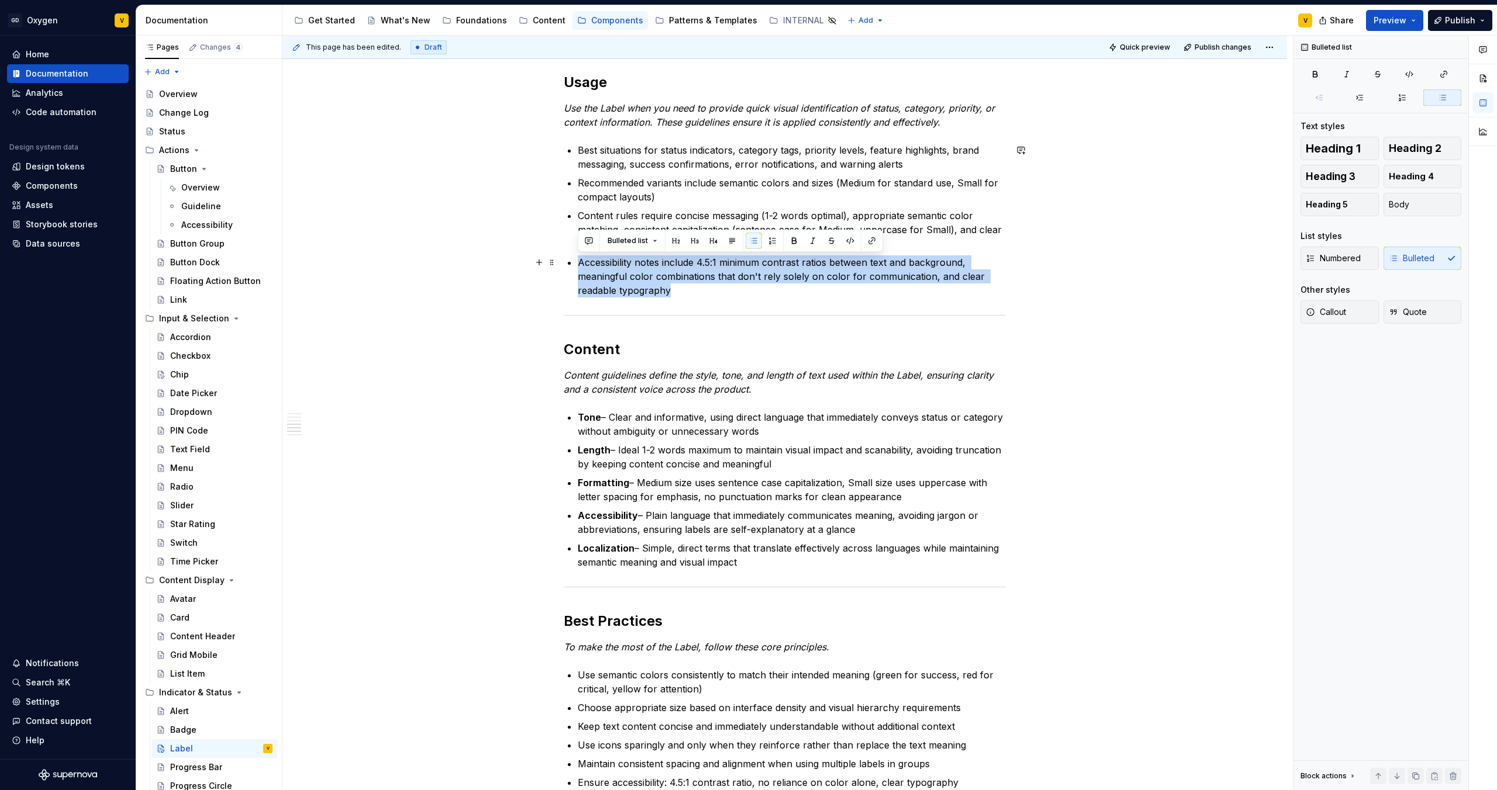
drag, startPoint x: 574, startPoint y: 264, endPoint x: 878, endPoint y: 295, distance: 306.2
click at [878, 295] on div "Anatomy The Label is made up of several parts that work together to create its …" at bounding box center [785, 225] width 442 height 2382
copy p "Accessibility notes include 4.5:1 minimum contrast ratios between text and back…"
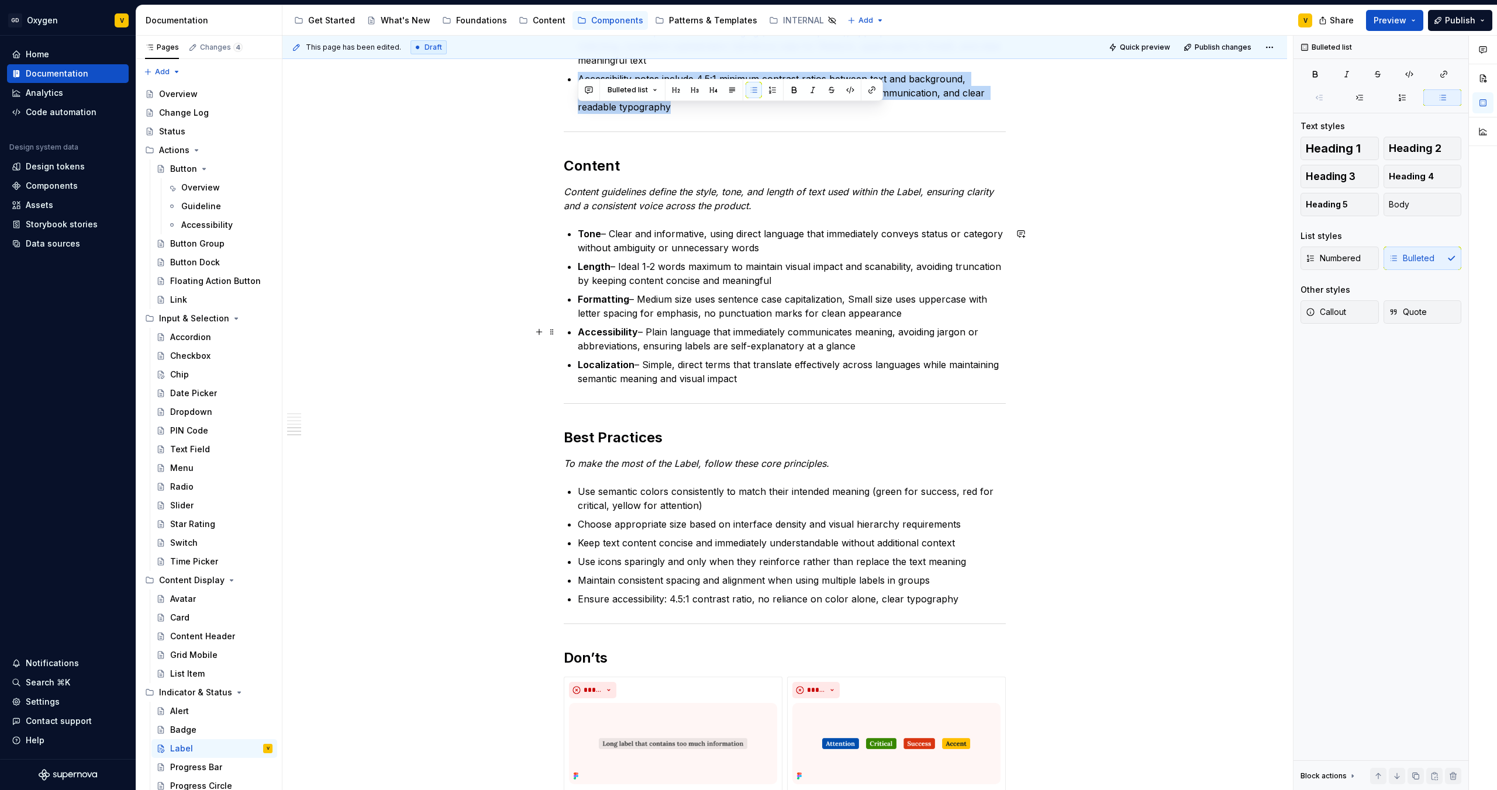
scroll to position [1465, 0]
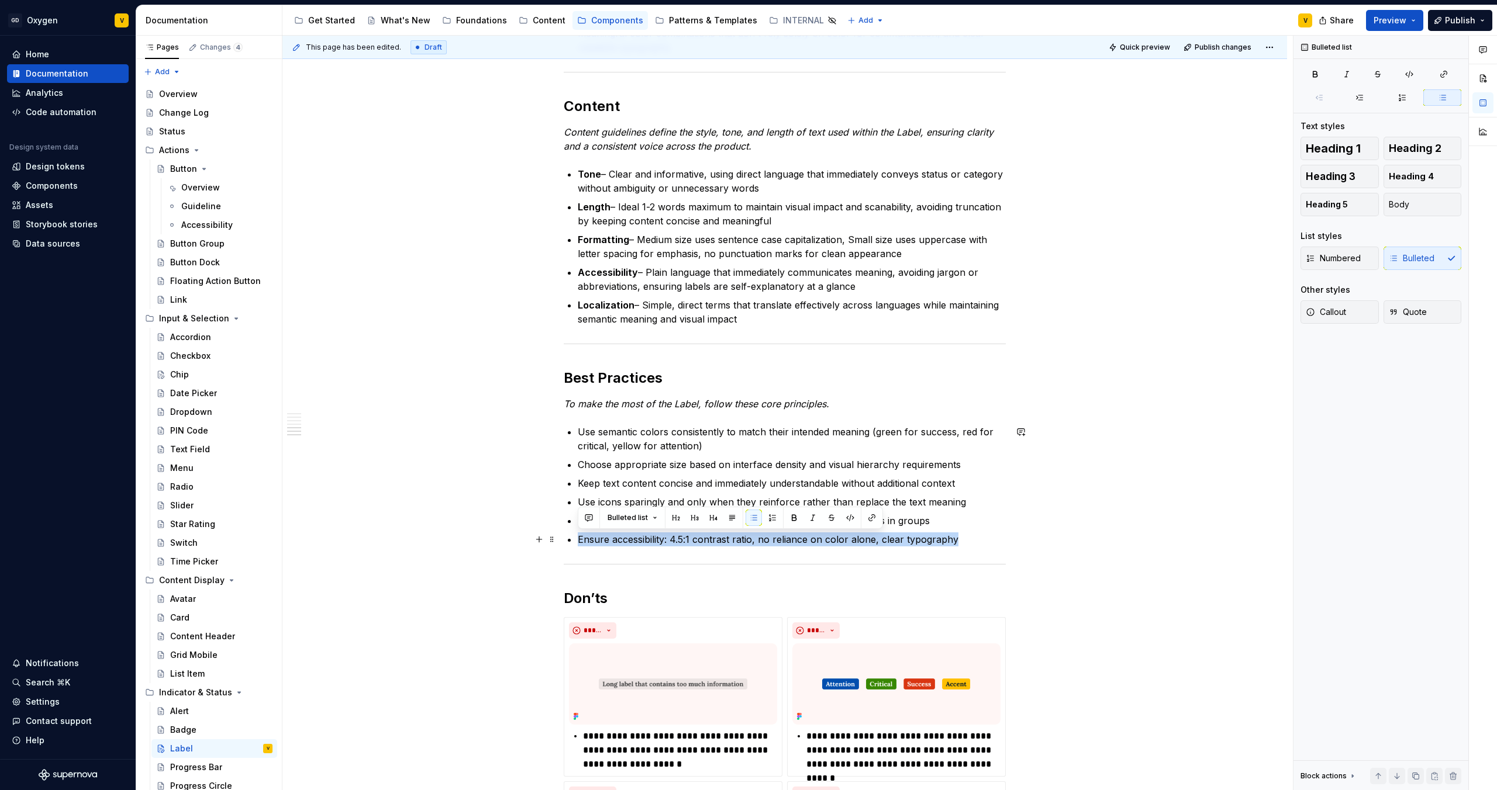
drag, startPoint x: 961, startPoint y: 540, endPoint x: 573, endPoint y: 543, distance: 387.6
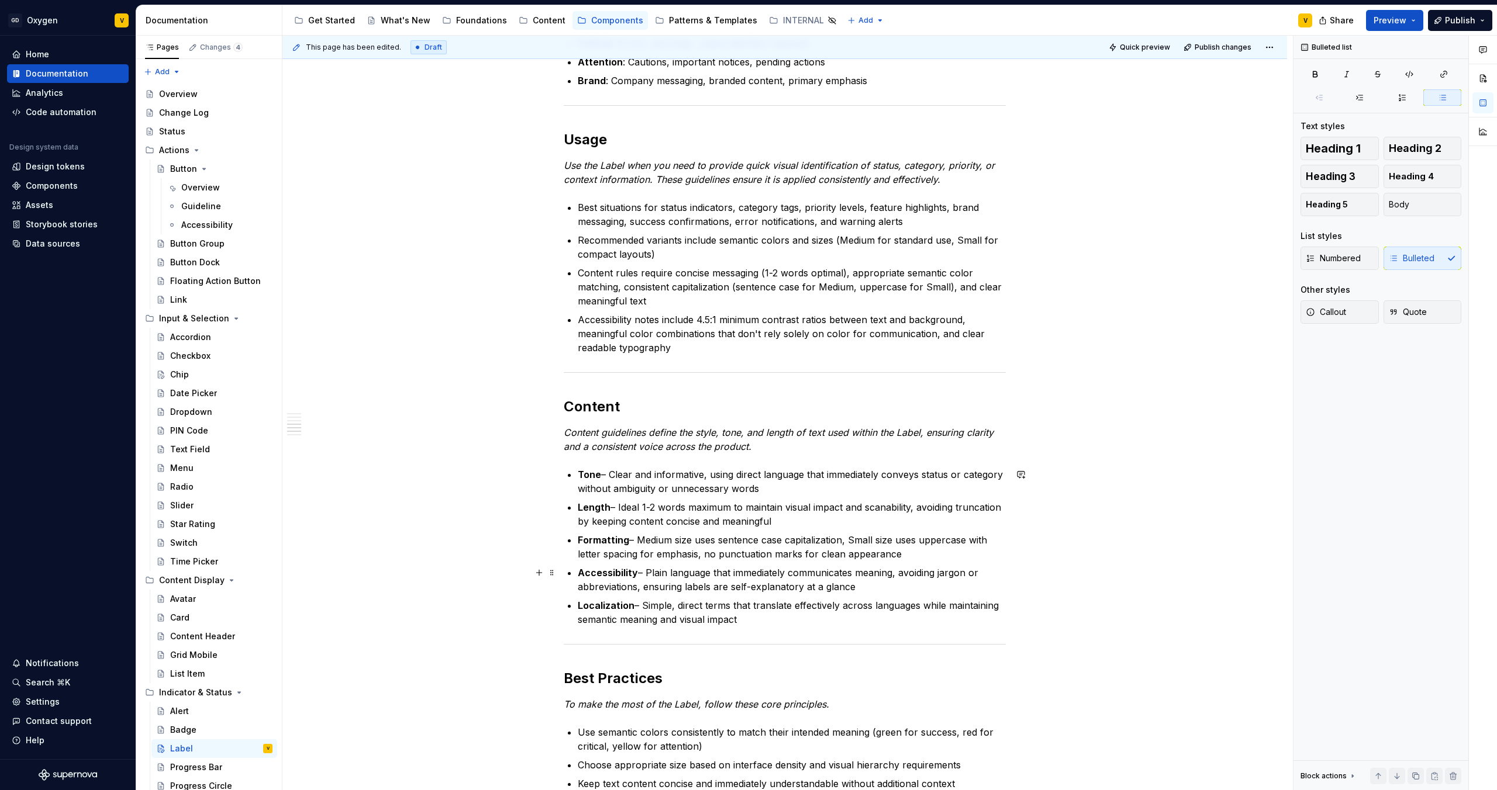
scroll to position [1160, 0]
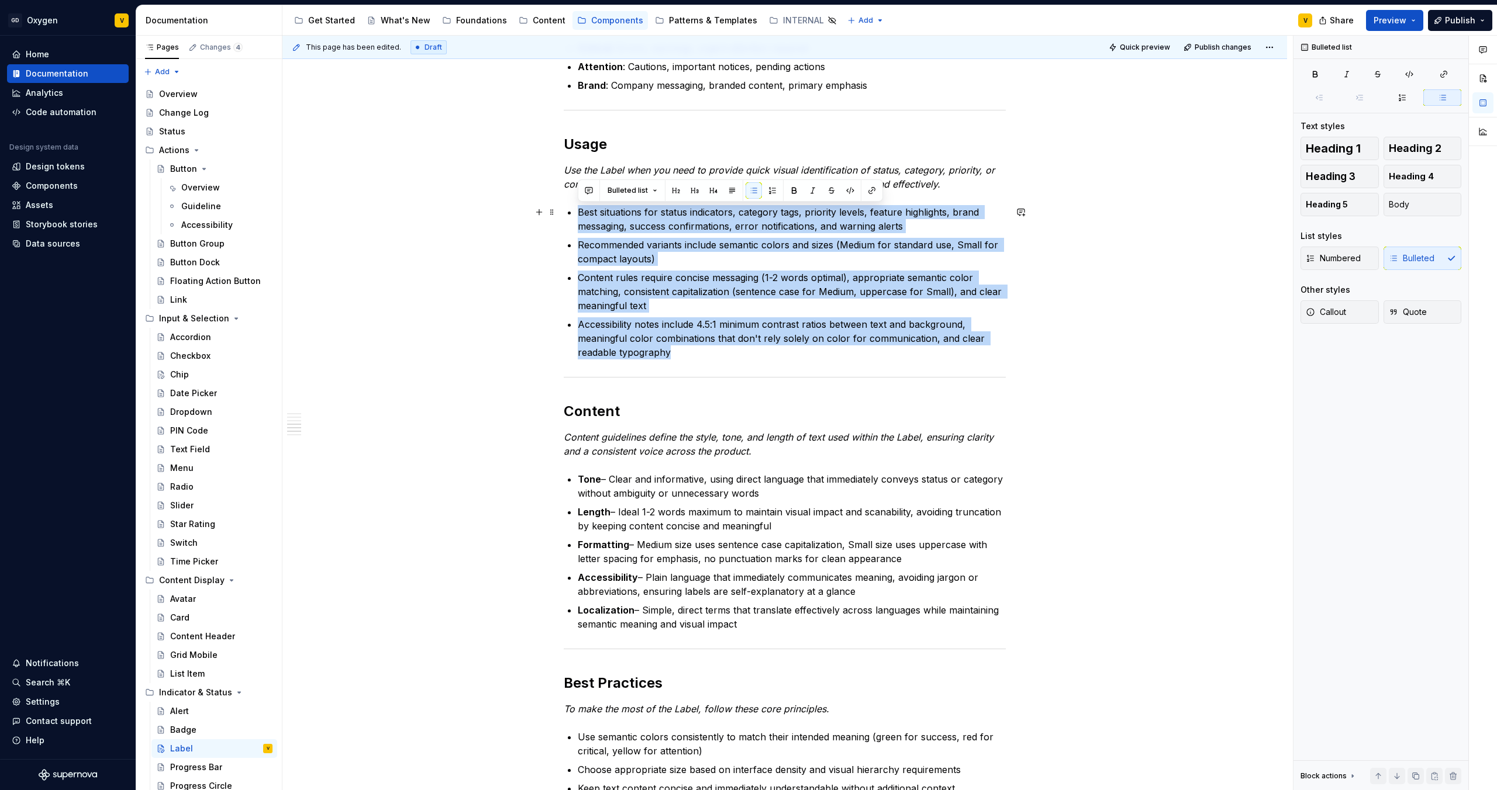
drag, startPoint x: 688, startPoint y: 361, endPoint x: 568, endPoint y: 209, distance: 193.6
click at [568, 209] on div "Anatomy The Label is made up of several parts that work together to create its …" at bounding box center [785, 301] width 442 height 2410
click at [605, 263] on p "Recommended variants include semantic colors and sizes (Medium for standard use…" at bounding box center [792, 252] width 428 height 28
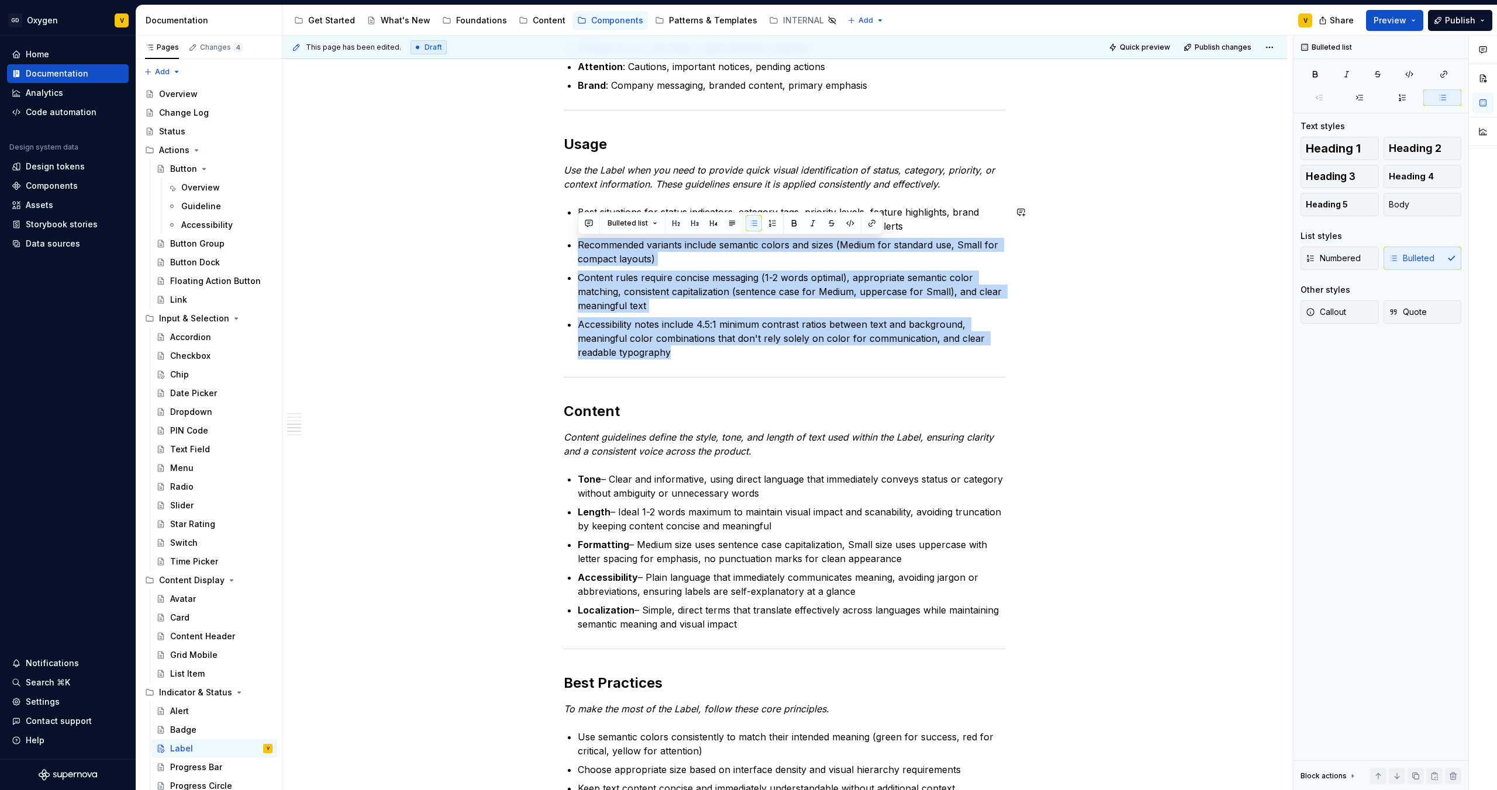
drag, startPoint x: 575, startPoint y: 243, endPoint x: 682, endPoint y: 362, distance: 161.0
click at [682, 362] on div "Anatomy The Label is made up of several parts that work together to create its …" at bounding box center [785, 301] width 442 height 2410
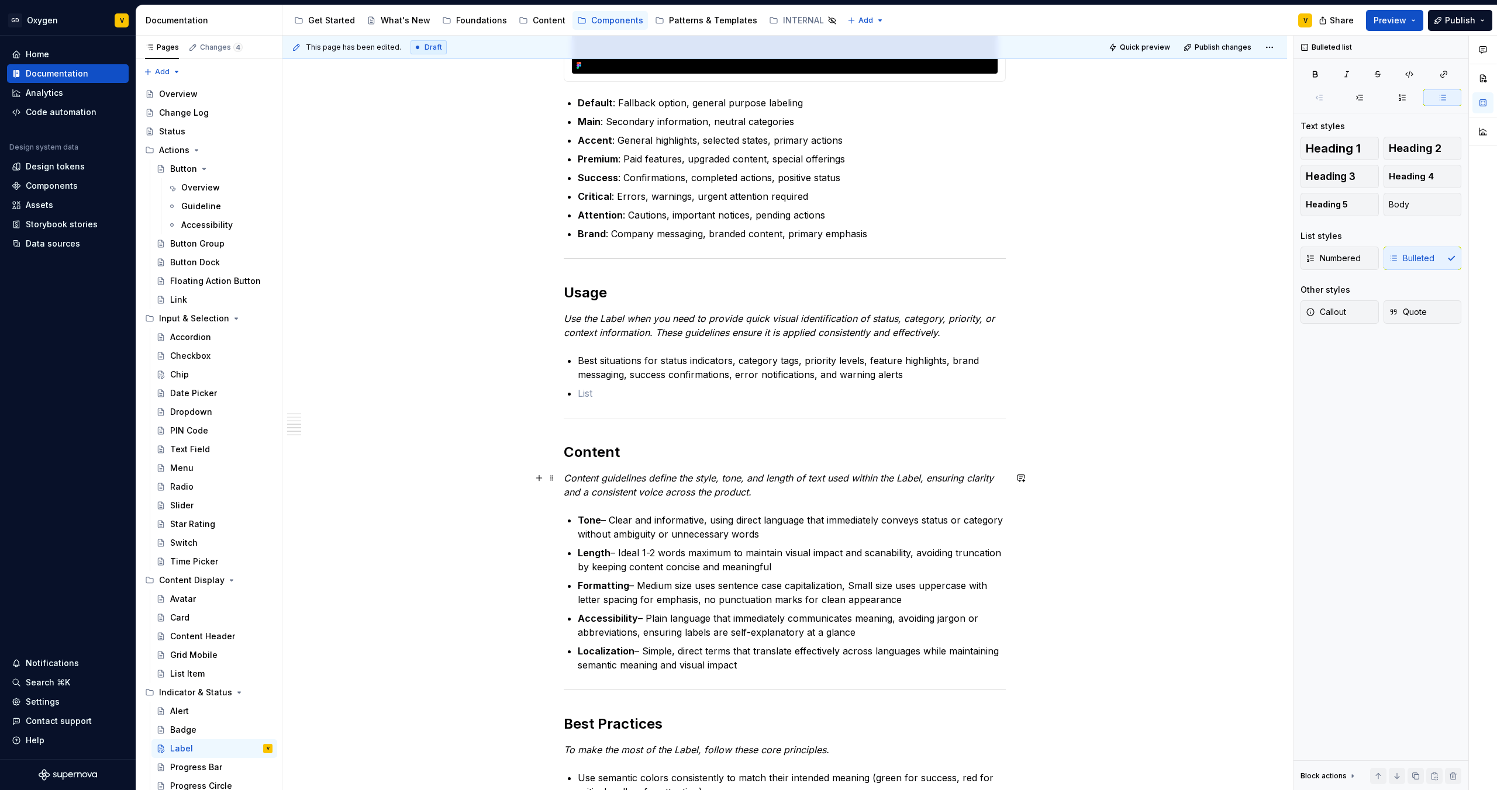
scroll to position [997, 0]
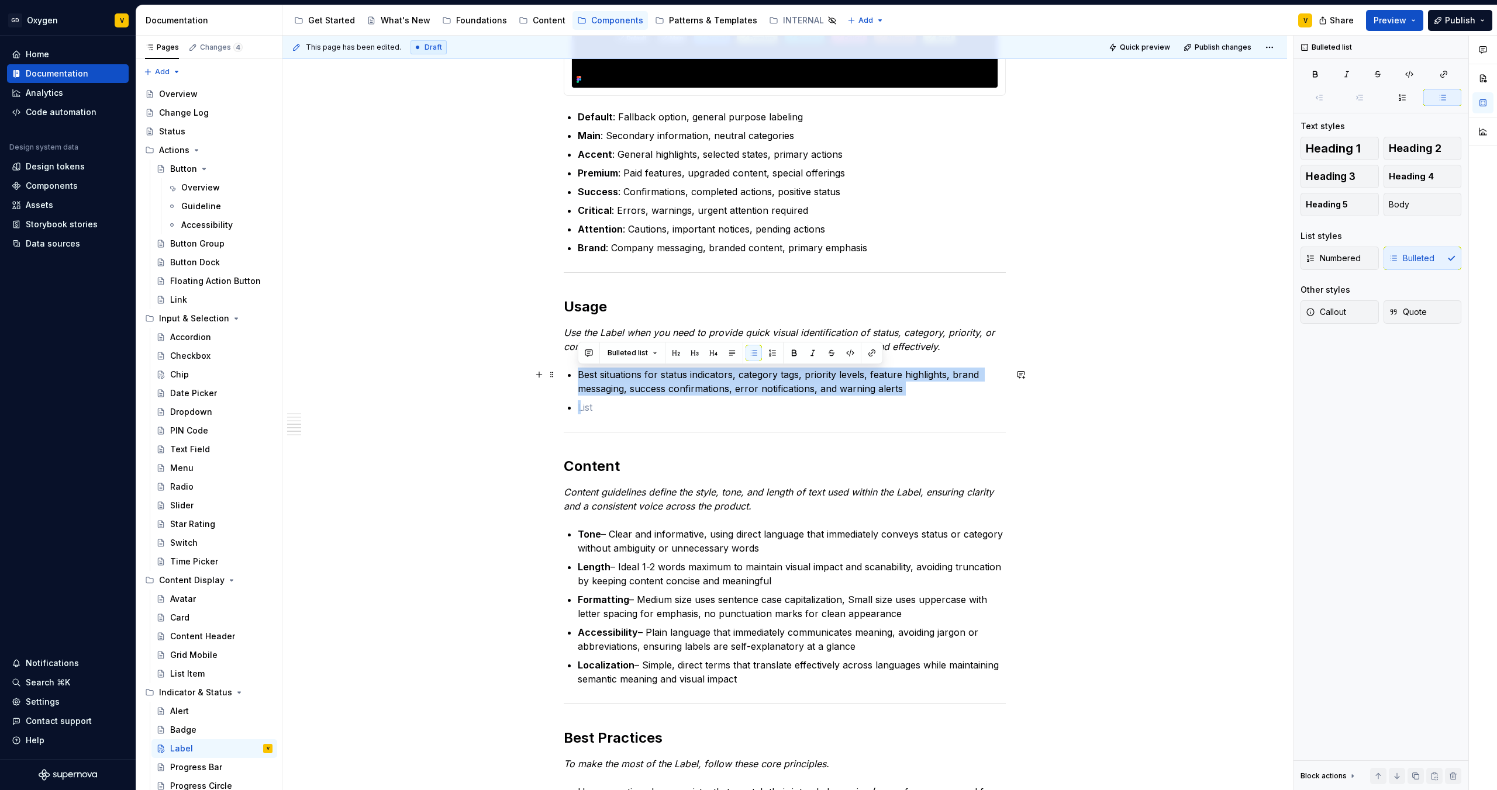
drag, startPoint x: 927, startPoint y: 399, endPoint x: 572, endPoint y: 373, distance: 355.8
click at [572, 373] on div "Anatomy The Label is made up of several parts that work together to create its …" at bounding box center [785, 410] width 442 height 2302
click at [598, 403] on p at bounding box center [792, 407] width 428 height 14
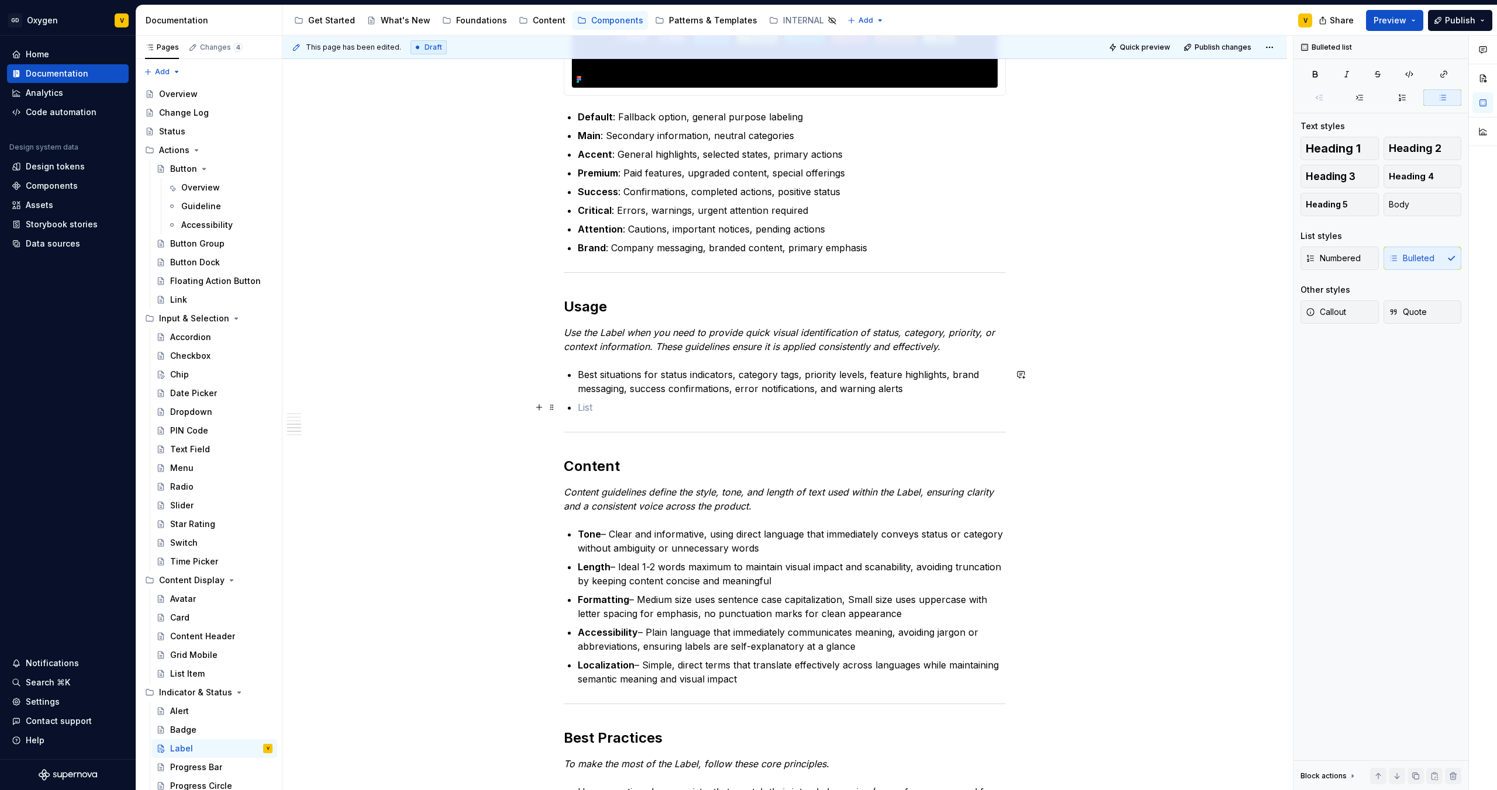
click at [603, 402] on p at bounding box center [792, 407] width 428 height 14
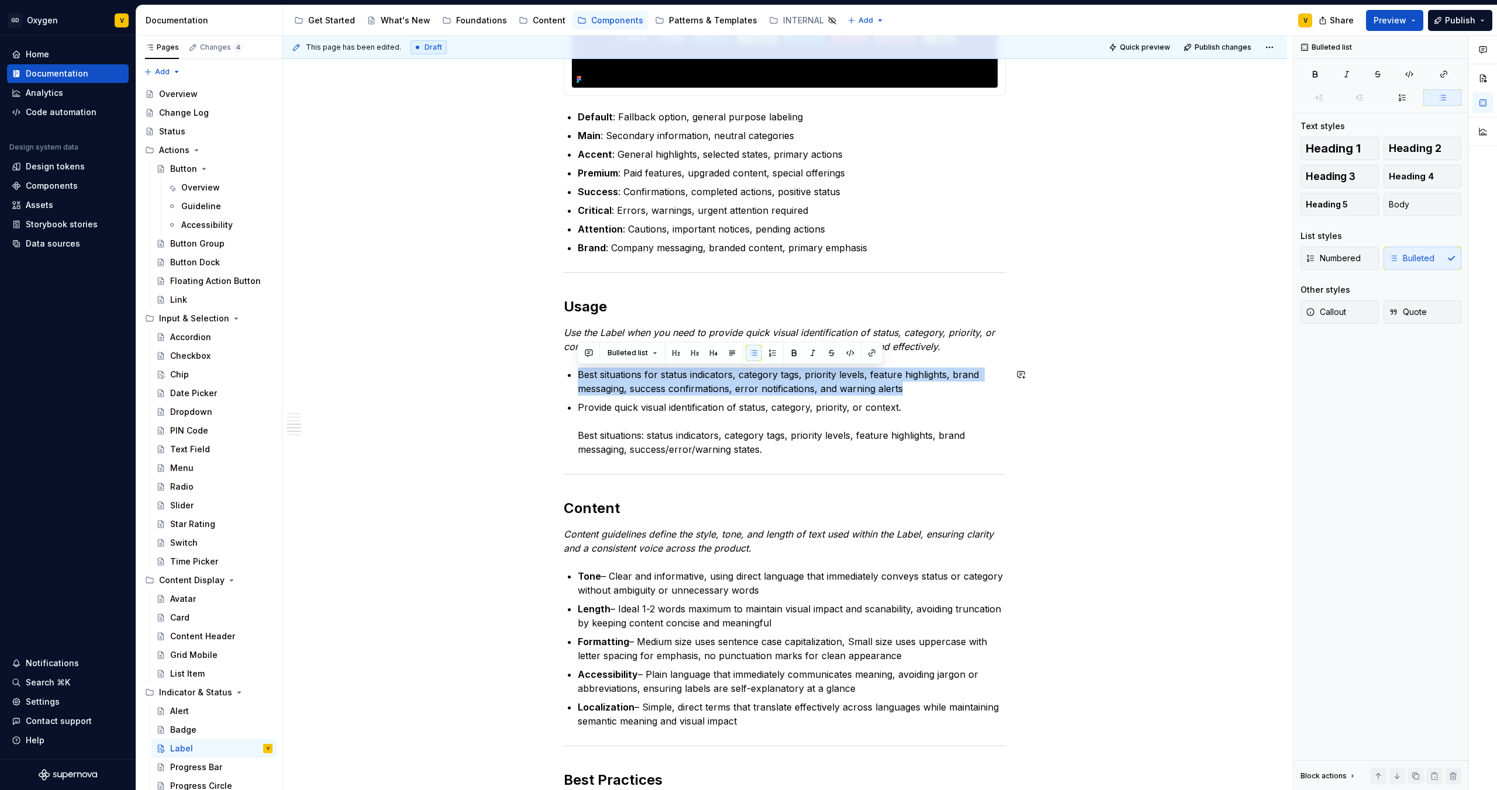
drag, startPoint x: 910, startPoint y: 388, endPoint x: 554, endPoint y: 367, distance: 356.7
click at [554, 367] on div "Anatomy The Label is made up of several parts that work together to create its …" at bounding box center [784, 542] width 1004 height 2623
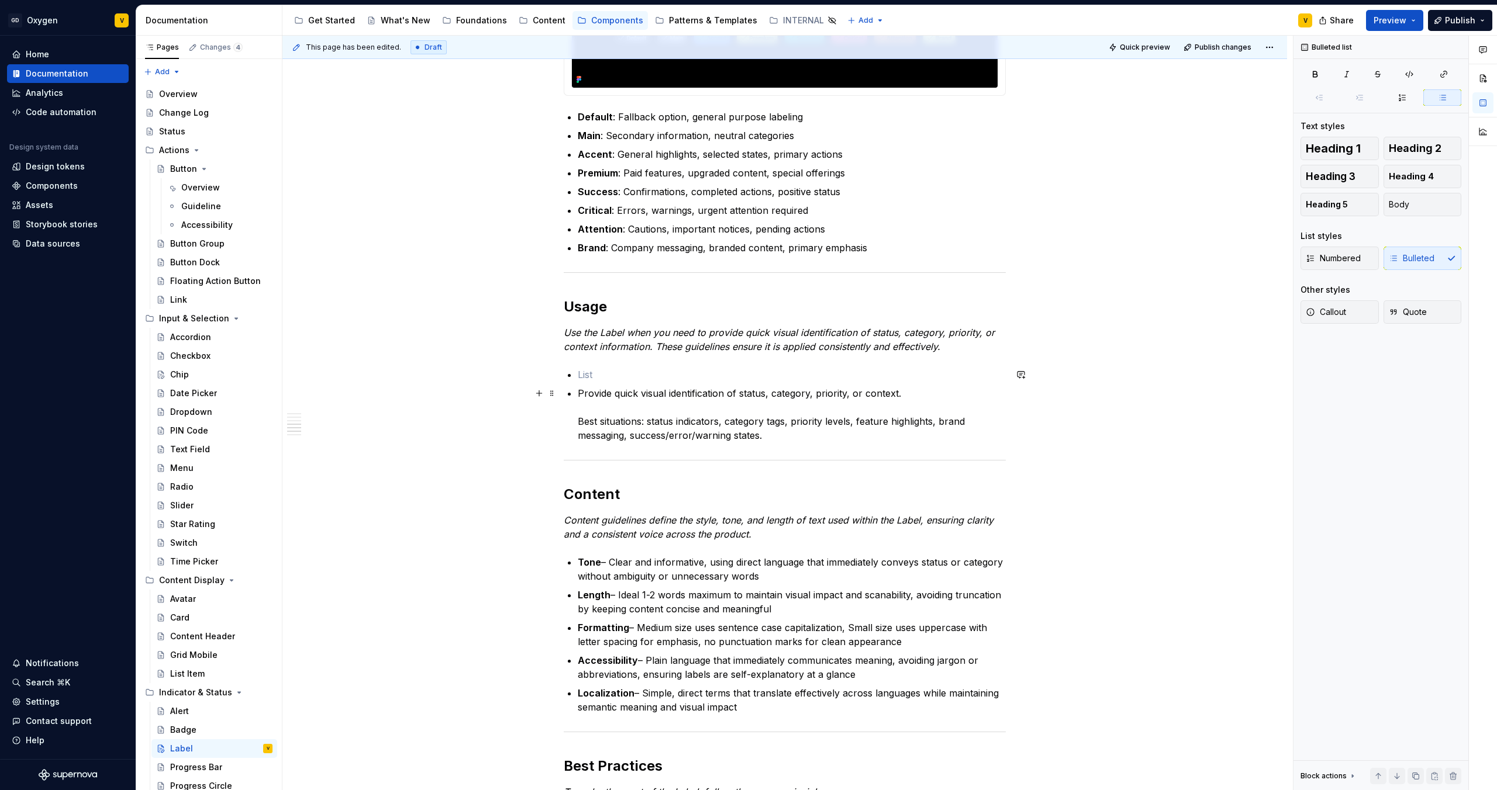
click at [578, 424] on p "Provide quick visual identification of status, category, priority, or context. …" at bounding box center [792, 414] width 428 height 56
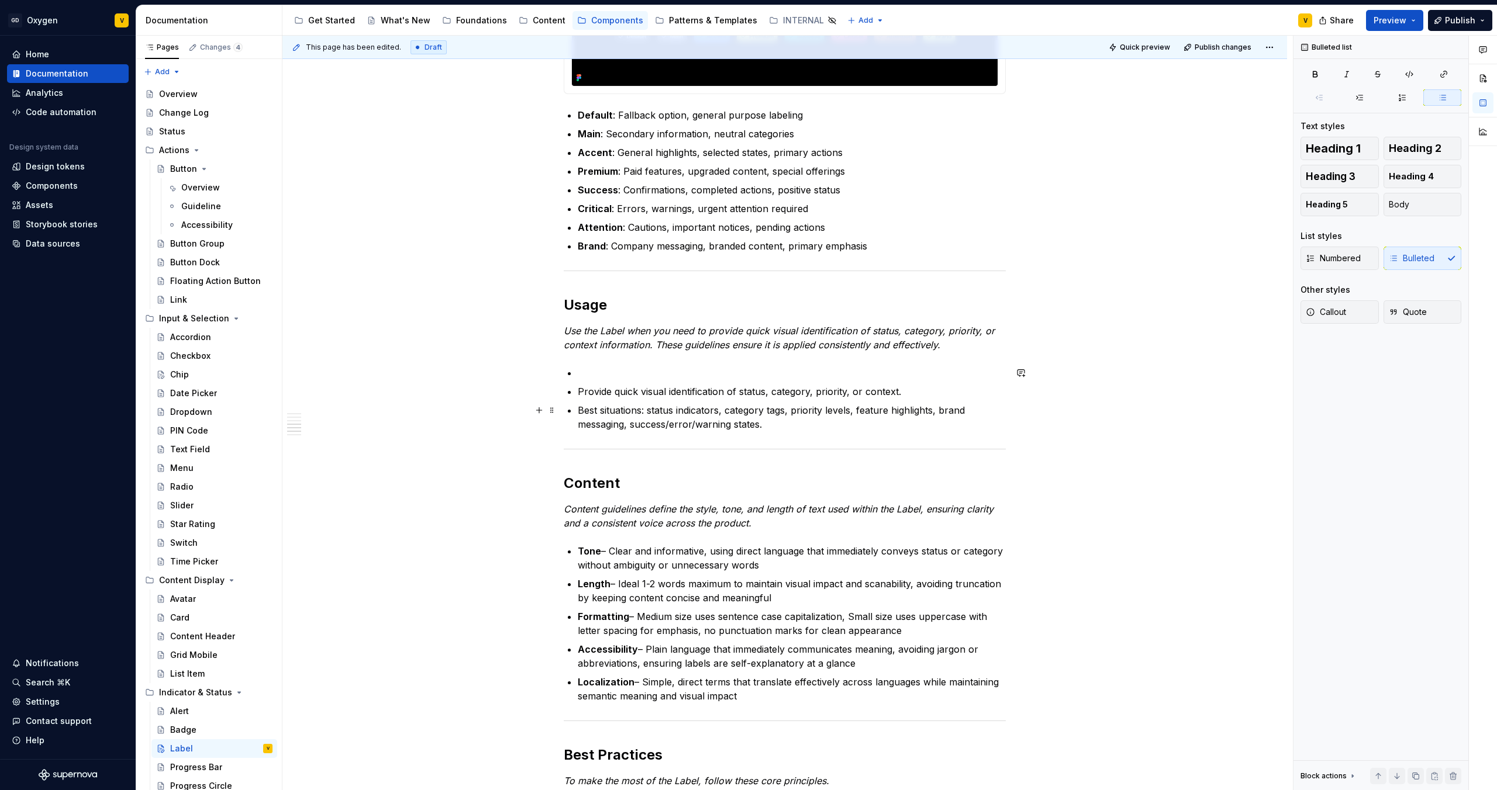
scroll to position [1000, 0]
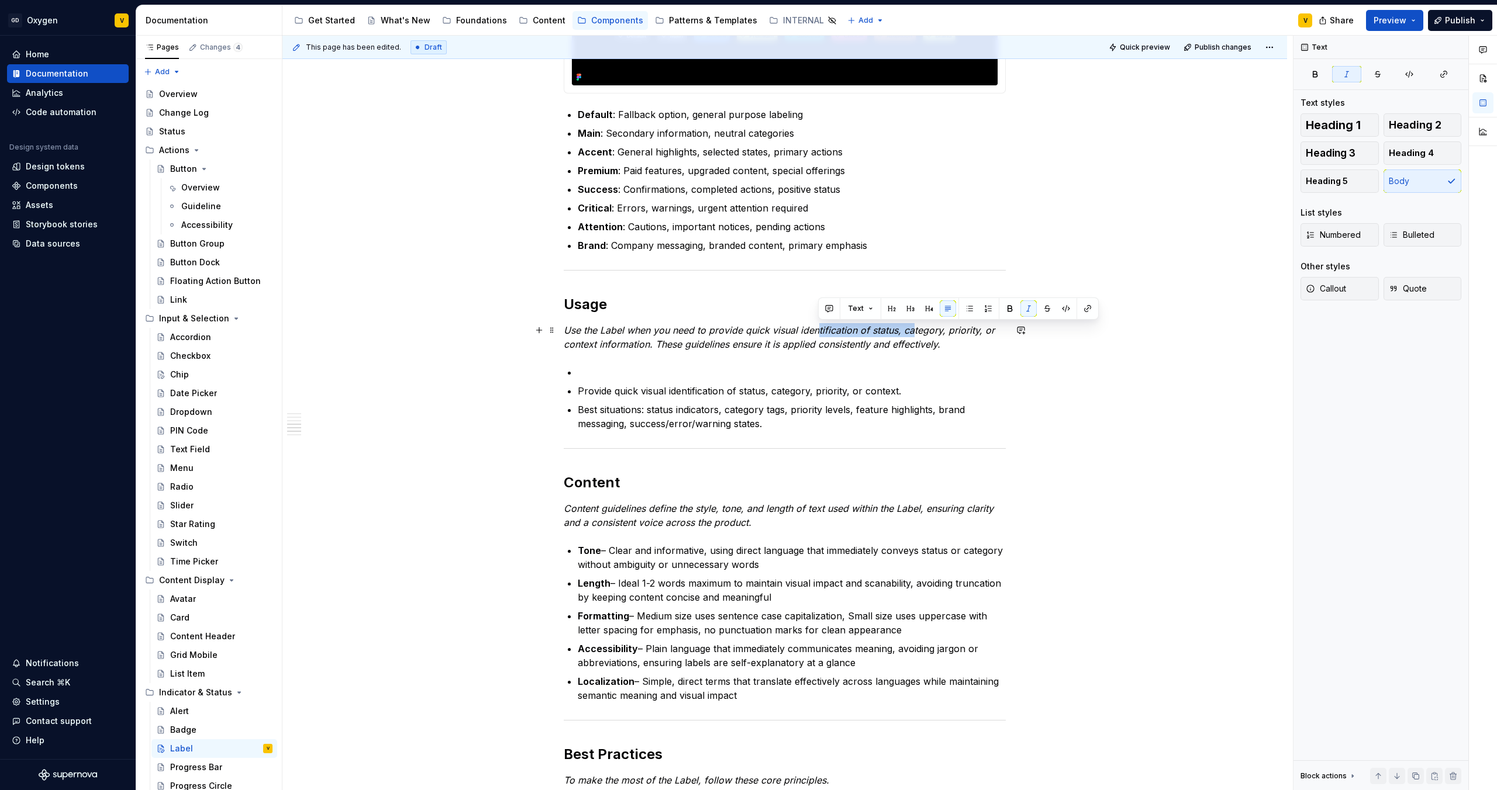
drag, startPoint x: 821, startPoint y: 334, endPoint x: 913, endPoint y: 331, distance: 91.8
click at [911, 331] on em "Use the Label when you need to provide quick visual identification of status, c…" at bounding box center [781, 337] width 434 height 26
click at [920, 333] on em "Use the Label when you need to provide quick visual identification of status, c…" at bounding box center [781, 337] width 434 height 26
click at [861, 334] on em "Use the Label when you need to provide quick visual identification of status, c…" at bounding box center [781, 337] width 434 height 26
drag, startPoint x: 570, startPoint y: 346, endPoint x: 657, endPoint y: 344, distance: 86.5
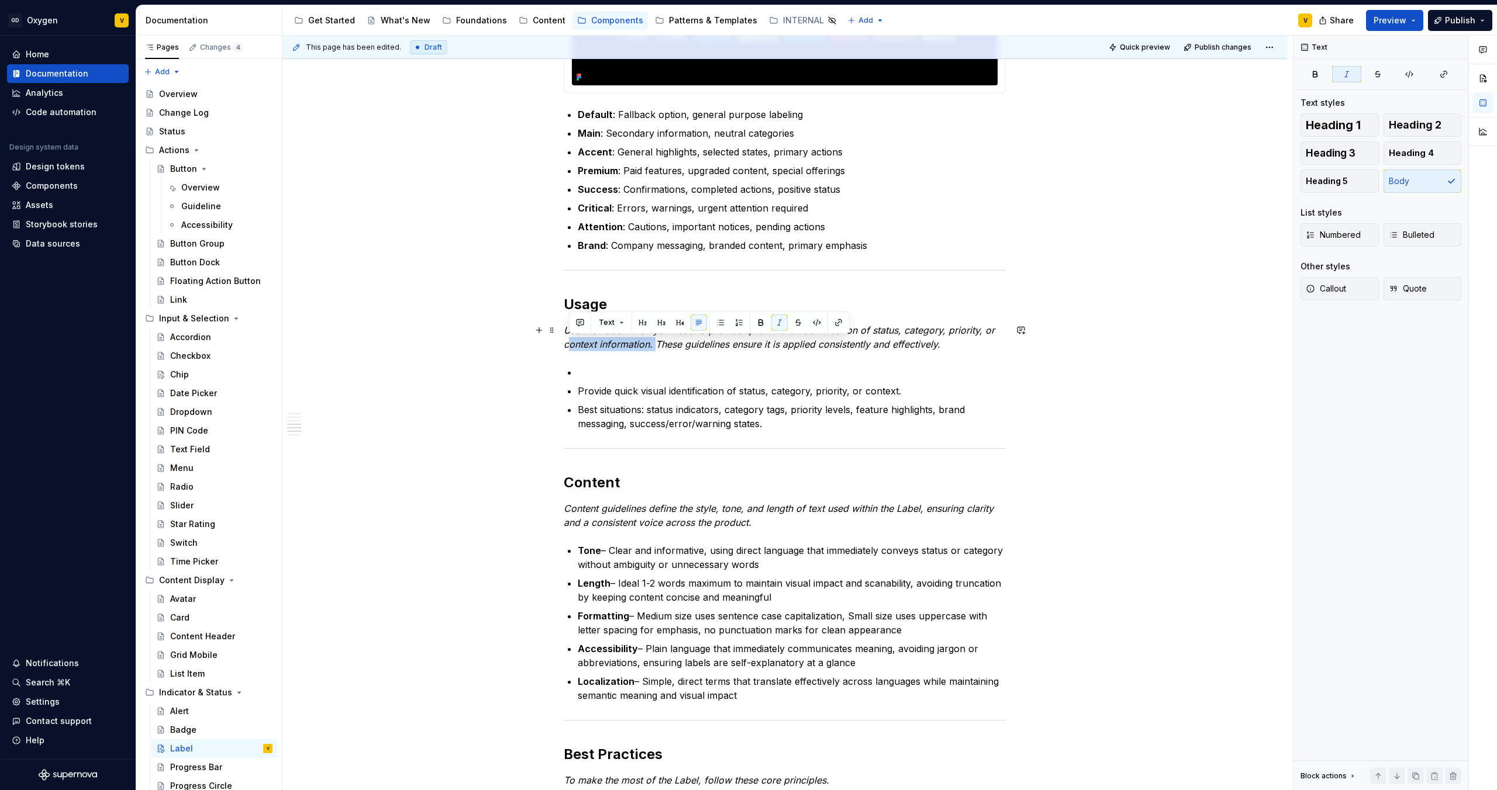
click at [657, 344] on em "Use the Label when you need to provide quick visual identification of status, c…" at bounding box center [781, 337] width 434 height 26
drag, startPoint x: 654, startPoint y: 346, endPoint x: 946, endPoint y: 341, distance: 292.3
click at [946, 341] on p "Use the Label when you need to provide quick visual identification of status, c…" at bounding box center [785, 337] width 442 height 28
click at [949, 343] on p "Use the Label when you need to provide quick visual identification of status, c…" at bounding box center [785, 337] width 442 height 28
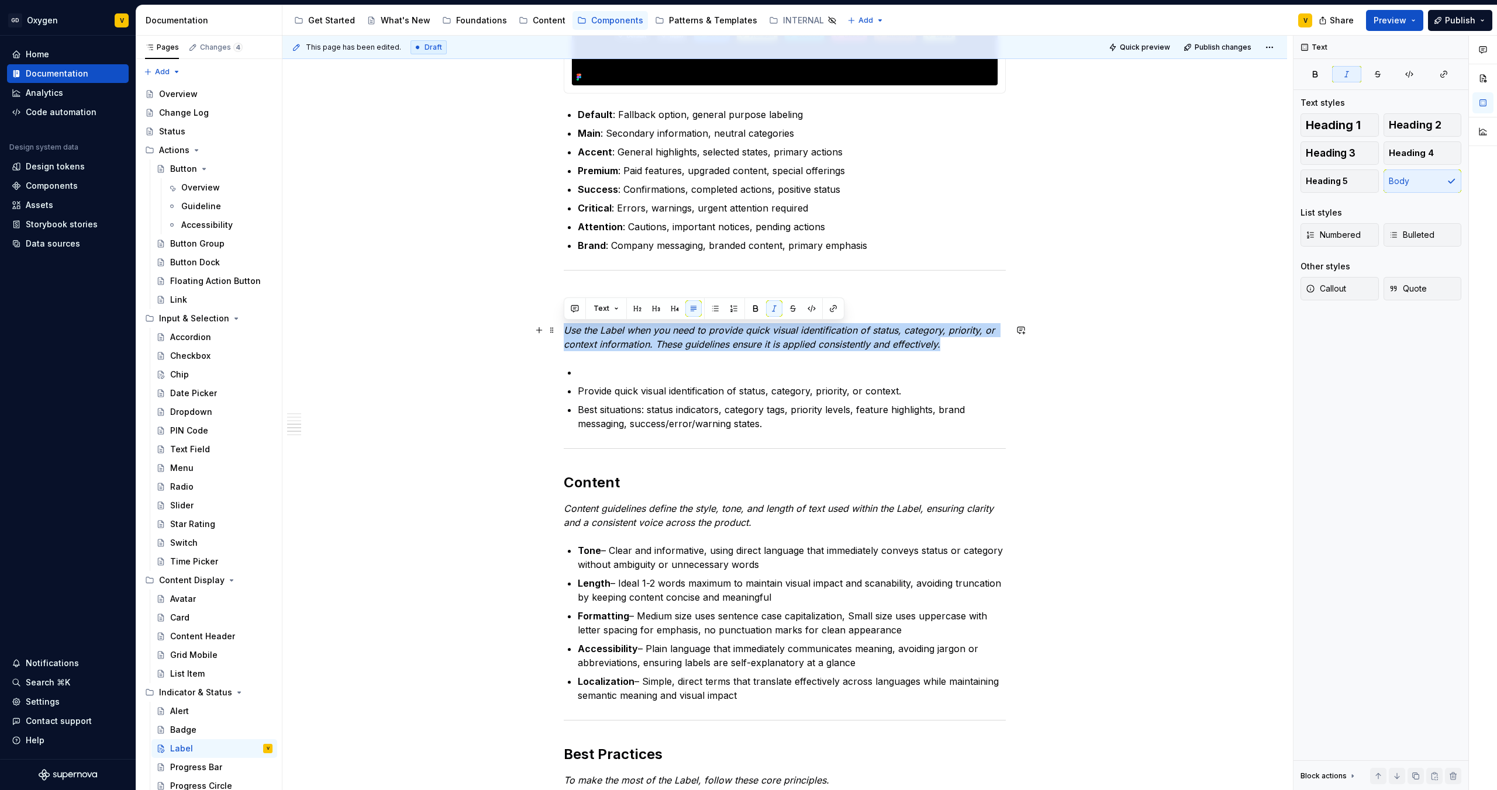
drag, startPoint x: 949, startPoint y: 344, endPoint x: 560, endPoint y: 336, distance: 388.9
click at [560, 336] on div "Anatomy The Label is made up of several parts that work together to create its …" at bounding box center [784, 528] width 1004 height 2600
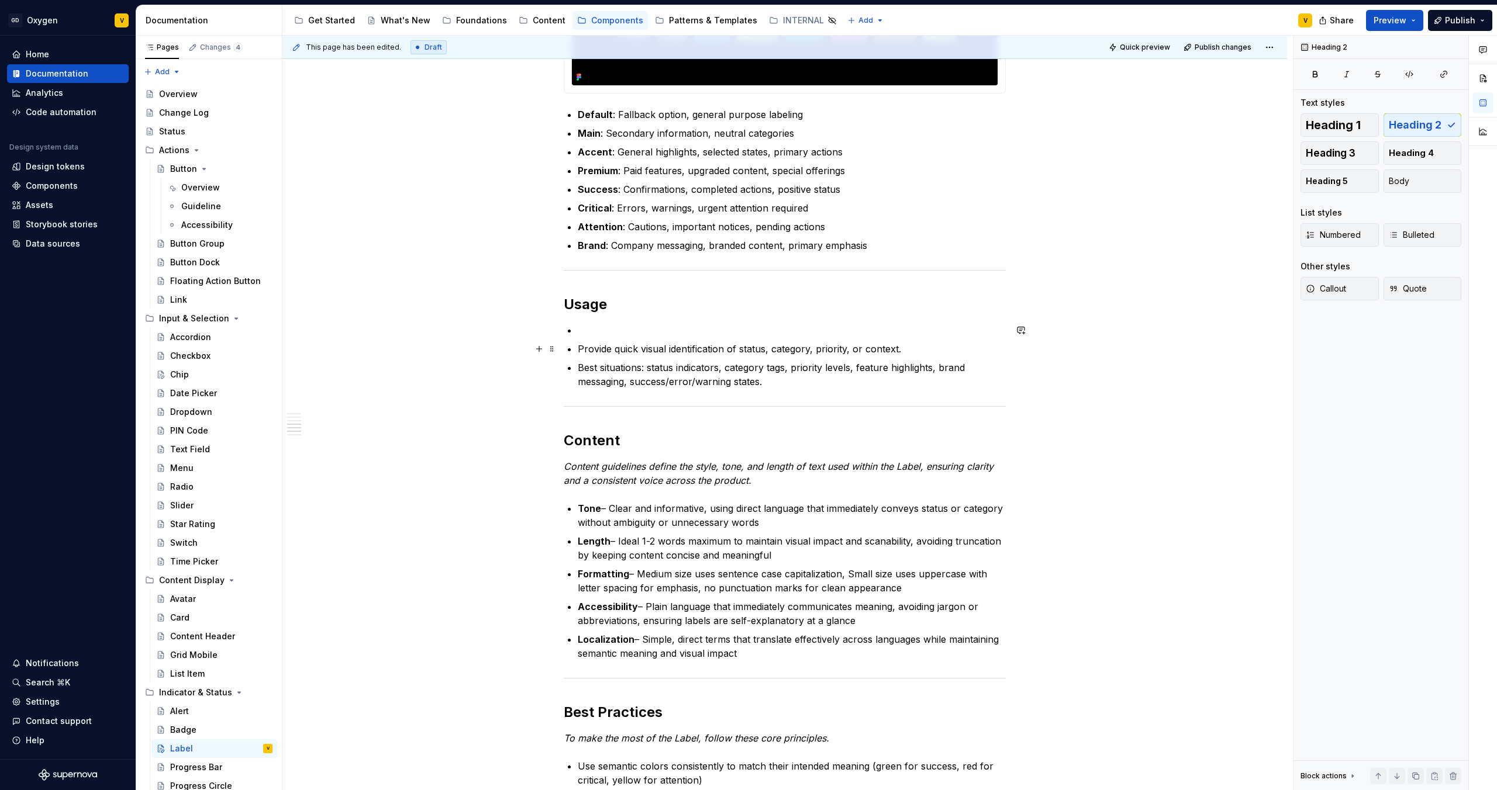
click at [579, 340] on ul "Provide quick visual identification of status, category, priority, or context. …" at bounding box center [792, 355] width 428 height 65
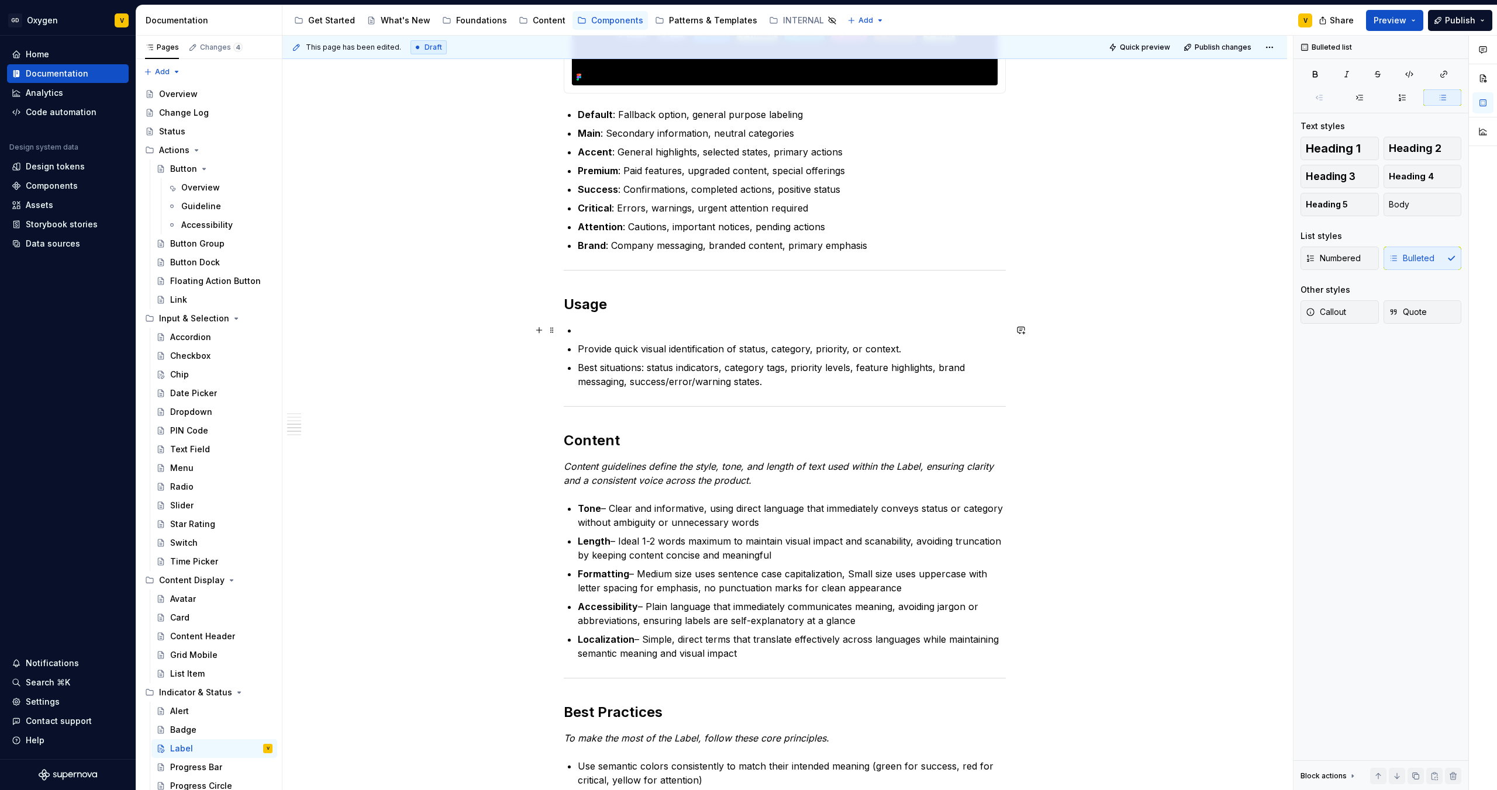
click at [592, 332] on p at bounding box center [792, 330] width 428 height 14
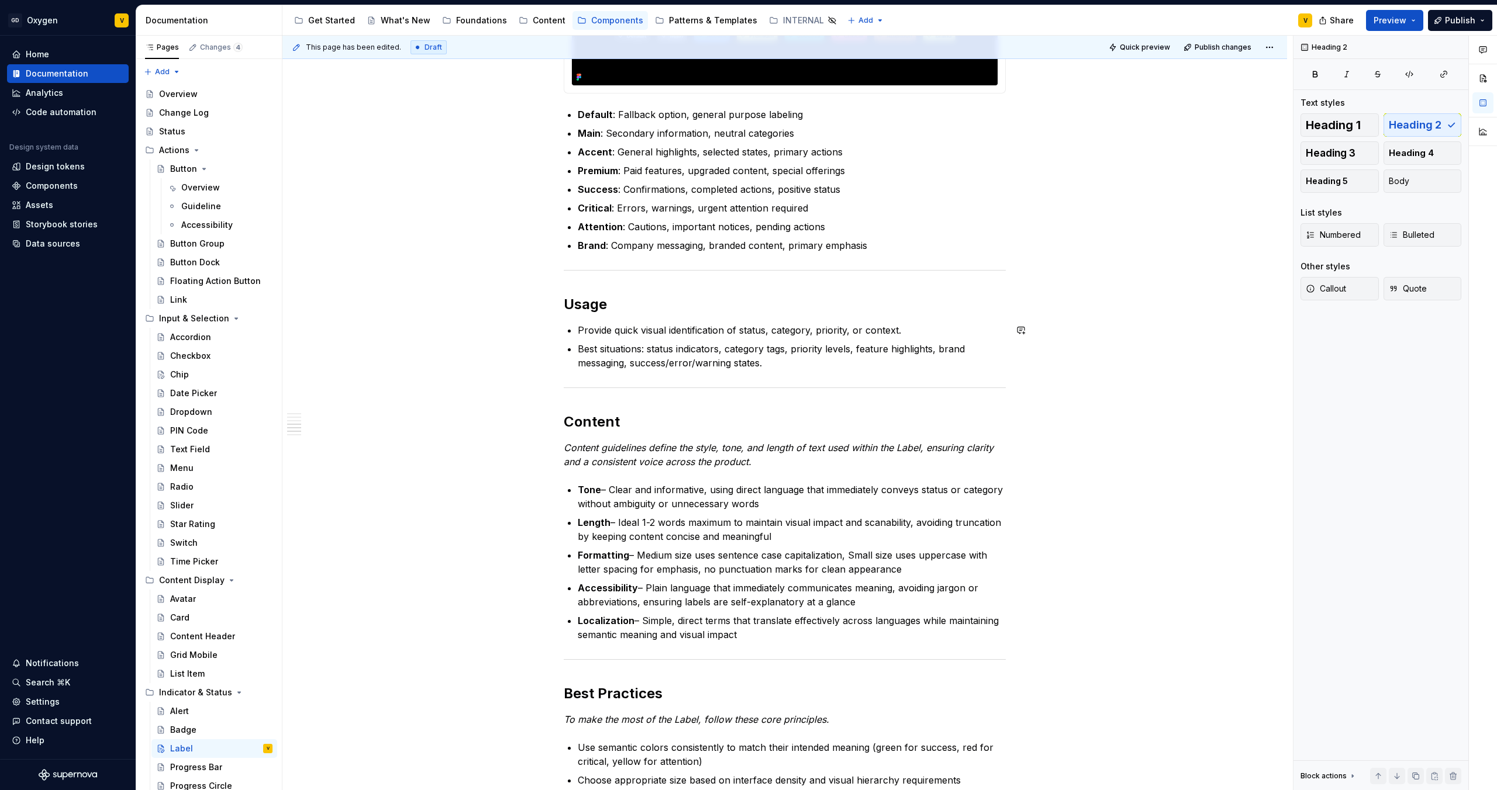
click at [795, 369] on p "Best situations: status indicators, category tags, priority levels, feature hig…" at bounding box center [792, 356] width 428 height 28
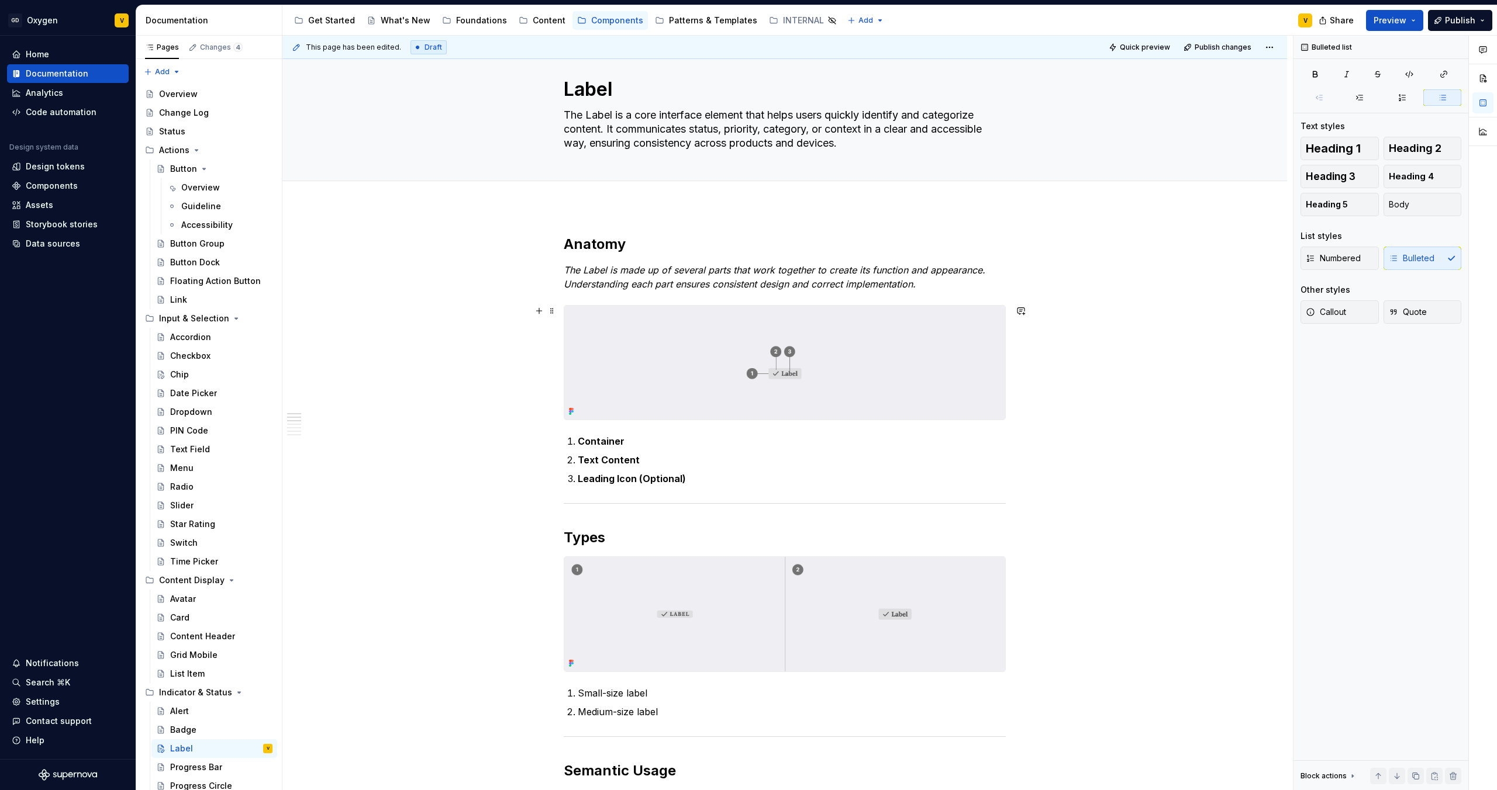
scroll to position [0, 0]
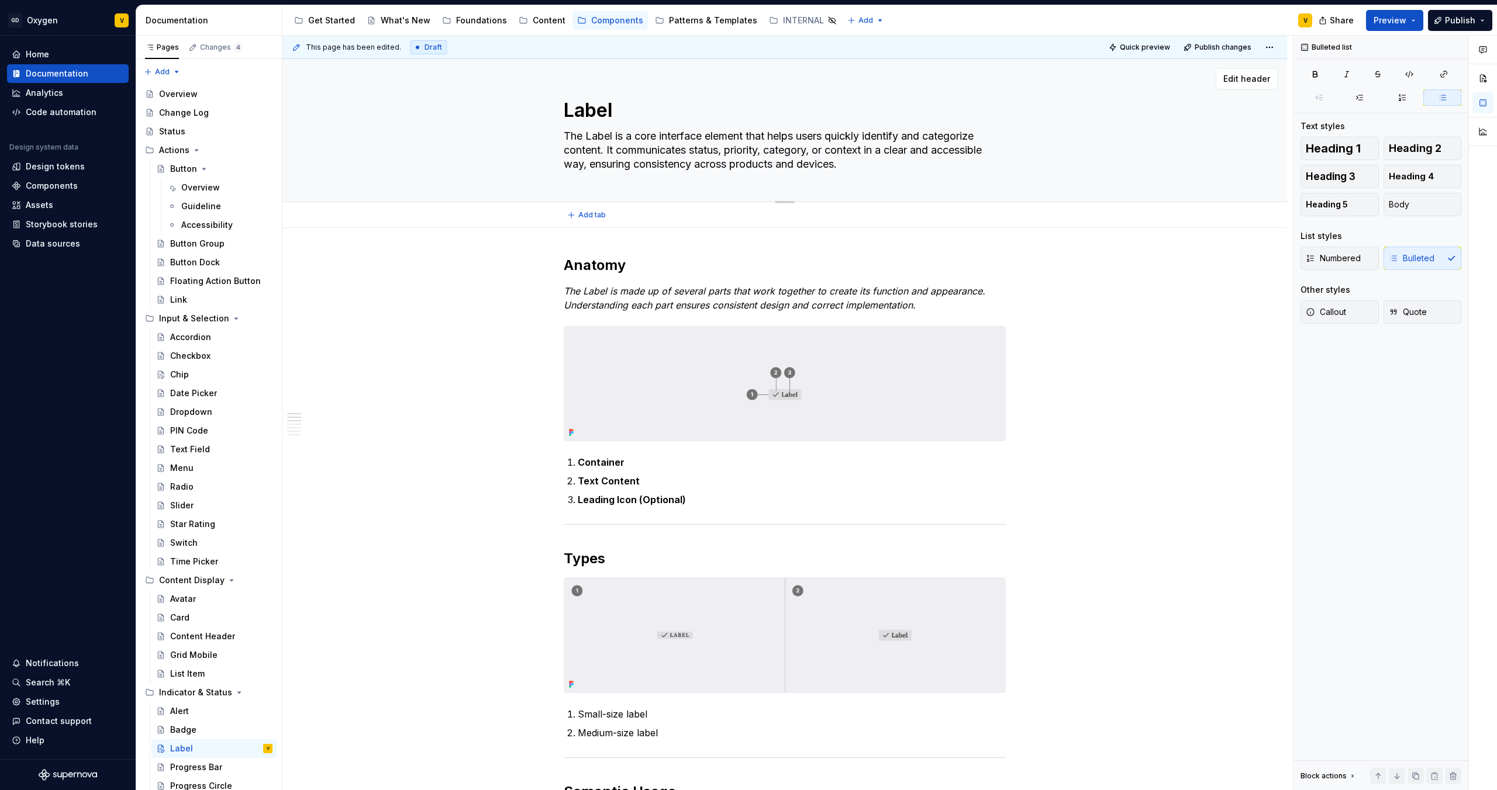
drag, startPoint x: 864, startPoint y: 167, endPoint x: 653, endPoint y: 160, distance: 210.6
click at [653, 160] on textarea "The Label is a core interface element that helps users quickly identify and cat…" at bounding box center [782, 150] width 442 height 47
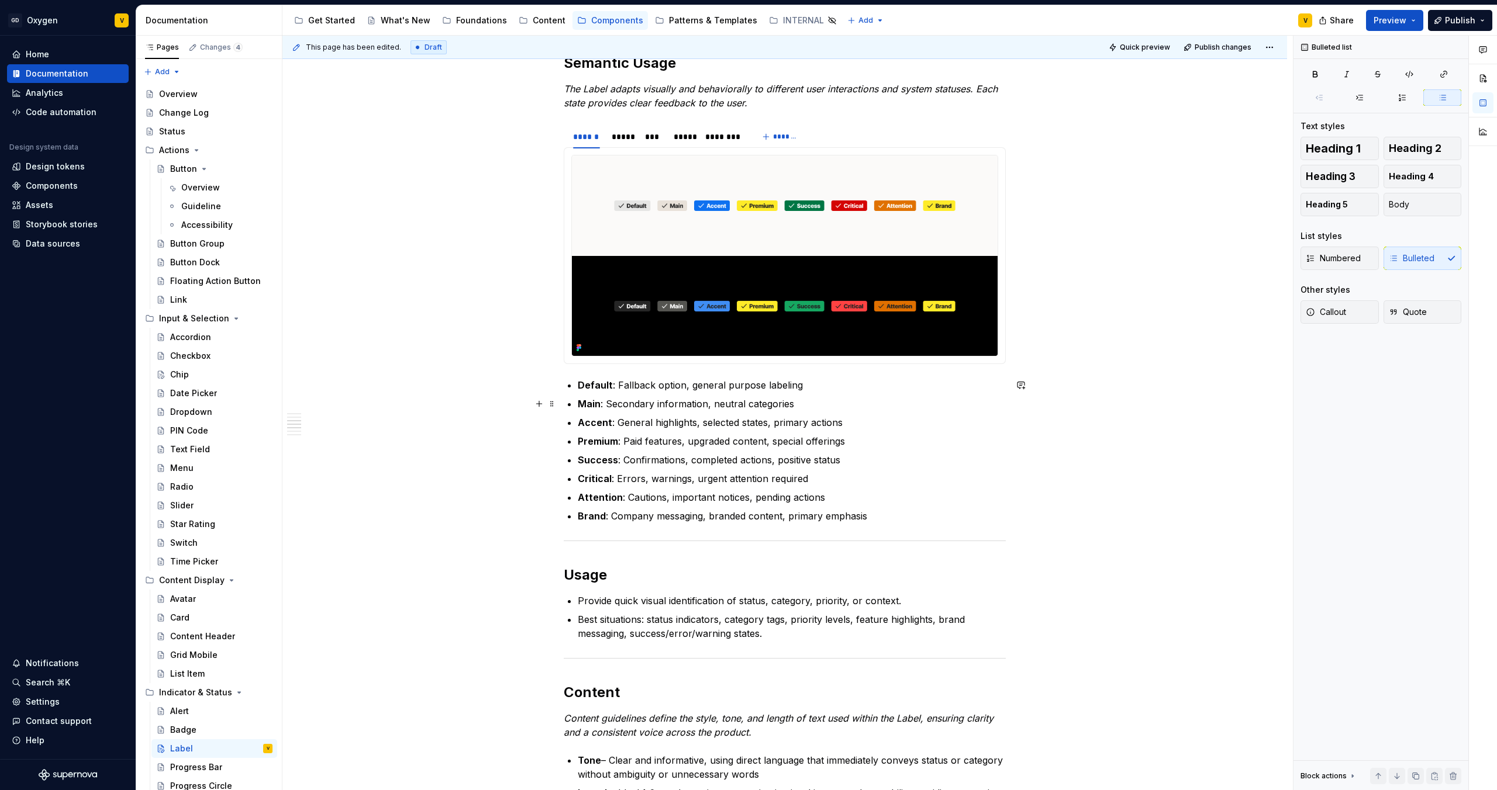
scroll to position [978, 0]
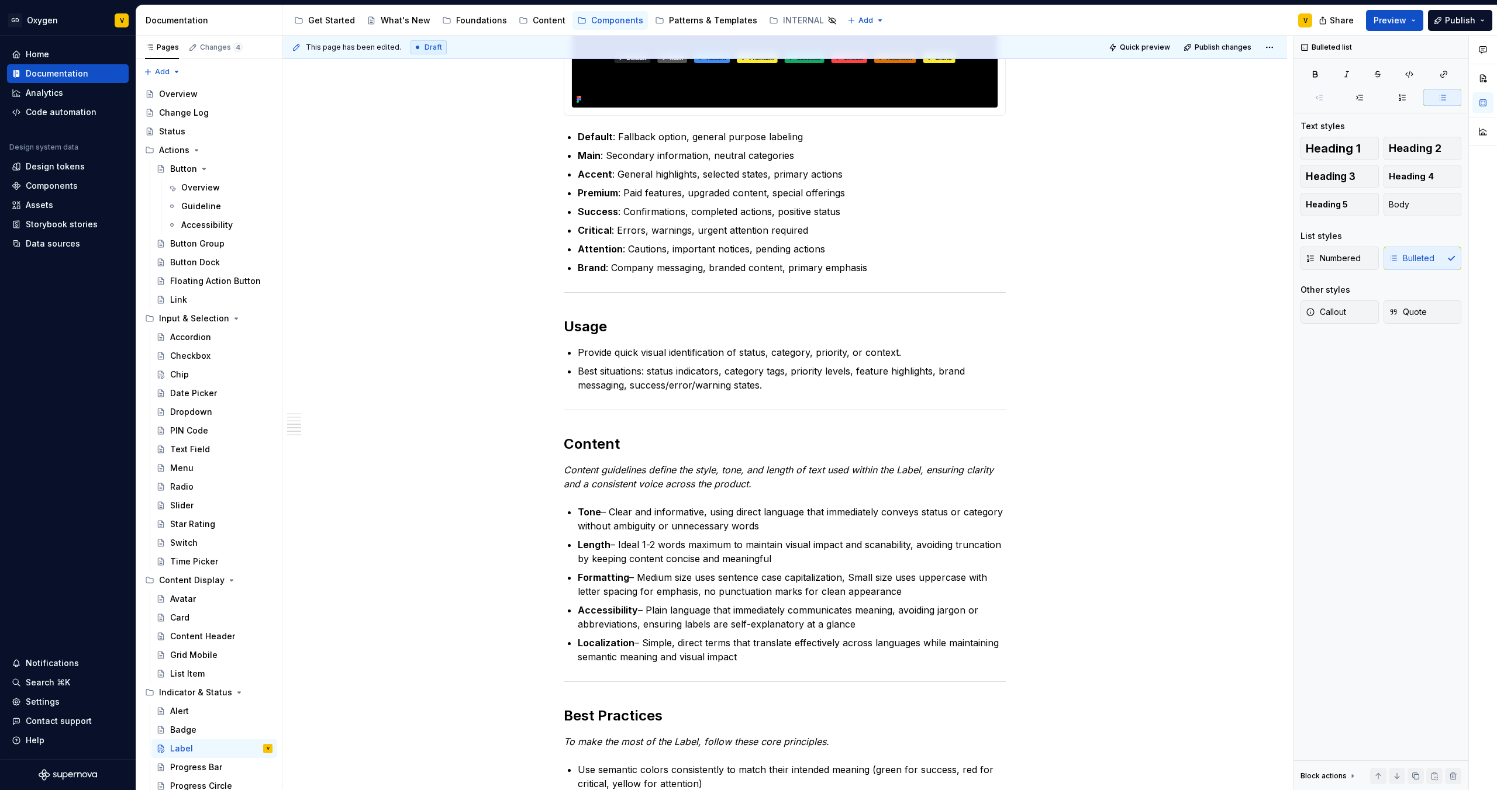
type textarea "*"
drag, startPoint x: 581, startPoint y: 353, endPoint x: 866, endPoint y: 350, distance: 285.3
click at [866, 350] on p "Provide quick visual identification of status, category, priority, or context." at bounding box center [792, 353] width 428 height 14
click at [867, 364] on p "Best situations: status indicators, category tags, priority levels, feature hig…" at bounding box center [792, 378] width 428 height 28
drag, startPoint x: 904, startPoint y: 353, endPoint x: 578, endPoint y: 351, distance: 325.6
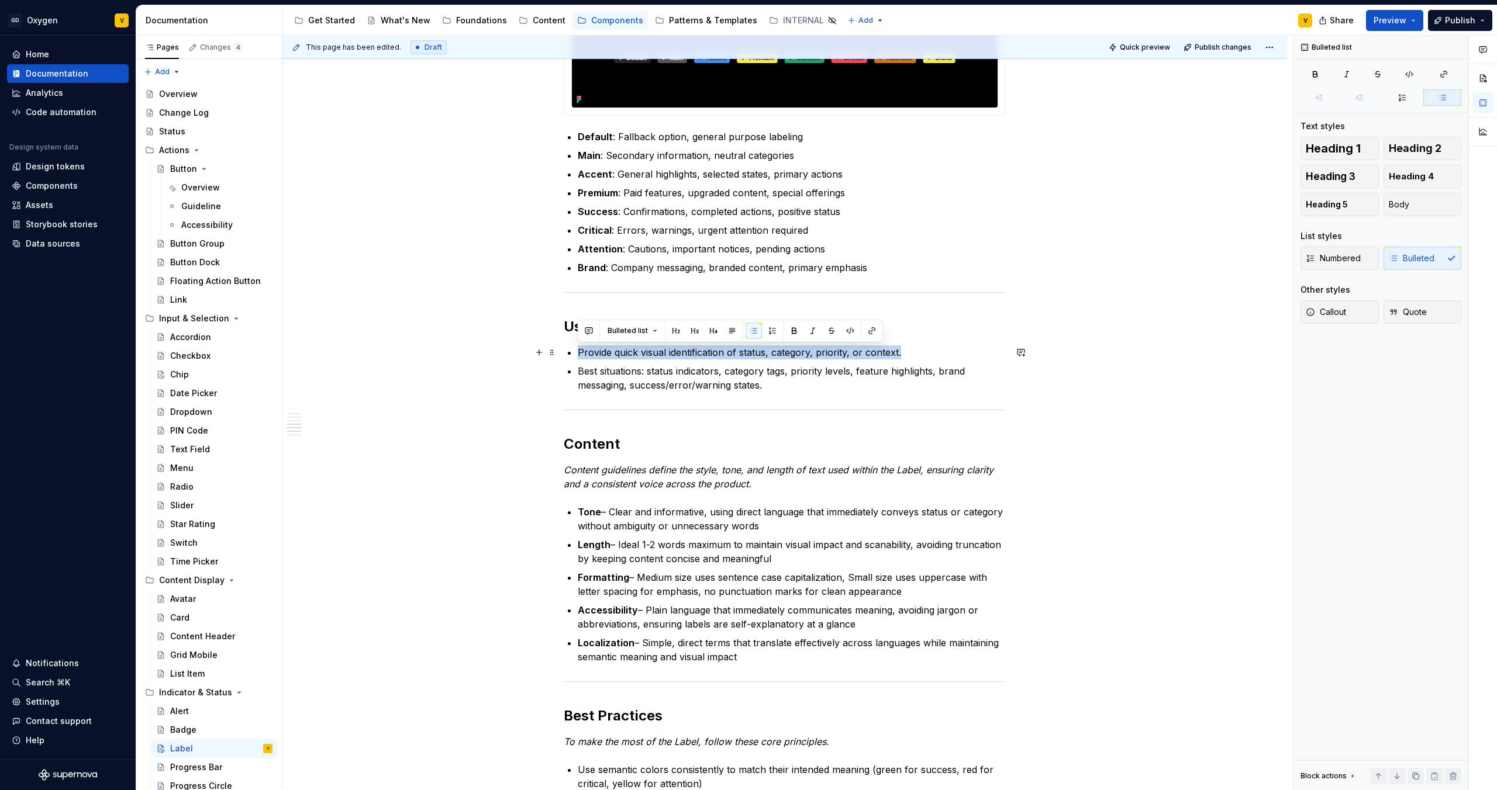
click at [578, 351] on p "Provide quick visual identification of status, category, priority, or context." at bounding box center [792, 353] width 428 height 14
click at [595, 355] on p "Provide quick visual identification of status, category, priority, or context." at bounding box center [792, 353] width 428 height 14
click at [579, 340] on div "Anatomy The Label is made up of several parts that work together to create its …" at bounding box center [785, 409] width 442 height 2260
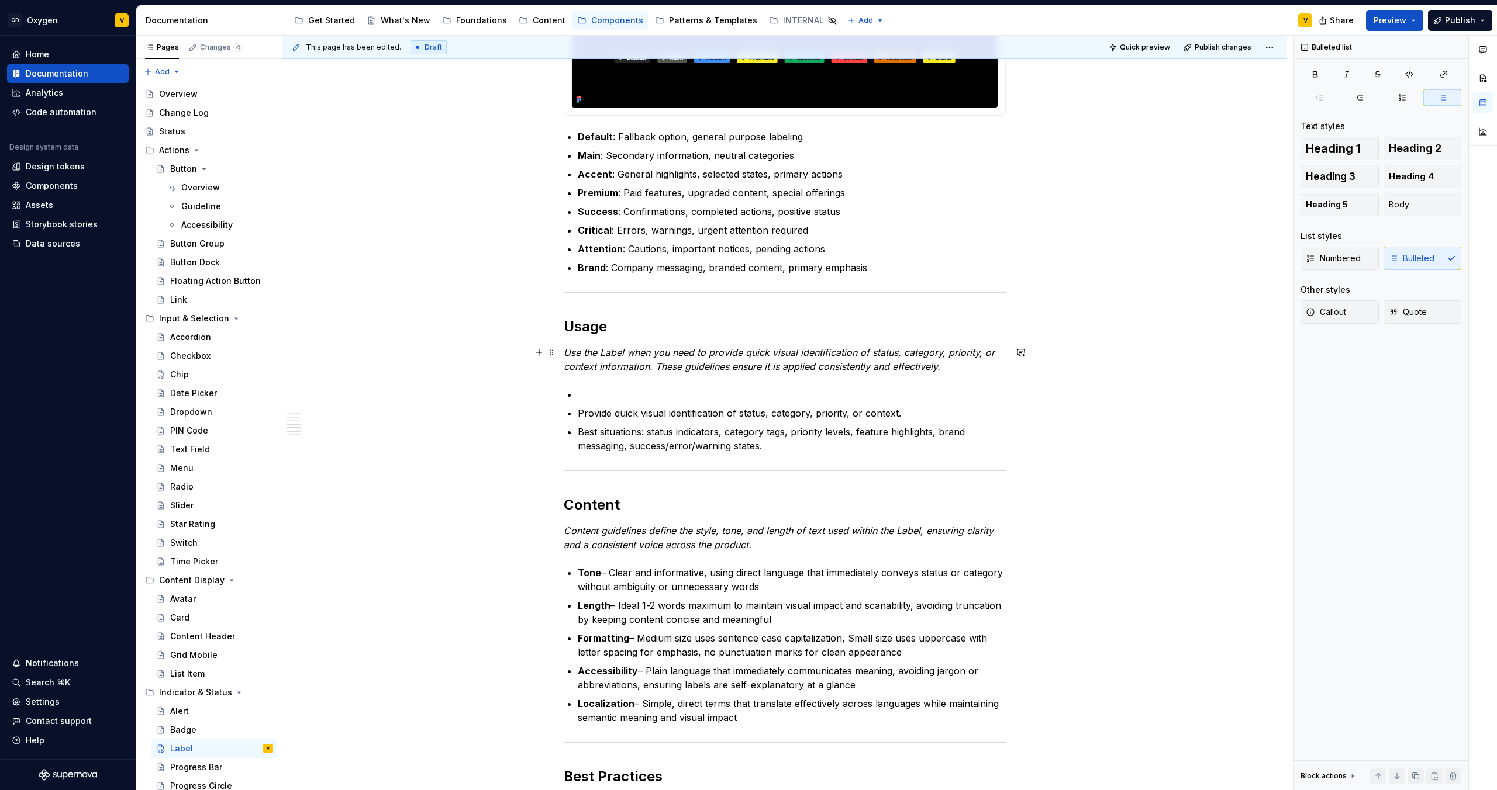
click at [641, 362] on em "Use the Label when you need to provide quick visual identification of status, c…" at bounding box center [781, 360] width 434 height 26
click at [588, 391] on p at bounding box center [792, 395] width 428 height 14
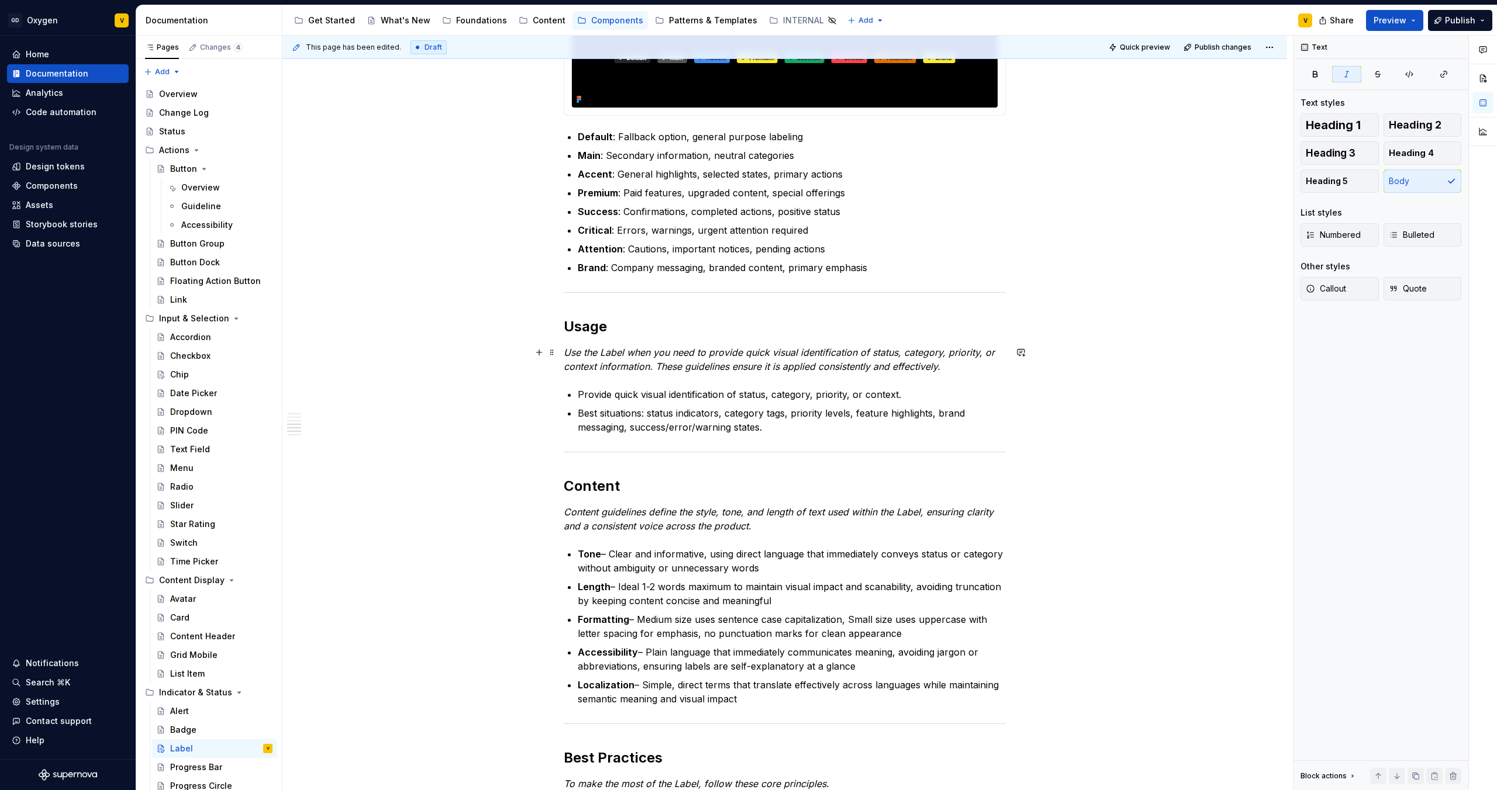
click at [579, 355] on em "Use the Label when you need to provide quick visual identification of status, c…" at bounding box center [781, 360] width 434 height 26
click at [646, 354] on em "Use the Label when you need to provide quick visual identification of status, c…" at bounding box center [781, 360] width 434 height 26
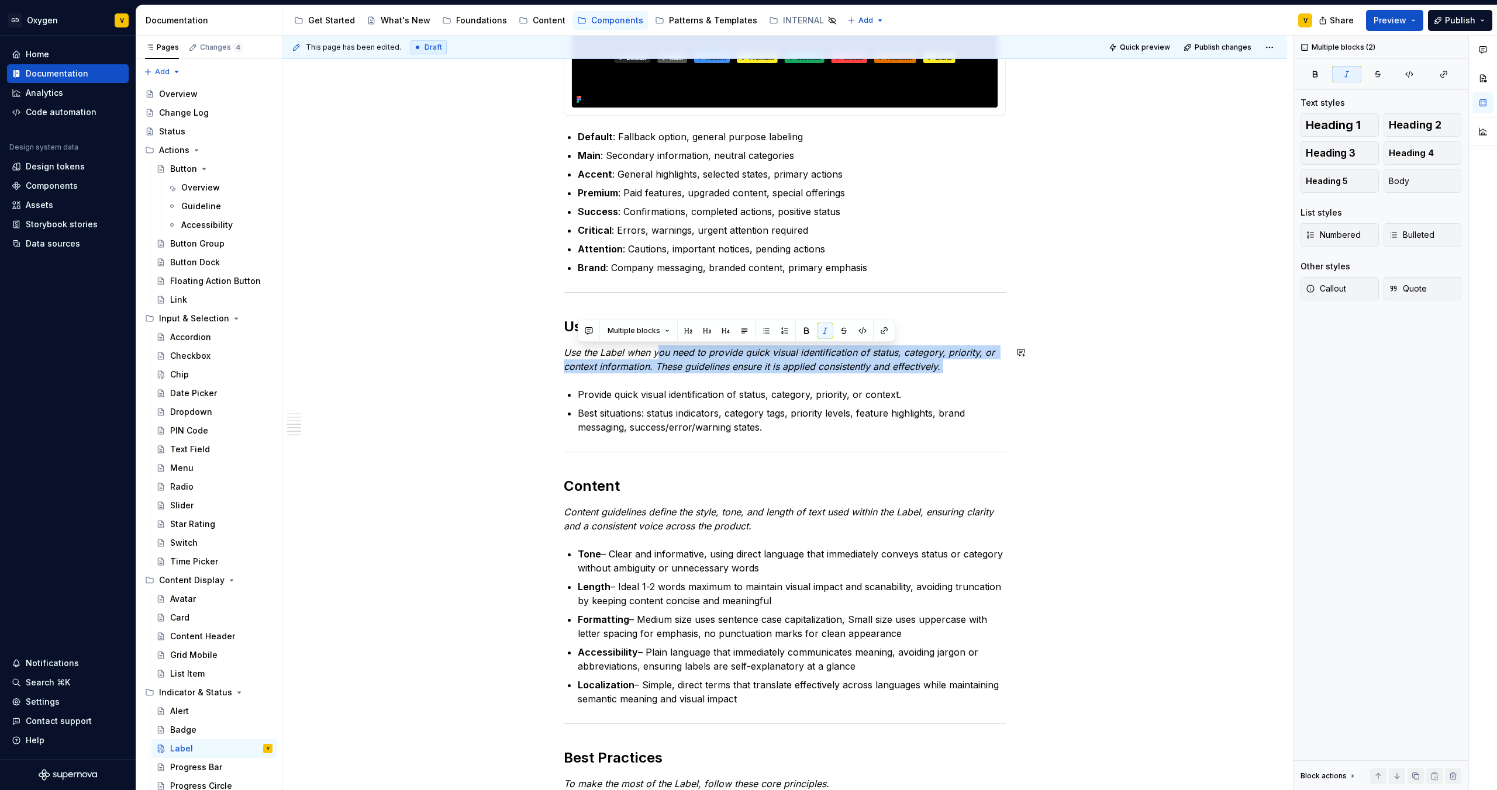
drag, startPoint x: 659, startPoint y: 353, endPoint x: 975, endPoint y: 375, distance: 316.5
click at [975, 375] on div "Anatomy The Label is made up of several parts that work together to create its …" at bounding box center [785, 430] width 442 height 2302
click at [944, 368] on p "Use the Label when you need to provide quick visual identification of status, c…" at bounding box center [785, 360] width 442 height 28
drag, startPoint x: 949, startPoint y: 368, endPoint x: 629, endPoint y: 354, distance: 320.7
click at [629, 354] on p "Use the Label when you need to provide quick visual identification of status, c…" at bounding box center [785, 360] width 442 height 28
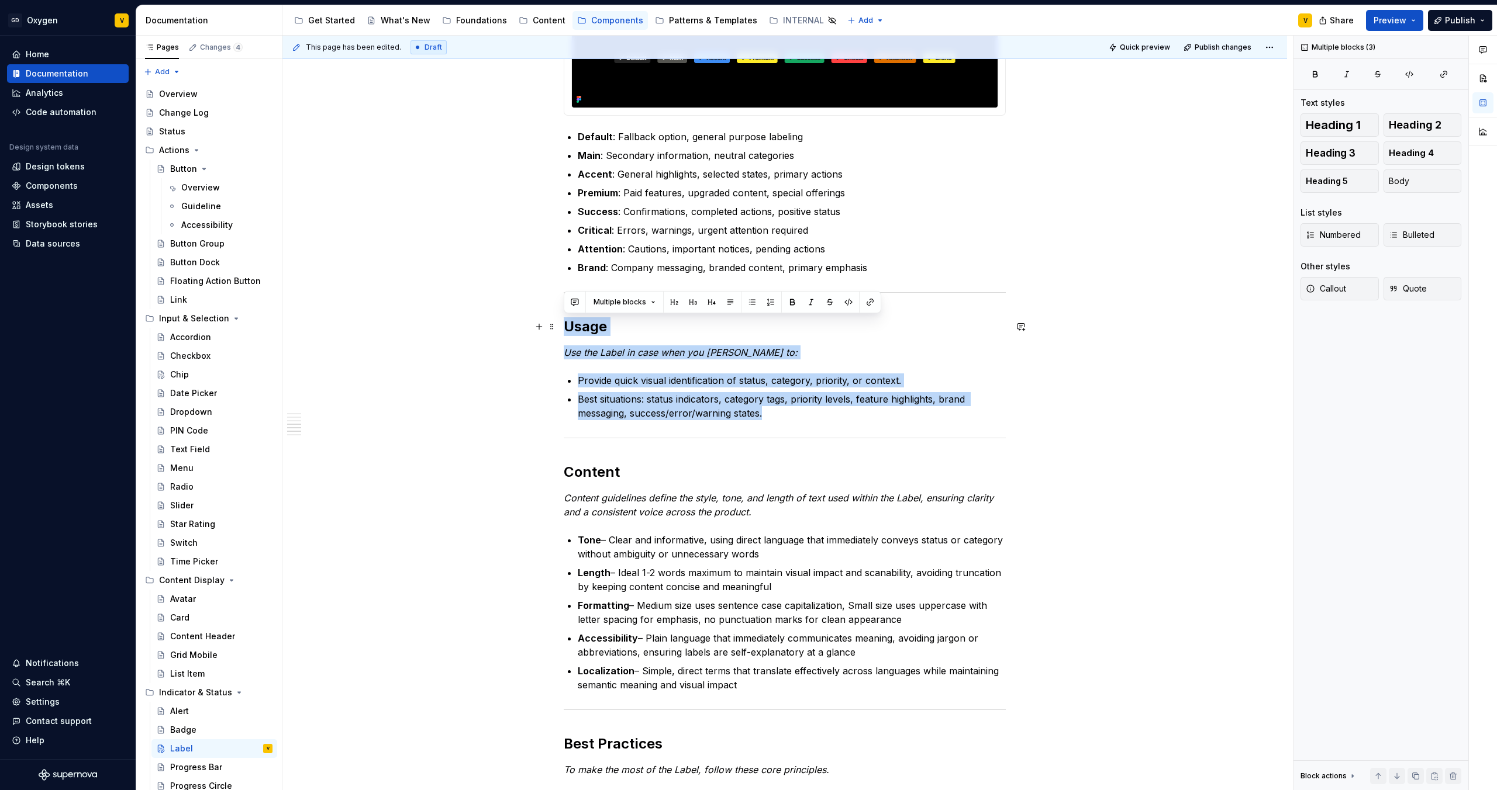
drag, startPoint x: 773, startPoint y: 422, endPoint x: 561, endPoint y: 324, distance: 232.8
click at [561, 324] on div "Anatomy The Label is made up of several parts that work together to create its …" at bounding box center [784, 533] width 1004 height 2567
copy div "Usage Use the Label in case when you [PERSON_NAME] to: Provide quick visual ide…"
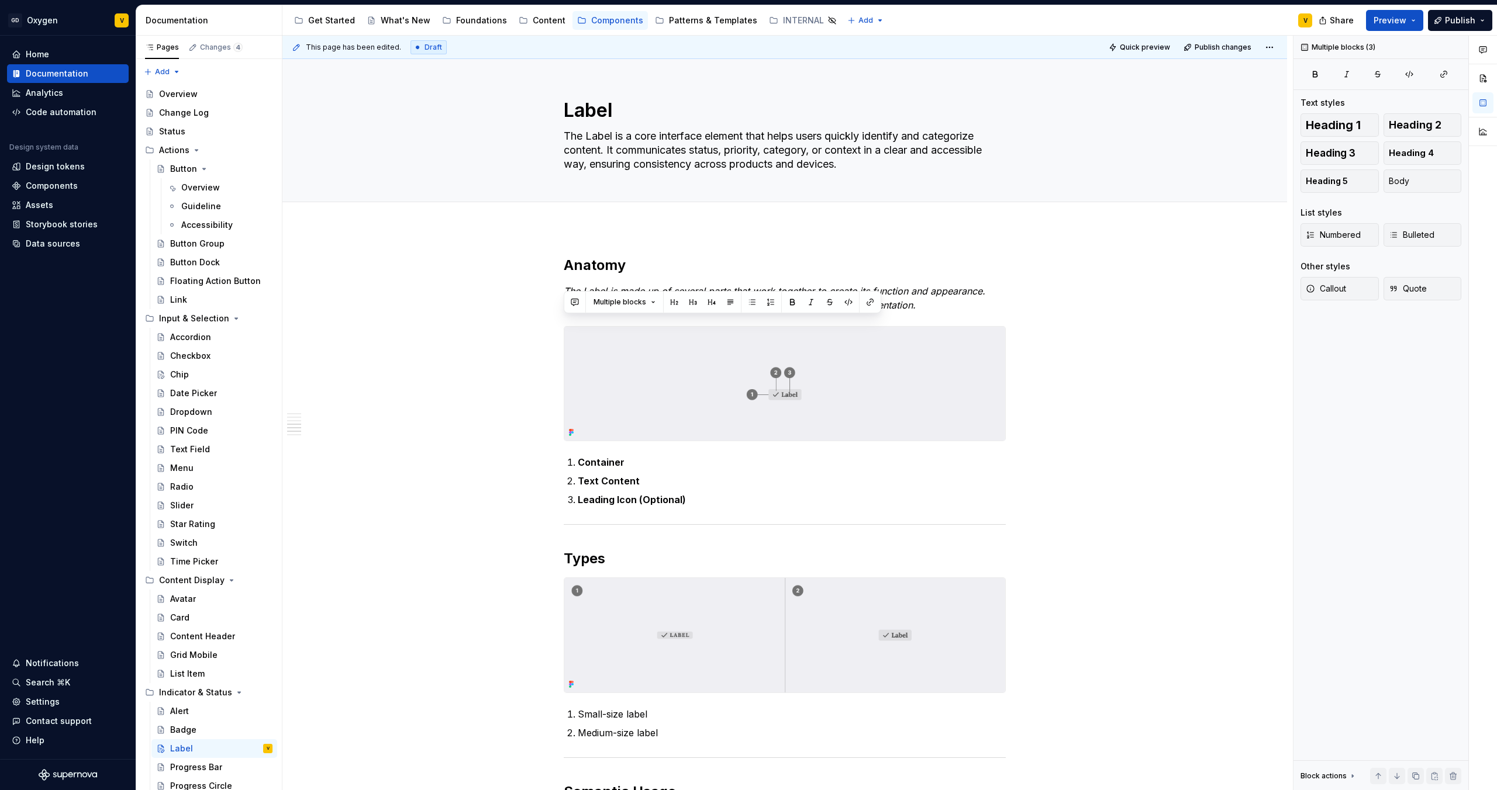
type textarea "*"
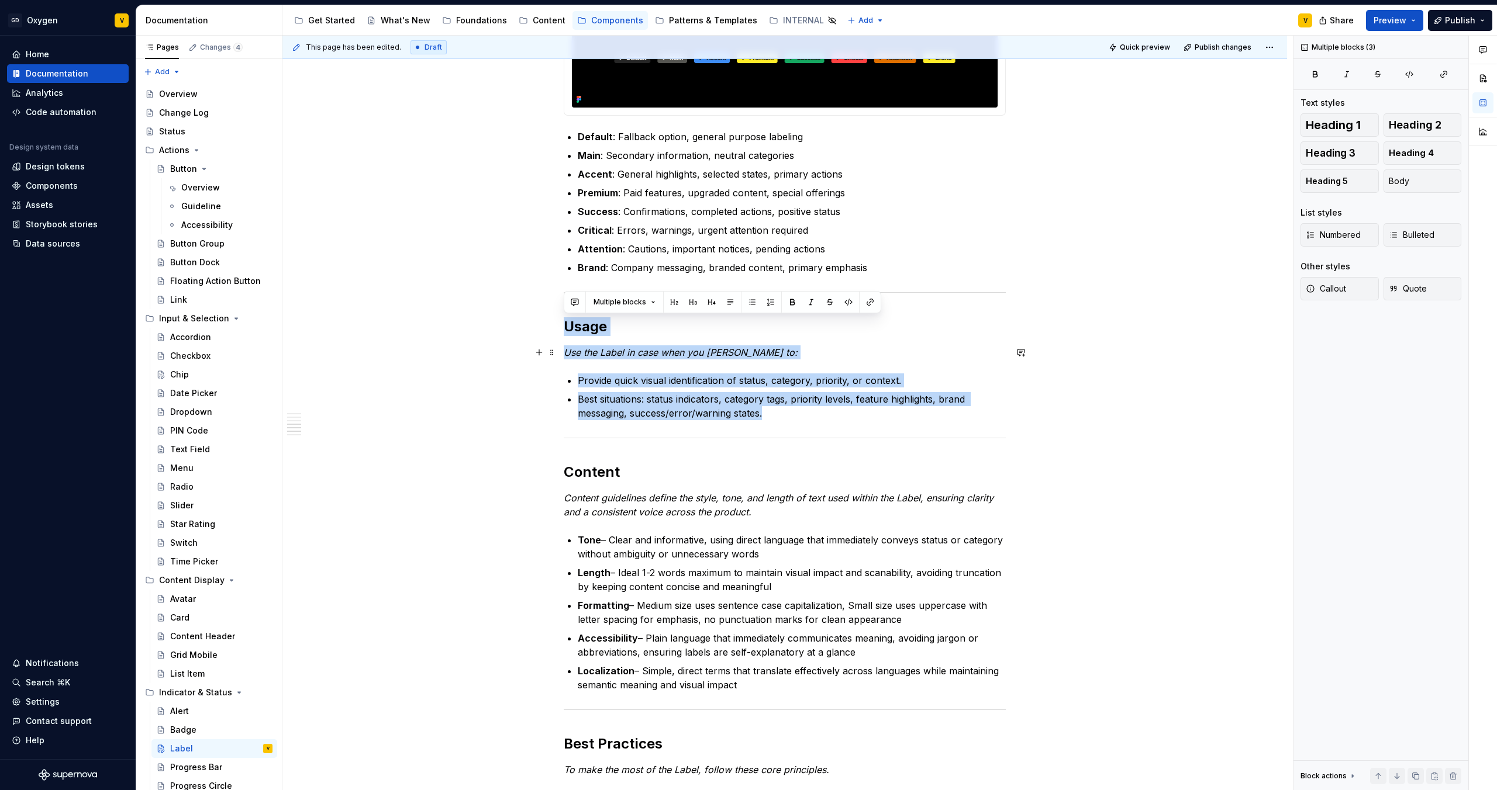
click at [729, 353] on em "Use the Label in case when you [PERSON_NAME] to:" at bounding box center [681, 353] width 234 height 12
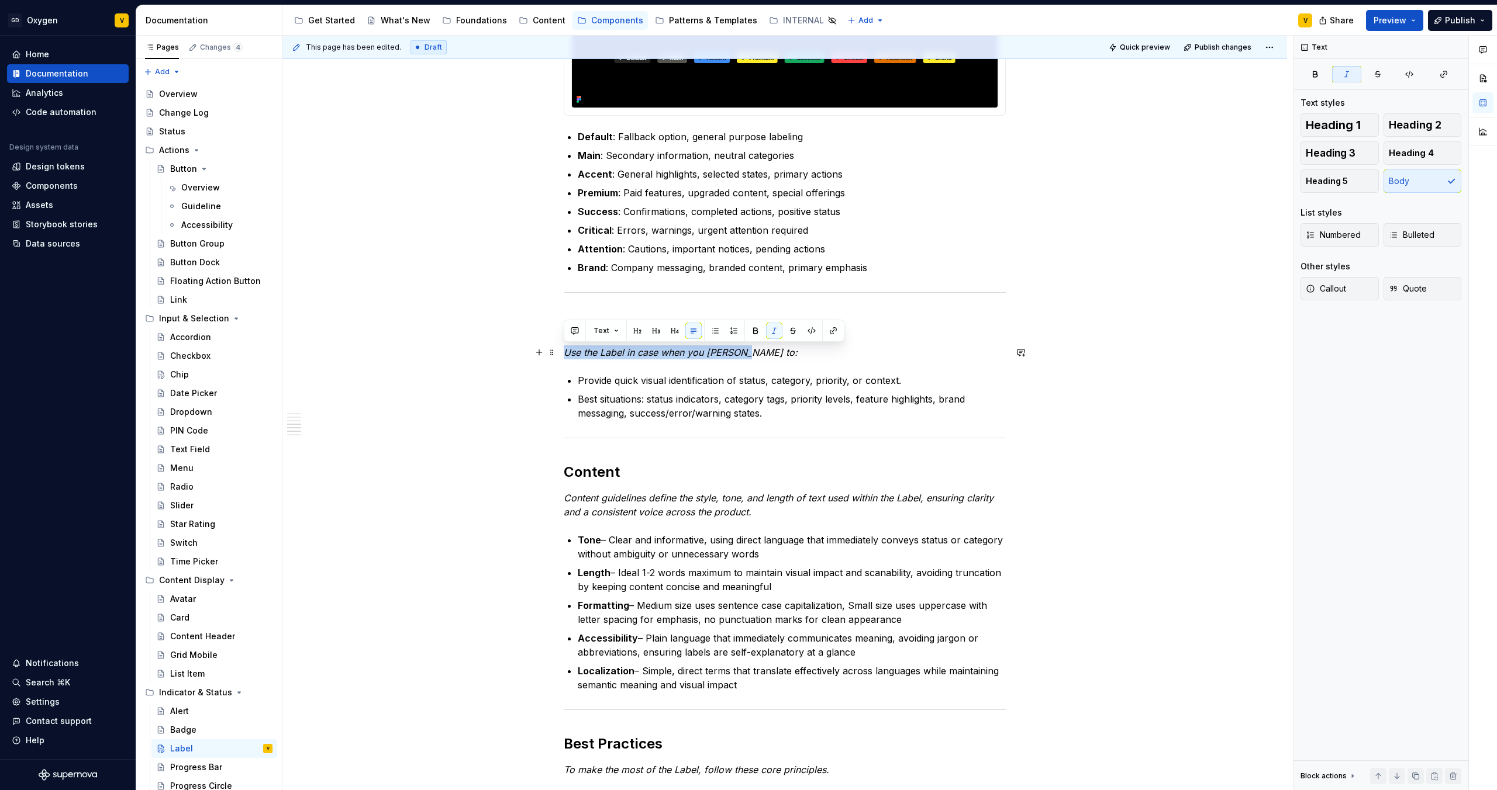
drag, startPoint x: 759, startPoint y: 354, endPoint x: 563, endPoint y: 355, distance: 196.4
click at [564, 355] on p "Use the Label in case when you [PERSON_NAME] to:" at bounding box center [785, 353] width 442 height 14
paste div
click at [742, 355] on em "Use the Label in case when you [PERSON_NAME] to:" at bounding box center [681, 353] width 234 height 12
click at [745, 354] on p "Use the Label in case when you nees to: Use the Label when you need to:" at bounding box center [785, 353] width 442 height 14
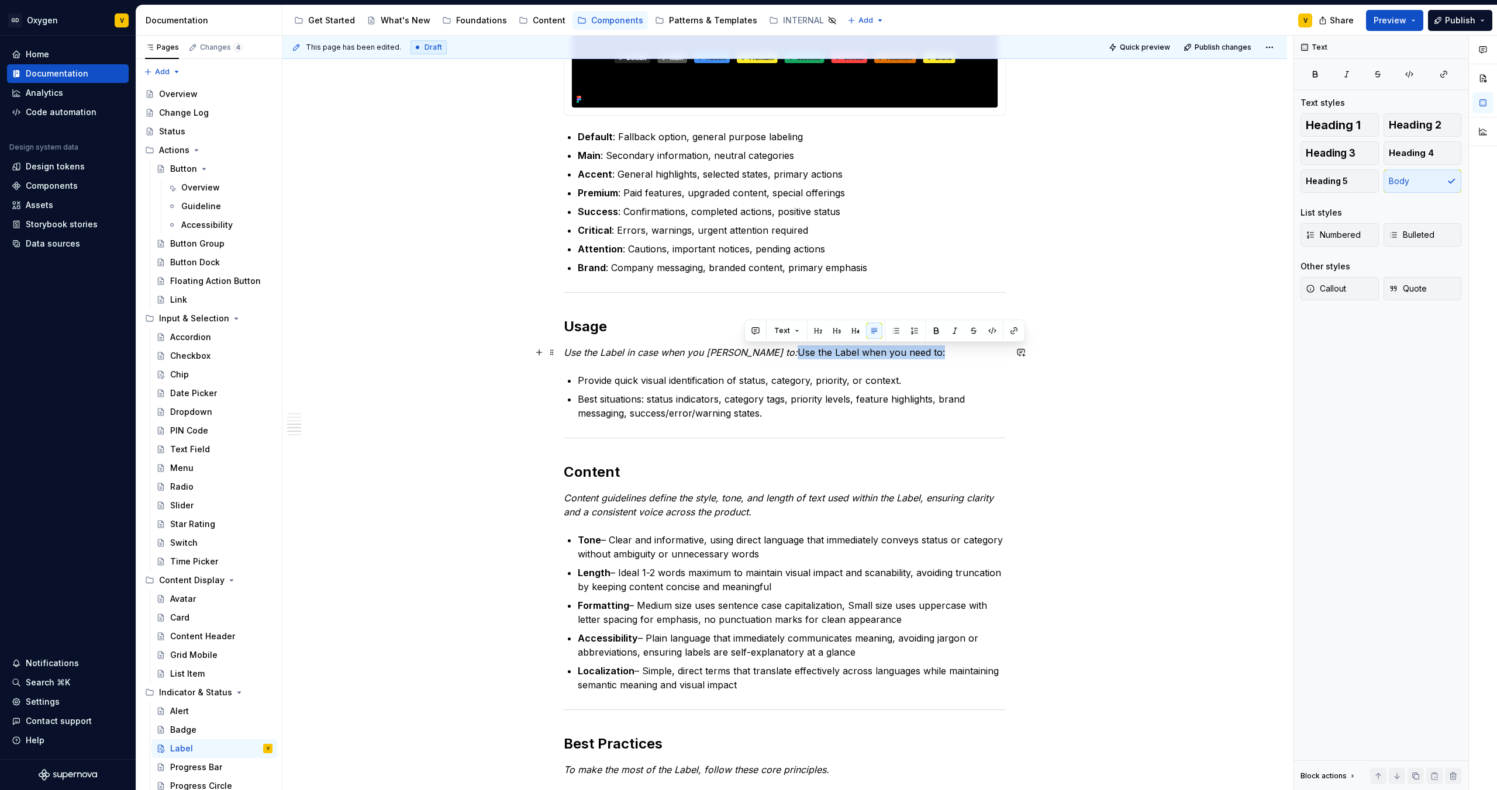
drag, startPoint x: 745, startPoint y: 354, endPoint x: 907, endPoint y: 355, distance: 161.4
click at [907, 355] on p "Use the Label in case when you nees to: Use the Label when you need to:" at bounding box center [785, 353] width 442 height 14
click at [956, 330] on button "button" at bounding box center [955, 331] width 16 height 16
drag, startPoint x: 730, startPoint y: 354, endPoint x: 691, endPoint y: 354, distance: 38.6
click at [691, 354] on em "Use the Label in case when you nees to: Use the Label when you need to:" at bounding box center [755, 353] width 382 height 12
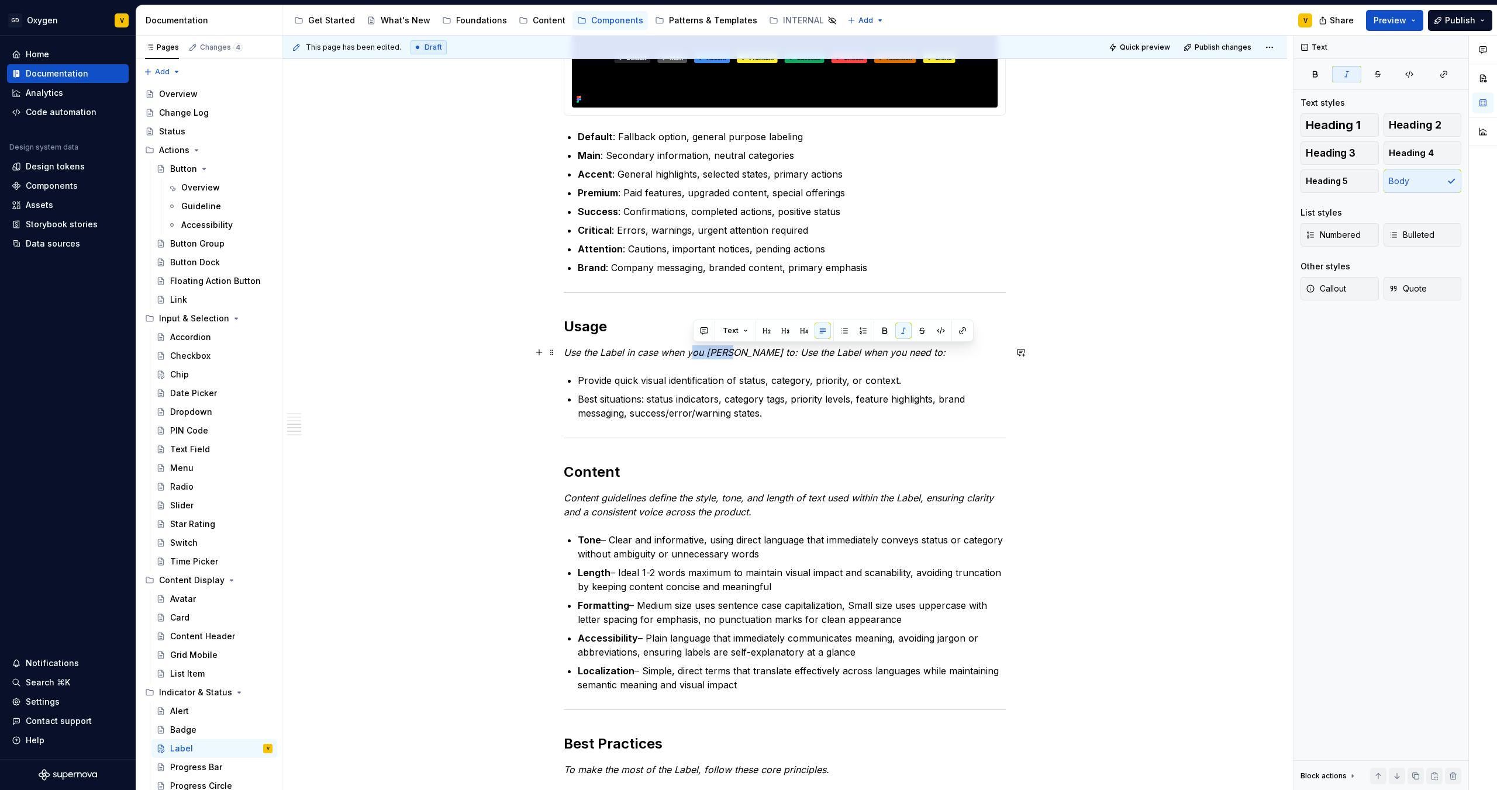
click at [702, 363] on div "Anatomy The Label is made up of several parts that work together to create its …" at bounding box center [785, 423] width 442 height 2288
drag, startPoint x: 746, startPoint y: 351, endPoint x: 565, endPoint y: 358, distance: 181.4
click at [565, 358] on em "Use the Label in case when you nees to: Use the Label when you need to:" at bounding box center [755, 353] width 382 height 12
click at [658, 416] on p "Best situations: status indicators, category tags, priority levels, feature hig…" at bounding box center [792, 406] width 428 height 28
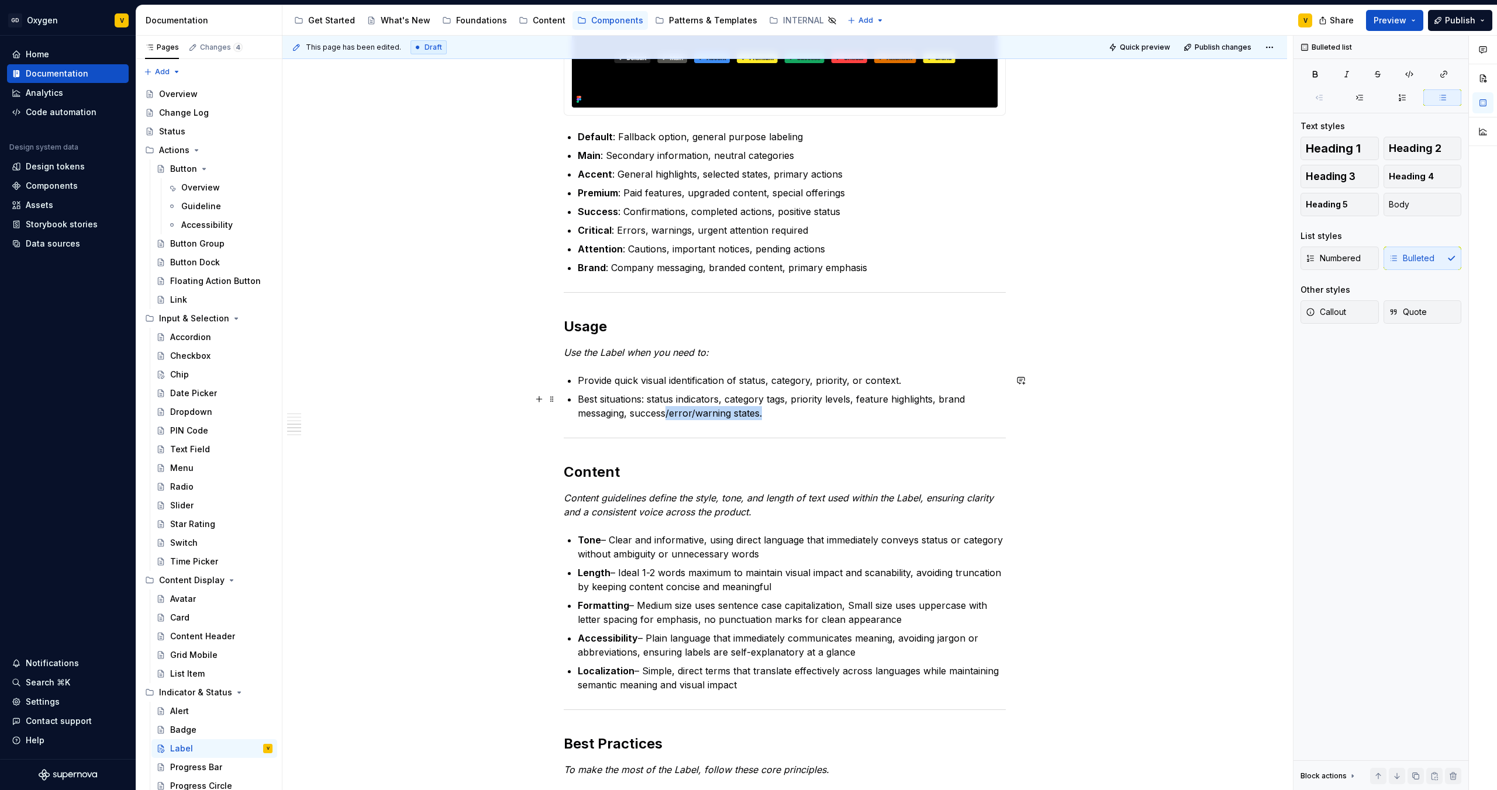
drag, startPoint x: 764, startPoint y: 415, endPoint x: 646, endPoint y: 411, distance: 118.2
click at [664, 412] on p "Best situations: status indicators, category tags, priority levels, feature hig…" at bounding box center [792, 406] width 428 height 28
click at [621, 410] on p "Best situations: status indicators, category tags, priority levels, feature hig…" at bounding box center [792, 406] width 428 height 28
drag, startPoint x: 579, startPoint y: 400, endPoint x: 765, endPoint y: 423, distance: 187.4
click at [765, 423] on div "Anatomy The Label is made up of several parts that work together to create its …" at bounding box center [785, 423] width 442 height 2288
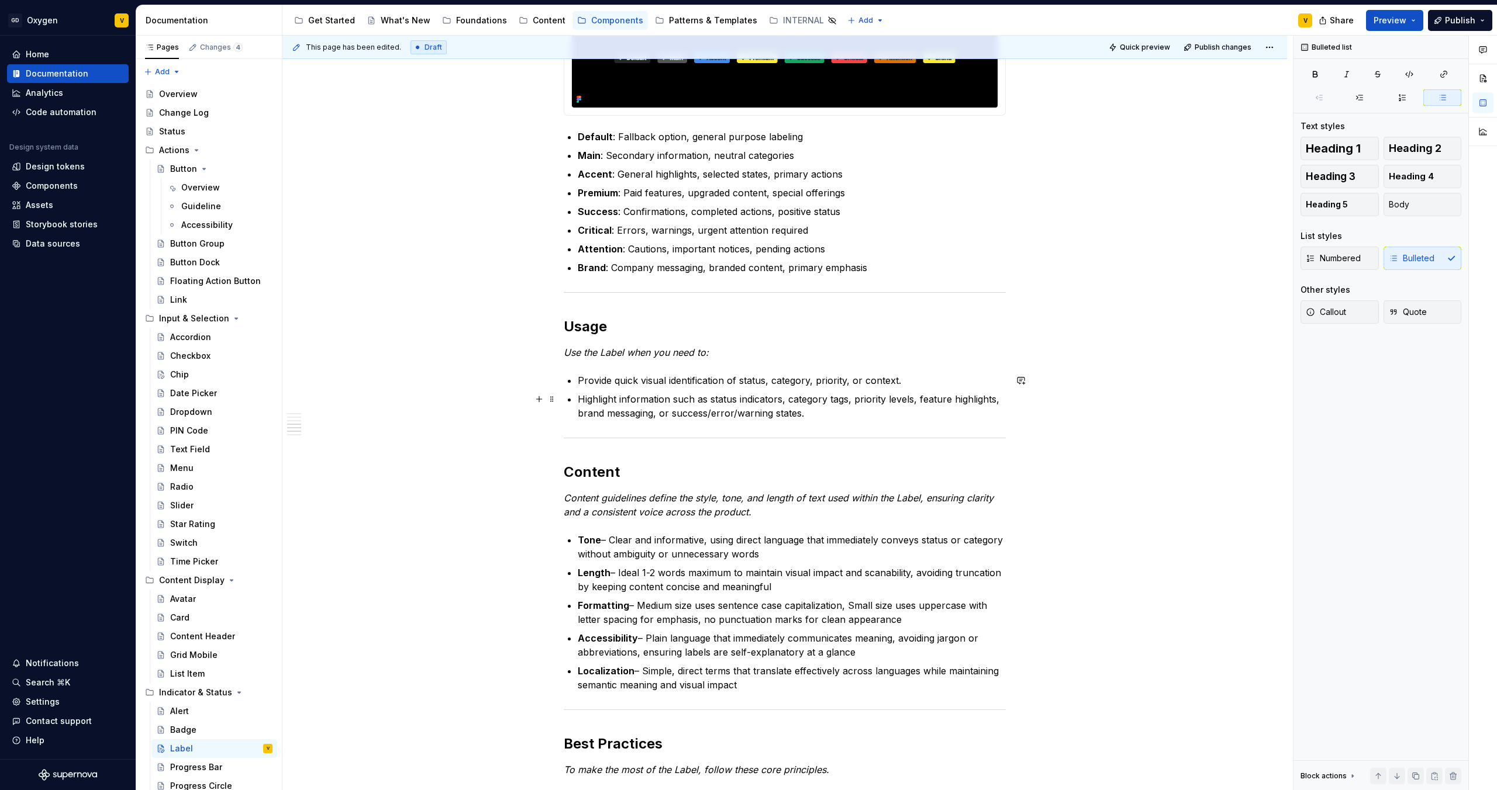
click at [685, 411] on p "Highlight information such as status indicators, category tags, priority levels…" at bounding box center [792, 406] width 428 height 28
click at [723, 414] on p "Highlight information such as status indicators, category tags, priority levels…" at bounding box center [792, 406] width 428 height 28
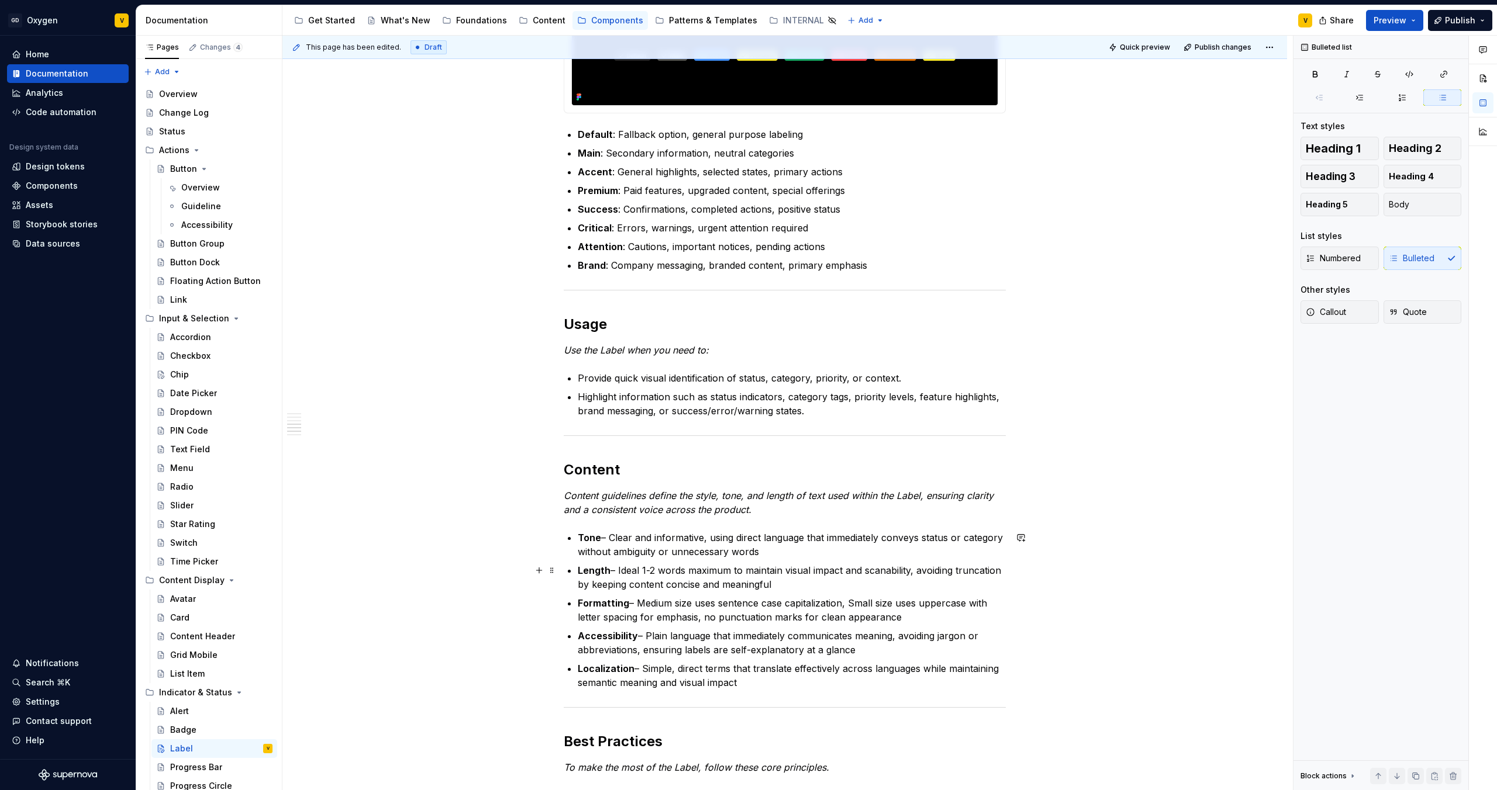
scroll to position [1200, 0]
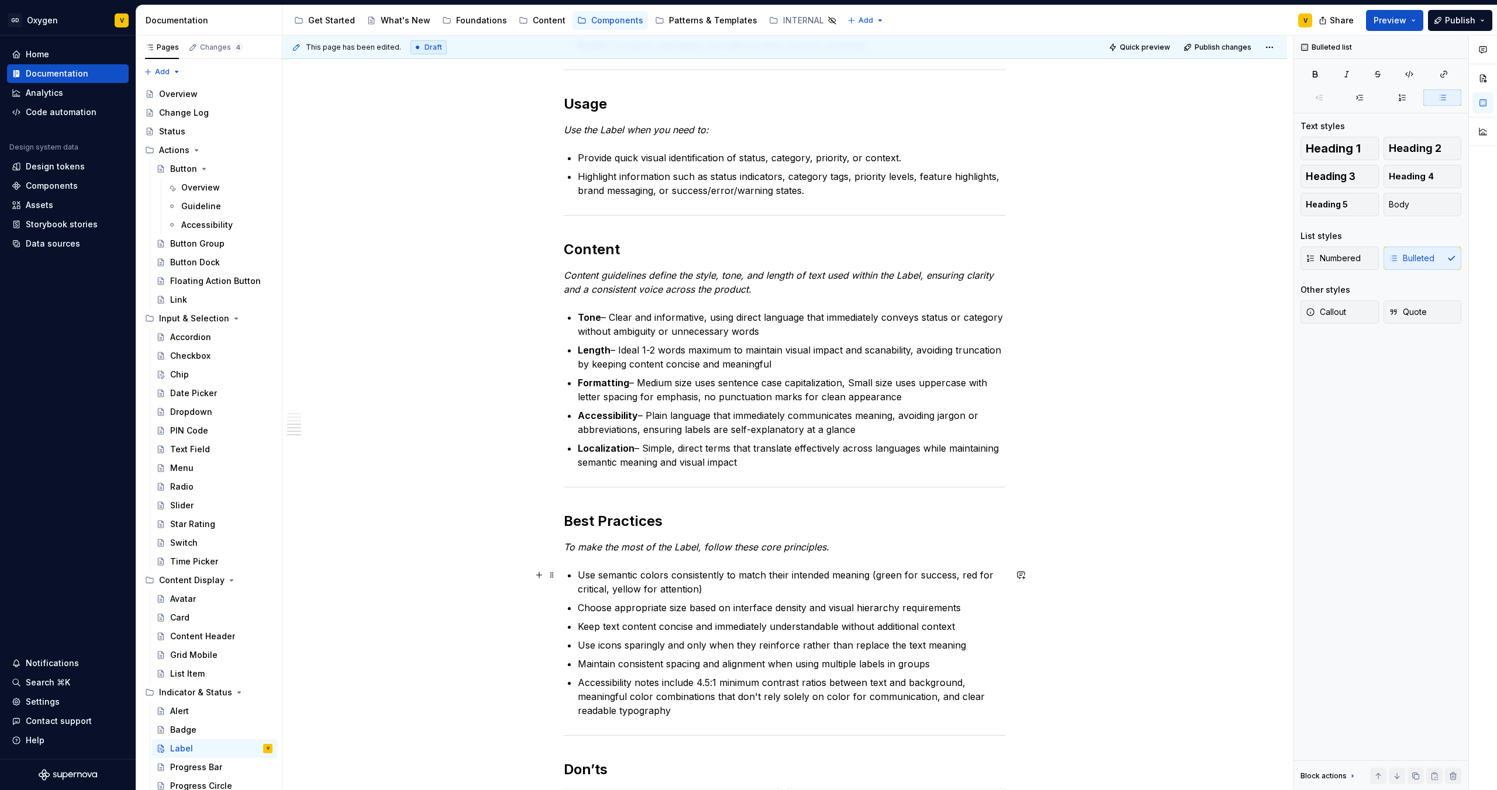
click at [1091, 579] on div "Anatomy The Label is made up of several parts that work together to create its …" at bounding box center [784, 311] width 1004 height 2567
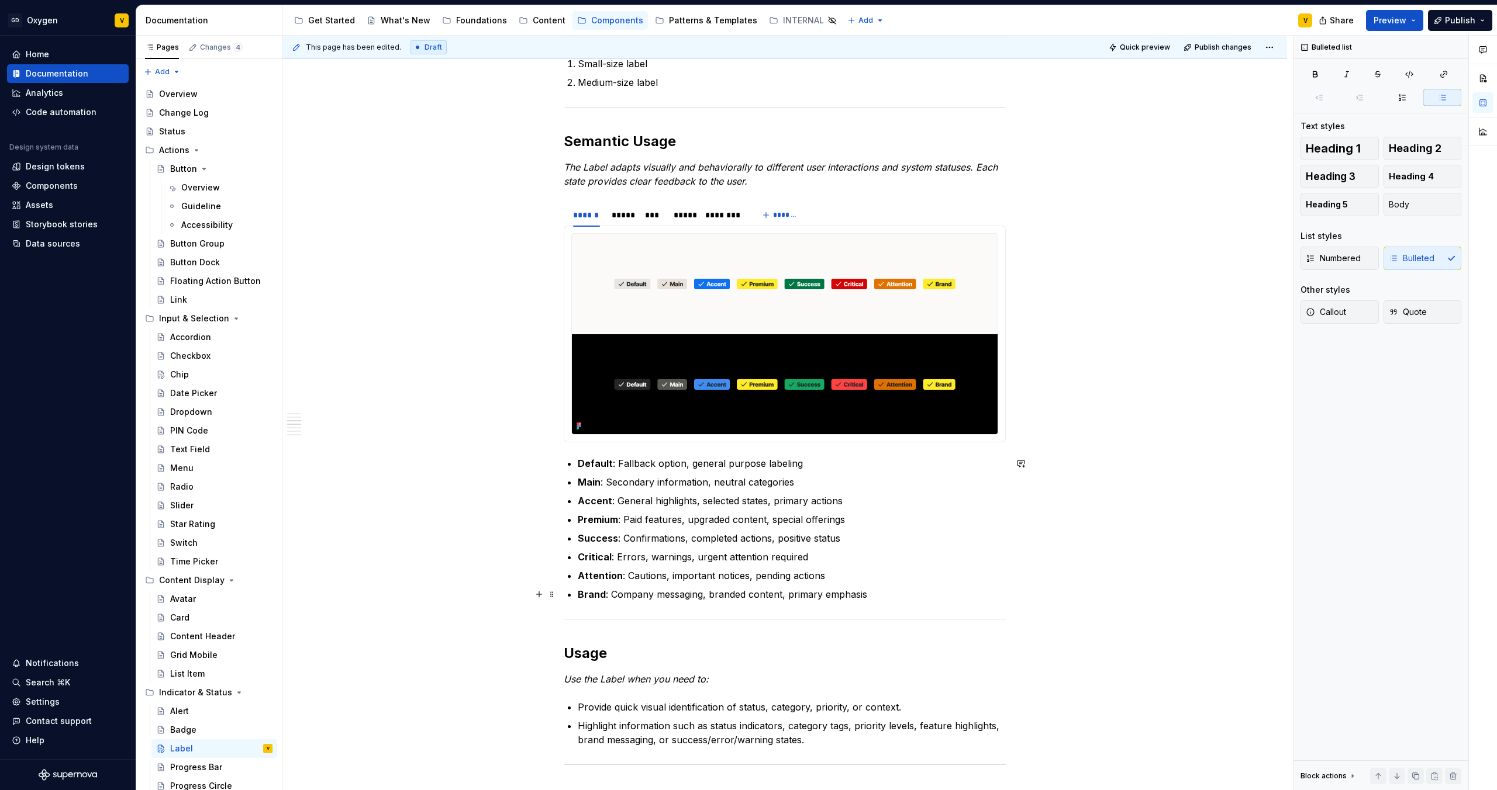
scroll to position [609, 0]
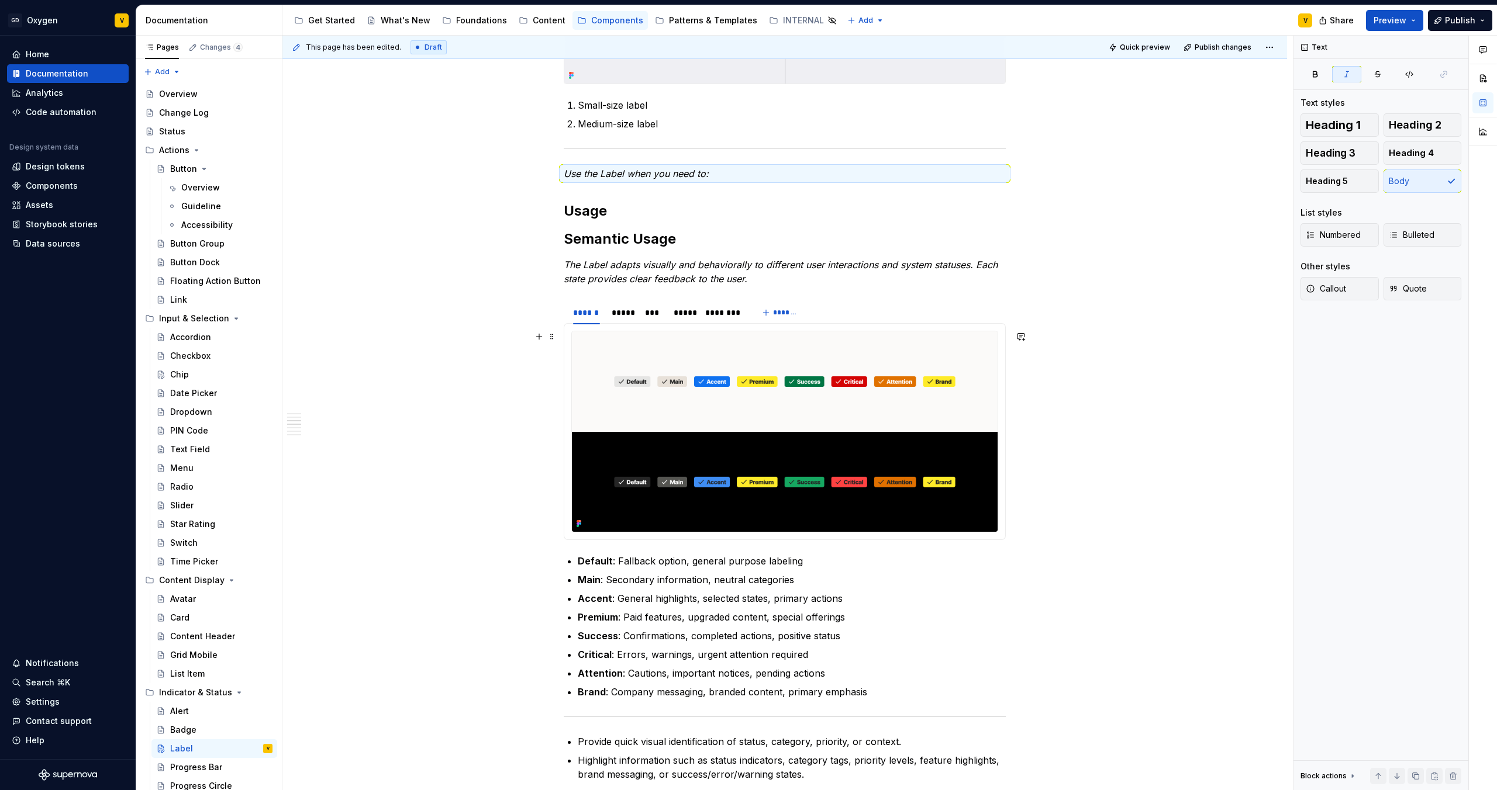
click at [1094, 337] on div "This page has been edited. Draft Quick preview Publish changes Label The Label …" at bounding box center [787, 413] width 1010 height 755
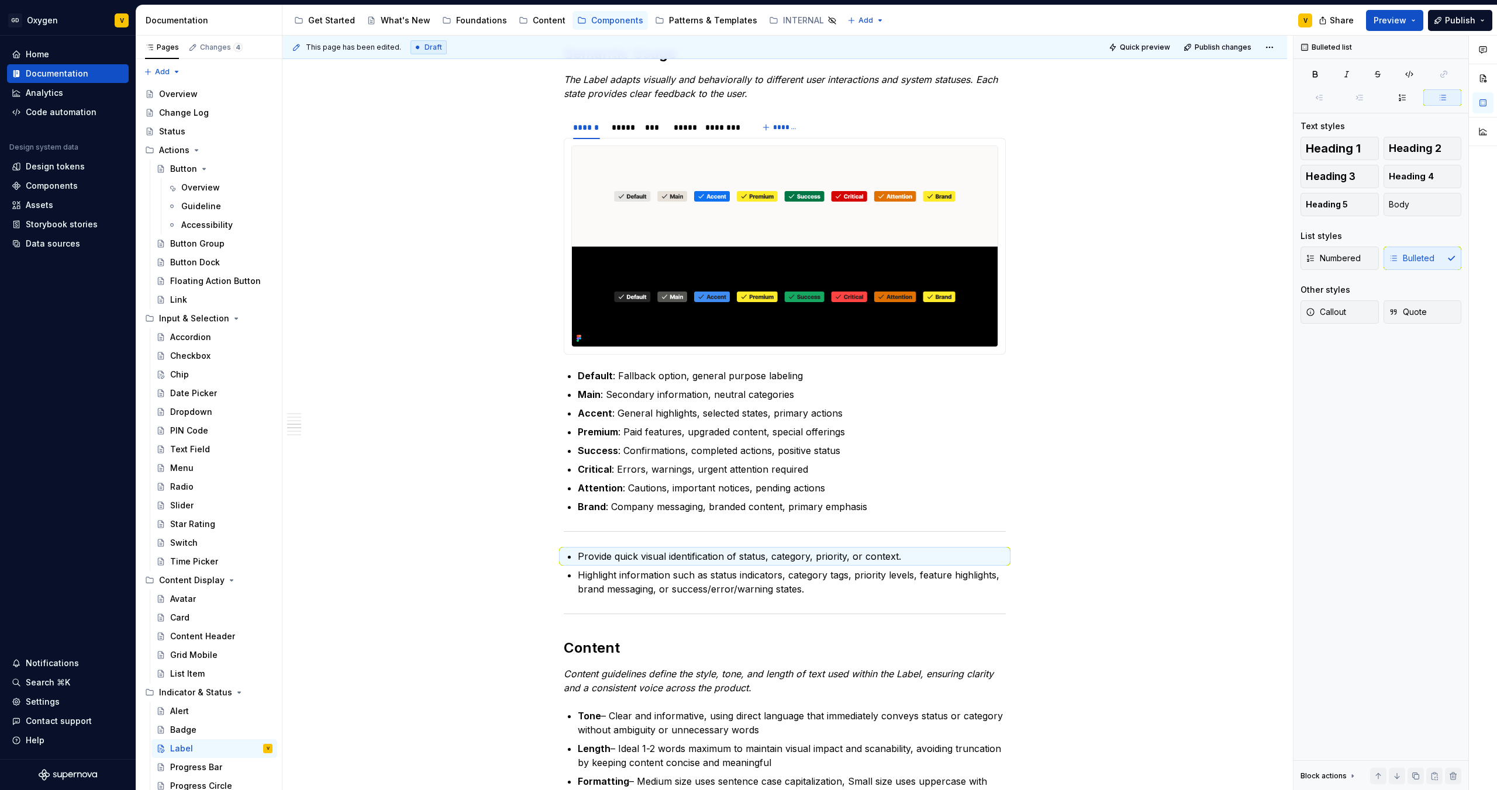
scroll to position [799, 0]
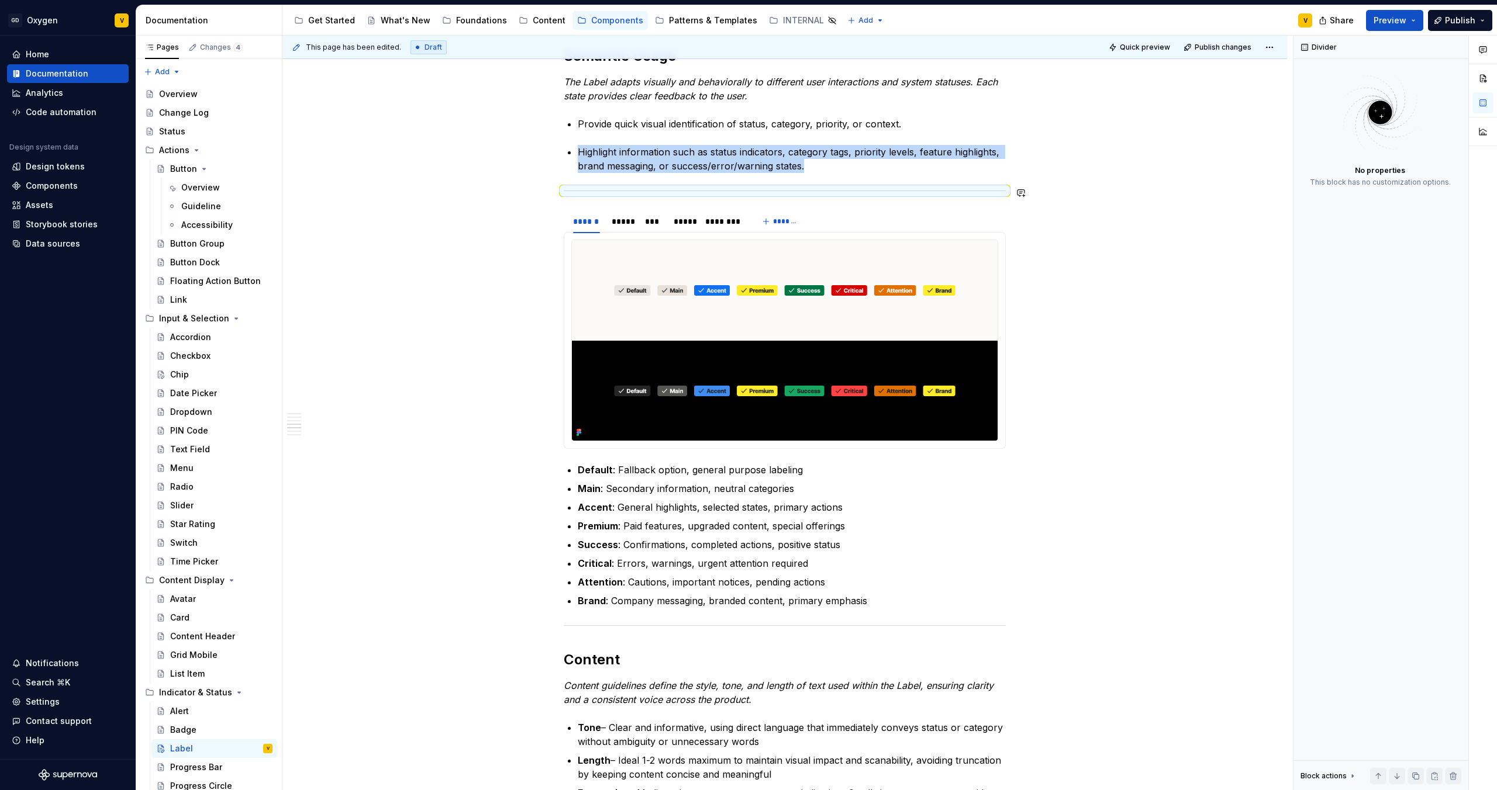
click at [514, 201] on div "Anatomy The Label is made up of several parts that work together to create its …" at bounding box center [784, 717] width 1004 height 2577
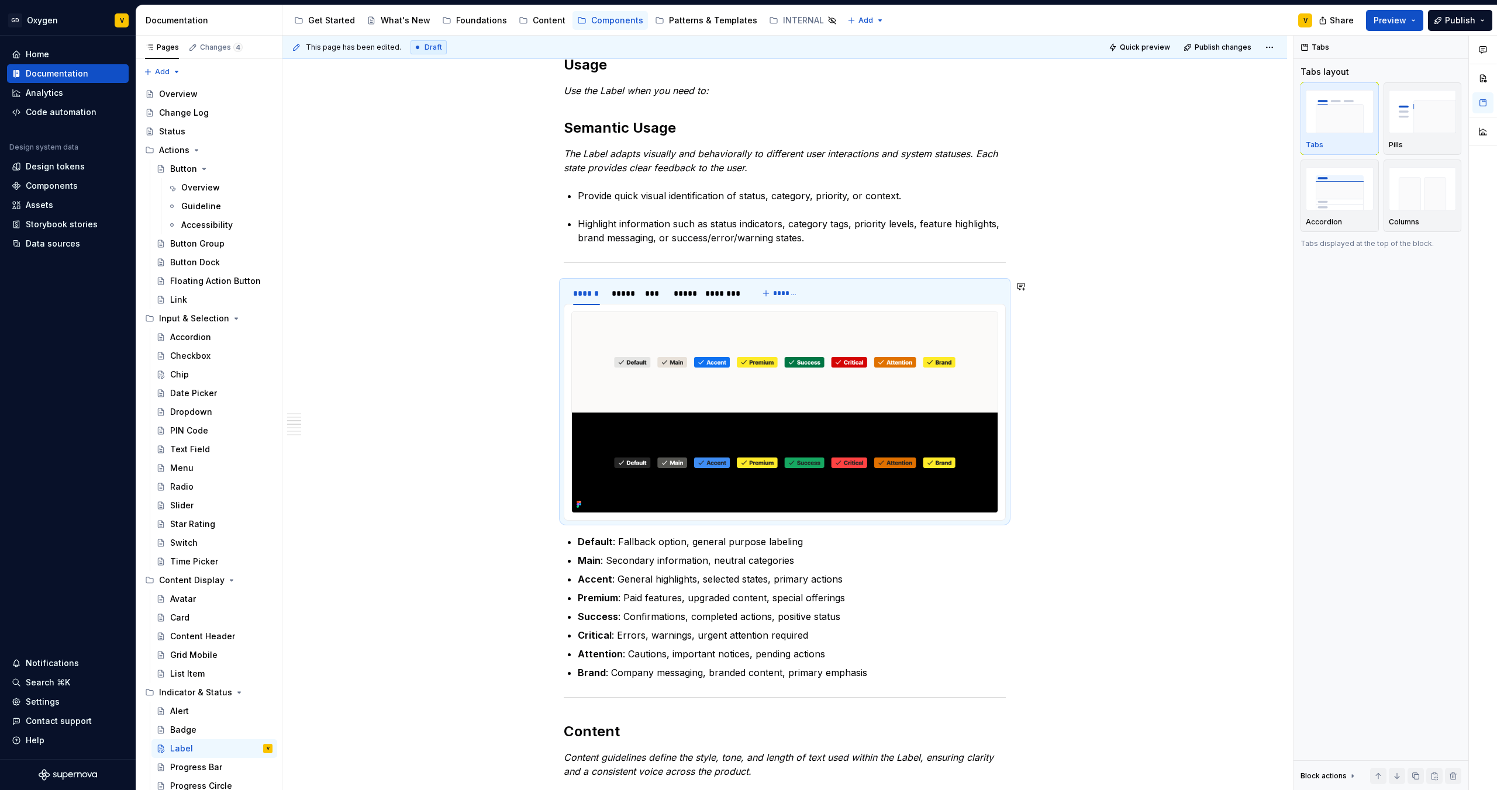
scroll to position [605, 0]
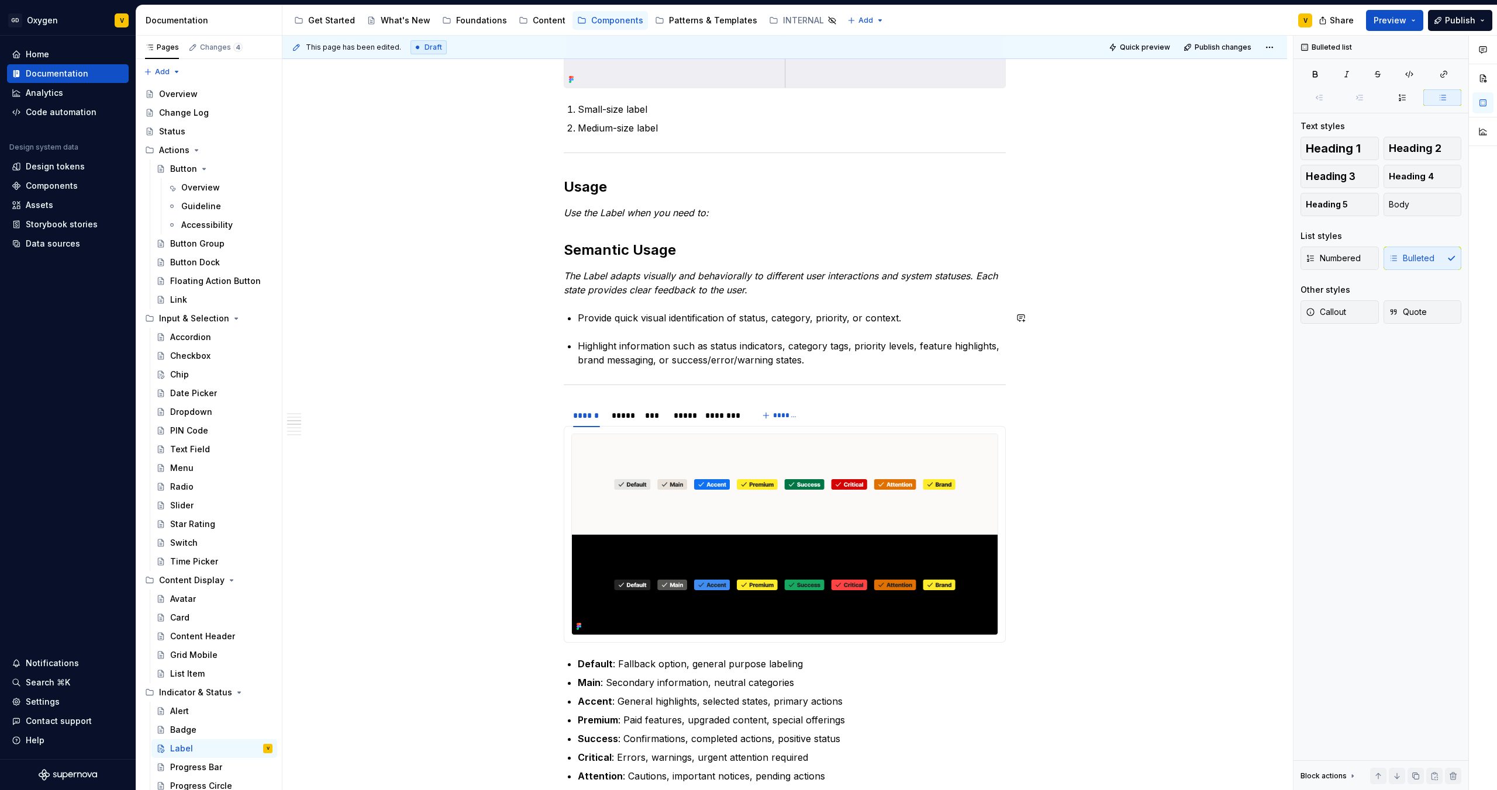
click at [630, 325] on div "Anatomy The Label is made up of several parts that work together to create its …" at bounding box center [785, 800] width 442 height 2298
drag, startPoint x: 900, startPoint y: 320, endPoint x: 930, endPoint y: 329, distance: 31.2
click at [900, 320] on p "Provide quick visual identification of status, category, priority, or context." at bounding box center [792, 318] width 428 height 14
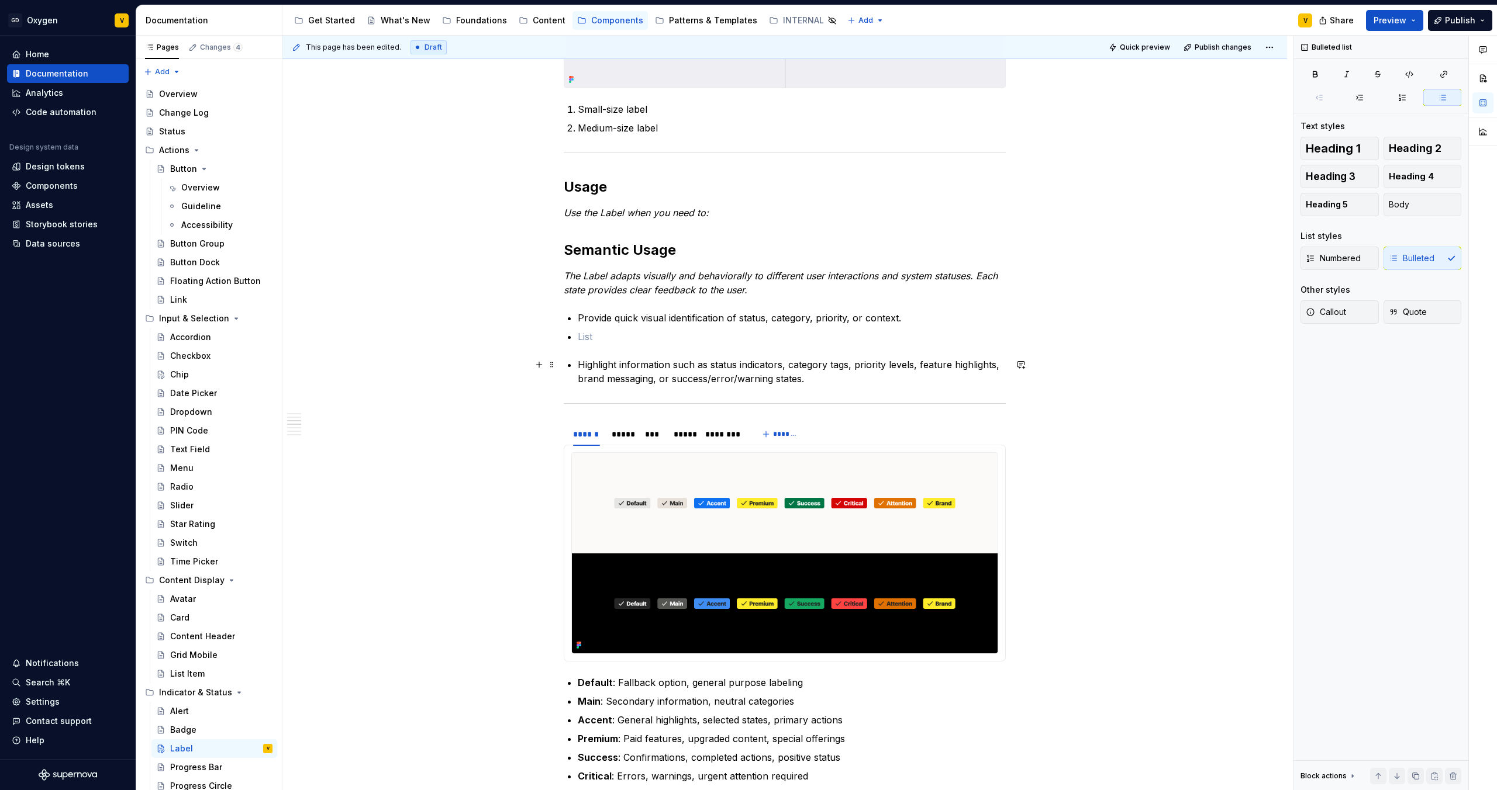
click at [800, 384] on p "Highlight information such as status indicators, category tags, priority levels…" at bounding box center [792, 372] width 428 height 28
drag, startPoint x: 800, startPoint y: 382, endPoint x: 769, endPoint y: 380, distance: 31.0
click at [768, 380] on p "Highlight information such as status indicators, category tags, priority levels…" at bounding box center [792, 372] width 428 height 28
drag, startPoint x: 811, startPoint y: 381, endPoint x: 580, endPoint y: 367, distance: 232.0
click at [580, 367] on p "Highlight information such as status indicators, category tags, priority levels…" at bounding box center [792, 372] width 428 height 28
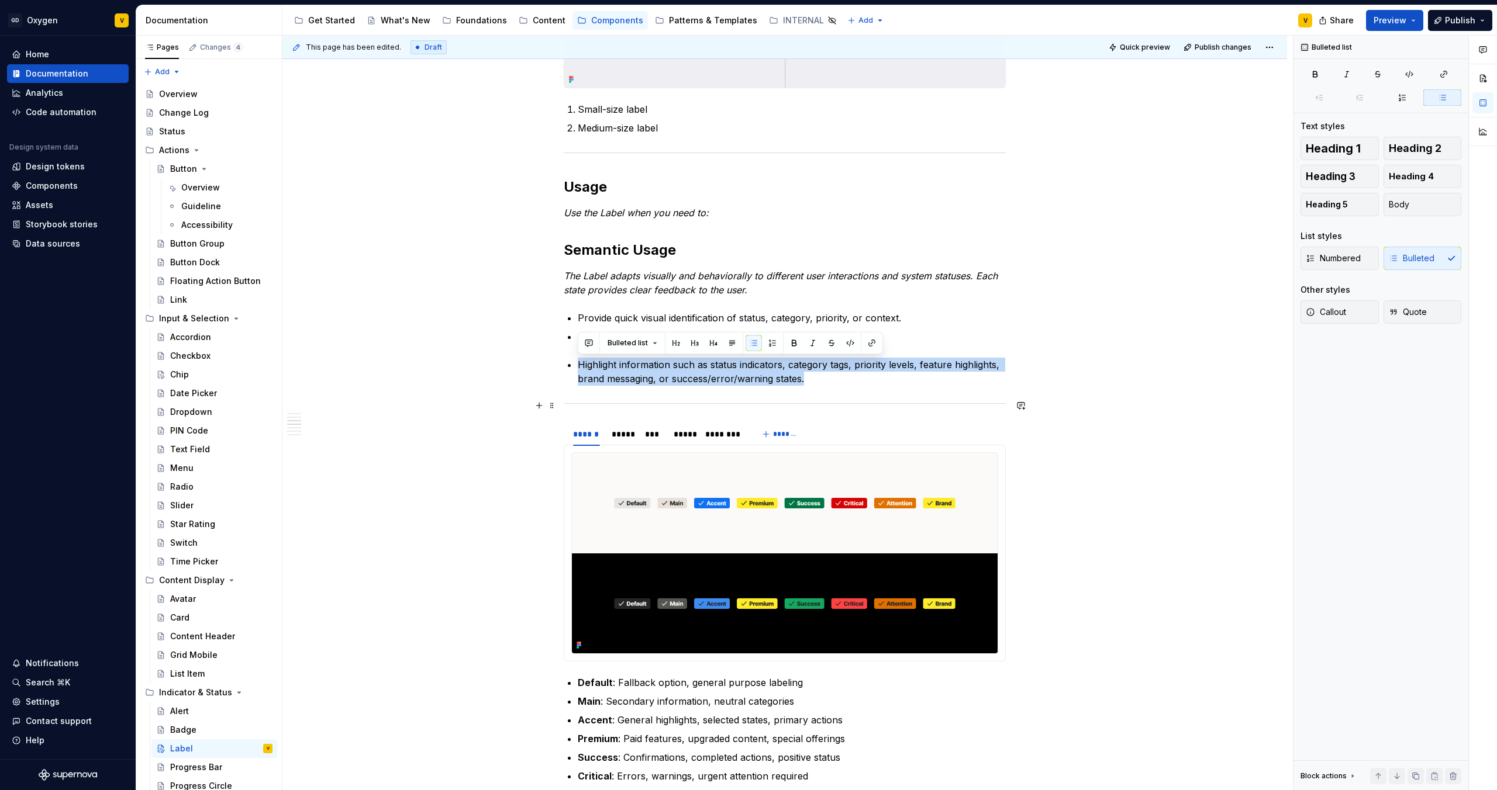
copy p "Highlight information such as status indicators, category tags, priority levels…"
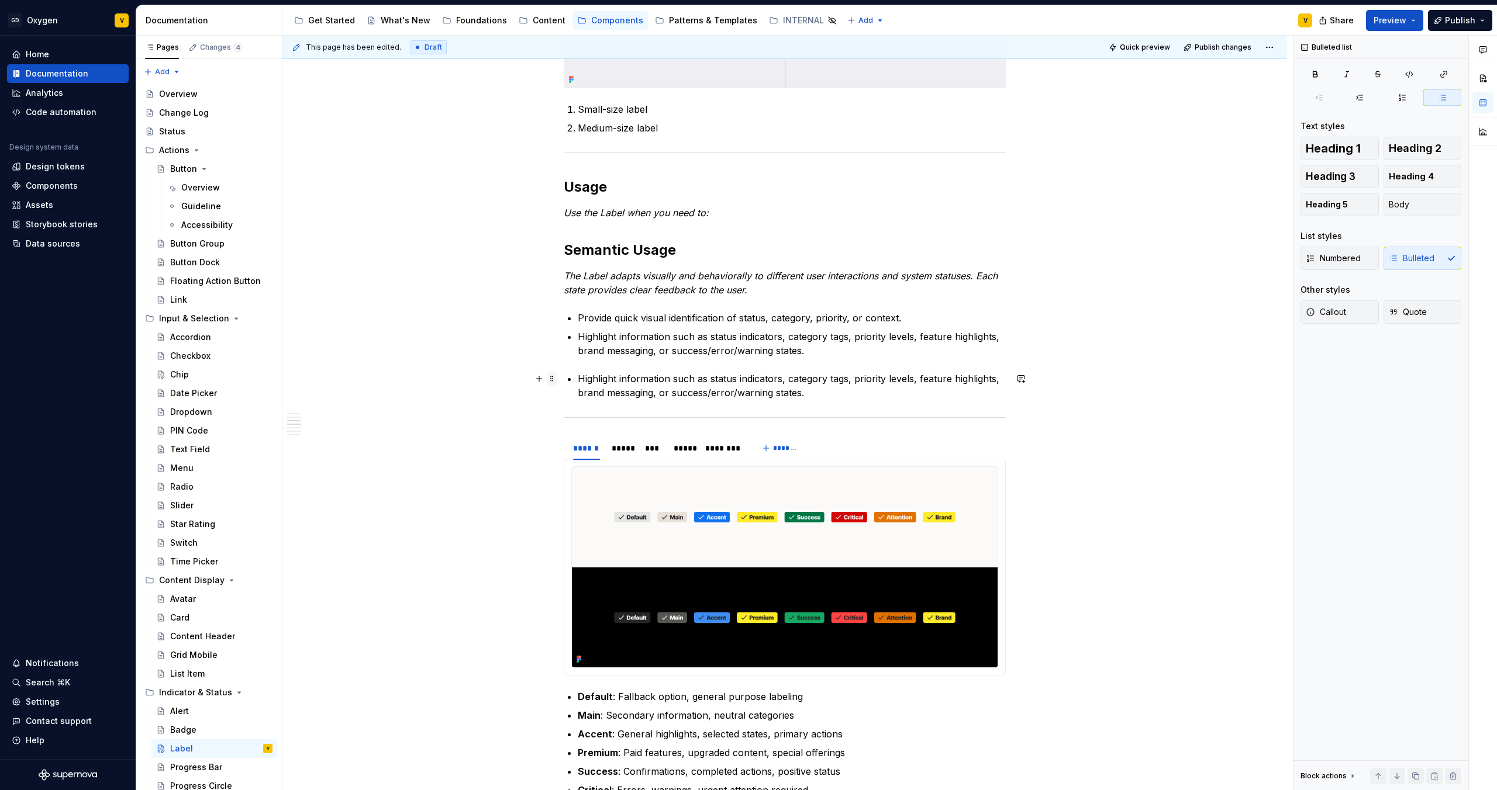
click at [554, 379] on span at bounding box center [551, 379] width 9 height 16
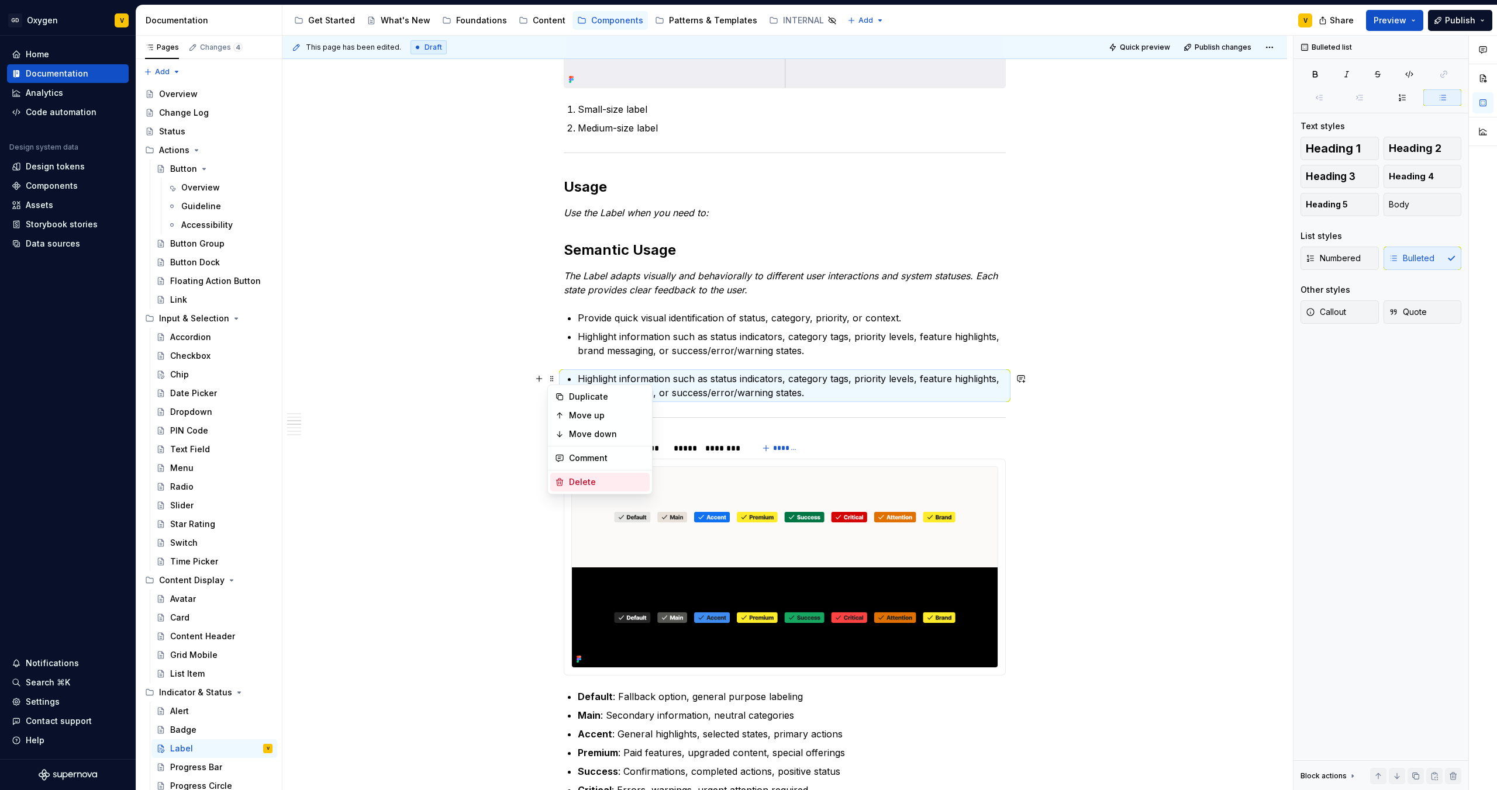
click at [571, 482] on div "Delete" at bounding box center [607, 482] width 76 height 12
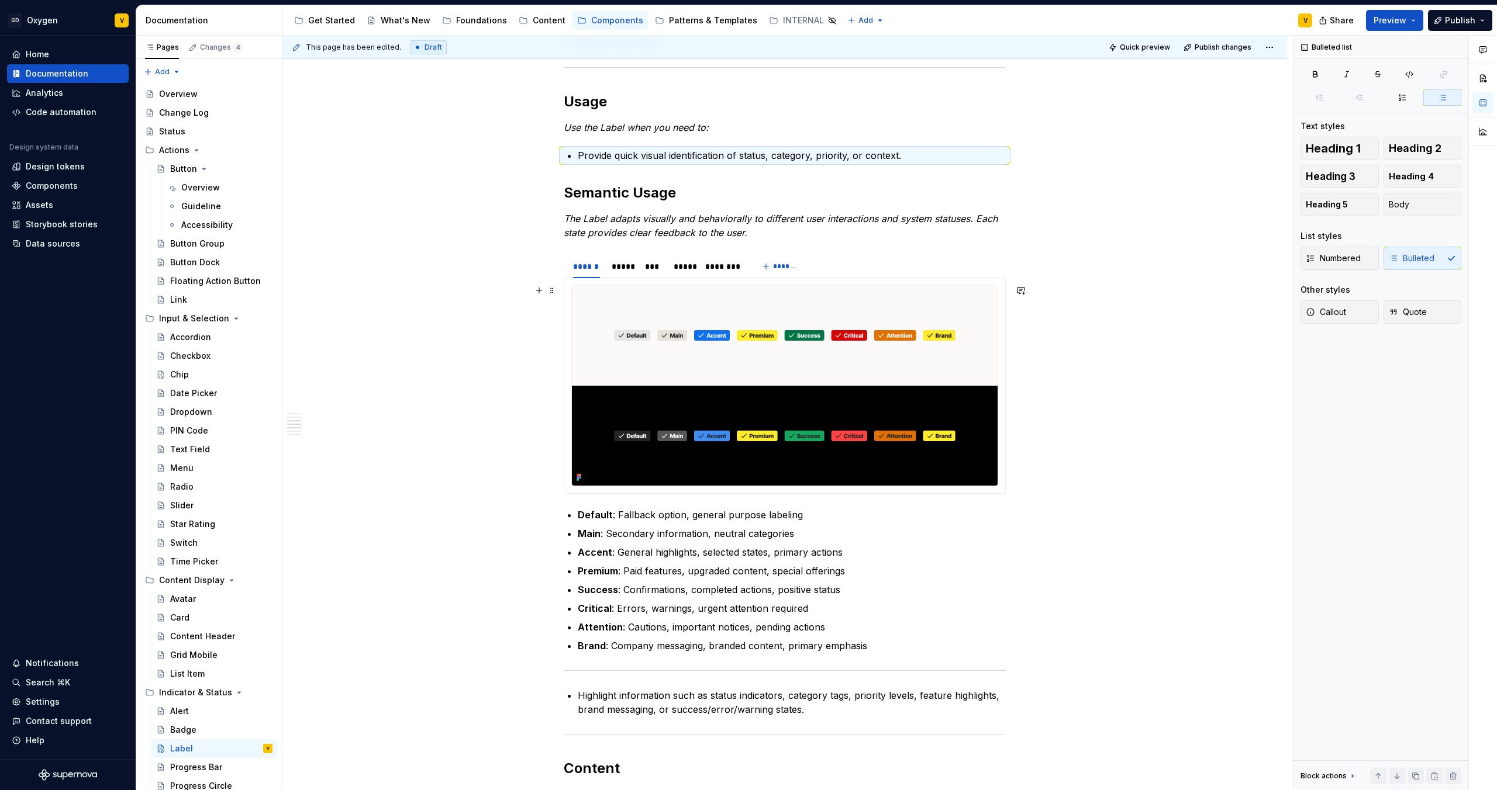
scroll to position [694, 0]
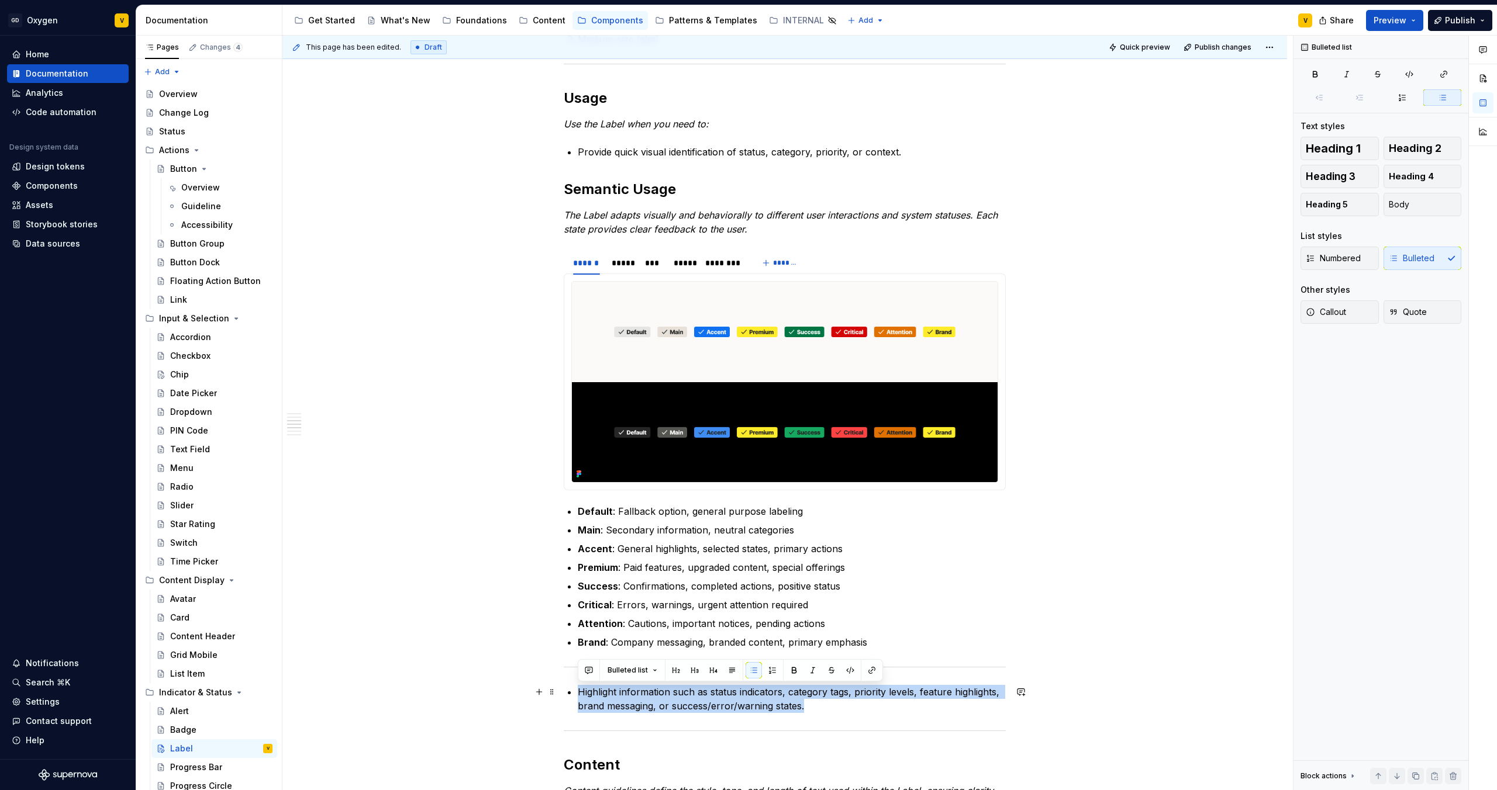
drag, startPoint x: 802, startPoint y: 709, endPoint x: 575, endPoint y: 692, distance: 227.5
click at [575, 692] on div "Anatomy The Label is made up of several parts that work together to create its …" at bounding box center [785, 711] width 442 height 2298
copy p "Highlight information such as status indicators, category tags, priority levels…"
click at [904, 150] on p "Provide quick visual identification of status, category, priority, or context." at bounding box center [792, 152] width 428 height 14
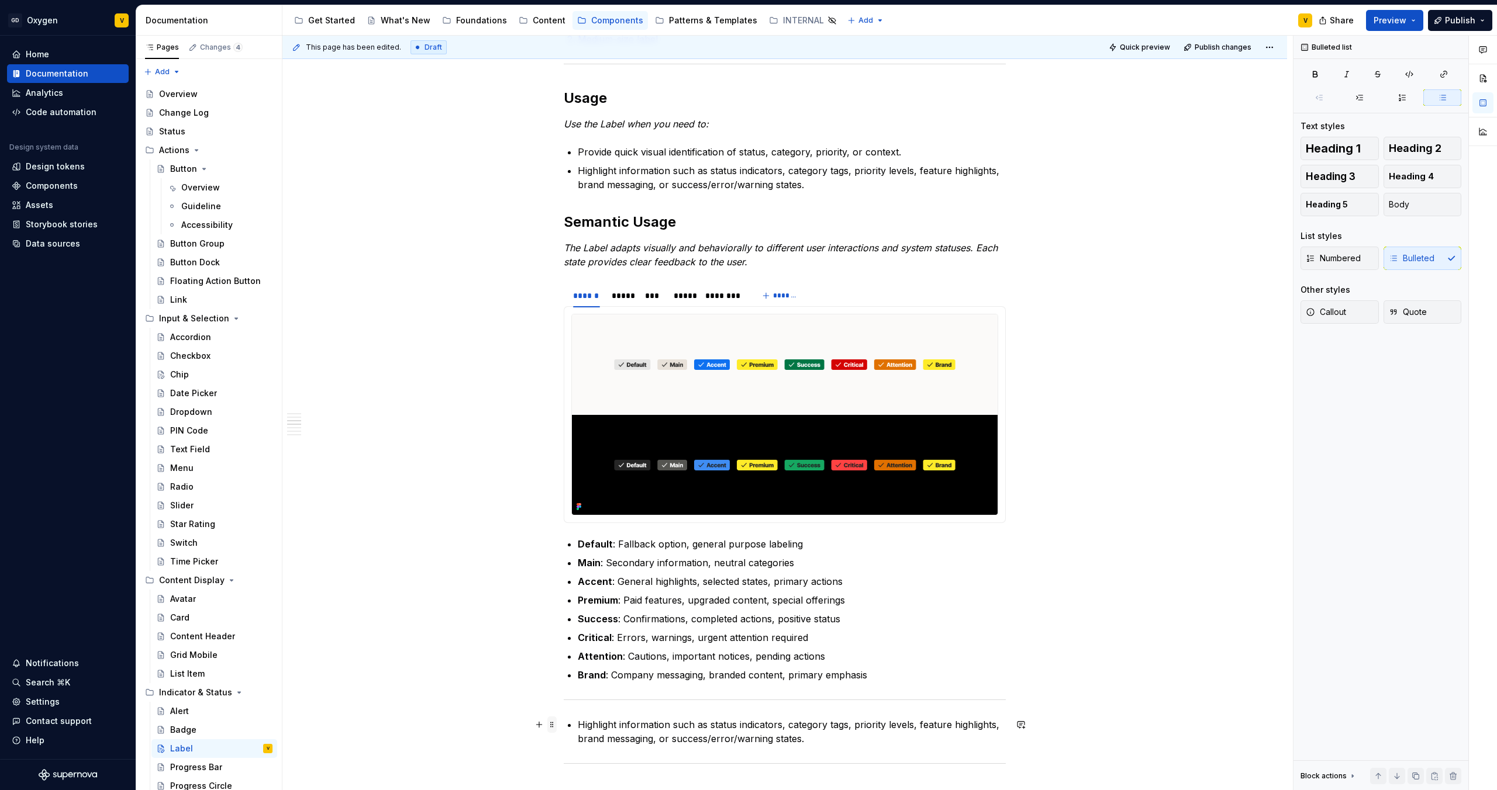
click at [554, 727] on span at bounding box center [551, 725] width 9 height 16
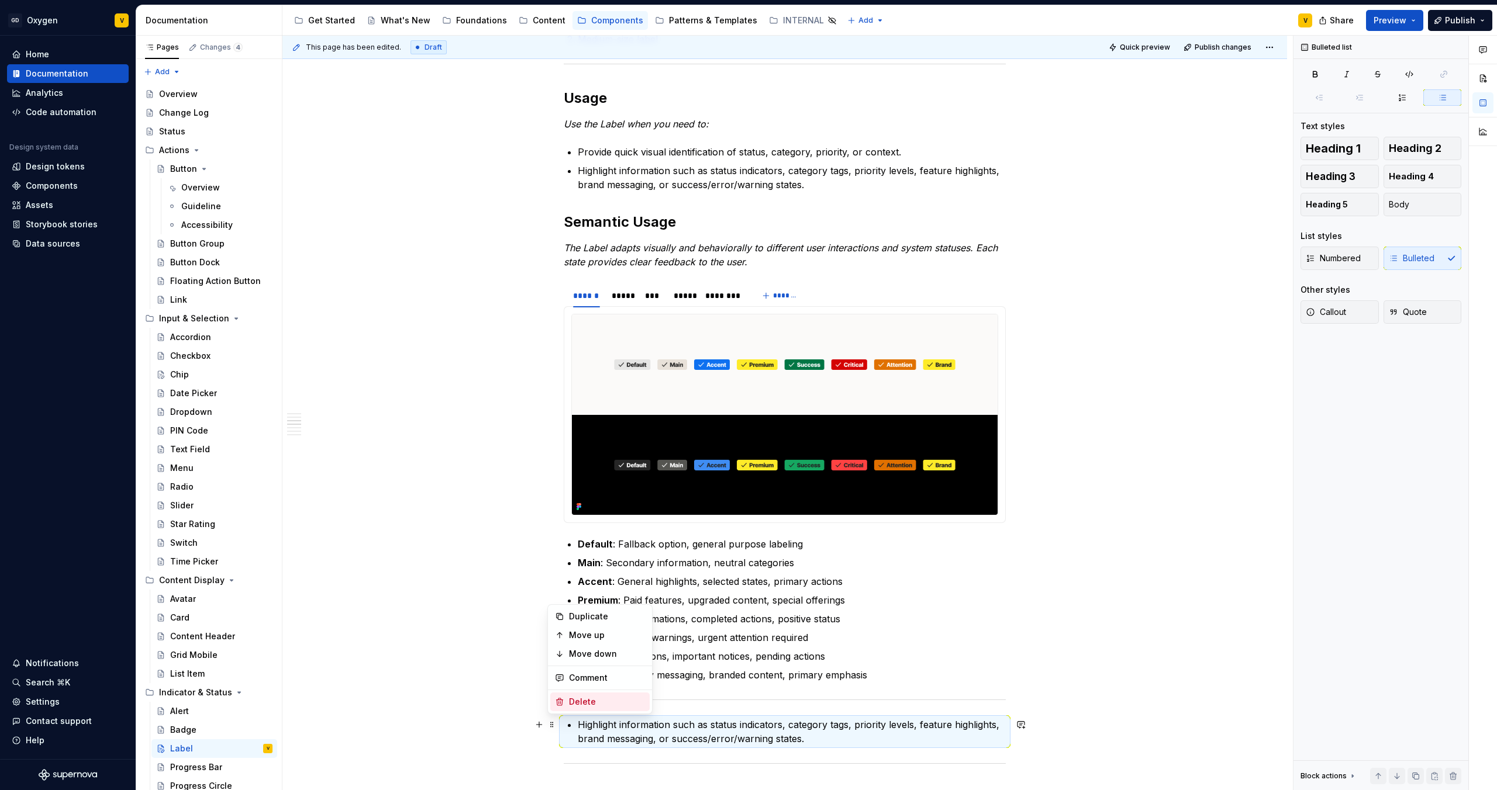
click at [571, 706] on div "Delete" at bounding box center [607, 702] width 76 height 12
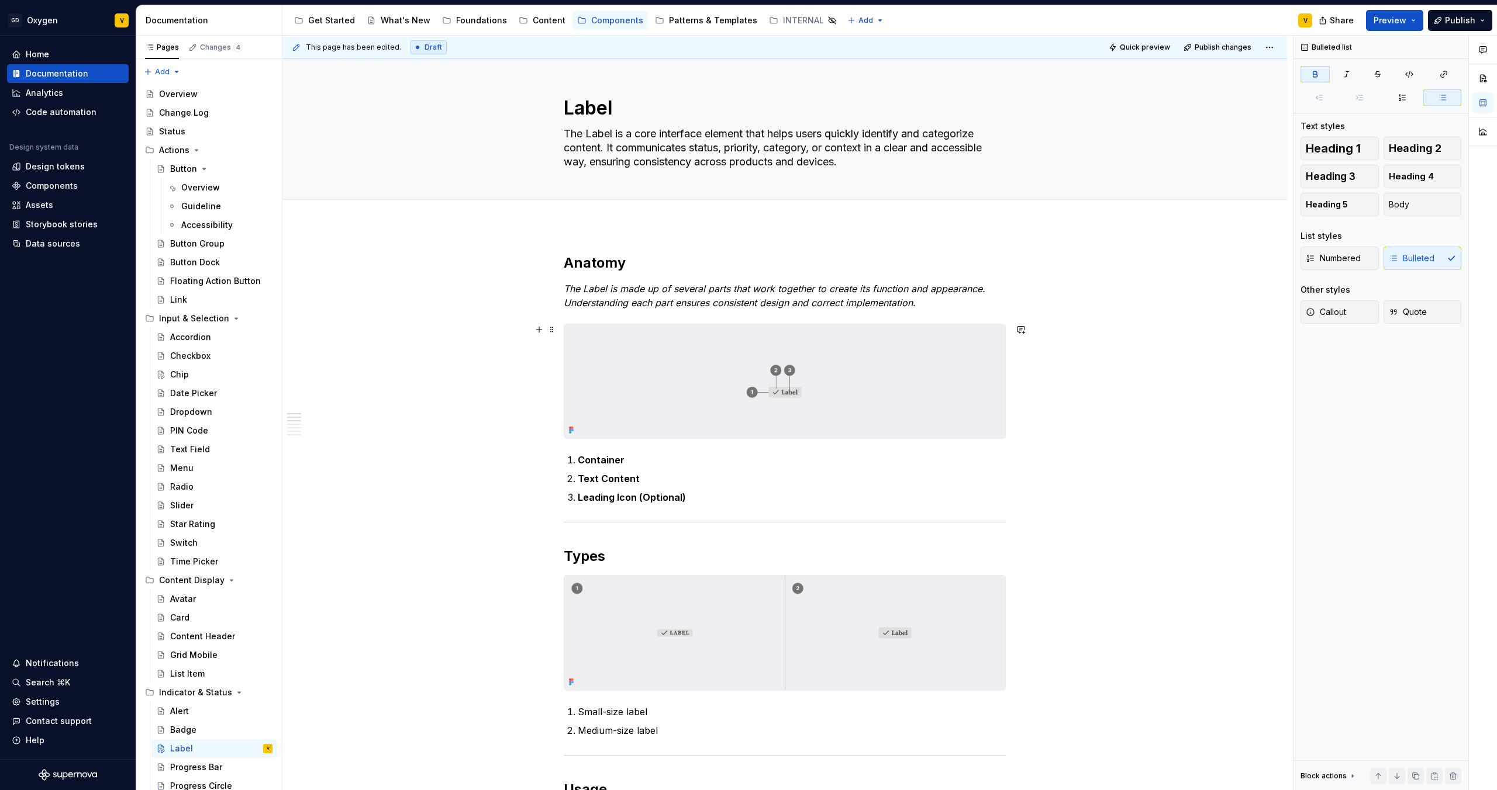
scroll to position [0, 0]
click at [1488, 78] on button "button" at bounding box center [1482, 78] width 21 height 21
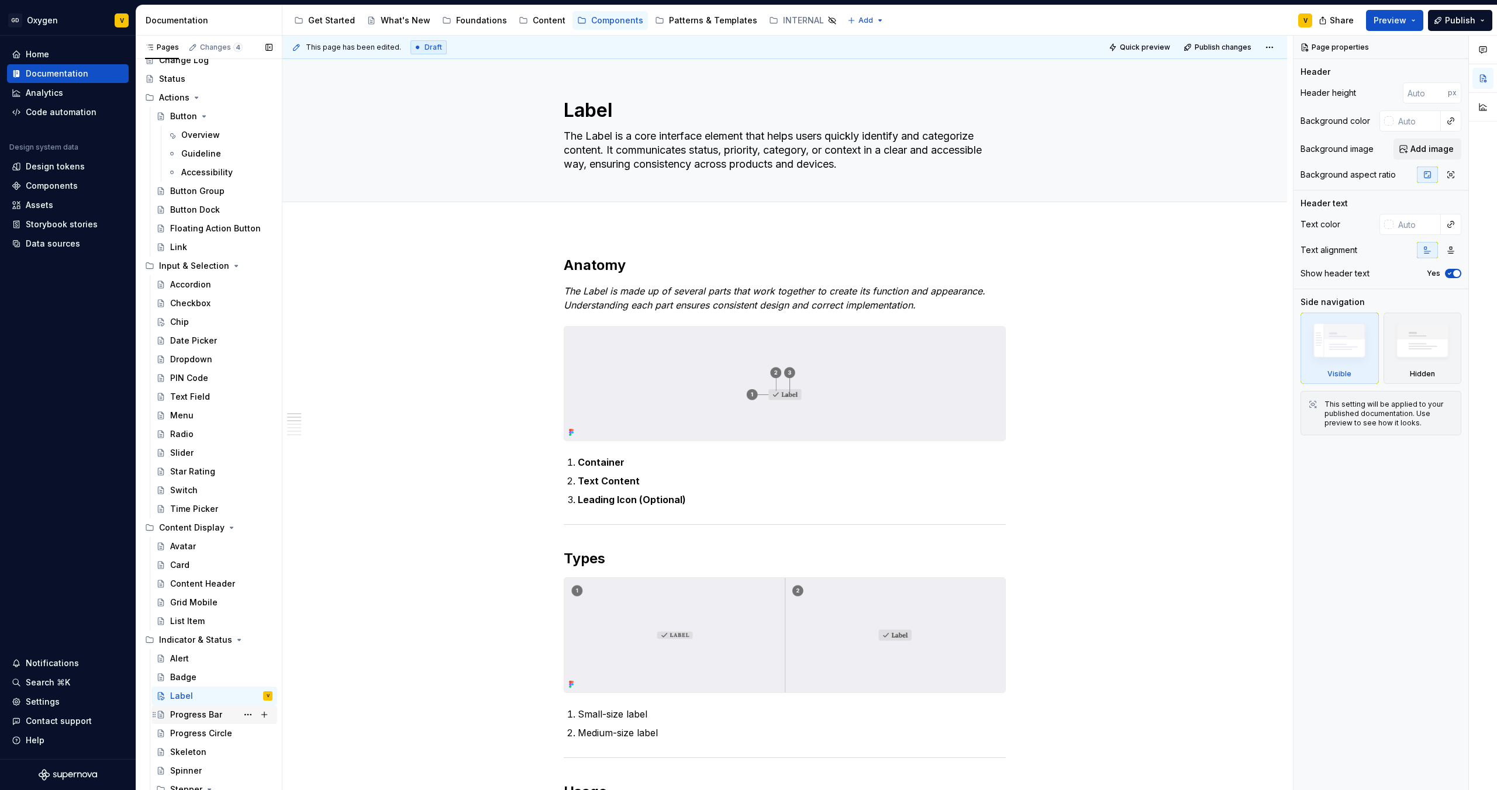
scroll to position [111, 0]
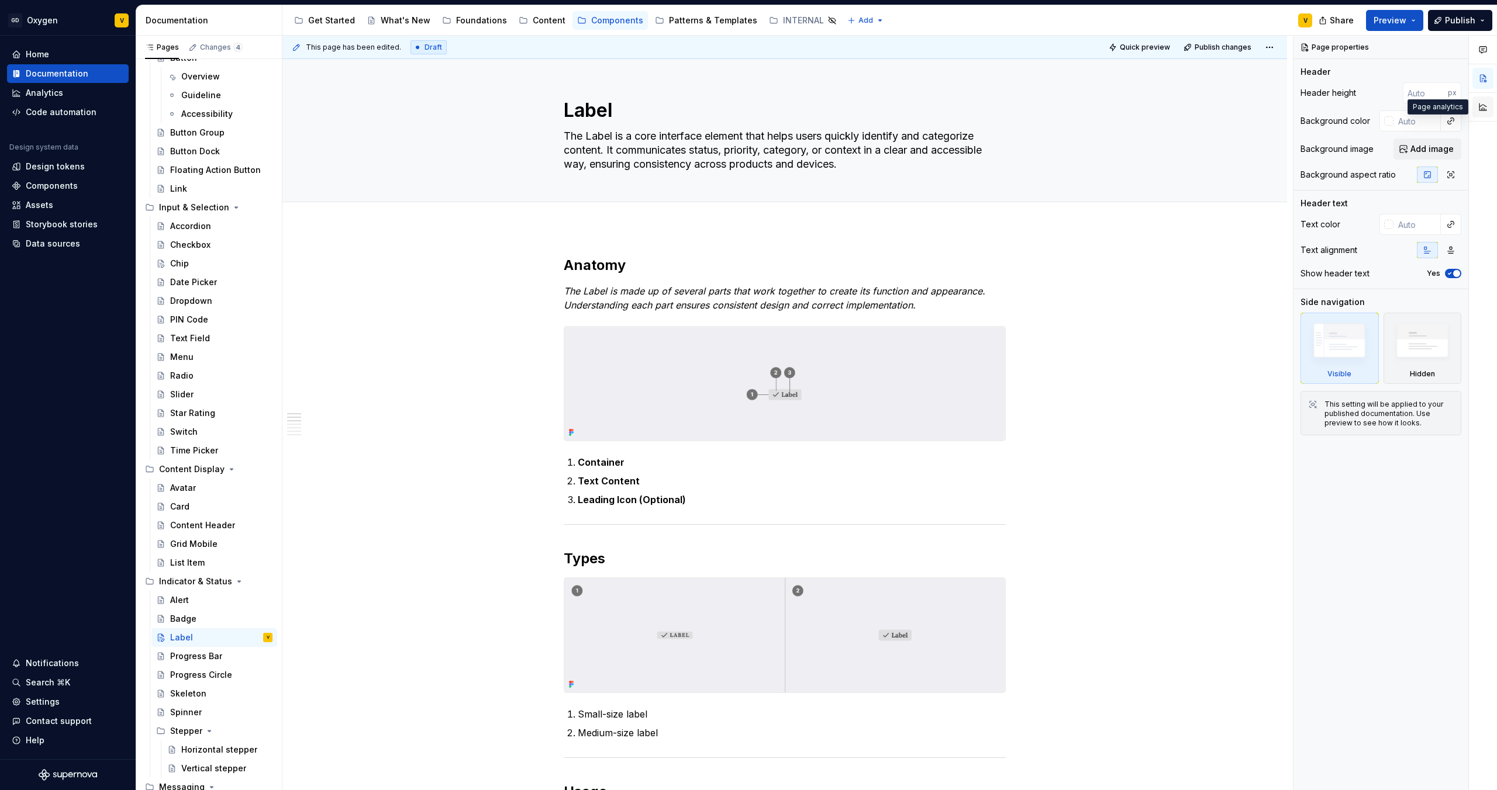
click at [1483, 106] on button "button" at bounding box center [1482, 106] width 21 height 21
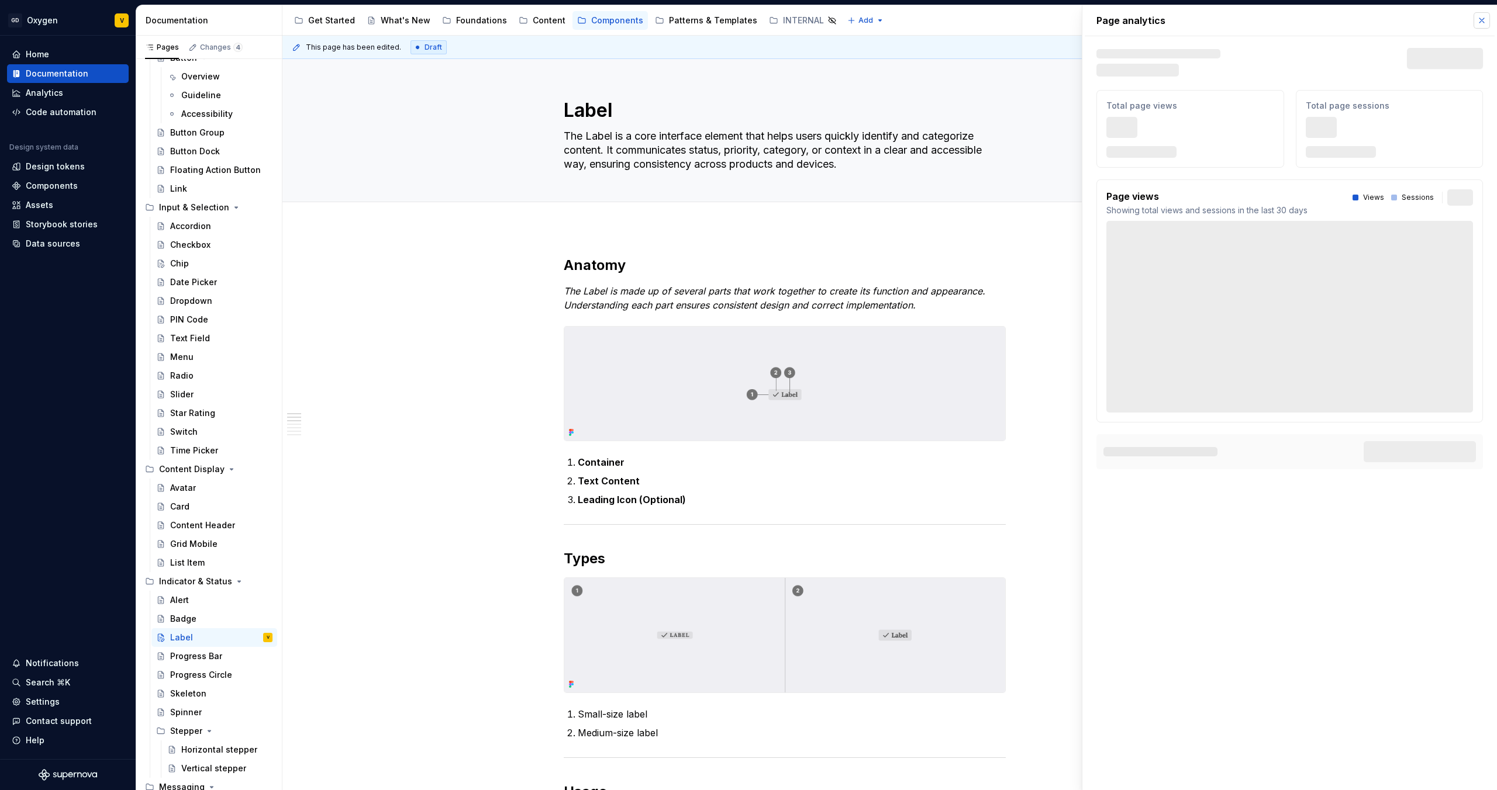
click at [1486, 22] on button "button" at bounding box center [1481, 20] width 16 height 16
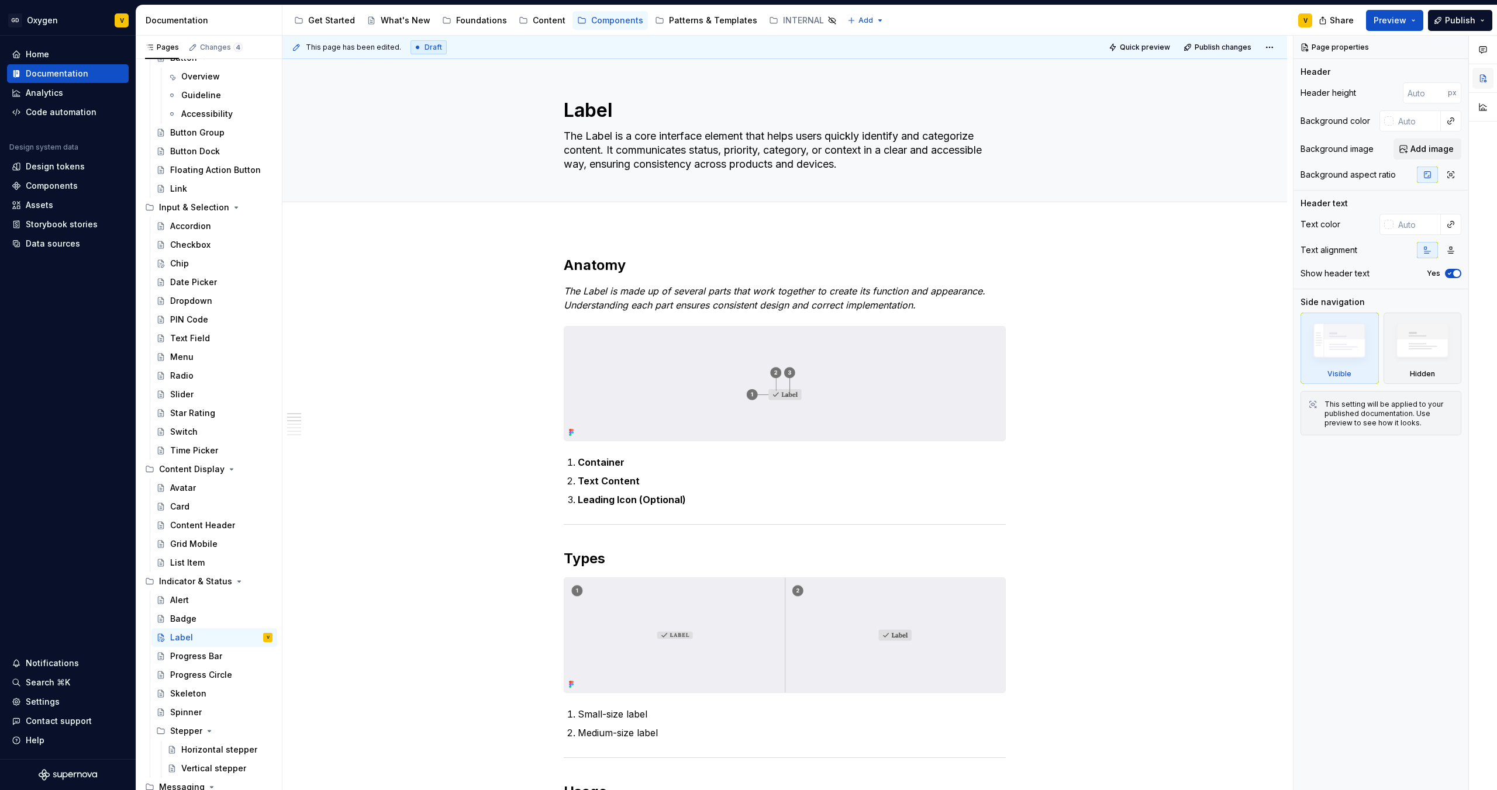
drag, startPoint x: 1483, startPoint y: 53, endPoint x: 1486, endPoint y: 72, distance: 20.1
click at [1486, 71] on div at bounding box center [1483, 80] width 28 height 89
click at [1484, 76] on button "button" at bounding box center [1482, 78] width 21 height 21
click at [1256, 223] on div "Add tab" at bounding box center [784, 215] width 1004 height 26
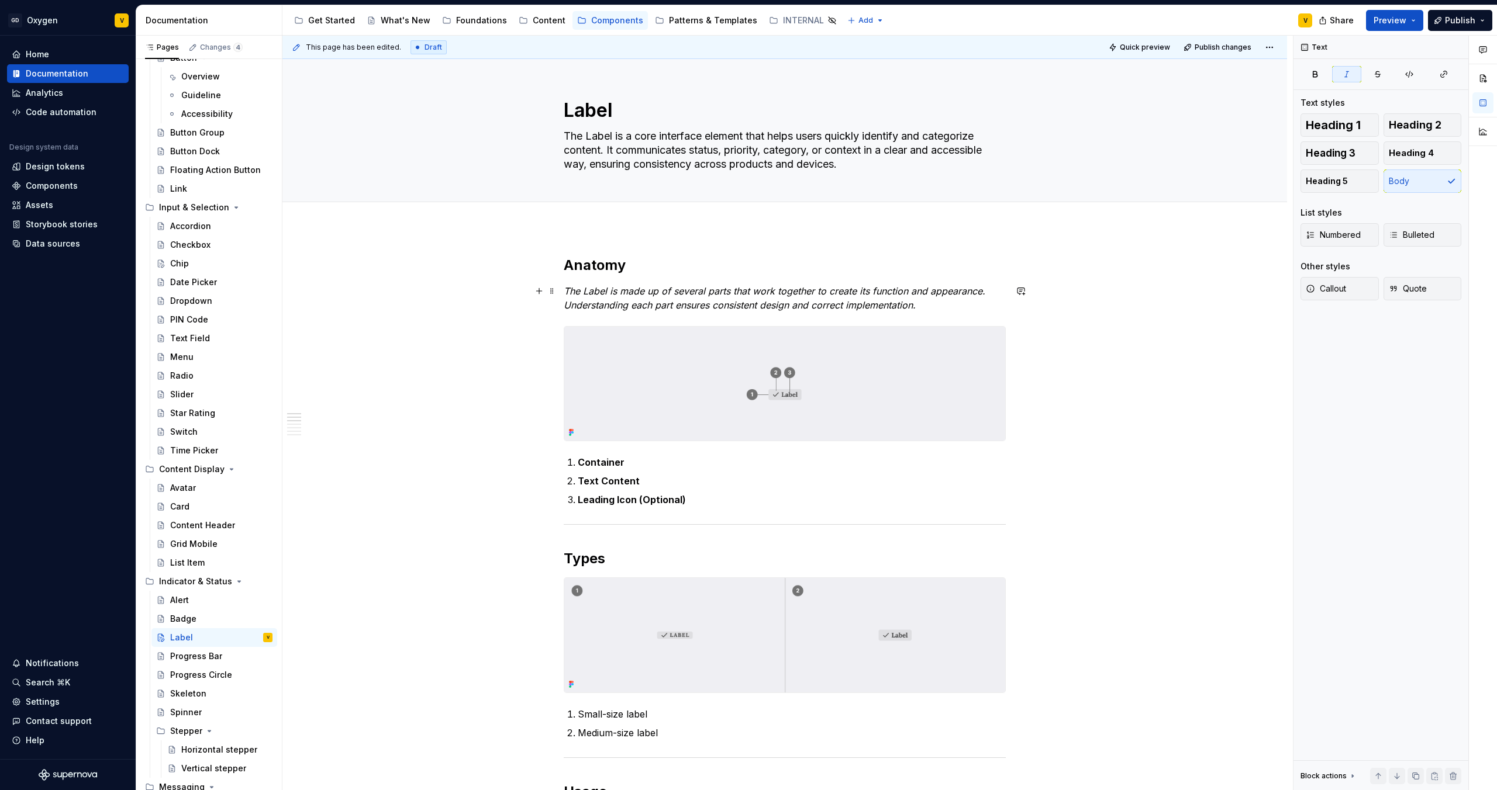
click at [661, 306] on em "The Label is made up of several parts that work together to create its function…" at bounding box center [776, 298] width 424 height 26
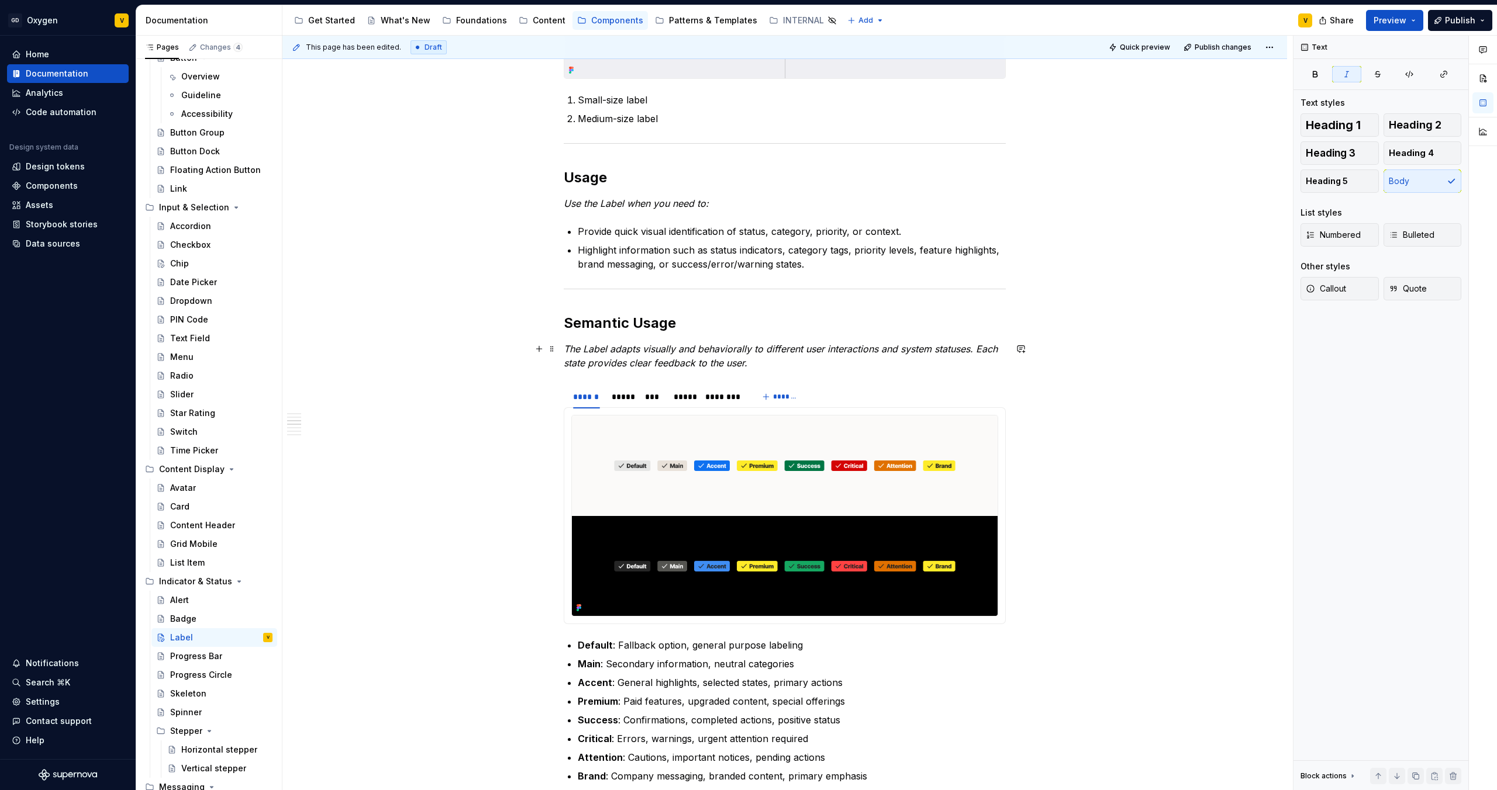
scroll to position [60, 0]
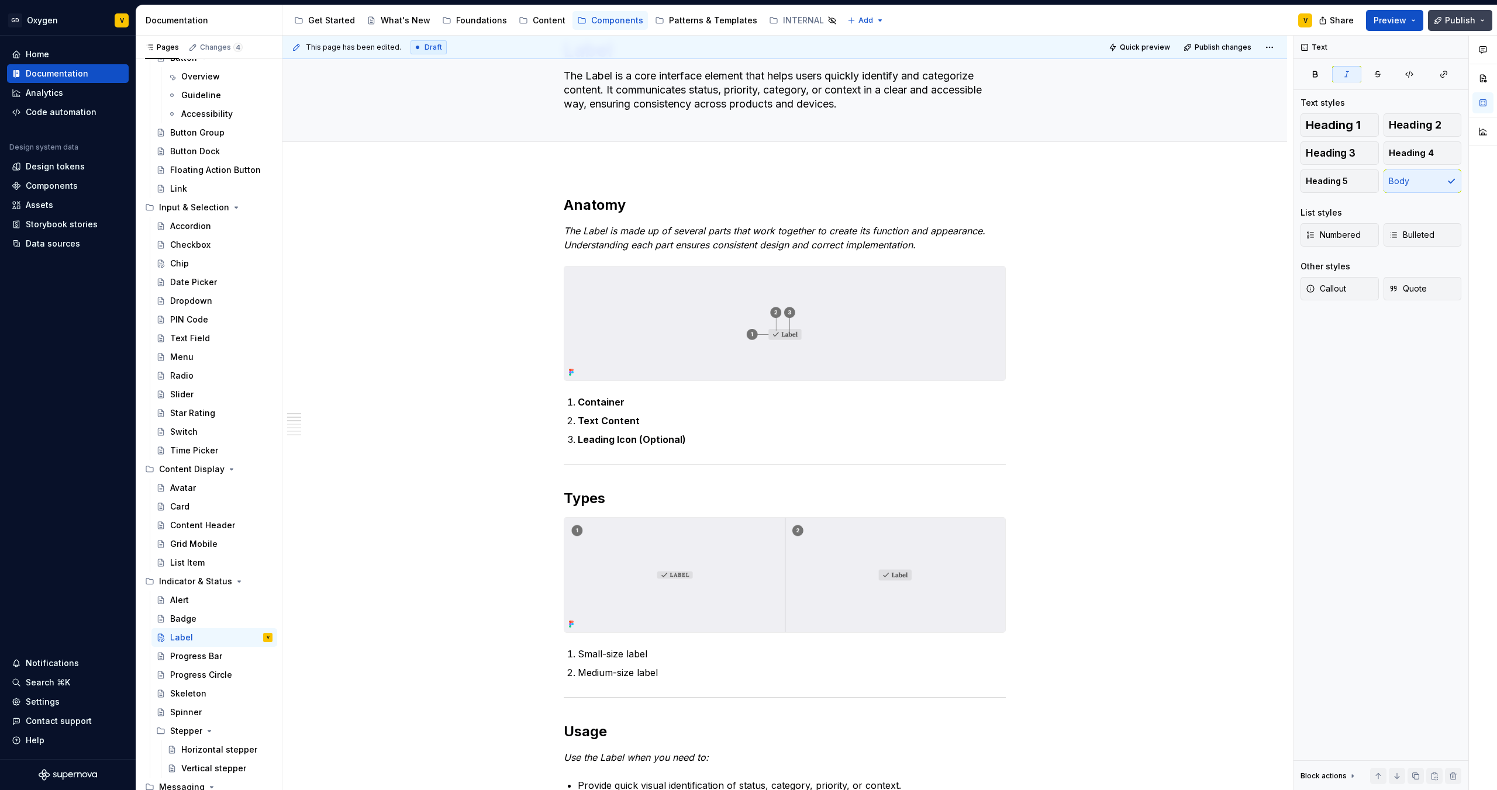
click at [1444, 23] on button "Publish" at bounding box center [1460, 20] width 64 height 21
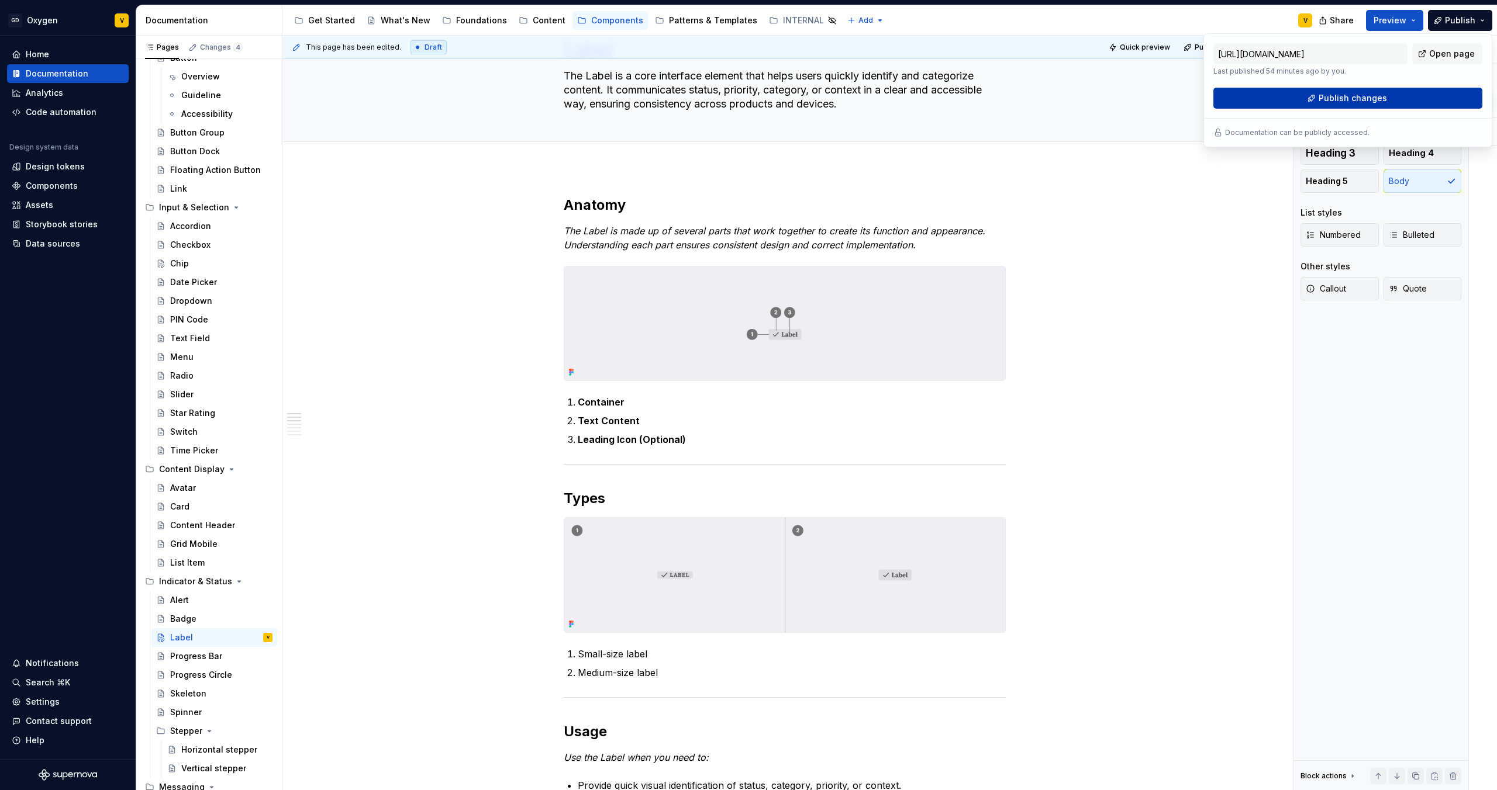
click at [1396, 102] on button "Publish changes" at bounding box center [1347, 98] width 269 height 21
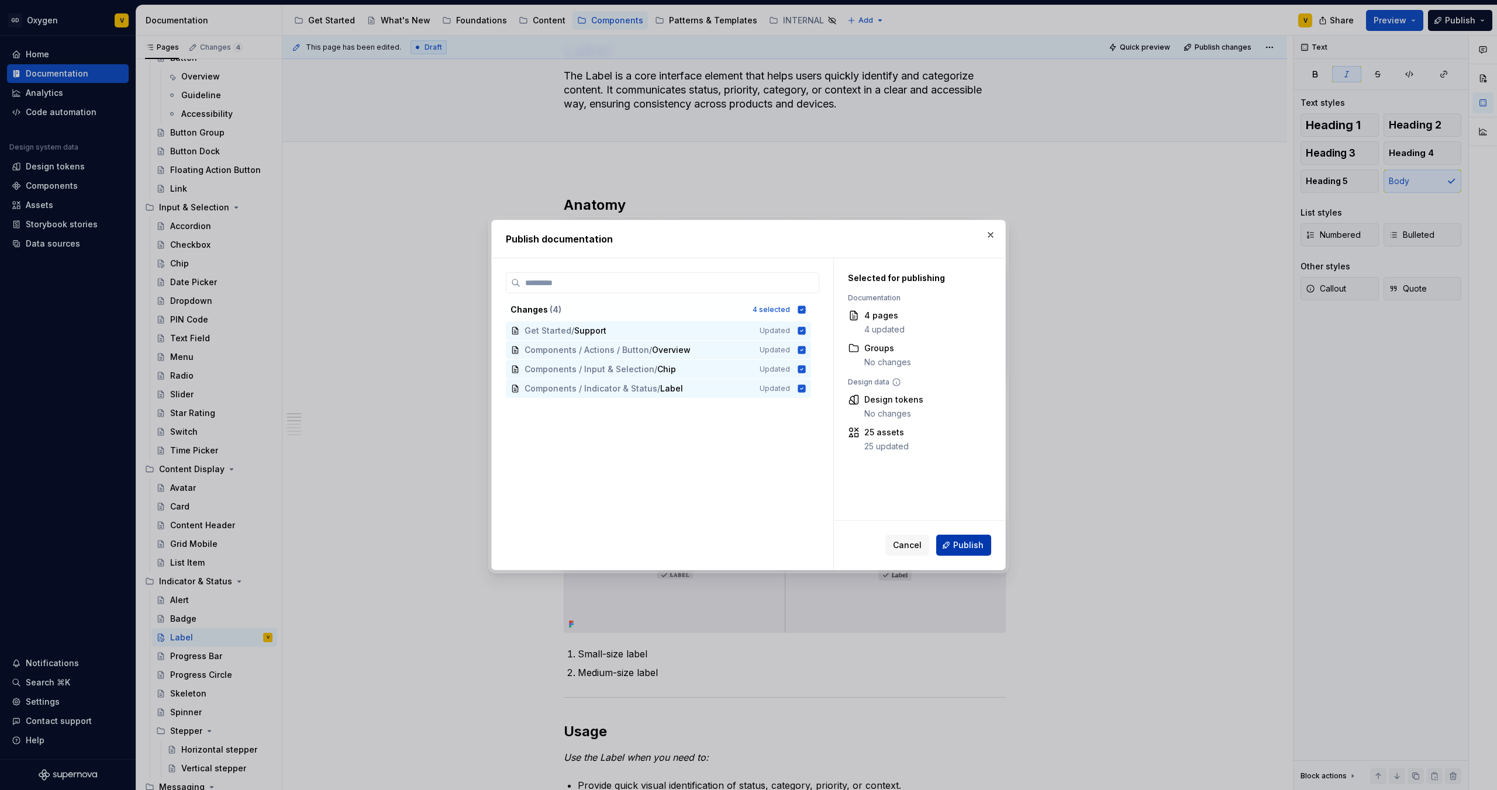
click at [969, 550] on span "Publish" at bounding box center [968, 546] width 30 height 12
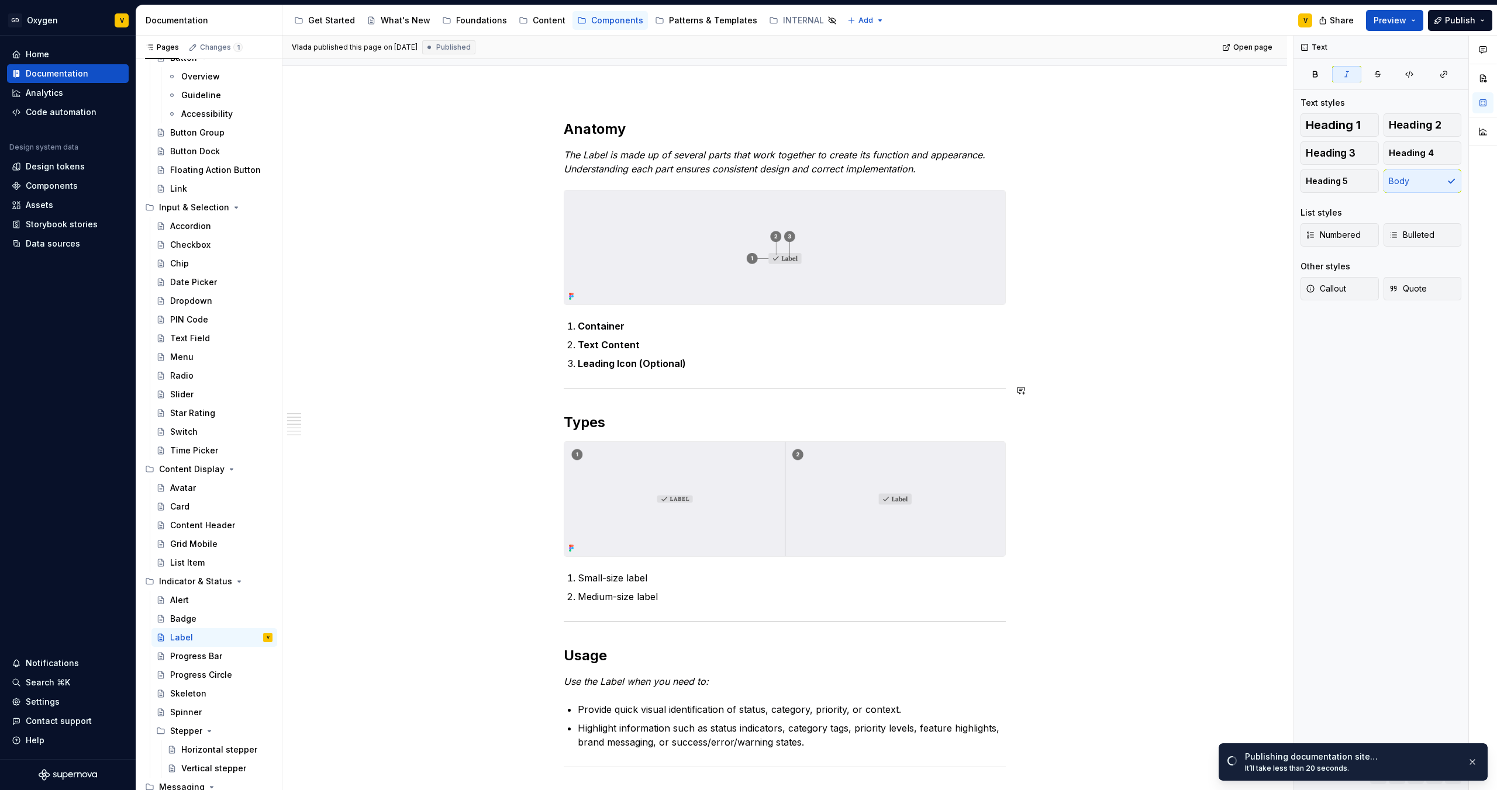
scroll to position [0, 0]
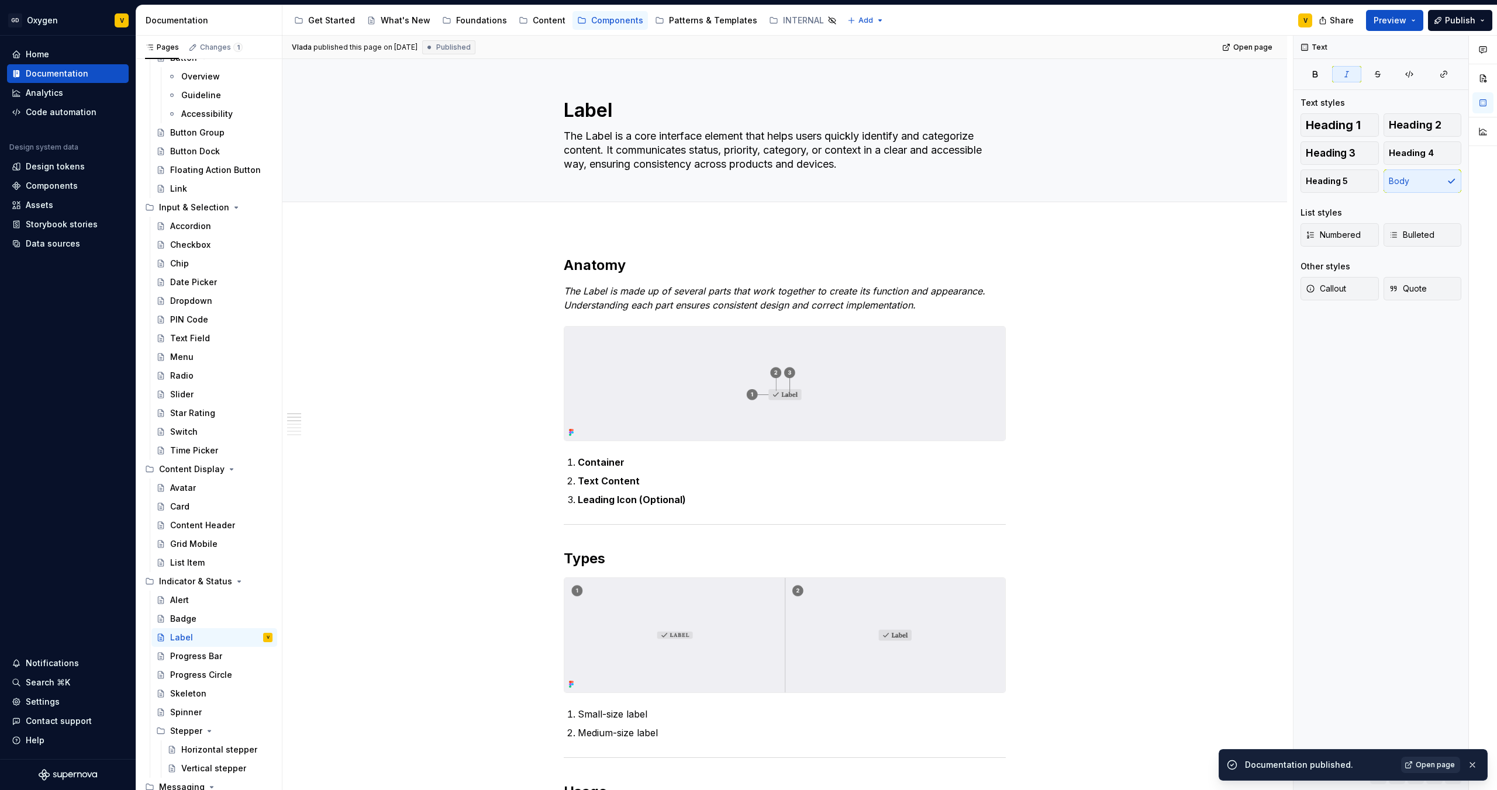
click at [1432, 763] on span "Open page" at bounding box center [1434, 765] width 39 height 9
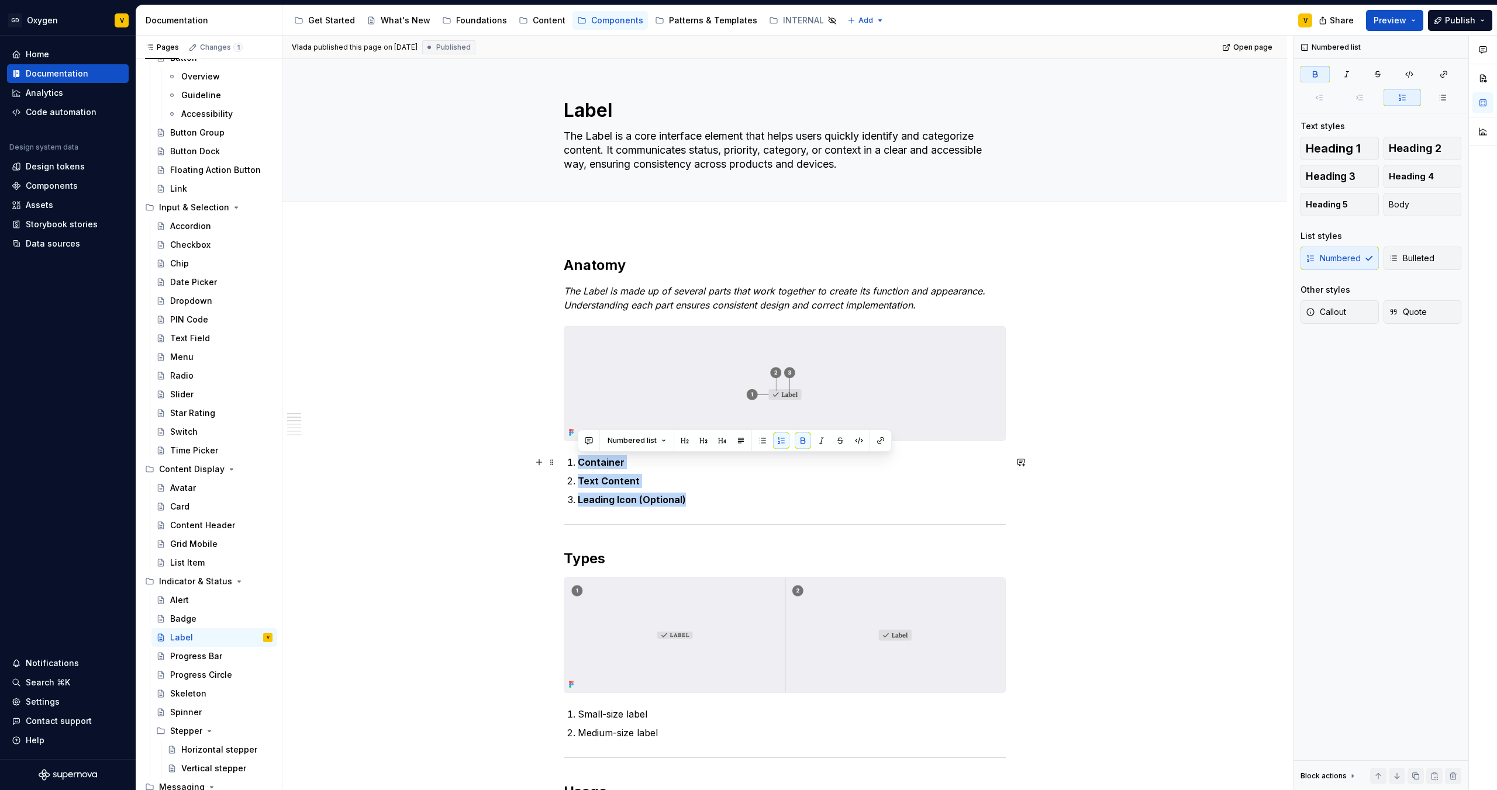
drag, startPoint x: 682, startPoint y: 506, endPoint x: 570, endPoint y: 462, distance: 120.0
click at [578, 462] on ol "Container Text Content Leading Icon (Optional)" at bounding box center [792, 480] width 428 height 51
click at [800, 437] on button "button" at bounding box center [803, 441] width 16 height 16
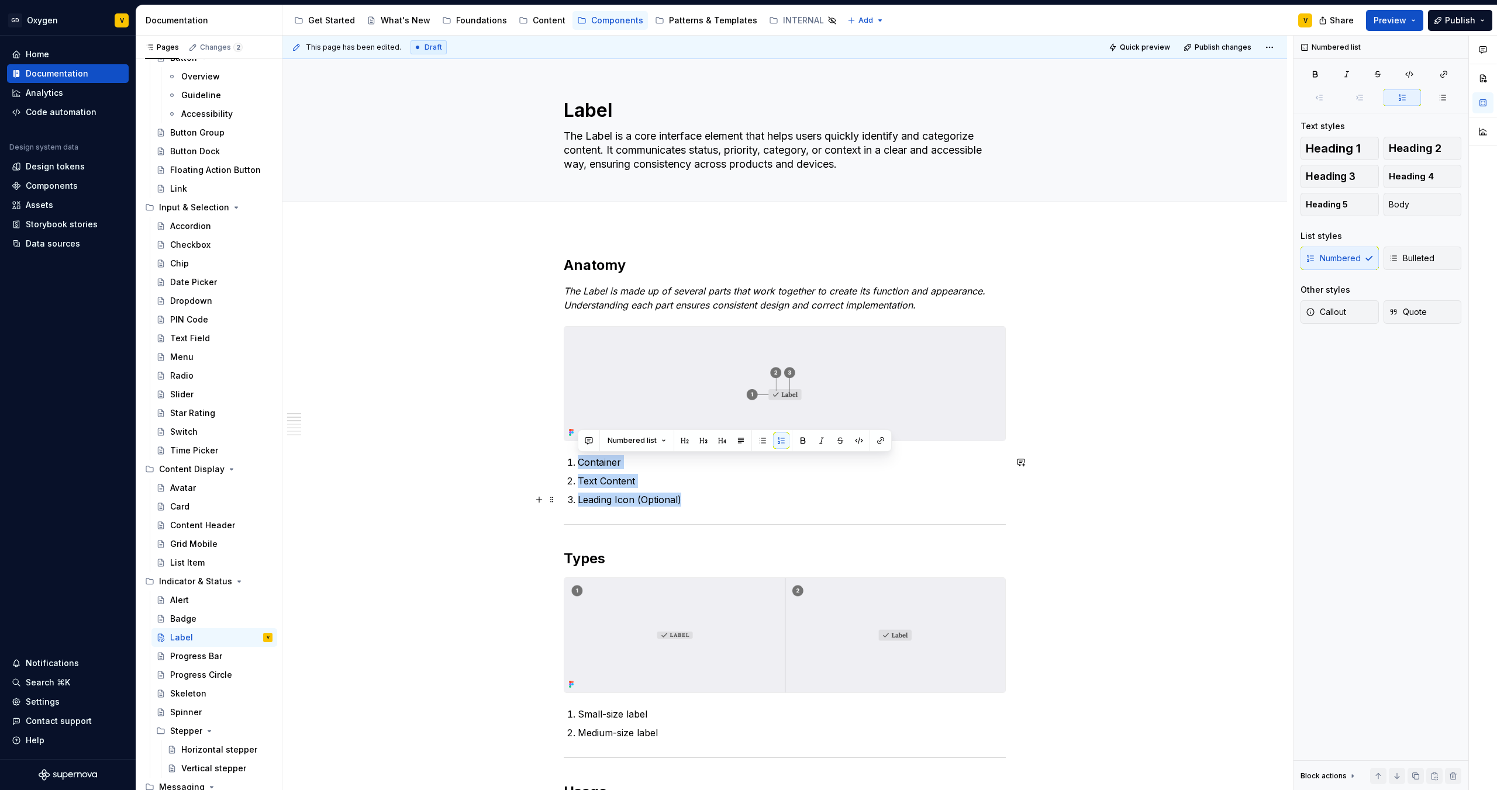
click at [694, 501] on p "Leading Icon (Optional)" at bounding box center [792, 500] width 428 height 14
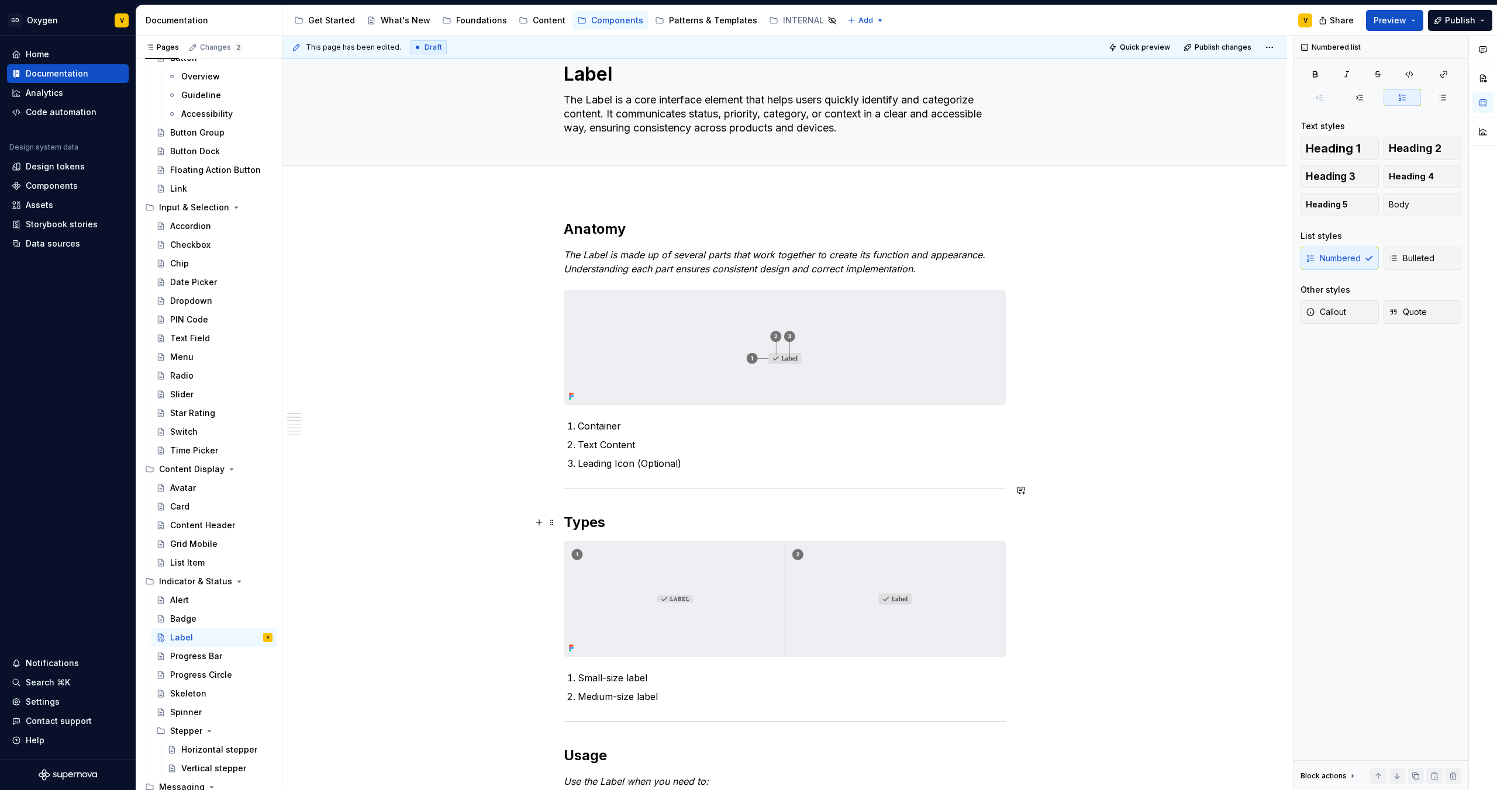
scroll to position [99, 0]
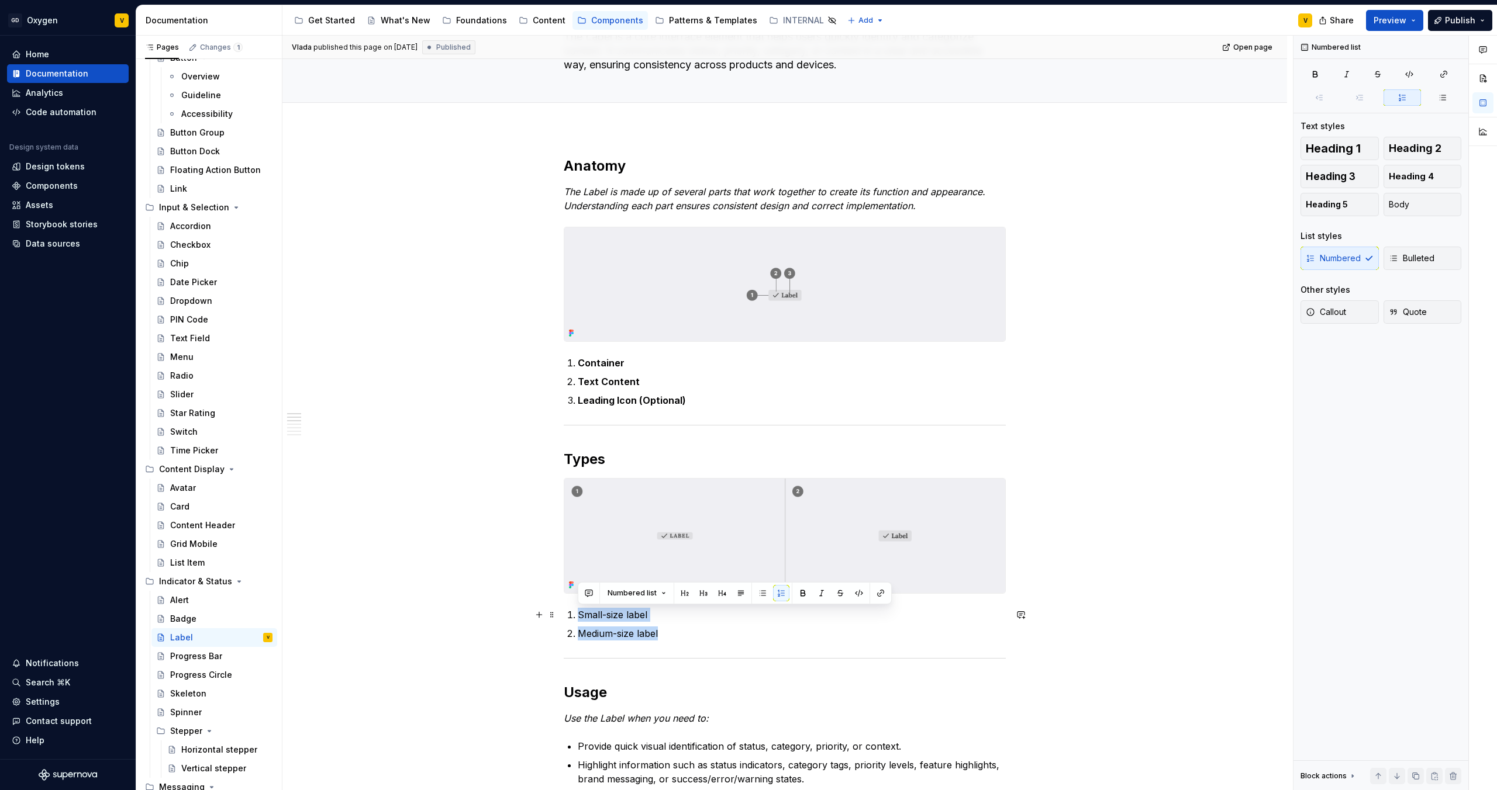
drag, startPoint x: 678, startPoint y: 638, endPoint x: 572, endPoint y: 614, distance: 108.5
click at [578, 614] on ol "Small-size label Medium-size label" at bounding box center [792, 624] width 428 height 33
click at [802, 592] on button "button" at bounding box center [803, 593] width 16 height 16
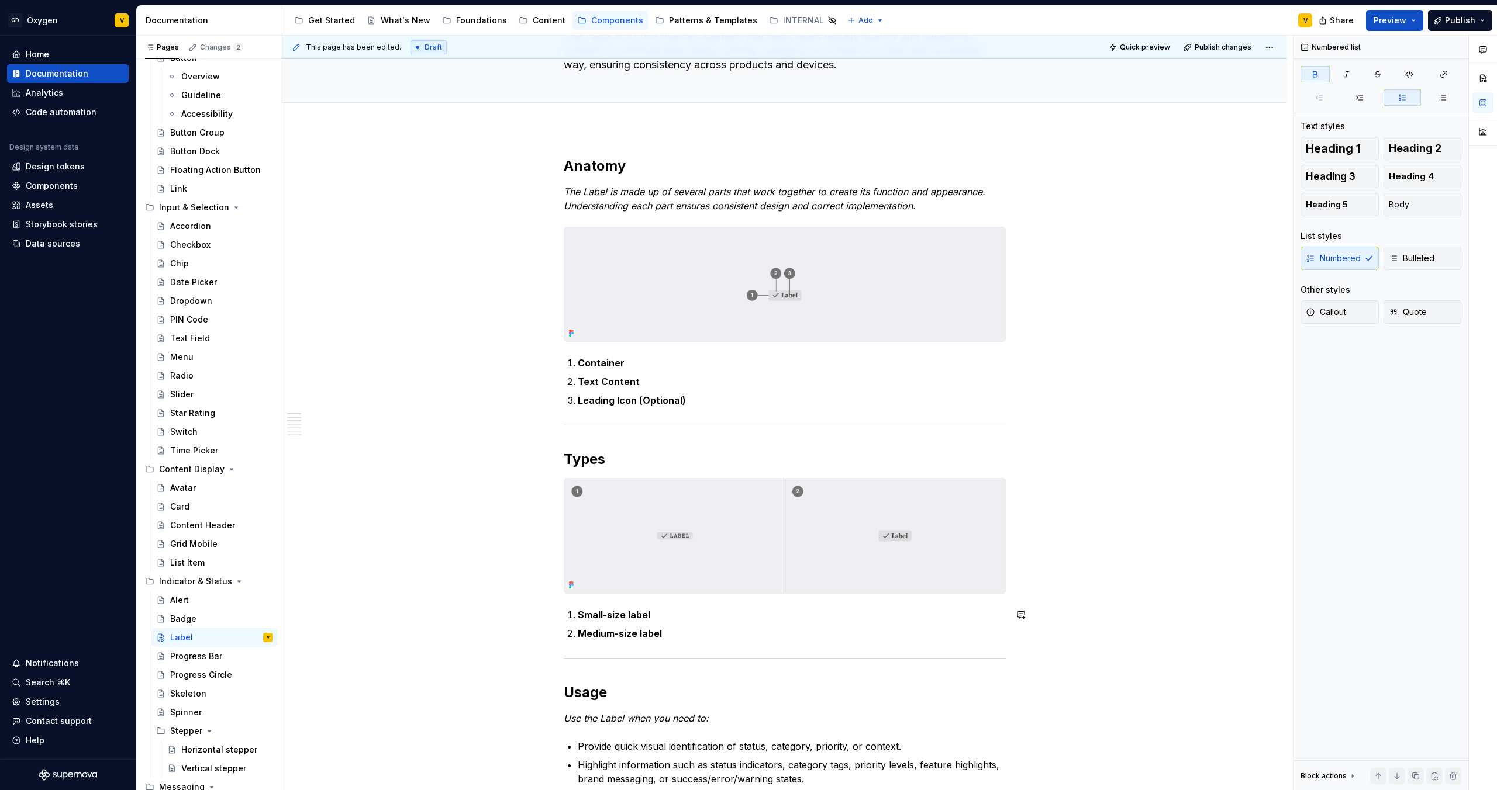
click at [1452, 20] on span "Publish" at bounding box center [1460, 21] width 30 height 12
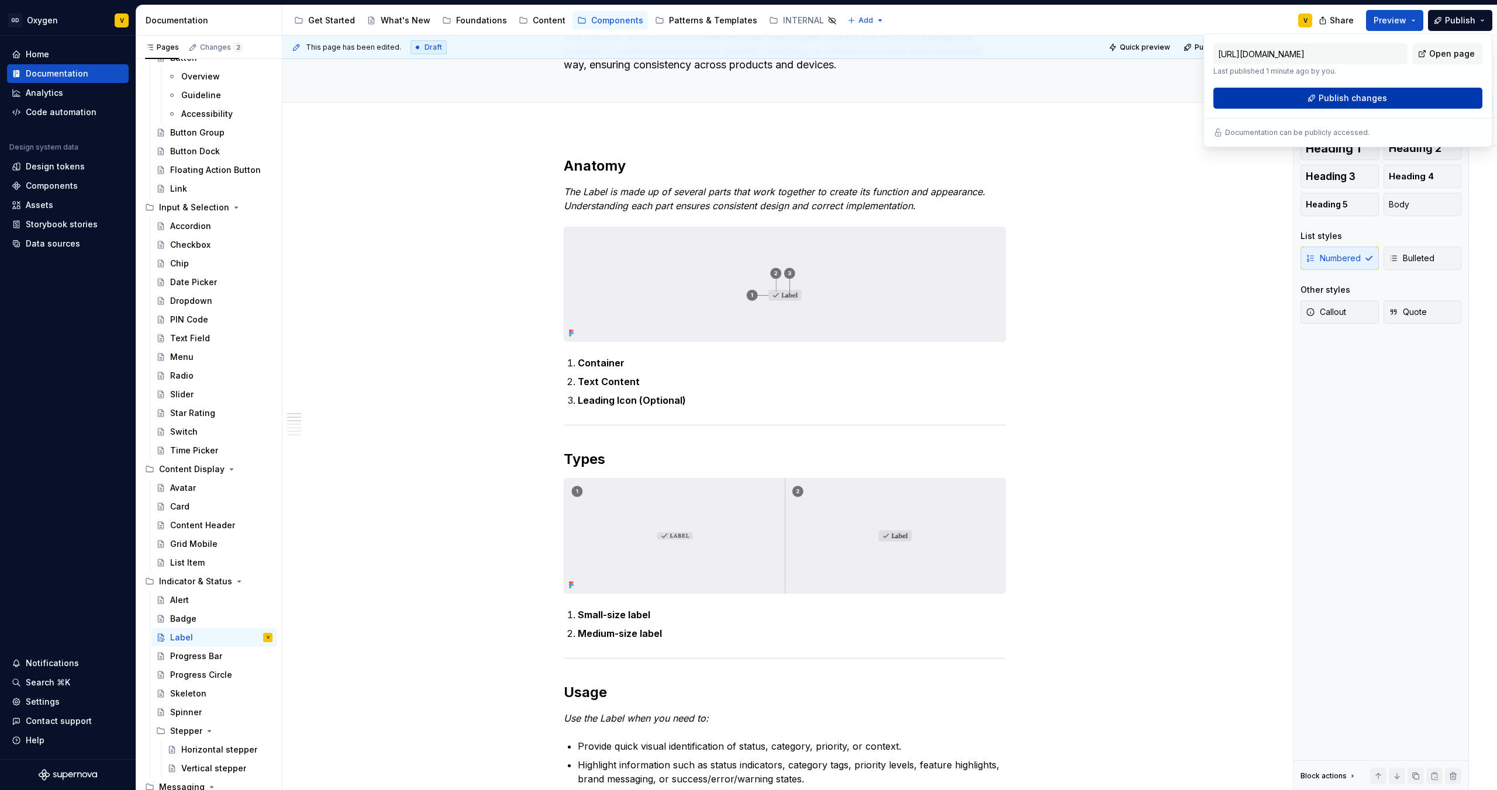
click at [1410, 92] on button "Publish changes" at bounding box center [1347, 98] width 269 height 21
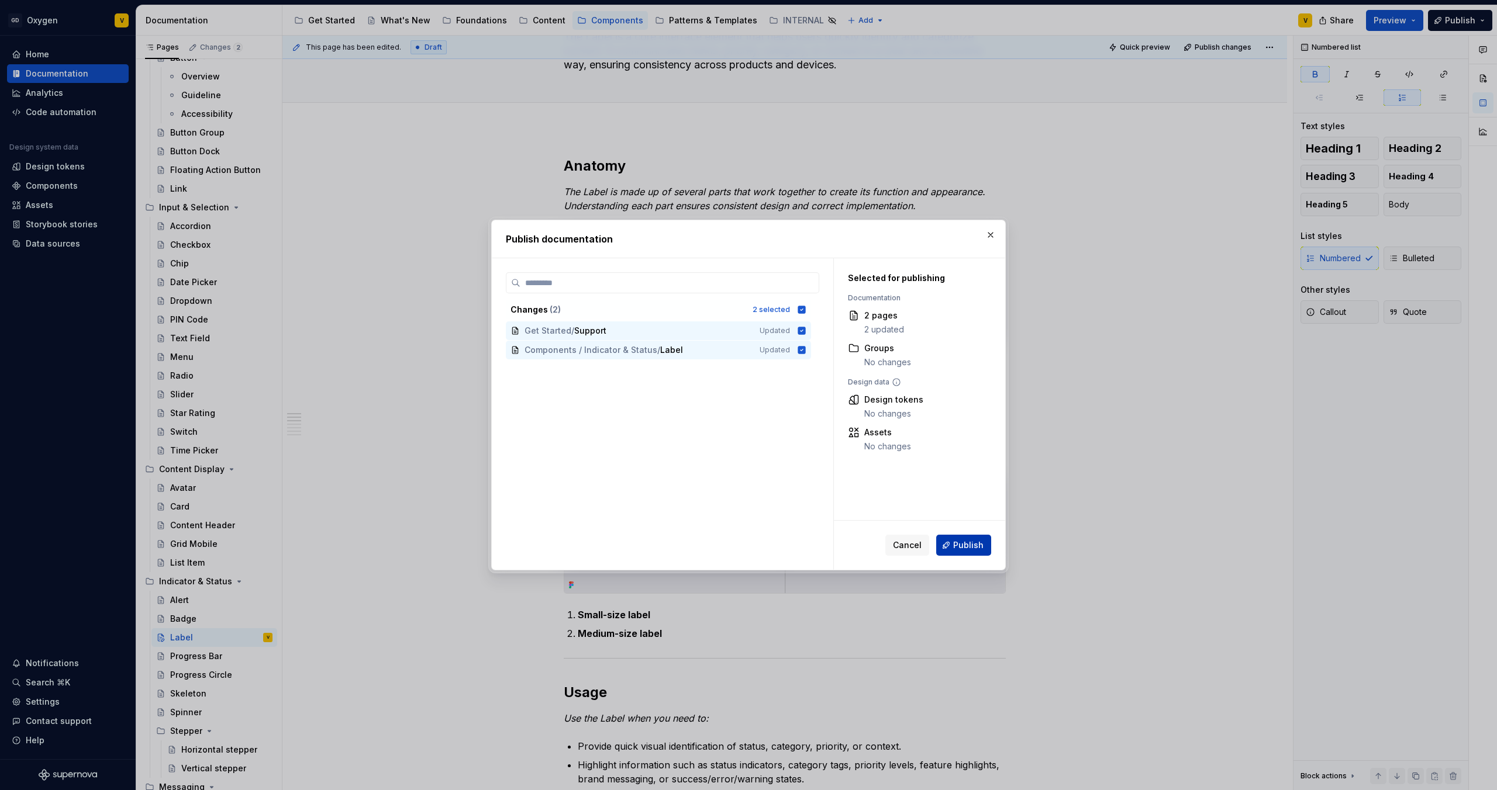
click at [973, 549] on span "Publish" at bounding box center [968, 546] width 30 height 12
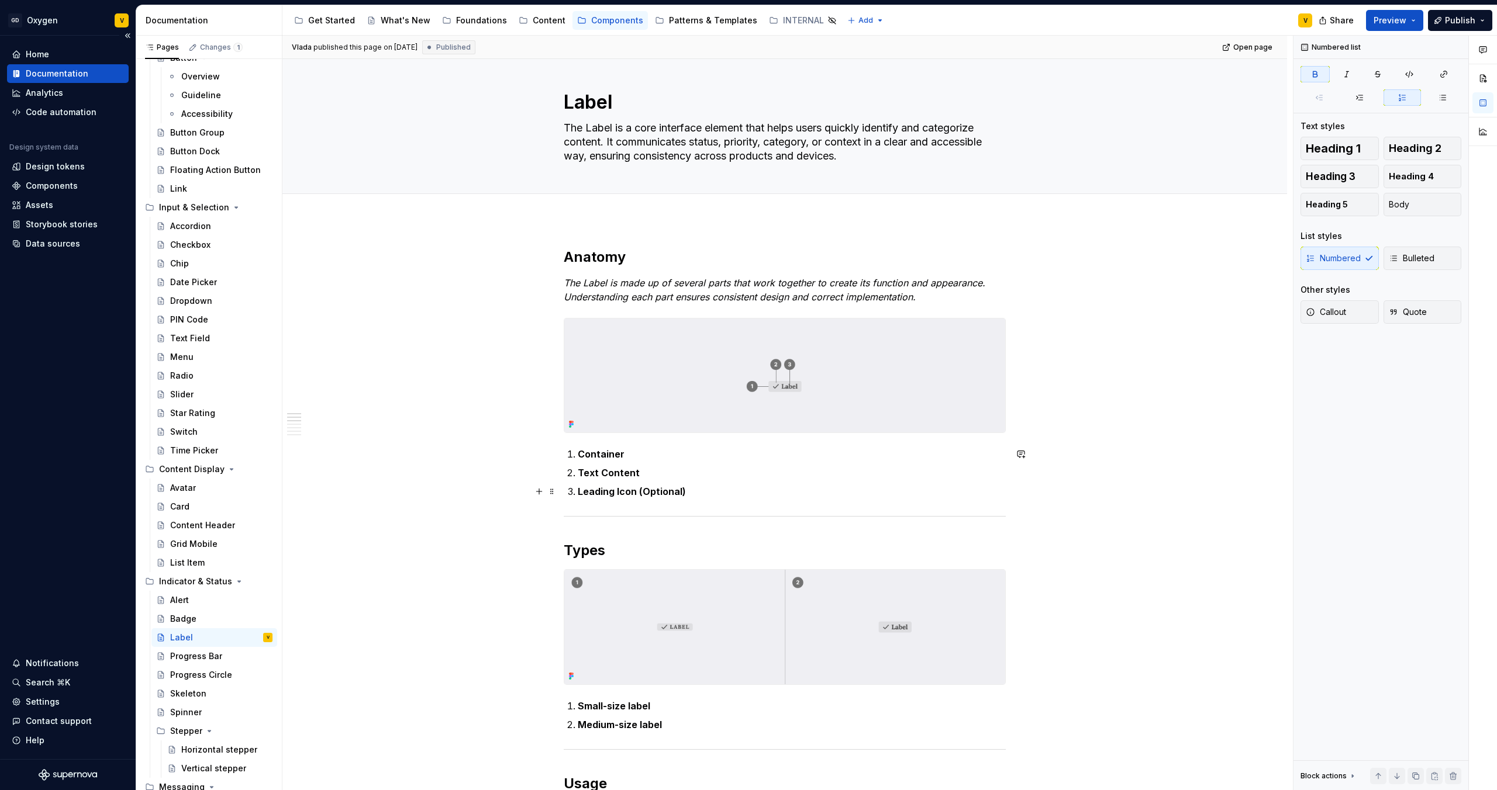
scroll to position [0, 0]
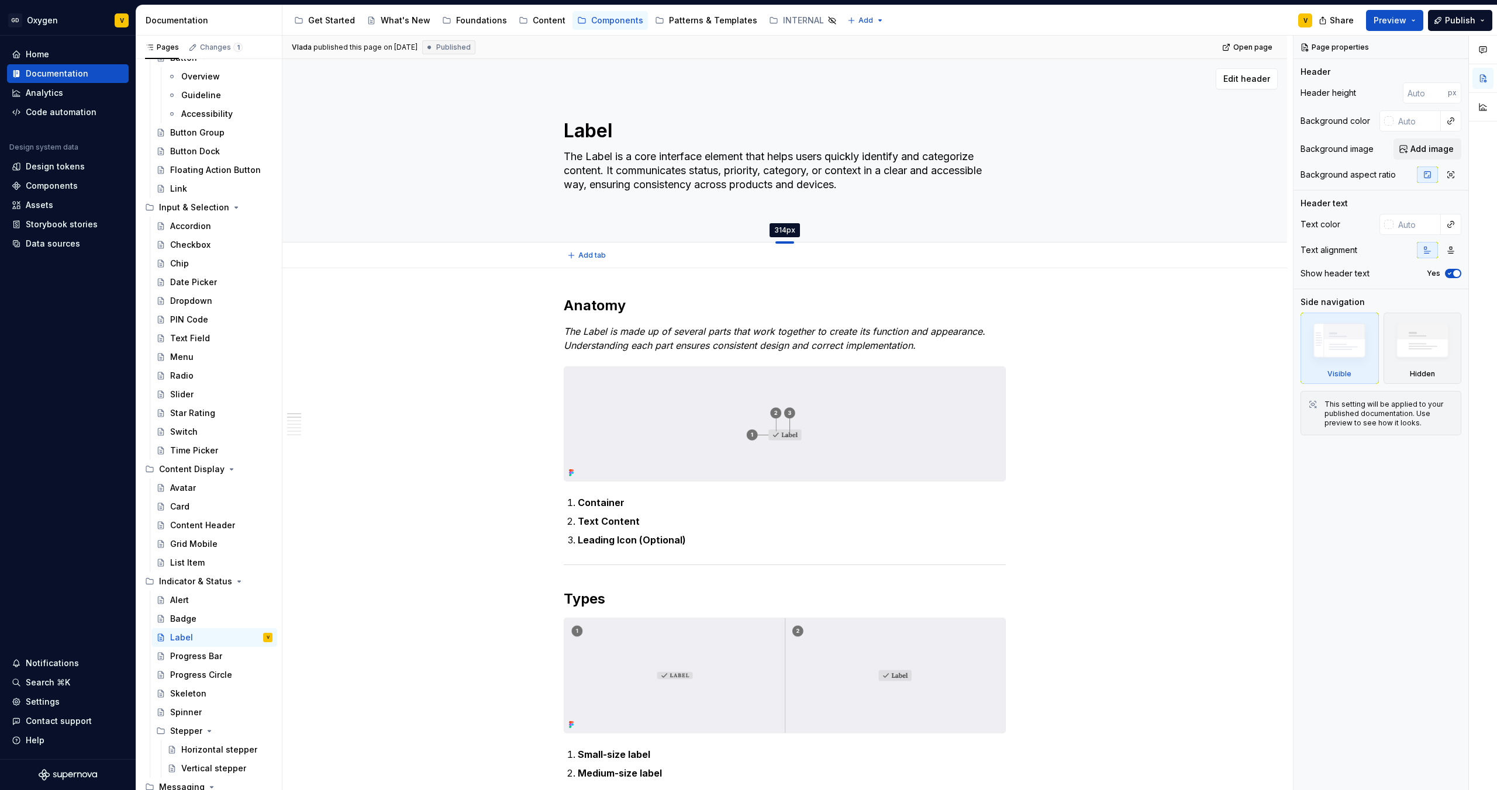
drag, startPoint x: 781, startPoint y: 201, endPoint x: 782, endPoint y: 243, distance: 41.5
click at [782, 243] on div at bounding box center [784, 242] width 19 height 2
type textarea "*"
type input "314"
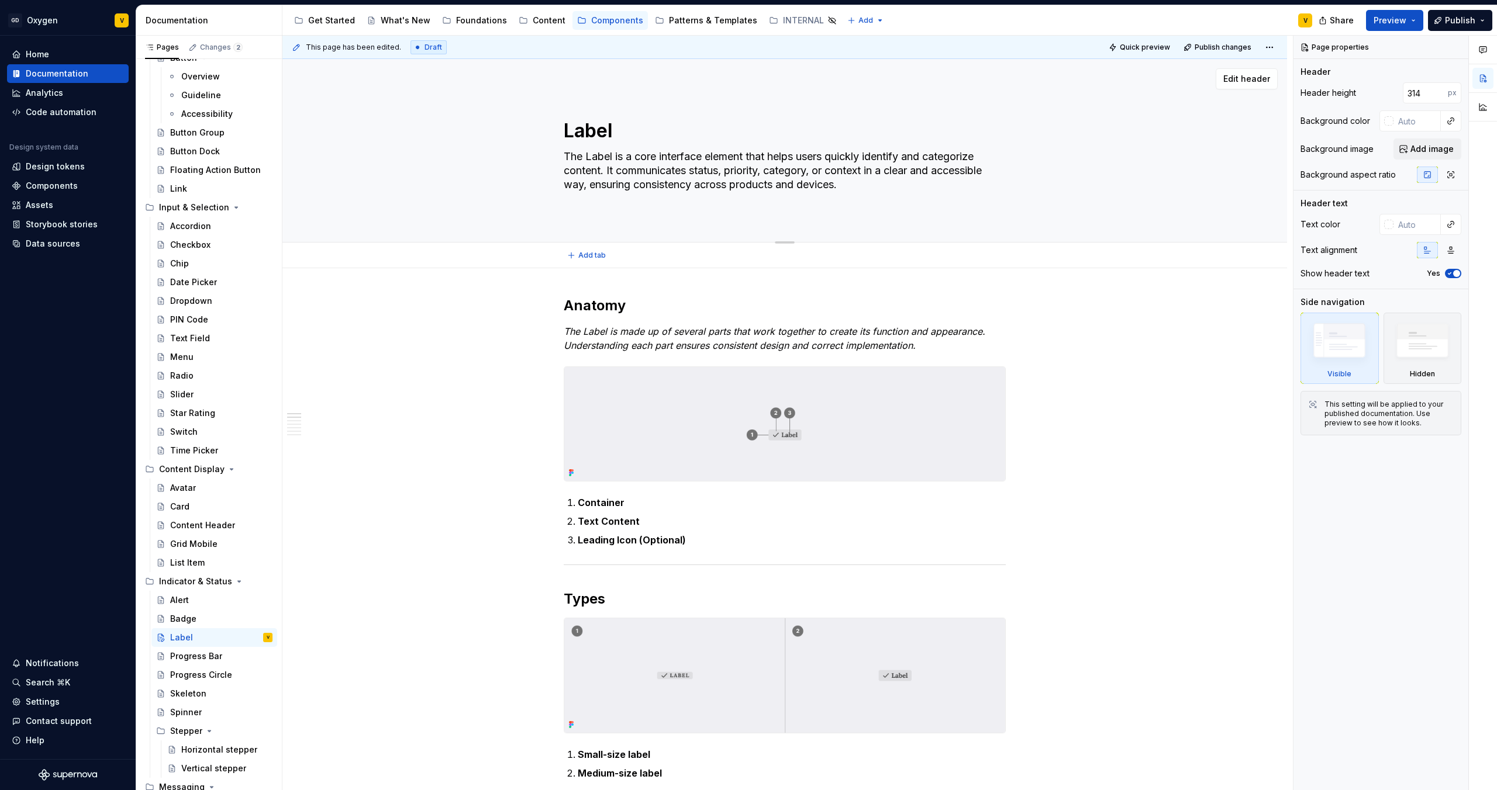
drag, startPoint x: 787, startPoint y: 239, endPoint x: 785, endPoint y: 222, distance: 17.7
click at [785, 222] on div "Label The Label is a core interface element that helps users quickly identify a…" at bounding box center [784, 151] width 1004 height 184
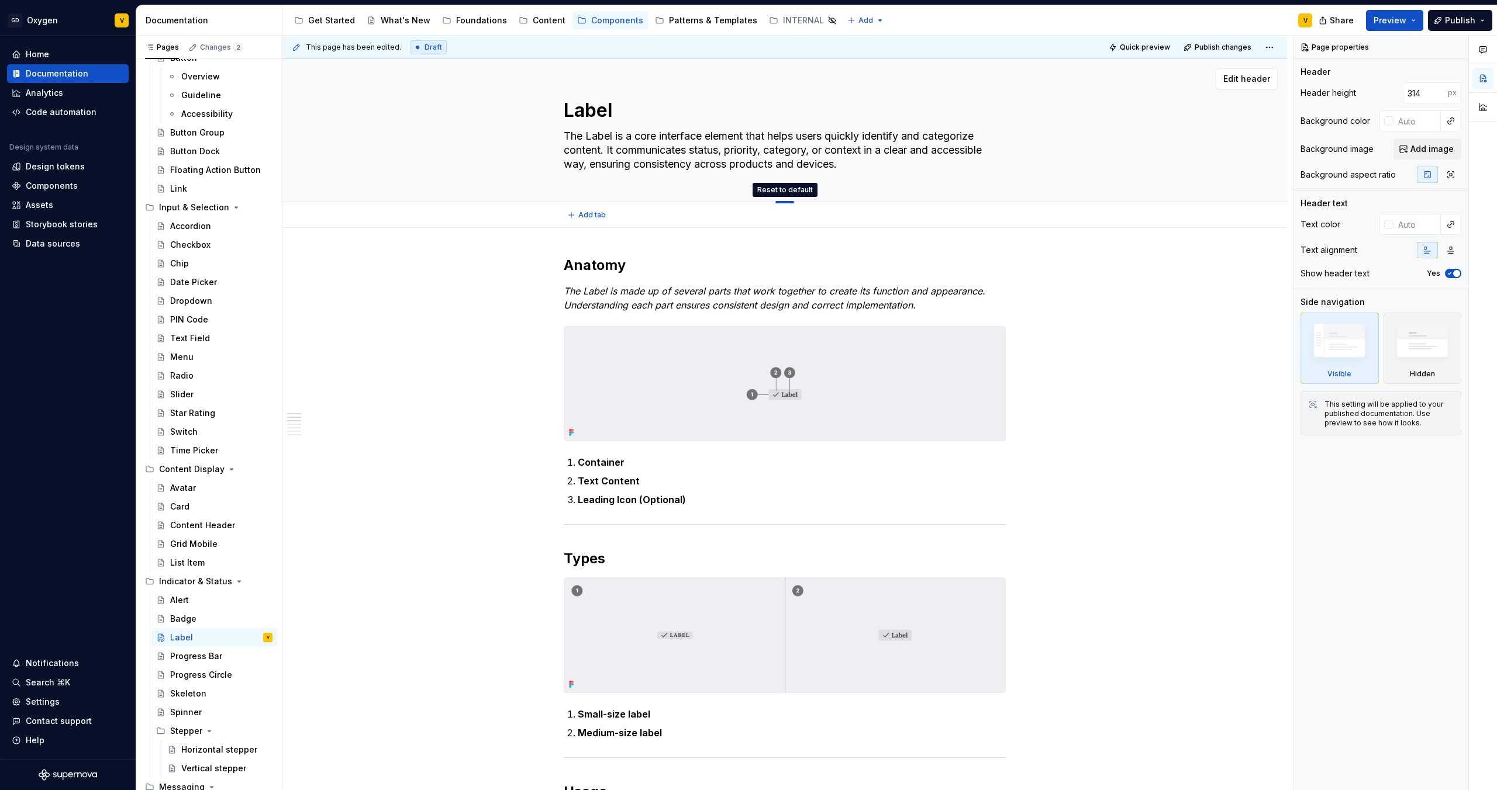
drag, startPoint x: 785, startPoint y: 242, endPoint x: 785, endPoint y: 199, distance: 43.3
click at [785, 199] on div "Reset to default" at bounding box center [785, 192] width 82 height 19
type textarea "*"
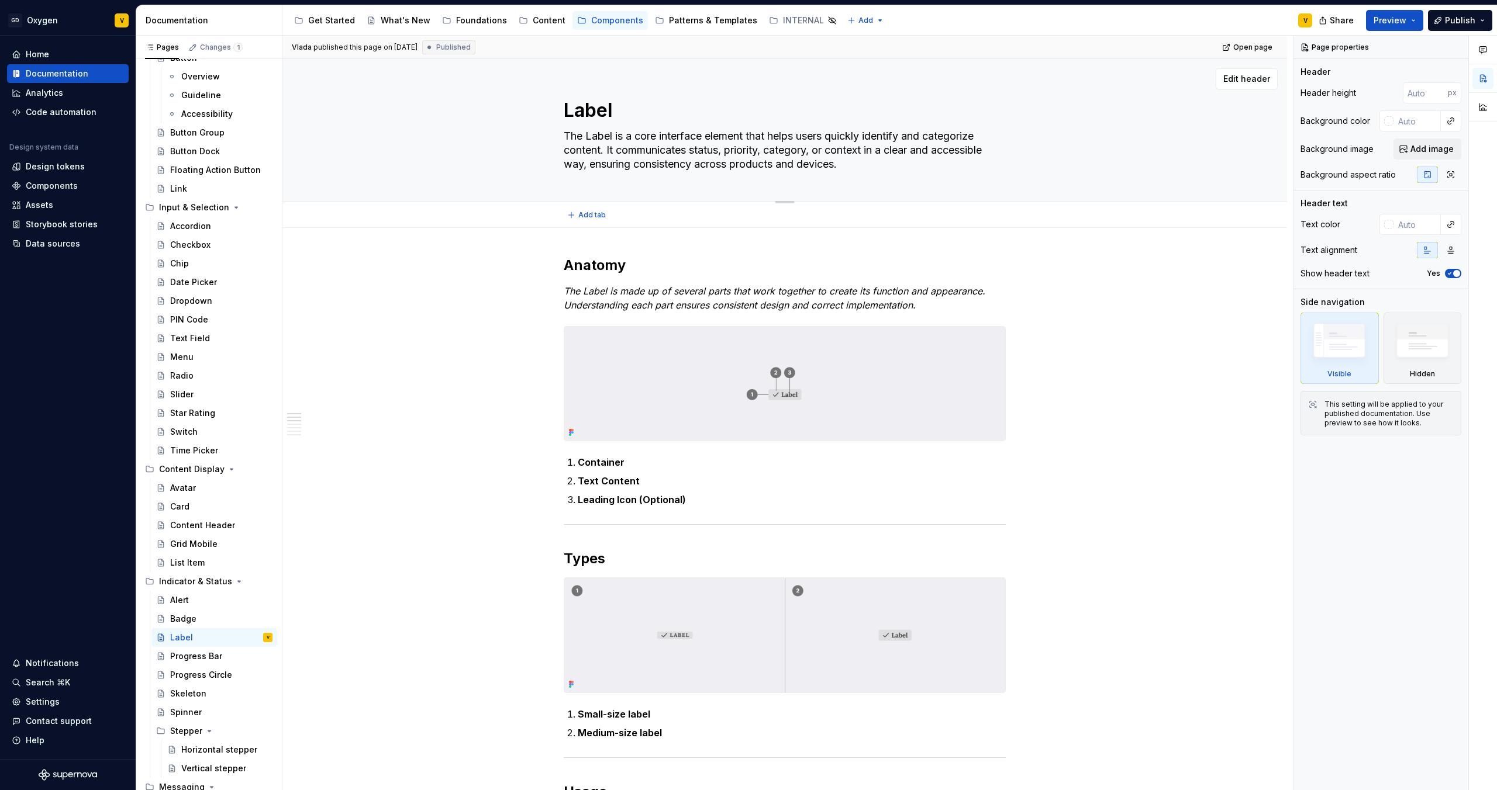
click at [787, 199] on div at bounding box center [785, 200] width 82 height 2
click at [787, 203] on div at bounding box center [784, 202] width 19 height 2
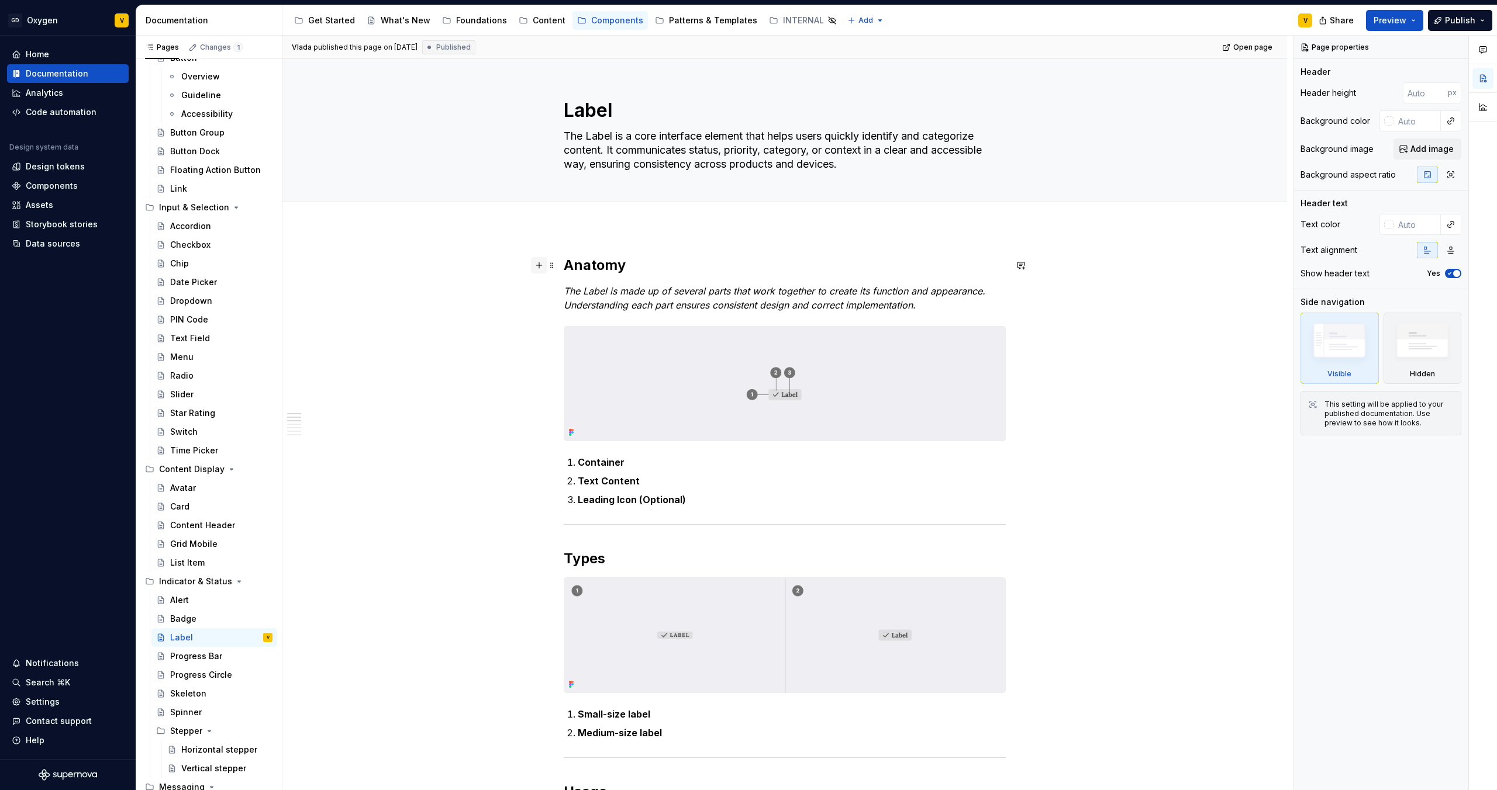
click at [540, 270] on button "button" at bounding box center [539, 265] width 16 height 16
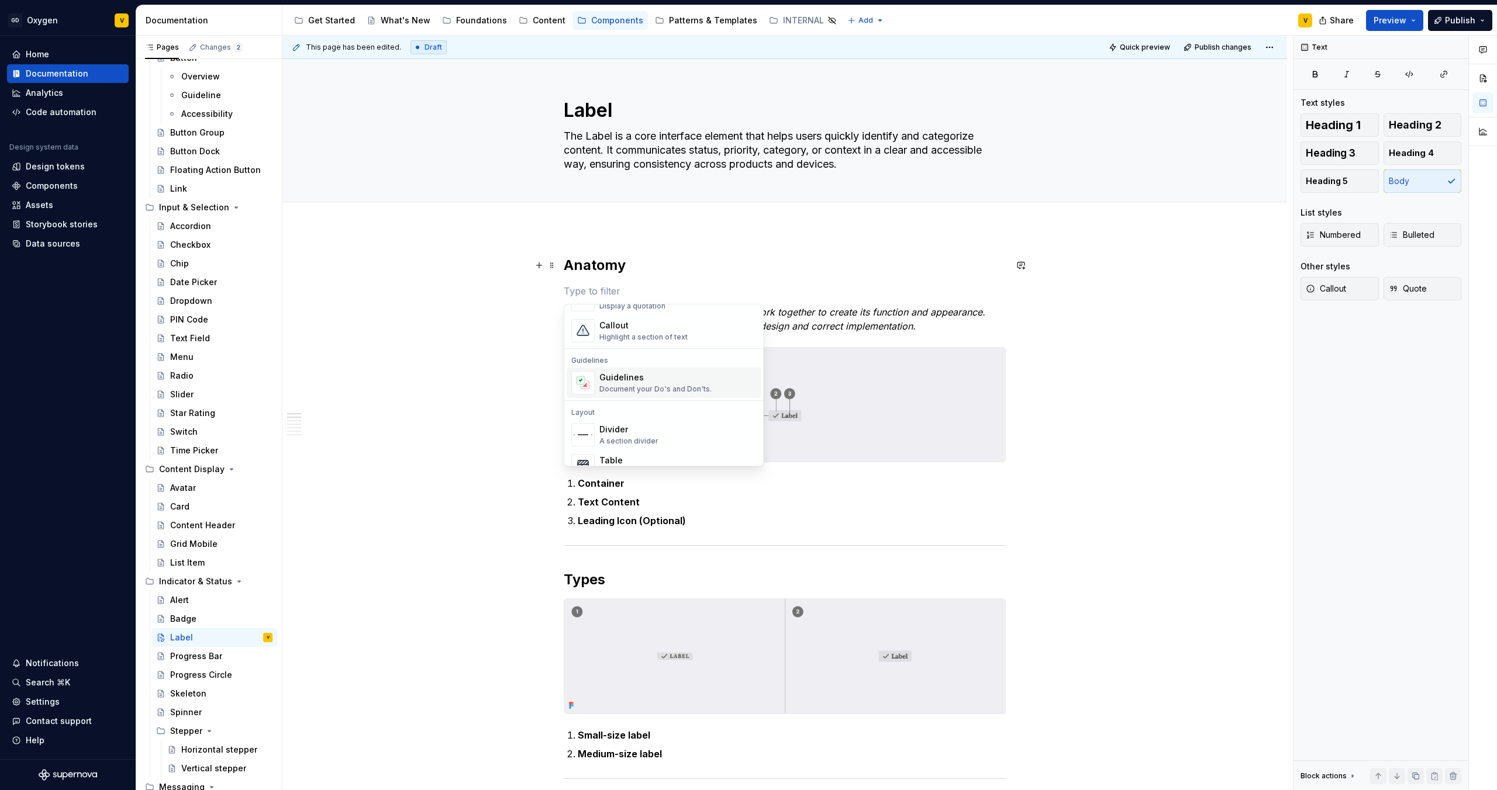
scroll to position [296, 0]
click at [634, 428] on div "A section divider" at bounding box center [628, 431] width 59 height 9
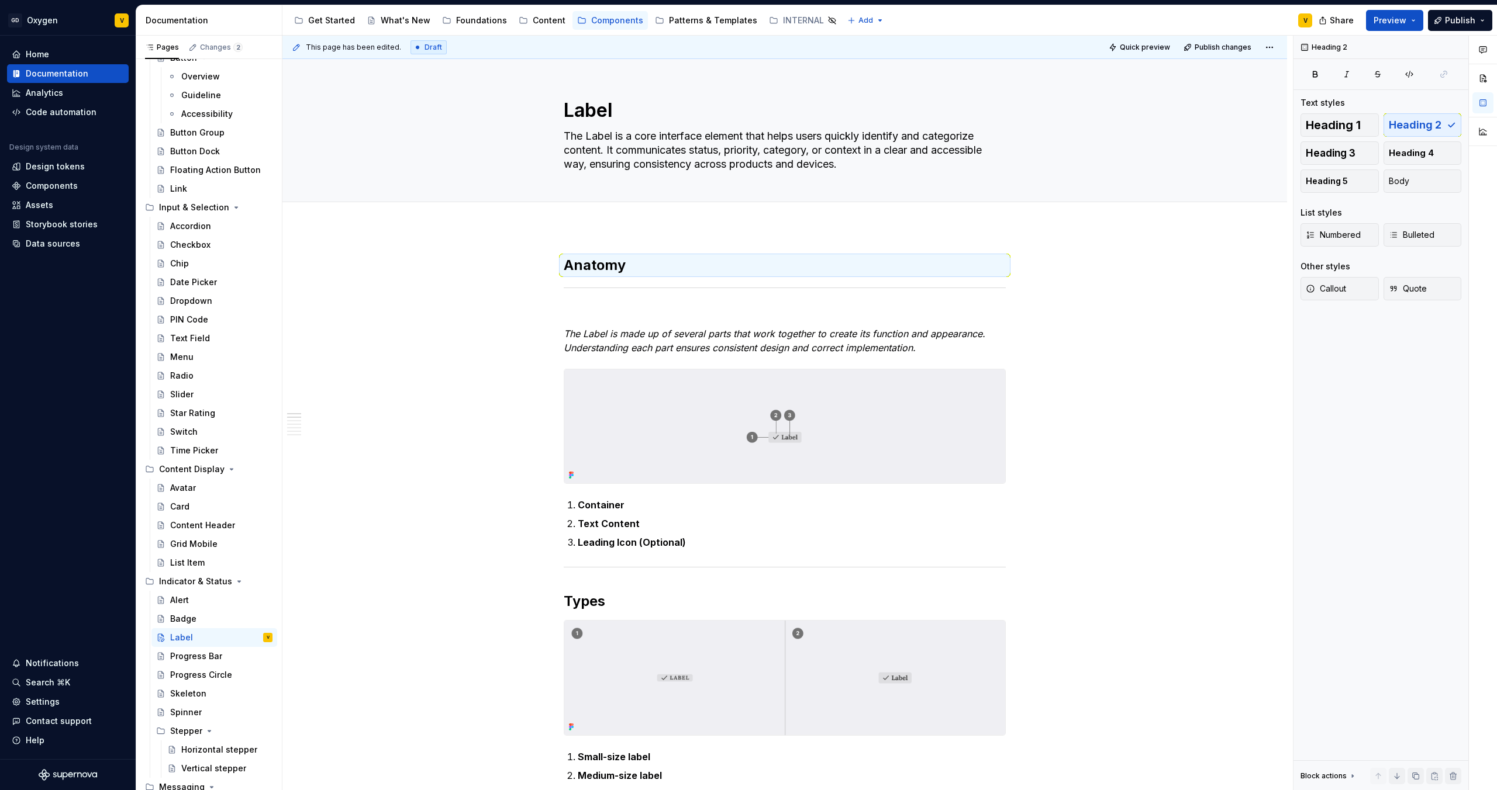
drag, startPoint x: 550, startPoint y: 268, endPoint x: 561, endPoint y: 309, distance: 41.8
click at [575, 317] on p at bounding box center [785, 313] width 442 height 14
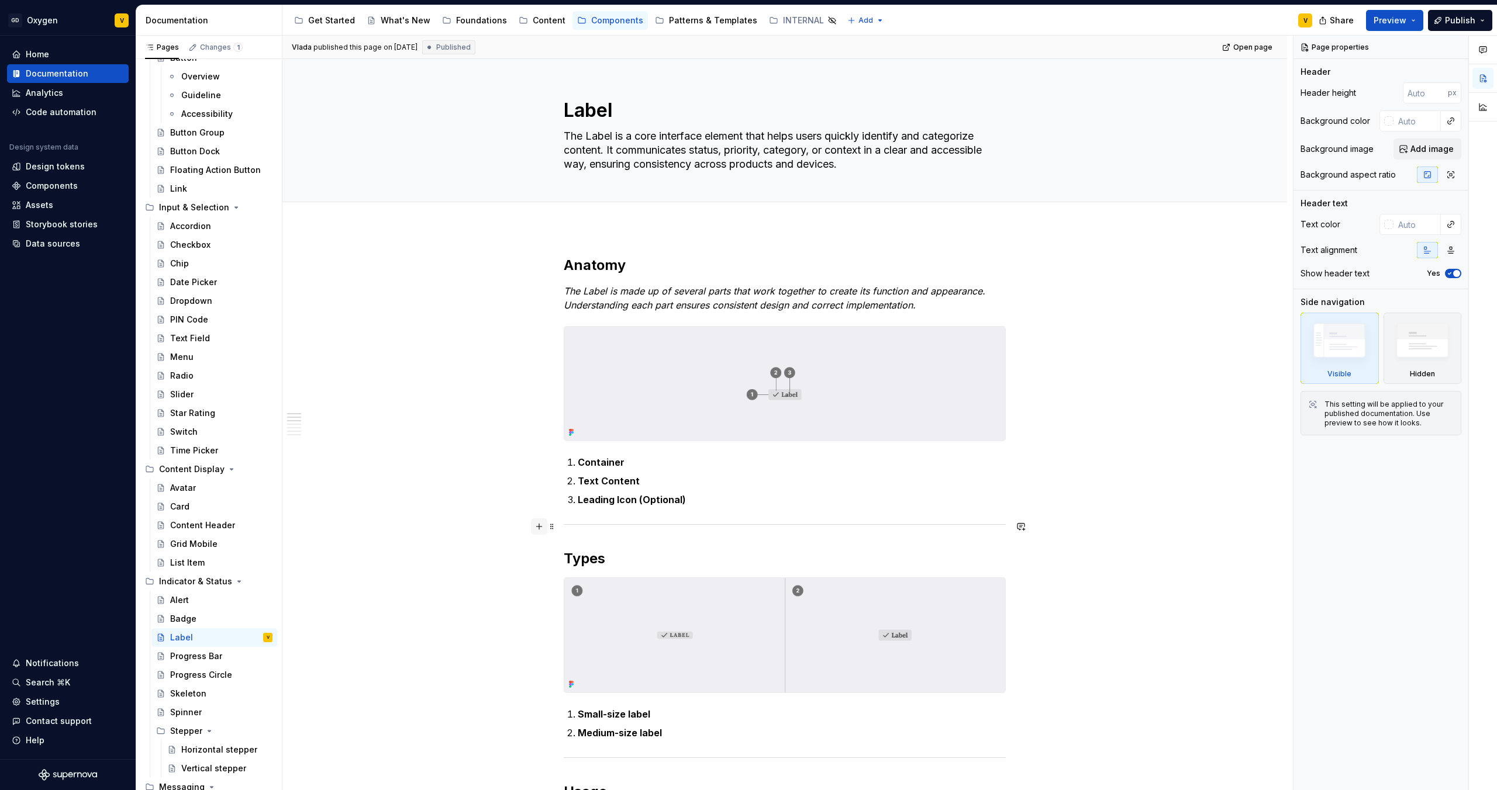
click at [540, 527] on button "button" at bounding box center [539, 527] width 16 height 16
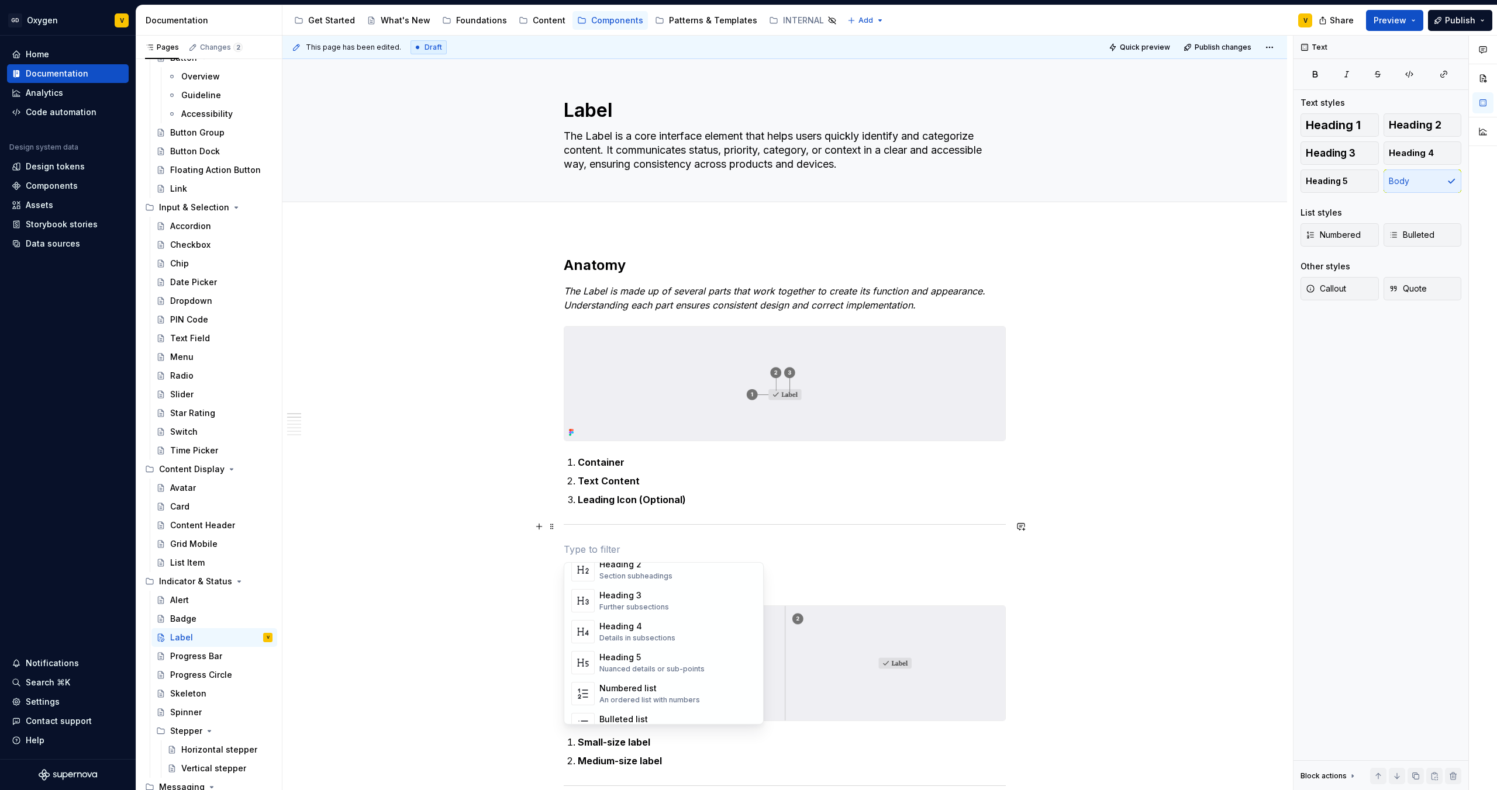
scroll to position [308, 0]
click at [628, 669] on div "Divider" at bounding box center [628, 667] width 59 height 12
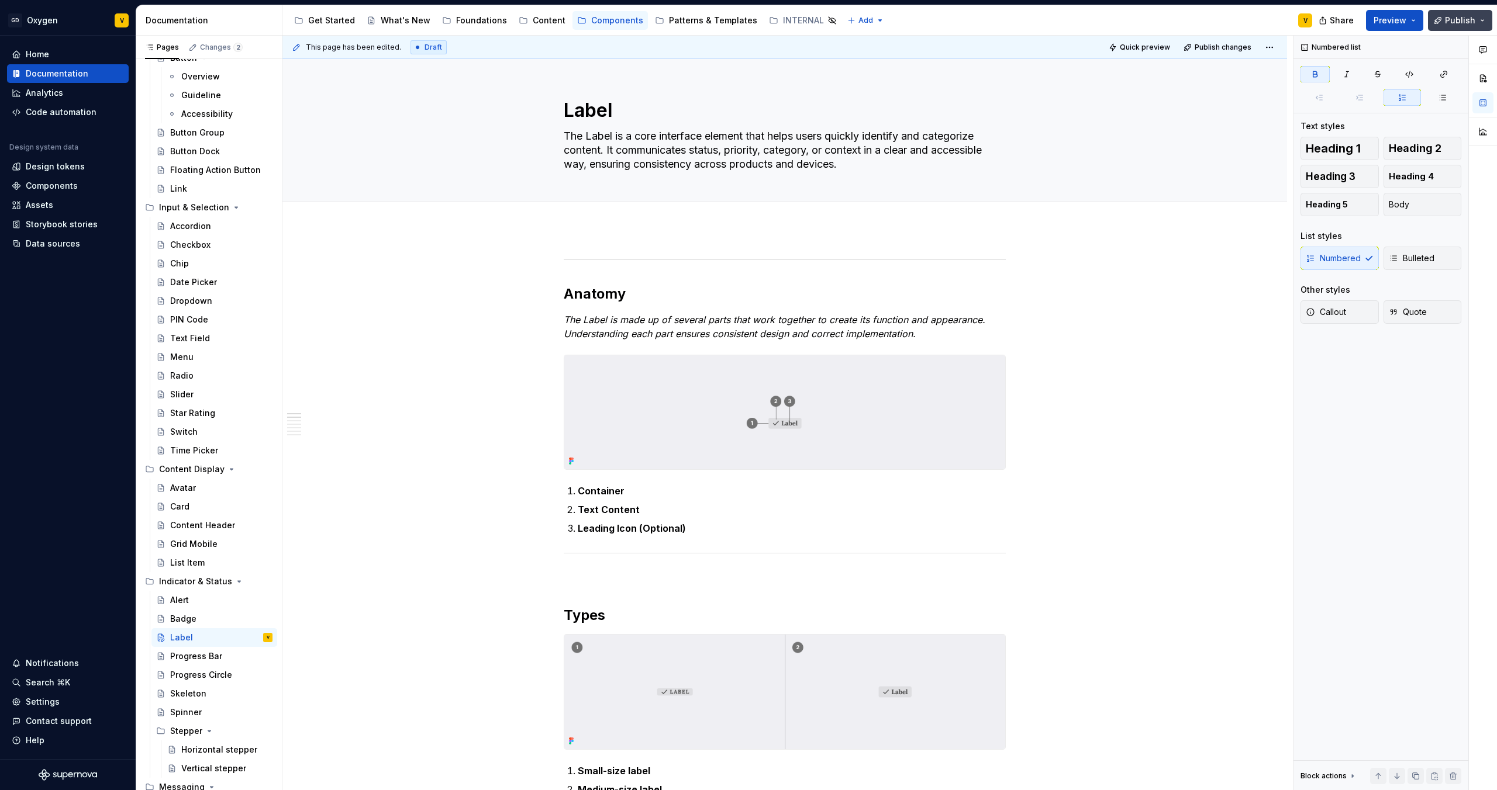
click at [1448, 17] on span "Publish" at bounding box center [1460, 21] width 30 height 12
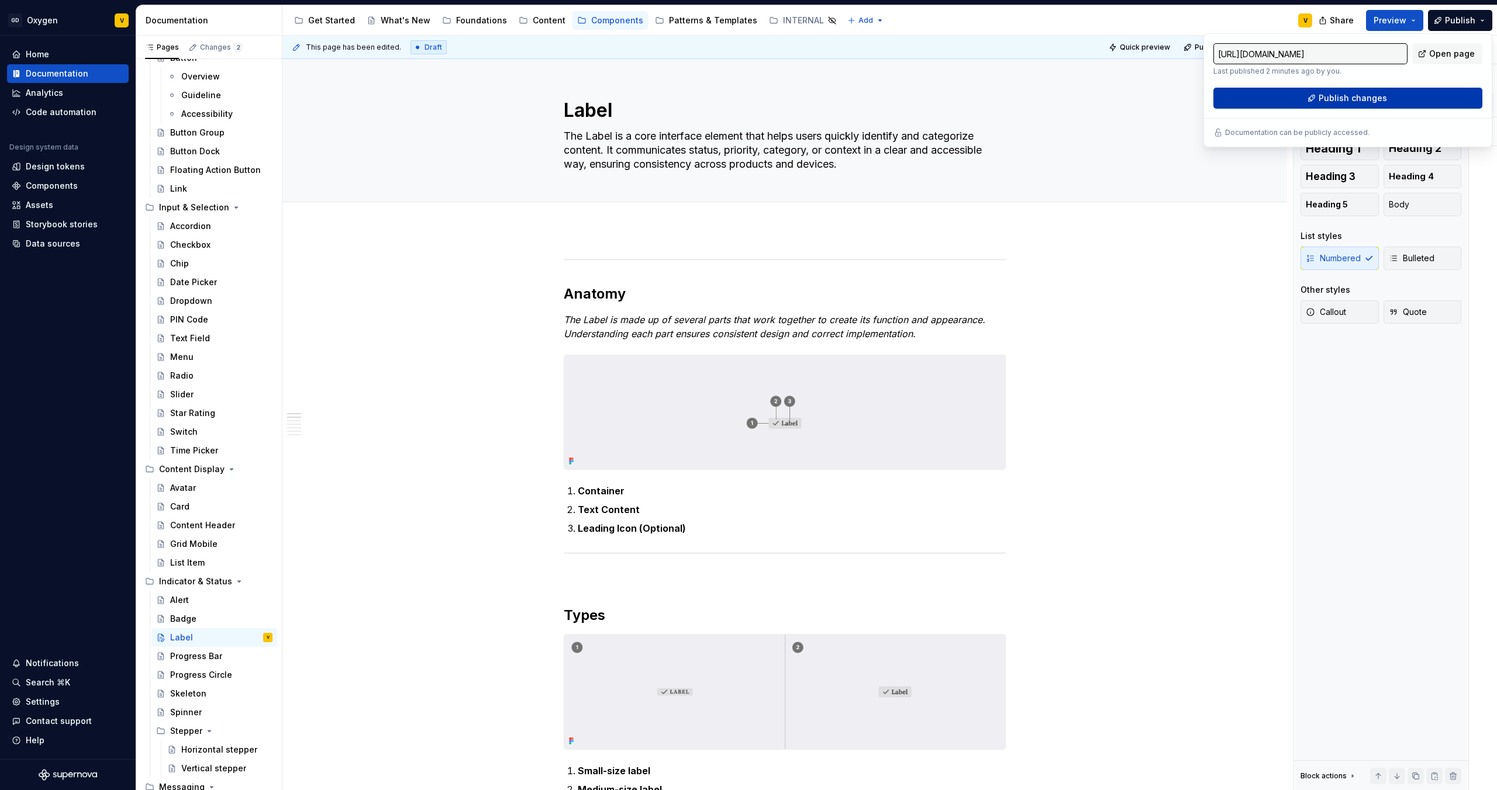
click at [1251, 105] on button "Publish changes" at bounding box center [1347, 98] width 269 height 21
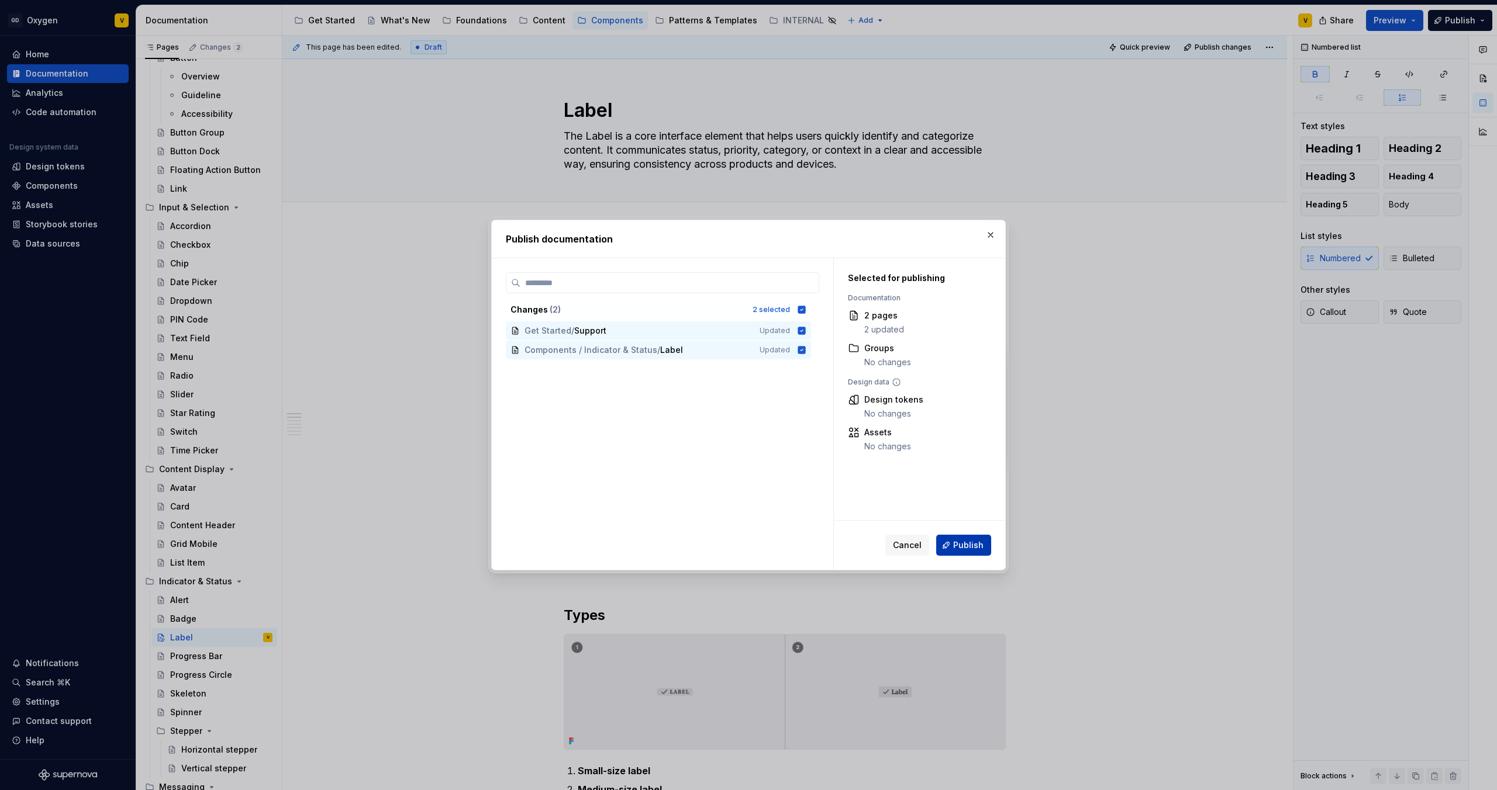
click at [962, 550] on span "Publish" at bounding box center [968, 546] width 30 height 12
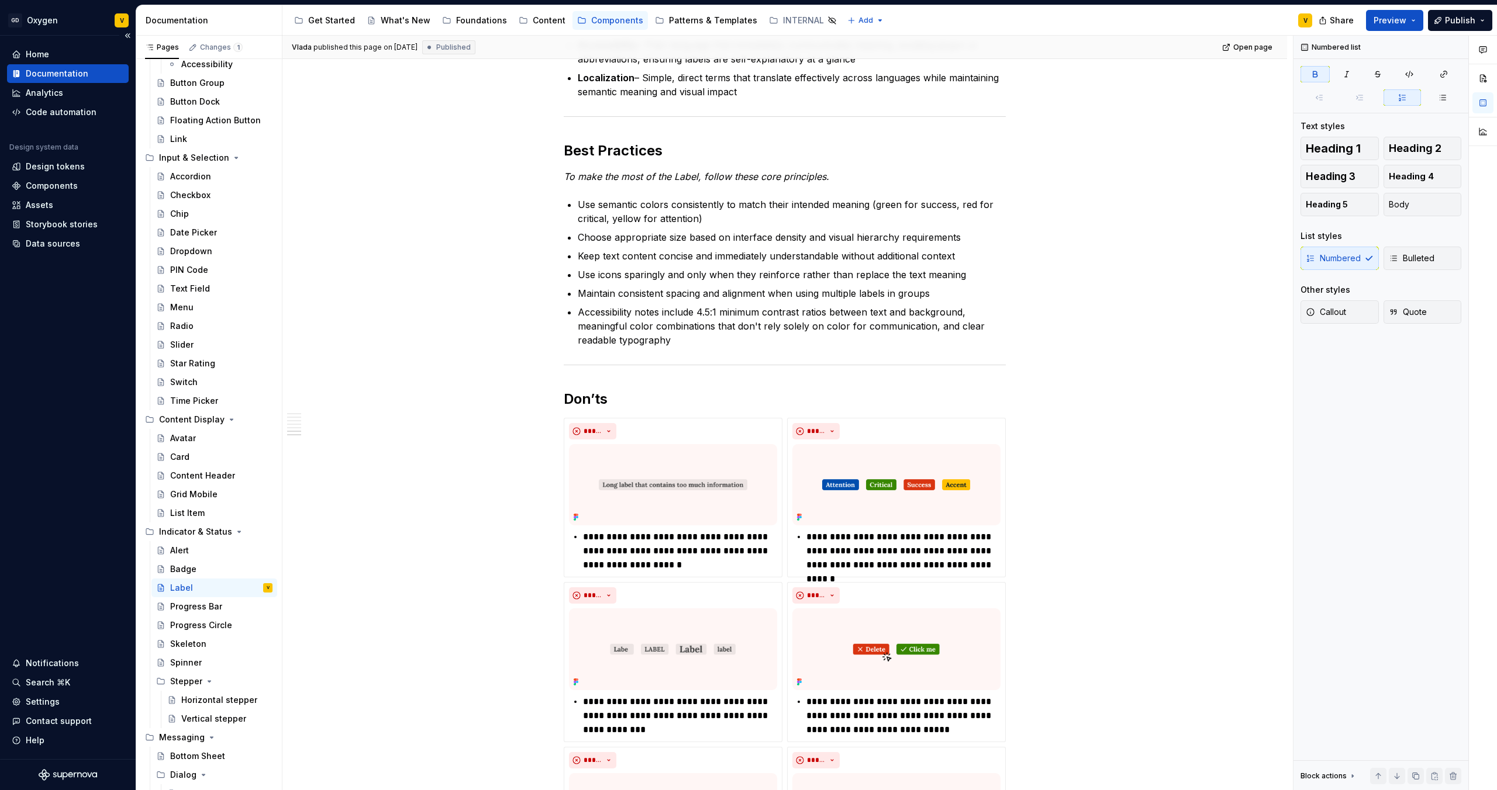
scroll to position [198, 0]
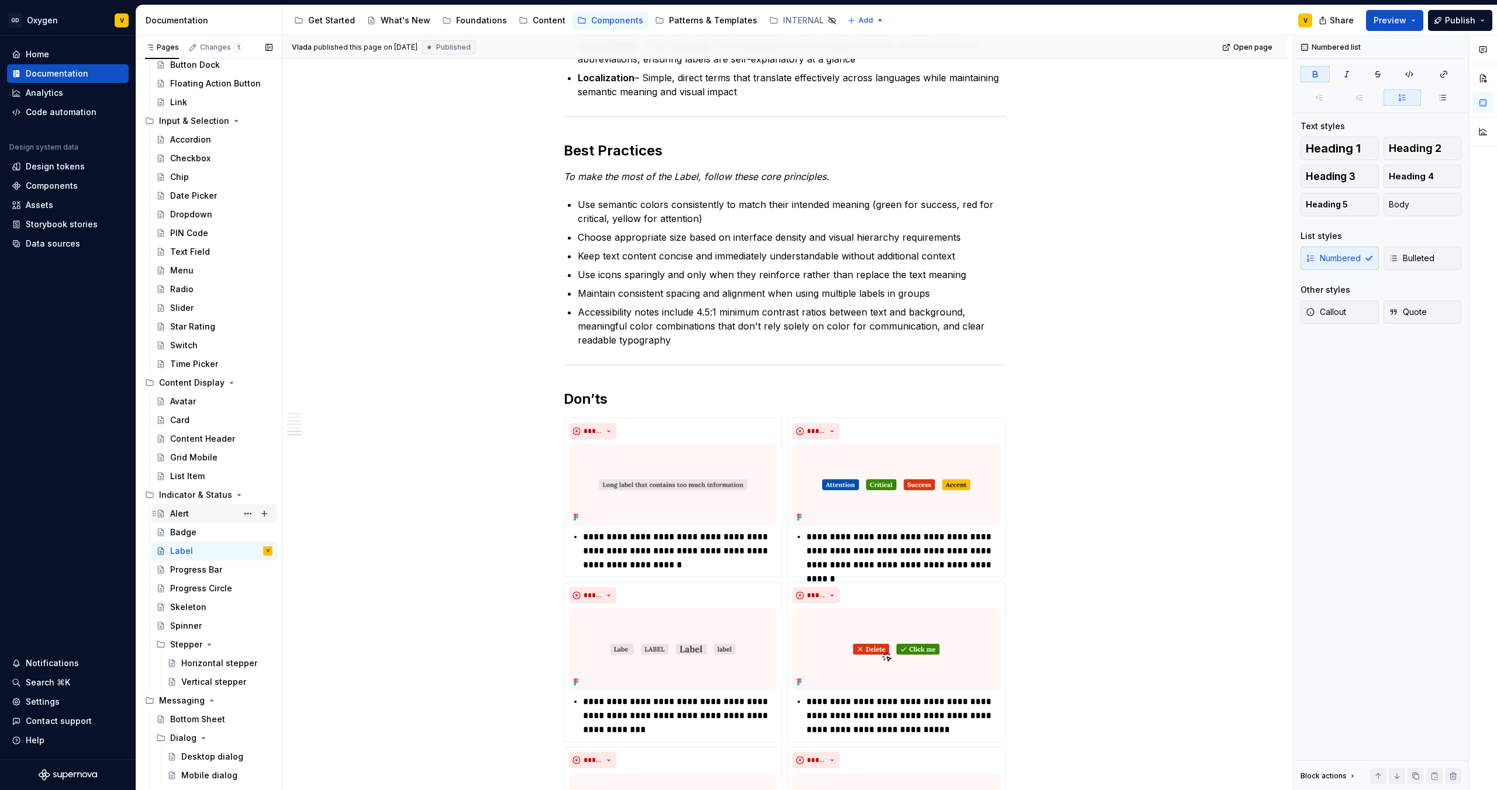
click at [203, 512] on div "Alert" at bounding box center [221, 514] width 102 height 16
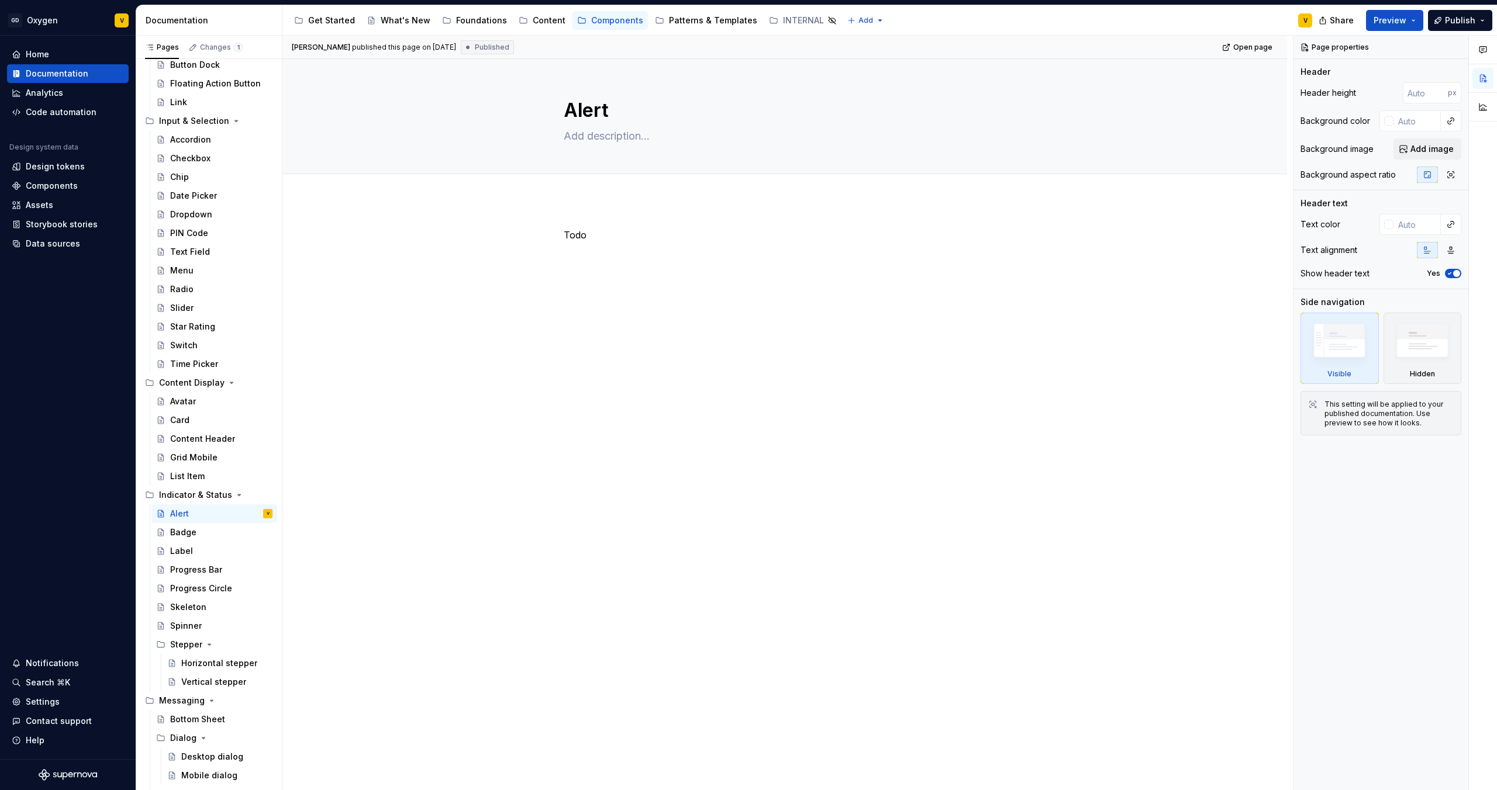
scroll to position [198, 0]
click at [185, 537] on div "Badge" at bounding box center [183, 533] width 26 height 12
type textarea "*"
